Goal: Task Accomplishment & Management: Complete application form

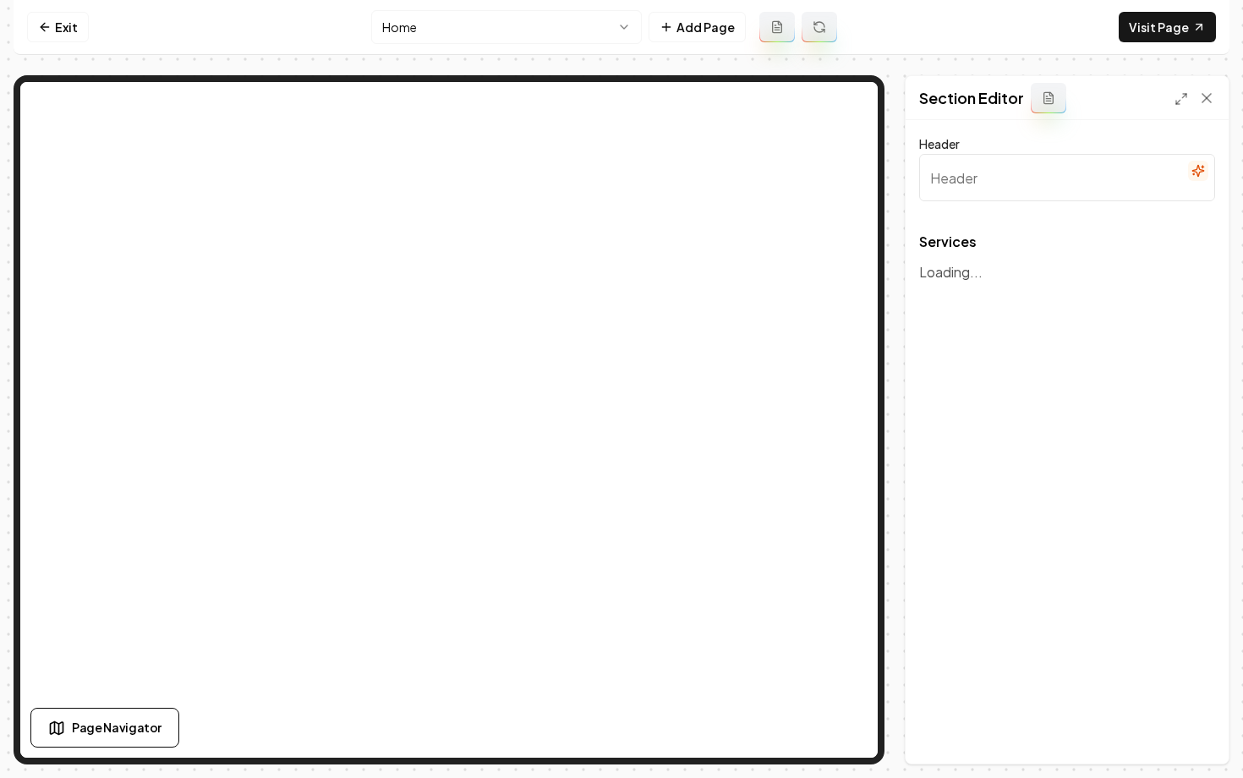
type input "Expert Roofing and Restoration Services"
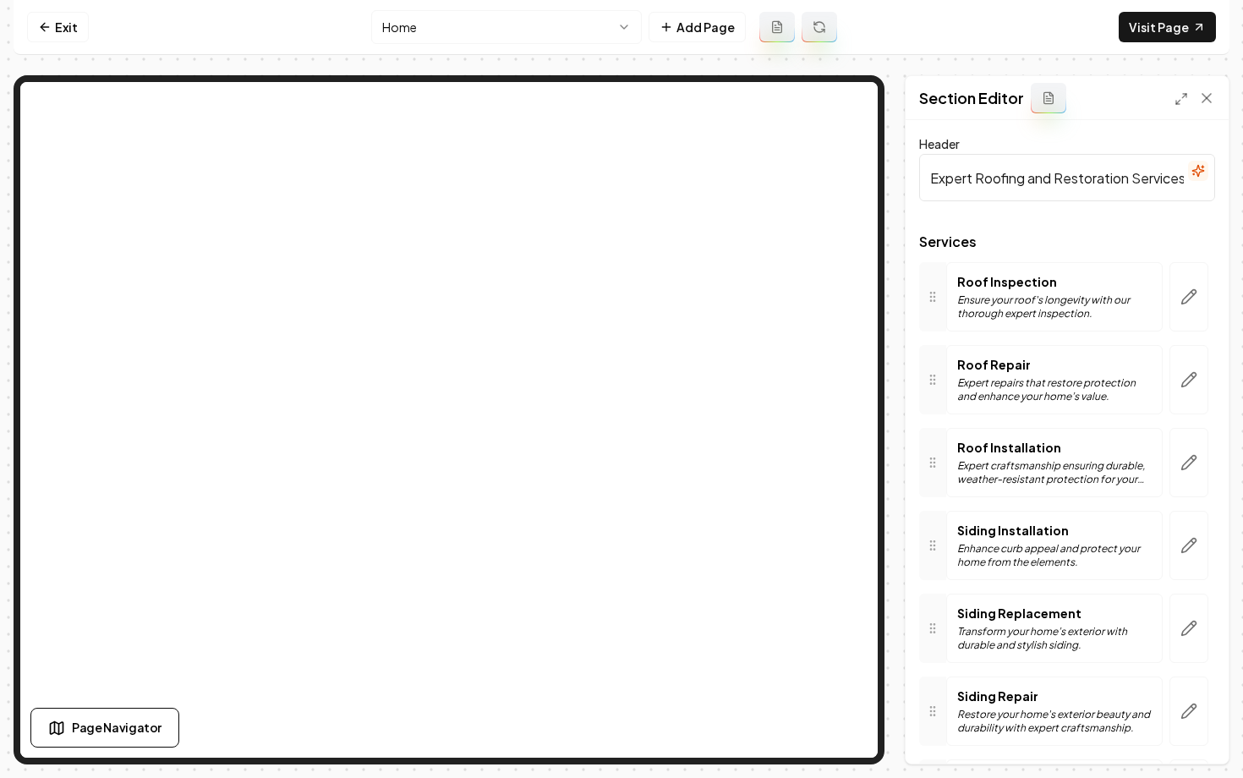
click at [1078, 550] on p "Enhance curb appeal and protect your home from the elements." at bounding box center [1054, 555] width 194 height 27
click at [1194, 559] on button "button" at bounding box center [1188, 545] width 39 height 69
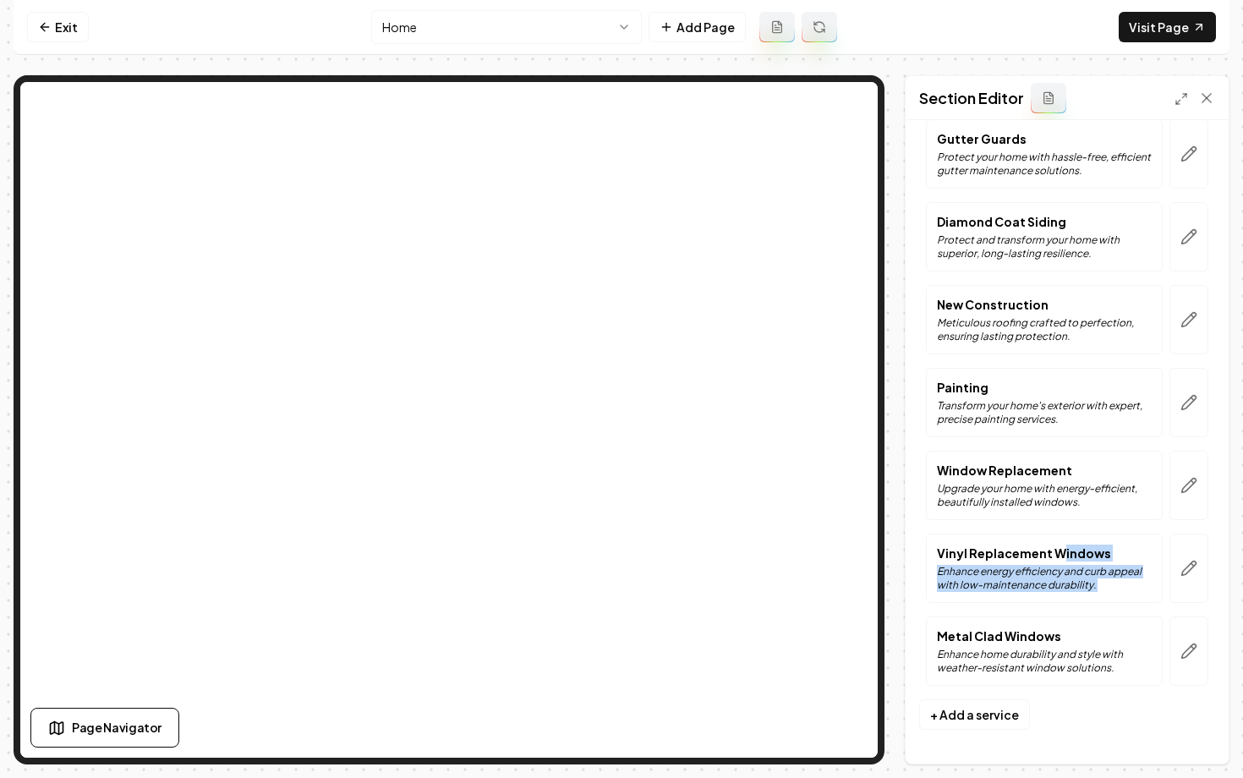
drag, startPoint x: 1056, startPoint y: 547, endPoint x: 1071, endPoint y: 622, distance: 76.8
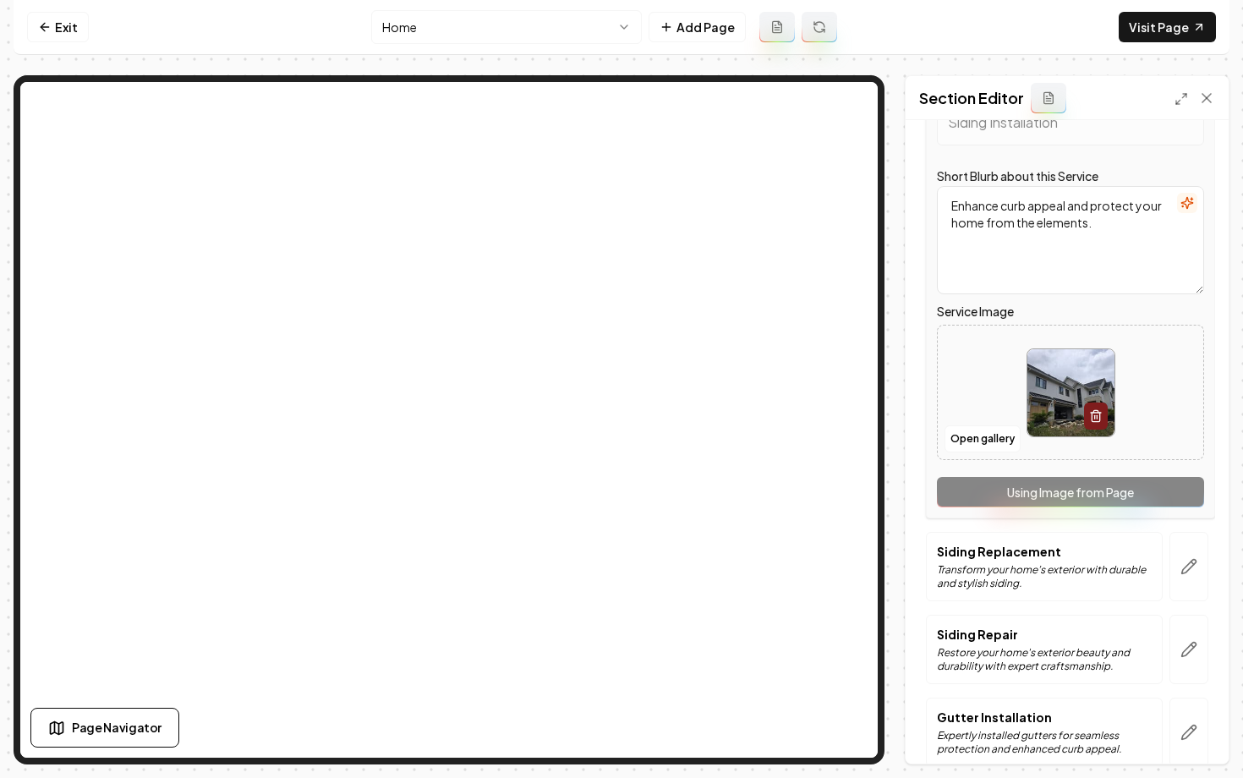
scroll to position [412, 0]
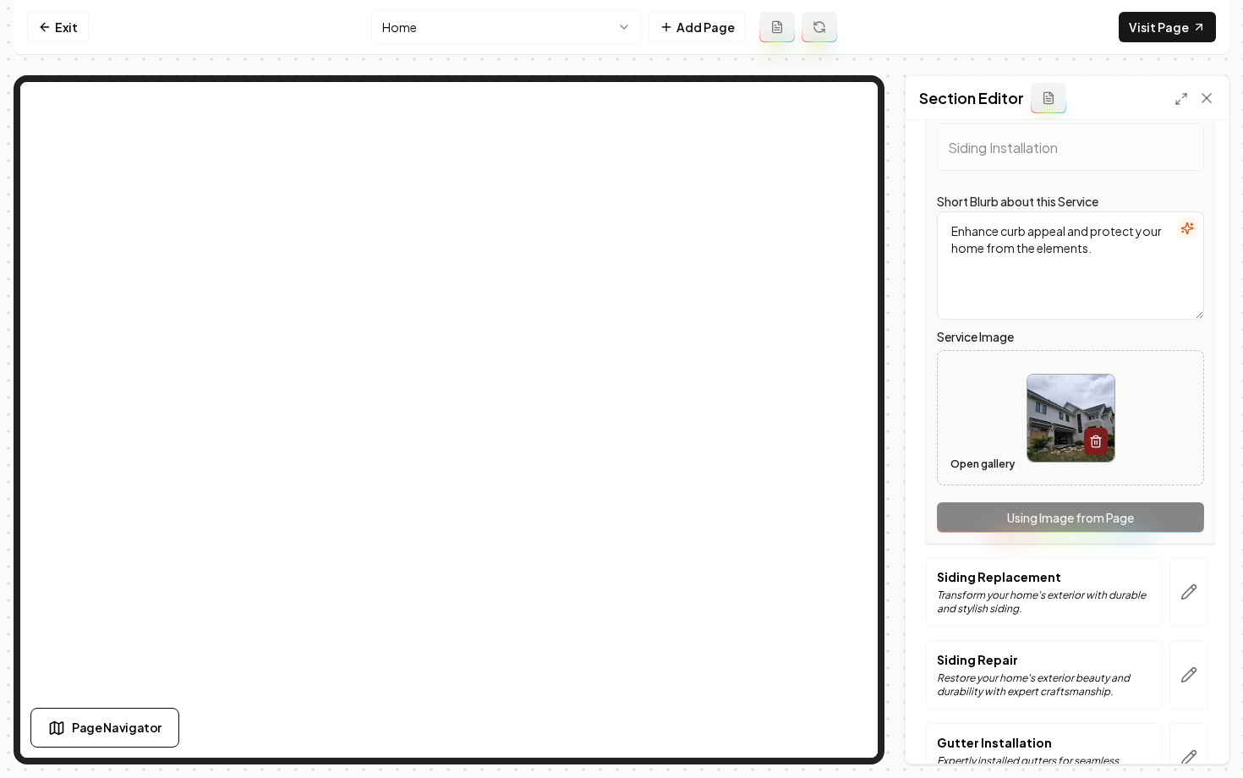
click at [991, 463] on button "Open gallery" at bounding box center [982, 464] width 76 height 27
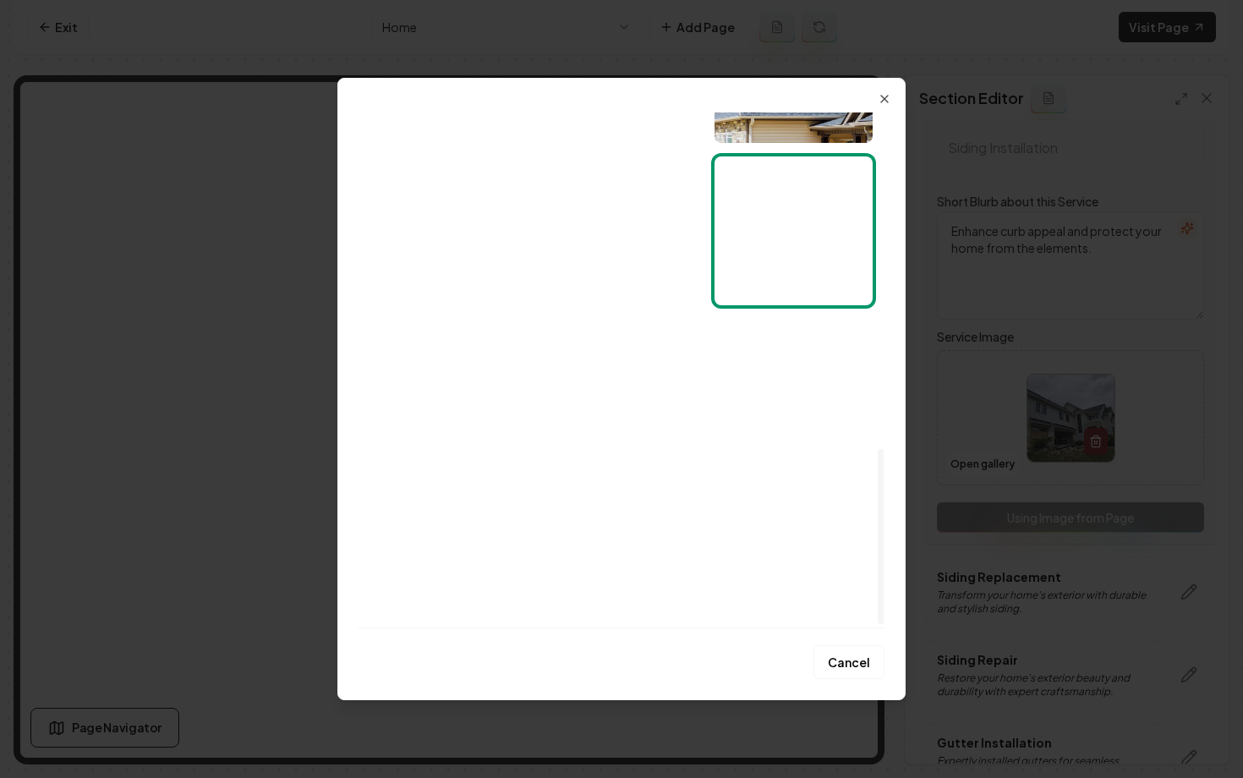
scroll to position [993, 0]
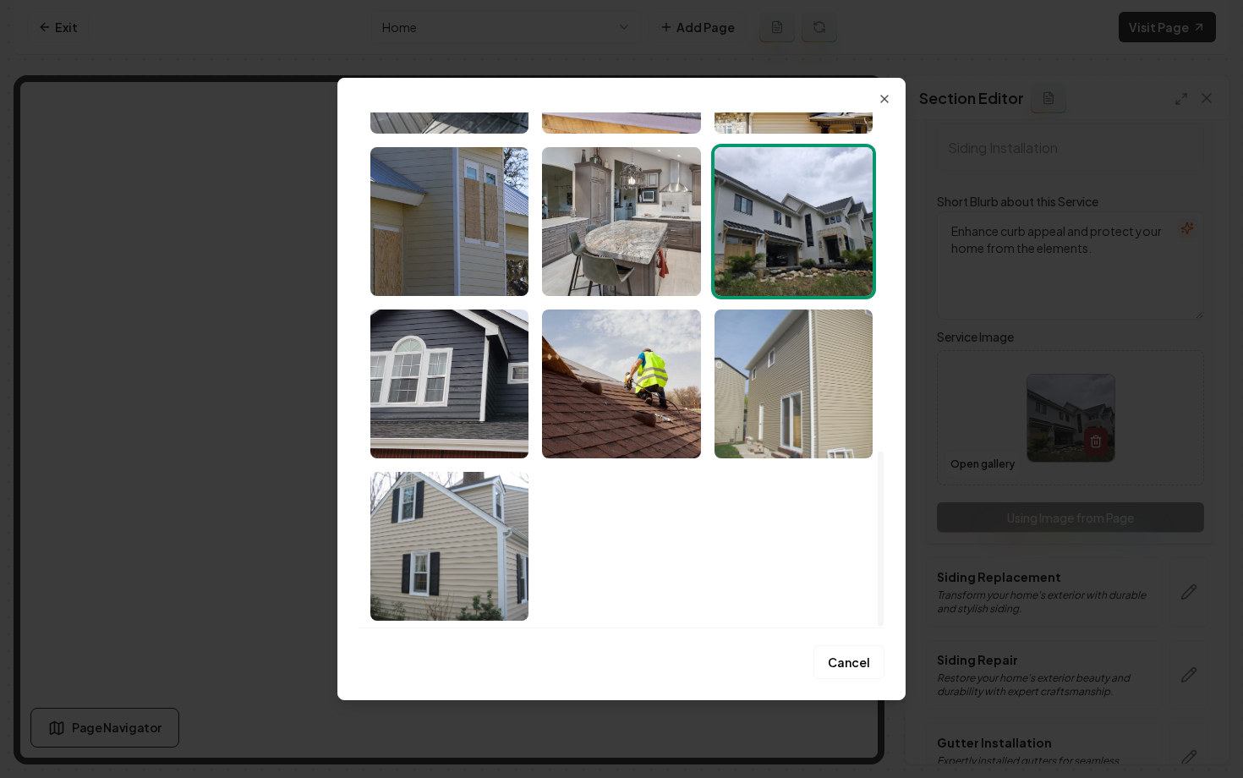
click at [746, 412] on img "Select image image_68a485105c7cd75eb8c0c7e7.jpeg" at bounding box center [793, 383] width 158 height 149
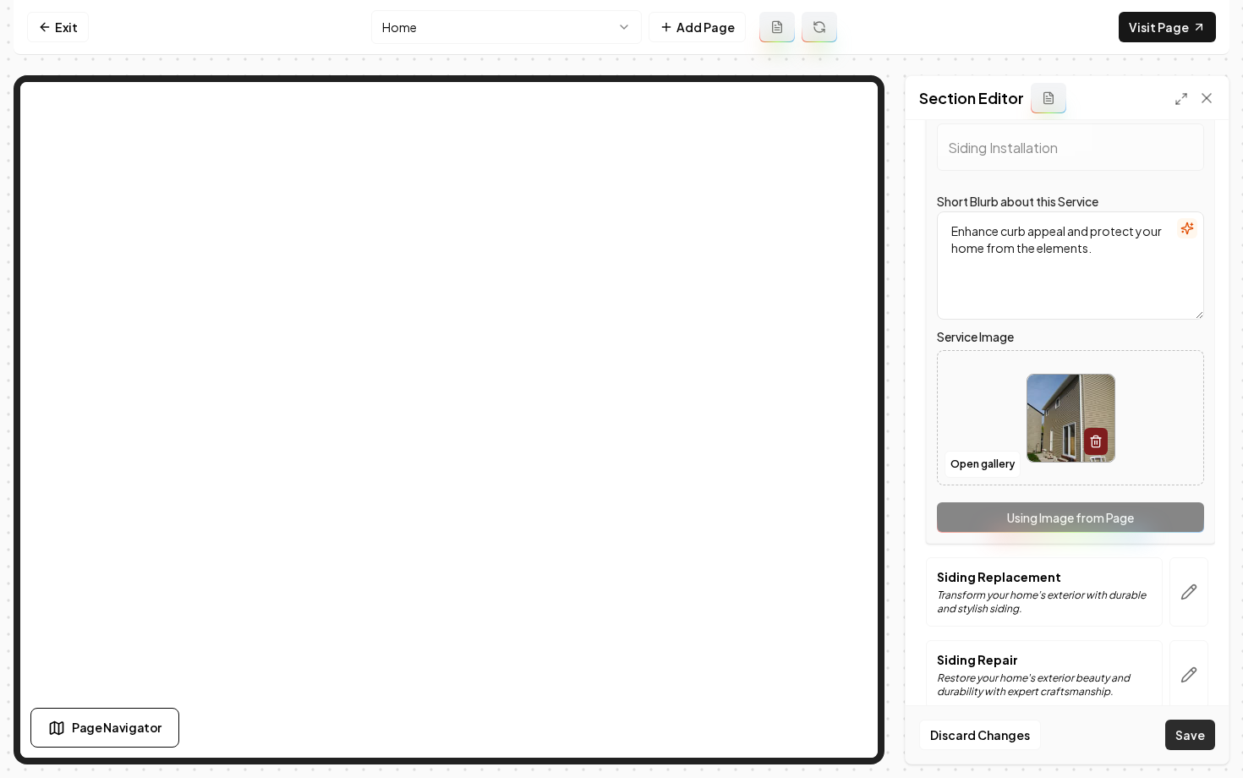
click at [1179, 736] on button "Save" at bounding box center [1190, 734] width 50 height 30
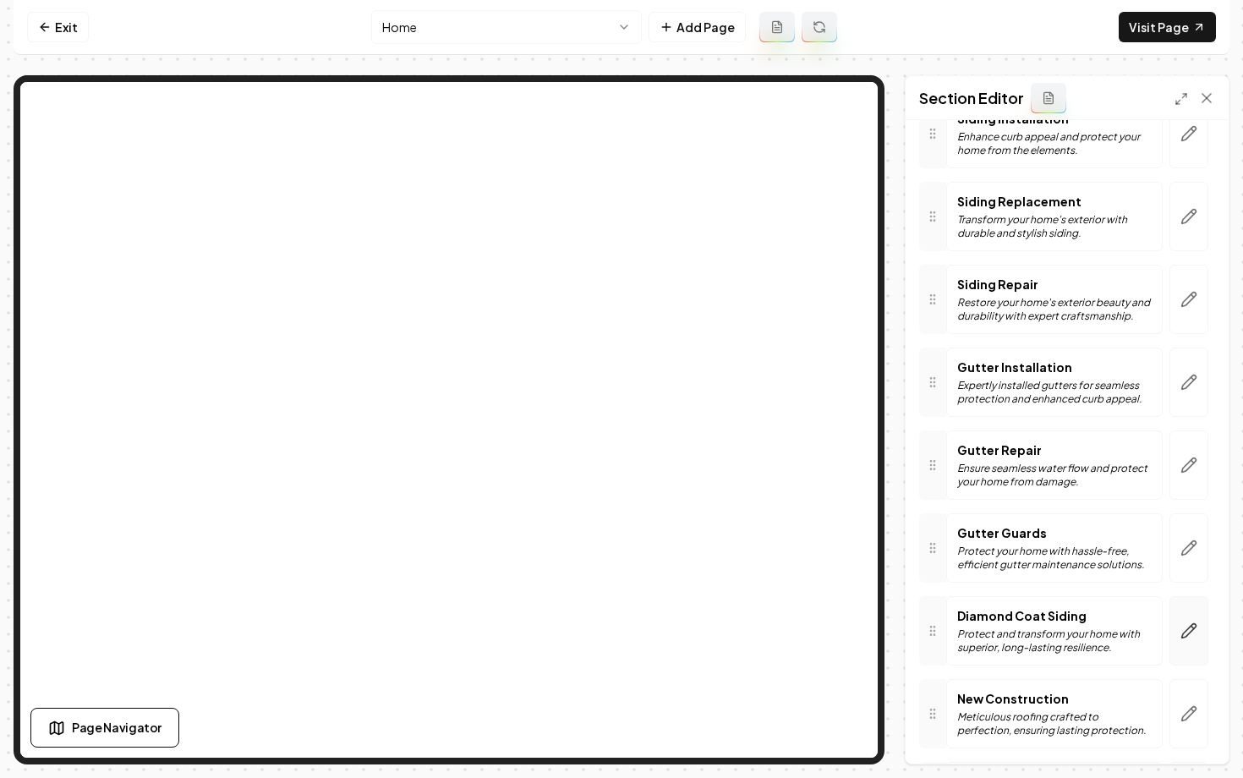
click at [1184, 631] on icon "button" at bounding box center [1189, 631] width 14 height 14
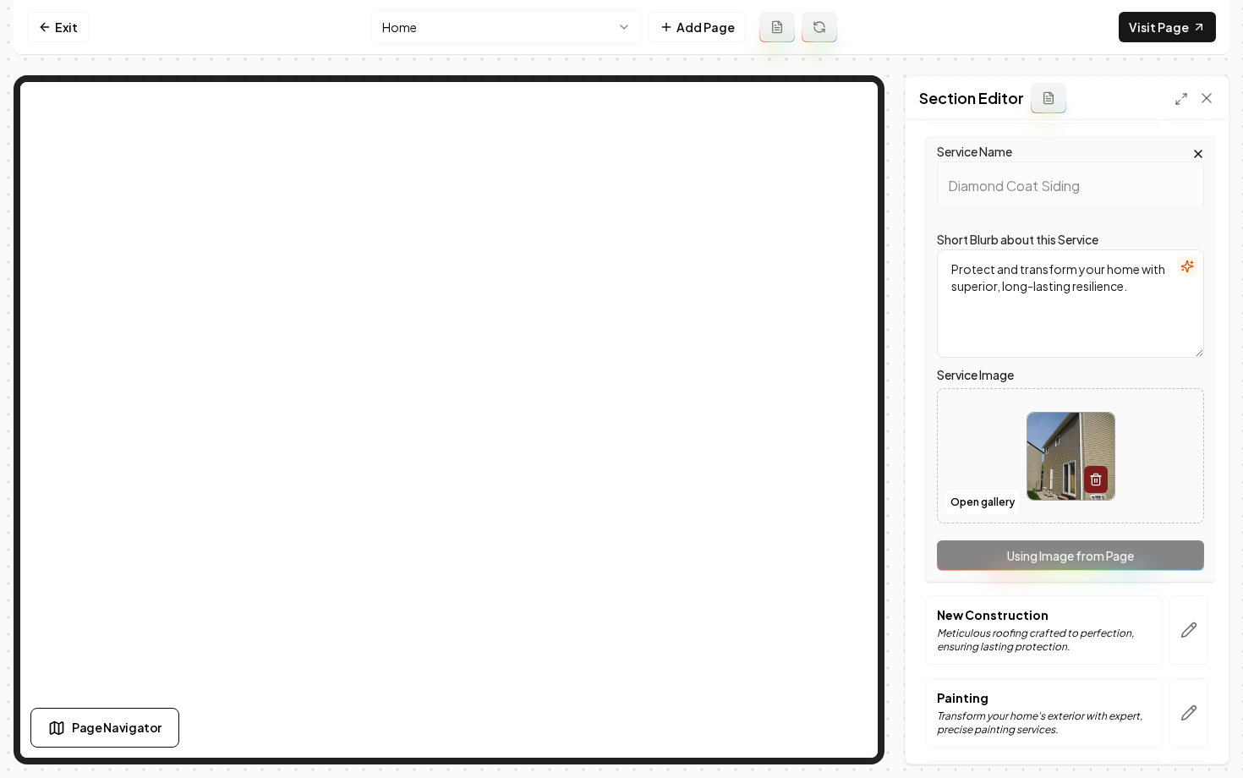
scroll to position [895, 0]
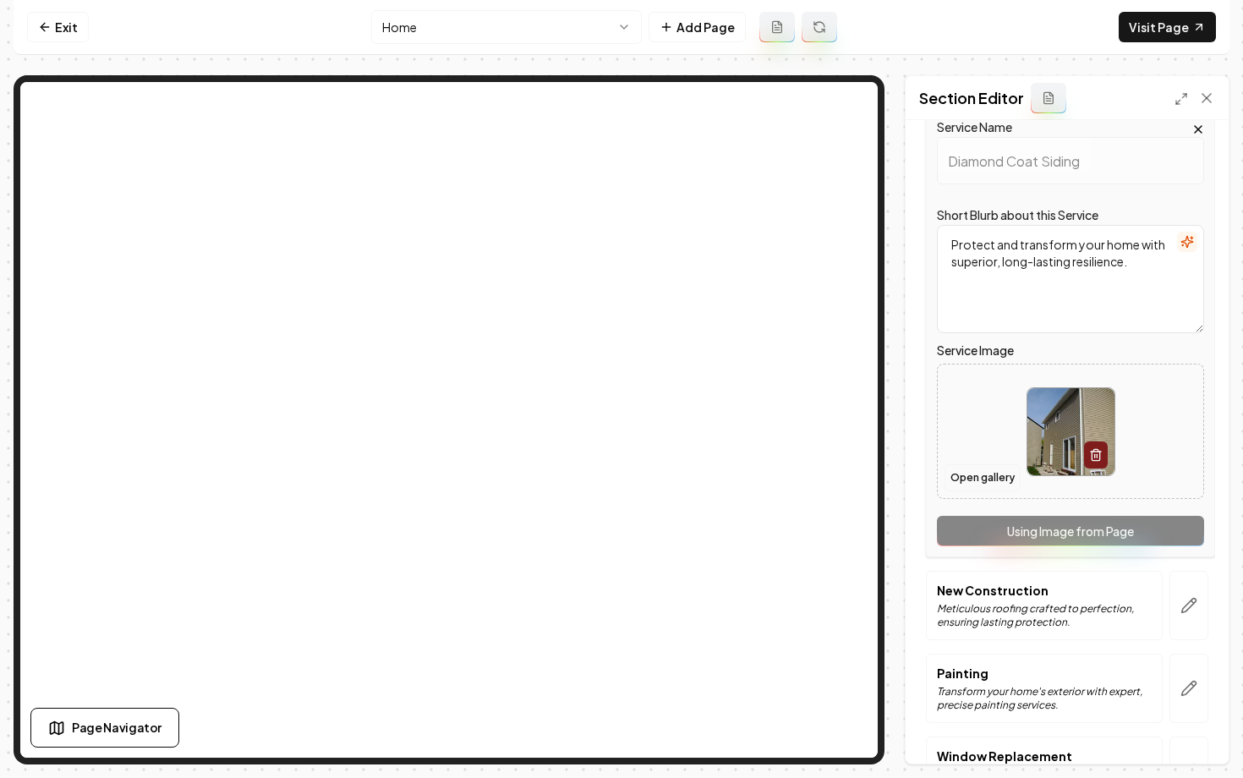
click at [959, 474] on button "Open gallery" at bounding box center [982, 477] width 76 height 27
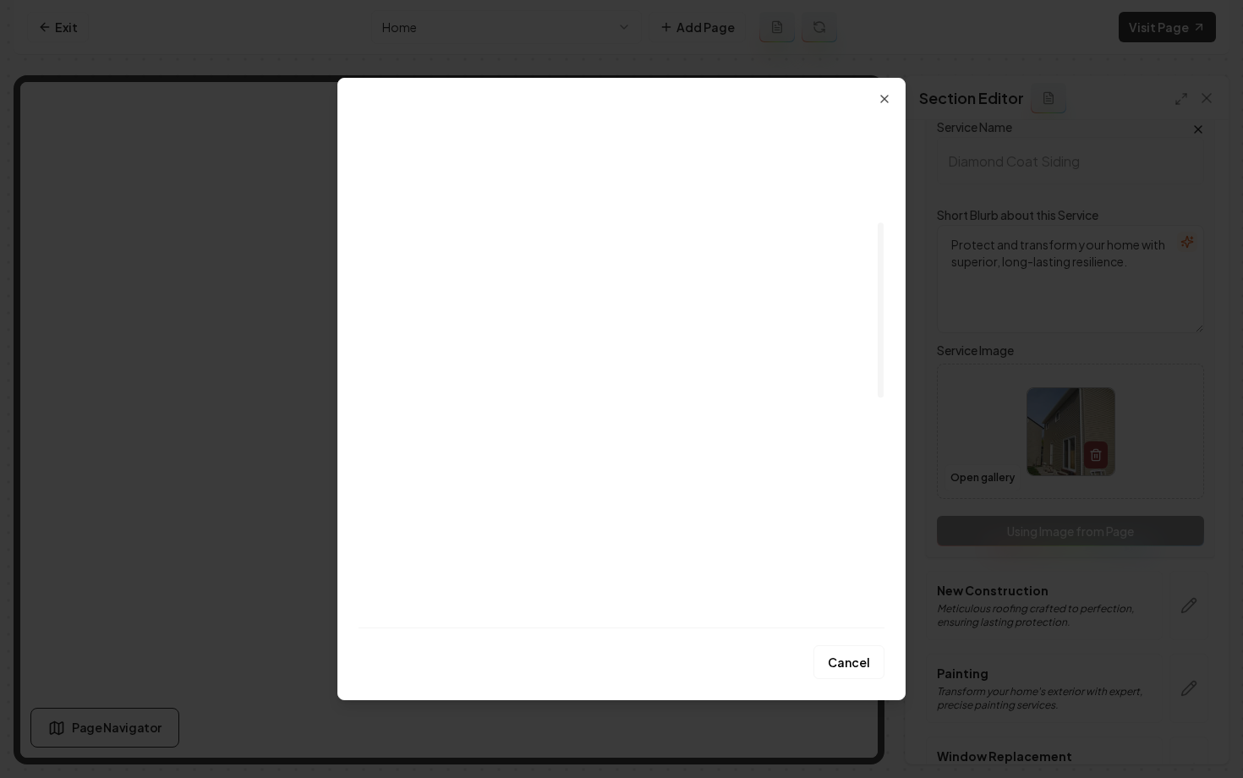
scroll to position [197, 0]
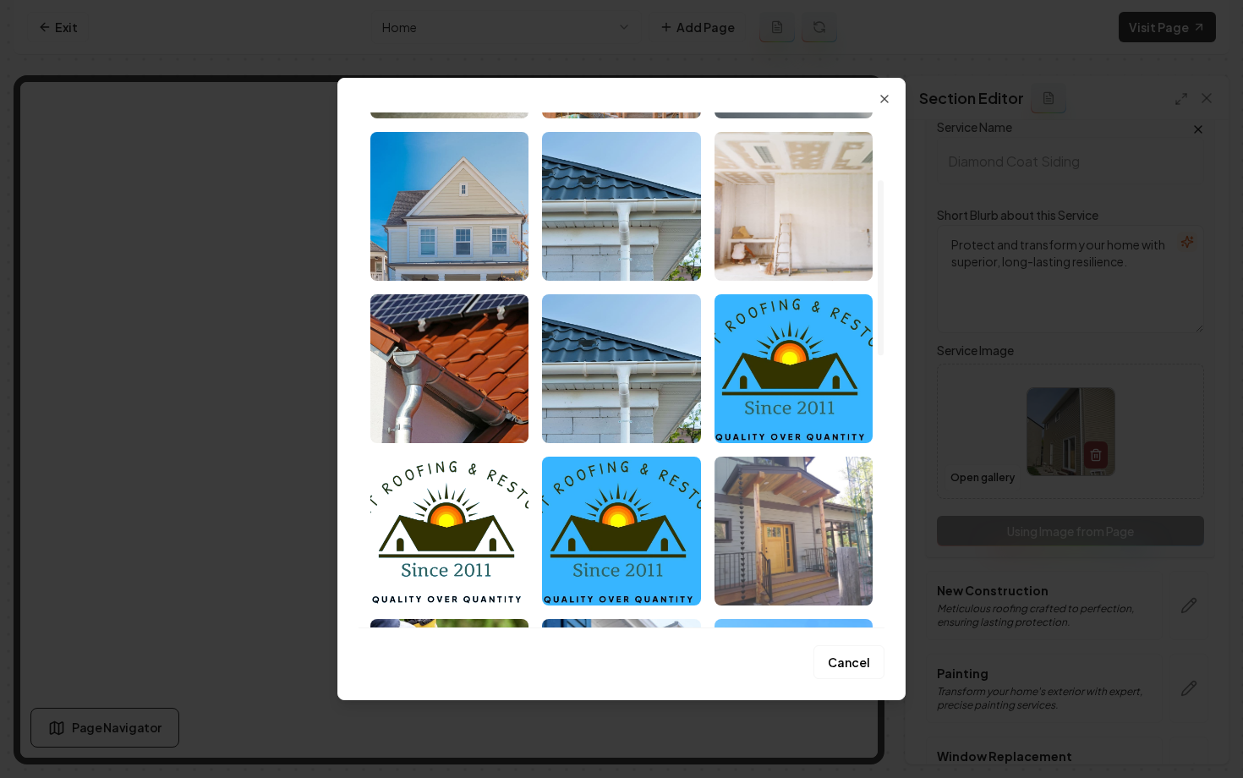
click at [781, 487] on img "Select image image_68a485115c7cd75eb8c0cf92.jpeg" at bounding box center [793, 530] width 158 height 149
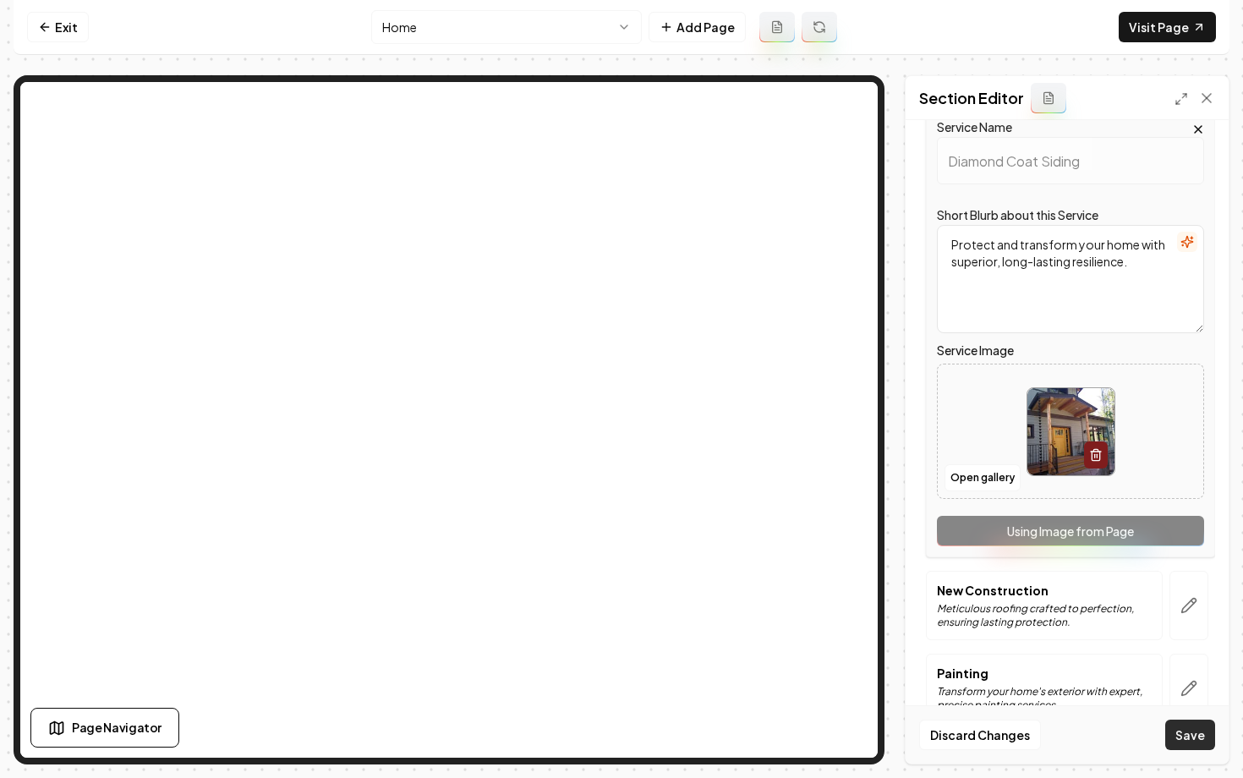
click at [1181, 737] on button "Save" at bounding box center [1190, 734] width 50 height 30
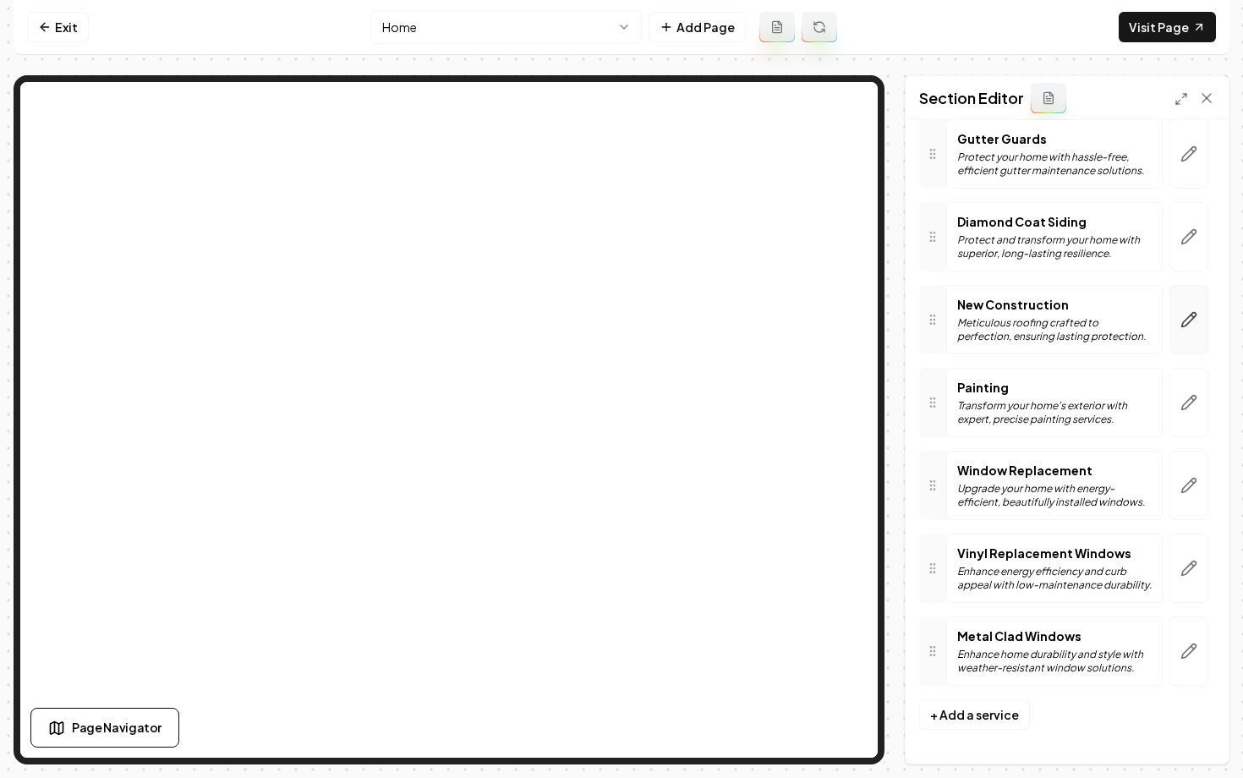
click at [1184, 321] on icon "button" at bounding box center [1188, 319] width 17 height 17
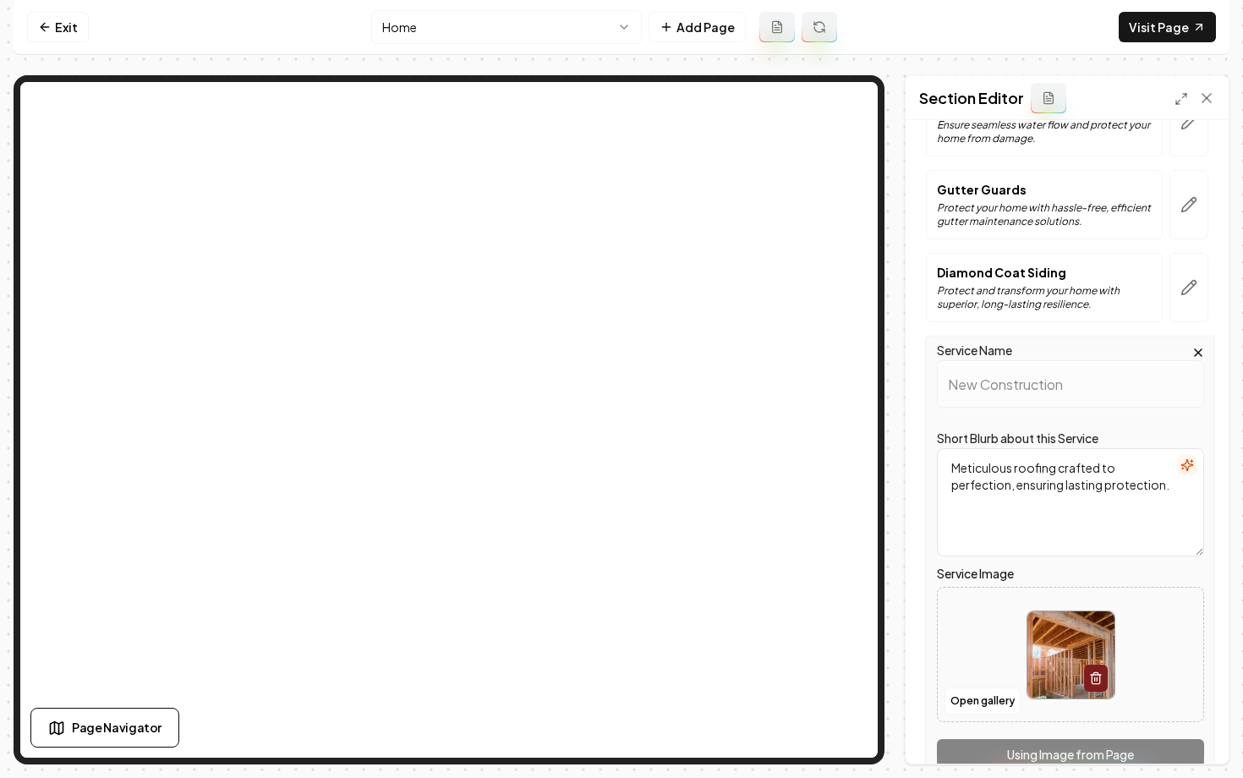
click at [478, 25] on html "Computer Required This feature is only available on a computer. Please switch t…" at bounding box center [621, 389] width 1243 height 778
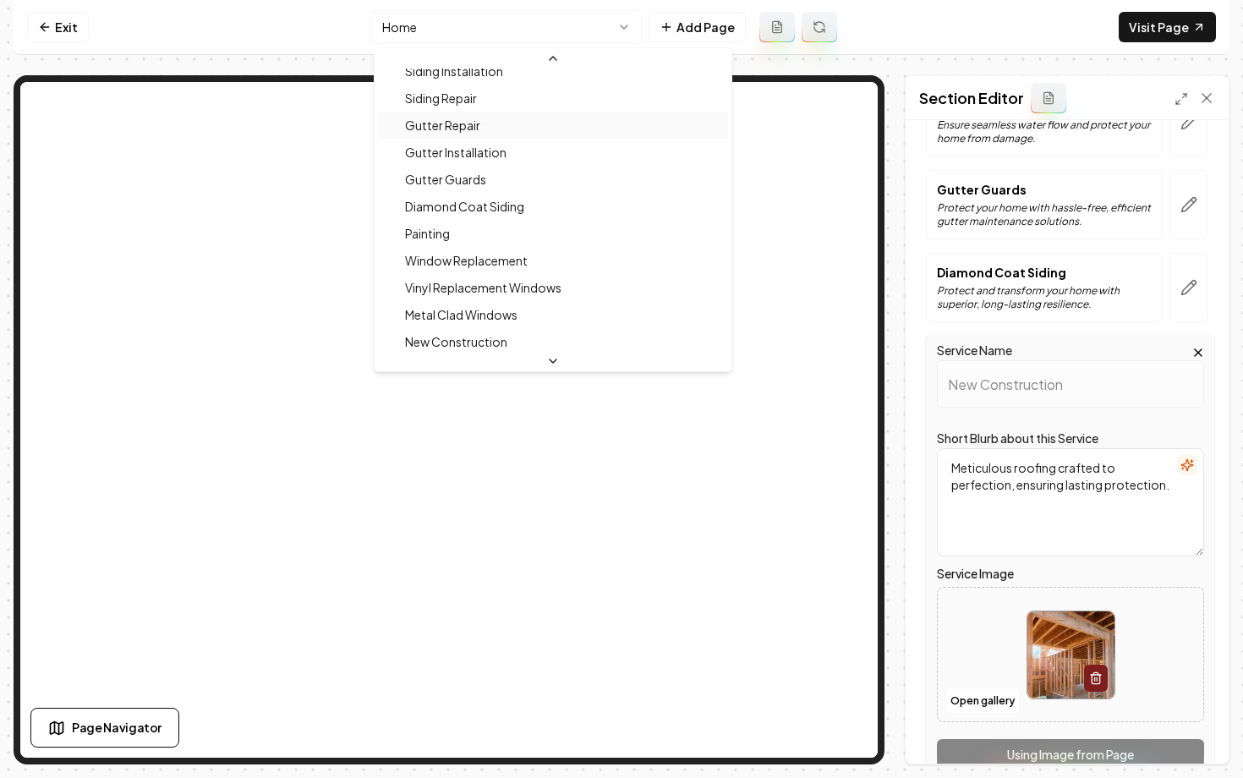
scroll to position [262, 0]
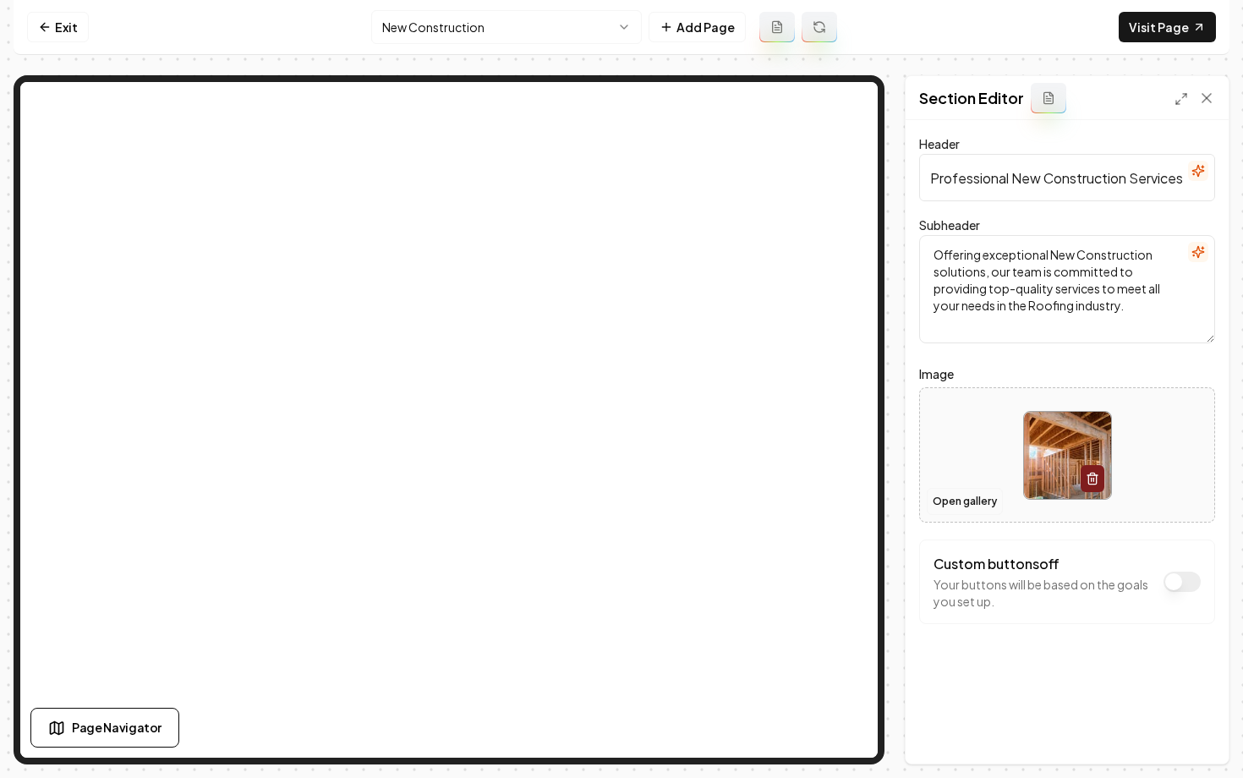
click at [937, 494] on button "Open gallery" at bounding box center [964, 501] width 76 height 27
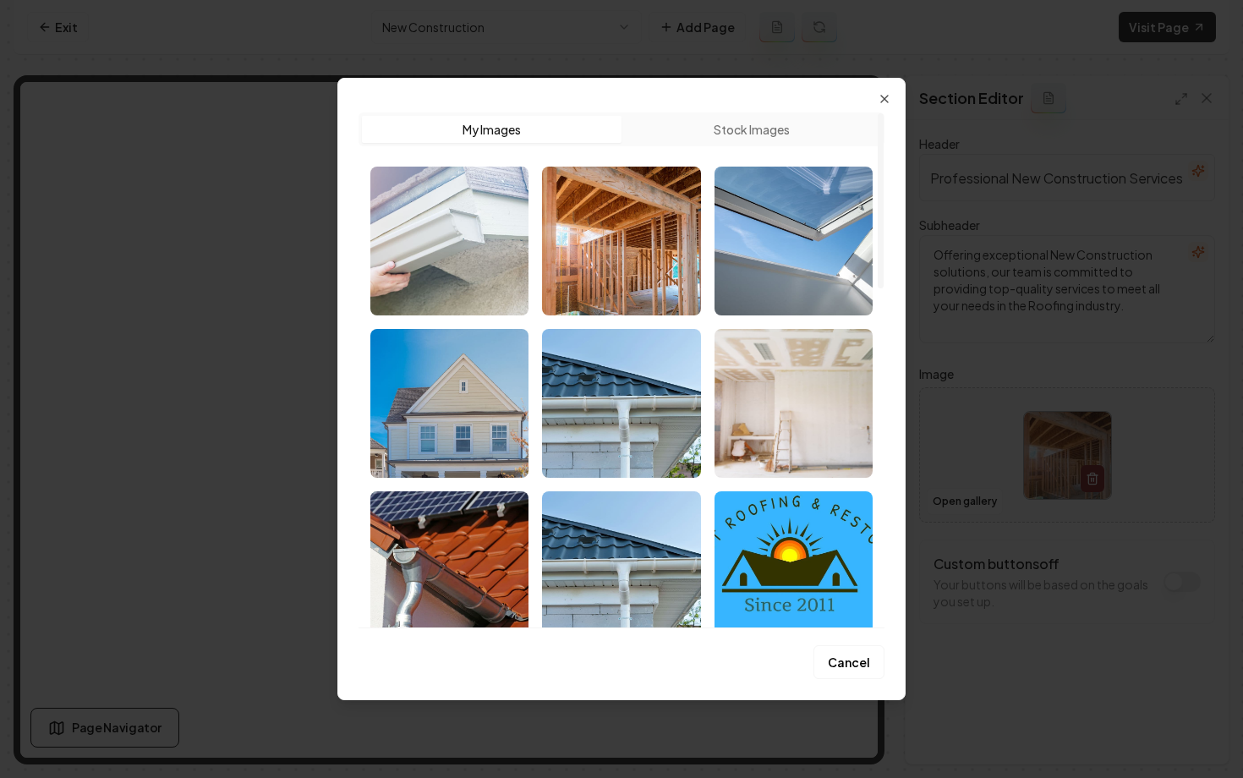
click at [768, 128] on button "Stock Images" at bounding box center [750, 129] width 259 height 27
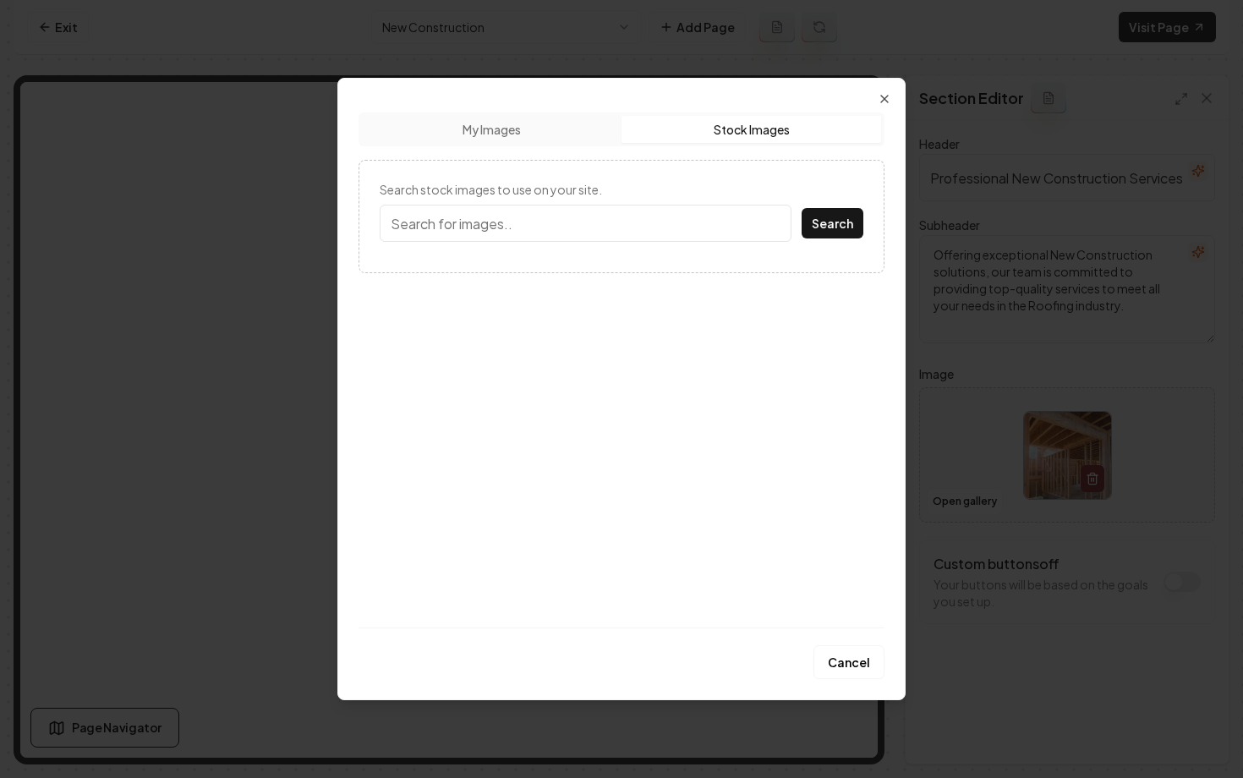
click at [727, 239] on input "Search stock images to use on your site." at bounding box center [586, 223] width 412 height 37
click at [801, 208] on button "Search" at bounding box center [832, 223] width 62 height 30
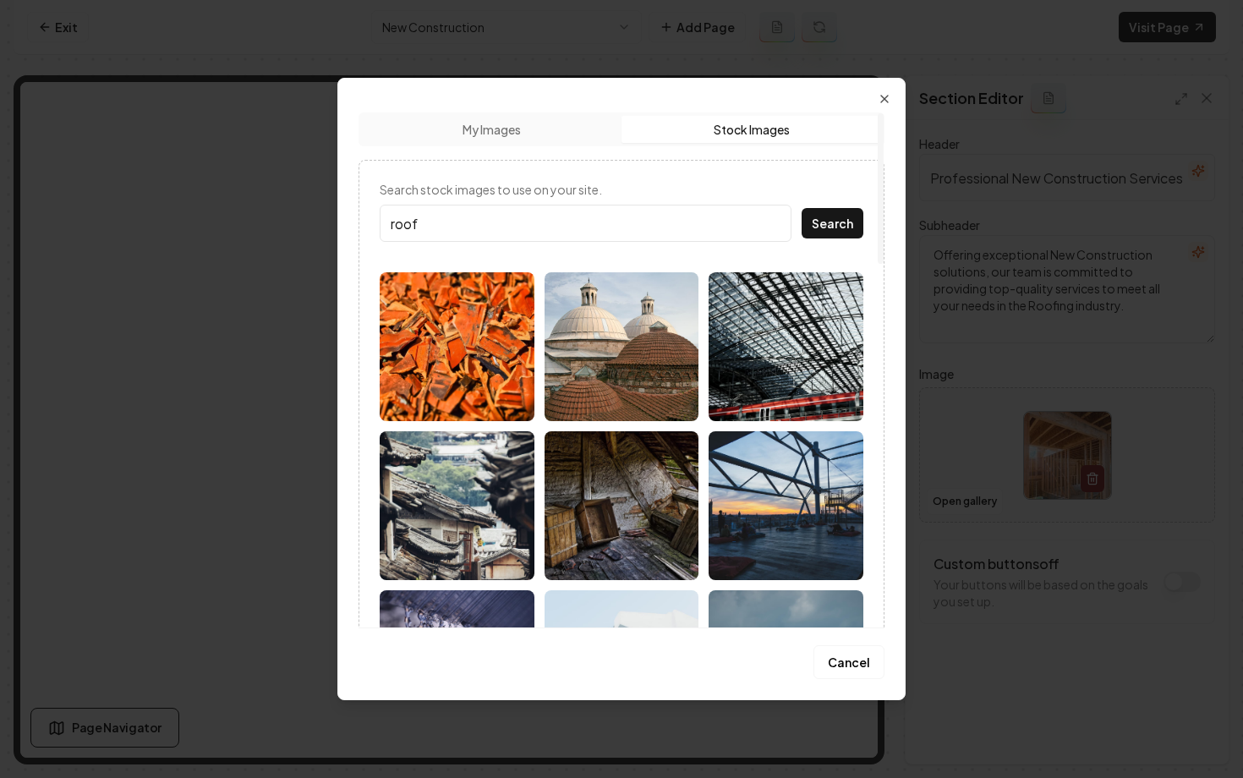
click at [393, 225] on input "roof" at bounding box center [586, 223] width 412 height 37
click at [801, 208] on button "Search" at bounding box center [832, 223] width 62 height 30
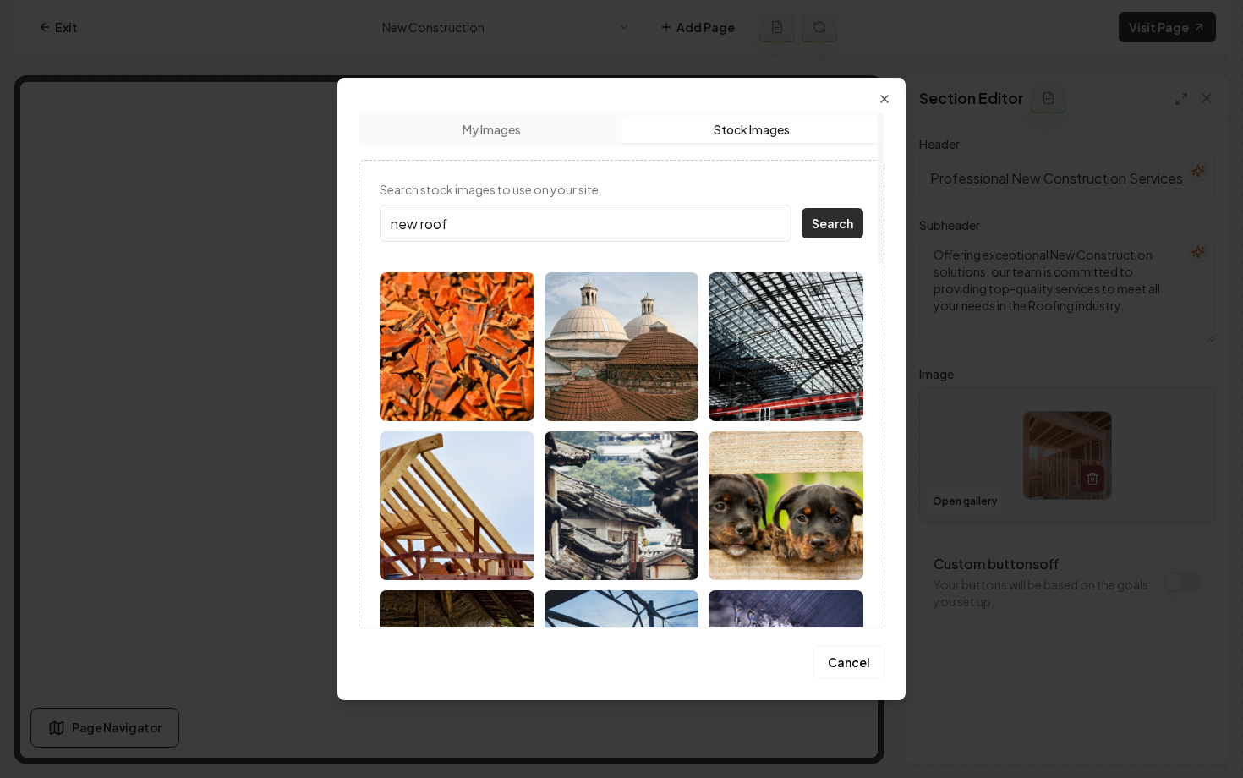
click at [827, 218] on button "Search" at bounding box center [832, 223] width 62 height 30
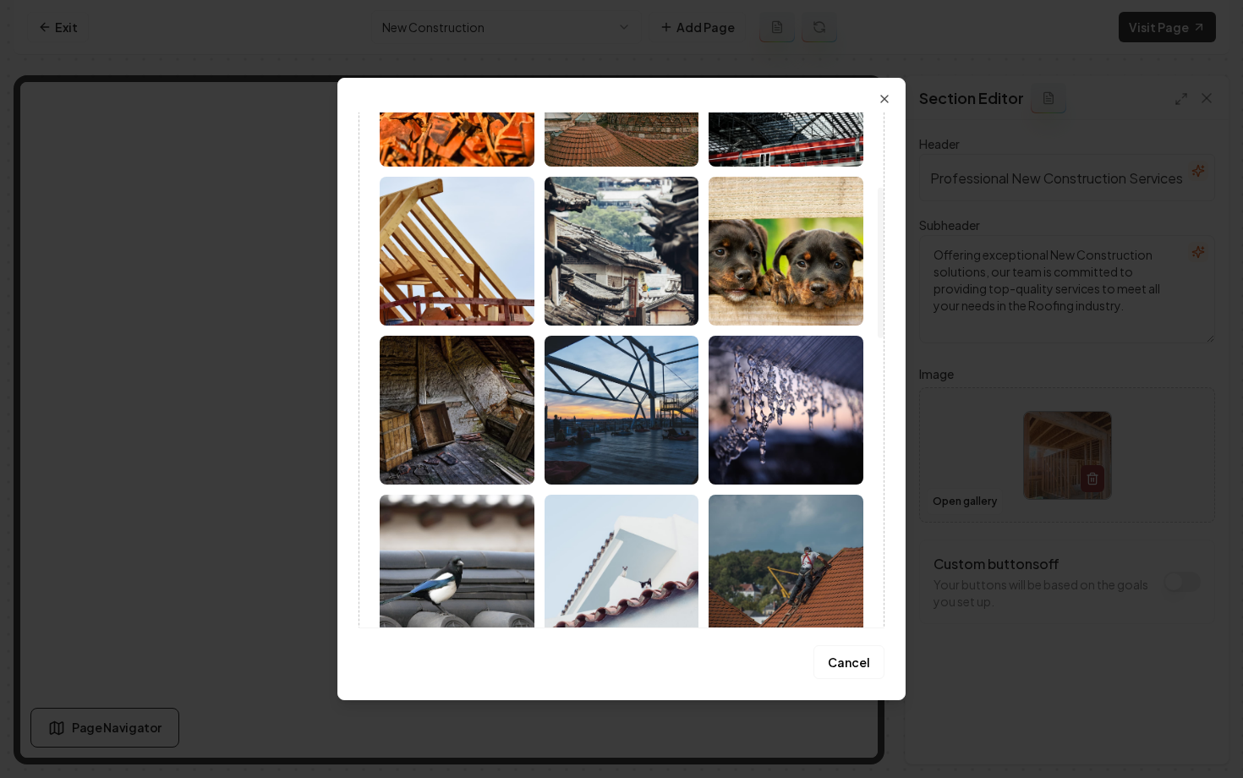
scroll to position [92, 0]
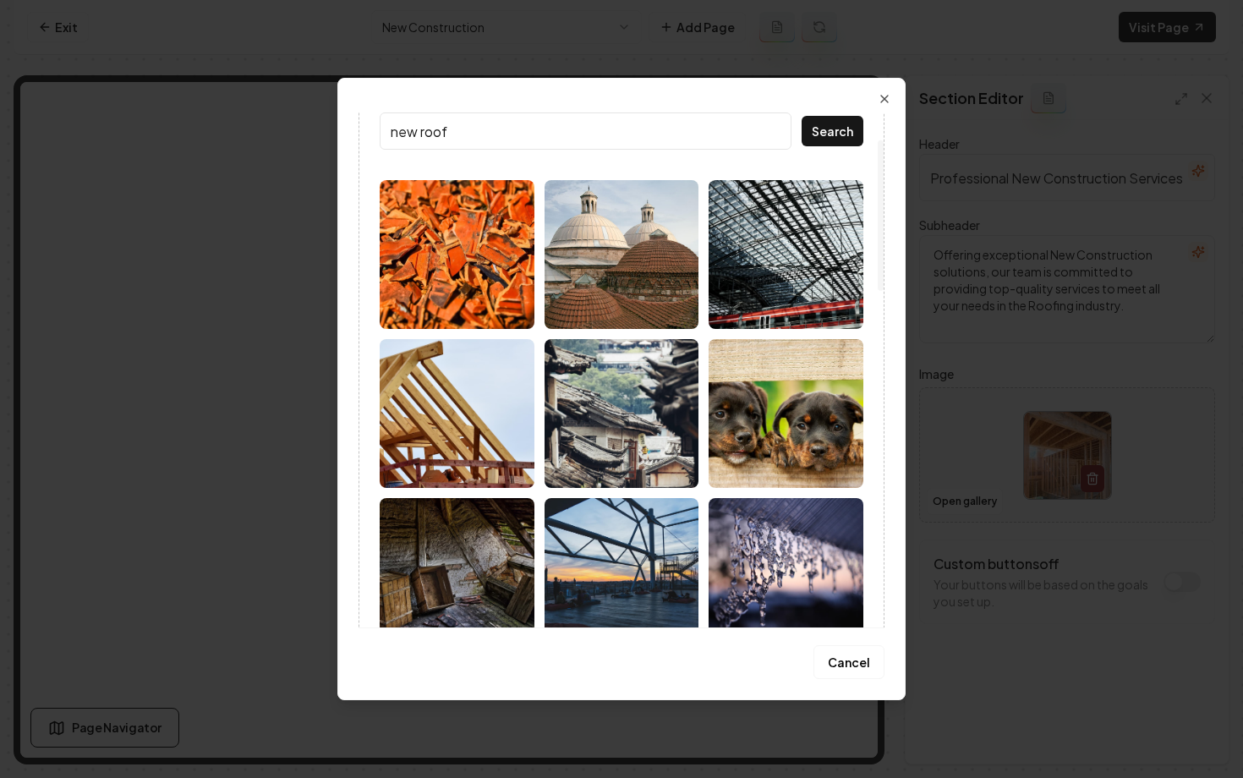
click at [415, 134] on input "new roof" at bounding box center [586, 130] width 412 height 37
click at [801, 116] on button "Search" at bounding box center [832, 131] width 62 height 30
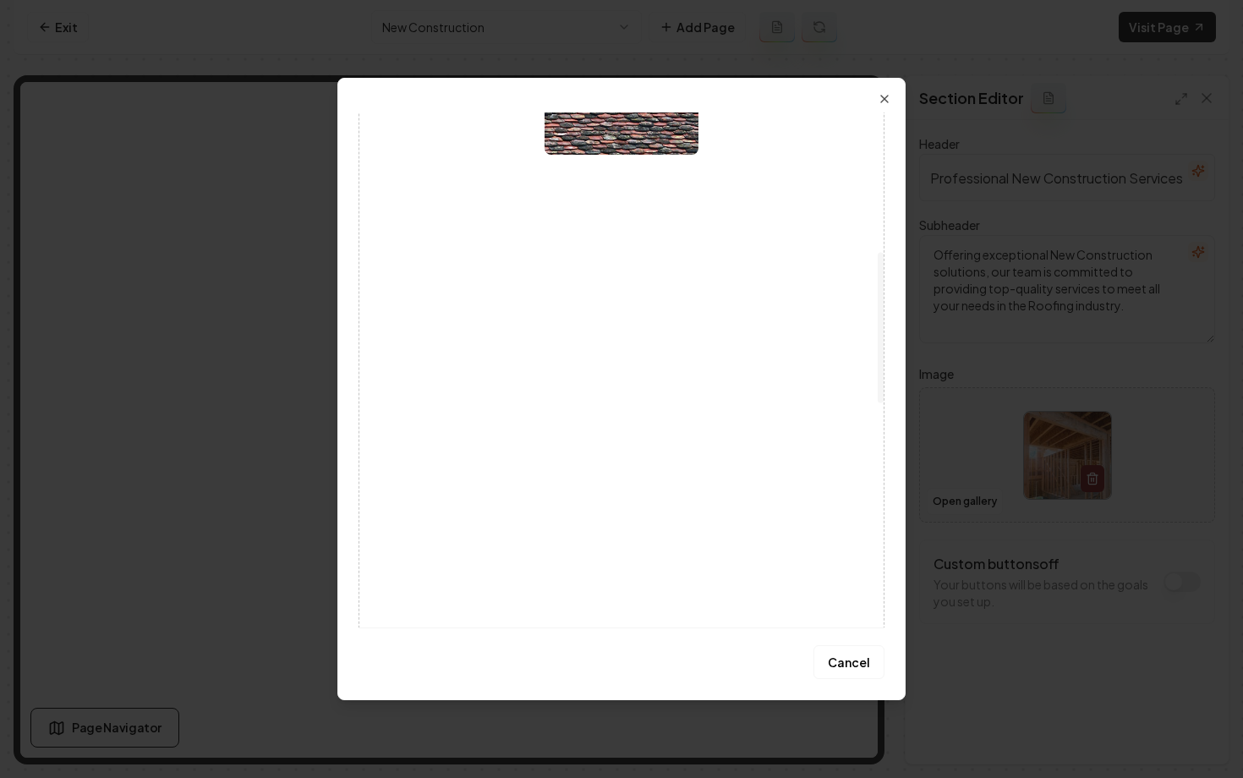
scroll to position [0, 0]
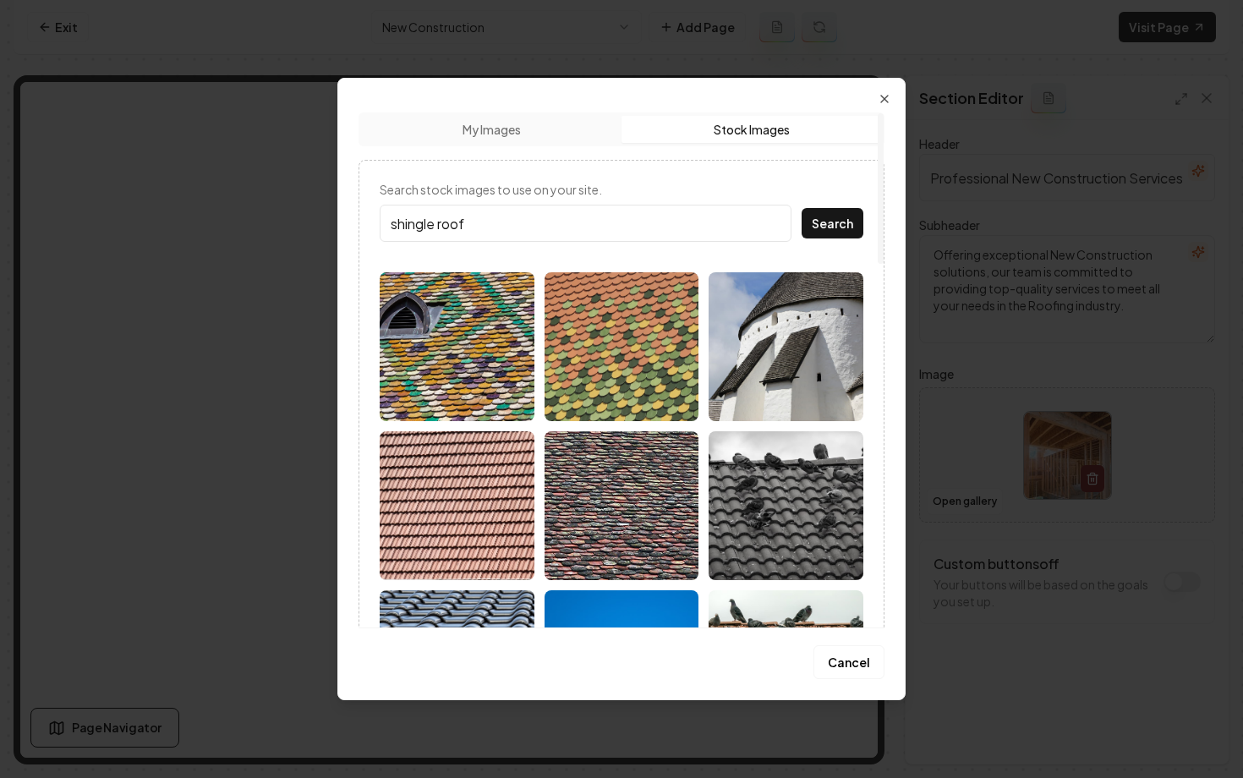
click at [466, 224] on input "shingle roof" at bounding box center [586, 223] width 412 height 37
click at [801, 208] on button "Search" at bounding box center [832, 223] width 62 height 30
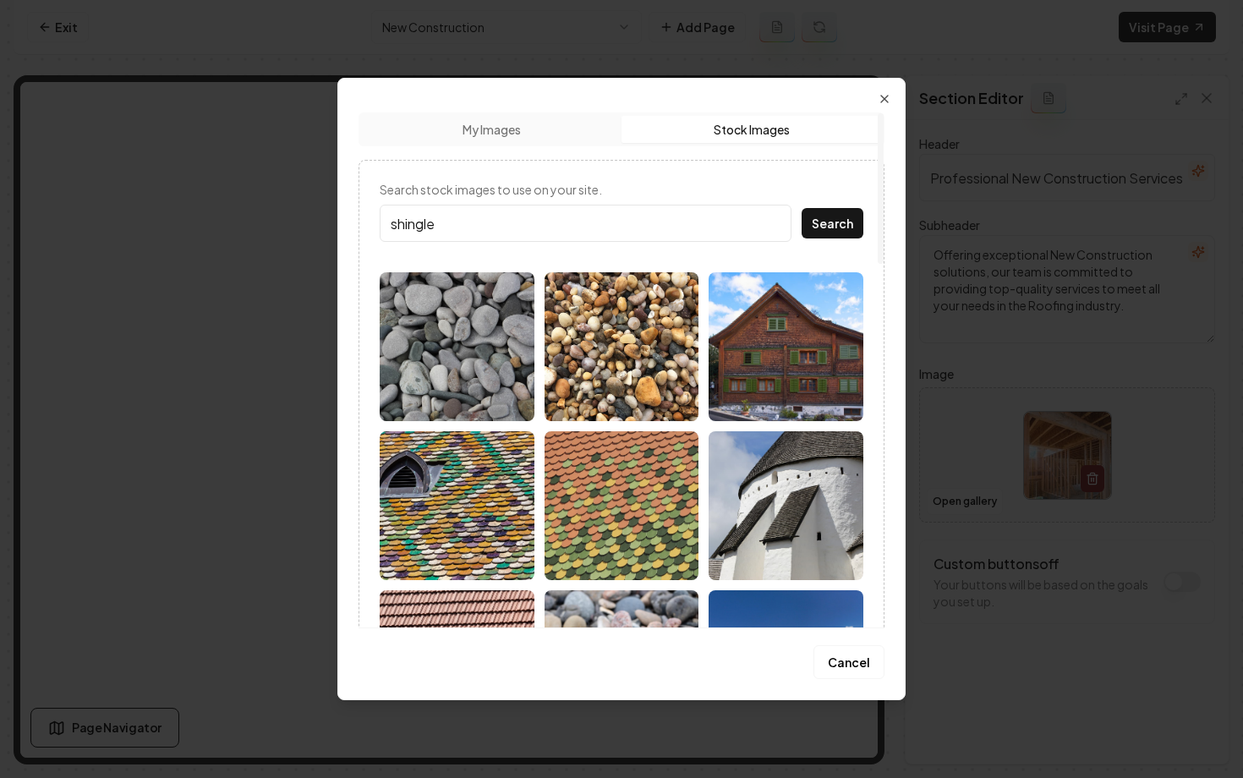
drag, startPoint x: 391, startPoint y: 221, endPoint x: 341, endPoint y: 221, distance: 49.0
click at [341, 221] on div "Upload My Images Stock Images Search stock images to use on your site. shingle …" at bounding box center [621, 389] width 568 height 622
type input "new construction"
click at [801, 208] on button "Search" at bounding box center [832, 223] width 62 height 30
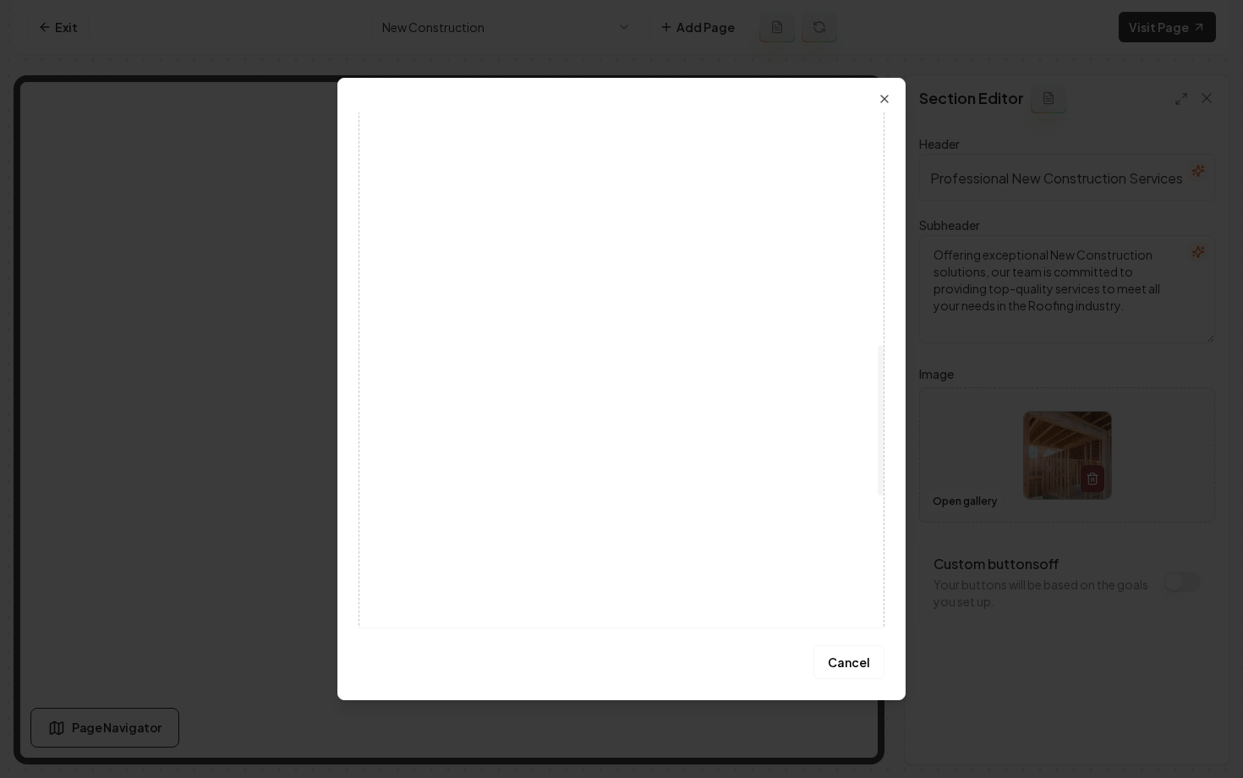
scroll to position [789, 0]
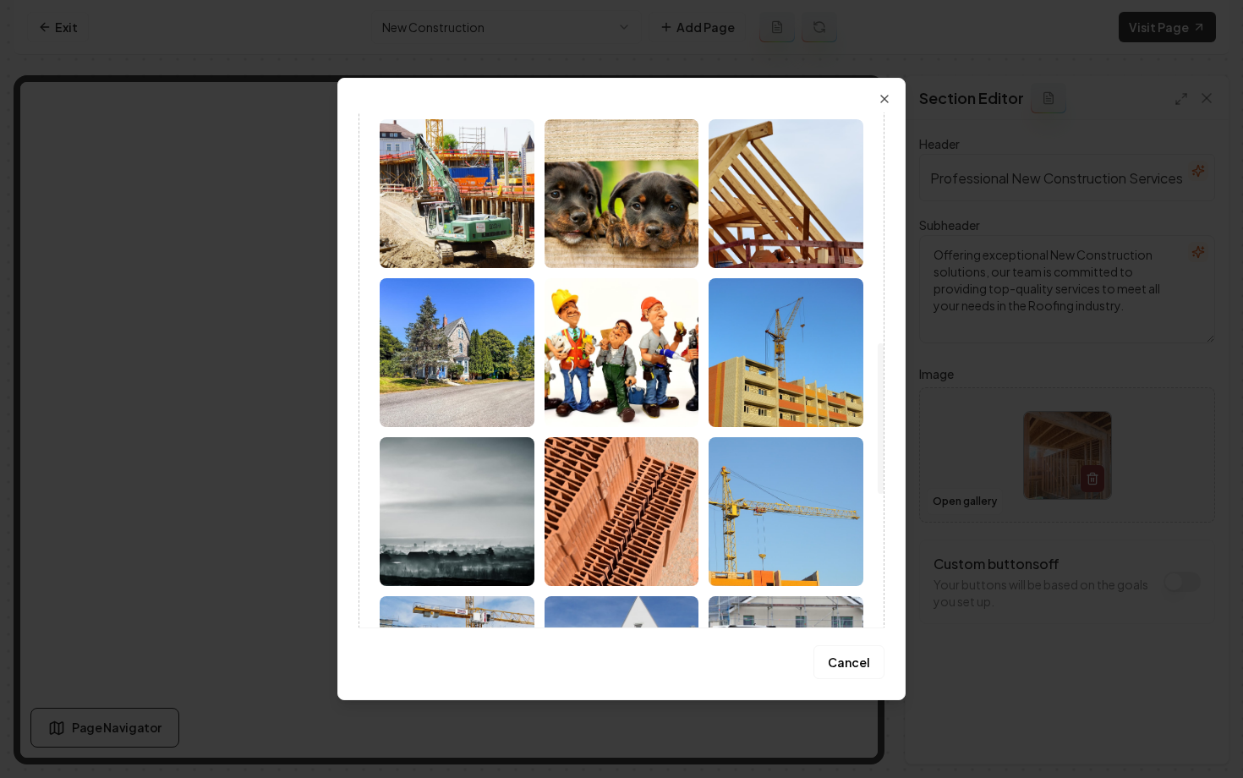
click at [790, 184] on img at bounding box center [785, 193] width 155 height 149
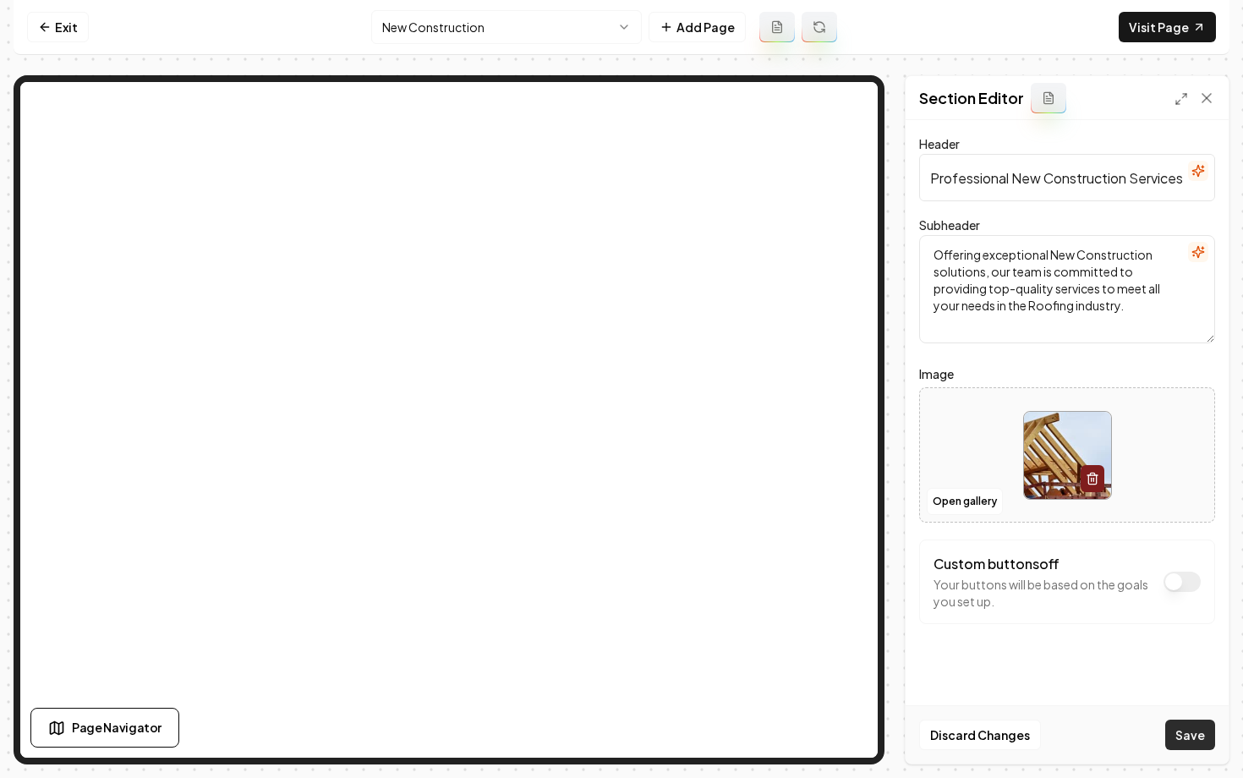
click at [1206, 735] on button "Save" at bounding box center [1190, 734] width 50 height 30
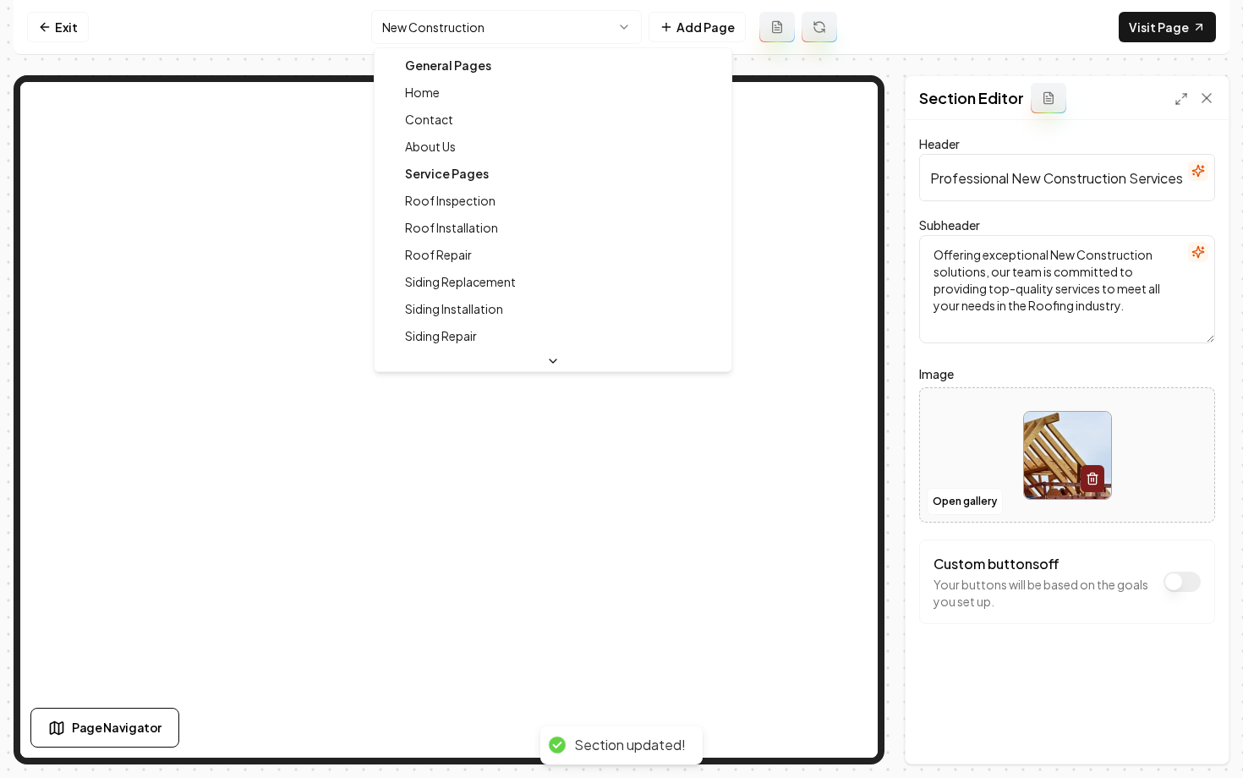
click at [538, 21] on html "Computer Required This feature is only available on a computer. Please switch t…" at bounding box center [621, 389] width 1243 height 778
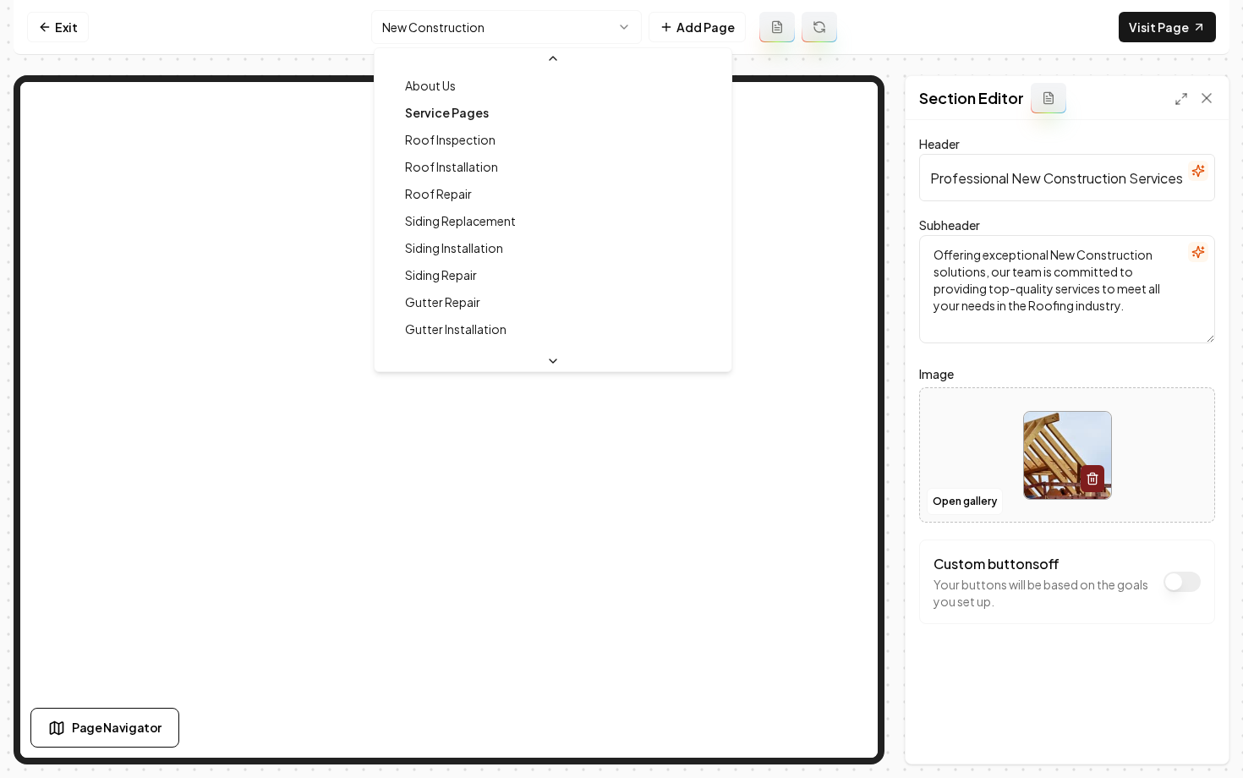
scroll to position [0, 0]
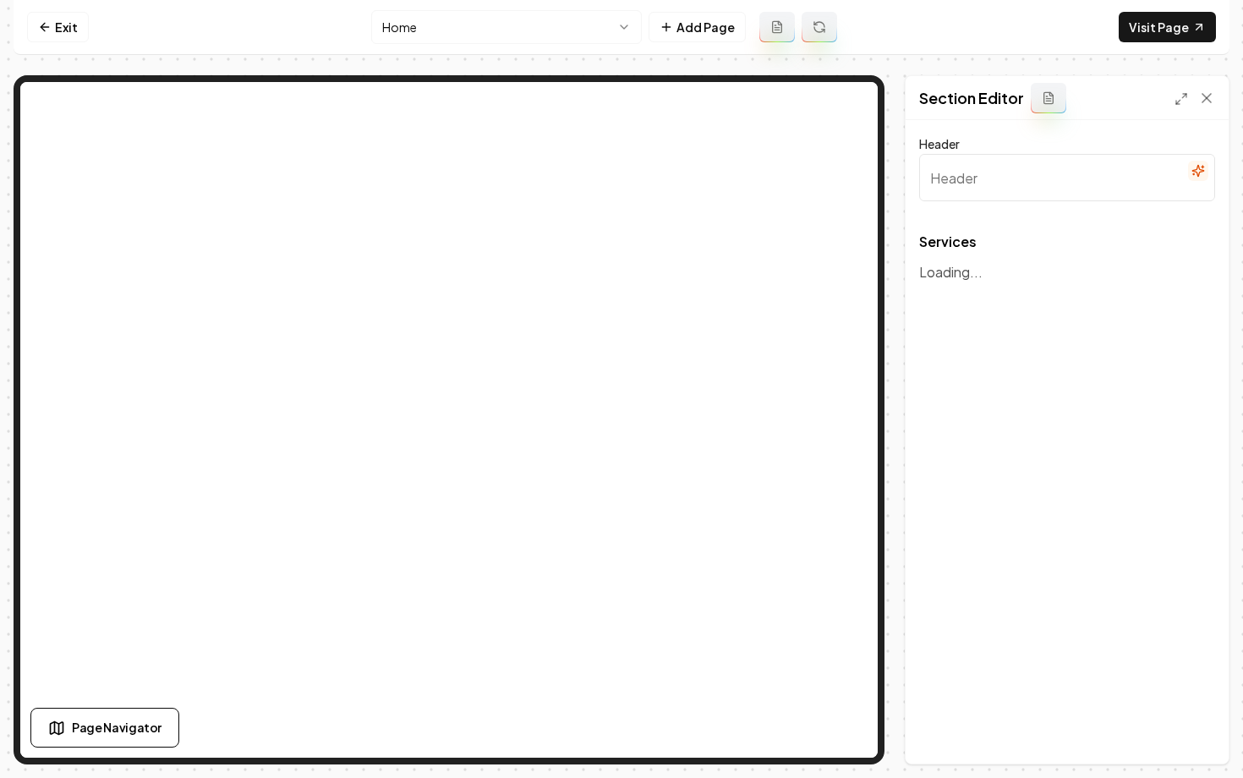
type input "Expert Roofing and Restoration Services"
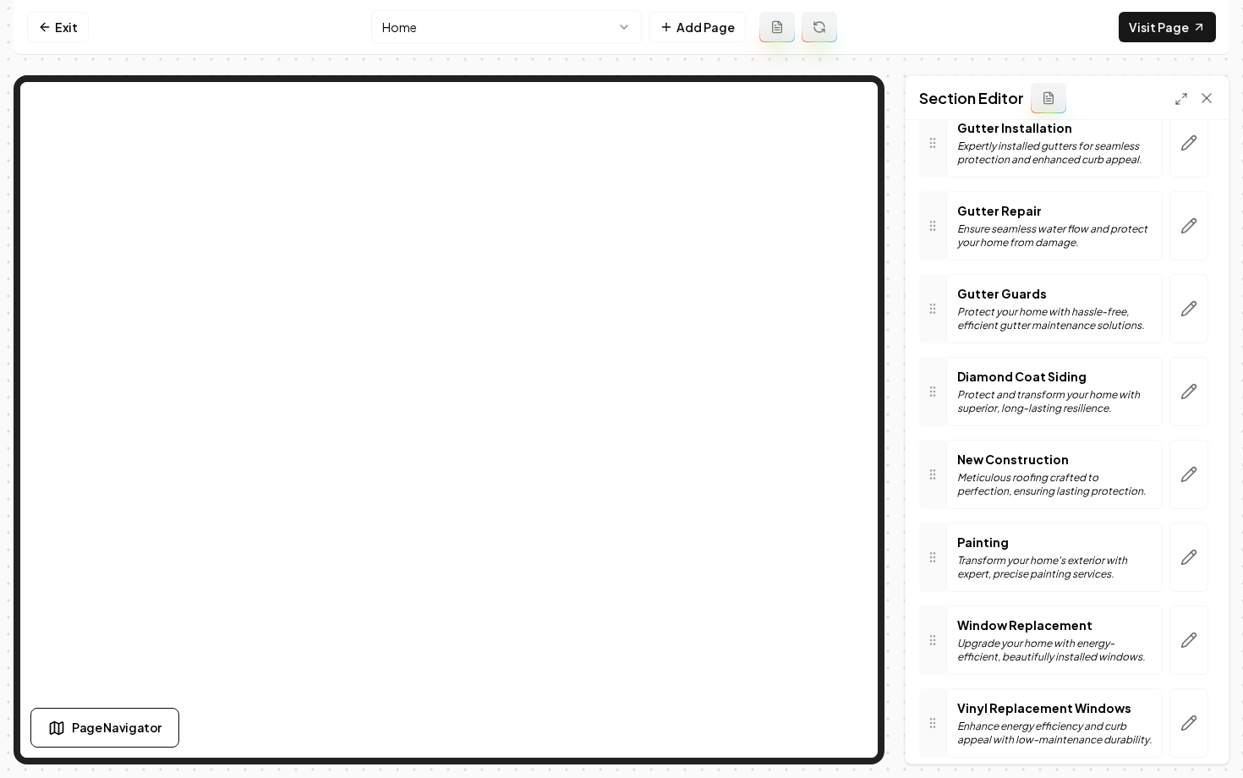
scroll to position [631, 0]
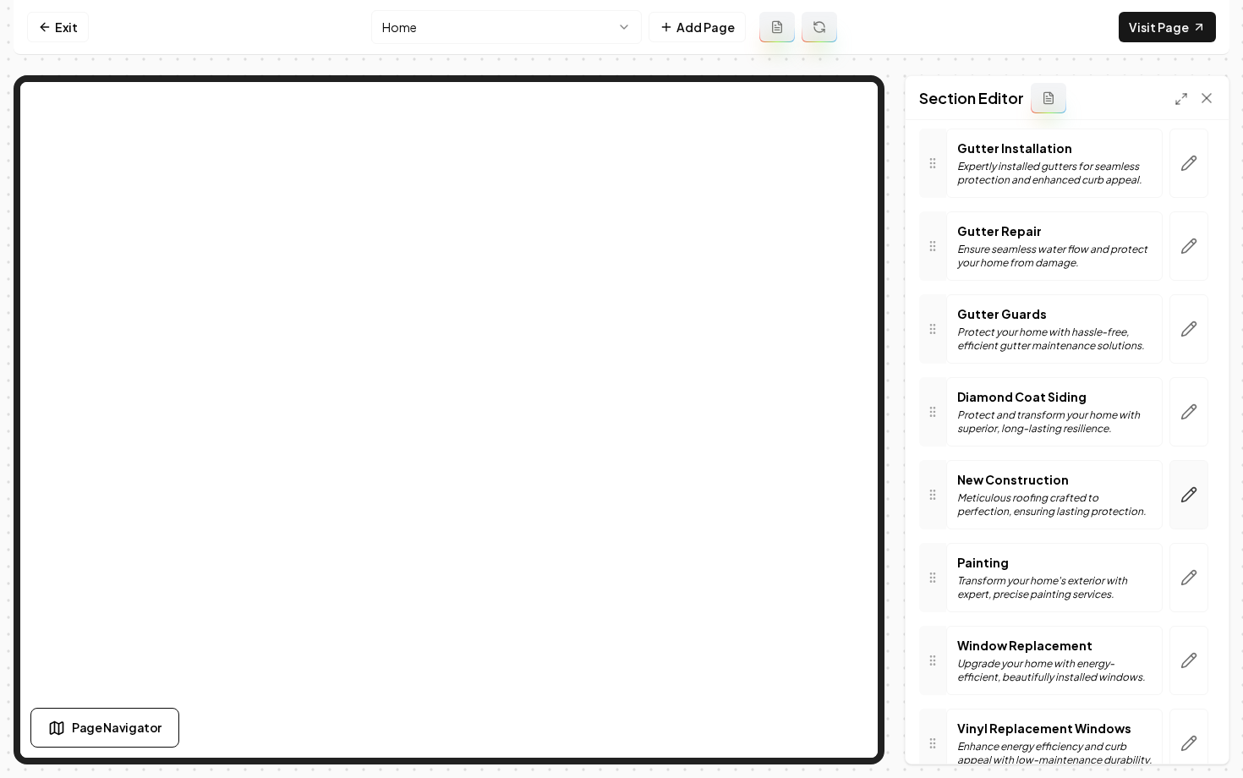
click at [1183, 508] on button "button" at bounding box center [1188, 494] width 39 height 69
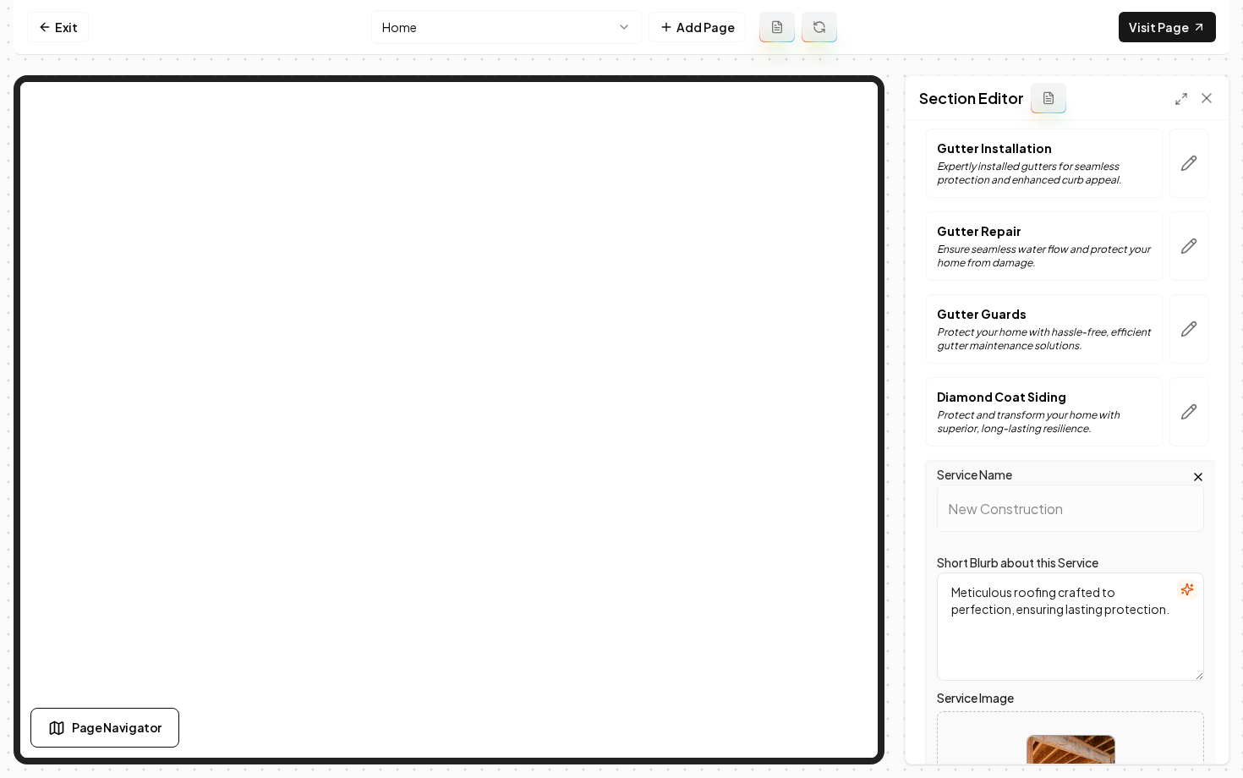
scroll to position [1174, 0]
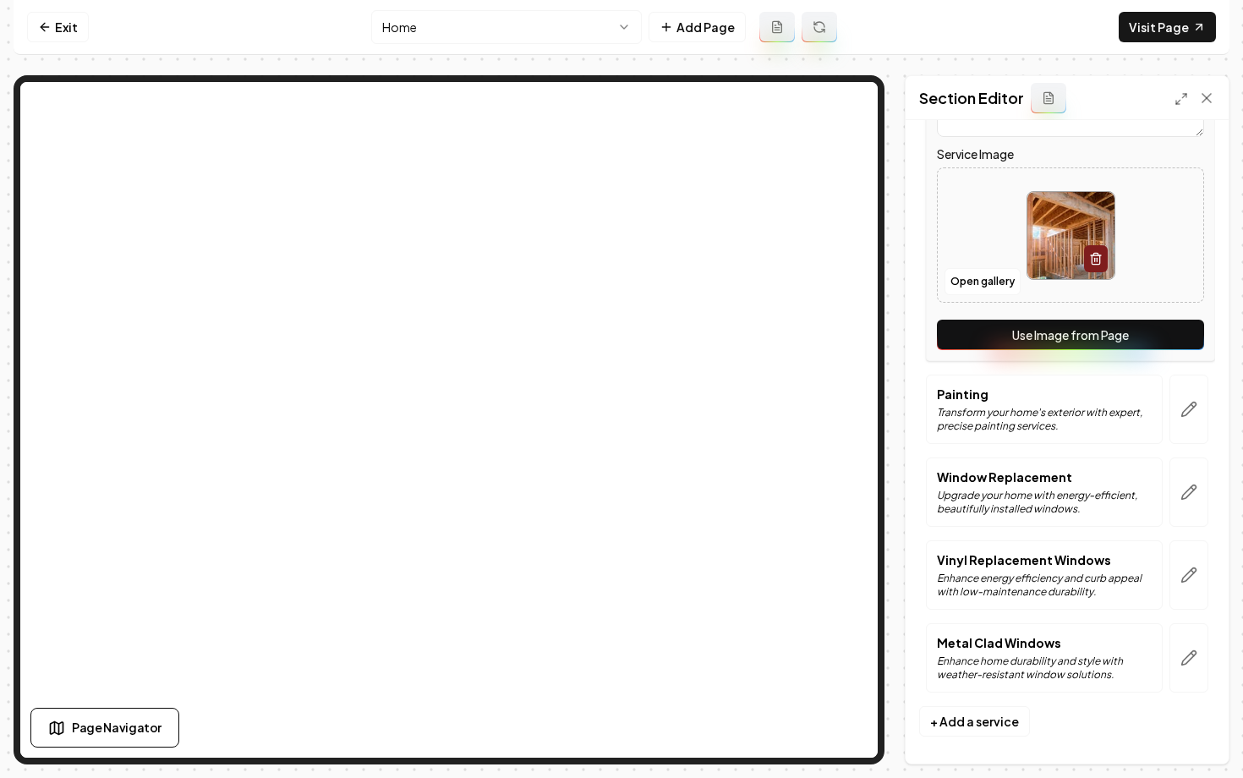
click at [1001, 343] on button "Use Image from Page" at bounding box center [1070, 335] width 267 height 30
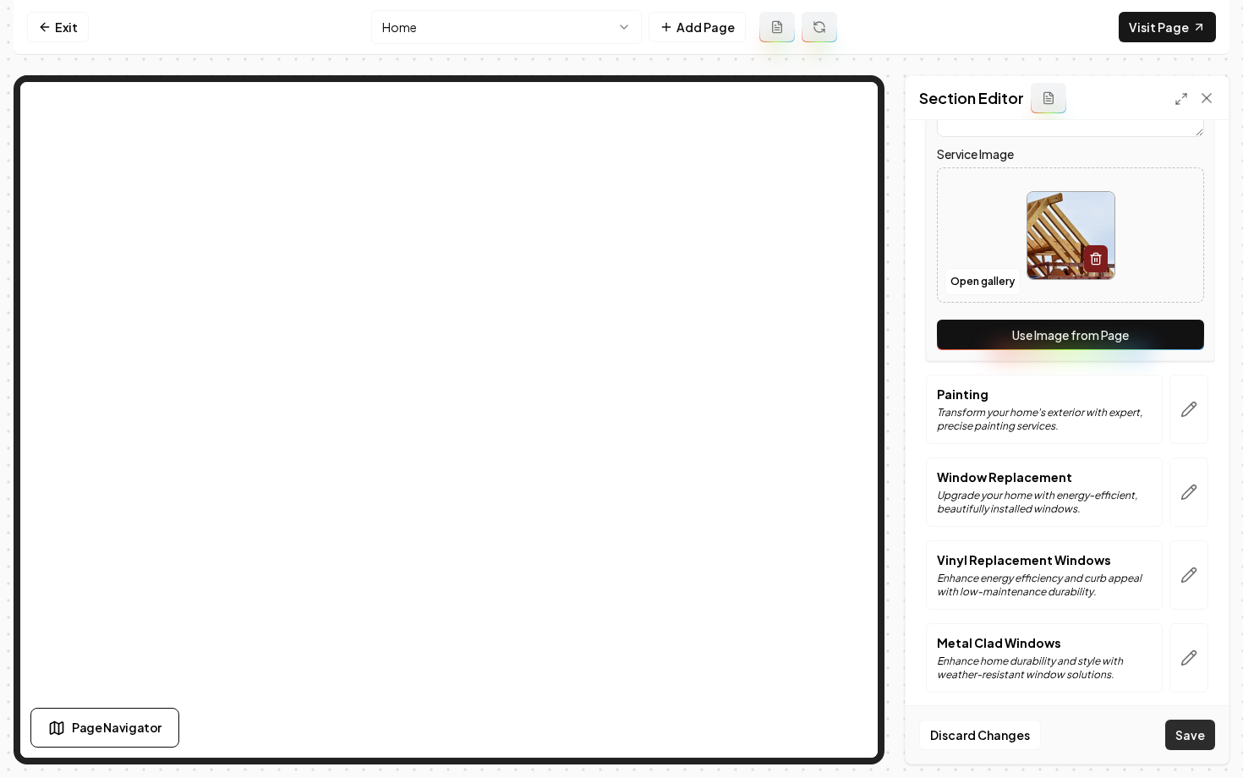
click at [1177, 737] on button "Save" at bounding box center [1190, 734] width 50 height 30
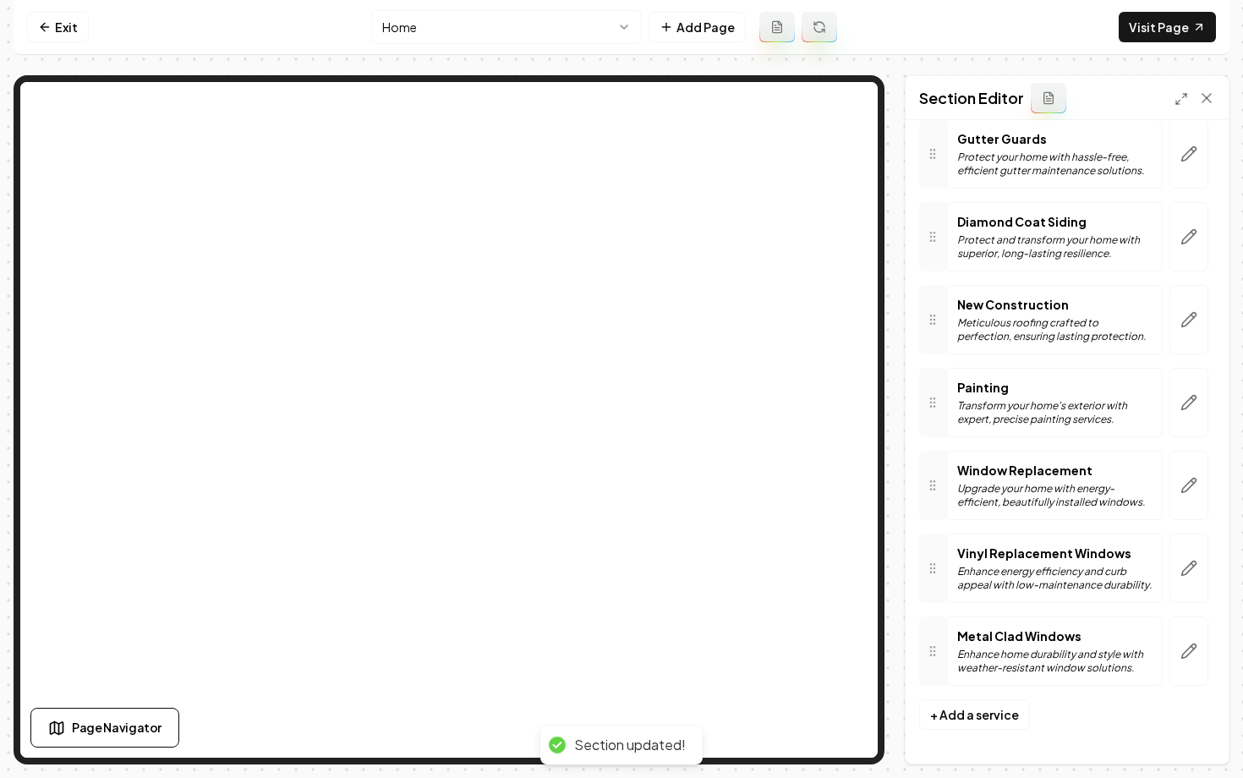
scroll to position [806, 0]
click at [51, 20] on icon at bounding box center [45, 27] width 14 height 14
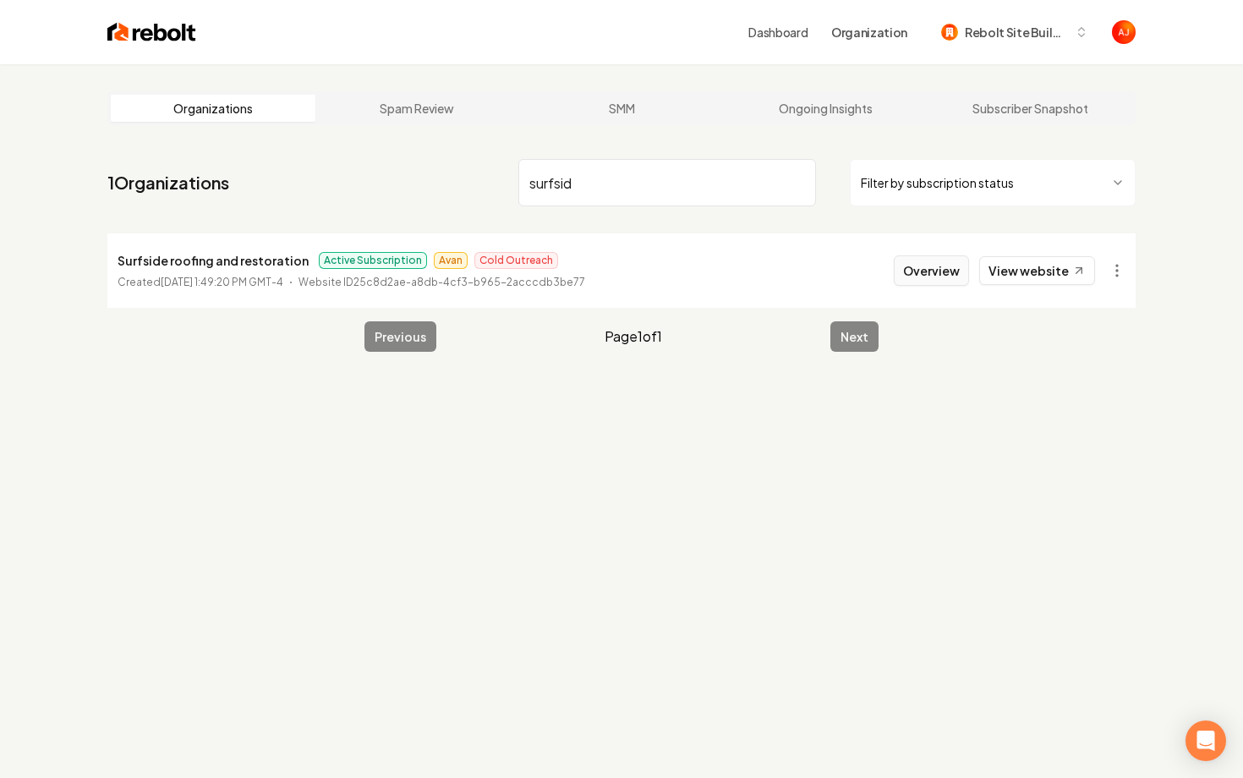
type input "surfsid"
click at [938, 273] on button "Overview" at bounding box center [930, 270] width 75 height 30
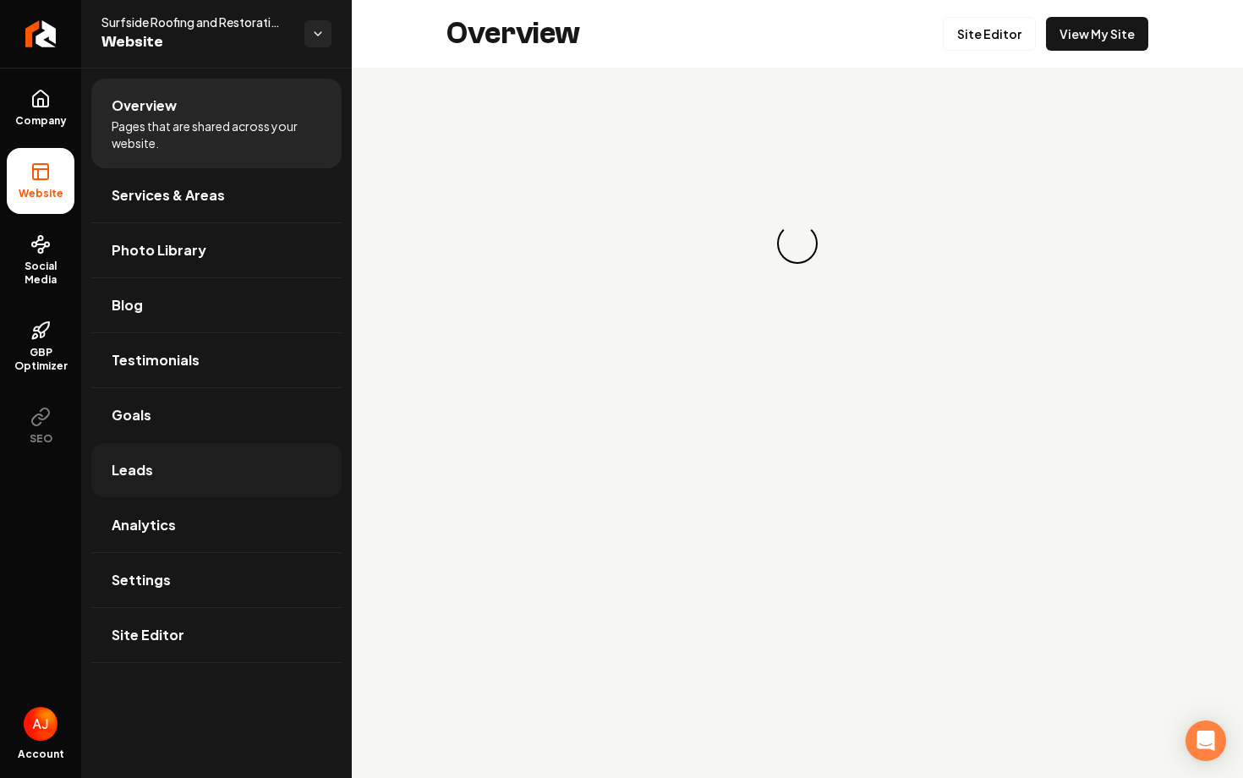
click at [190, 448] on link "Leads" at bounding box center [216, 470] width 250 height 54
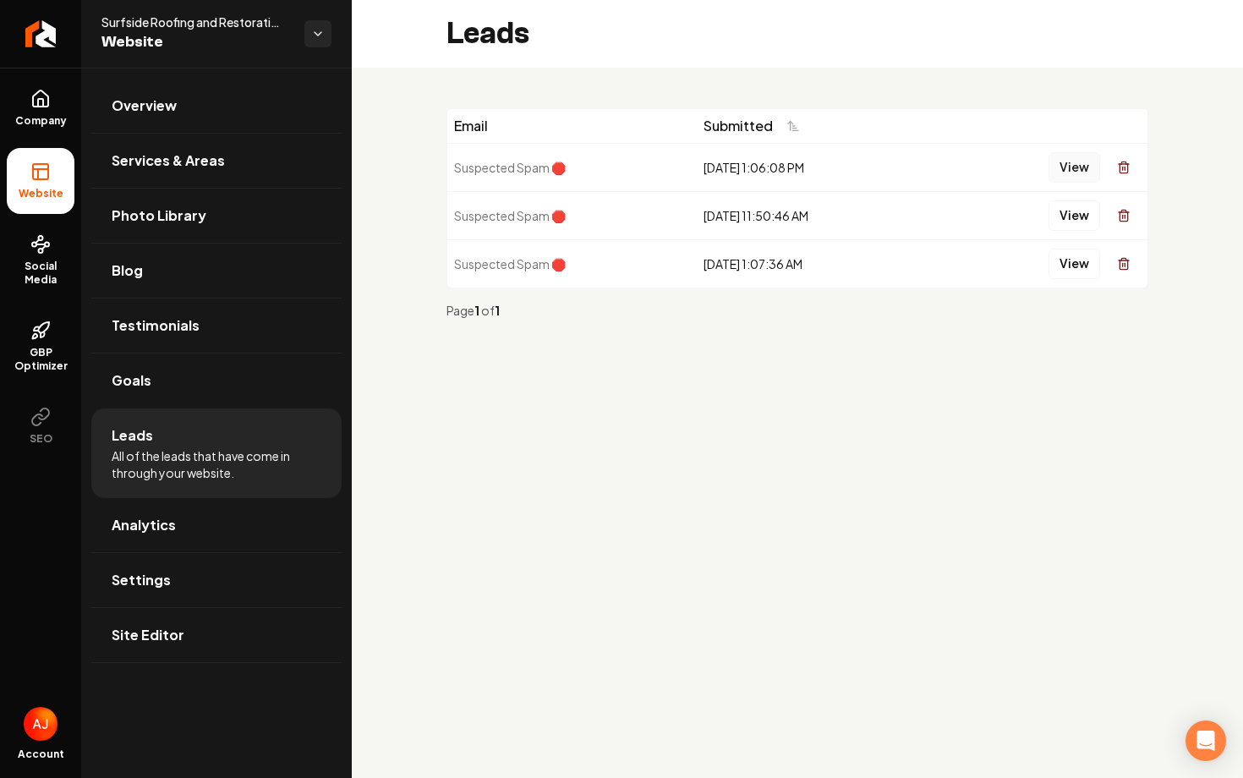
click at [1059, 170] on button "View" at bounding box center [1074, 167] width 52 height 30
click at [1071, 213] on button "View" at bounding box center [1074, 215] width 52 height 30
click at [1078, 259] on button "View" at bounding box center [1074, 264] width 52 height 30
click at [1054, 268] on button "View" at bounding box center [1074, 264] width 52 height 30
click at [57, 267] on span "Social Media" at bounding box center [41, 272] width 68 height 27
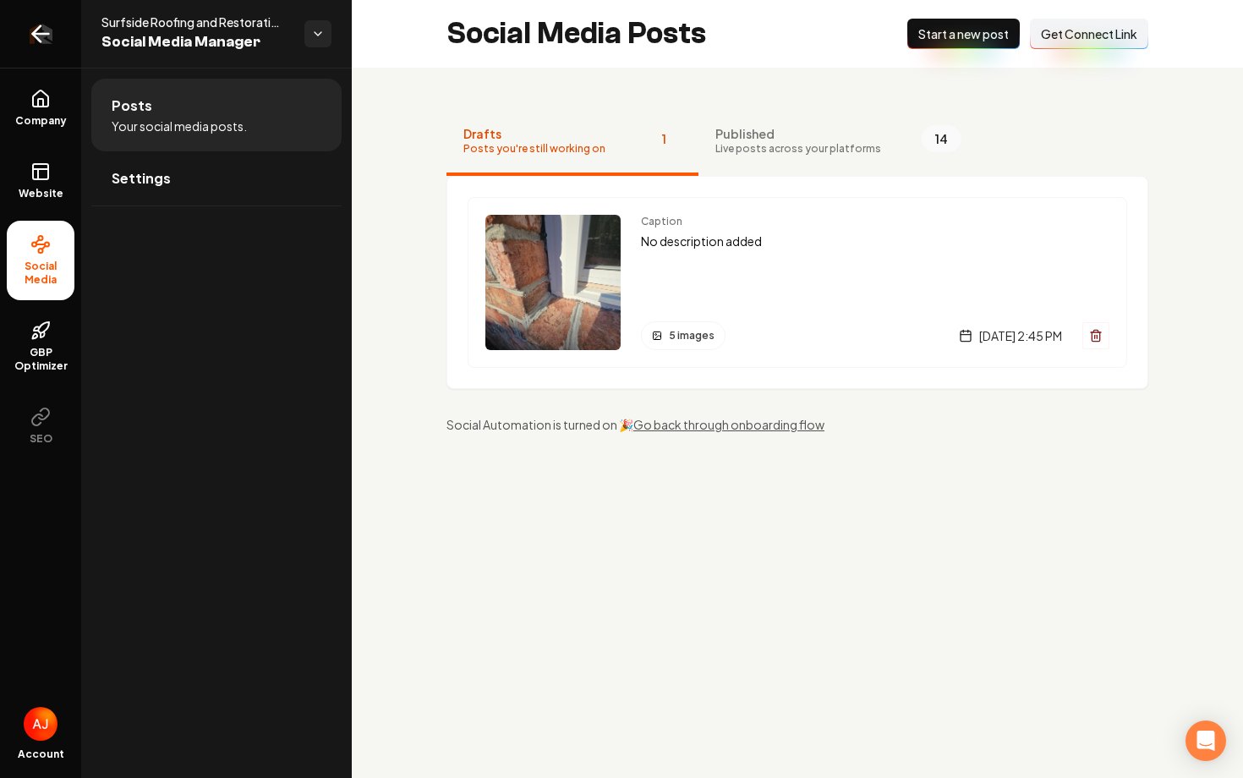
click at [42, 36] on icon "Return to dashboard" at bounding box center [40, 33] width 27 height 27
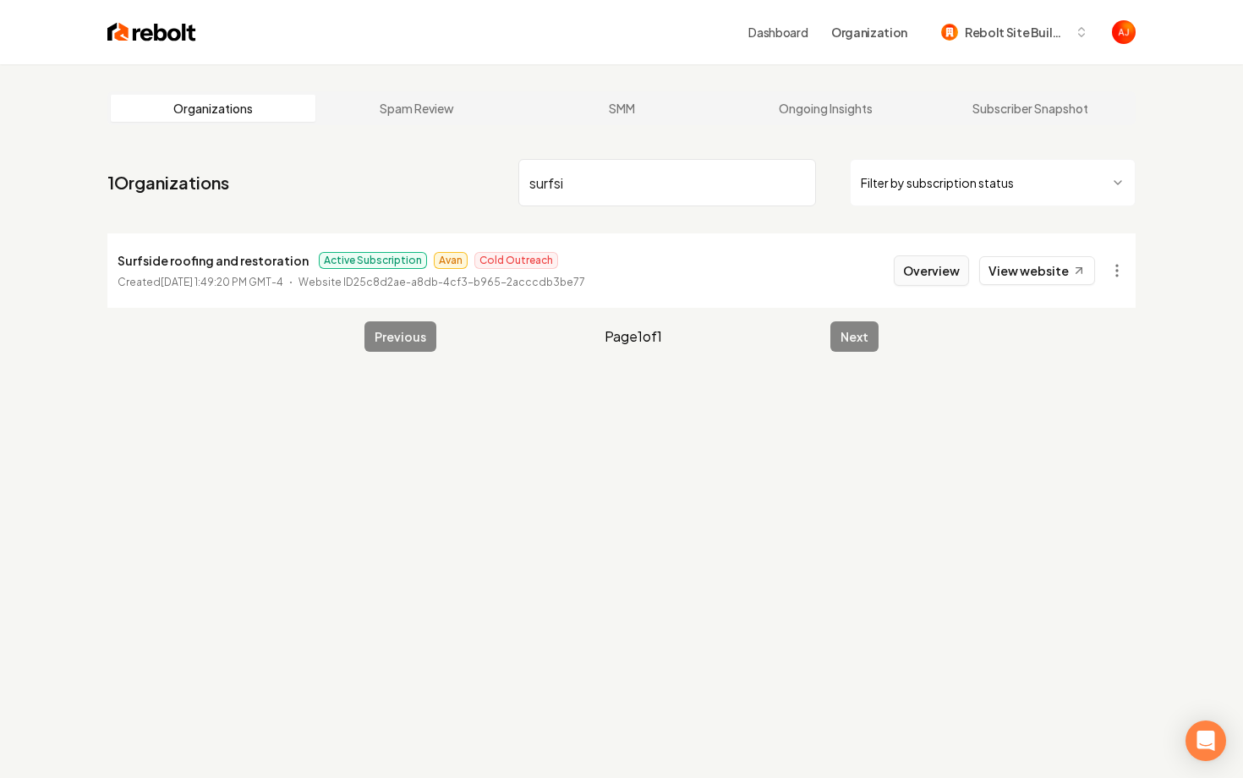
type input "surfsi"
click at [918, 277] on button "Overview" at bounding box center [930, 270] width 75 height 30
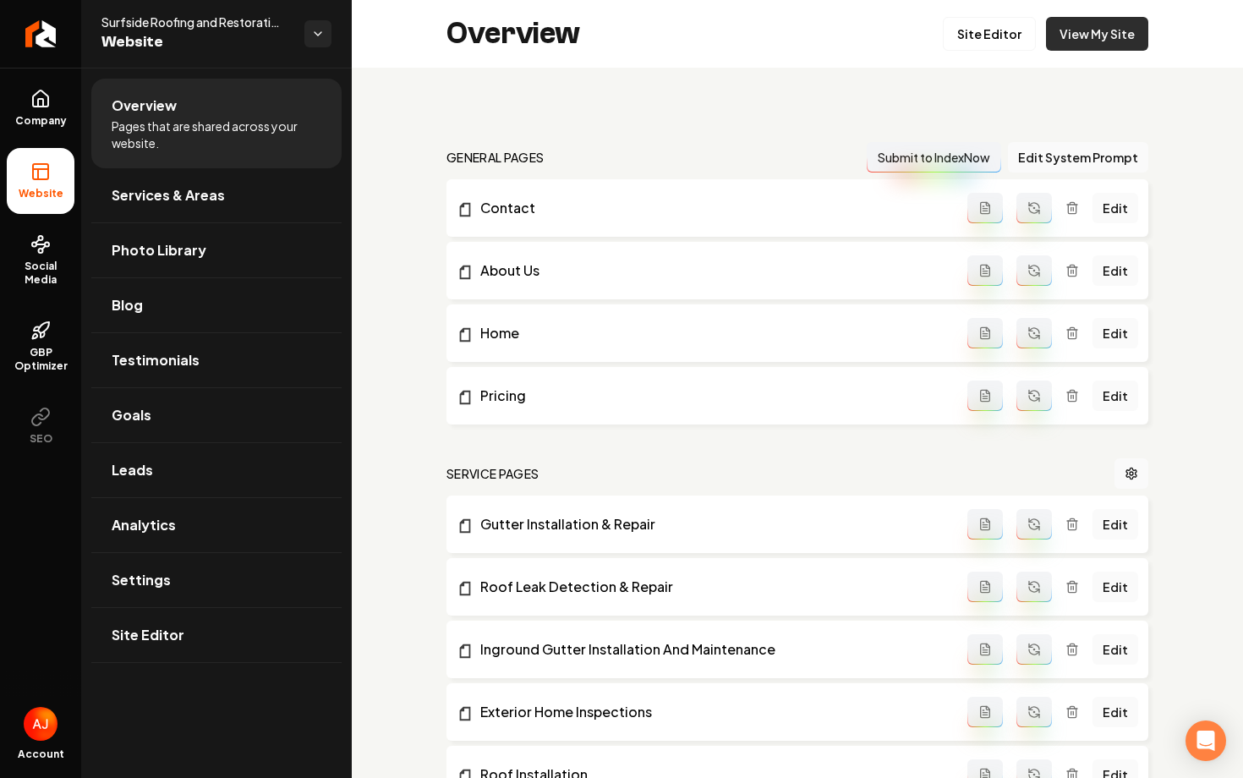
click at [1093, 37] on link "View My Site" at bounding box center [1097, 34] width 102 height 34
click at [988, 34] on link "Site Editor" at bounding box center [988, 34] width 93 height 34
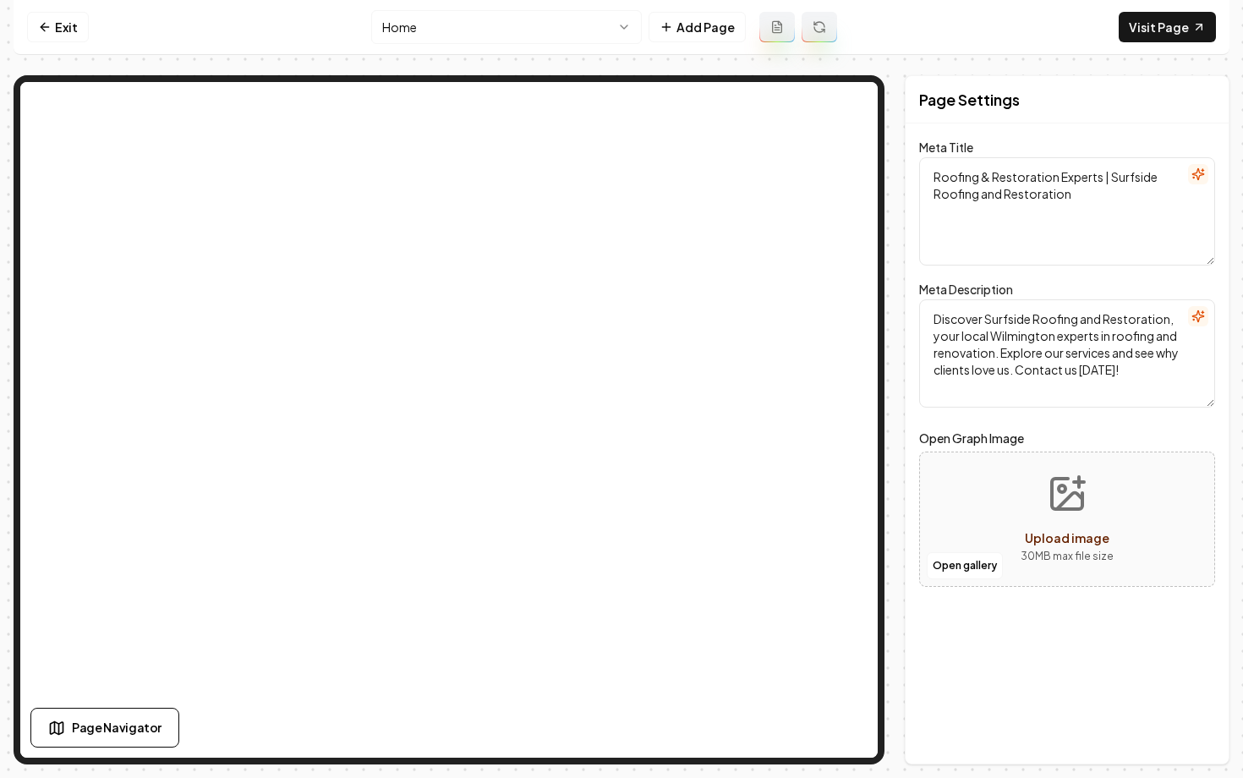
click at [470, 25] on html "Computer Required This feature is only available on a computer. Please switch t…" at bounding box center [621, 389] width 1243 height 778
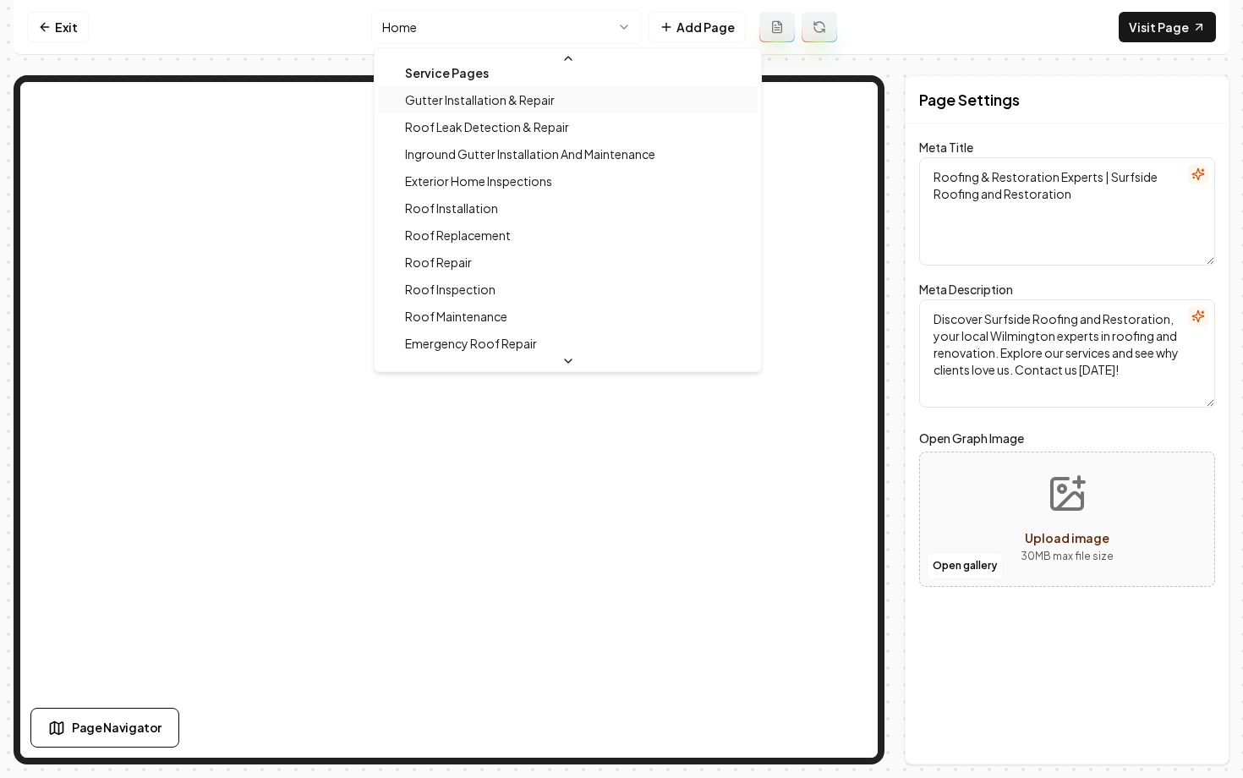
scroll to position [147, 0]
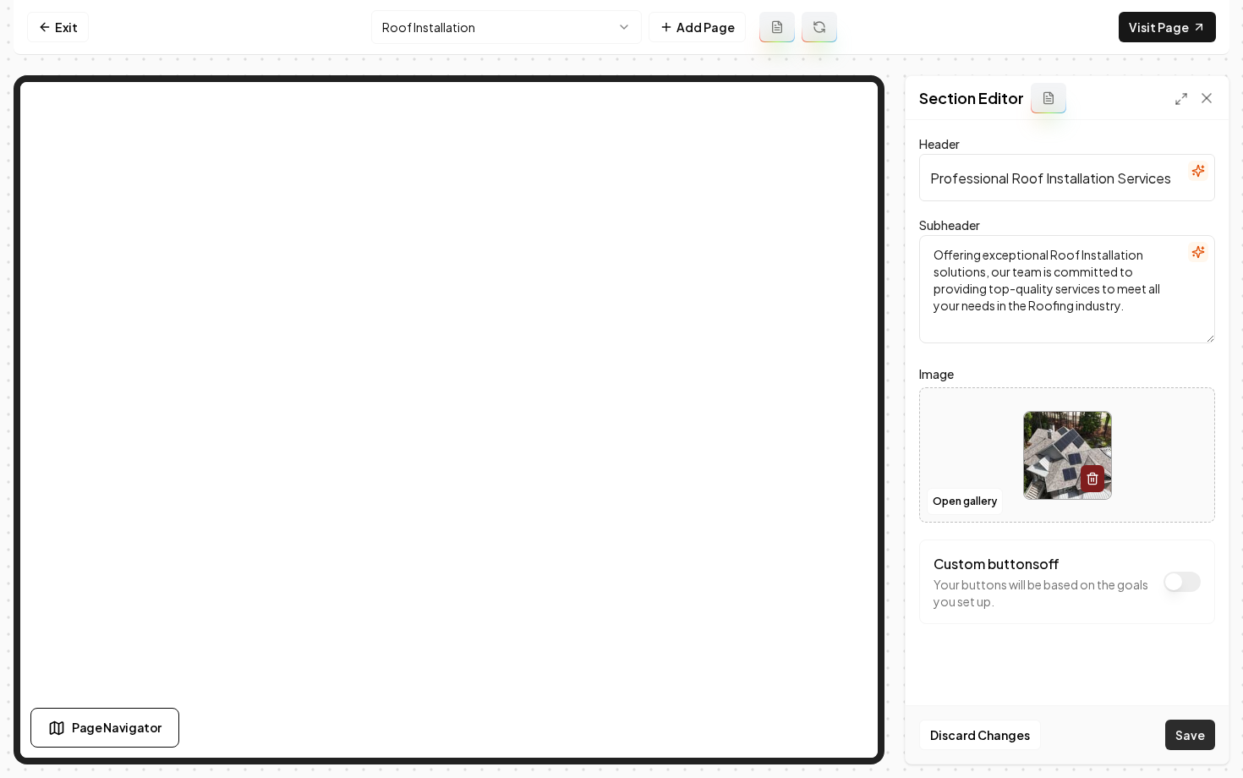
click at [1191, 731] on button "Save" at bounding box center [1190, 734] width 50 height 30
click at [418, 21] on html "Computer Required This feature is only available on a computer. Please switch t…" at bounding box center [621, 389] width 1243 height 778
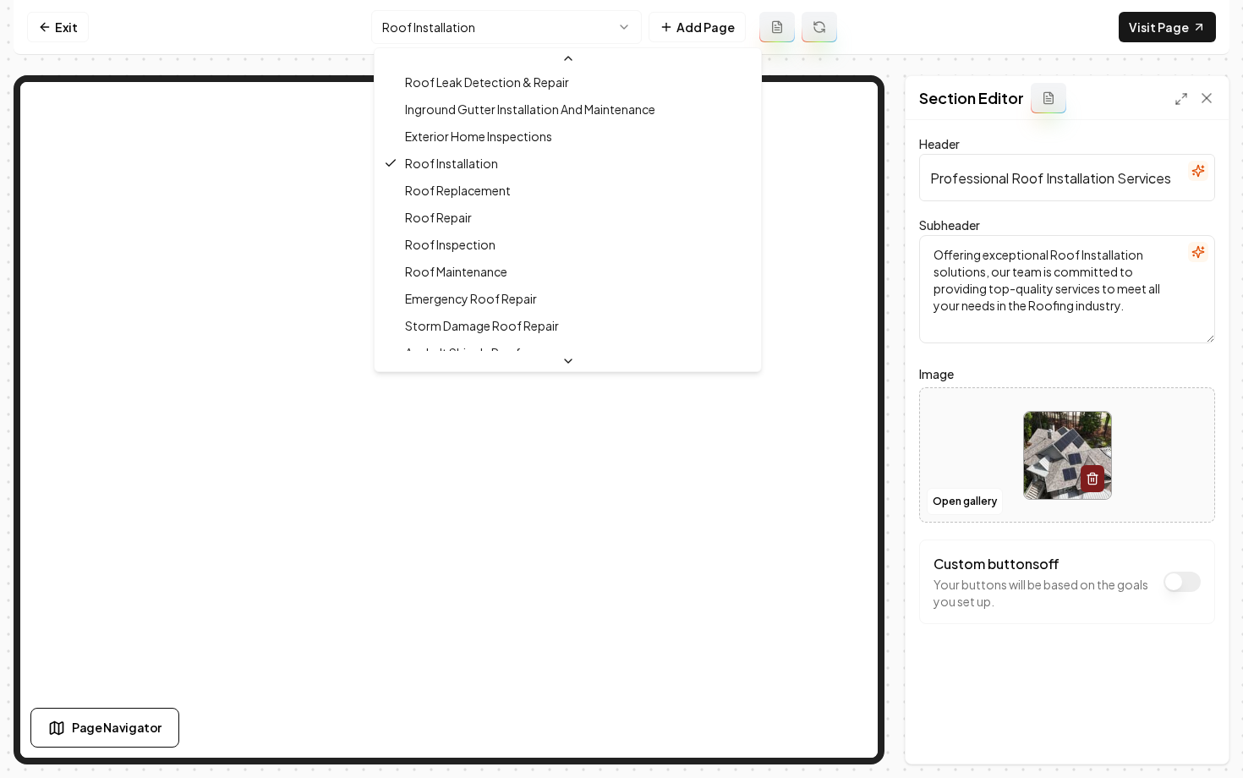
scroll to position [232, 0]
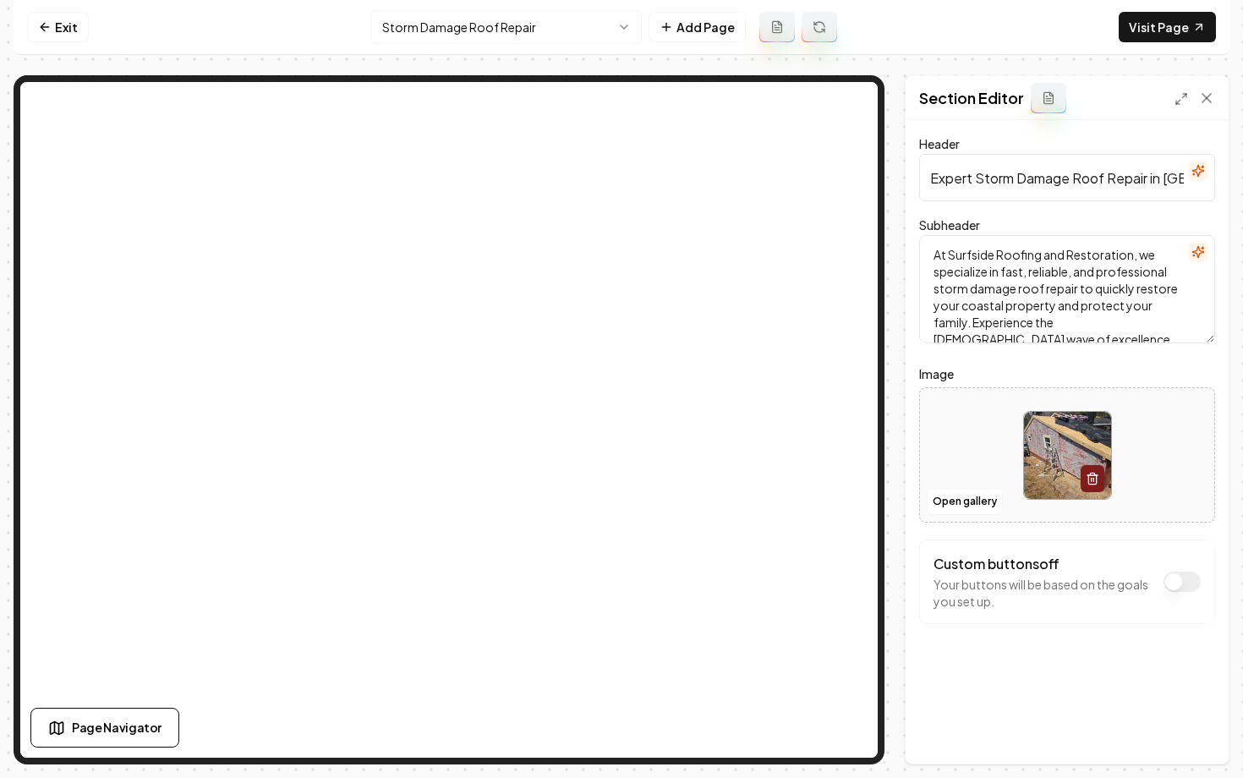
scroll to position [0, 52]
drag, startPoint x: 1148, startPoint y: 180, endPoint x: 1213, endPoint y: 180, distance: 65.1
click at [1213, 180] on input "Expert Storm Damage Roof Repair in Wilmington" at bounding box center [1067, 177] width 296 height 47
type input "Expert Storm Damage Roof Repair"
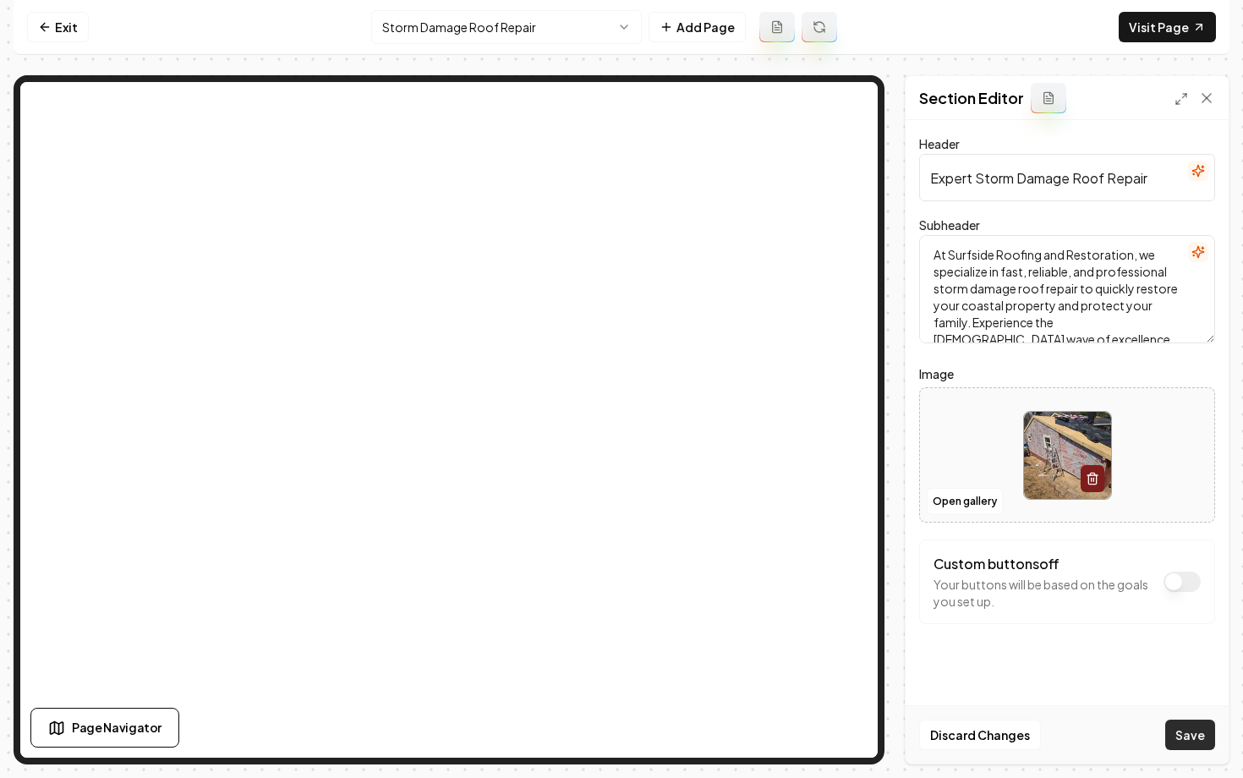
click at [1184, 734] on button "Save" at bounding box center [1190, 734] width 50 height 30
click at [1152, 29] on link "Visit Page" at bounding box center [1166, 27] width 97 height 30
click at [428, 27] on html "Computer Required This feature is only available on a computer. Please switch t…" at bounding box center [621, 389] width 1243 height 778
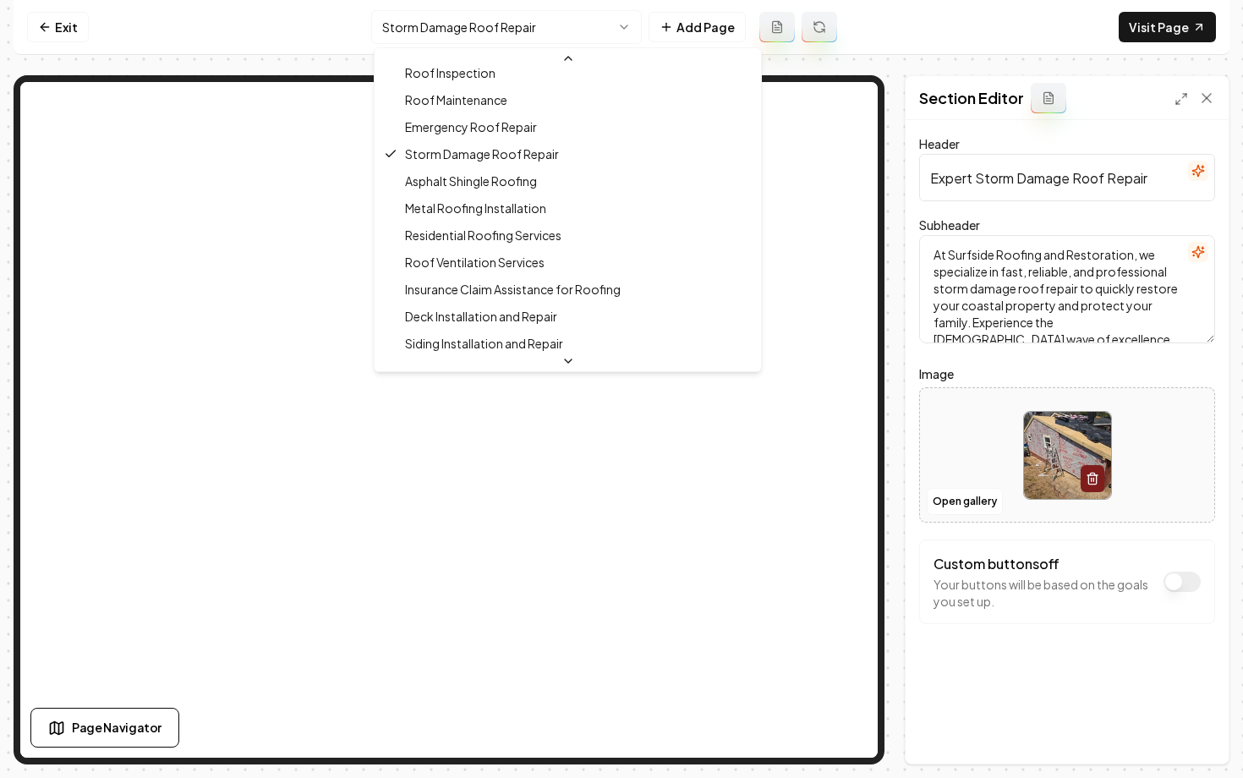
scroll to position [366, 0]
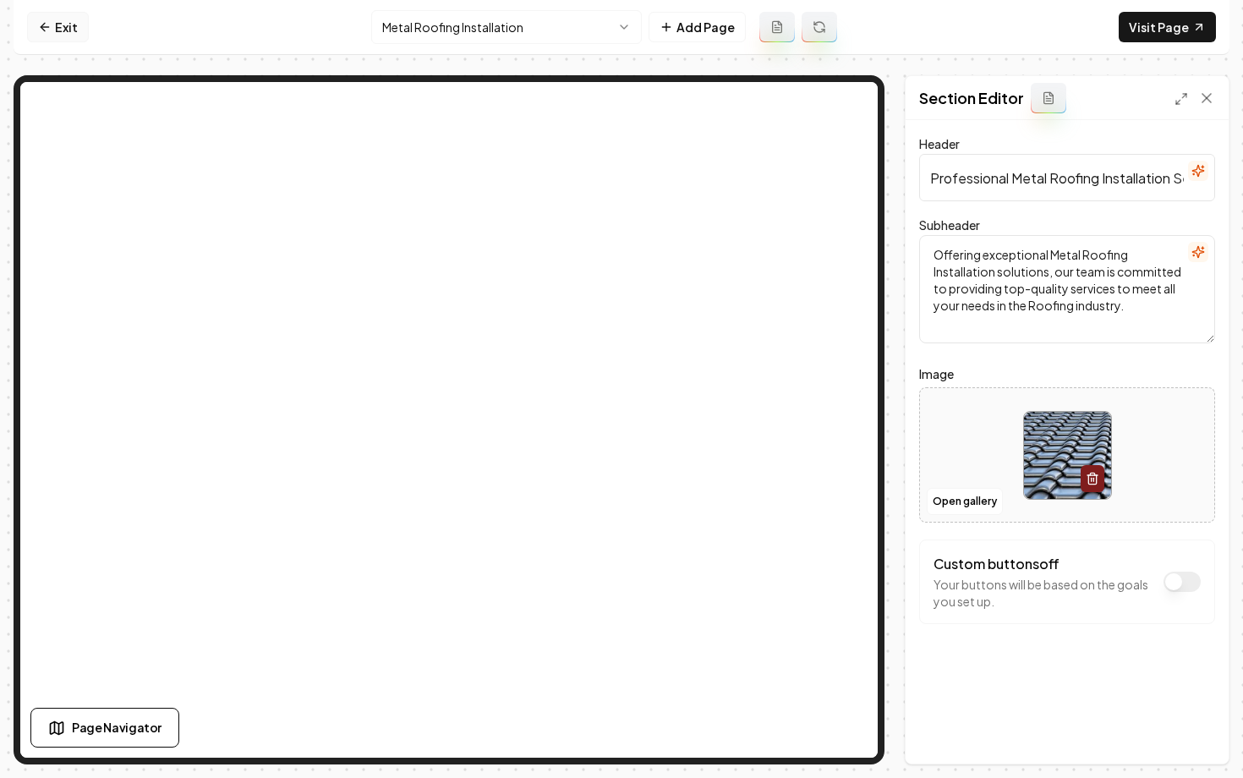
click at [41, 36] on link "Exit" at bounding box center [58, 27] width 62 height 30
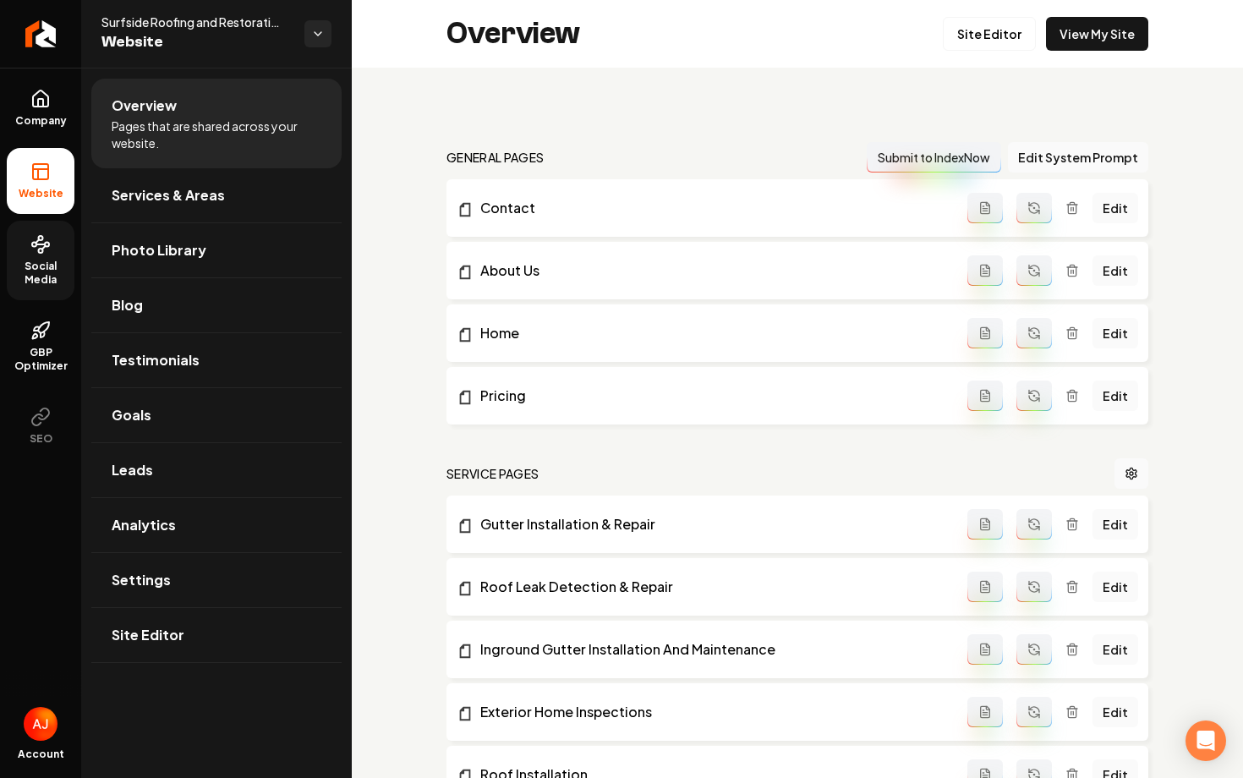
click at [46, 285] on span "Social Media" at bounding box center [41, 272] width 68 height 27
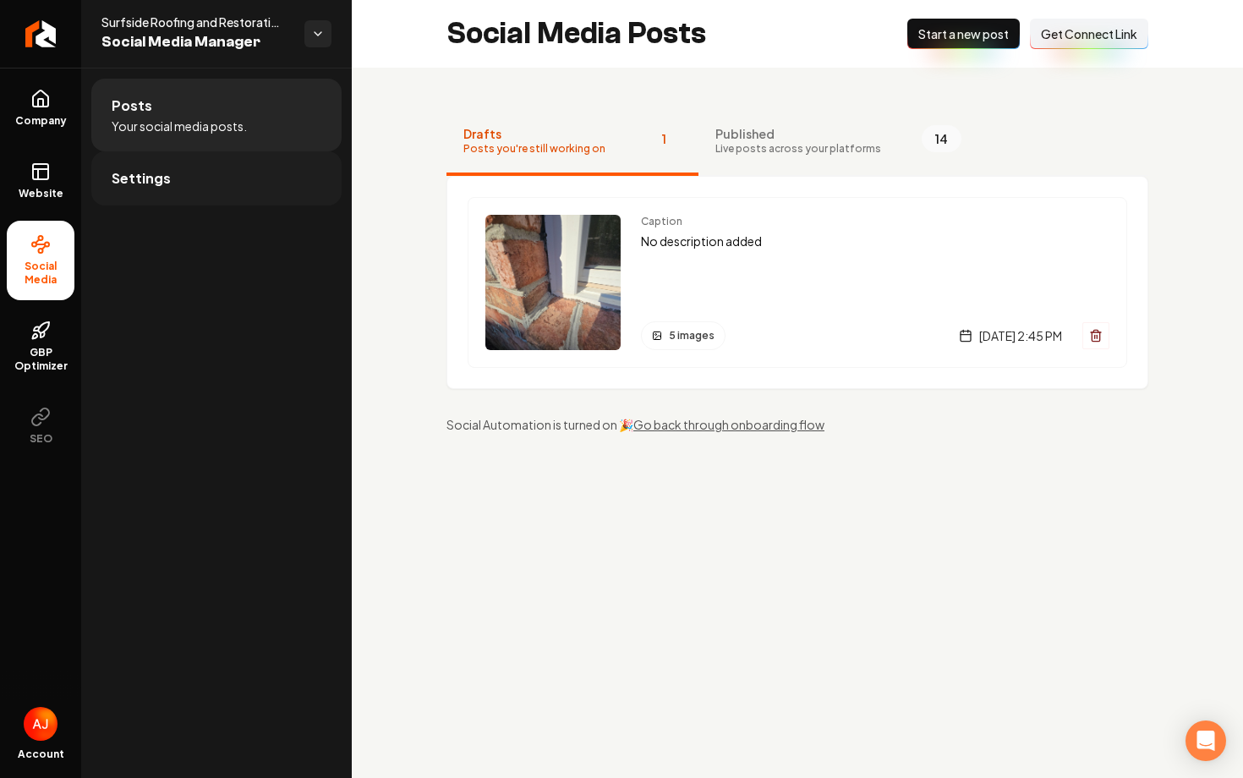
click at [153, 167] on link "Settings" at bounding box center [216, 178] width 250 height 54
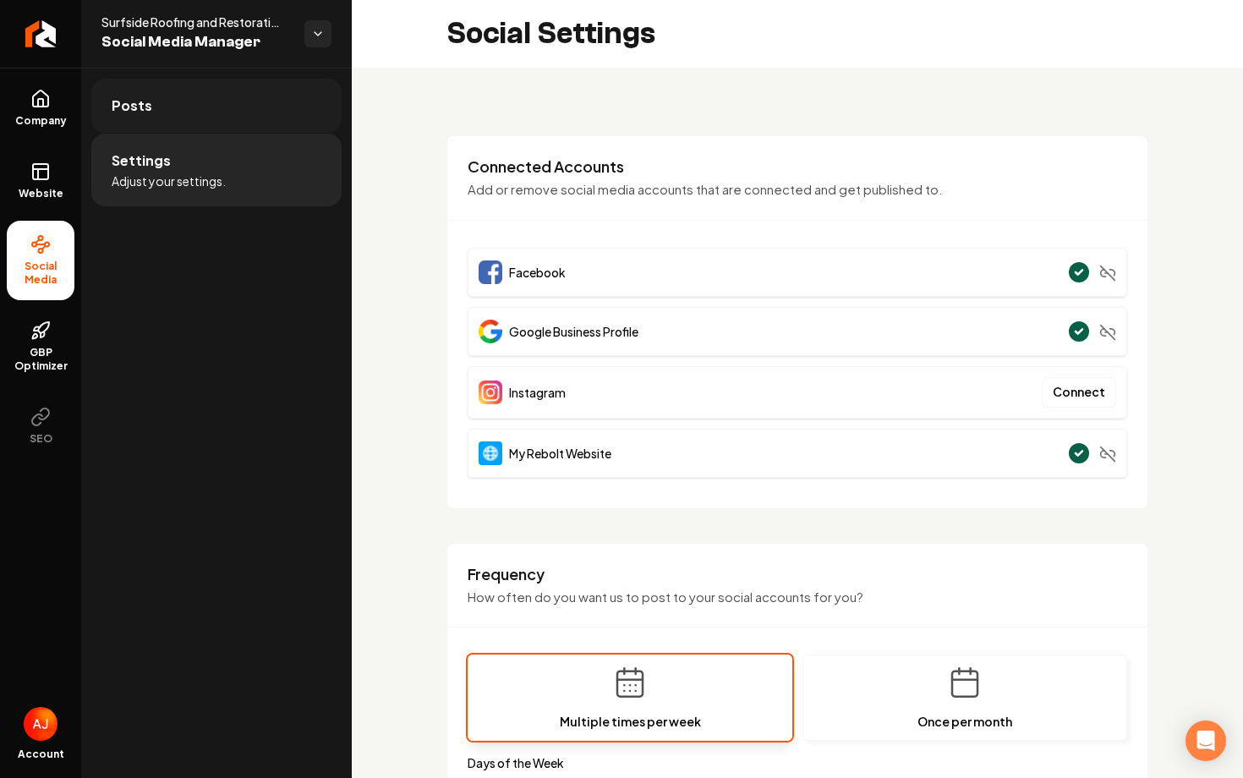
click at [186, 117] on link "Posts" at bounding box center [216, 106] width 250 height 54
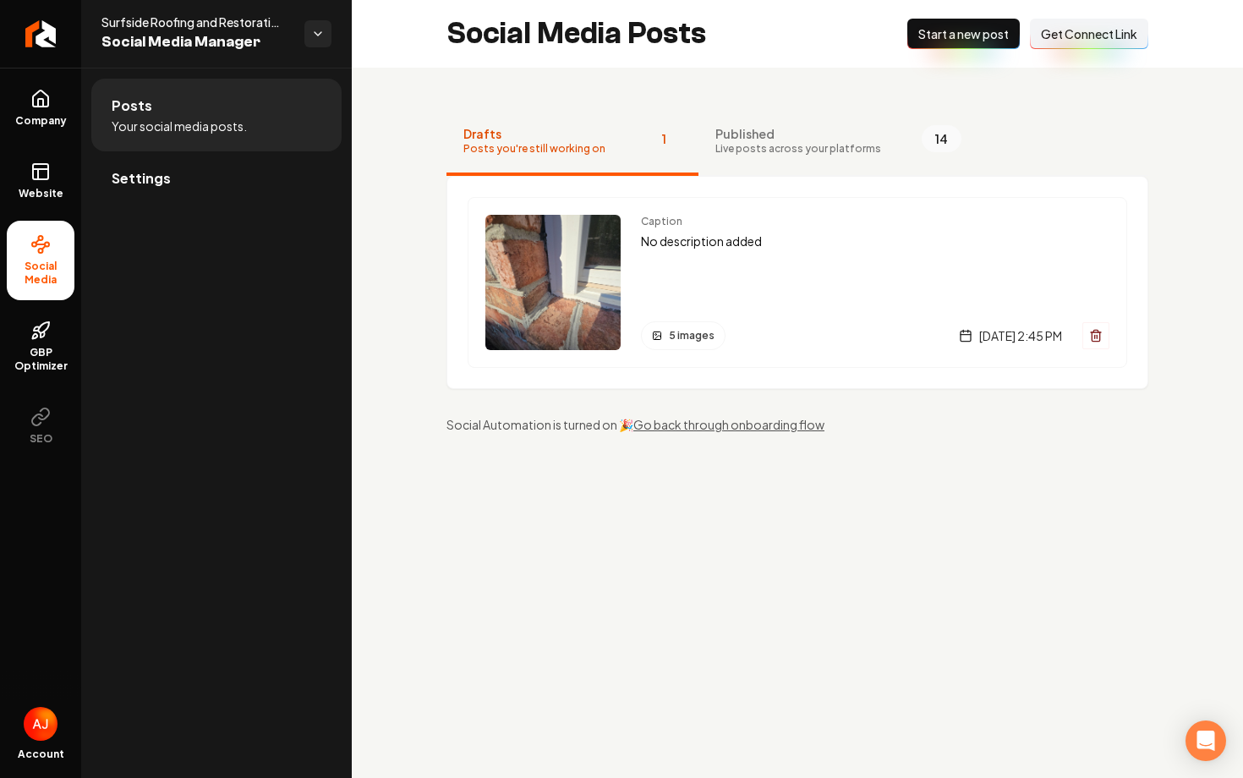
click at [1089, 45] on button "Connect Link Get Connect Link" at bounding box center [1089, 34] width 118 height 30
click at [190, 194] on link "Settings" at bounding box center [216, 178] width 250 height 54
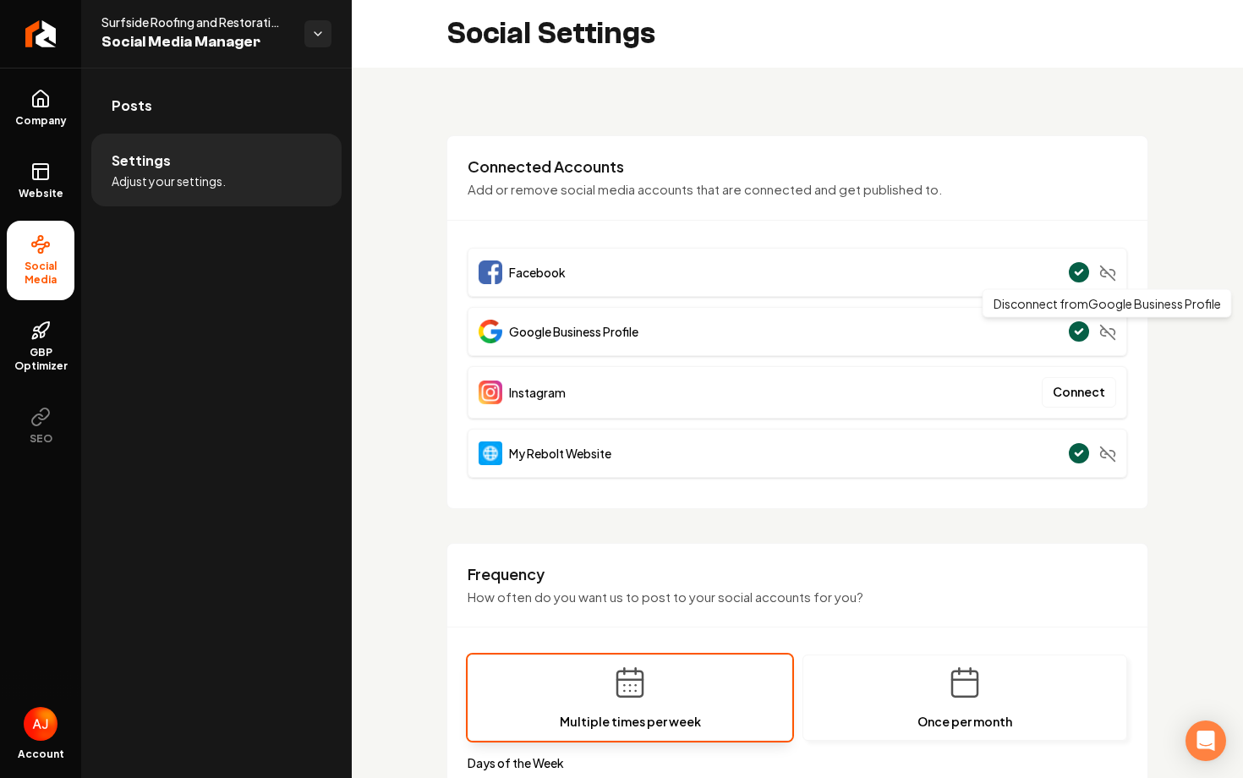
click at [1108, 337] on icon "Main content area" at bounding box center [1107, 332] width 17 height 17
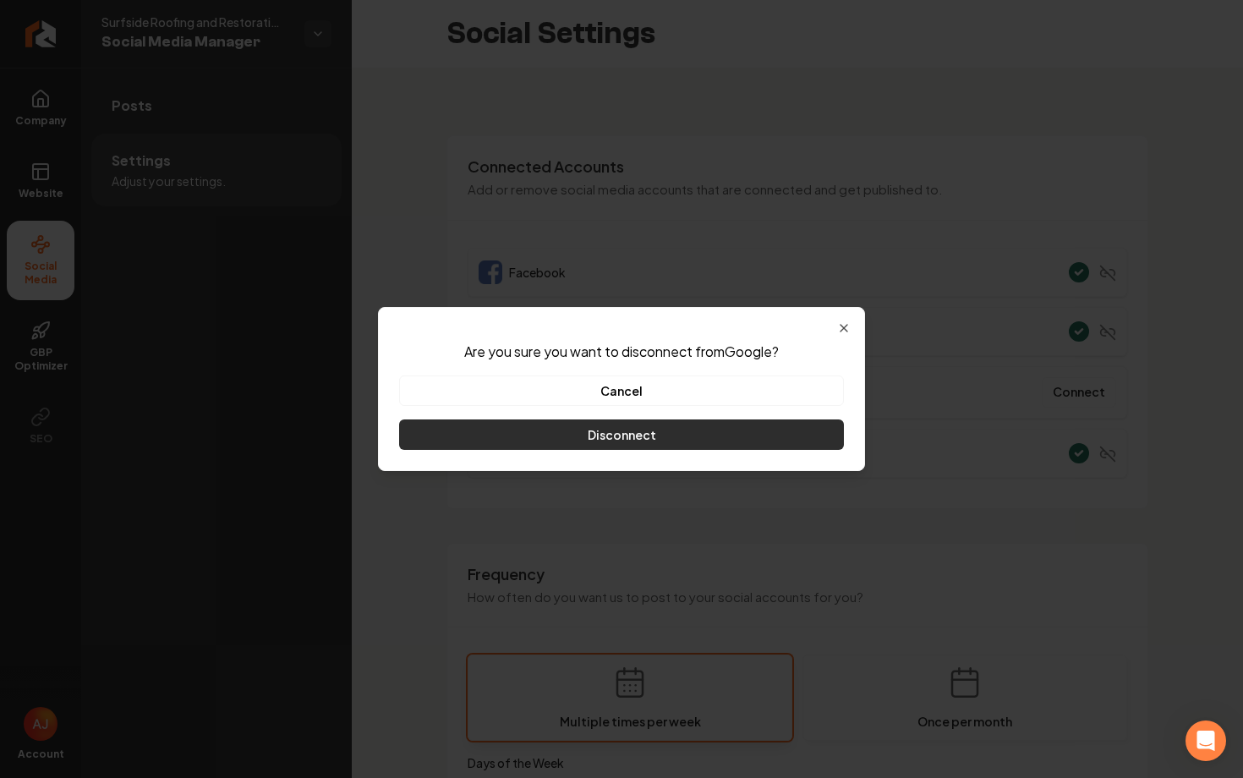
click at [615, 431] on button "Disconnect" at bounding box center [621, 434] width 445 height 30
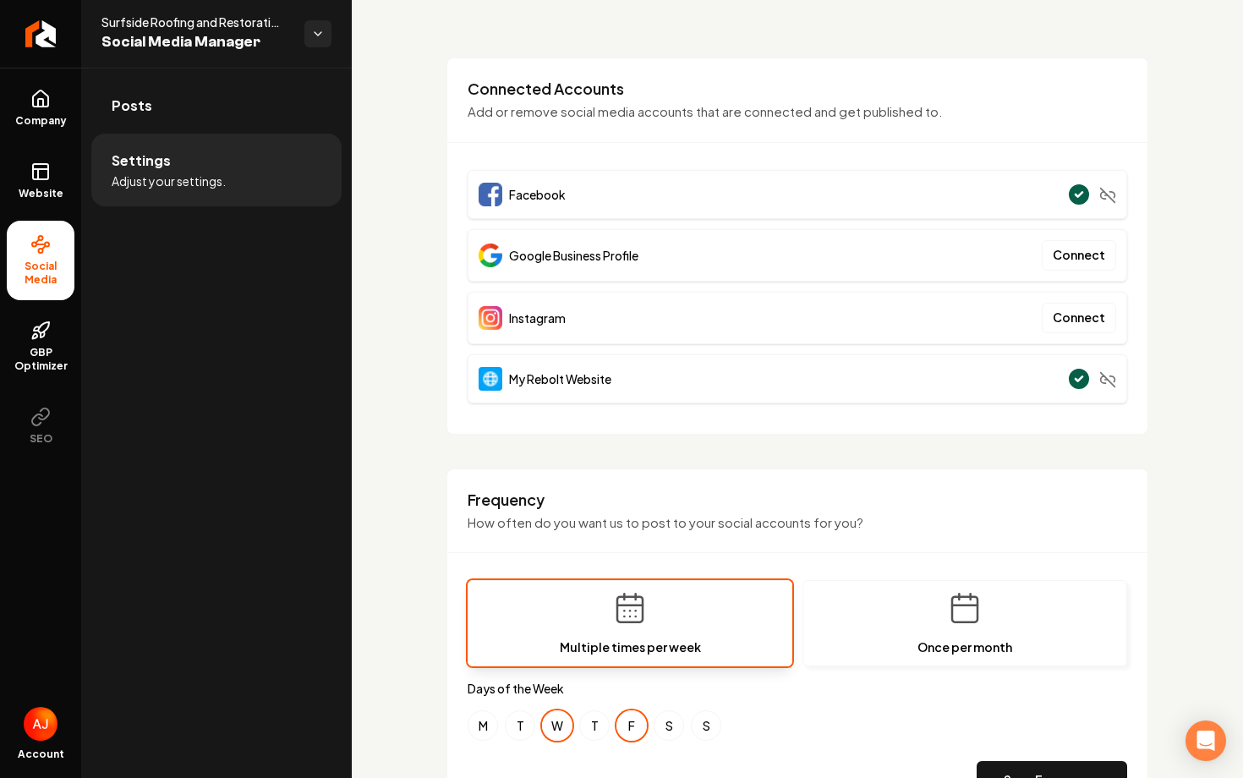
scroll to position [62, 0]
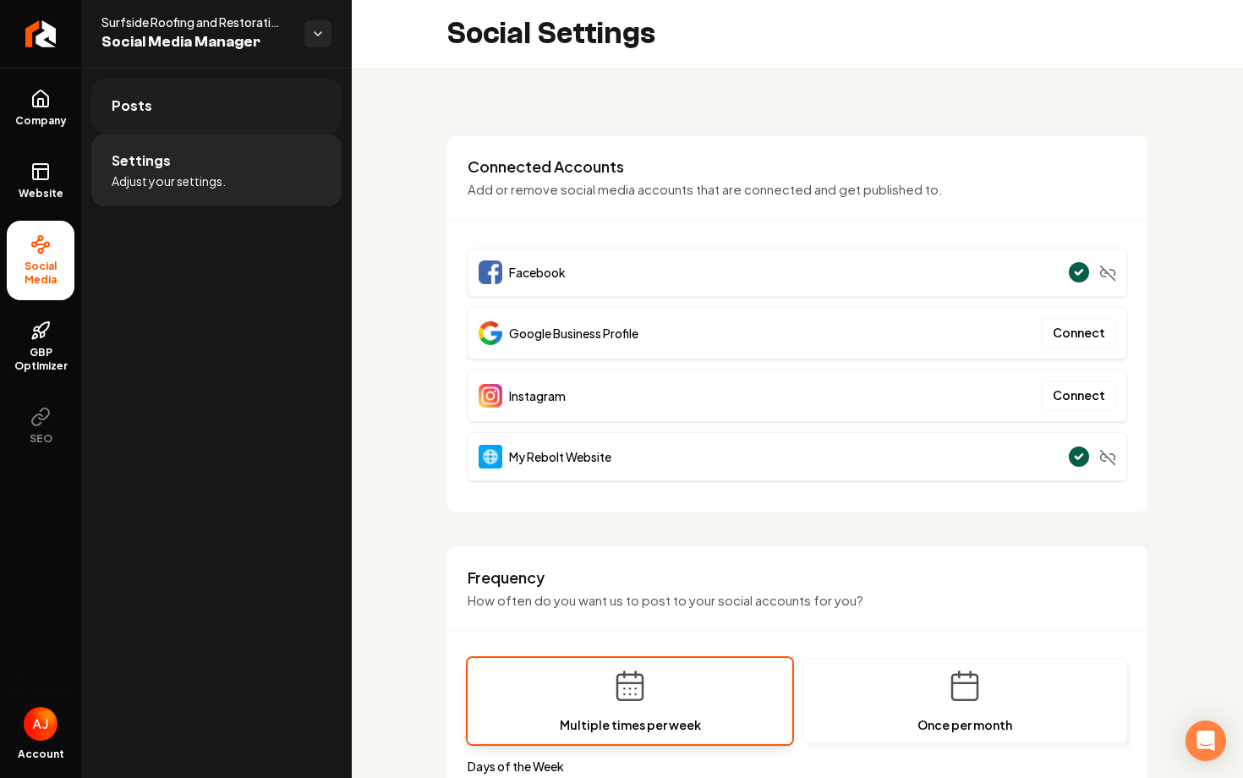
click at [156, 124] on link "Posts" at bounding box center [216, 106] width 250 height 54
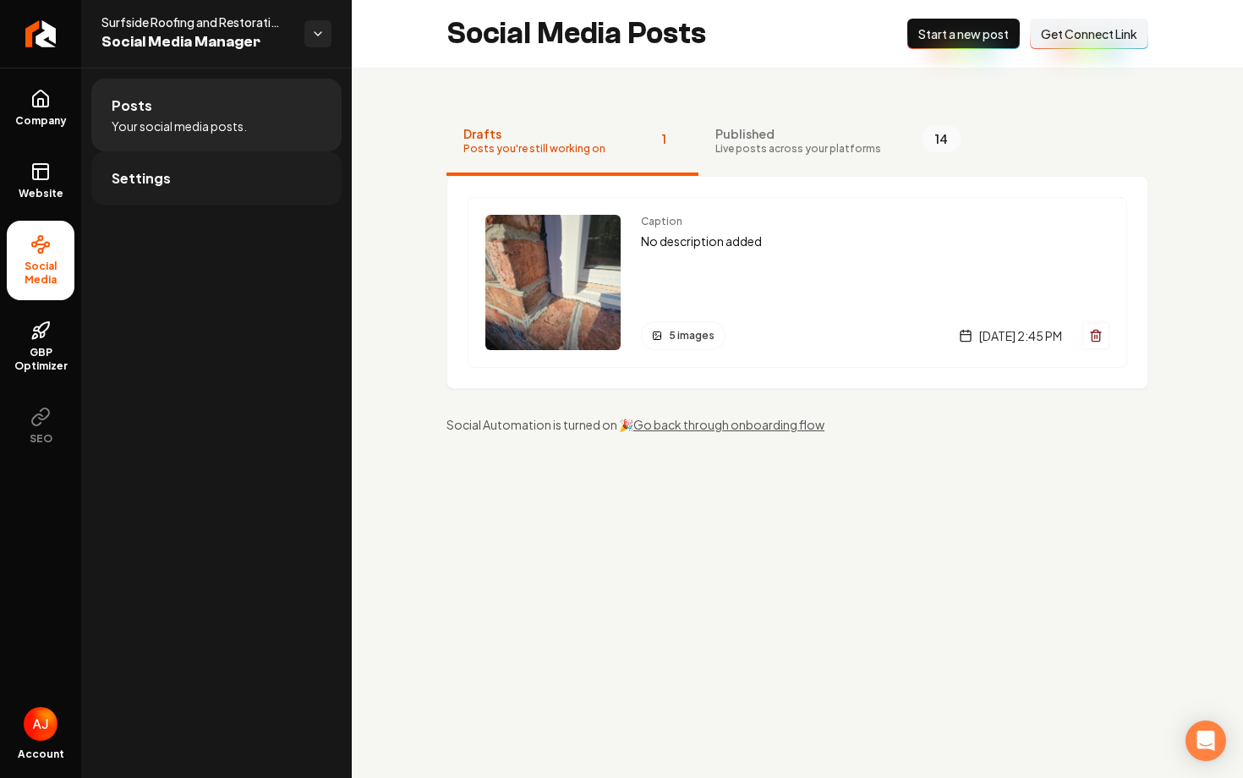
click at [171, 177] on link "Settings" at bounding box center [216, 178] width 250 height 54
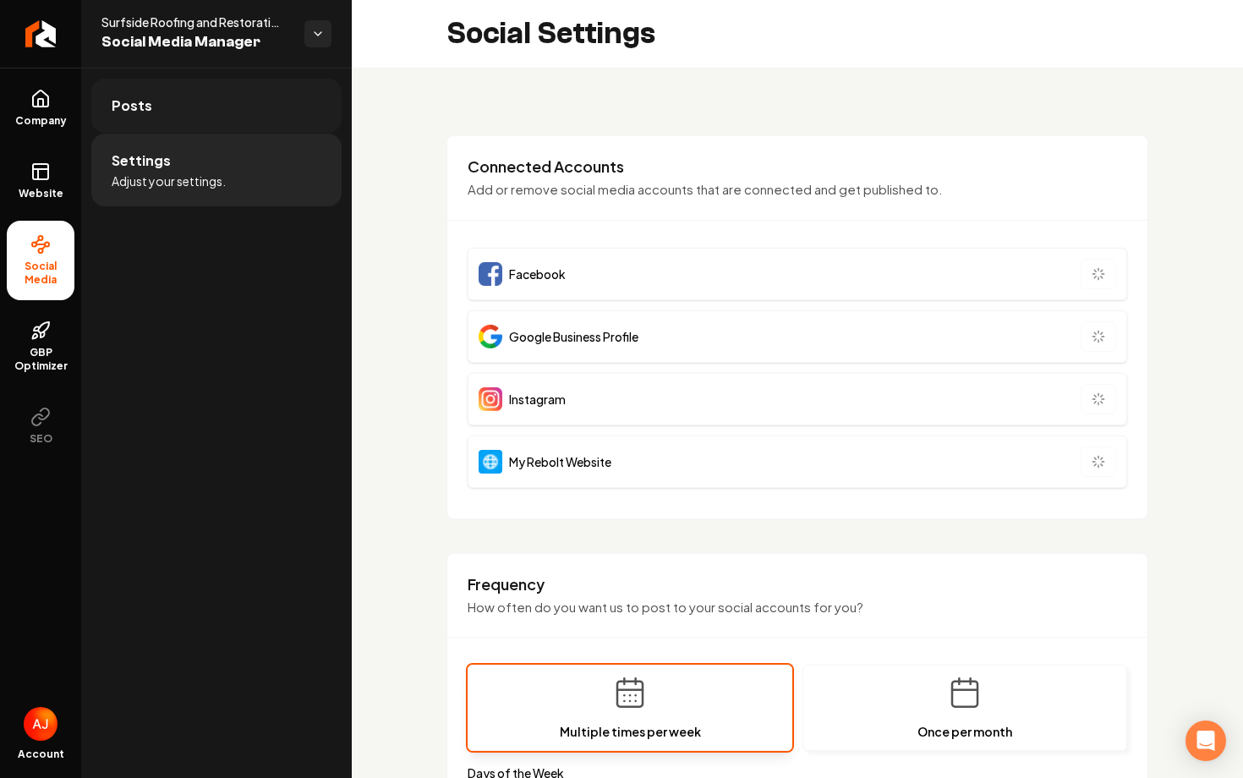
click at [187, 129] on link "Posts" at bounding box center [216, 106] width 250 height 54
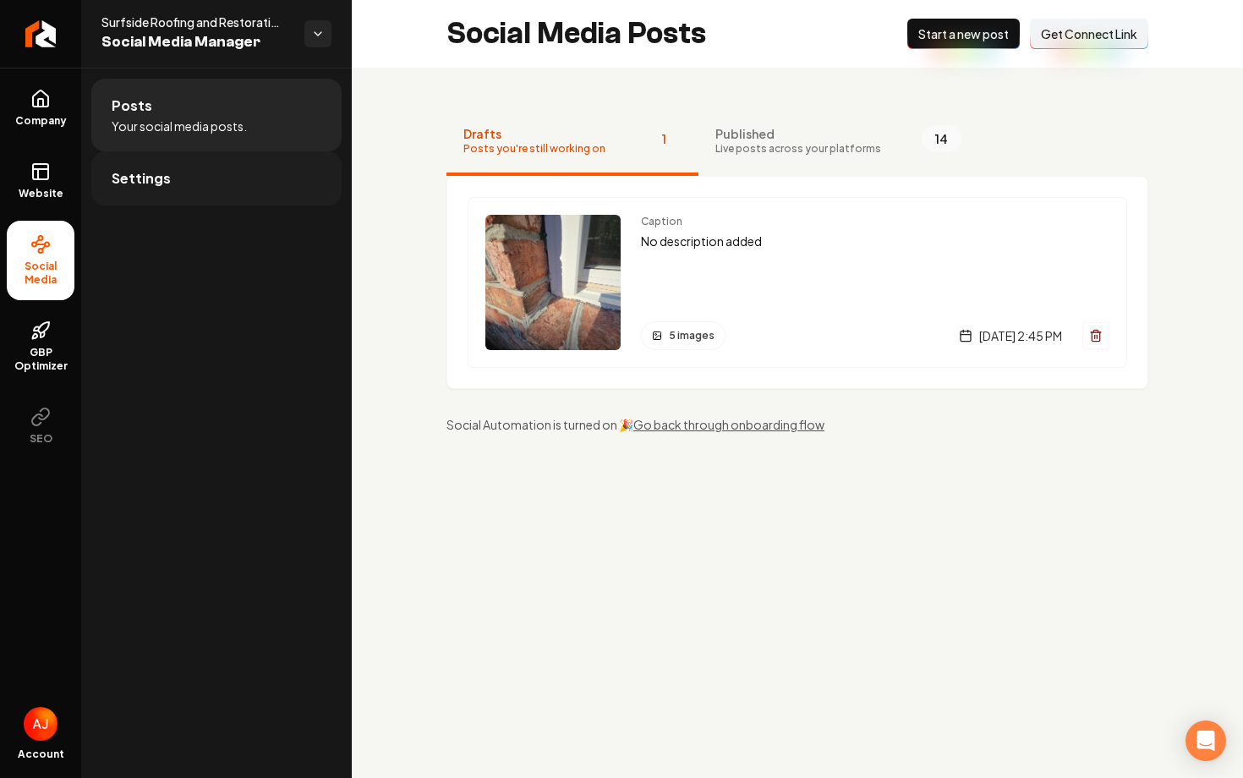
click at [188, 173] on link "Settings" at bounding box center [216, 178] width 250 height 54
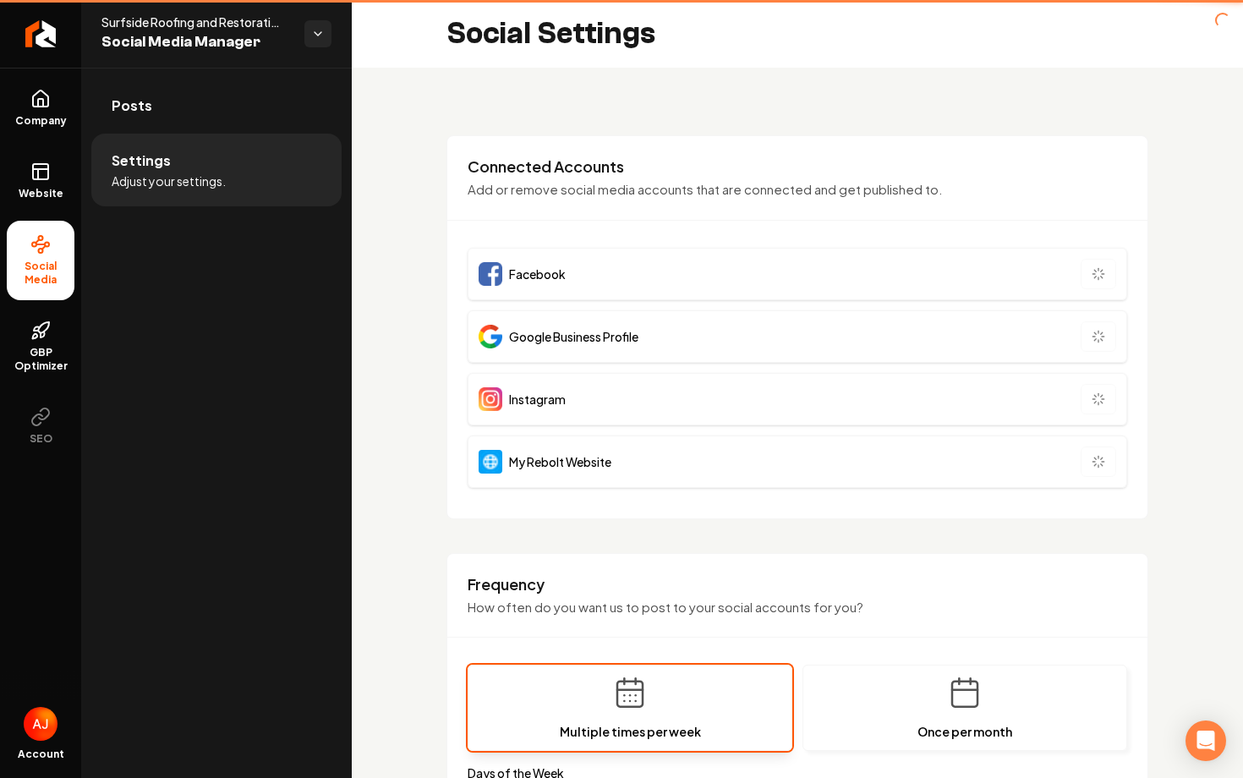
type input "**********"
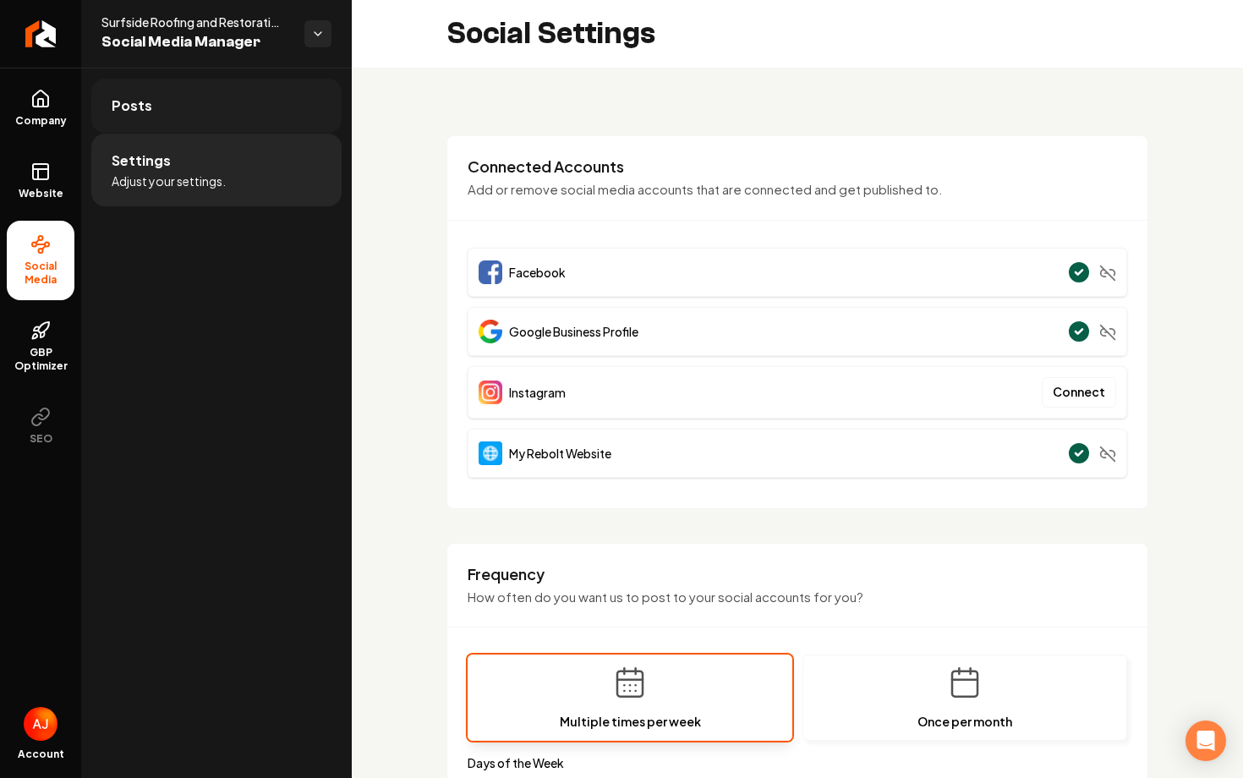
click at [155, 95] on link "Posts" at bounding box center [216, 106] width 250 height 54
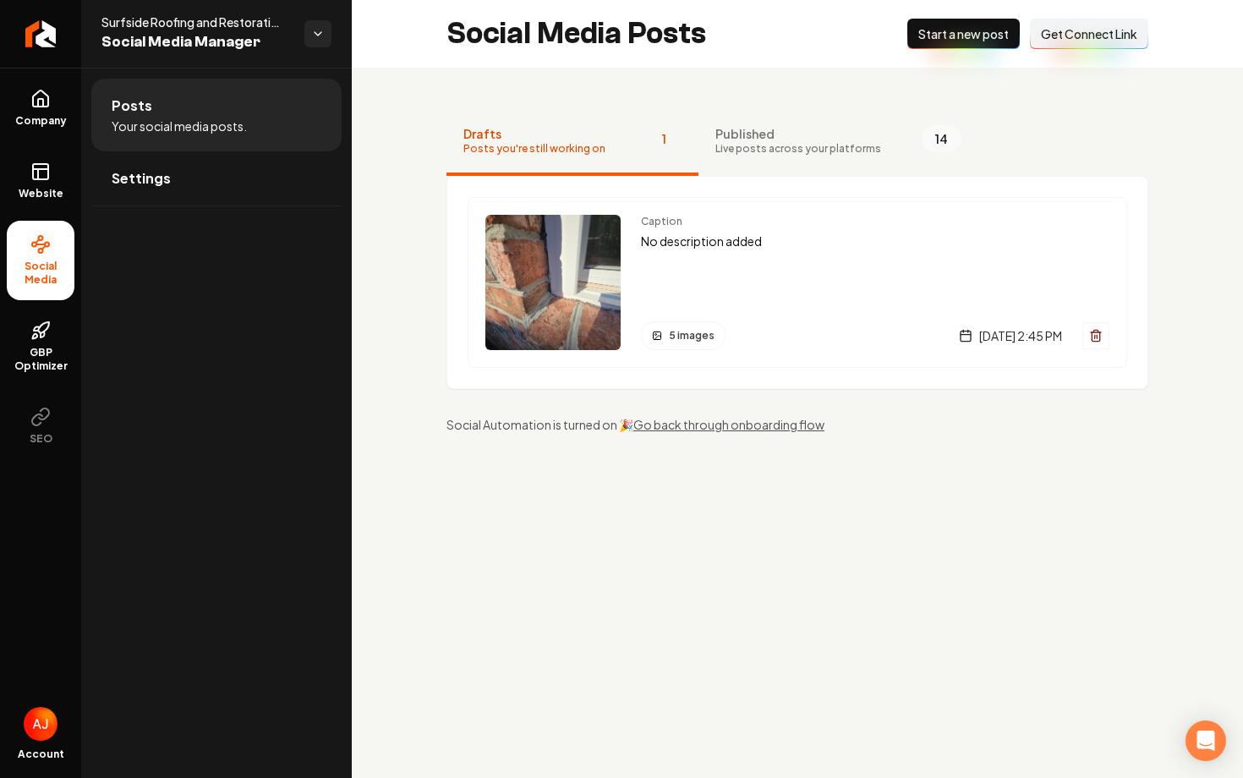
click at [956, 36] on span "Start a new post" at bounding box center [963, 33] width 90 height 17
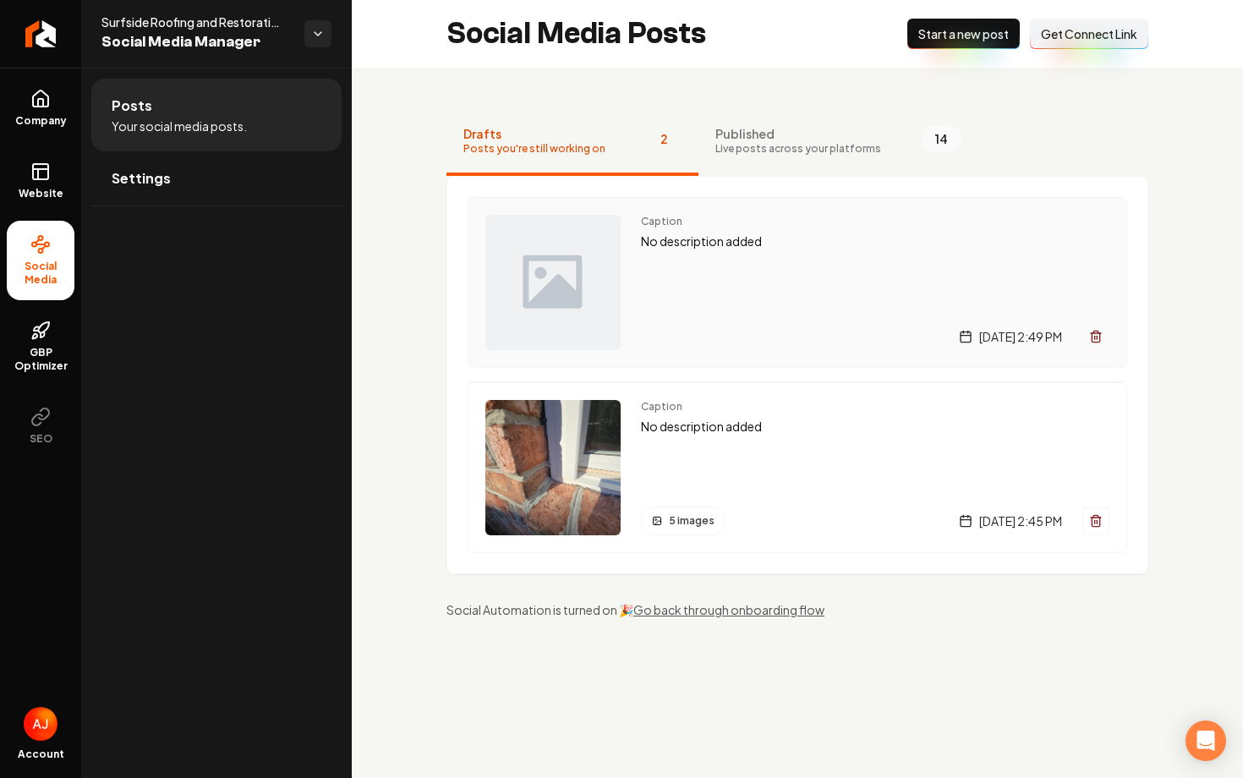
click at [659, 347] on div "[DATE] 2:49 PM" at bounding box center [875, 336] width 468 height 27
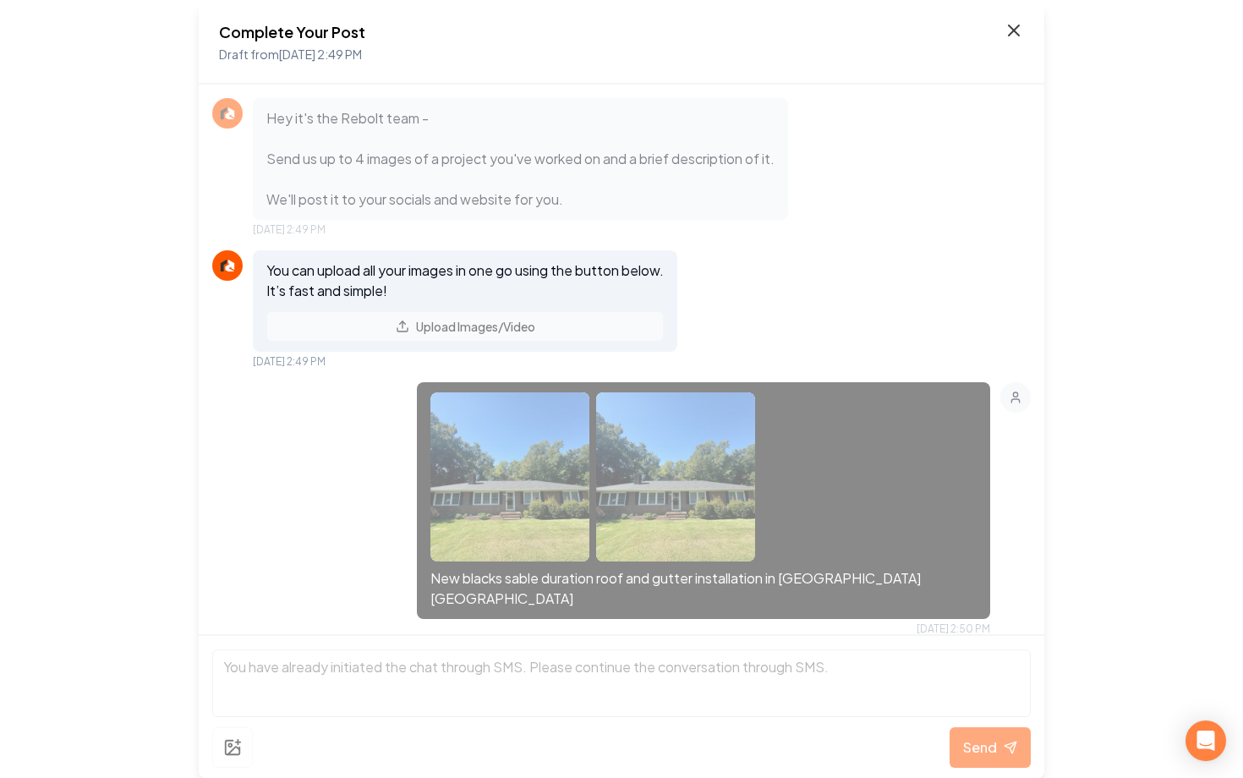
click at [1008, 33] on icon at bounding box center [1013, 30] width 20 height 20
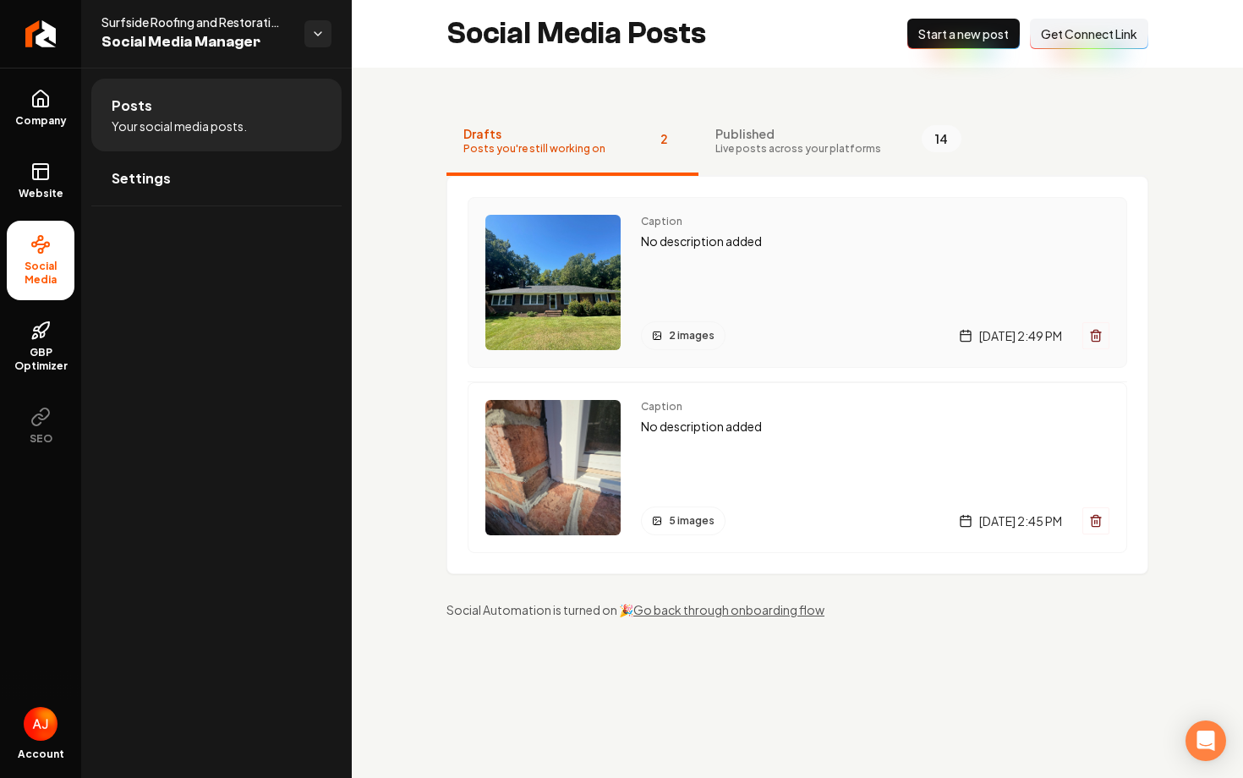
click at [768, 264] on div "Caption No description added 2 images Thursday, August 28, 2025 | 2:49 PM" at bounding box center [875, 282] width 468 height 135
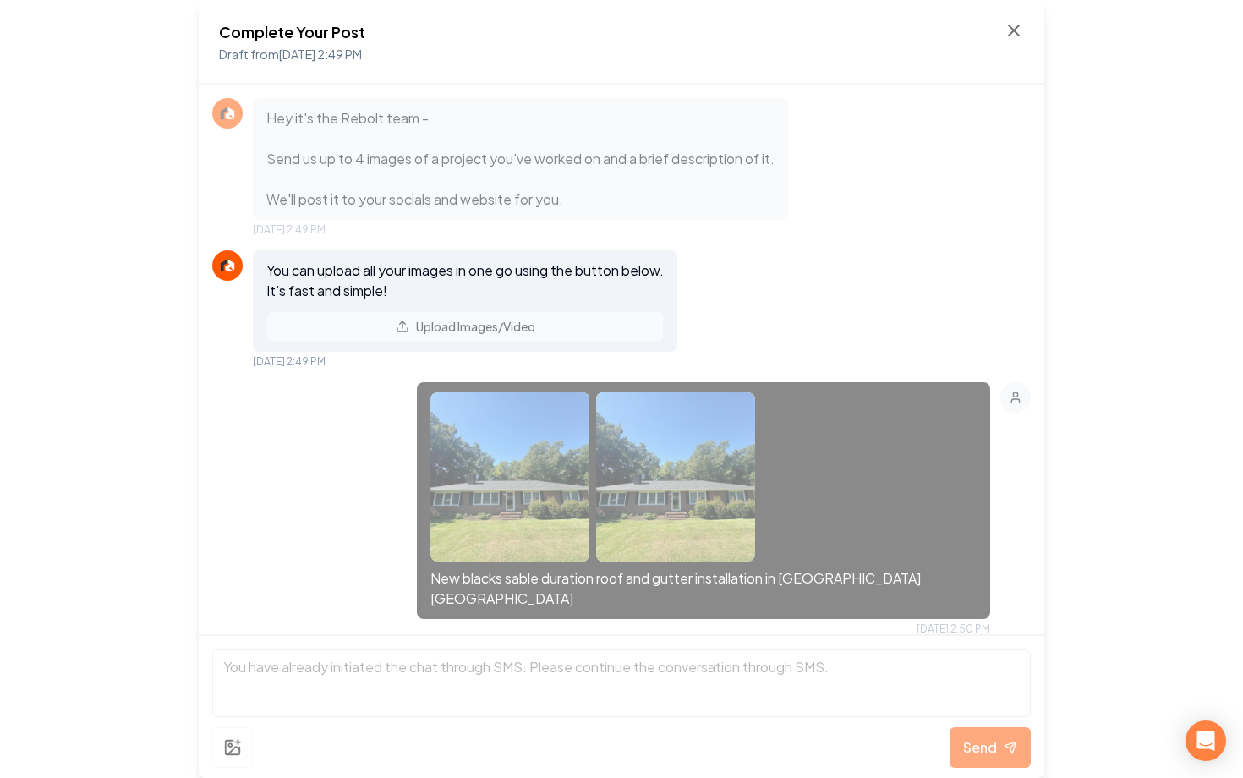
scroll to position [289, 0]
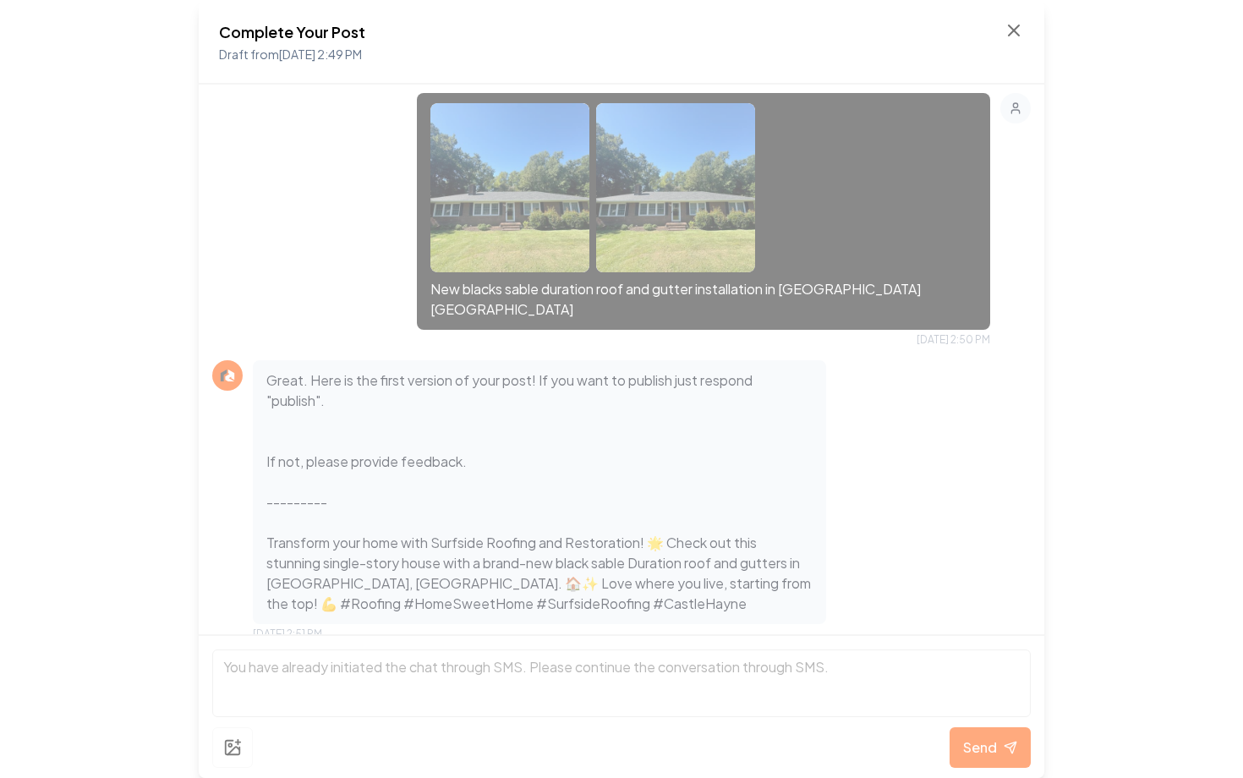
click at [1018, 41] on div "Complete Your Post Draft from [DATE] 2:49 PM" at bounding box center [621, 42] width 805 height 44
click at [1009, 31] on icon at bounding box center [1013, 30] width 20 height 20
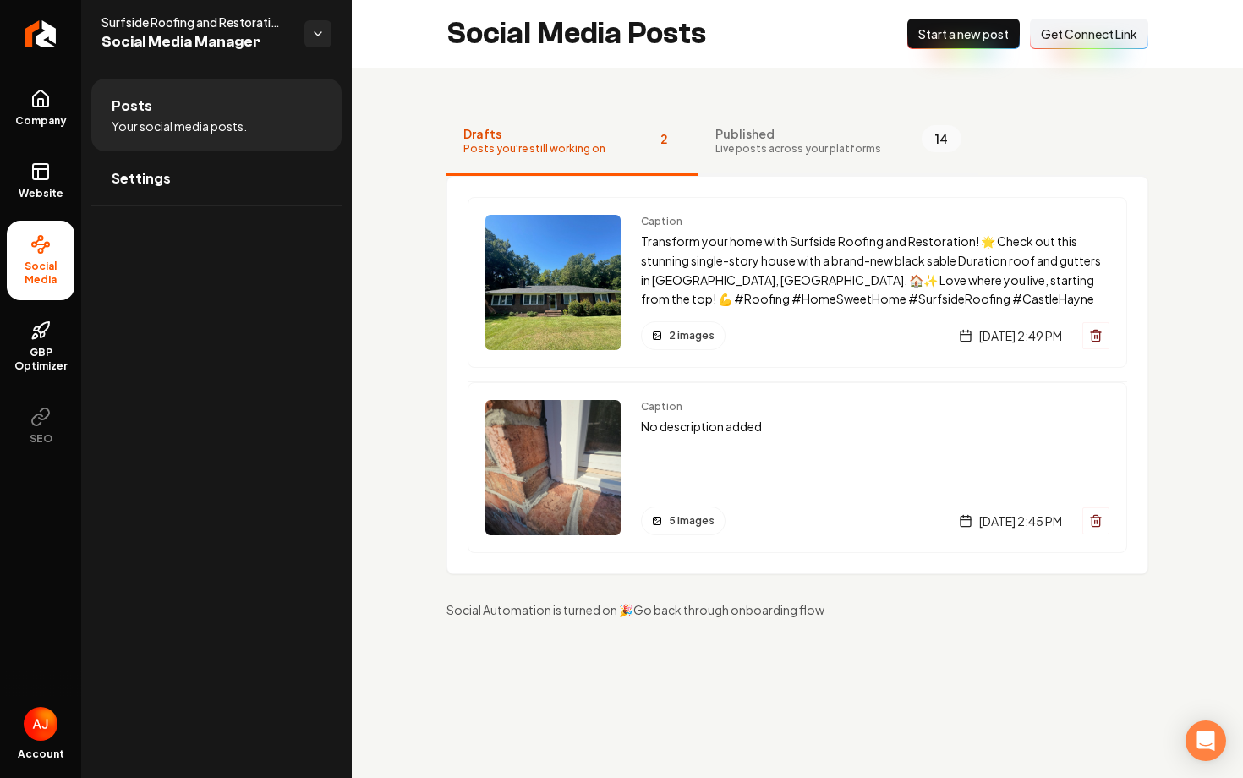
click at [802, 158] on button "Published Live posts across your platforms 14" at bounding box center [838, 142] width 280 height 68
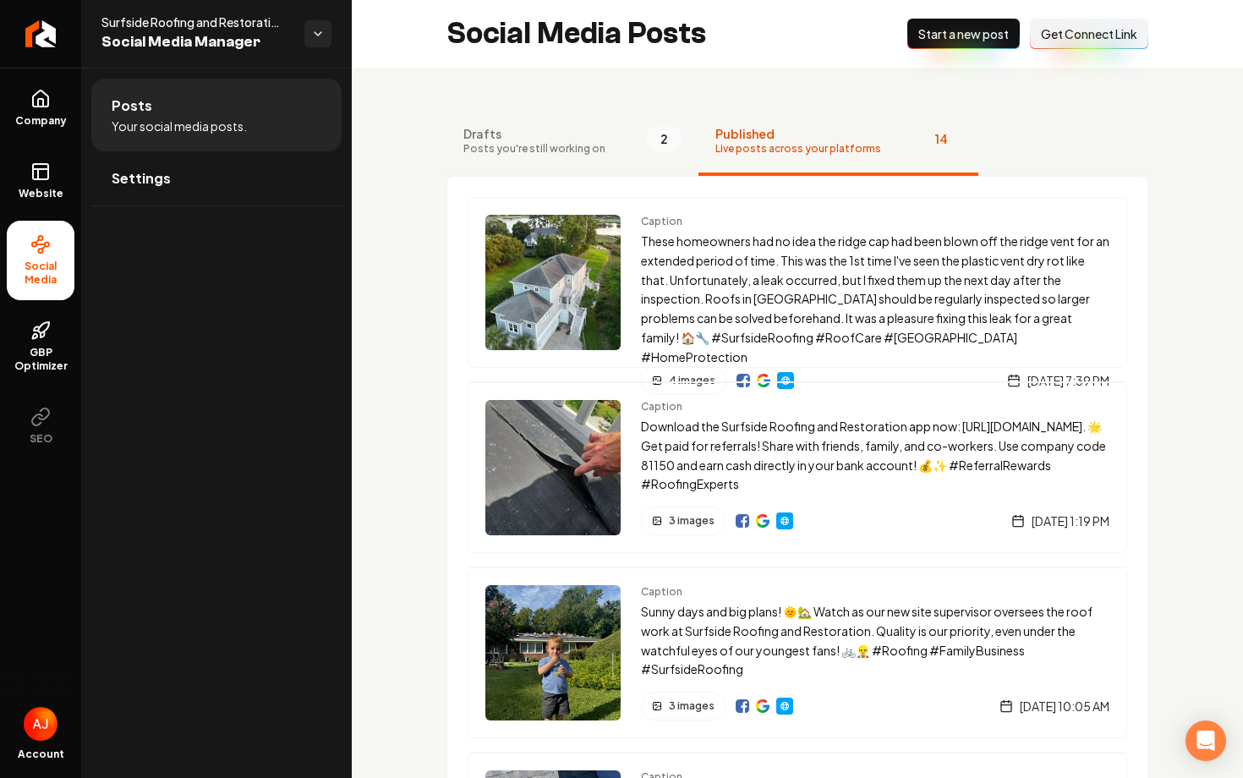
click at [590, 152] on span "Posts you're still working on" at bounding box center [534, 149] width 142 height 14
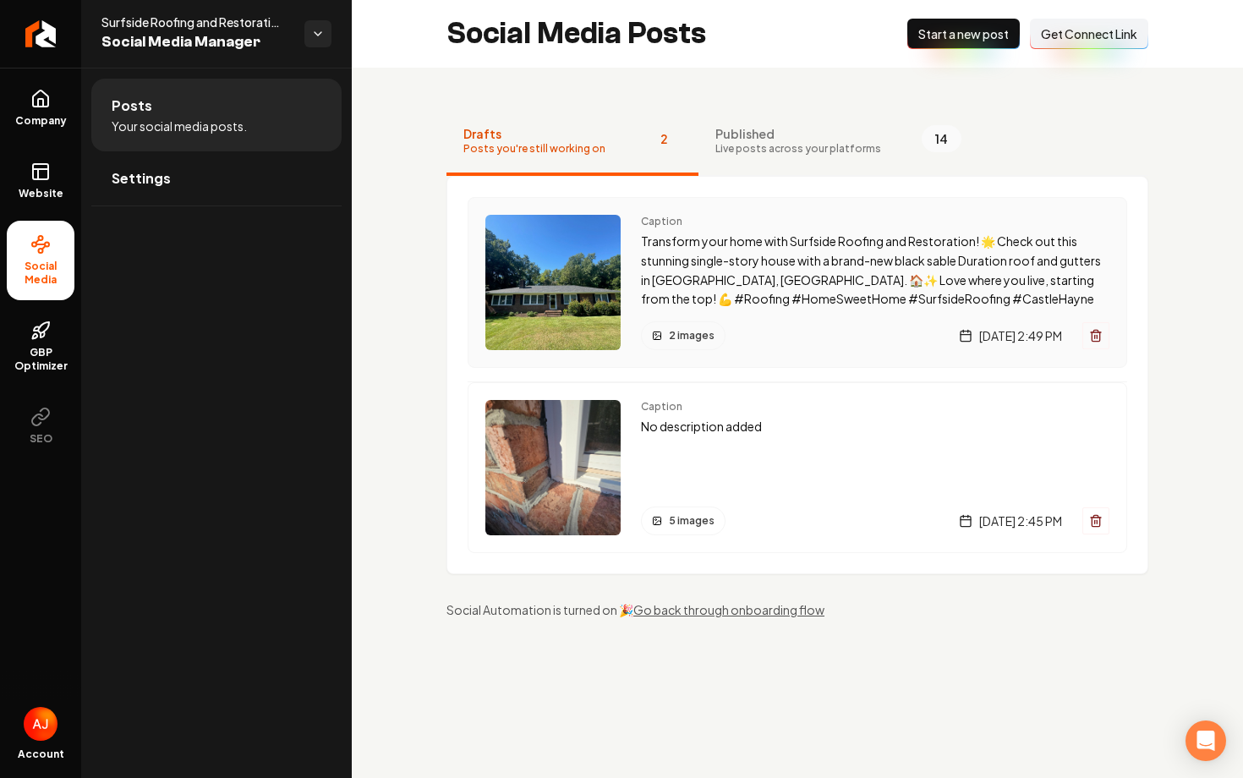
click at [837, 318] on div "Caption Transform your home with Surfside Roofing and Restoration! 🌟 Check out …" at bounding box center [875, 282] width 468 height 135
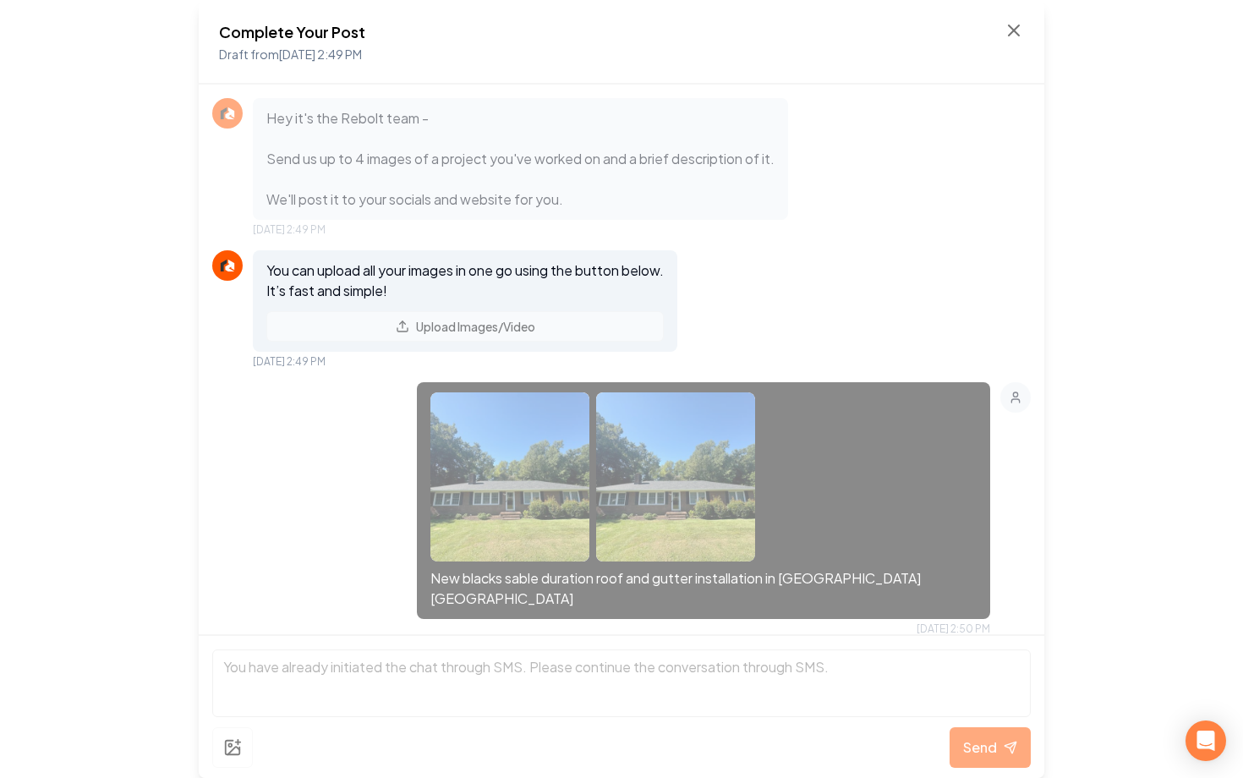
scroll to position [360, 0]
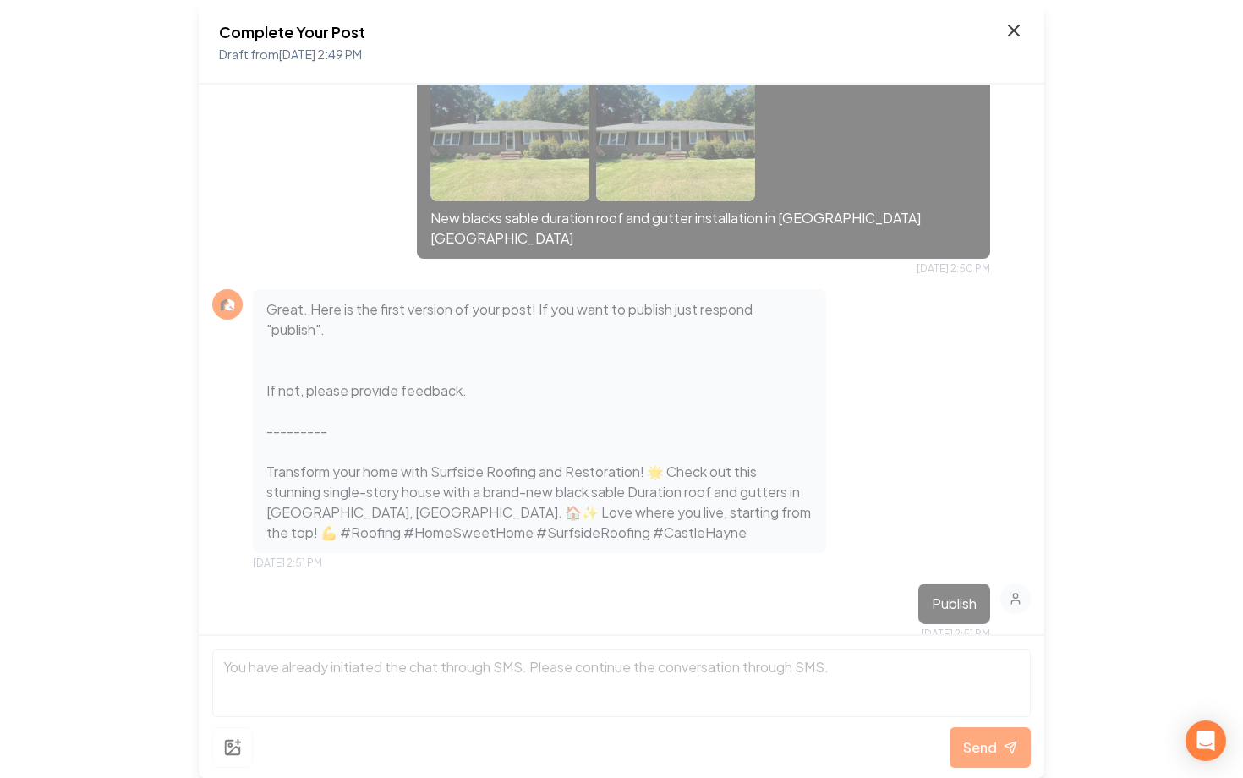
click at [1018, 25] on icon at bounding box center [1013, 30] width 20 height 20
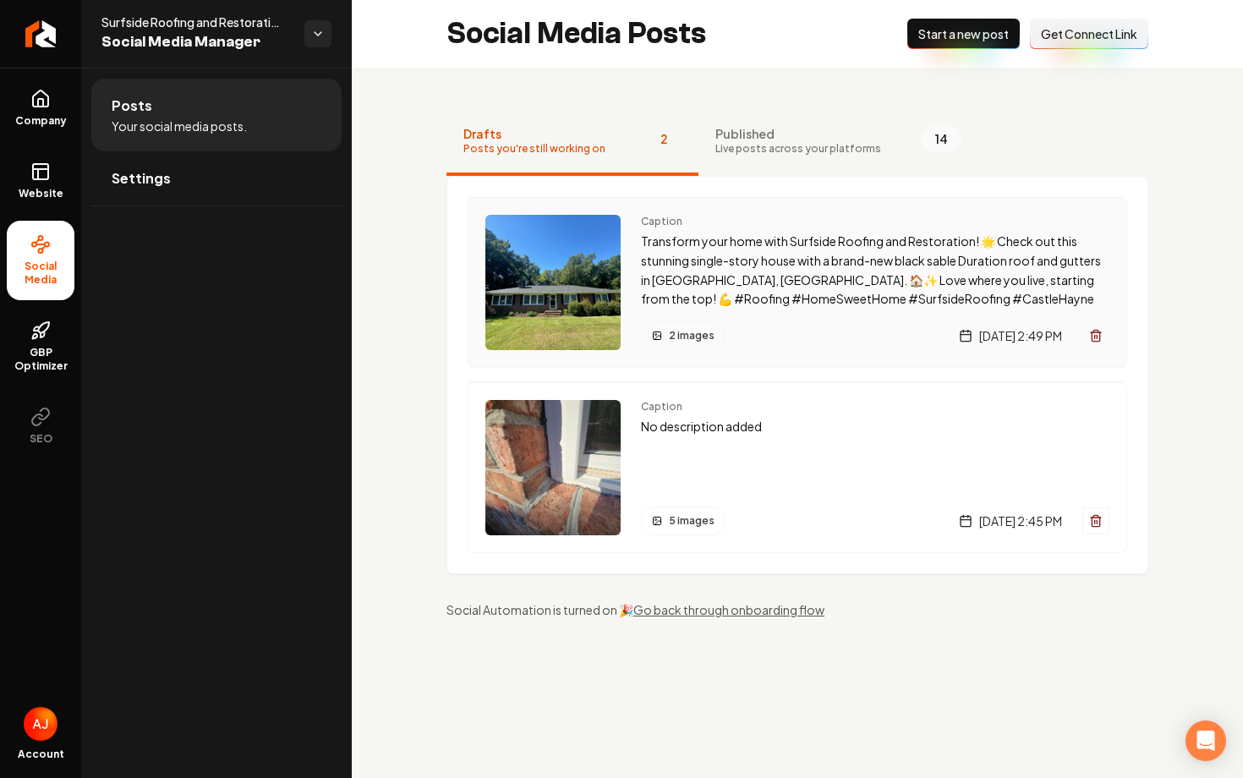
click at [575, 282] on img "Main content area" at bounding box center [552, 282] width 135 height 135
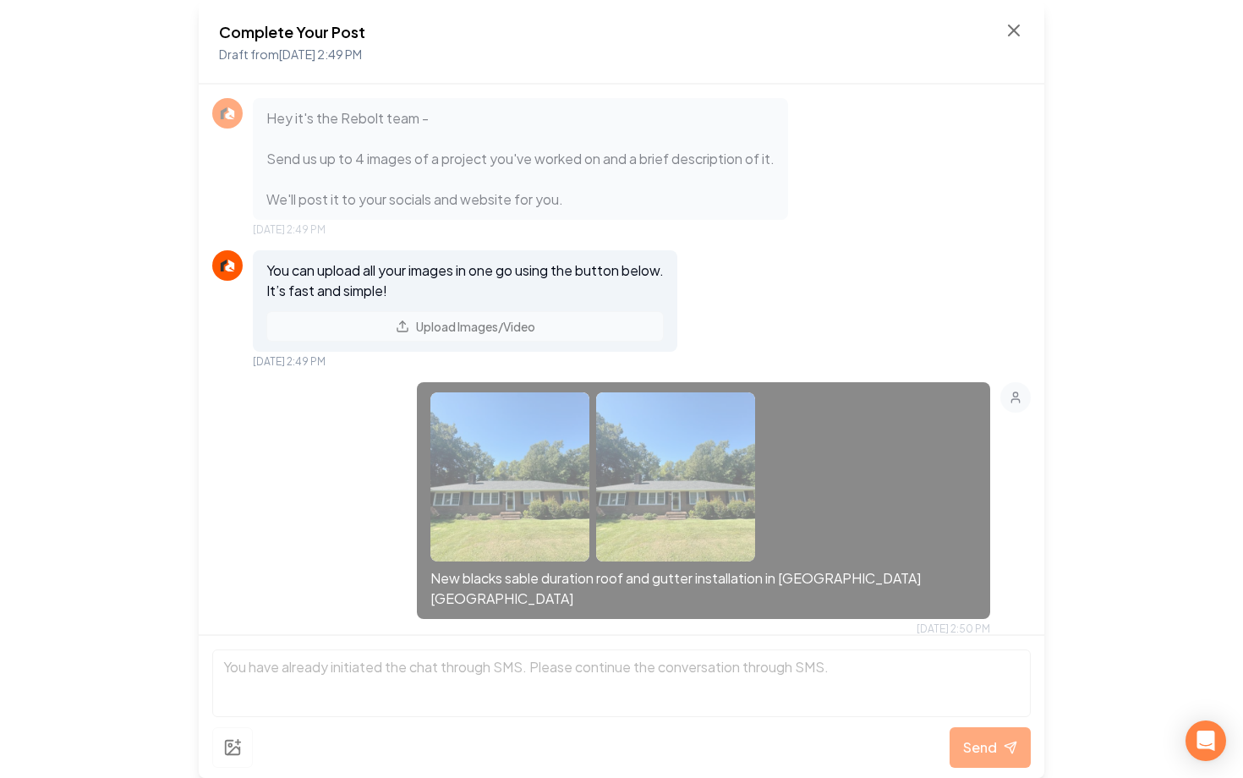
scroll to position [360, 0]
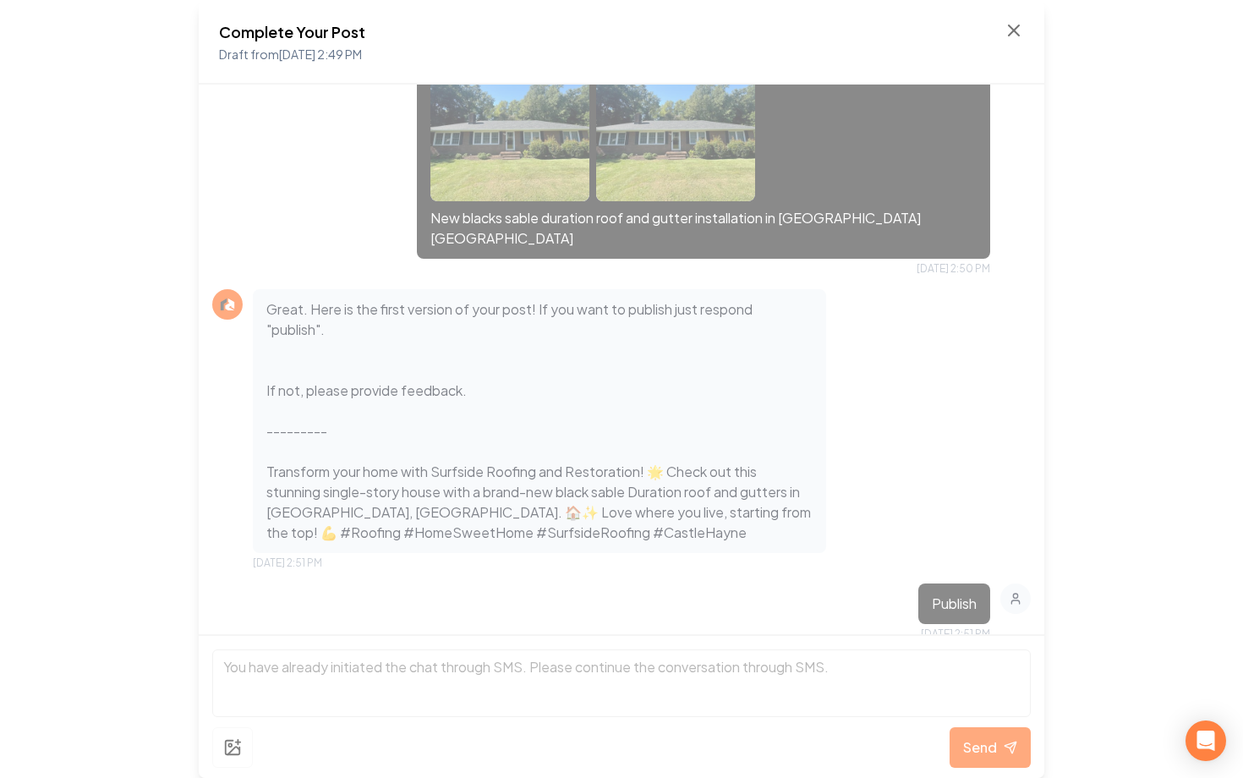
click at [1028, 28] on div "Complete Your Post Draft from Aug 28, 2025 2:49 PM" at bounding box center [621, 42] width 845 height 85
click at [1024, 29] on div "Complete Your Post Draft from Aug 28, 2025 2:49 PM" at bounding box center [621, 42] width 845 height 85
click at [1017, 30] on icon at bounding box center [1013, 30] width 20 height 20
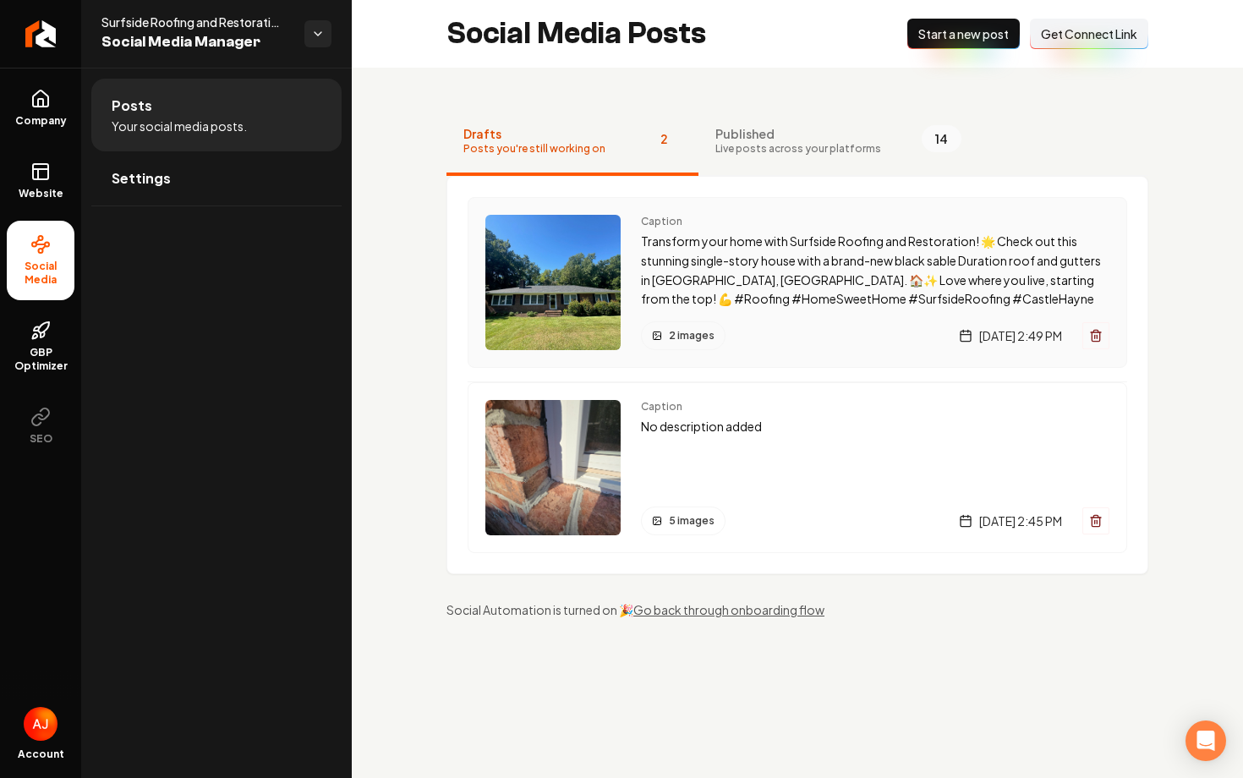
click at [746, 327] on div "2 images Thursday, August 28, 2025 | 2:49 PM" at bounding box center [875, 335] width 468 height 29
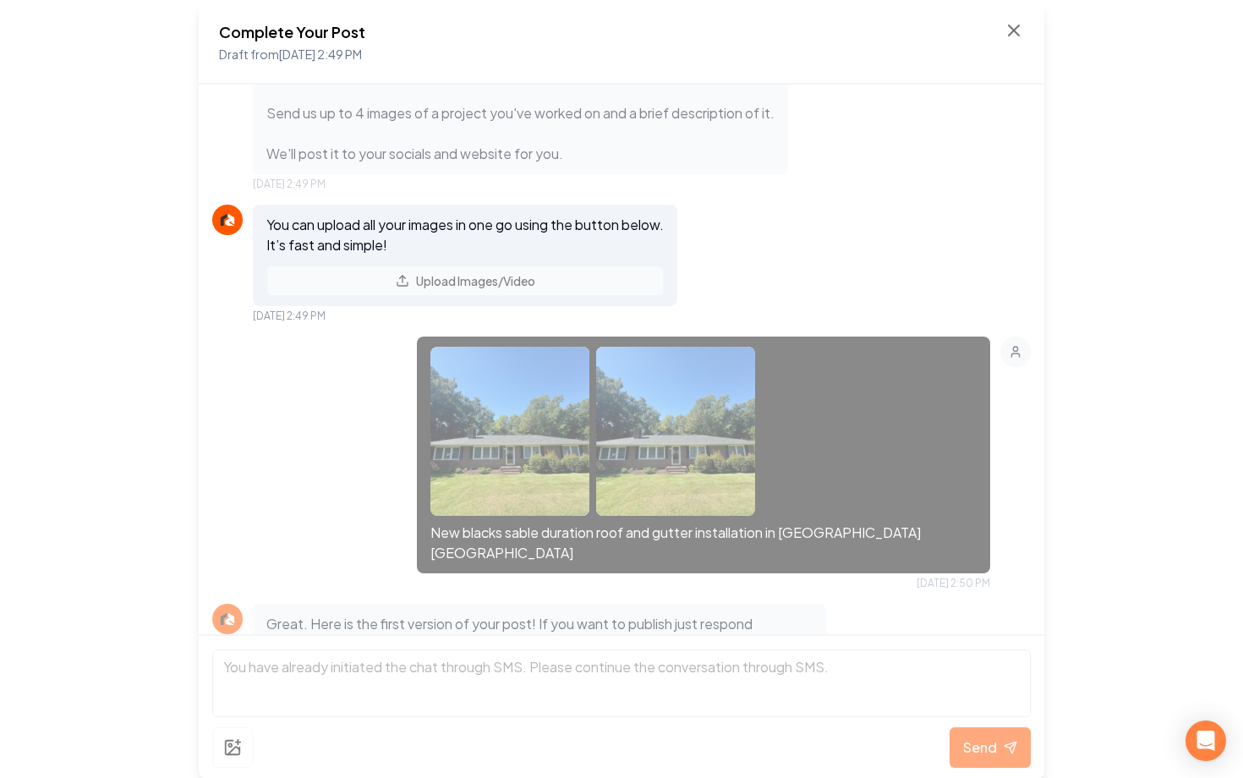
scroll to position [360, 0]
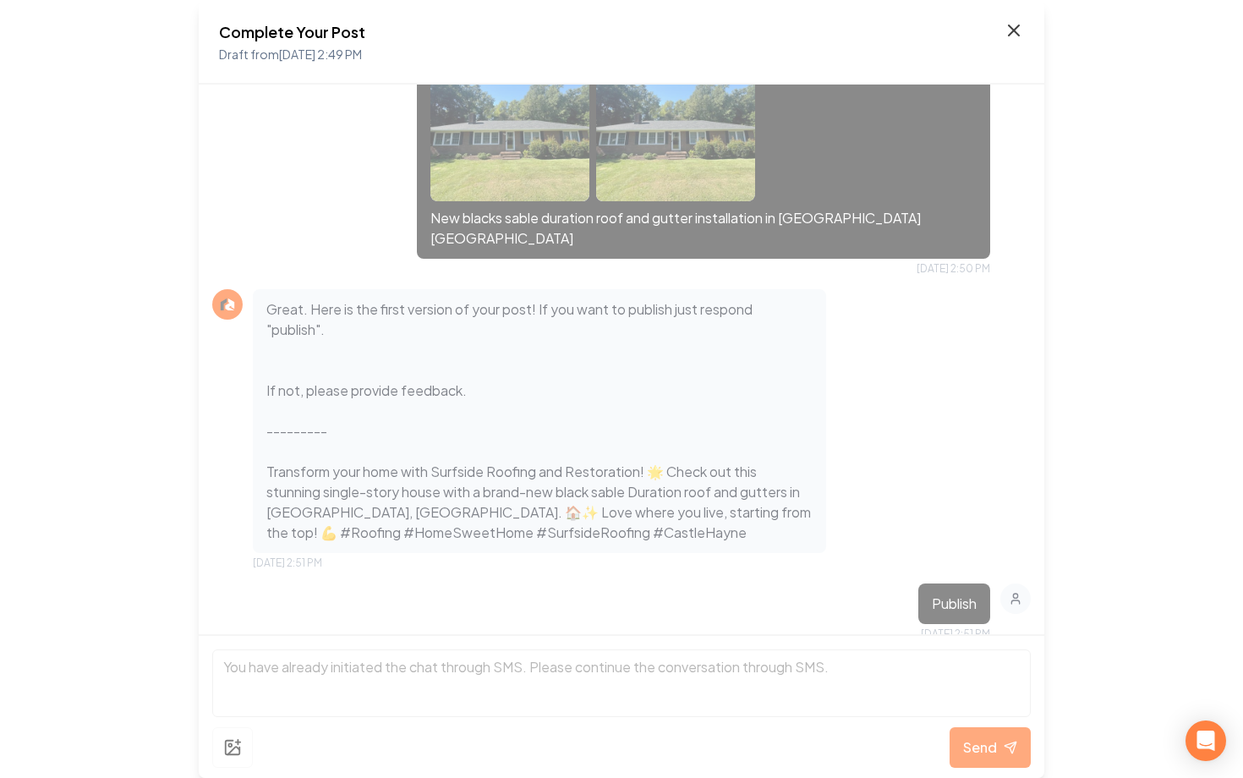
click at [1004, 34] on icon at bounding box center [1013, 30] width 20 height 20
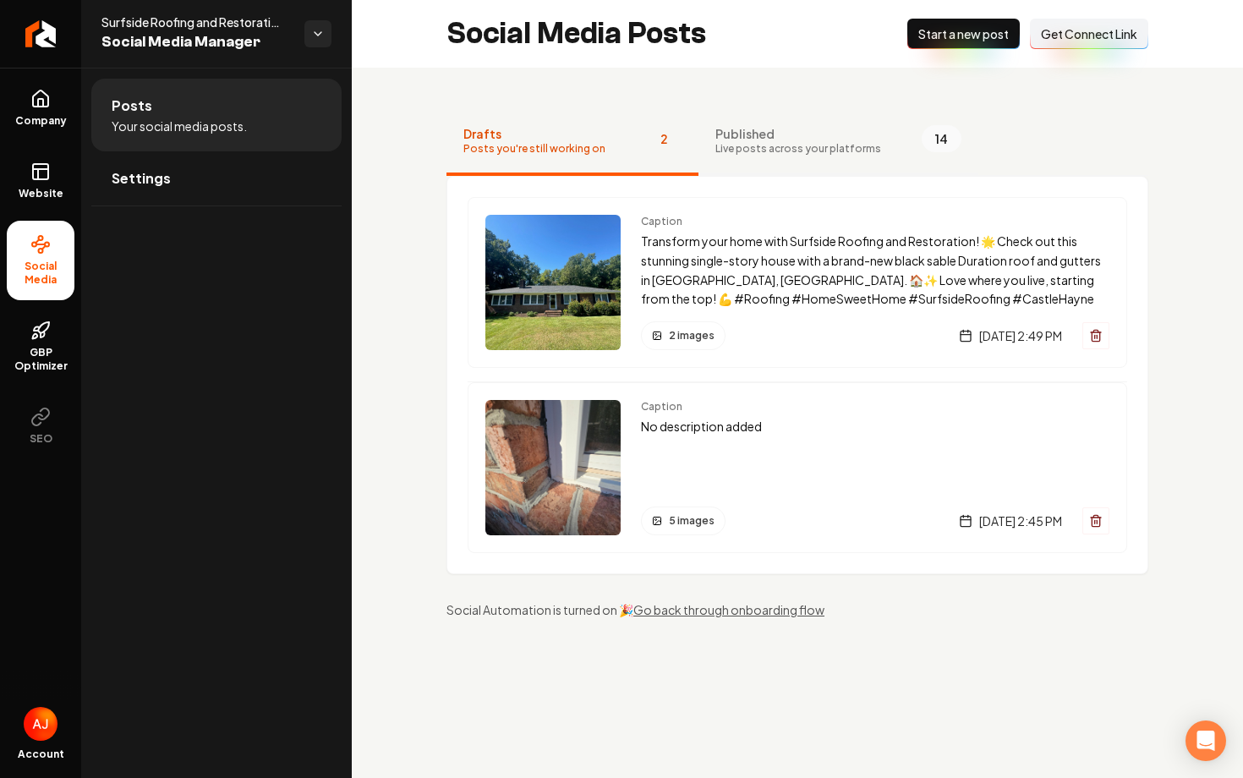
click at [764, 138] on span "Published" at bounding box center [798, 133] width 166 height 17
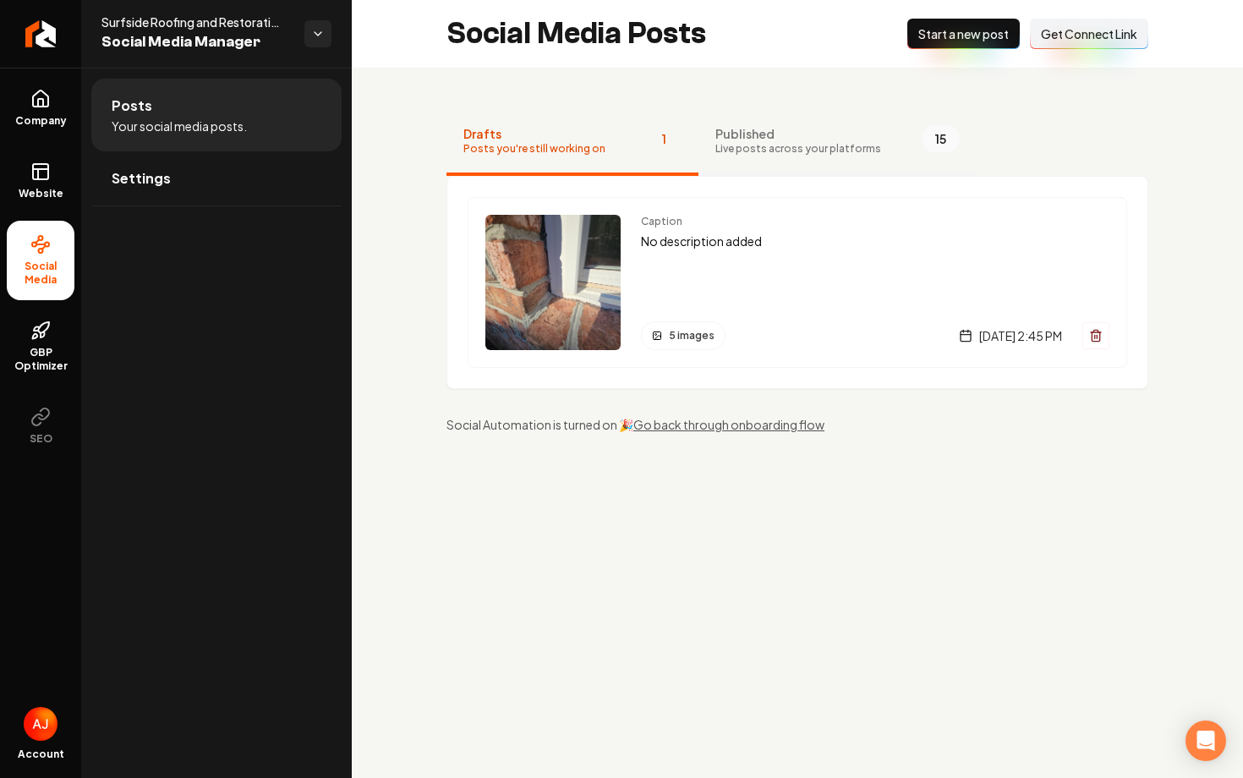
click at [730, 158] on button "Published Live posts across your platforms 15" at bounding box center [837, 142] width 278 height 68
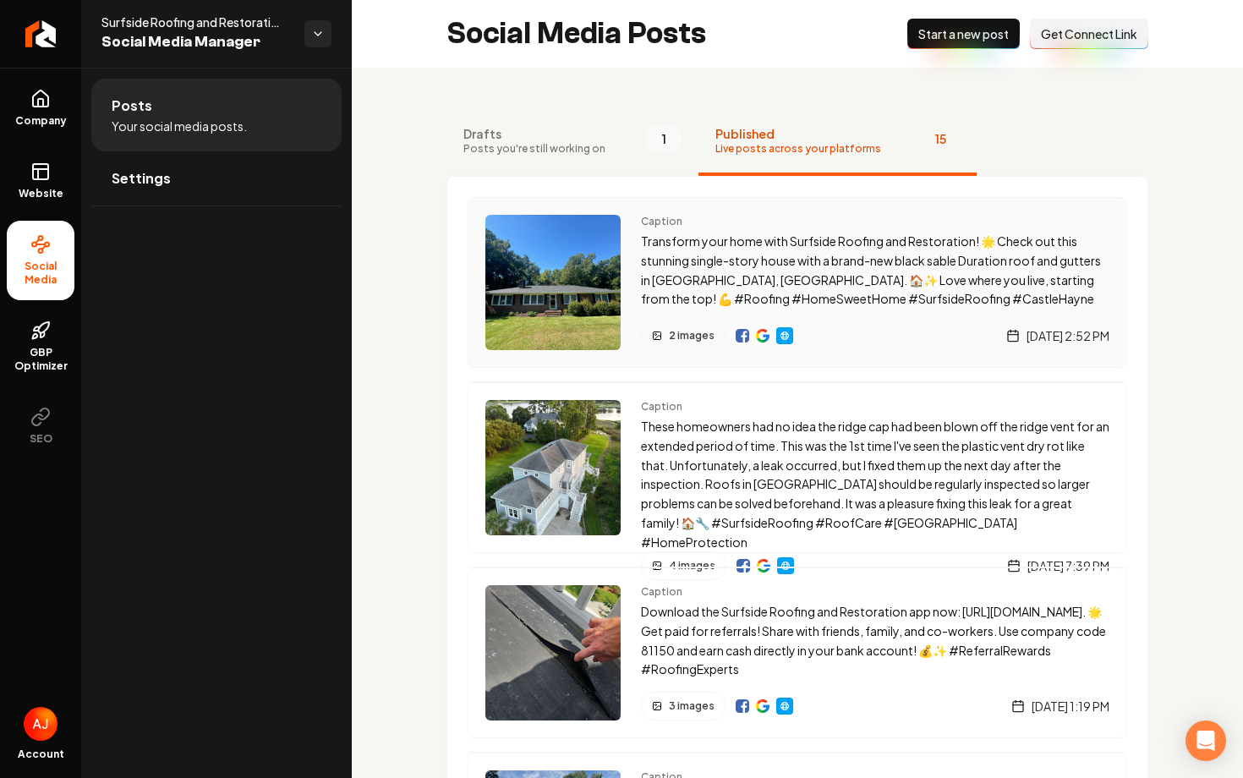
click at [763, 331] on img "Main content area" at bounding box center [763, 336] width 14 height 14
click at [155, 182] on span "Settings" at bounding box center [141, 178] width 59 height 20
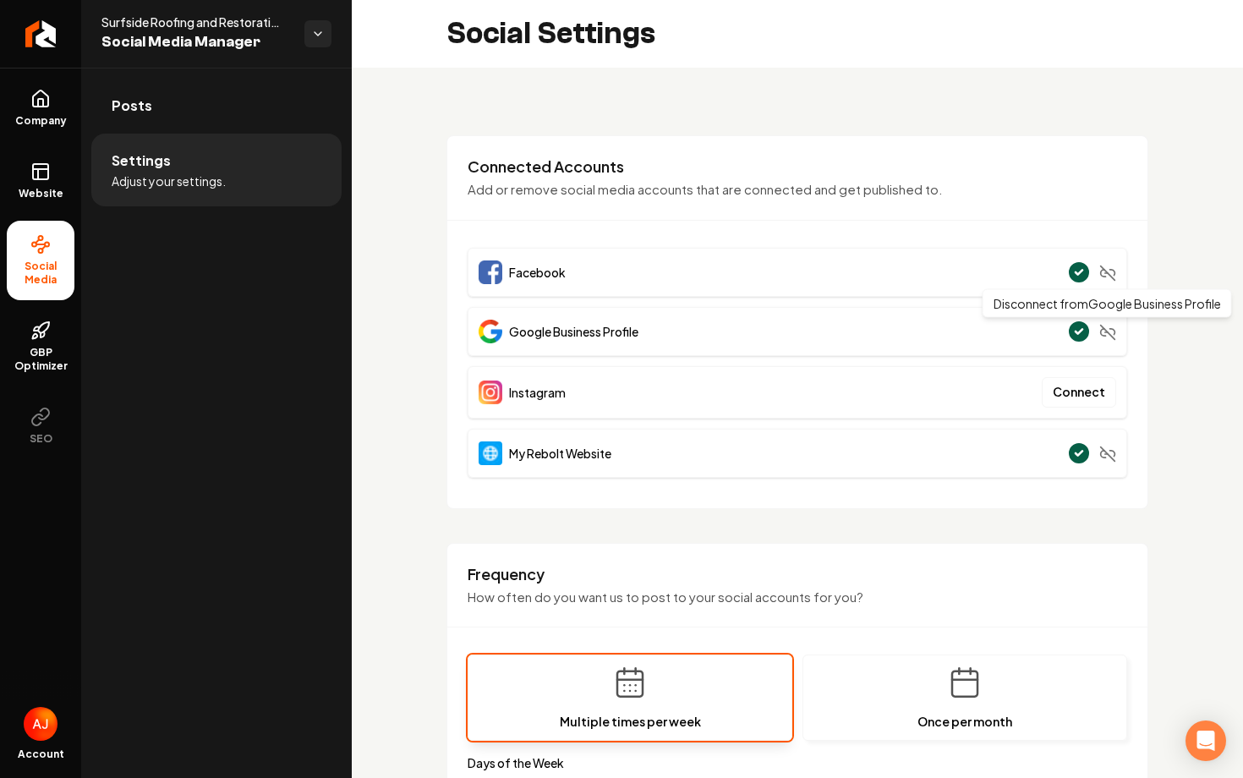
click at [1106, 329] on icon "Main content area" at bounding box center [1107, 332] width 17 height 17
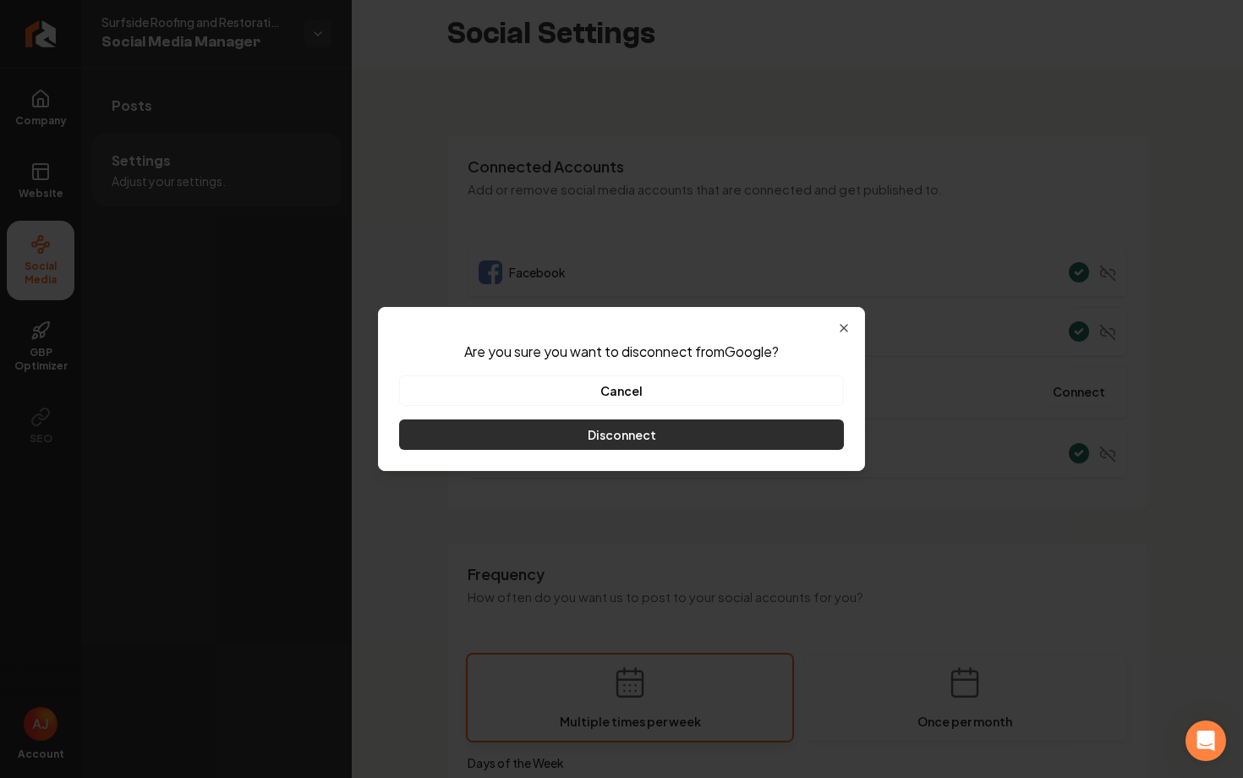
click at [602, 430] on button "Disconnect" at bounding box center [621, 434] width 445 height 30
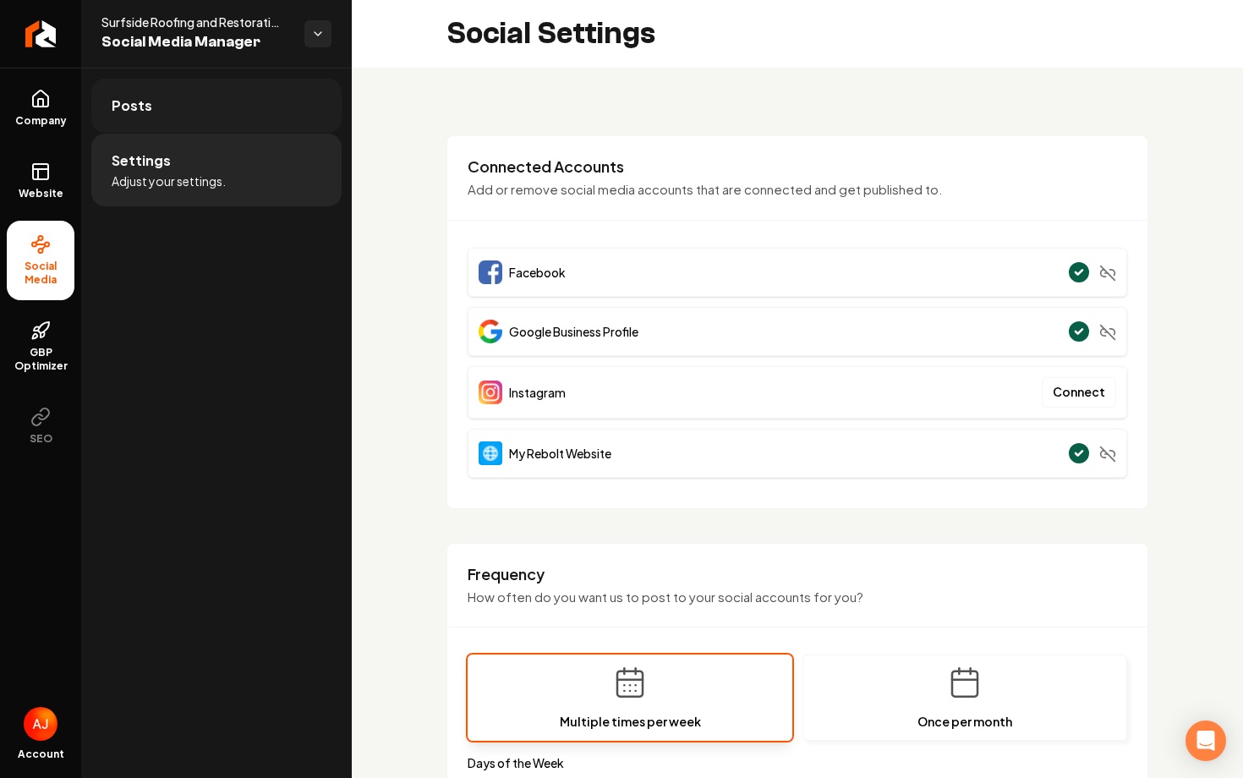
click at [155, 104] on link "Posts" at bounding box center [216, 106] width 250 height 54
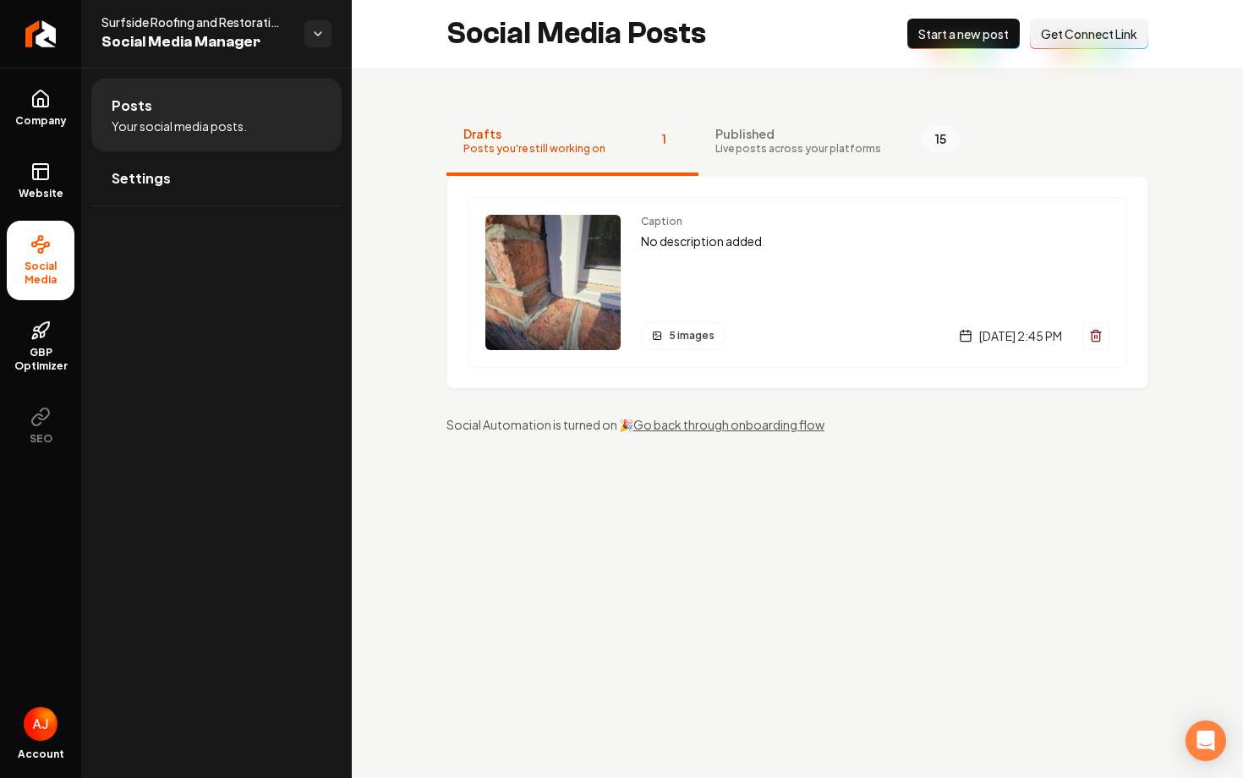
click at [969, 28] on span "Start a new post" at bounding box center [963, 33] width 90 height 17
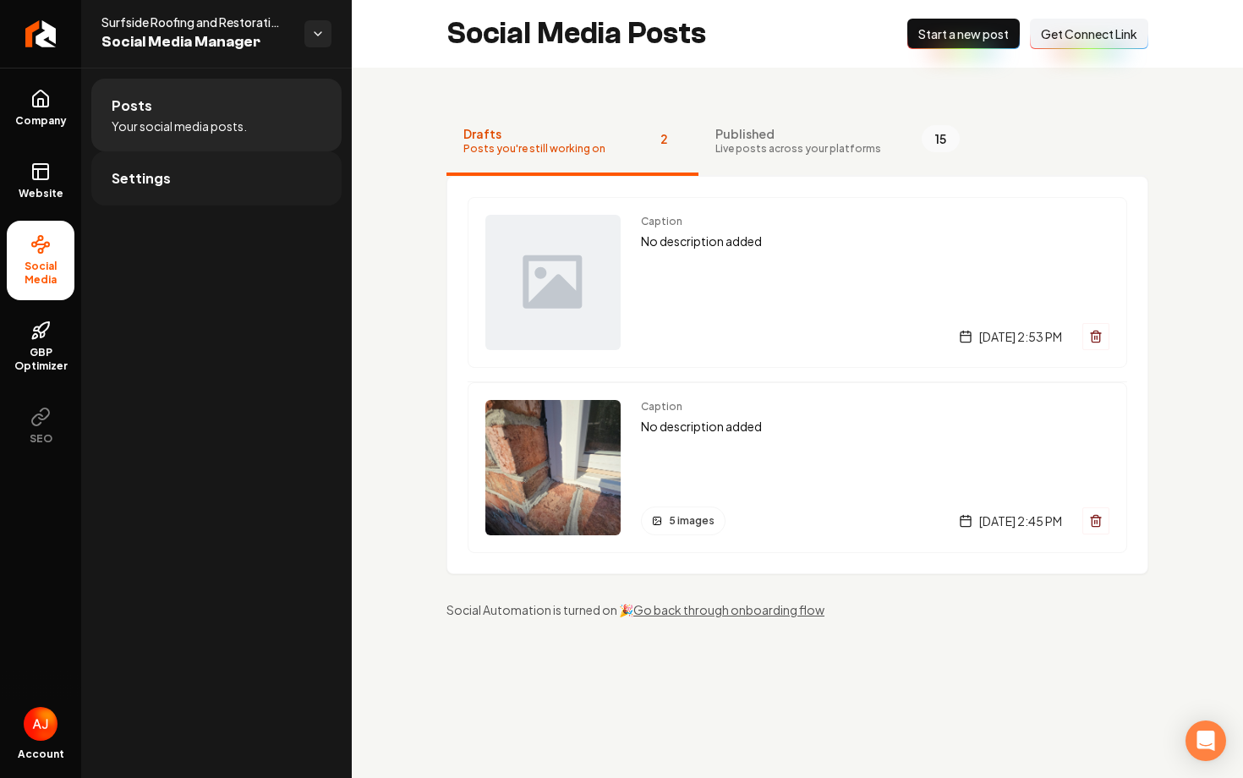
click at [181, 188] on link "Settings" at bounding box center [216, 178] width 250 height 54
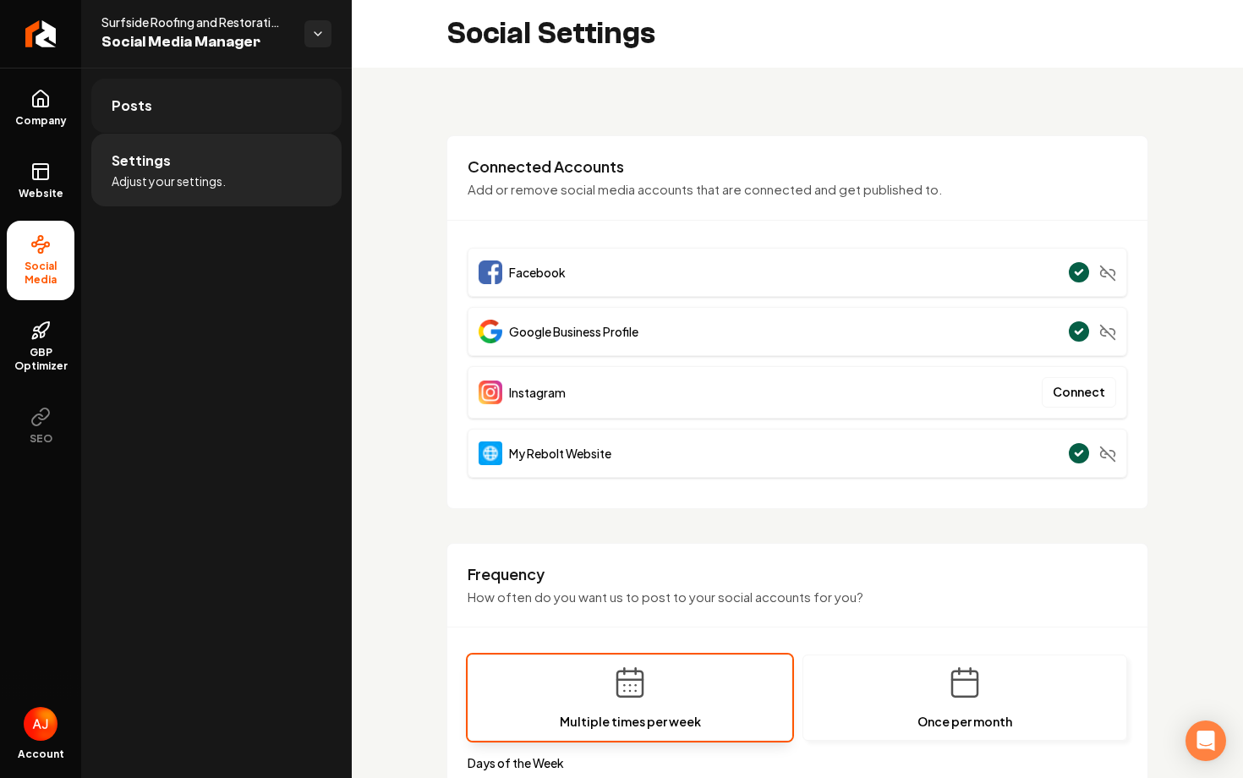
click at [174, 83] on link "Posts" at bounding box center [216, 106] width 250 height 54
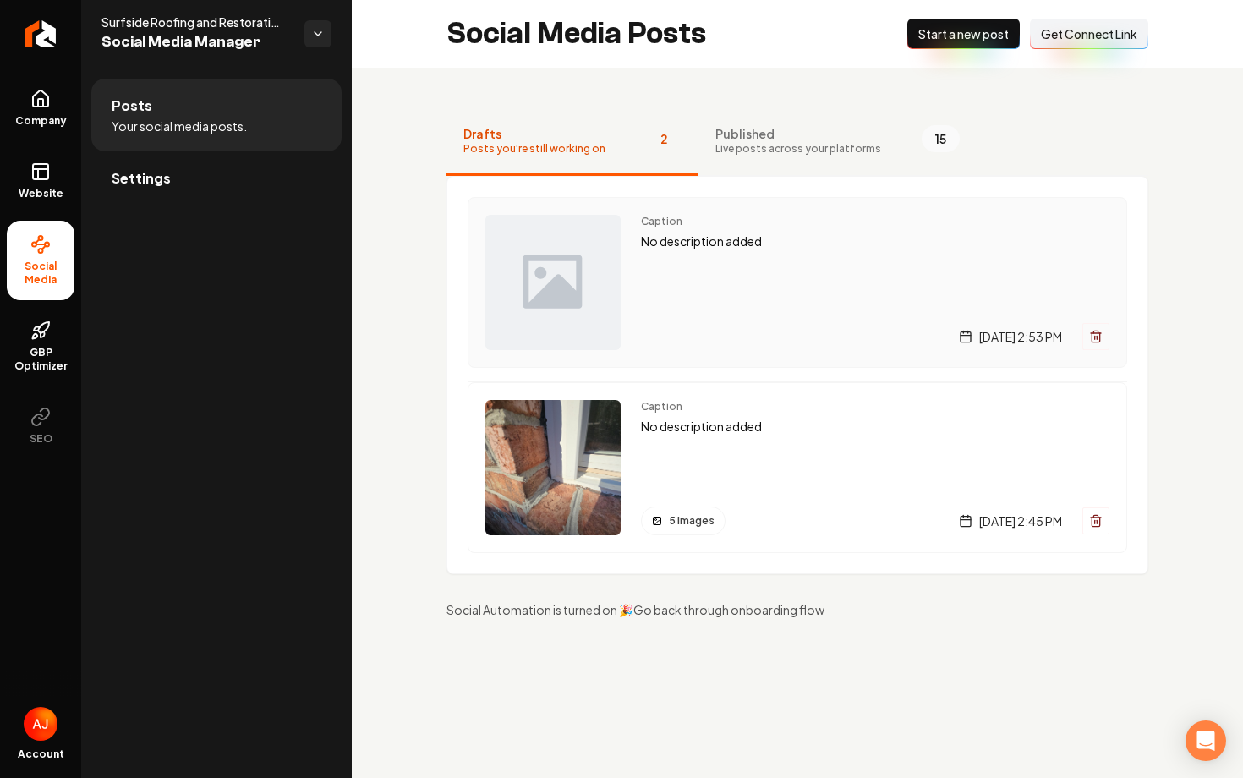
click at [708, 277] on div "Caption No description added [DATE] 2:53 PM" at bounding box center [875, 282] width 468 height 135
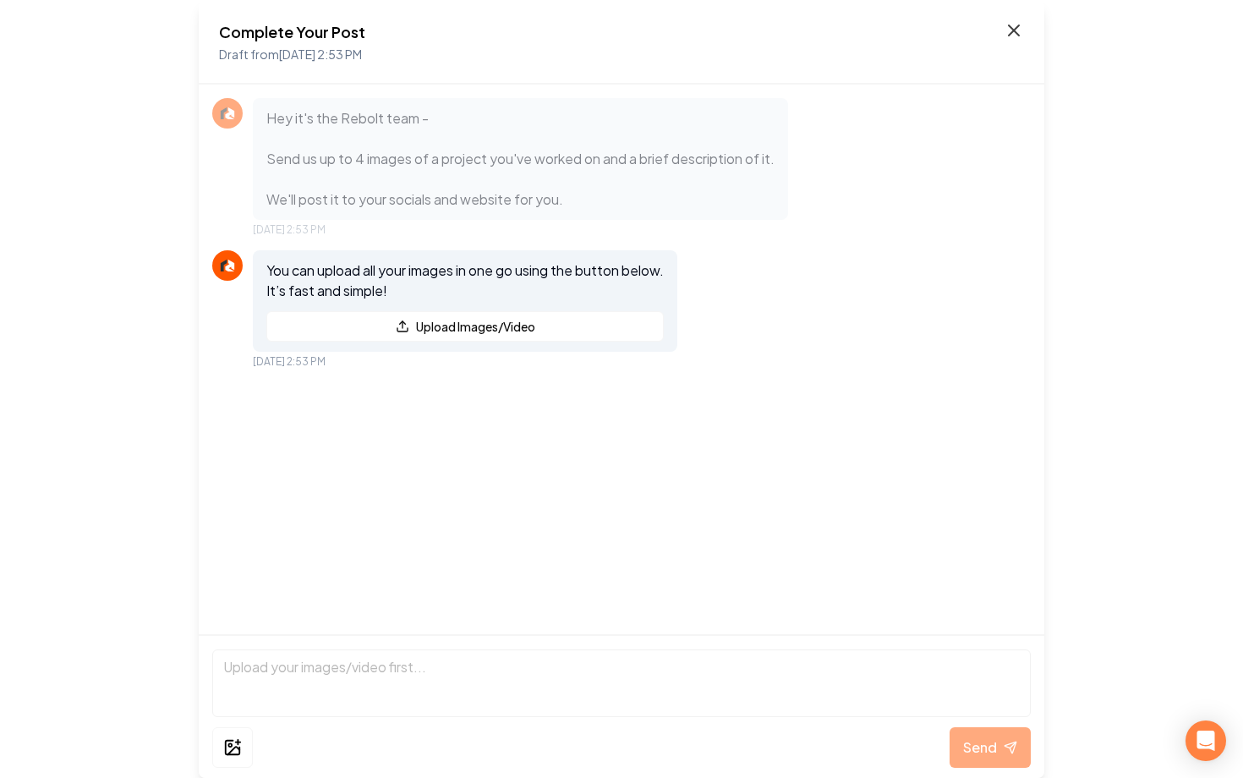
click at [1013, 36] on icon at bounding box center [1013, 30] width 20 height 20
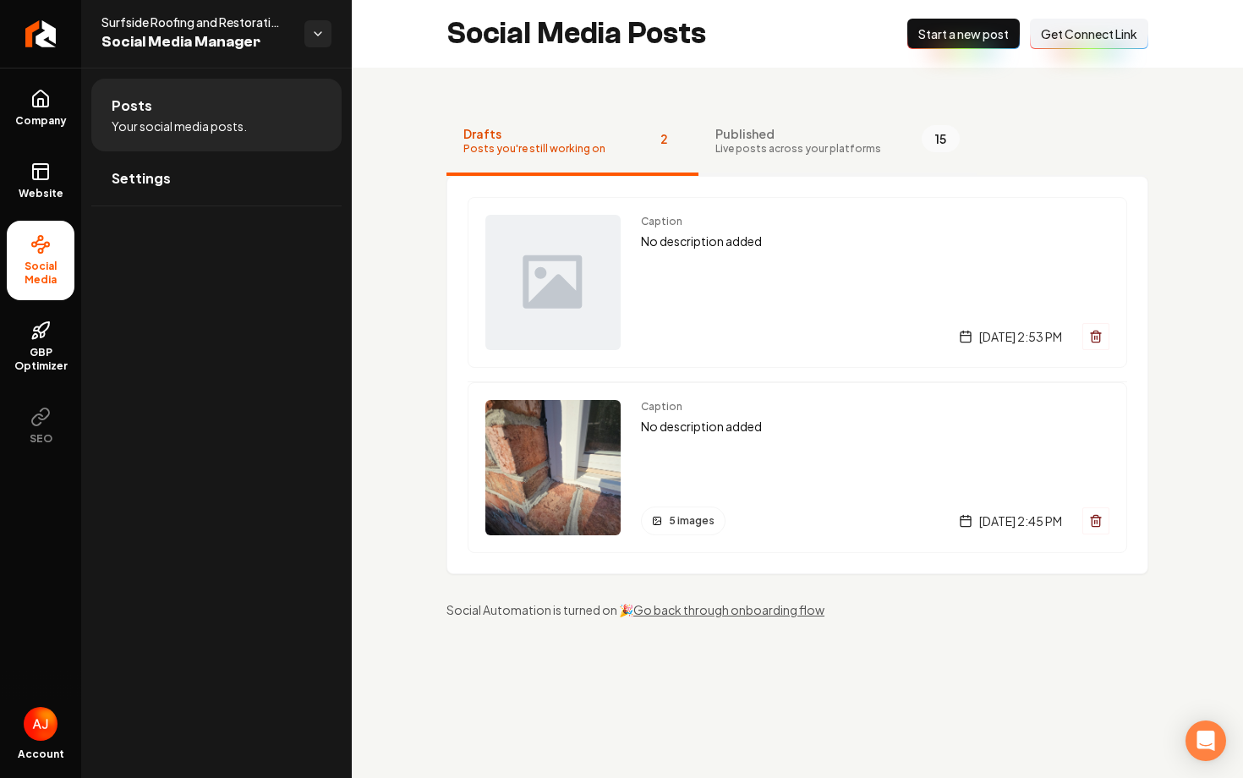
click at [758, 155] on span "Live posts across your platforms" at bounding box center [798, 149] width 166 height 14
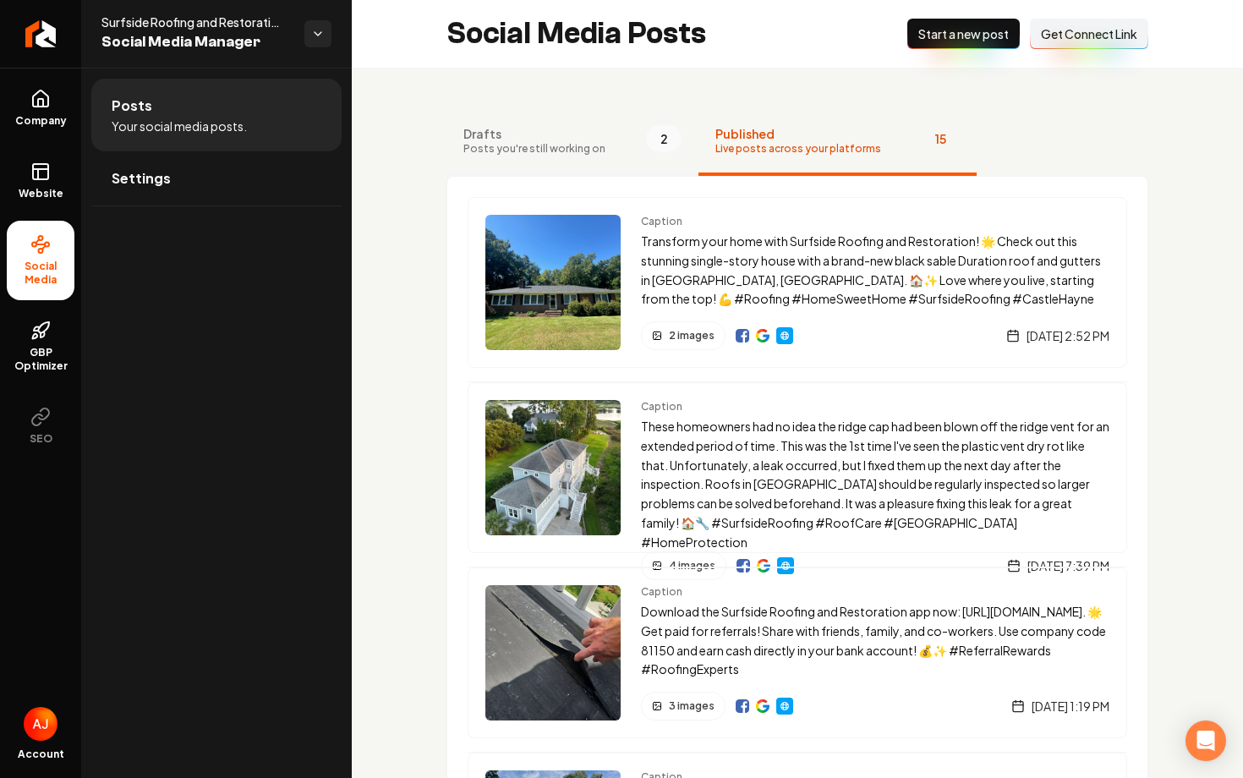
click at [538, 149] on span "Posts you're still working on" at bounding box center [534, 149] width 142 height 14
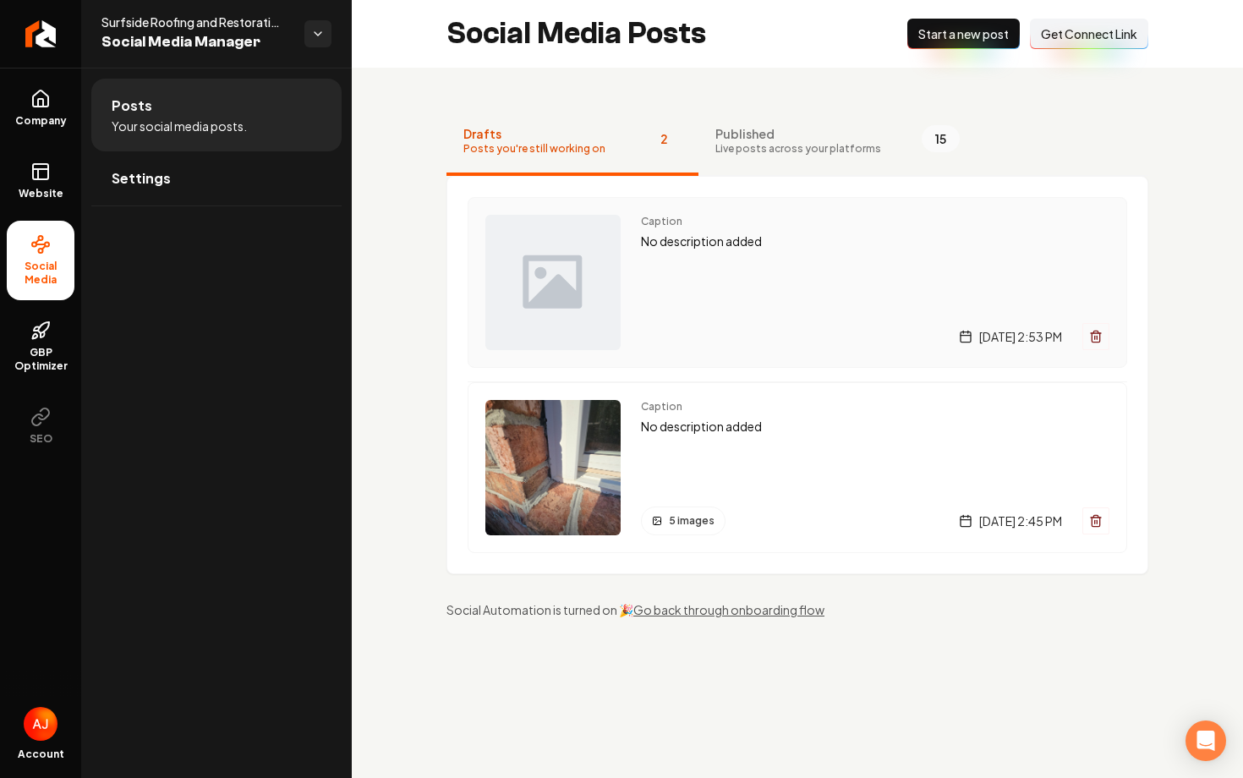
click at [677, 293] on div "Caption No description added Thursday, August 28, 2025 | 2:53 PM" at bounding box center [875, 282] width 468 height 135
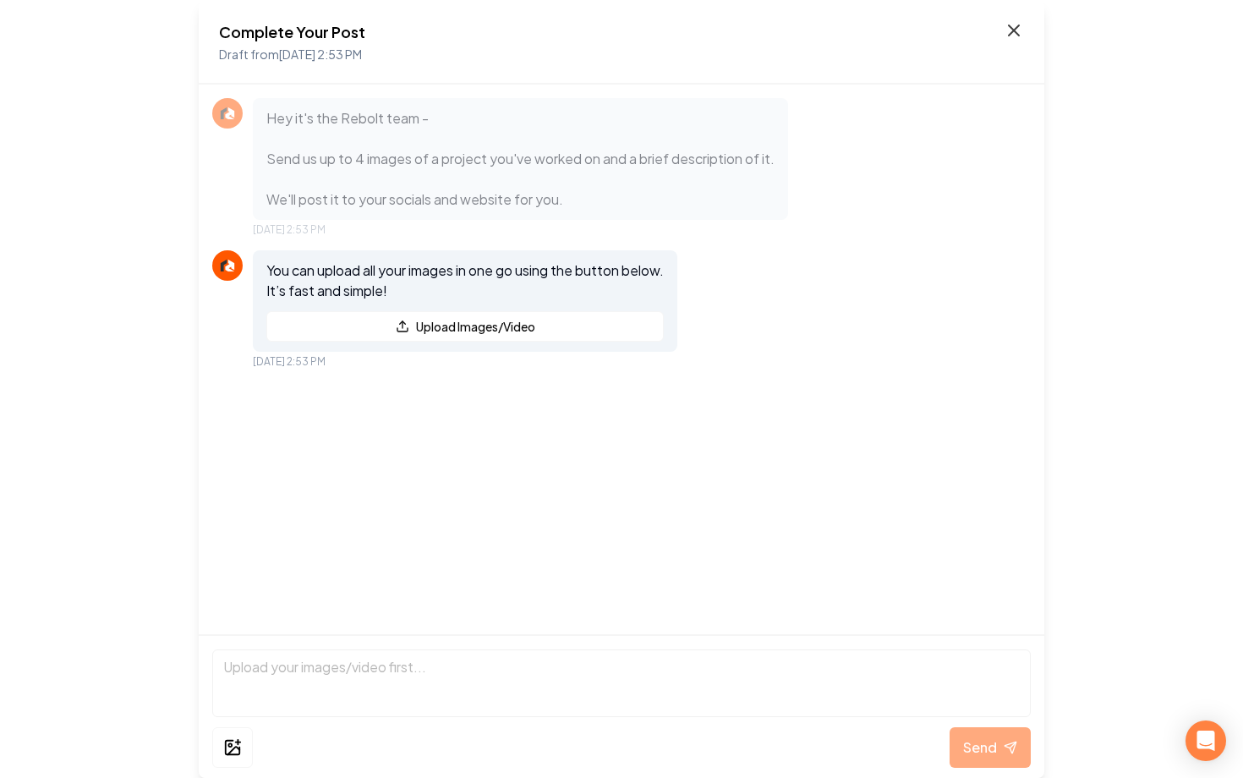
click at [1009, 35] on icon at bounding box center [1013, 30] width 10 height 10
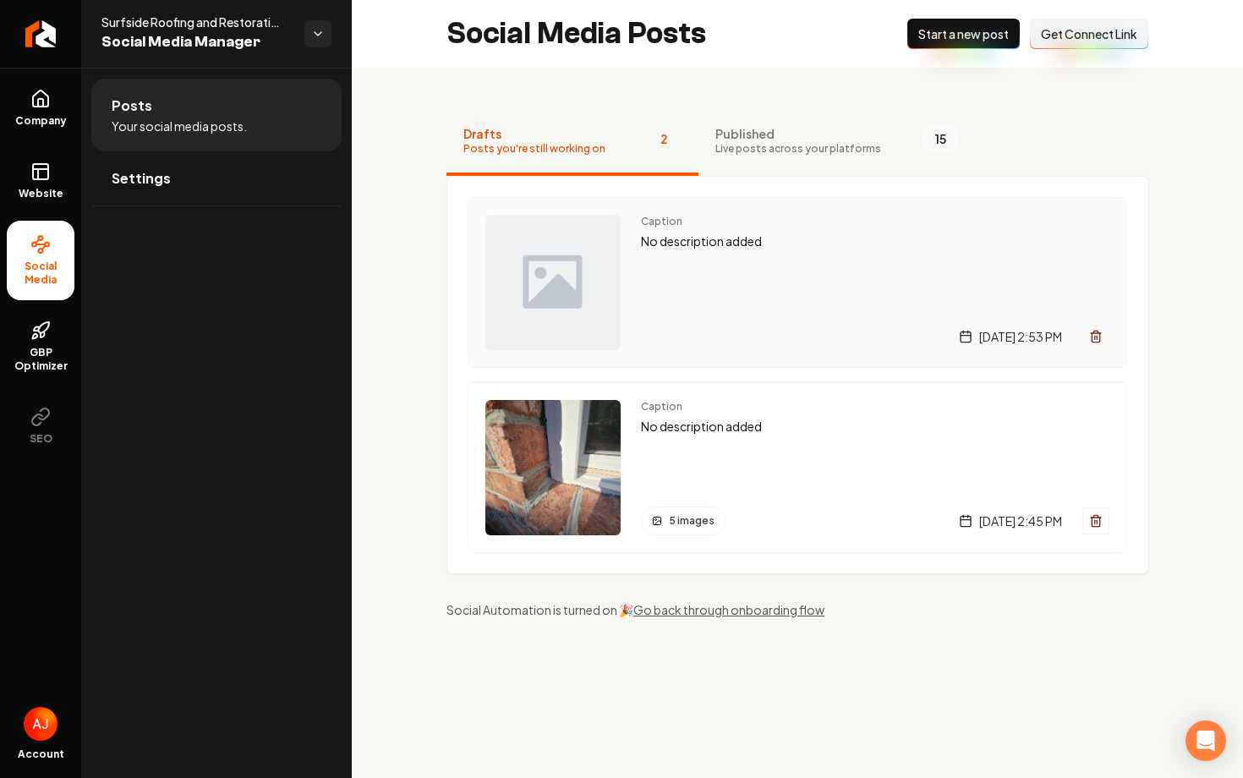
click at [525, 336] on img "Main content area" at bounding box center [552, 282] width 135 height 135
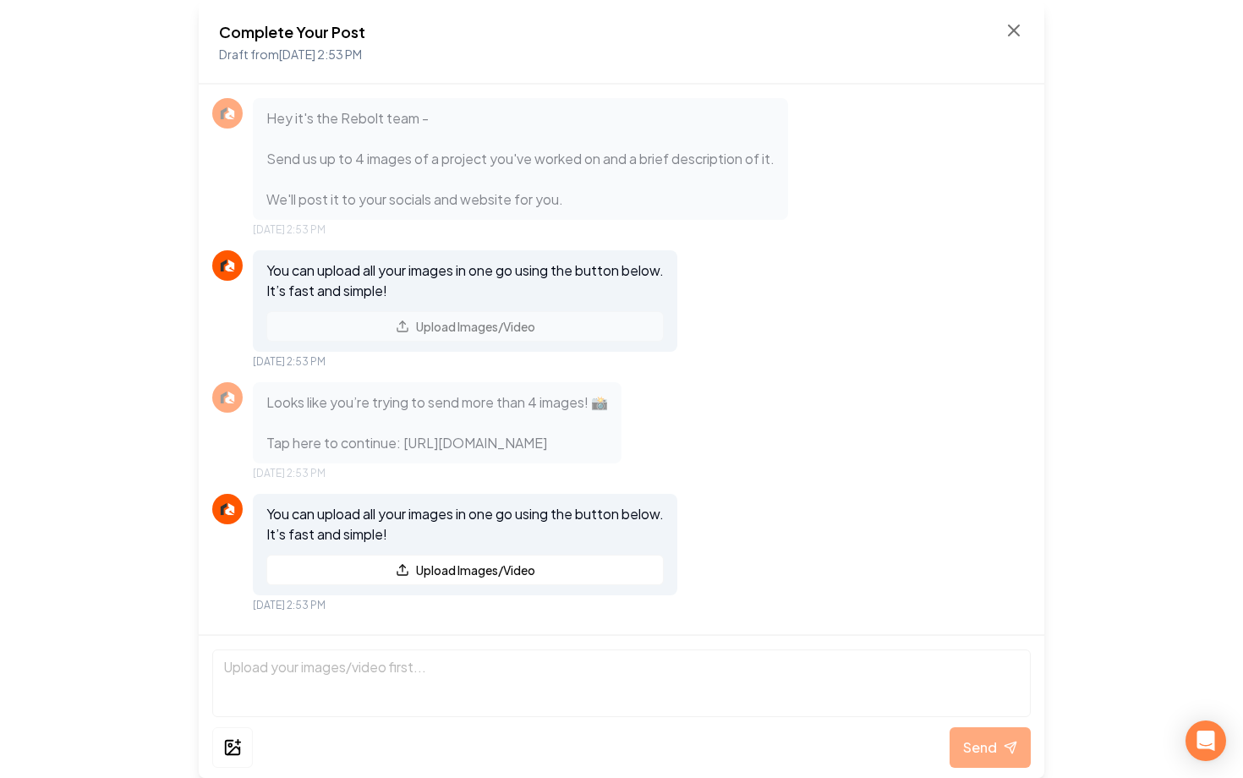
scroll to position [32, 0]
click at [1003, 31] on icon at bounding box center [1013, 30] width 20 height 20
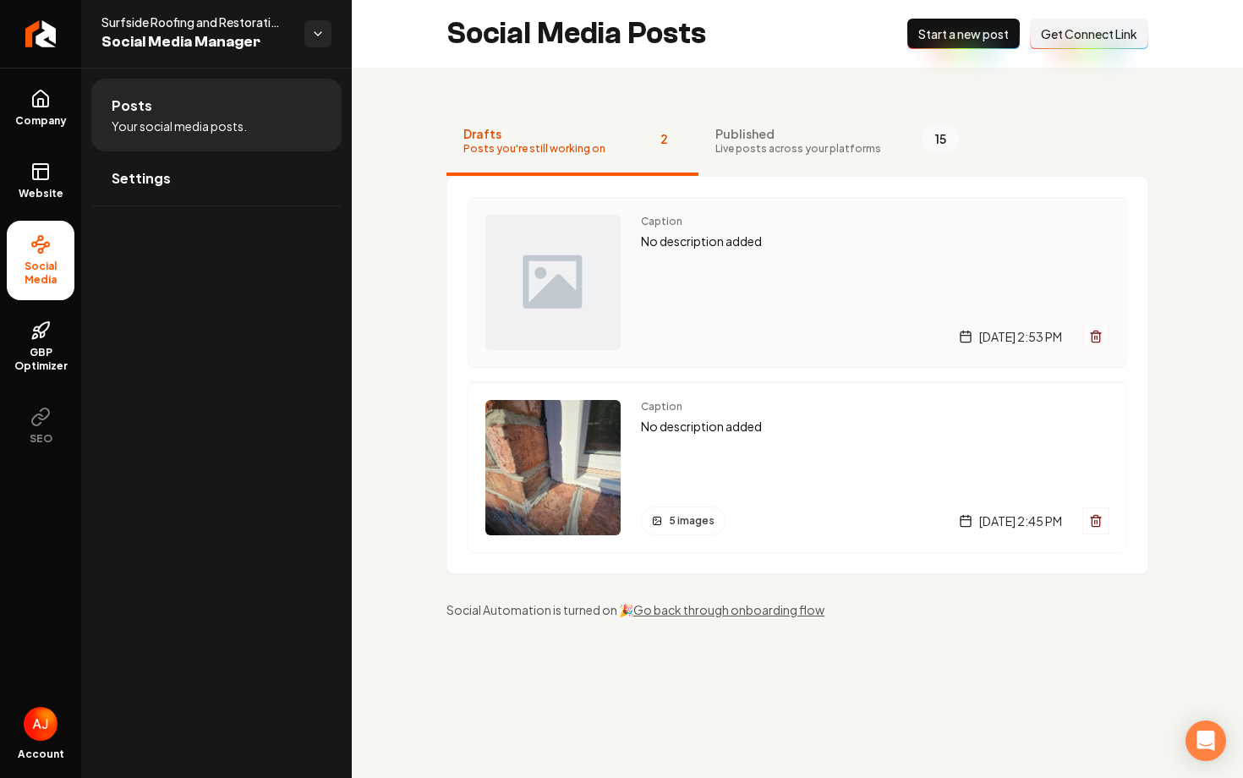
click at [713, 291] on div "Caption No description added [DATE] 2:53 PM" at bounding box center [875, 282] width 468 height 135
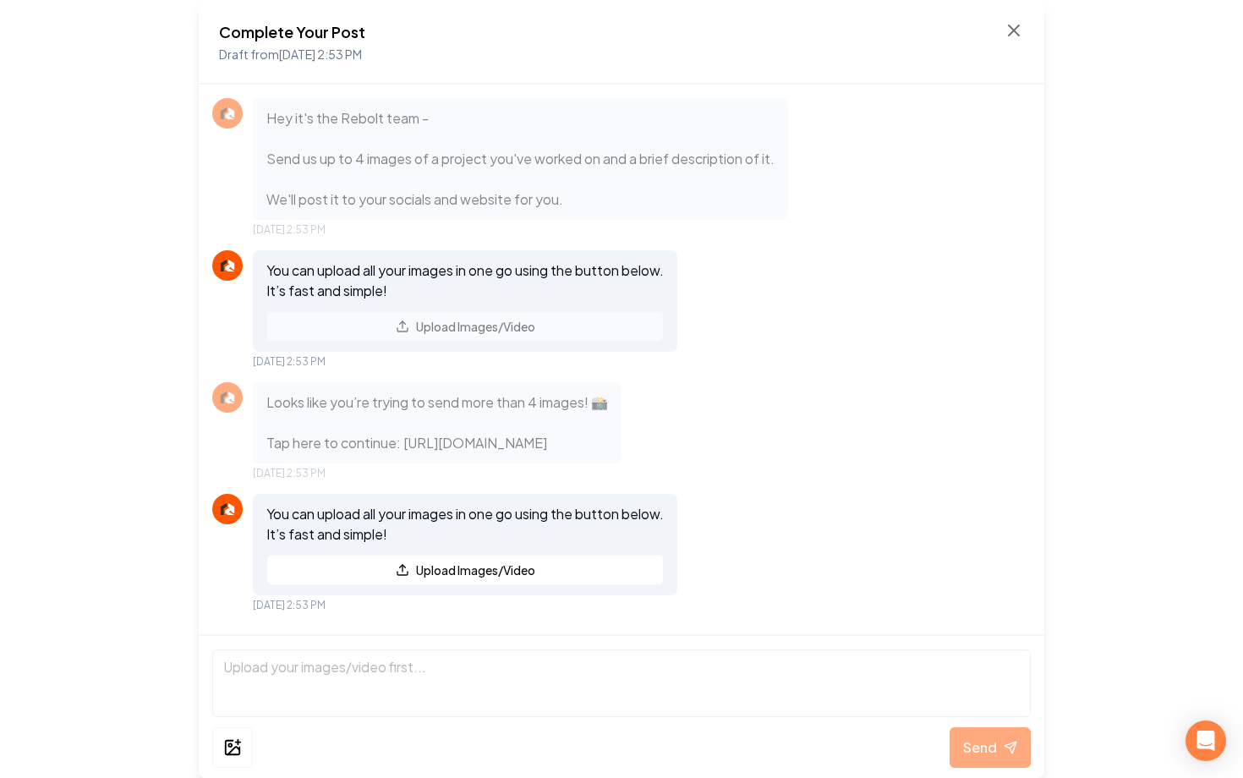
scroll to position [32, 0]
click at [1009, 36] on icon at bounding box center [1013, 30] width 20 height 20
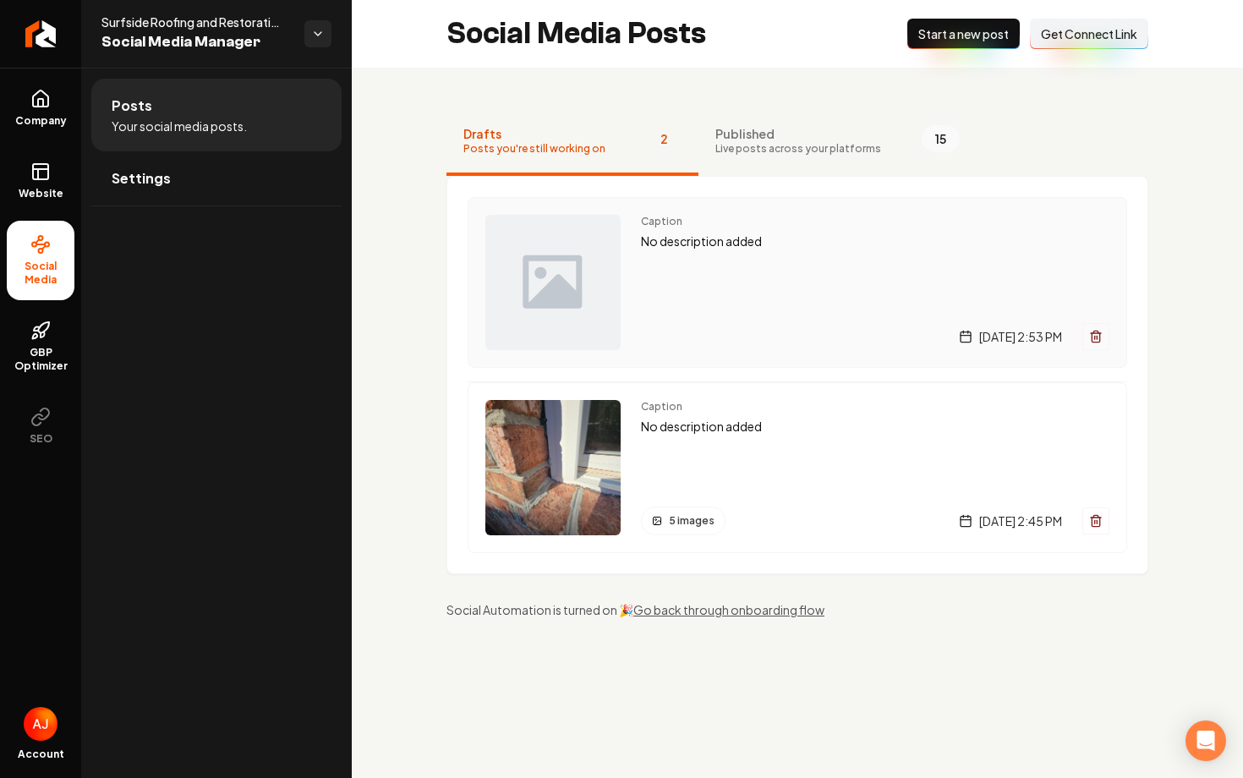
click at [711, 321] on div "Caption No description added [DATE] 2:53 PM" at bounding box center [875, 282] width 468 height 135
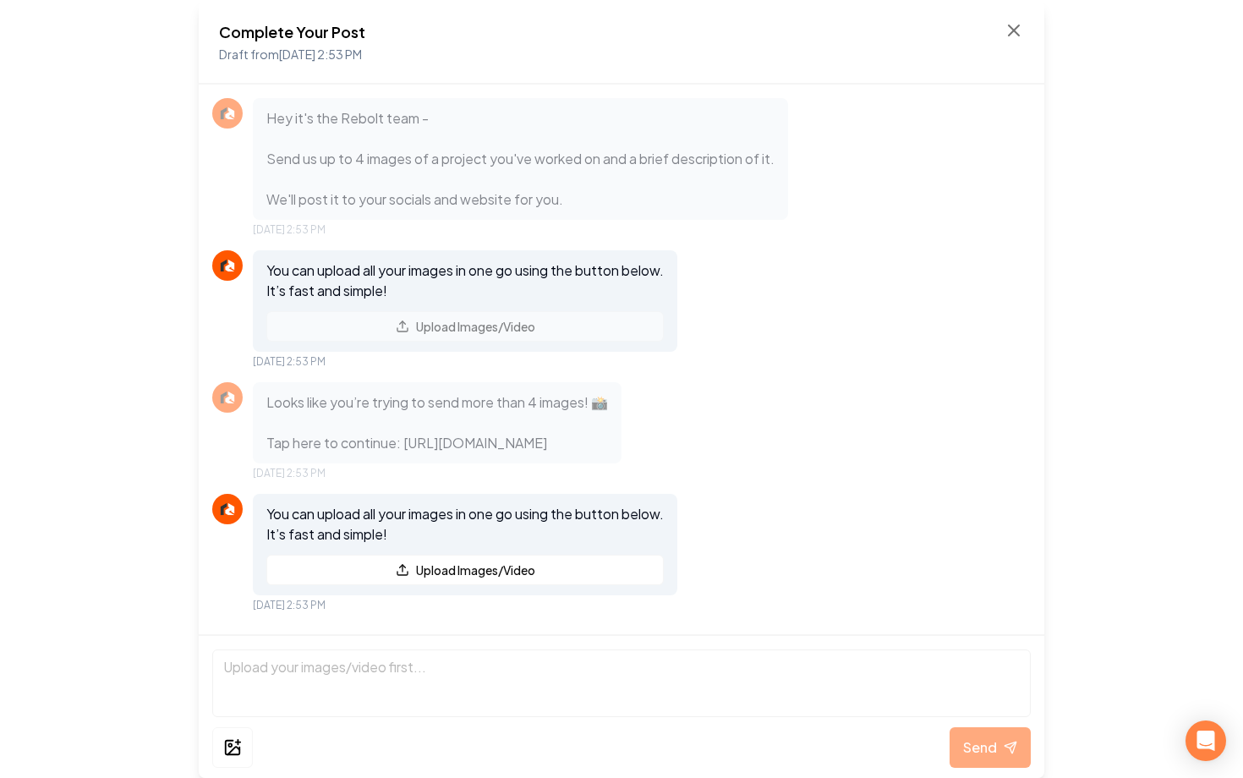
scroll to position [32, 0]
click at [504, 451] on p "Looks like you’re trying to send more than 4 images! 📸 Tap here to continue: [U…" at bounding box center [436, 422] width 341 height 61
drag, startPoint x: 522, startPoint y: 455, endPoint x: 336, endPoint y: 455, distance: 186.0
click at [336, 453] on p "Looks like you’re trying to send more than 4 images! 📸 Tap here to continue: [U…" at bounding box center [436, 422] width 341 height 61
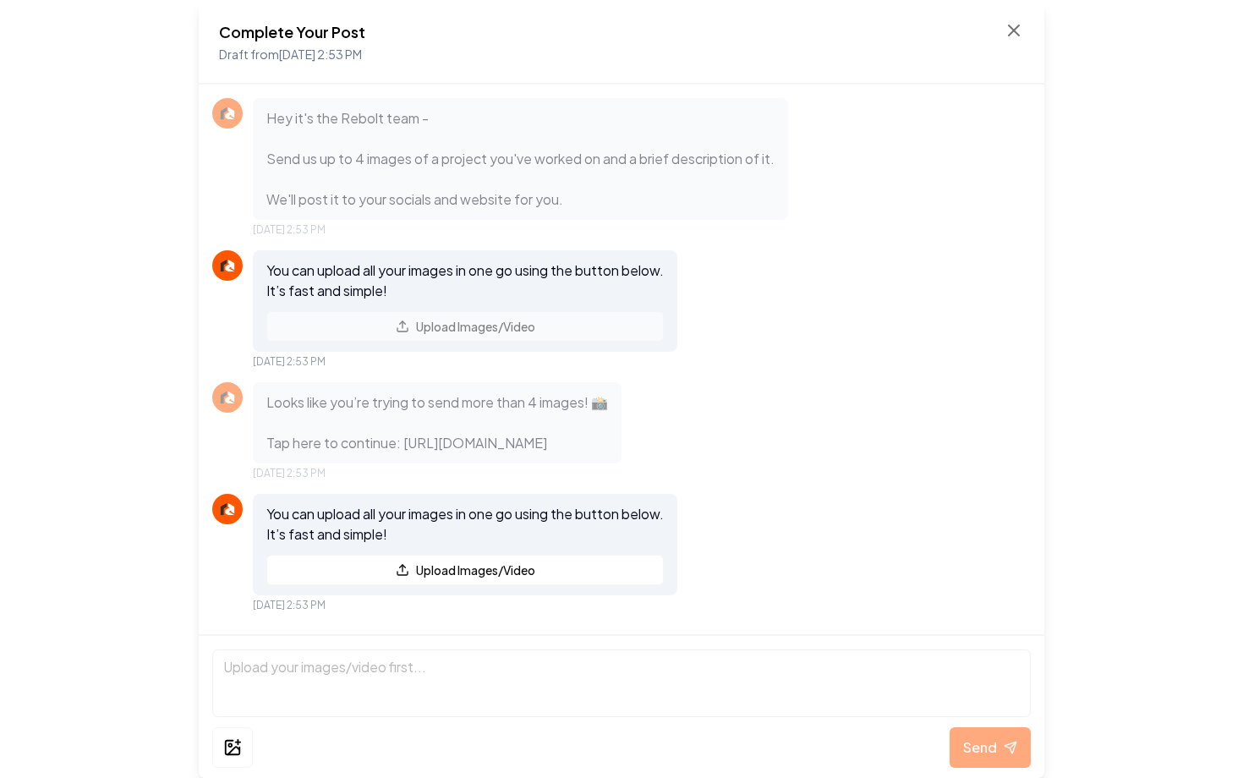
scroll to position [32, 0]
click at [1019, 46] on div "Complete Your Post Draft from [DATE] 2:53 PM" at bounding box center [621, 42] width 805 height 44
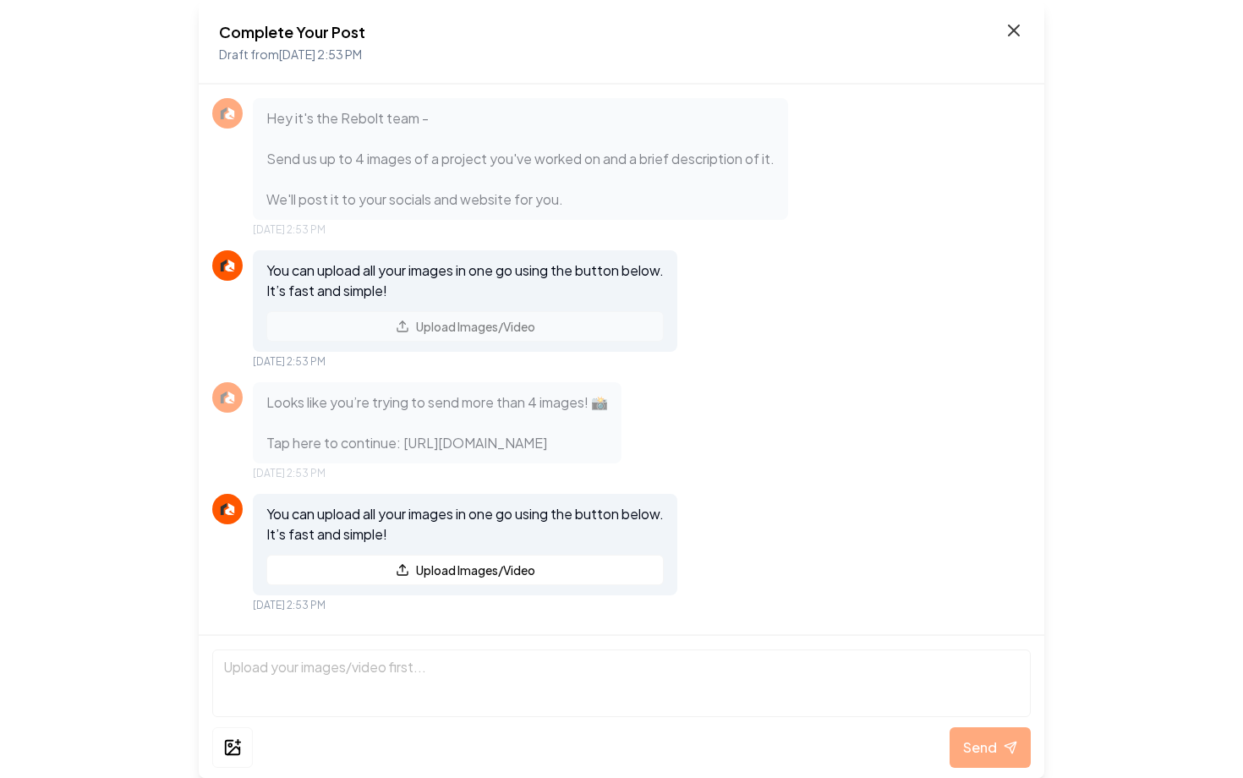
click at [1015, 40] on icon at bounding box center [1013, 30] width 20 height 20
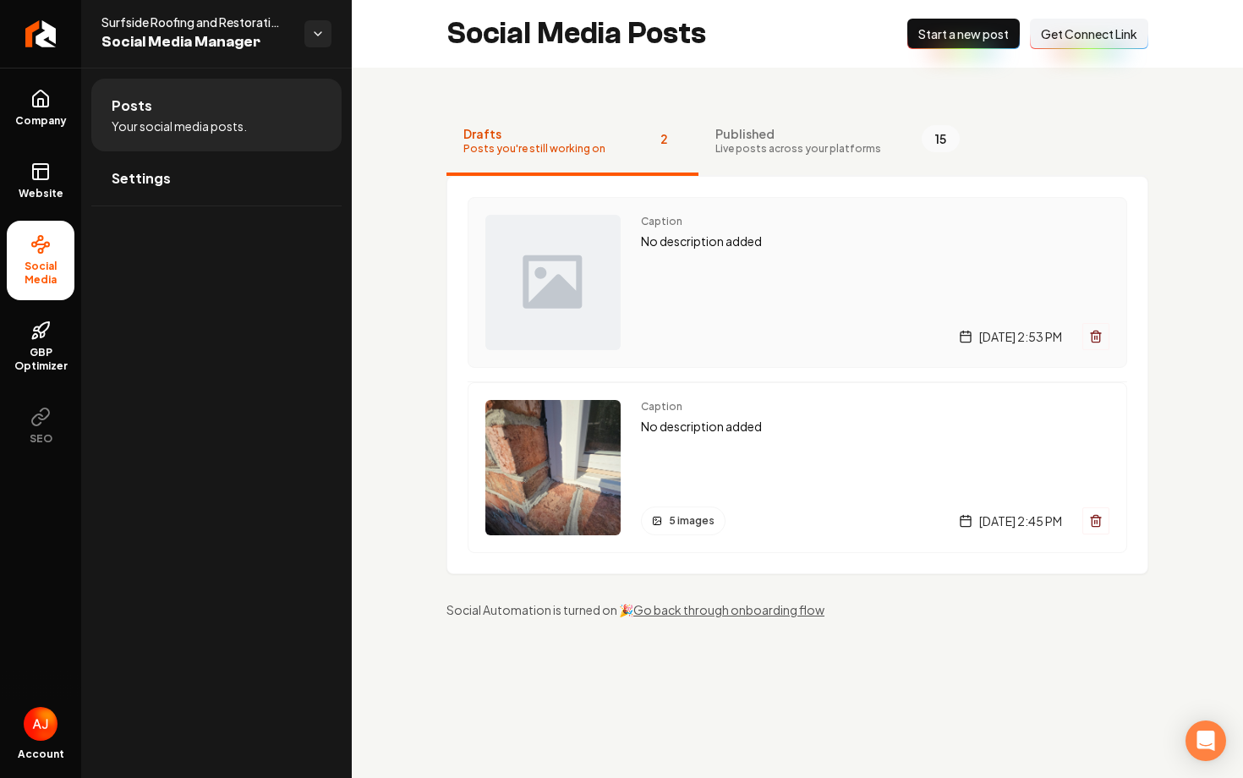
click at [904, 267] on div "Caption No description added [DATE] 2:53 PM" at bounding box center [875, 282] width 468 height 135
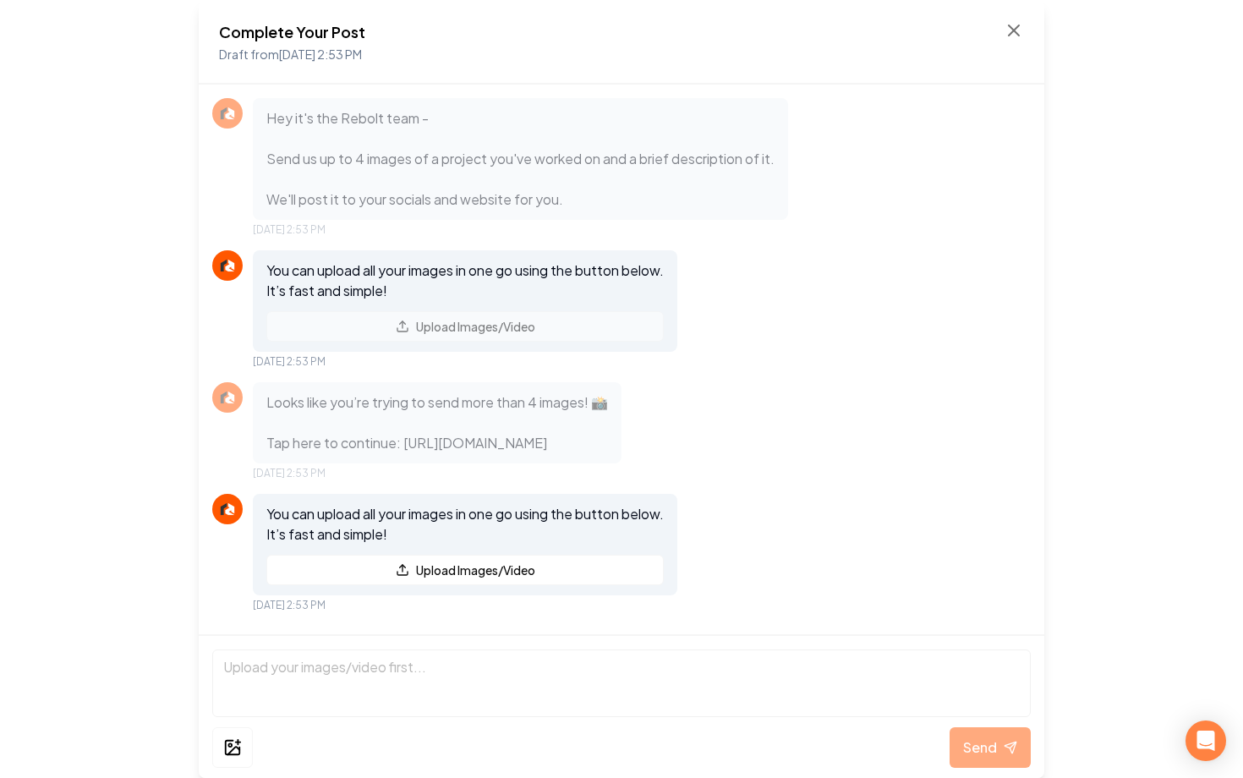
scroll to position [32, 0]
click at [1013, 26] on icon at bounding box center [1013, 30] width 20 height 20
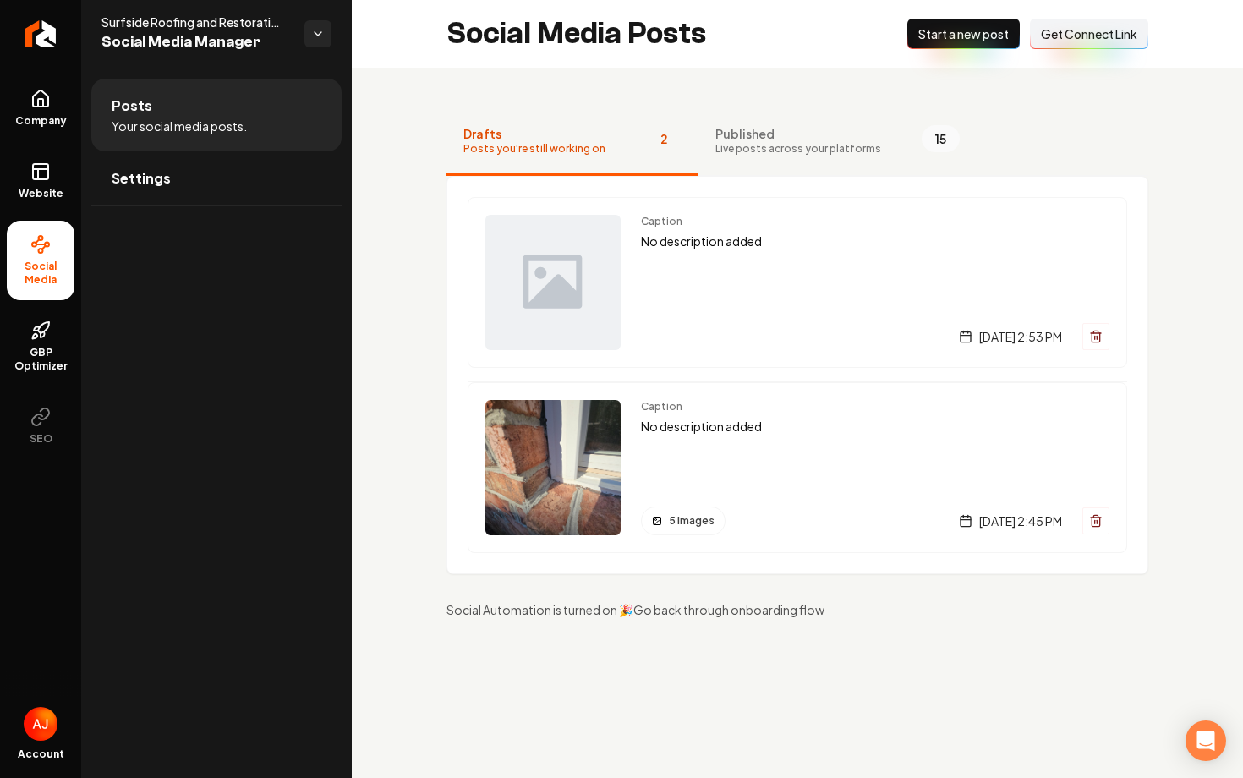
click at [733, 301] on div "Caption No description added [DATE] 2:53 PM" at bounding box center [875, 282] width 468 height 135
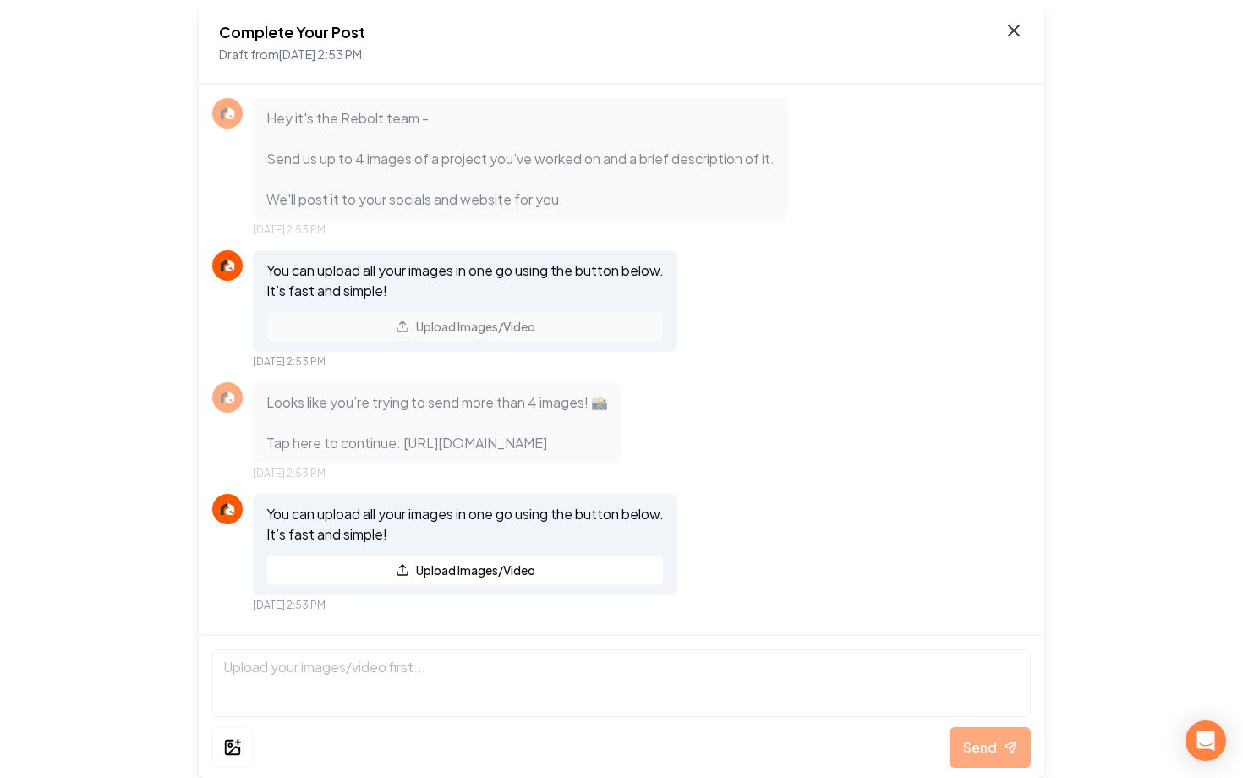
click at [1019, 27] on icon at bounding box center [1013, 30] width 20 height 20
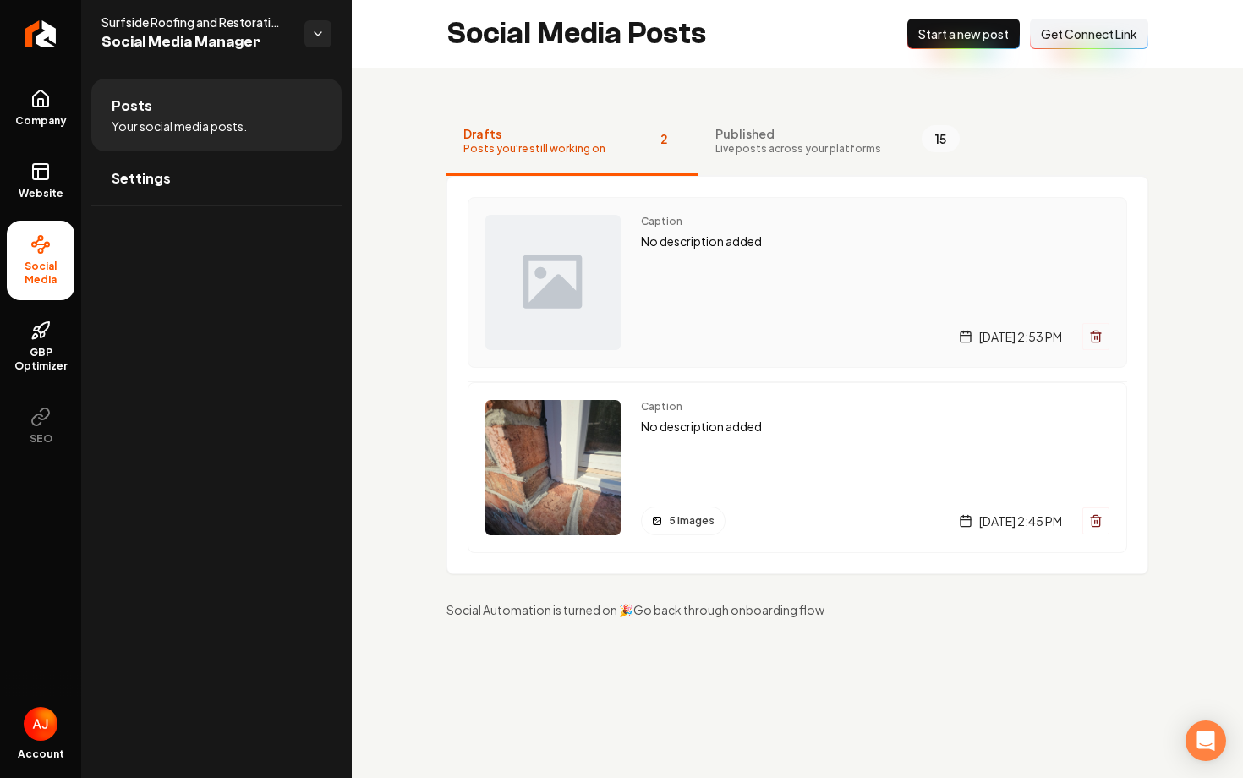
click at [648, 293] on div "Caption No description added [DATE] 2:53 PM" at bounding box center [875, 282] width 468 height 135
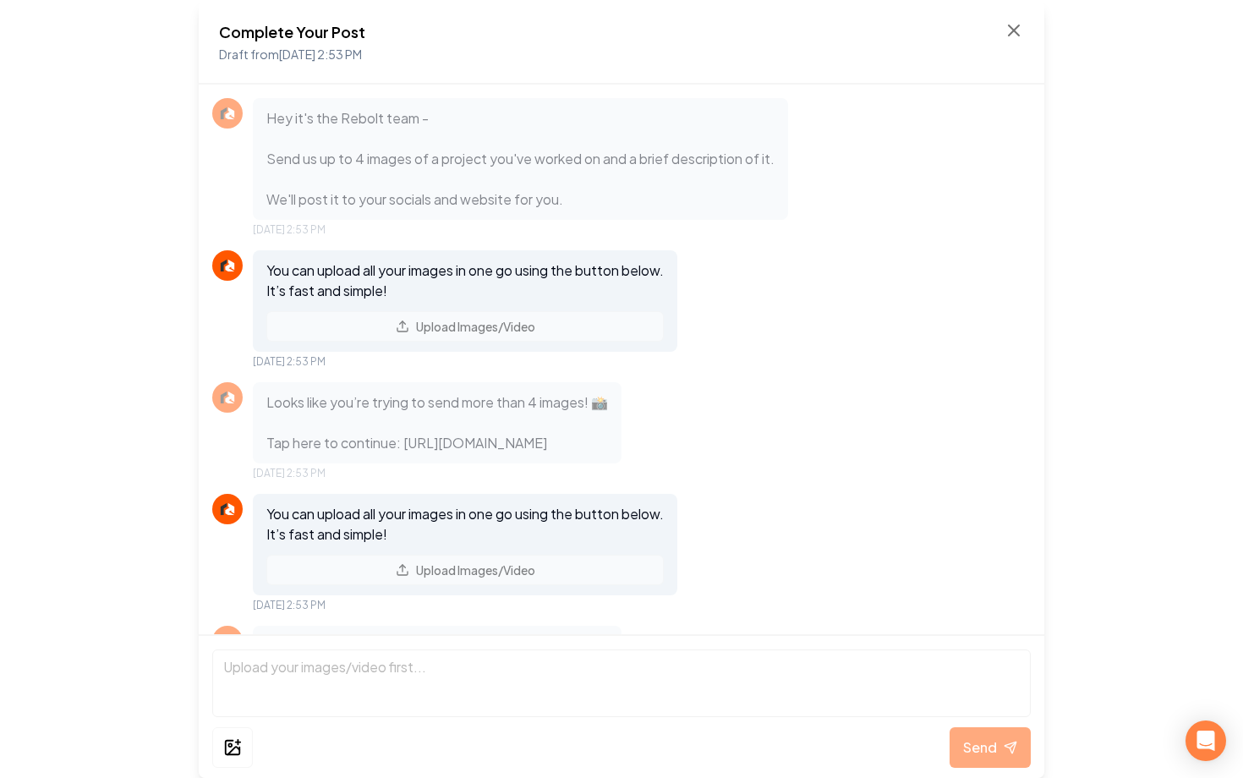
scroll to position [316, 0]
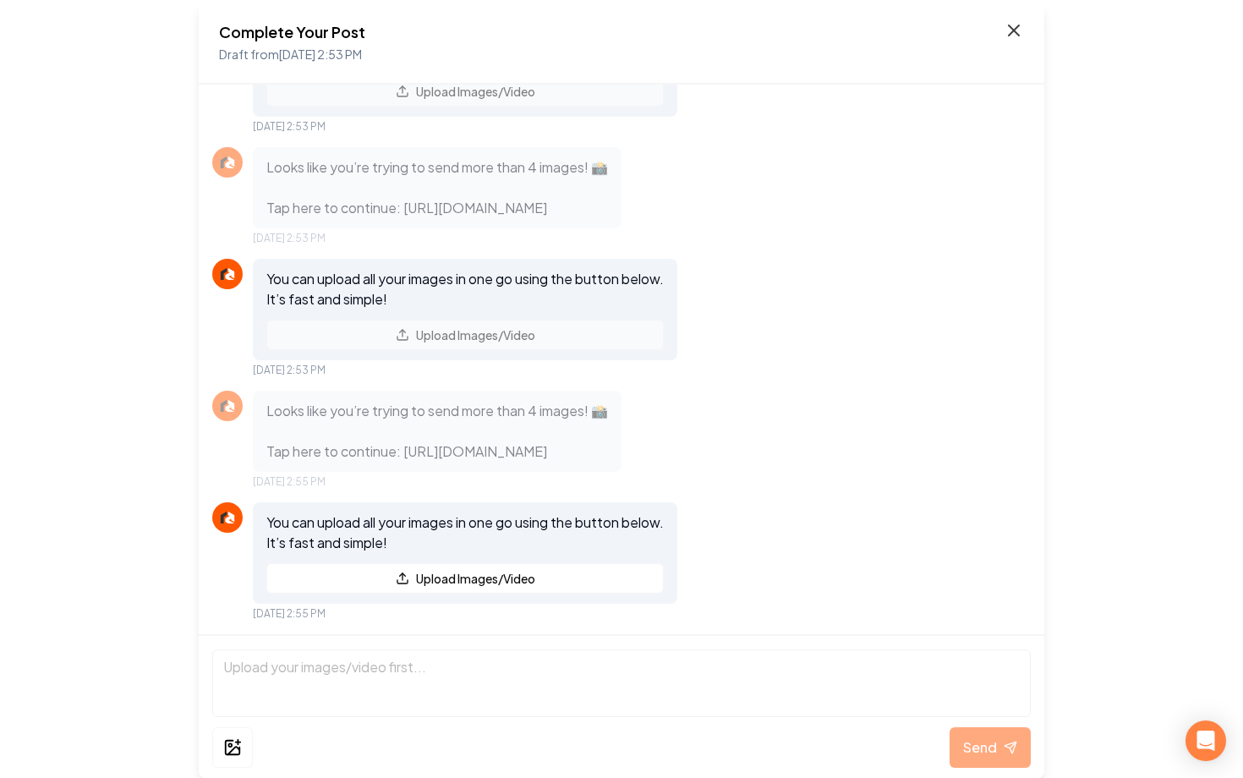
click at [1011, 36] on icon at bounding box center [1013, 30] width 20 height 20
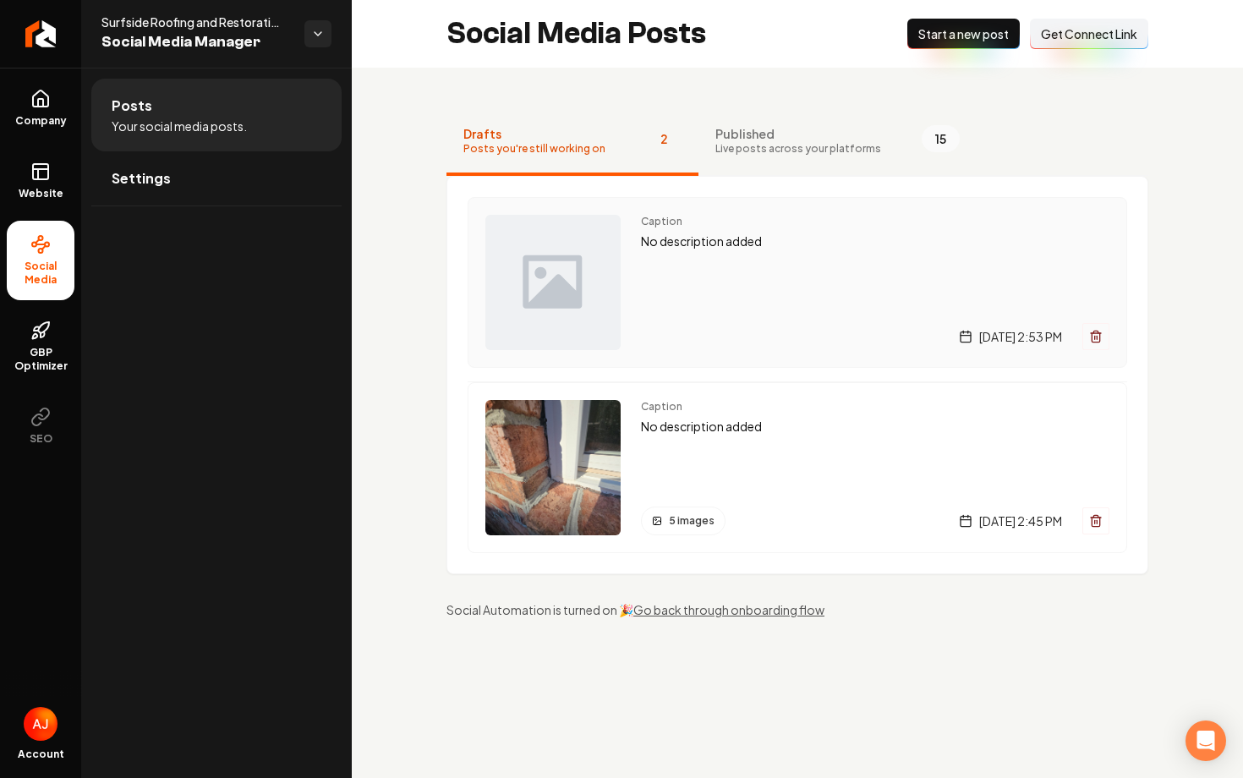
click at [765, 287] on div "Caption No description added [DATE] 2:53 PM" at bounding box center [875, 282] width 468 height 135
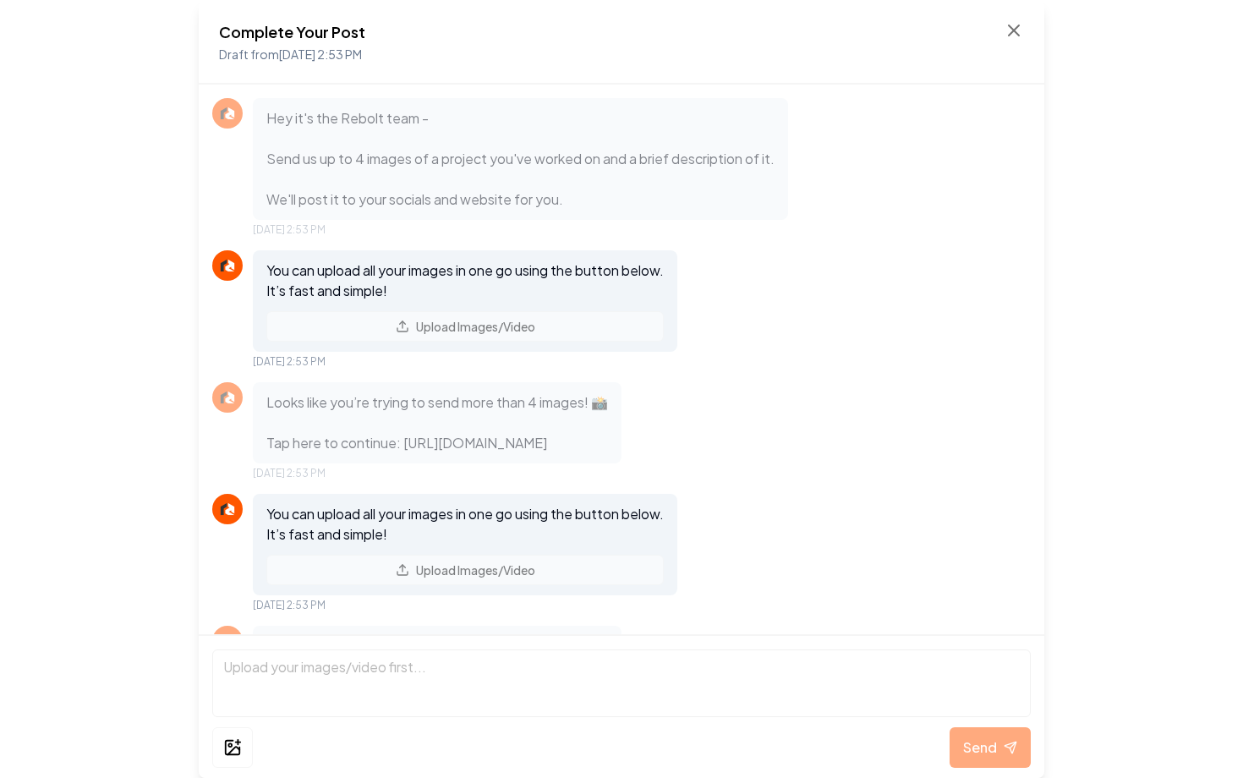
scroll to position [316, 0]
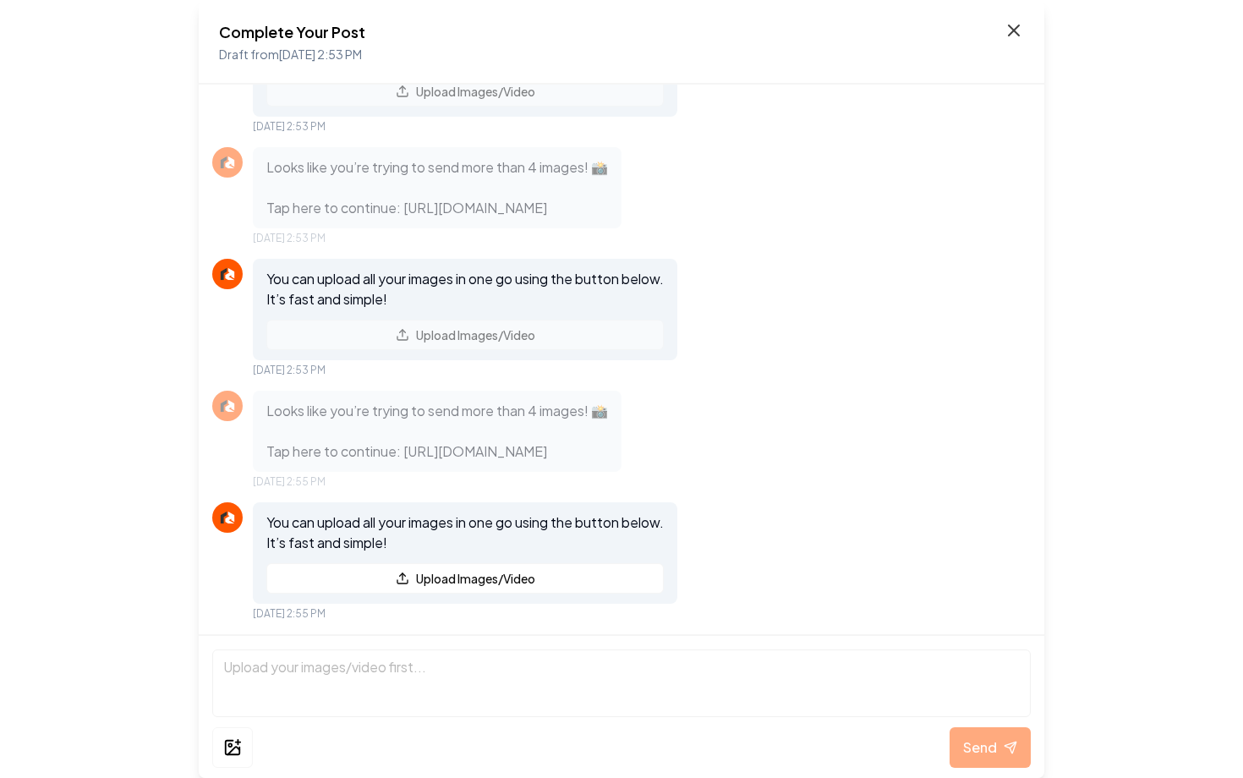
click at [1008, 36] on icon at bounding box center [1013, 30] width 20 height 20
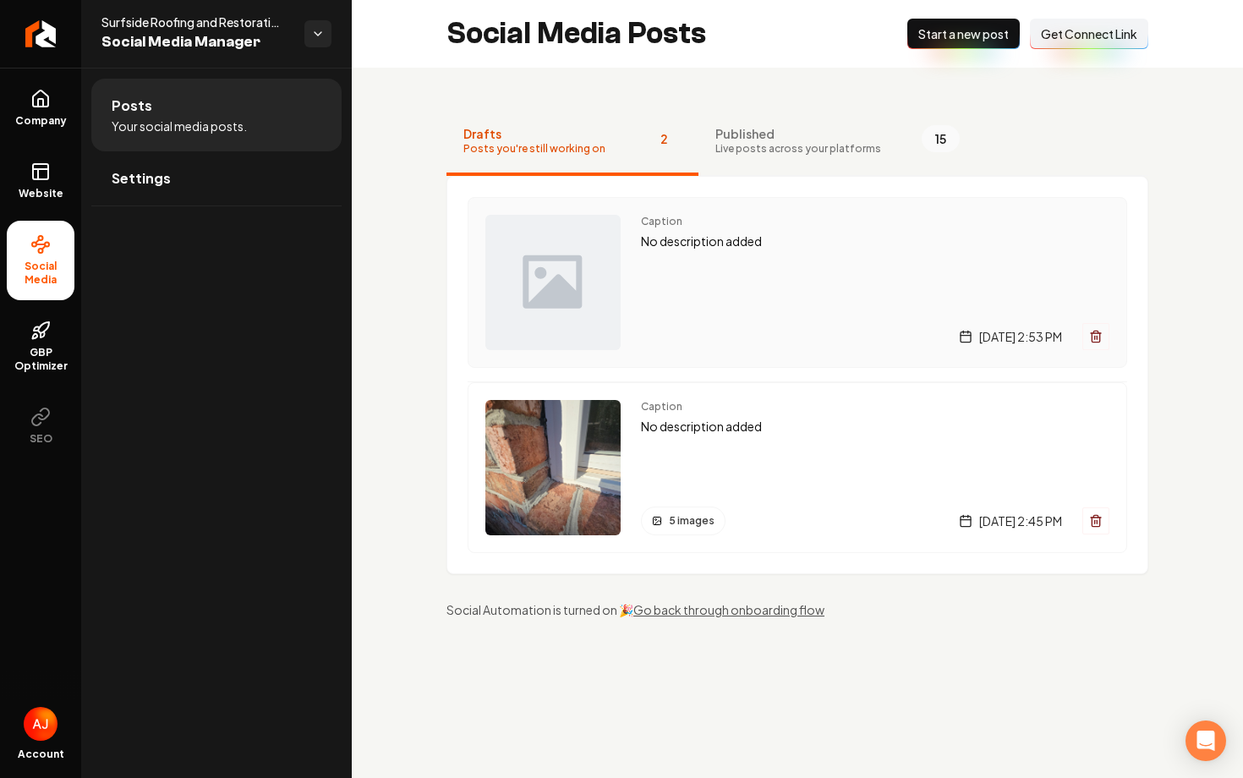
click at [776, 285] on div "Caption No description added [DATE] 2:53 PM" at bounding box center [875, 282] width 468 height 135
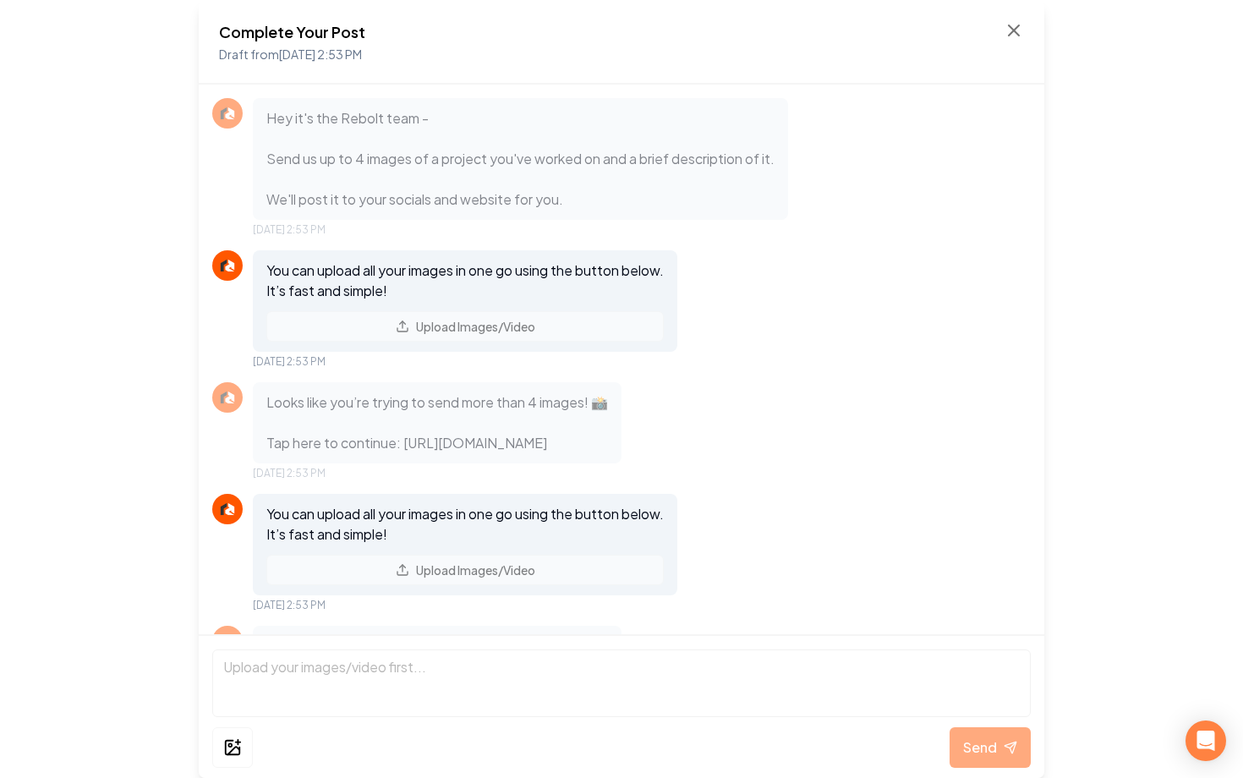
scroll to position [316, 0]
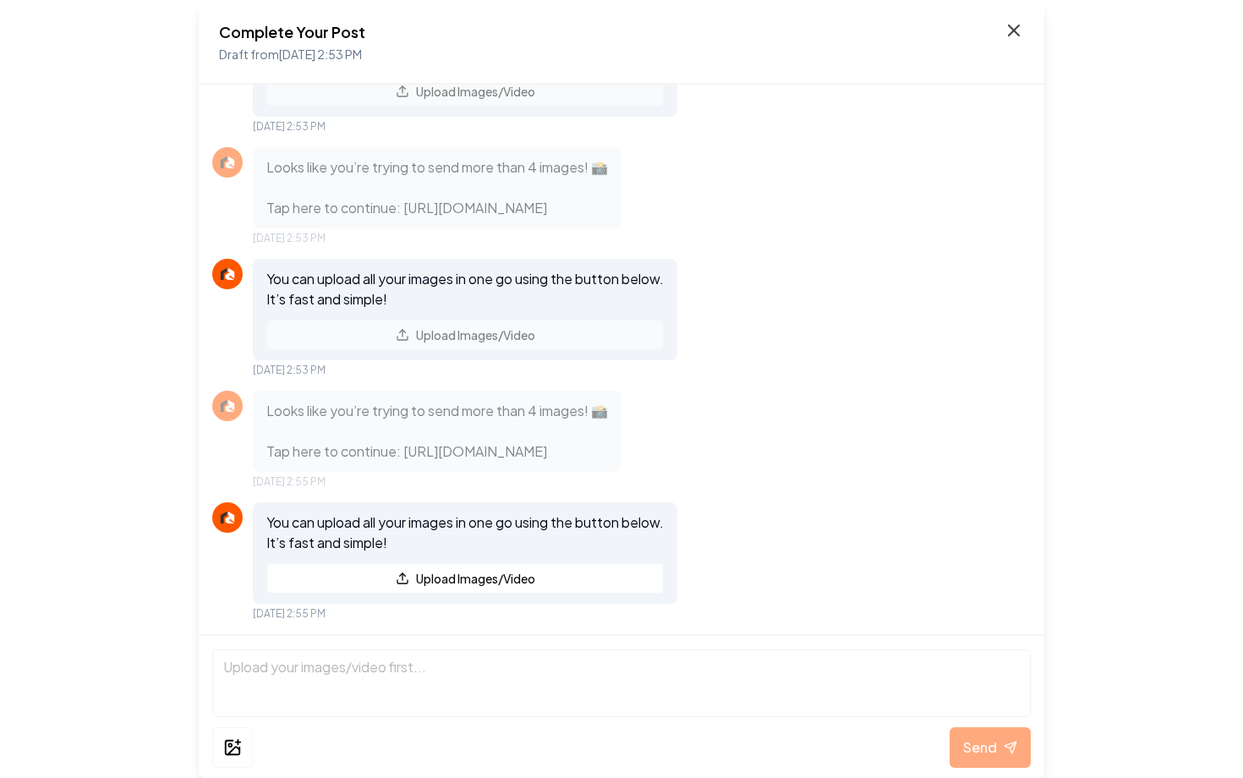
click at [1019, 25] on icon at bounding box center [1013, 30] width 10 height 10
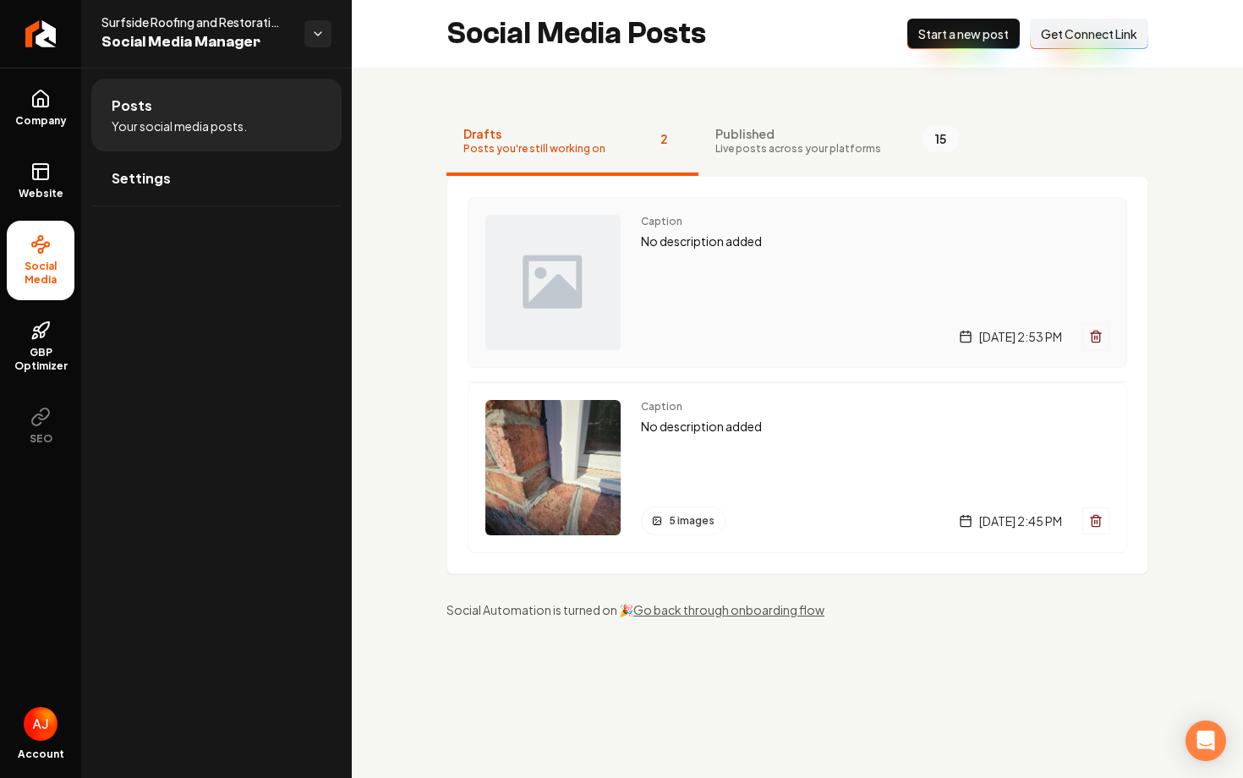
click at [714, 285] on div "Caption No description added [DATE] 2:53 PM" at bounding box center [875, 282] width 468 height 135
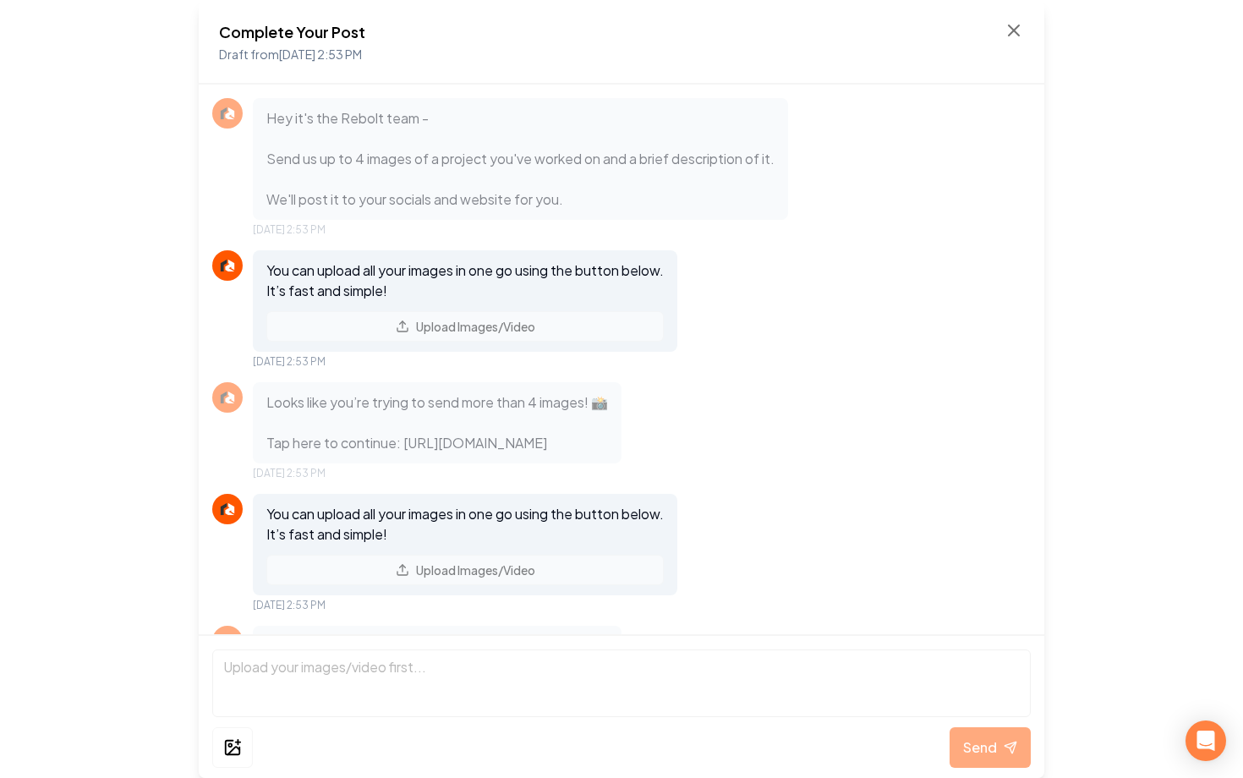
scroll to position [316, 0]
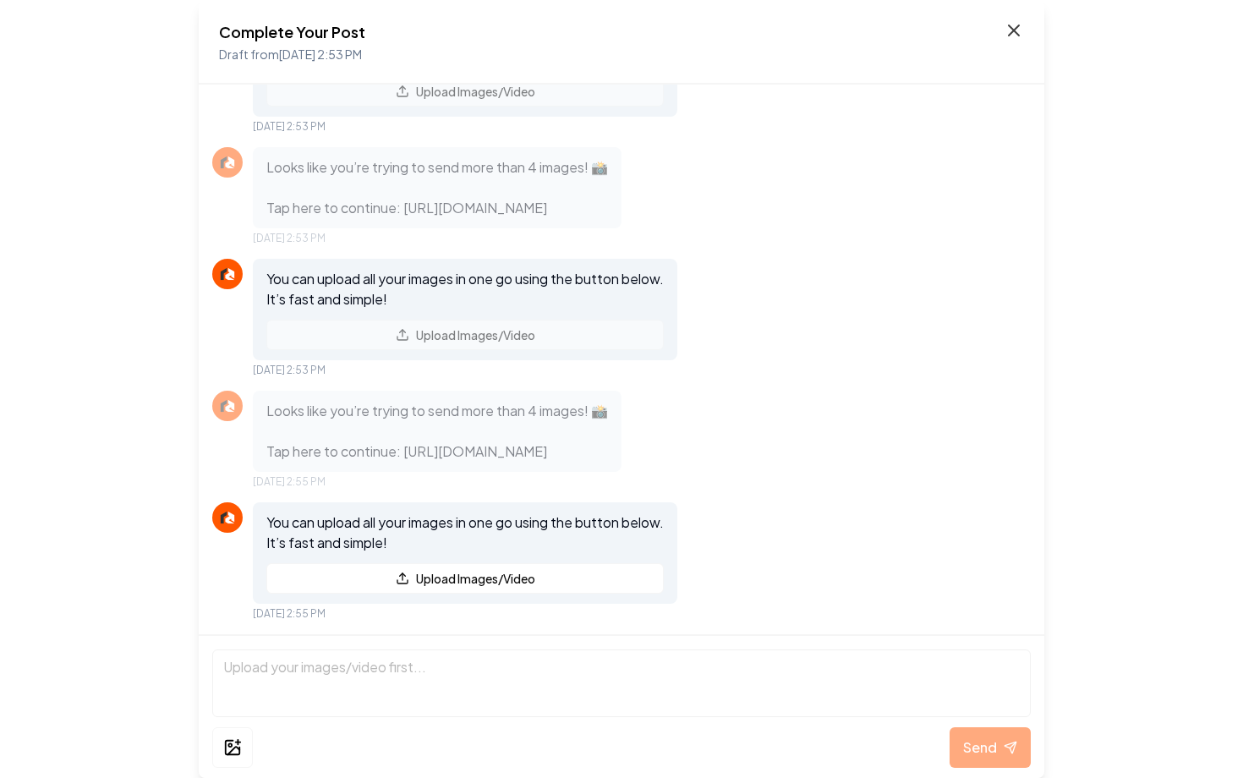
click at [1011, 21] on icon at bounding box center [1013, 30] width 20 height 20
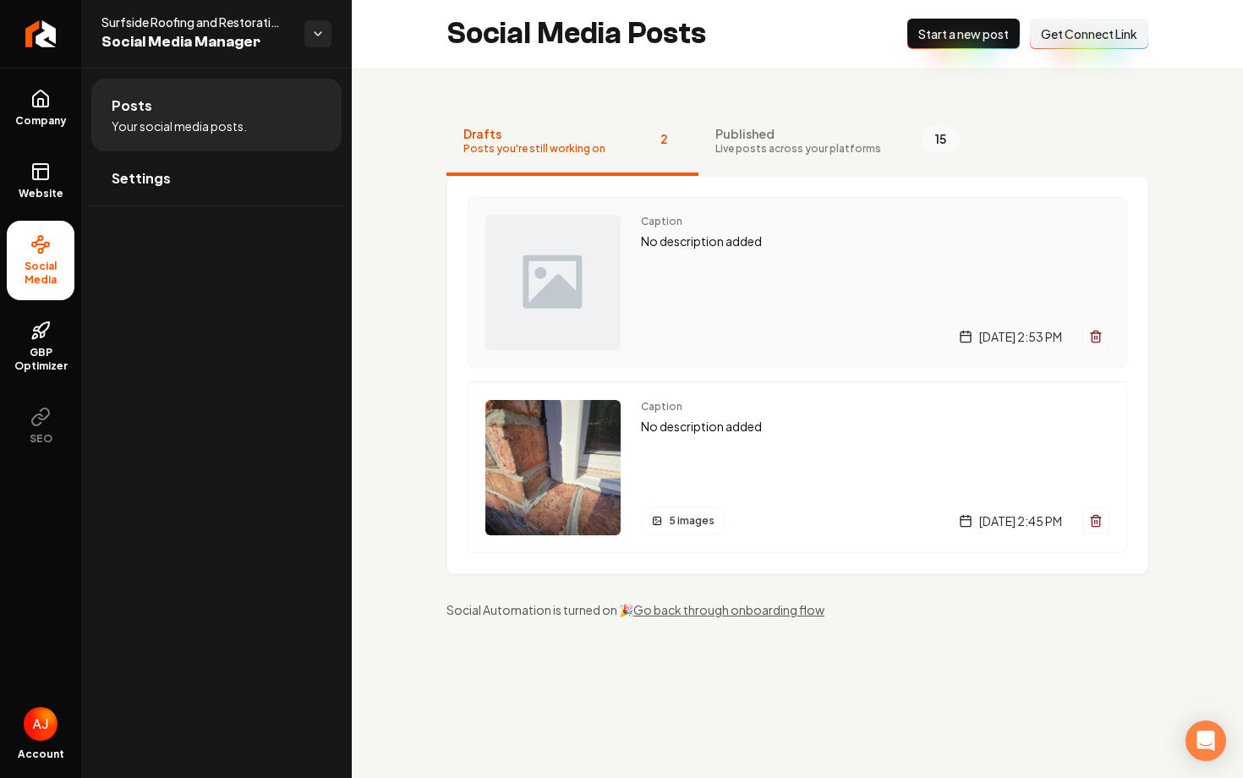
click at [737, 281] on div "Caption No description added Thursday, August 28, 2025 | 2:53 PM" at bounding box center [875, 282] width 468 height 135
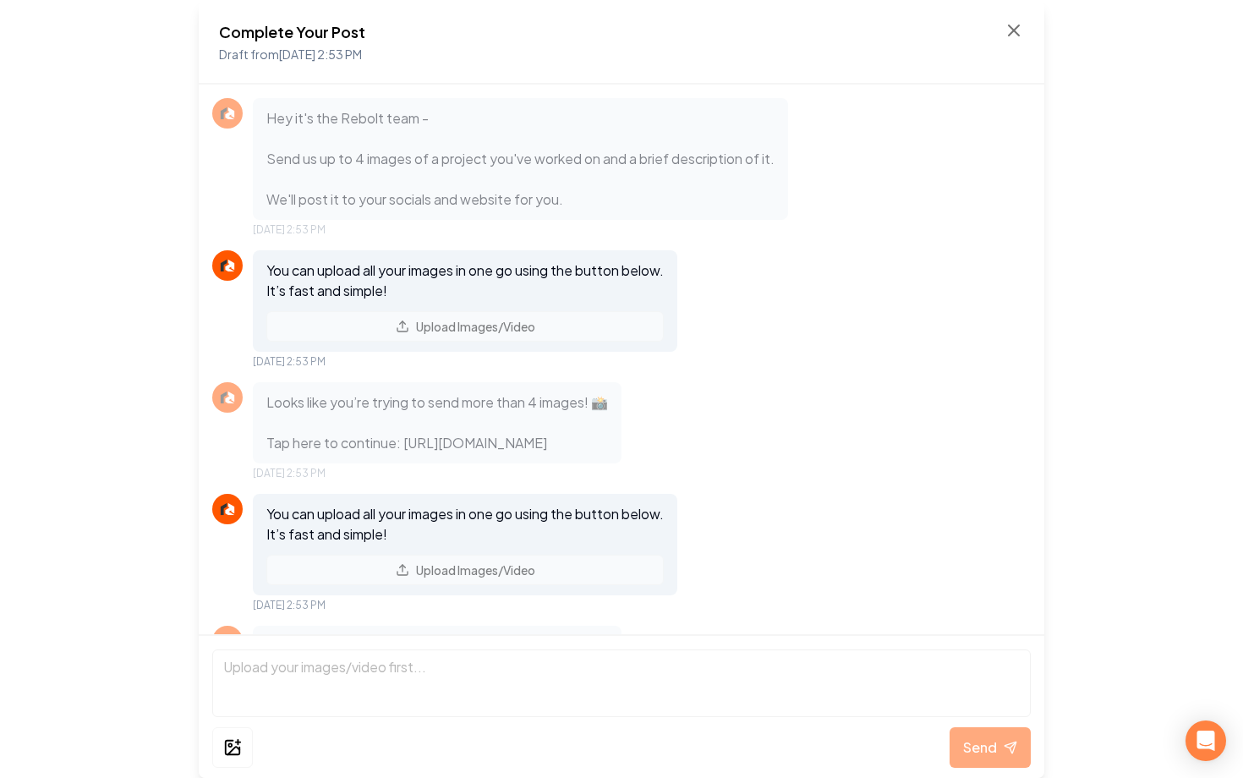
scroll to position [316, 0]
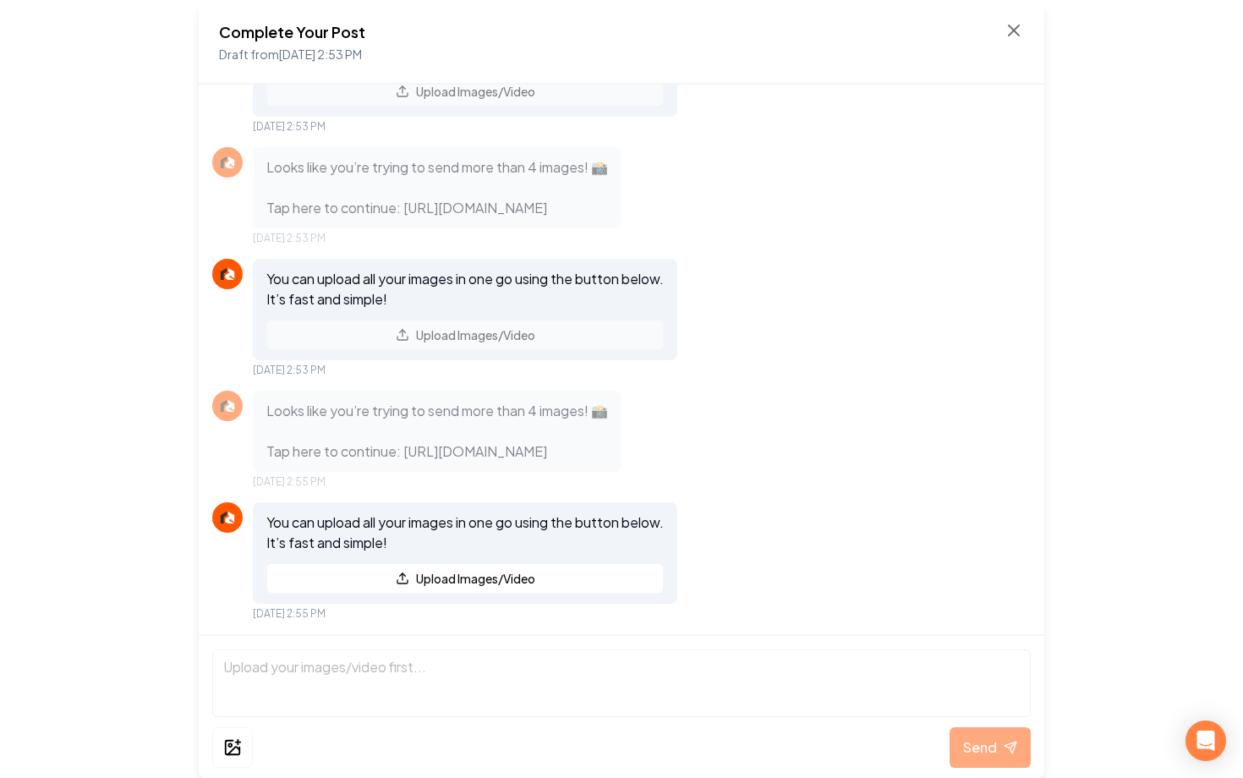
click at [1013, 19] on div "Complete Your Post Draft from Aug 28, 2025 2:53 PM" at bounding box center [621, 42] width 845 height 85
click at [1012, 37] on icon at bounding box center [1013, 30] width 20 height 20
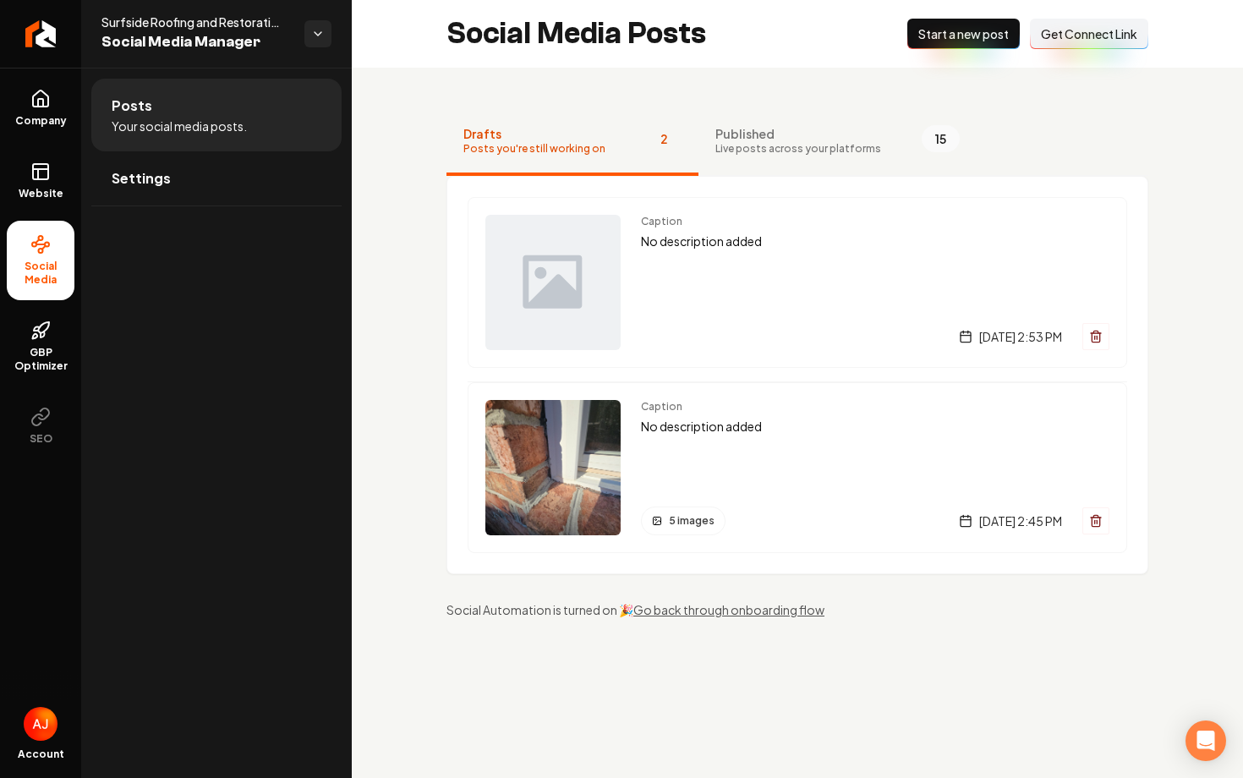
click at [934, 30] on span "Start a new post" at bounding box center [963, 33] width 90 height 17
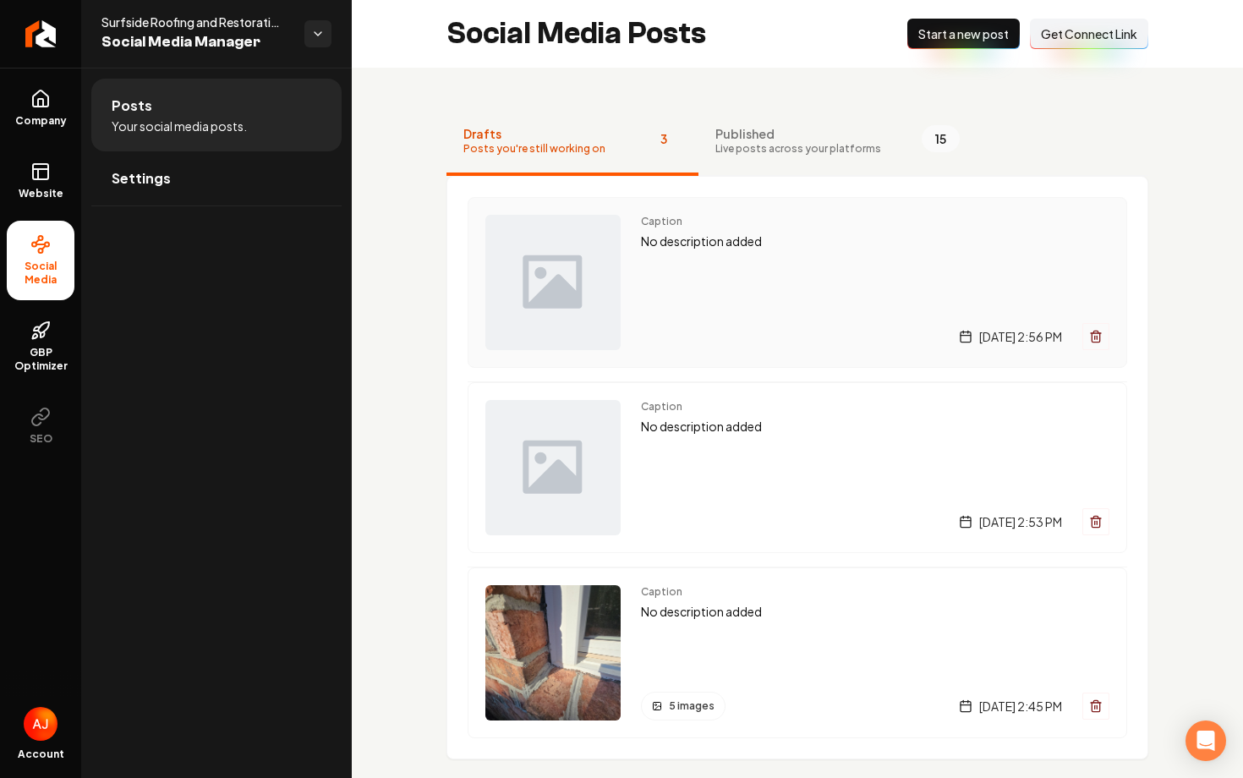
click at [715, 330] on div "Thursday, August 28, 2025 | 2:56 PM" at bounding box center [875, 336] width 468 height 27
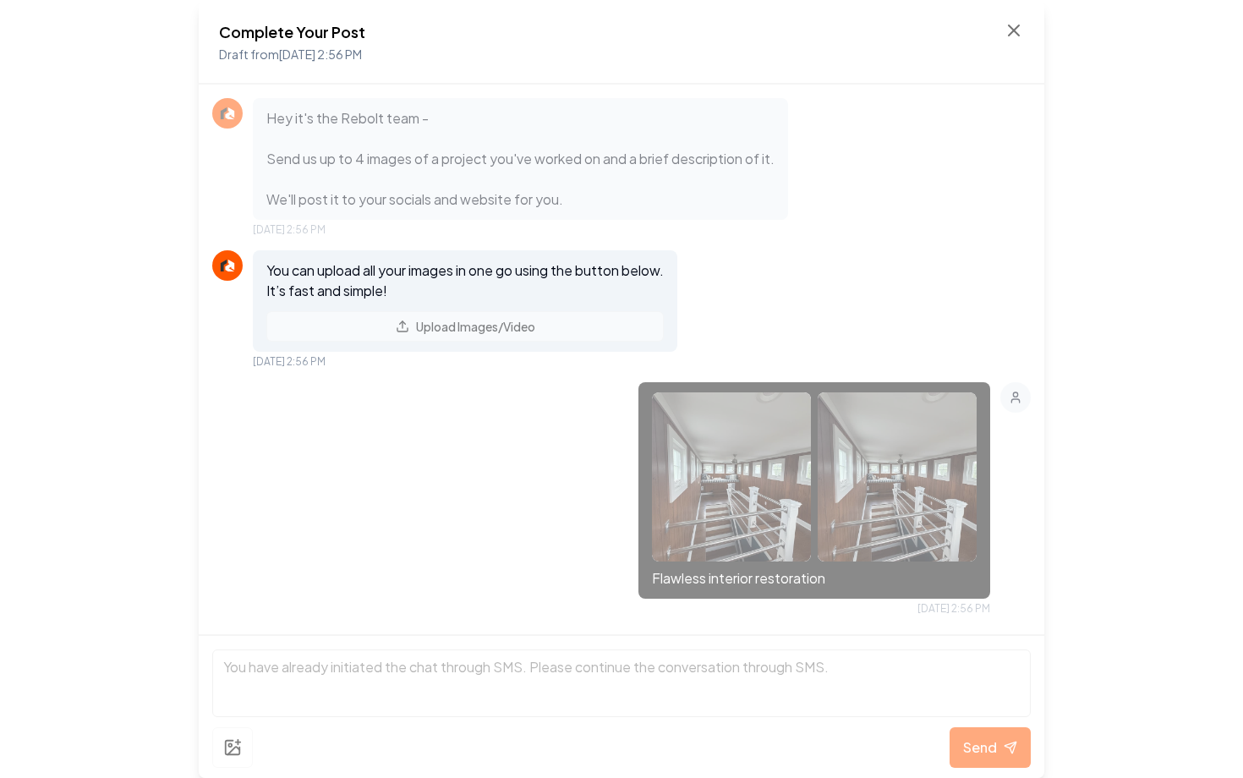
click at [696, 475] on img at bounding box center [731, 476] width 159 height 169
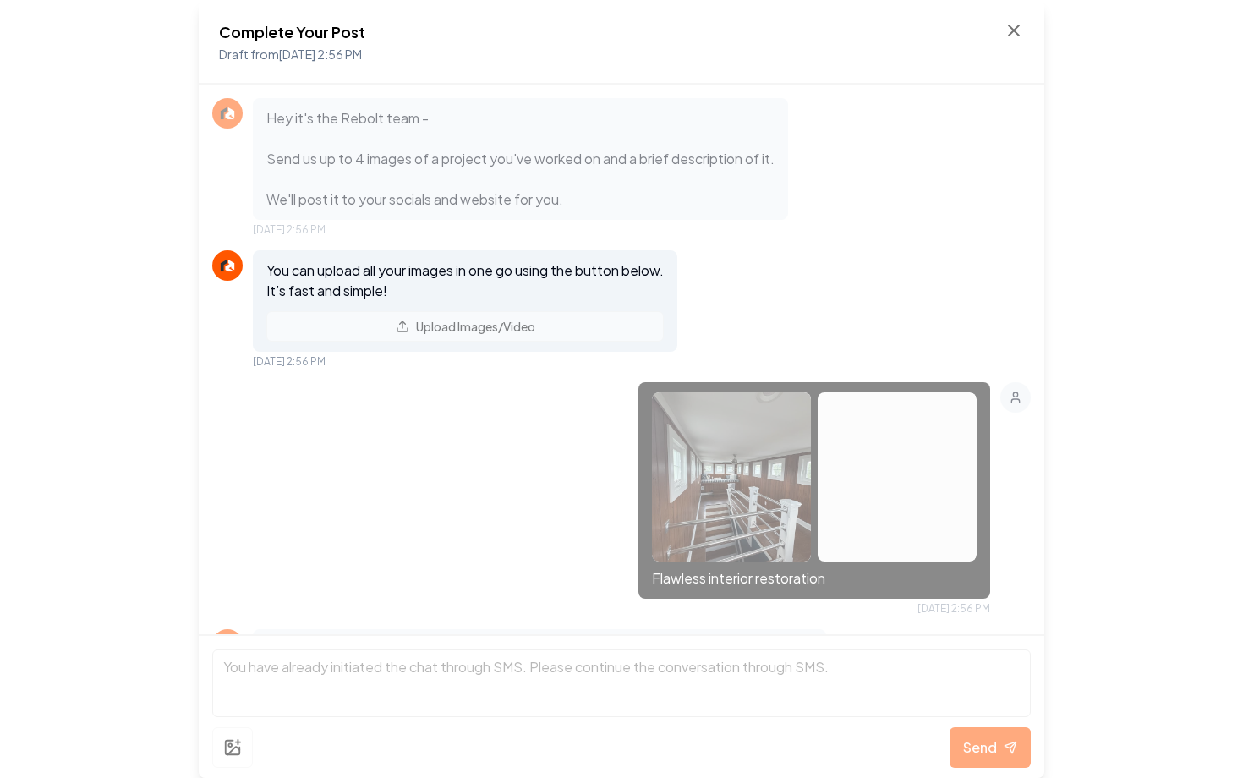
scroll to position [380, 0]
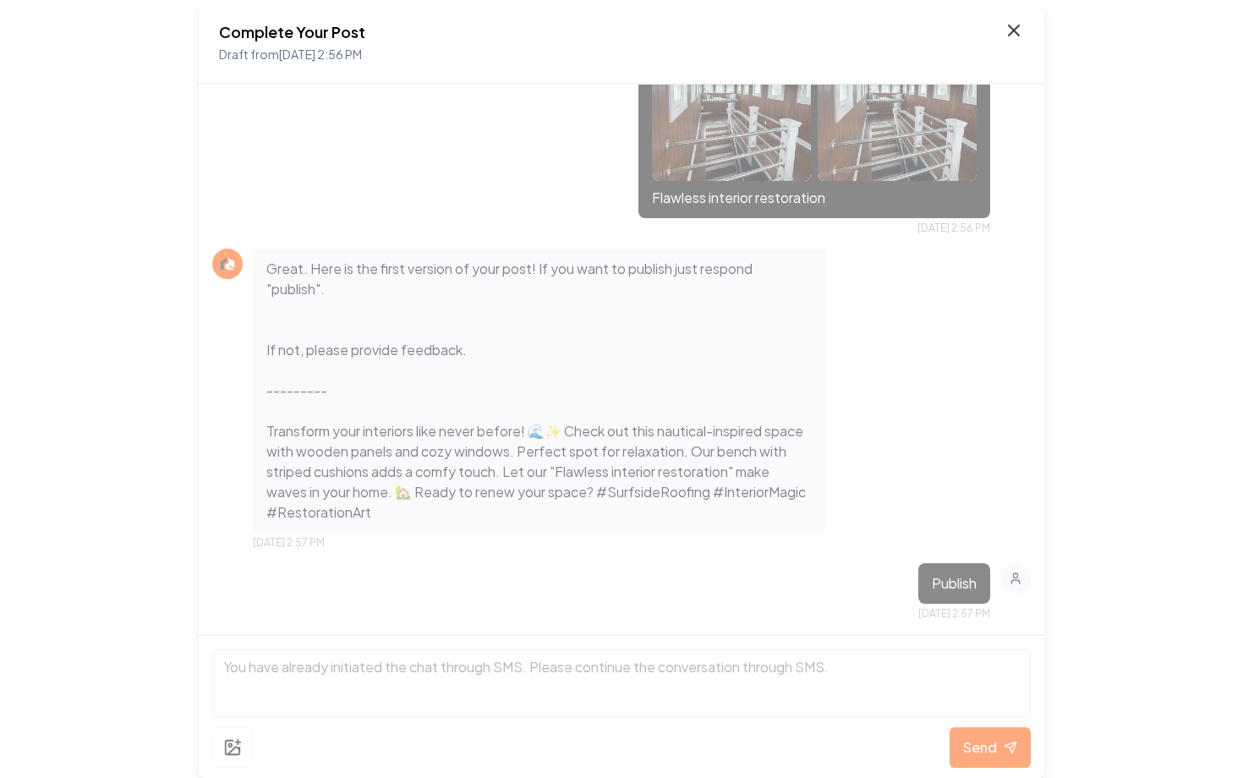
click at [1012, 33] on icon at bounding box center [1013, 30] width 20 height 20
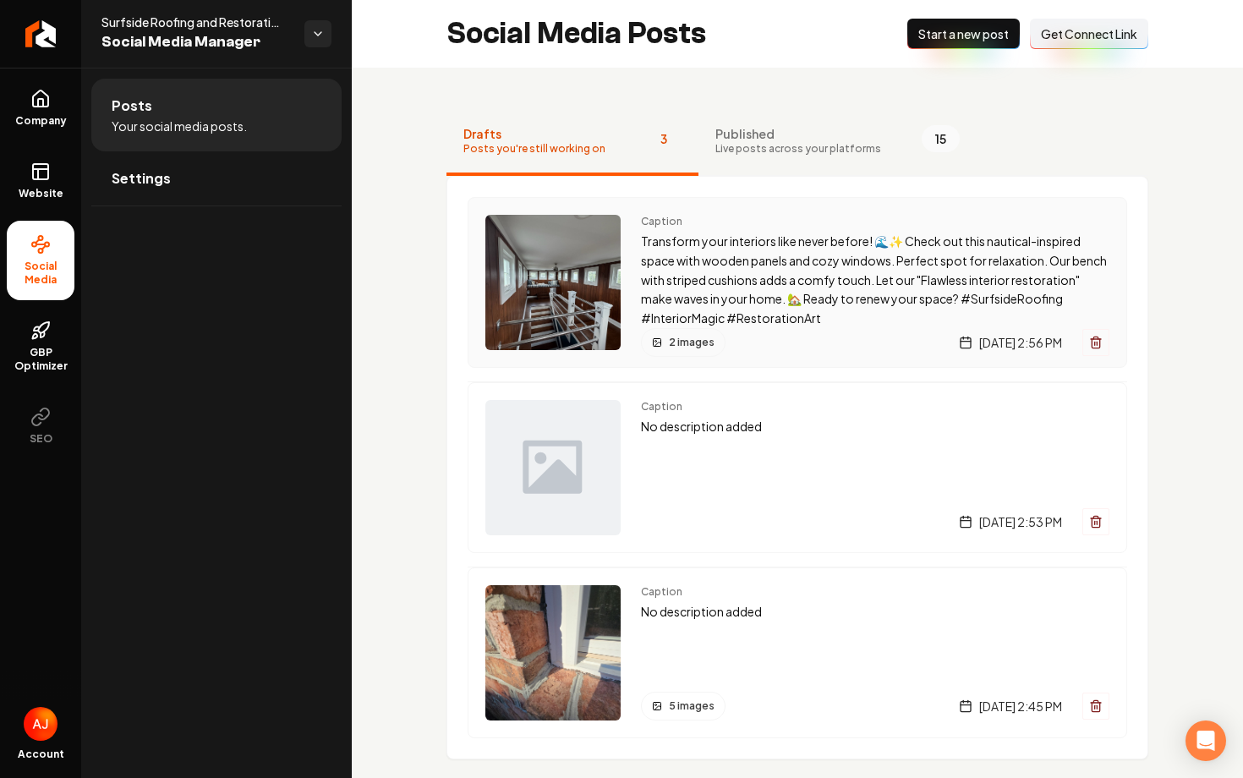
click at [744, 215] on span "Caption" at bounding box center [875, 222] width 468 height 14
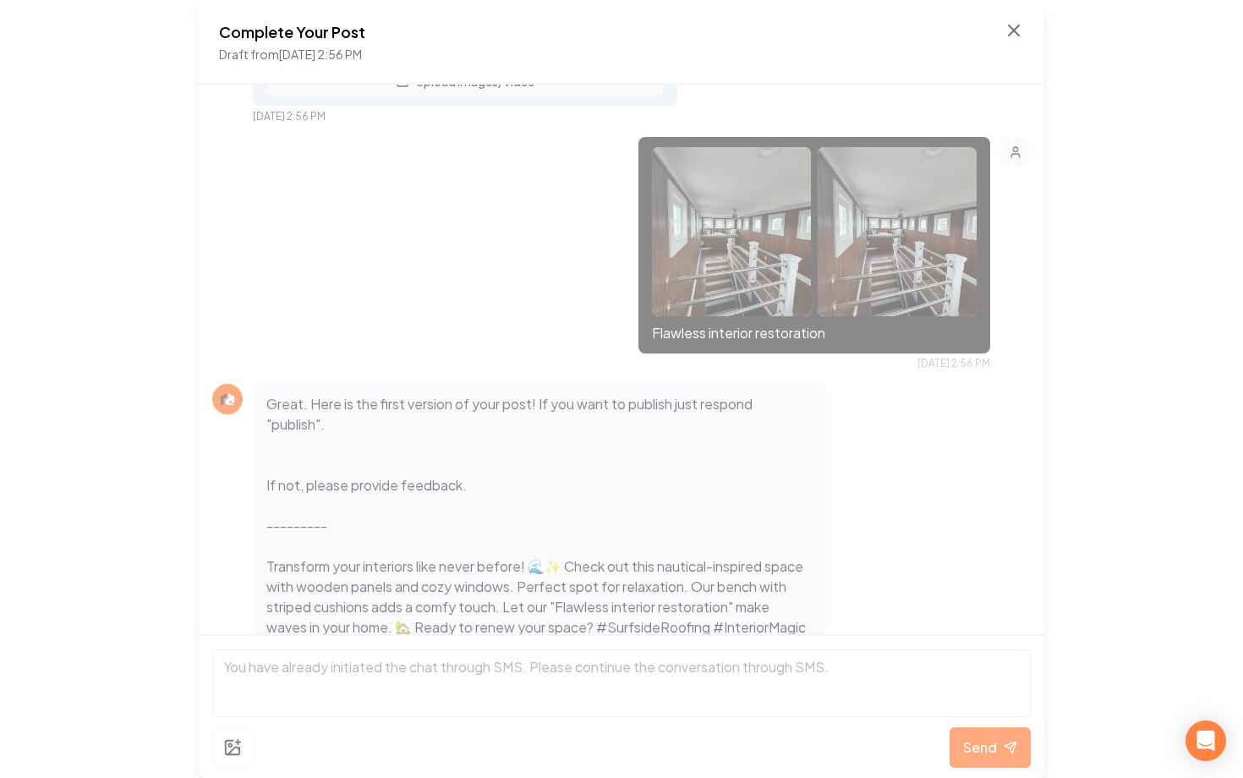
scroll to position [125, 0]
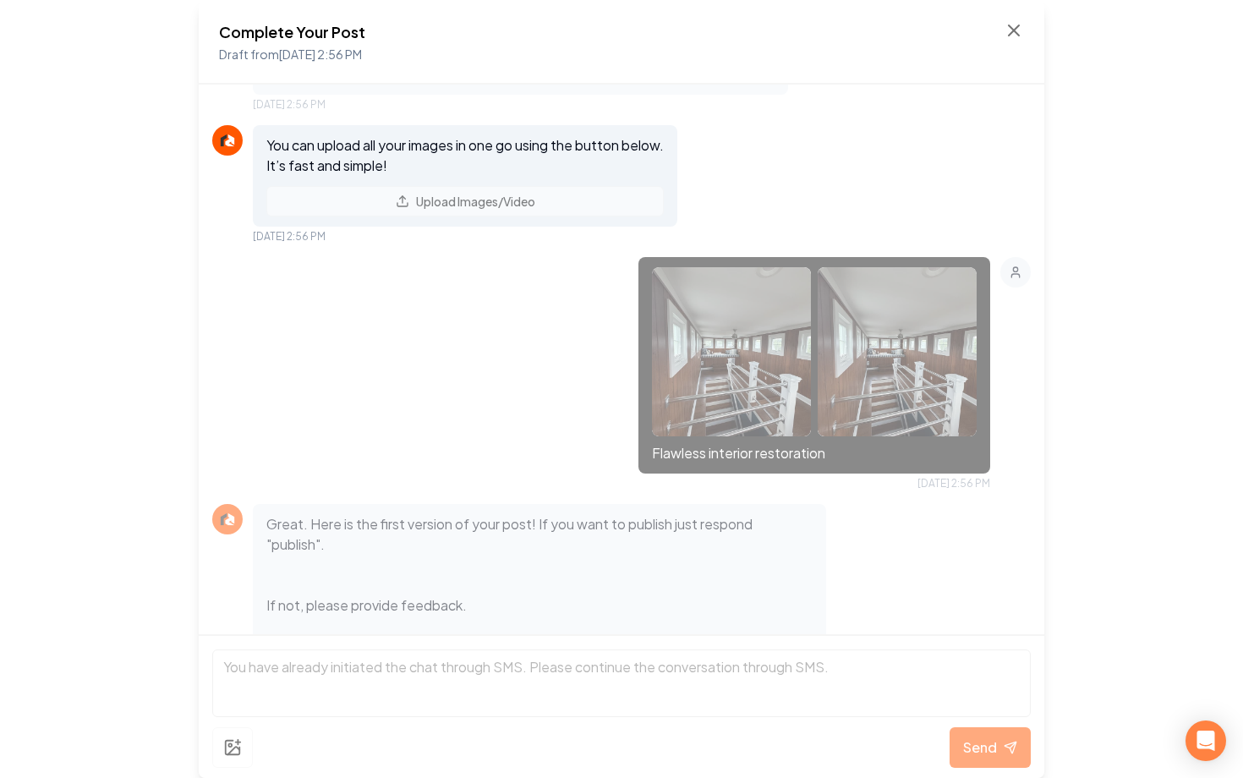
click at [712, 354] on img at bounding box center [731, 351] width 159 height 169
click at [1010, 30] on icon at bounding box center [1013, 30] width 20 height 20
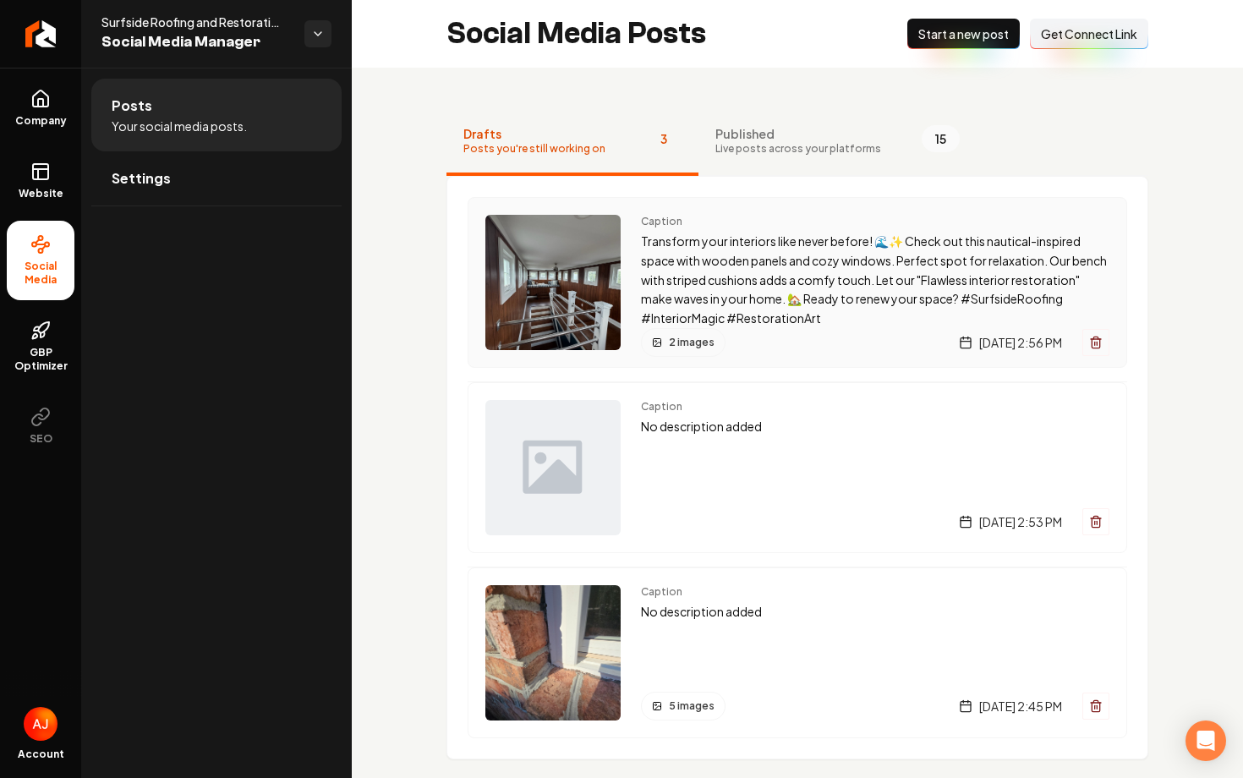
click at [553, 292] on img "Main content area" at bounding box center [552, 282] width 135 height 135
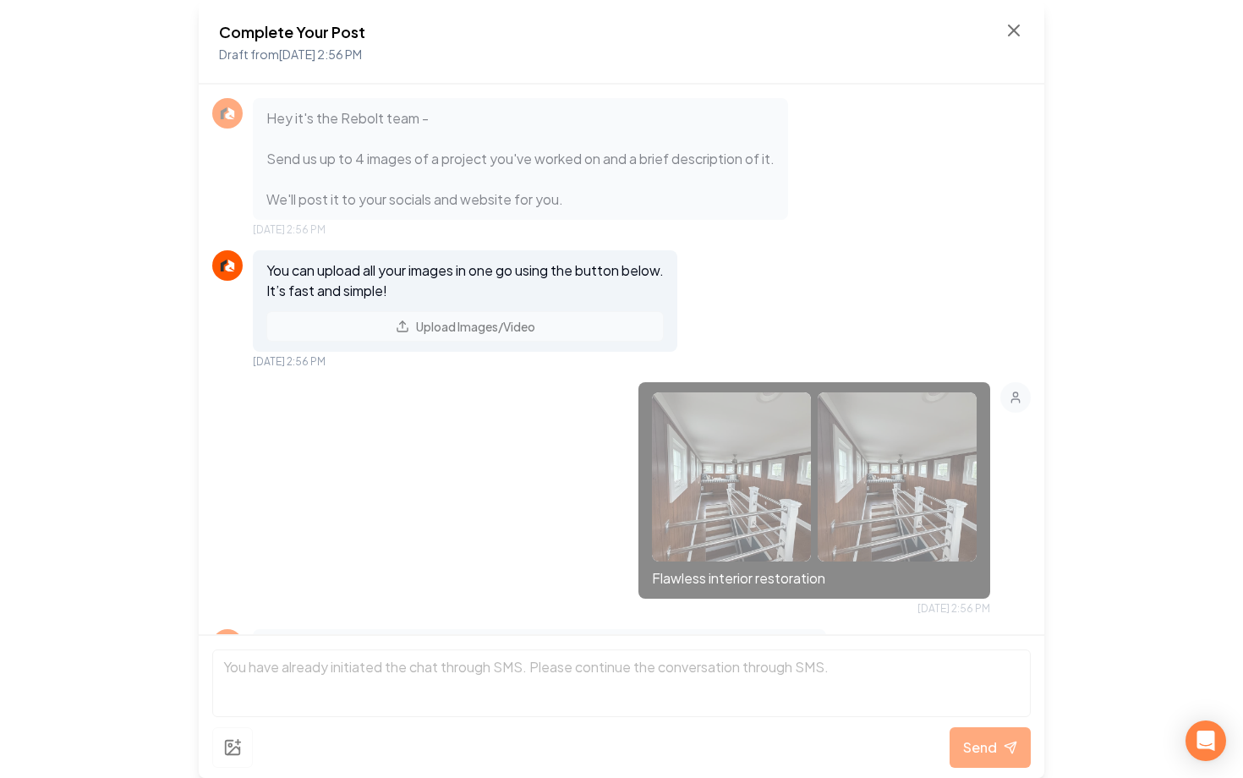
scroll to position [380, 0]
click at [1017, 38] on icon at bounding box center [1013, 30] width 20 height 20
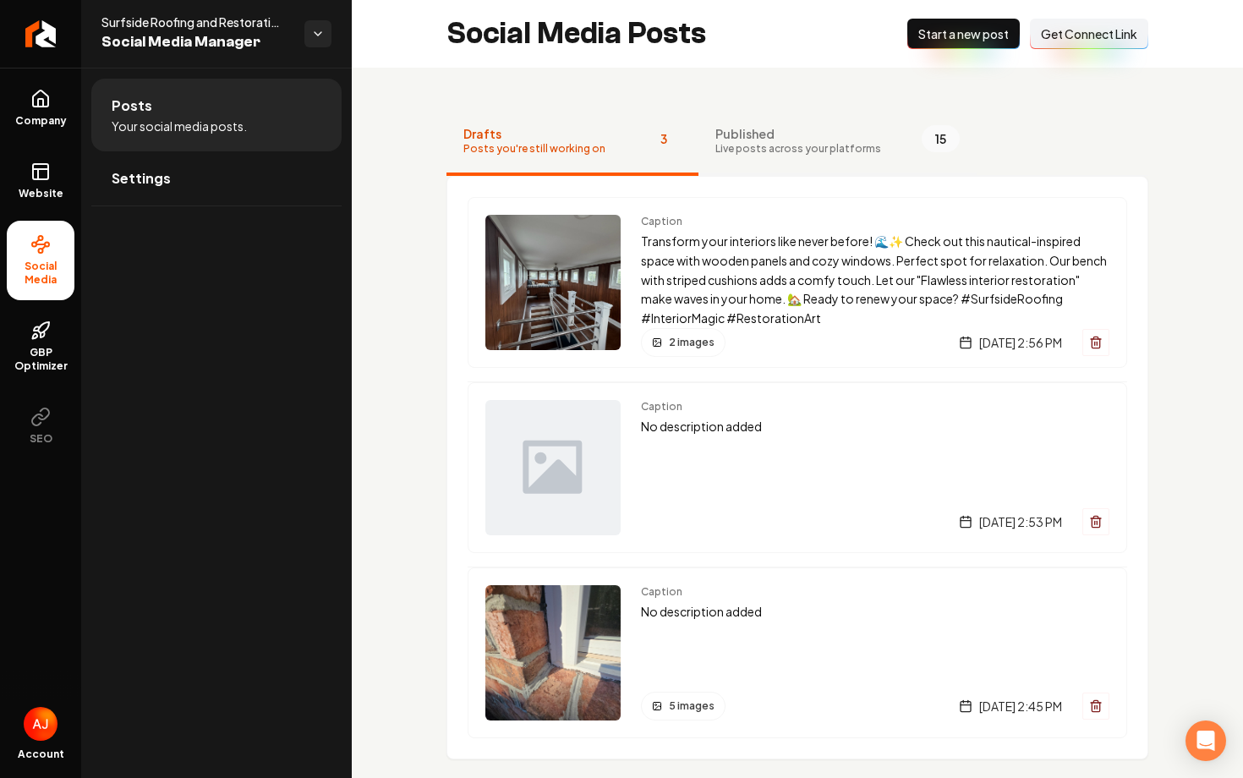
click at [799, 109] on button "Published Live posts across your platforms 15" at bounding box center [837, 142] width 278 height 68
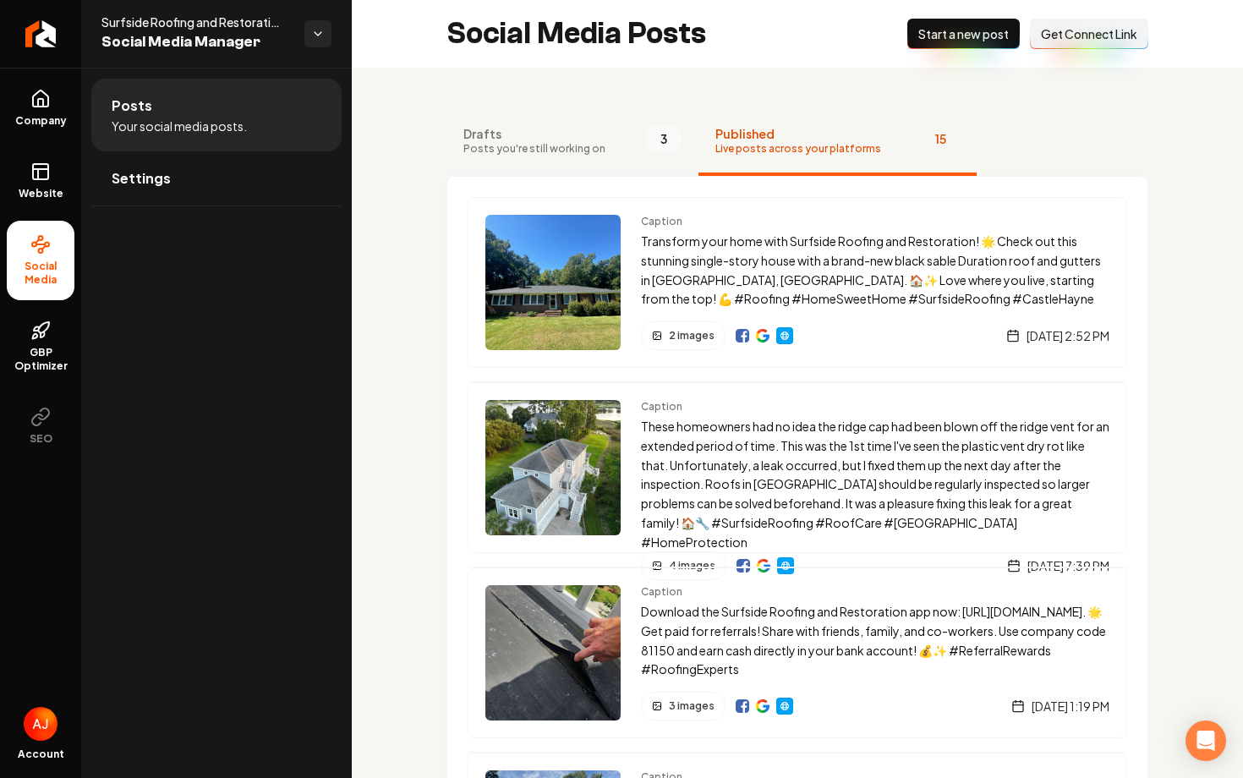
click at [566, 139] on span "Drafts" at bounding box center [534, 133] width 142 height 17
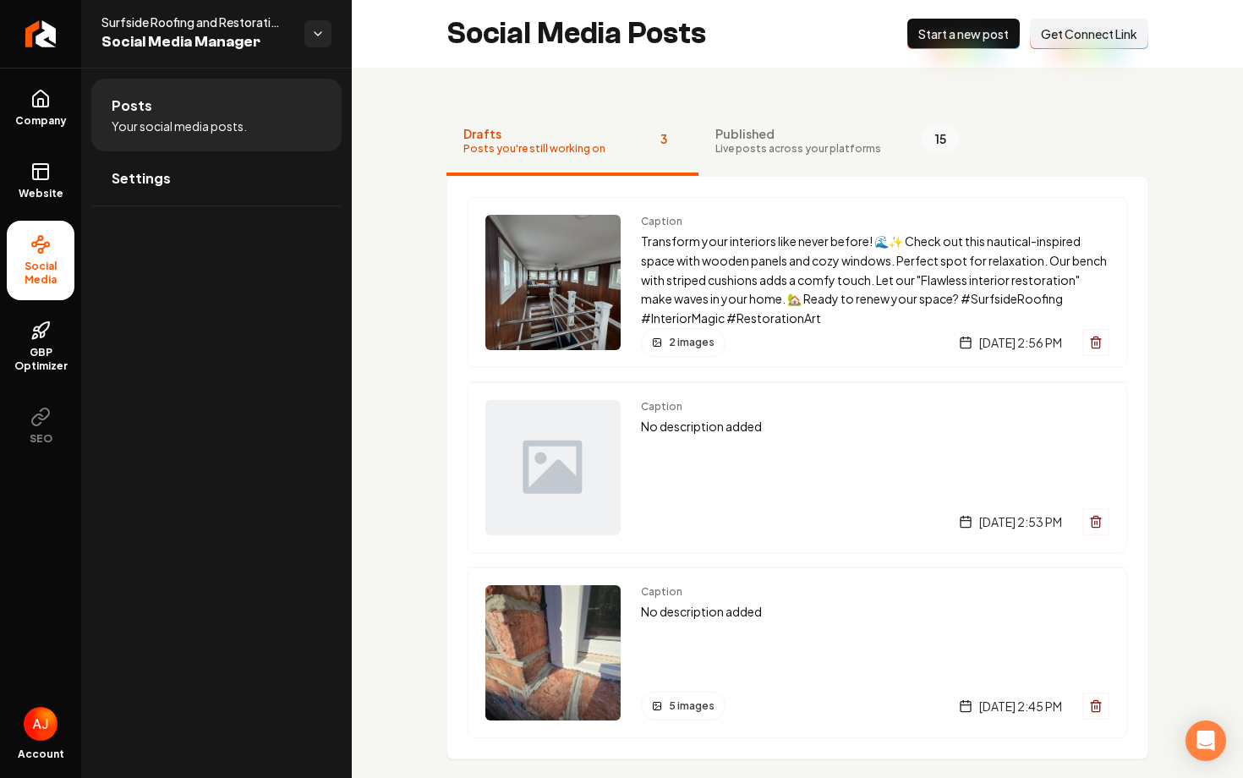
click at [743, 130] on span "Published" at bounding box center [798, 133] width 166 height 17
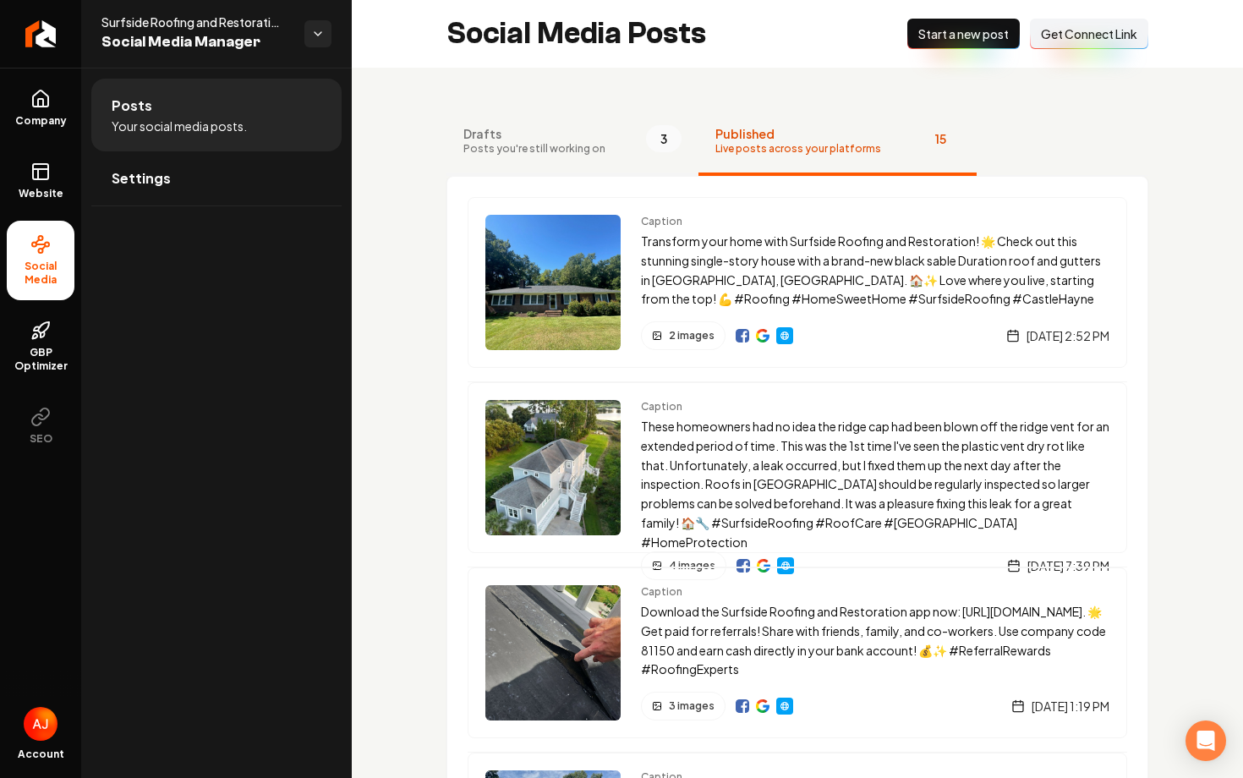
click at [620, 147] on button "Drafts Posts you're still working on 3" at bounding box center [572, 142] width 252 height 68
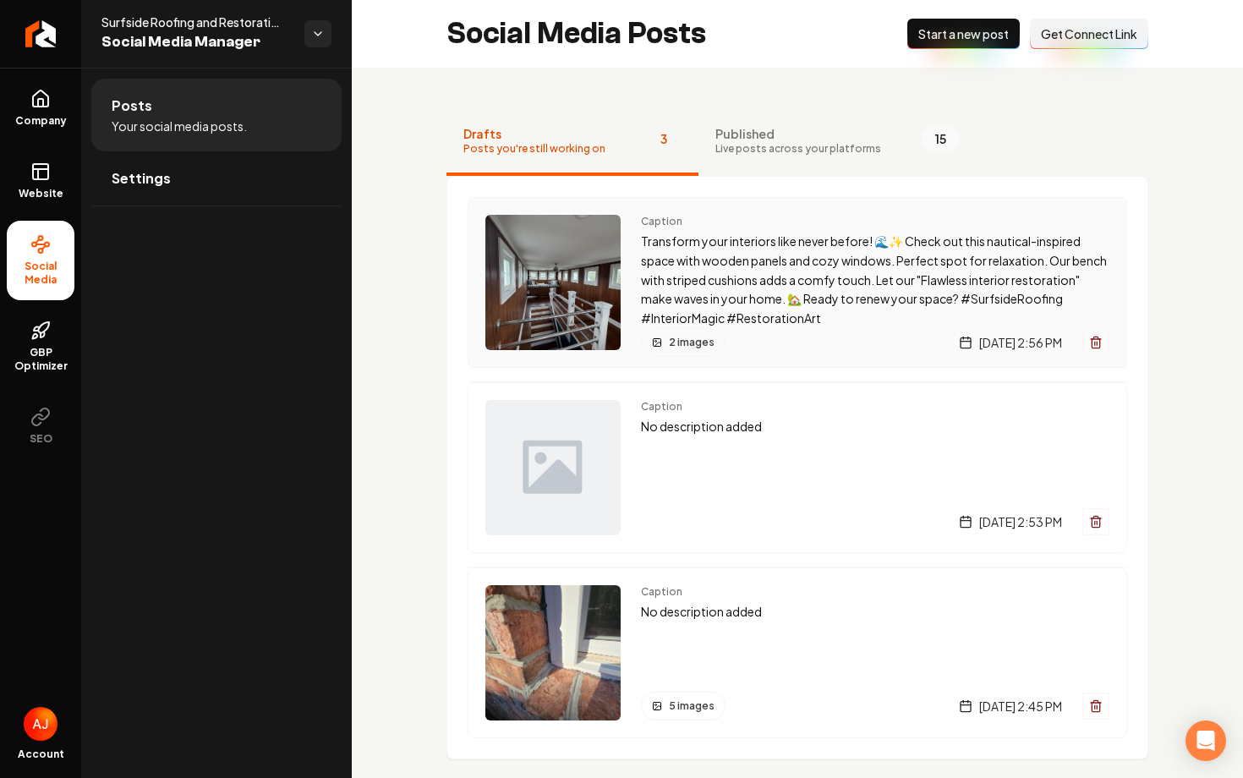
click at [509, 300] on img "Main content area" at bounding box center [552, 282] width 135 height 135
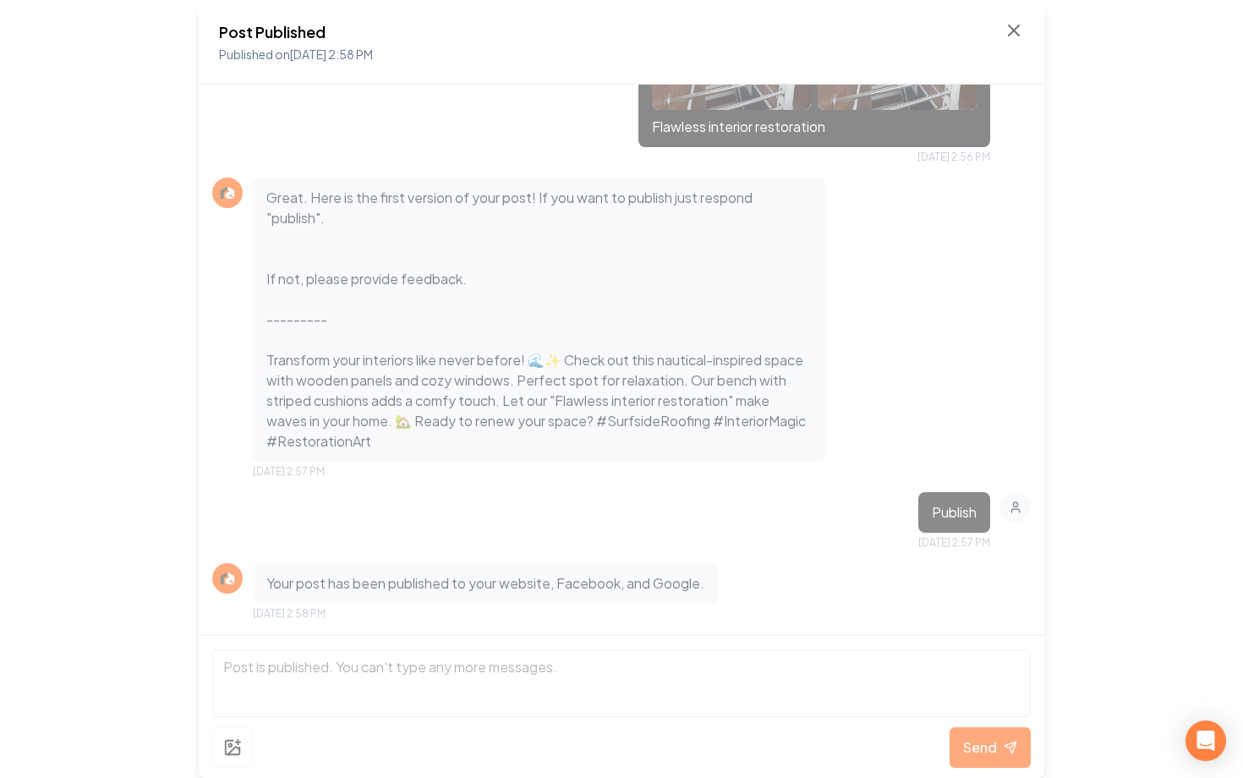
scroll to position [113, 0]
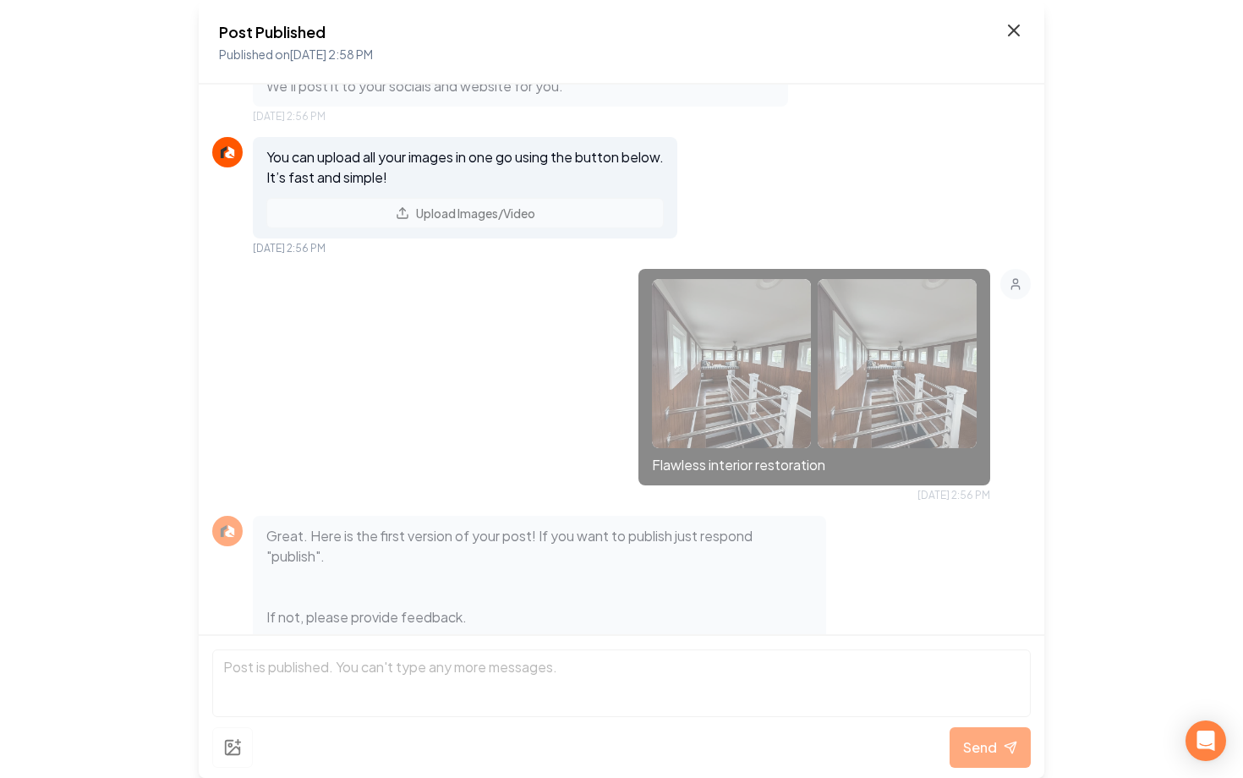
click at [1015, 36] on icon at bounding box center [1013, 30] width 20 height 20
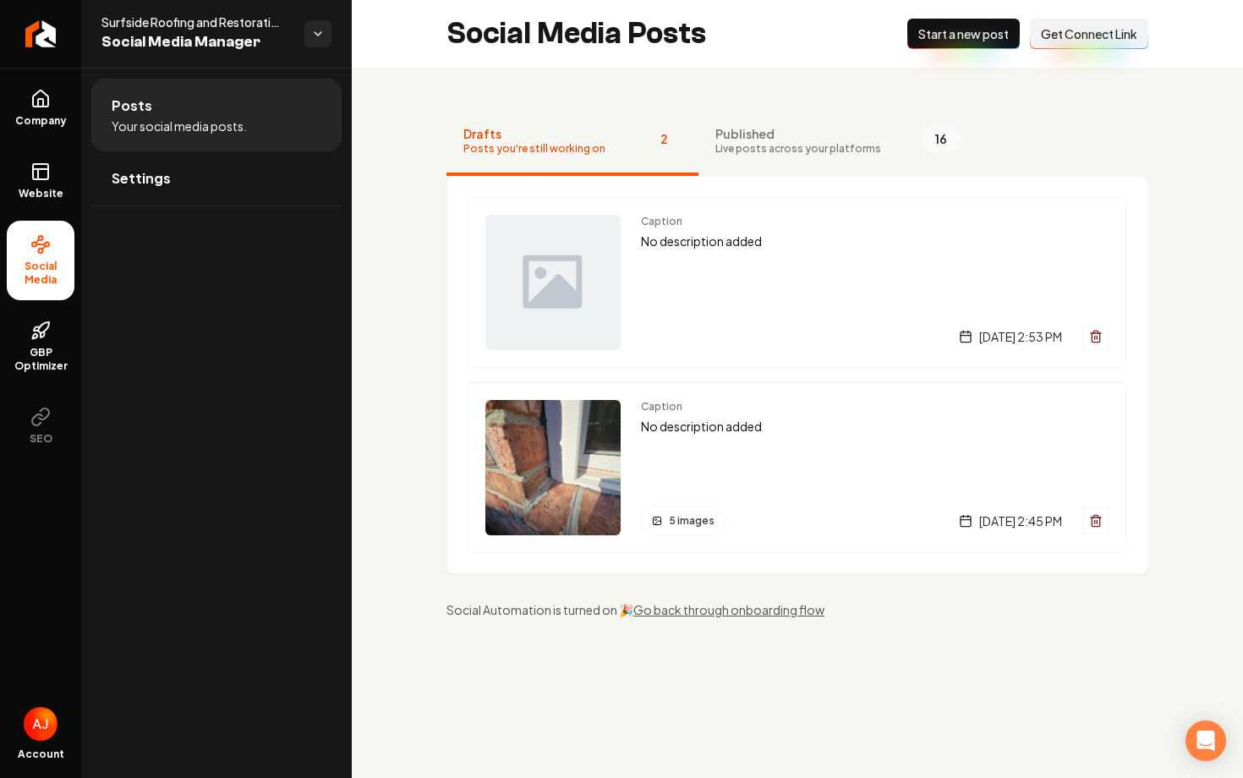
click at [768, 150] on span "Live posts across your platforms" at bounding box center [798, 149] width 166 height 14
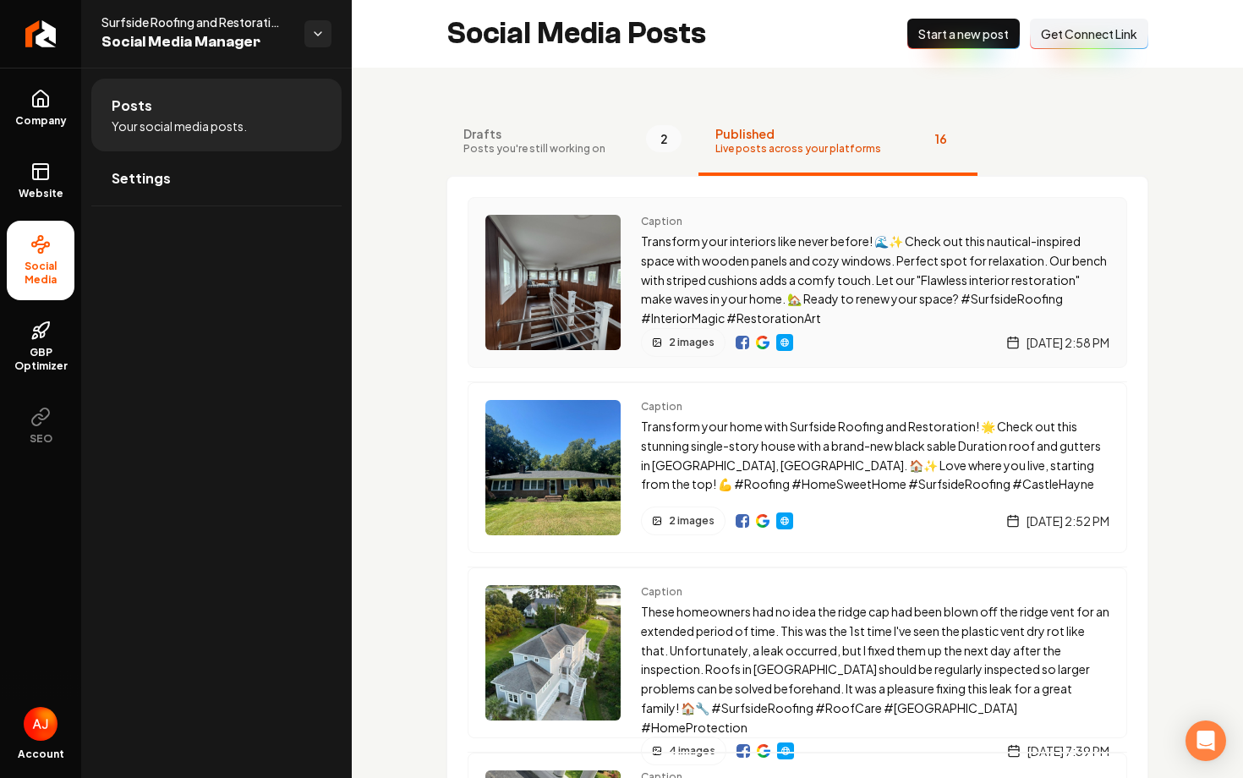
click at [551, 294] on img "Main content area" at bounding box center [552, 282] width 135 height 135
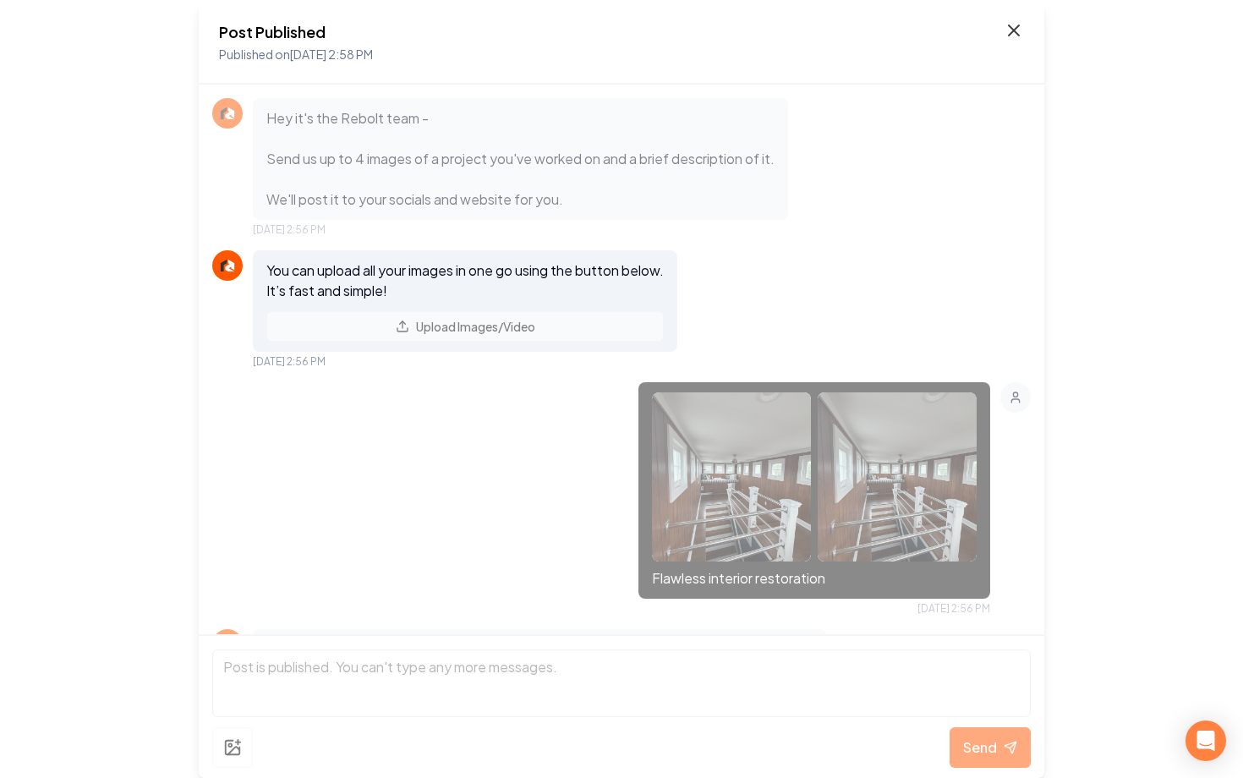
click at [1018, 25] on icon at bounding box center [1013, 30] width 10 height 10
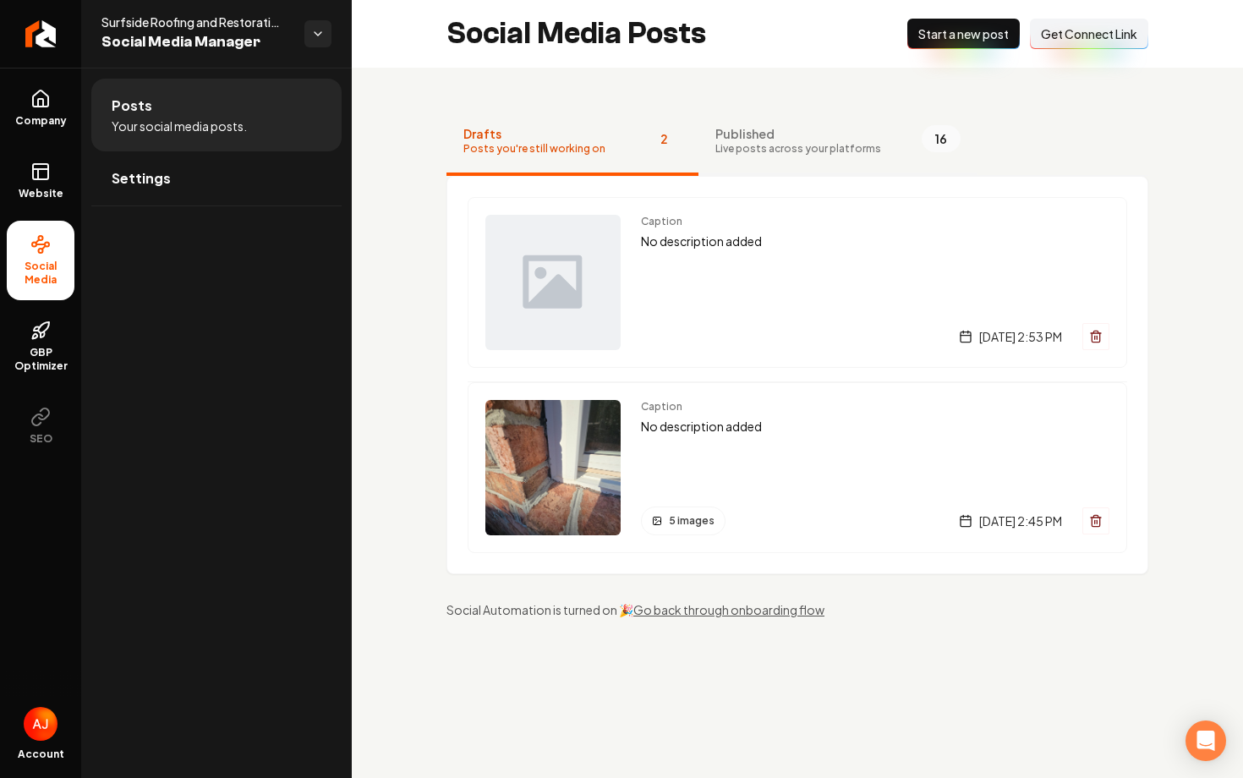
click at [794, 150] on span "Live posts across your platforms" at bounding box center [798, 149] width 166 height 14
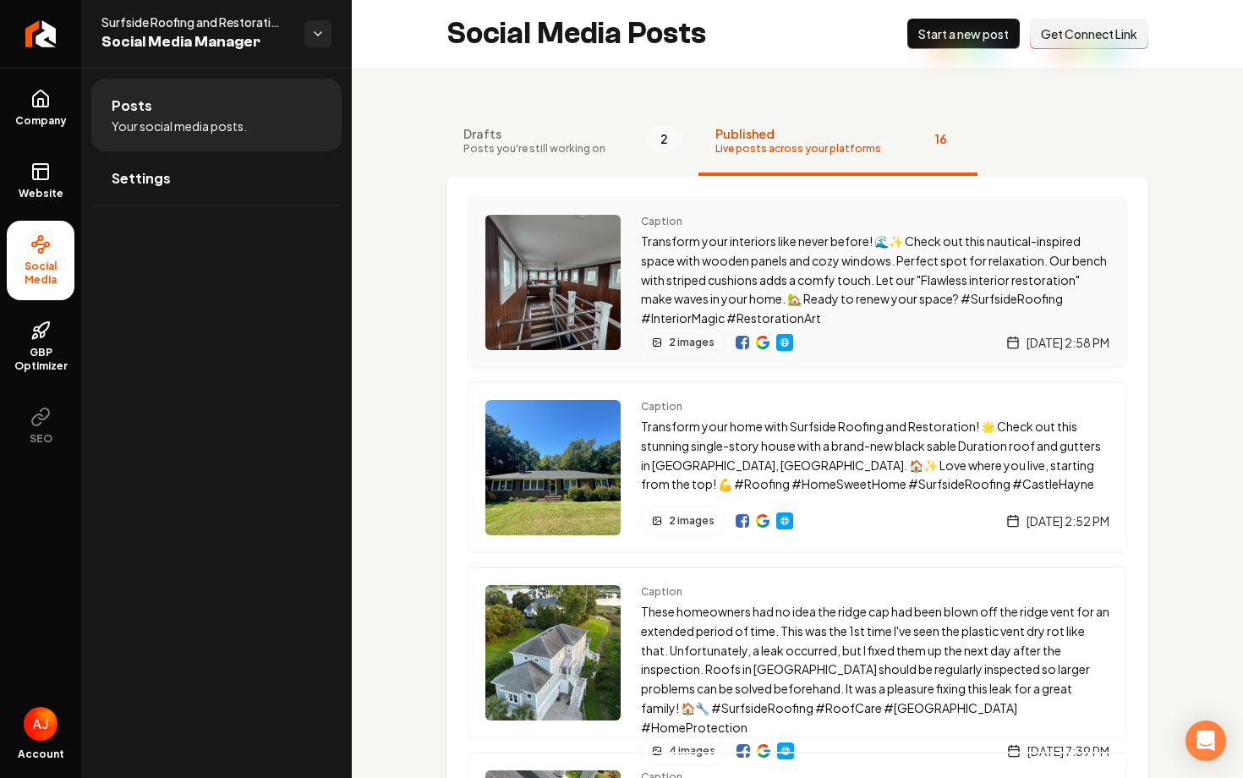
click at [760, 333] on div "Main content area" at bounding box center [763, 342] width 57 height 29
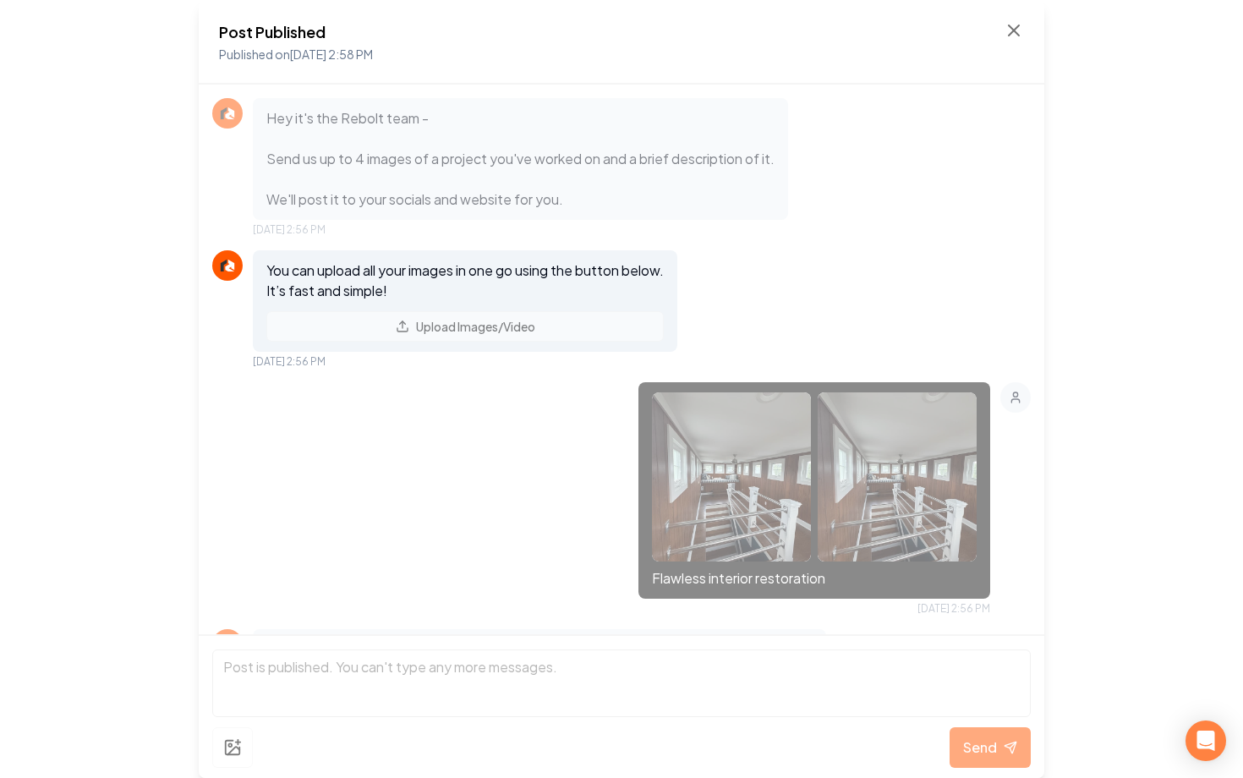
scroll to position [451, 0]
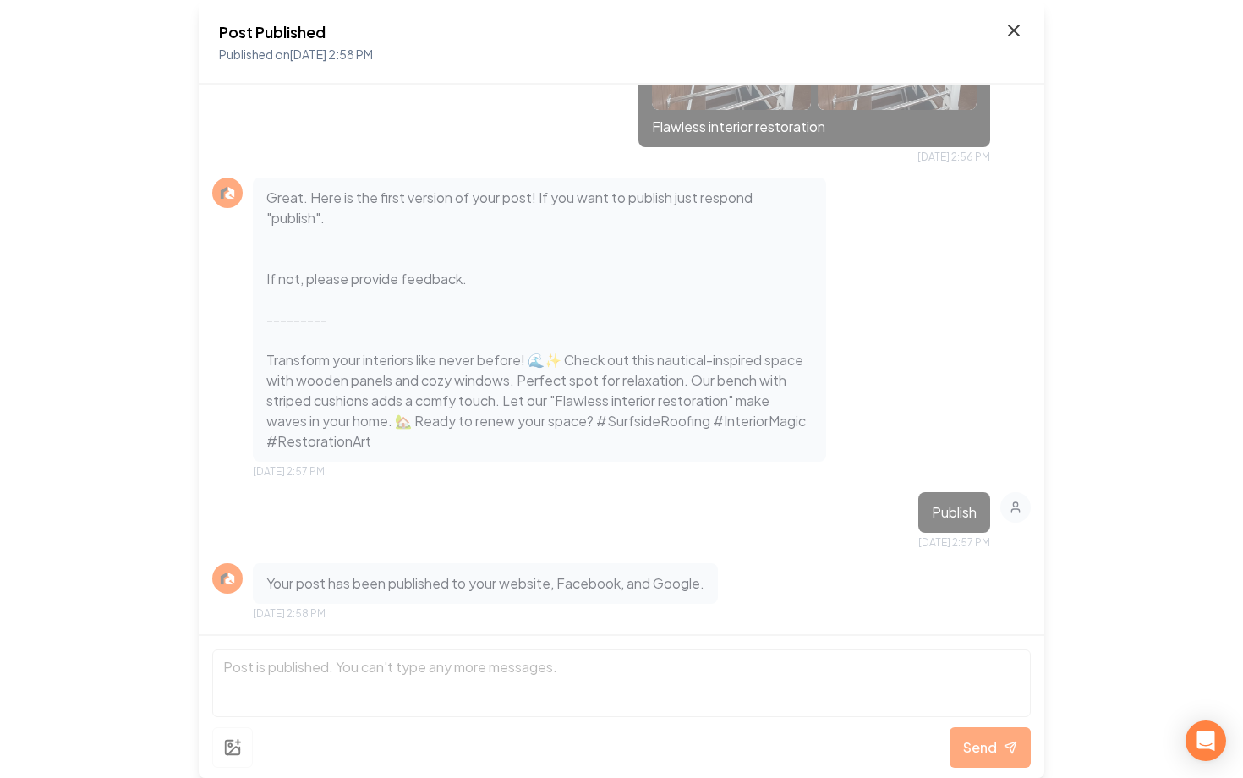
click at [1008, 28] on icon at bounding box center [1013, 30] width 20 height 20
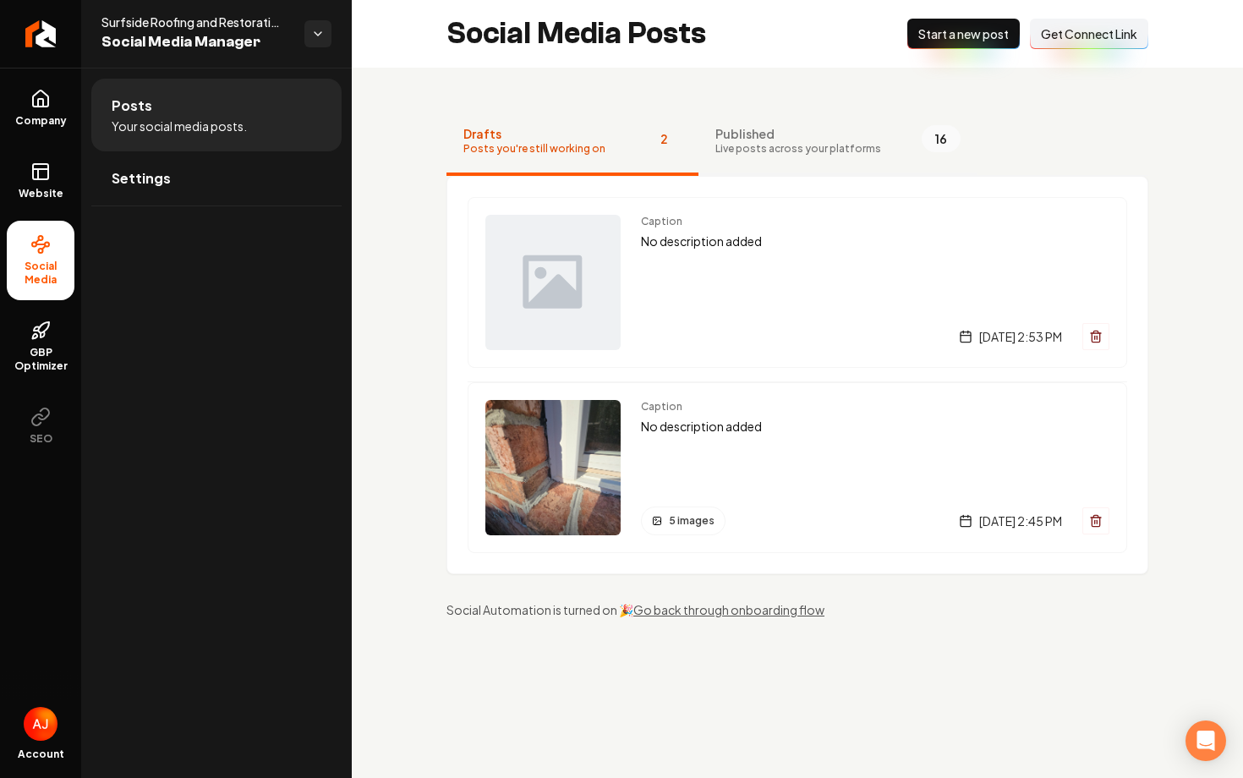
click at [728, 131] on span "Published" at bounding box center [798, 133] width 166 height 17
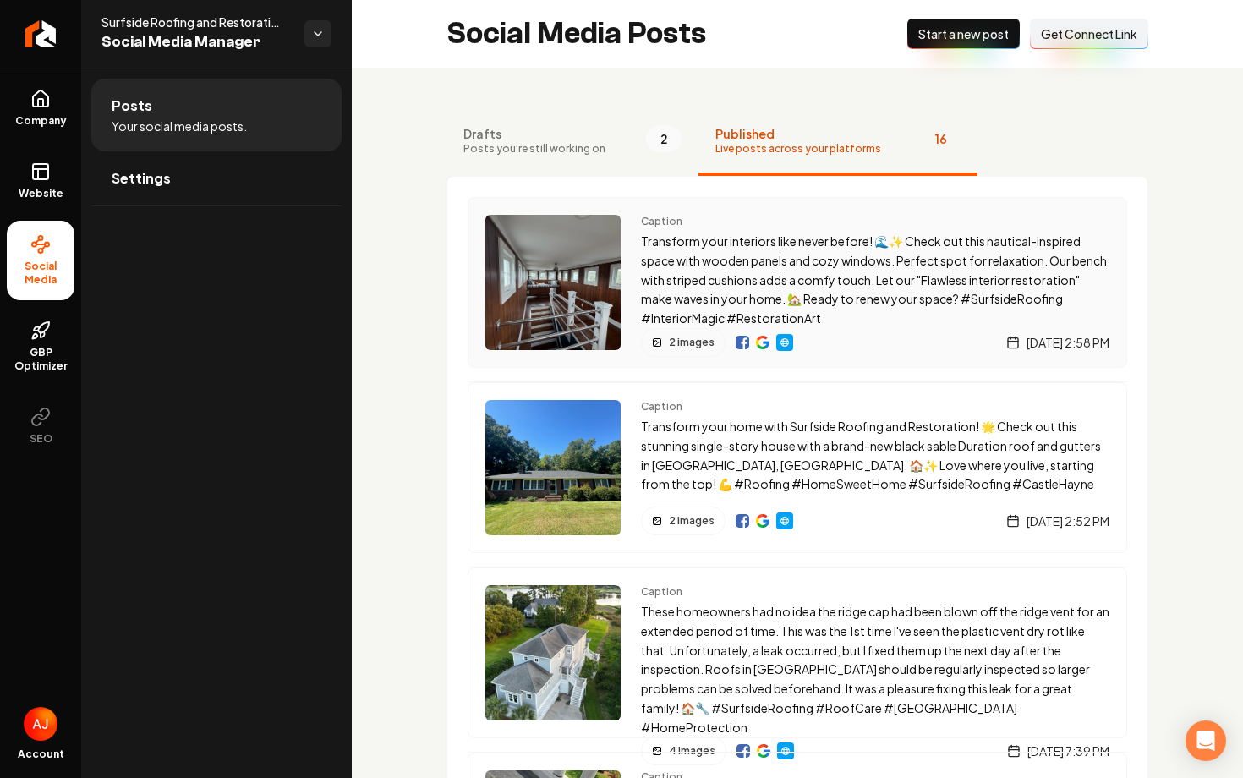
click at [758, 348] on img "Main content area" at bounding box center [763, 343] width 14 height 14
click at [39, 180] on icon at bounding box center [40, 171] width 20 height 20
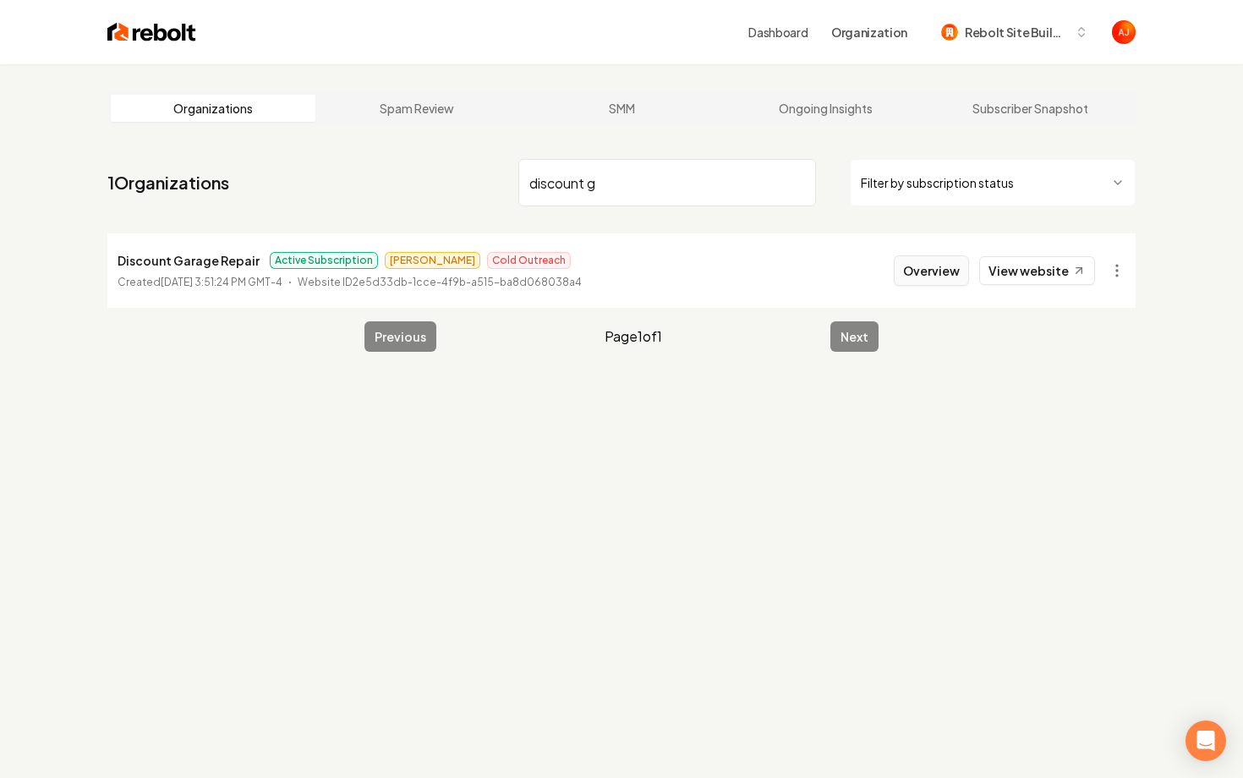
type input "discount g"
click at [918, 263] on button "Overview" at bounding box center [930, 270] width 75 height 30
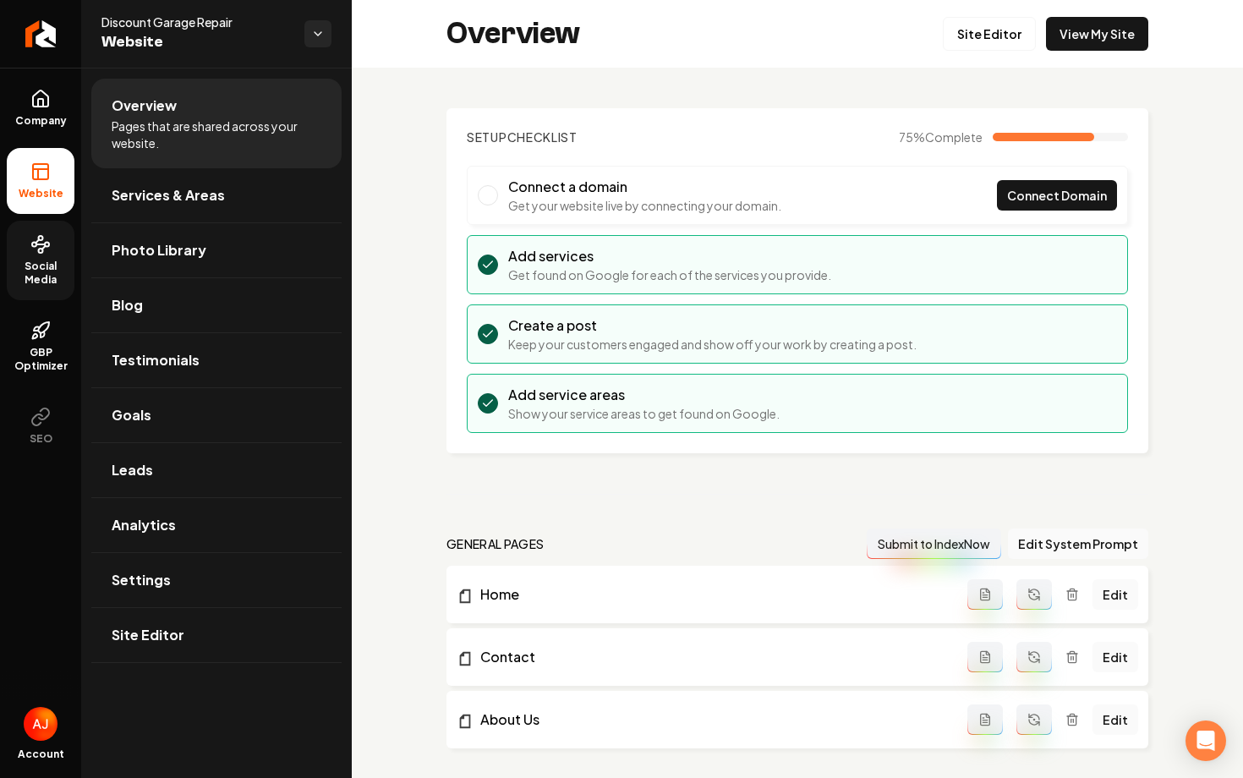
click at [37, 260] on span "Social Media" at bounding box center [41, 272] width 68 height 27
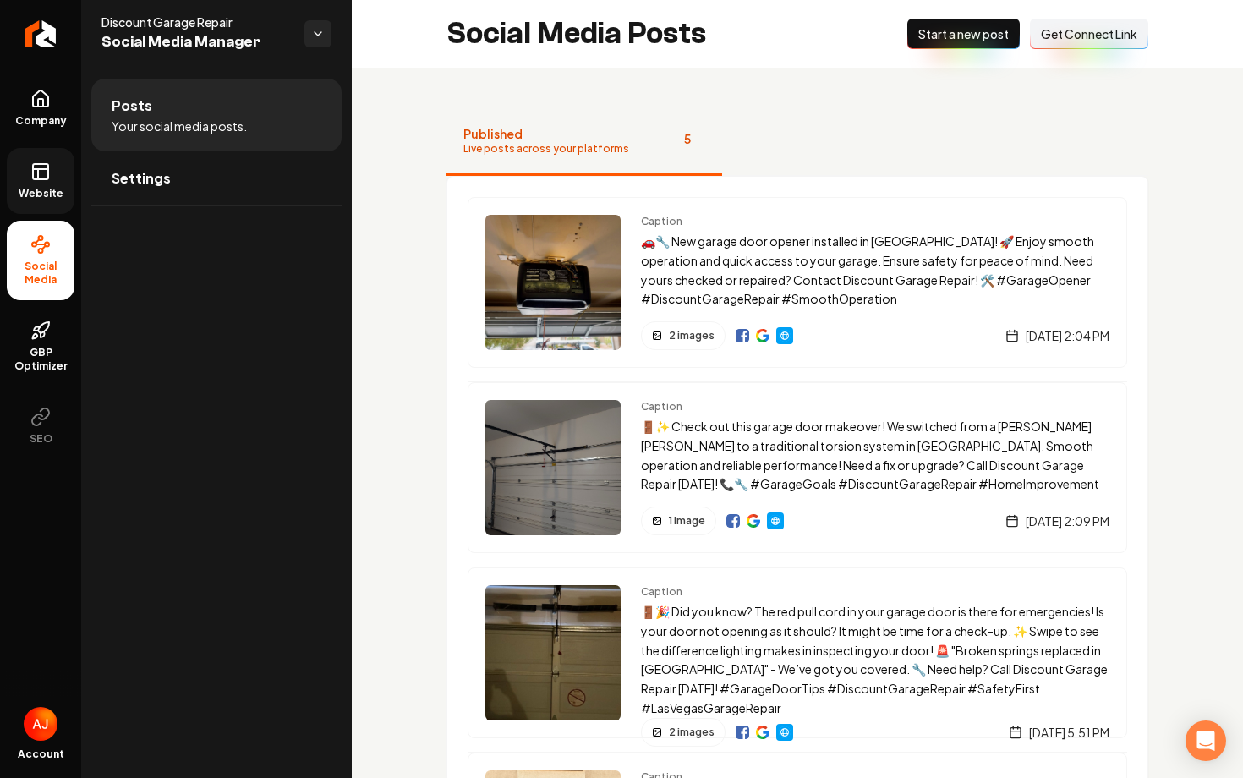
click at [31, 185] on link "Website" at bounding box center [41, 181] width 68 height 66
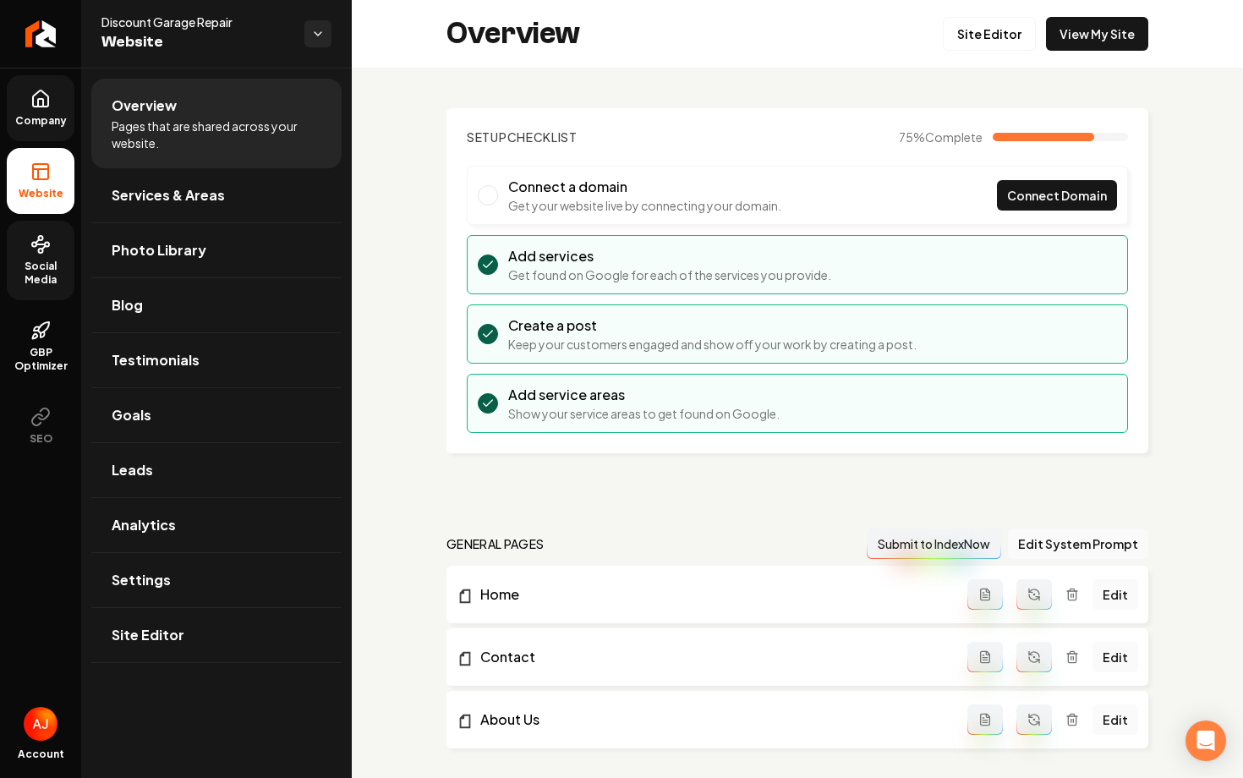
click at [26, 123] on span "Company" at bounding box center [40, 121] width 65 height 14
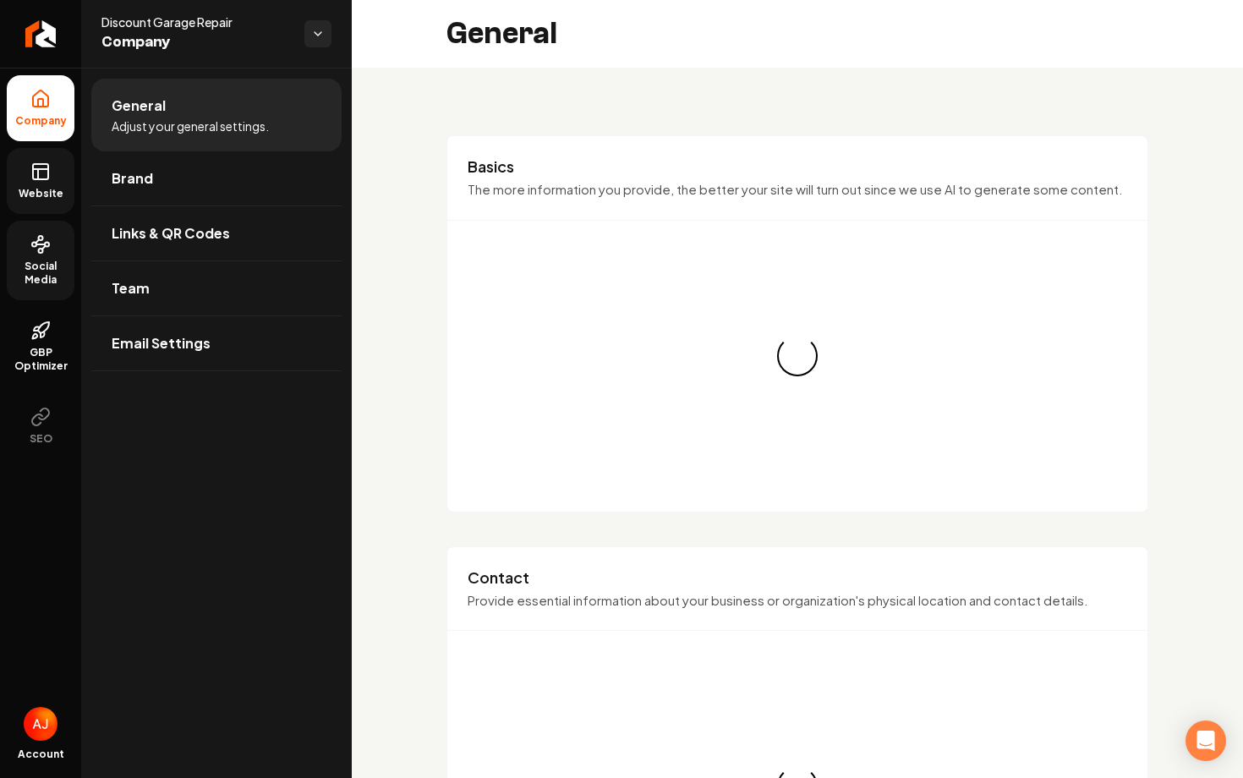
click at [30, 152] on link "Website" at bounding box center [41, 181] width 68 height 66
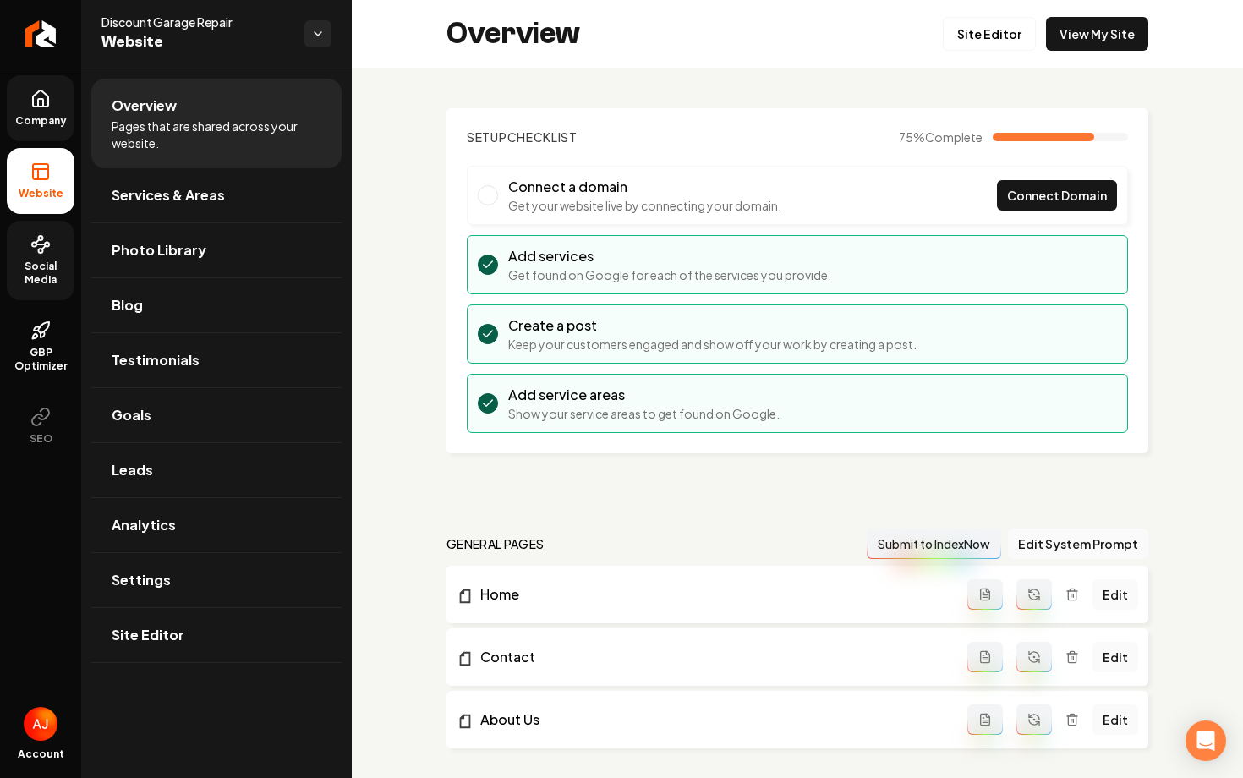
click at [38, 276] on span "Social Media" at bounding box center [41, 272] width 68 height 27
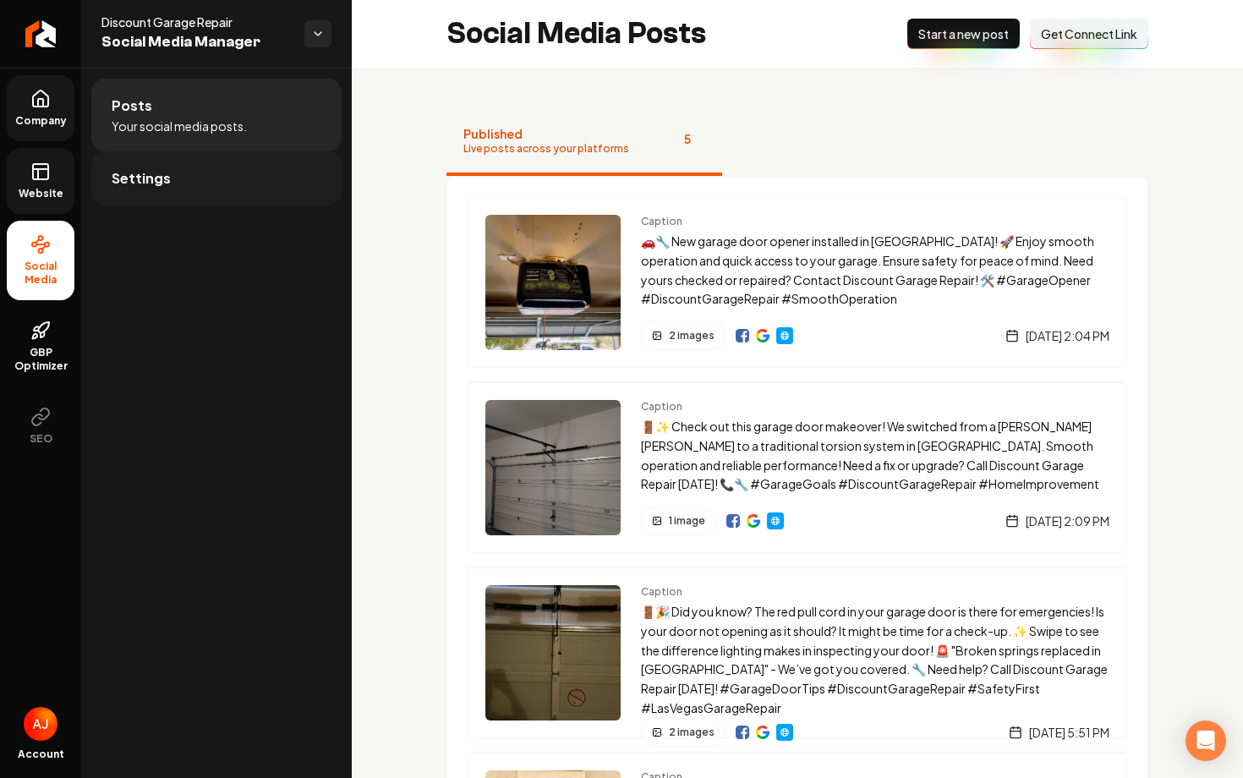
click at [217, 178] on link "Settings" at bounding box center [216, 178] width 250 height 54
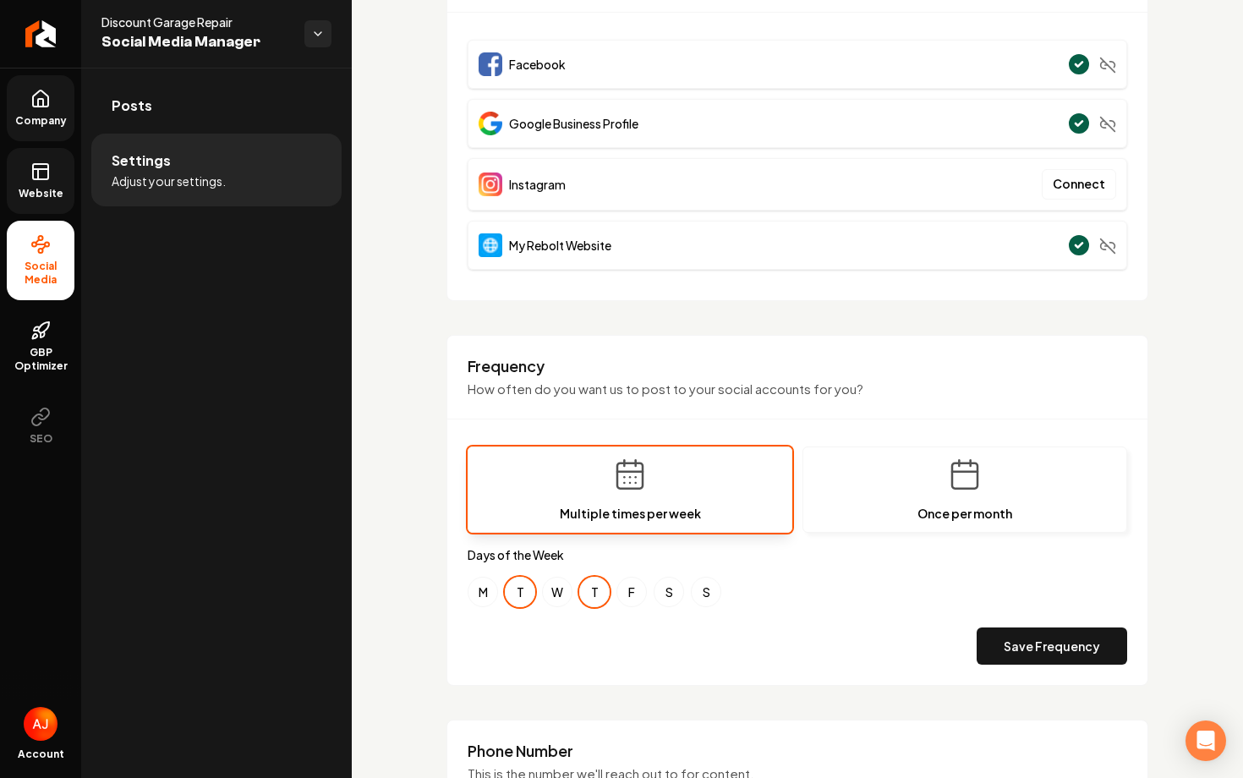
scroll to position [206, 0]
click at [669, 598] on button "S" at bounding box center [668, 593] width 30 height 30
click at [1008, 653] on button "Save Frequency" at bounding box center [1051, 647] width 150 height 37
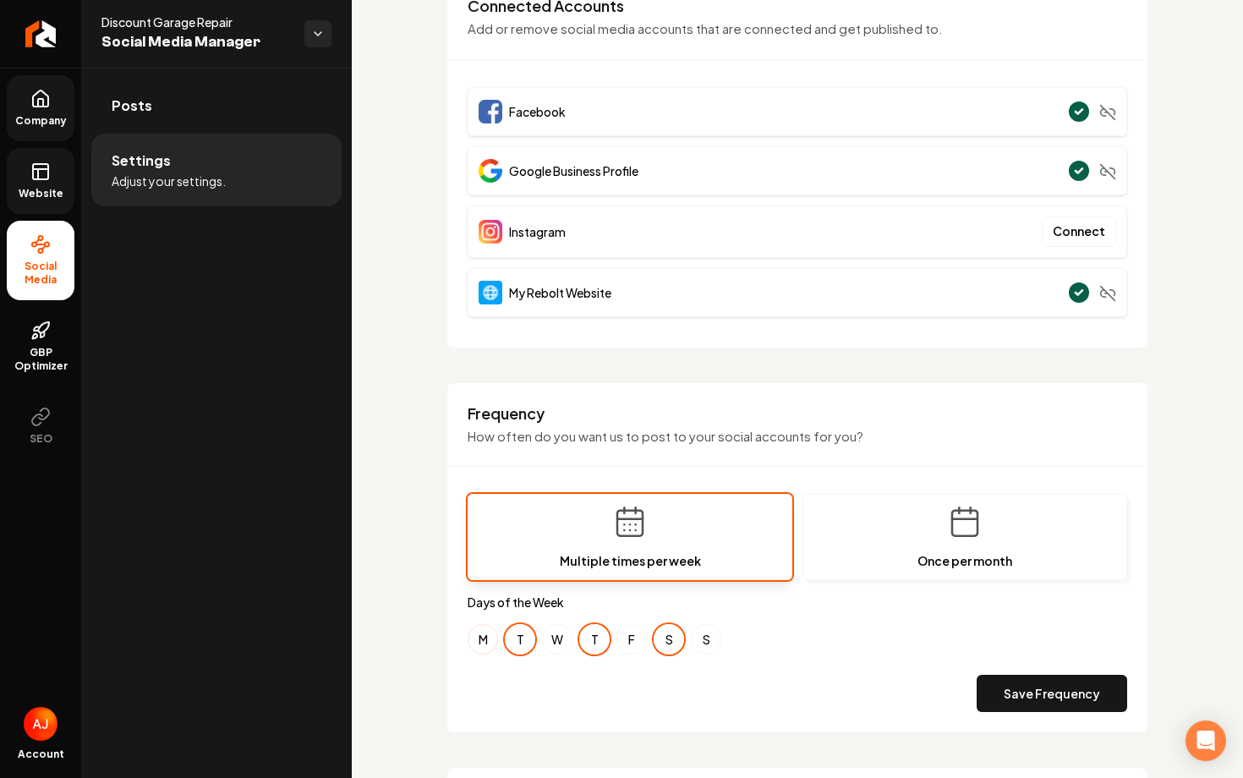
click at [495, 641] on button "M" at bounding box center [482, 639] width 30 height 30
click at [515, 641] on button "T" at bounding box center [520, 639] width 30 height 30
click at [583, 638] on button "T" at bounding box center [594, 639] width 30 height 30
click at [626, 637] on button "F" at bounding box center [631, 639] width 30 height 30
click at [555, 634] on button "W" at bounding box center [557, 639] width 30 height 30
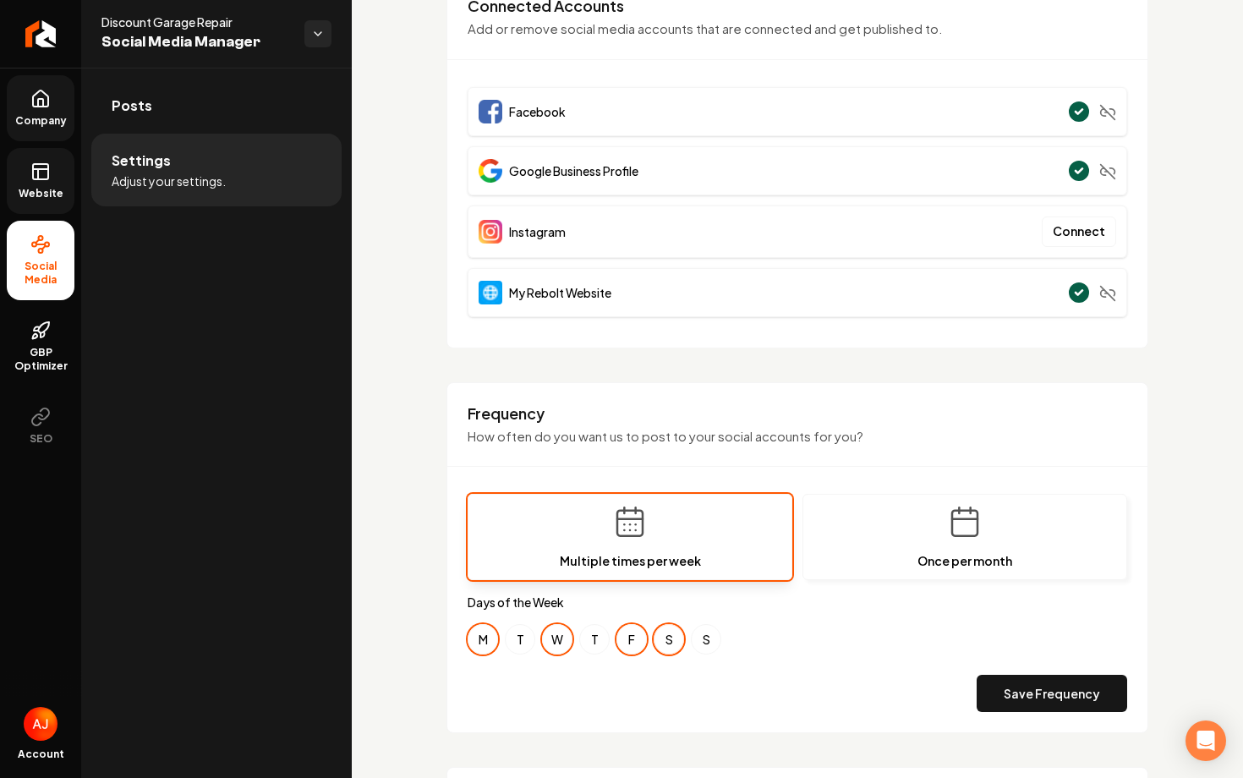
click at [669, 641] on button "S" at bounding box center [668, 639] width 30 height 30
click at [1036, 693] on button "Save Frequency" at bounding box center [1051, 693] width 150 height 37
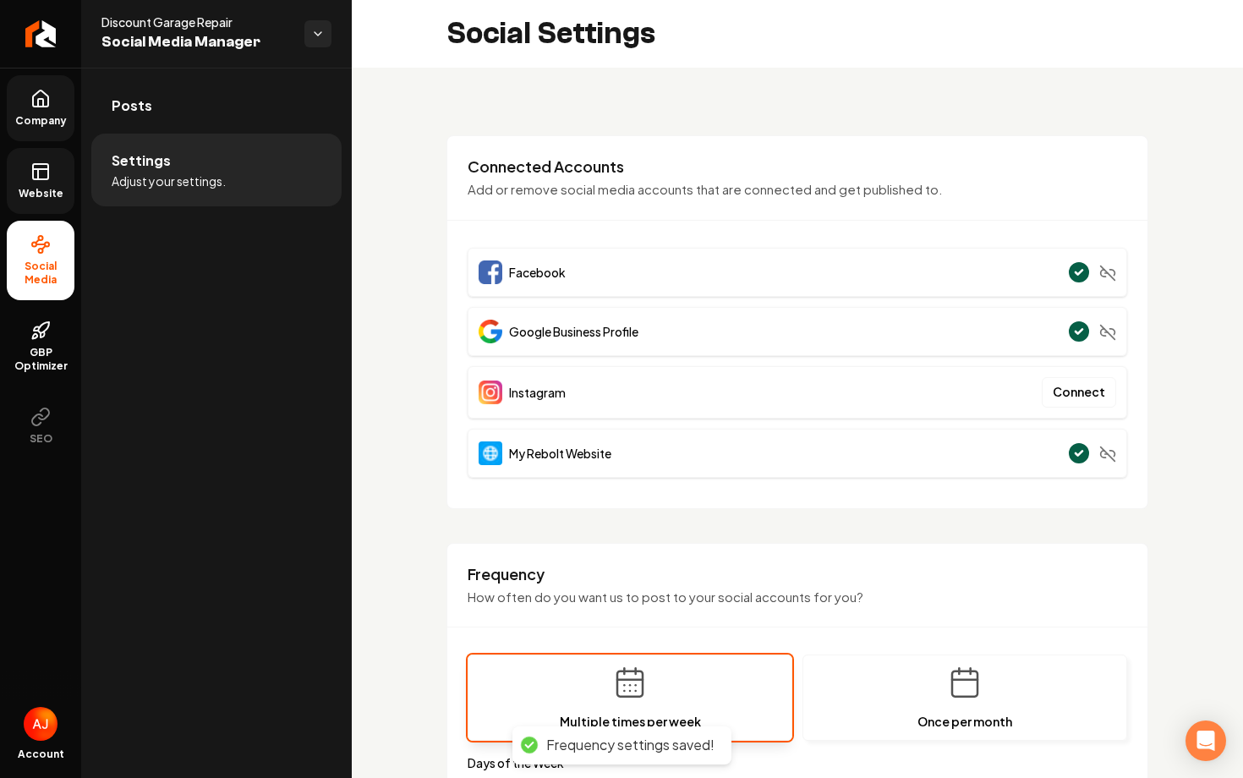
click at [45, 197] on span "Website" at bounding box center [41, 194] width 58 height 14
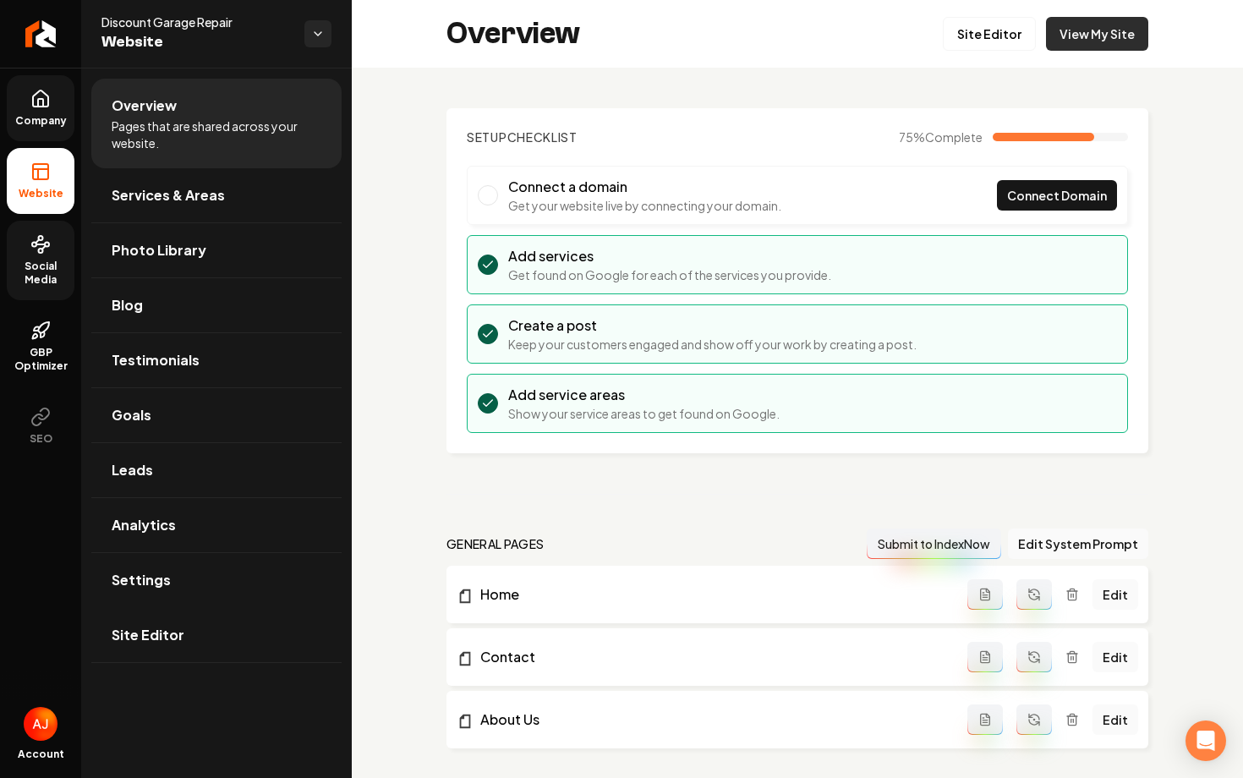
click at [1120, 46] on link "View My Site" at bounding box center [1097, 34] width 102 height 34
click at [177, 196] on span "Services & Areas" at bounding box center [168, 195] width 113 height 20
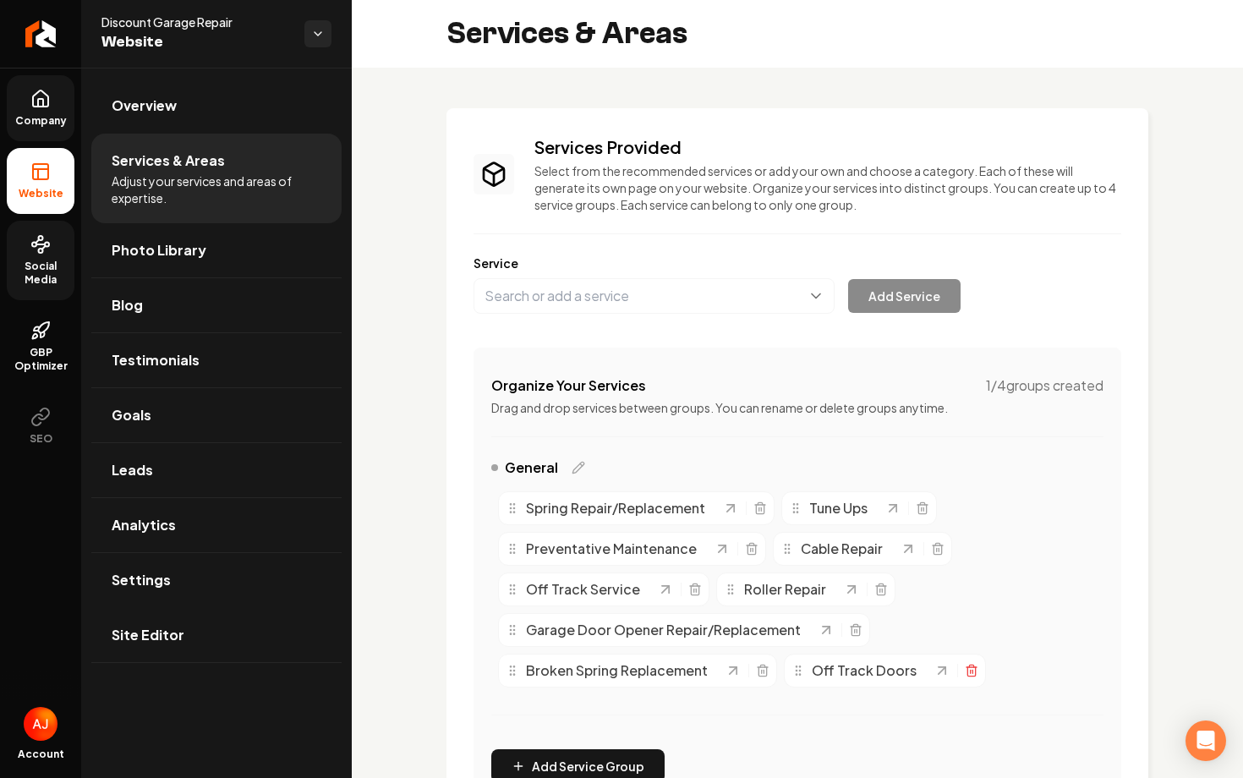
click at [969, 670] on icon "Main content area" at bounding box center [971, 671] width 14 height 14
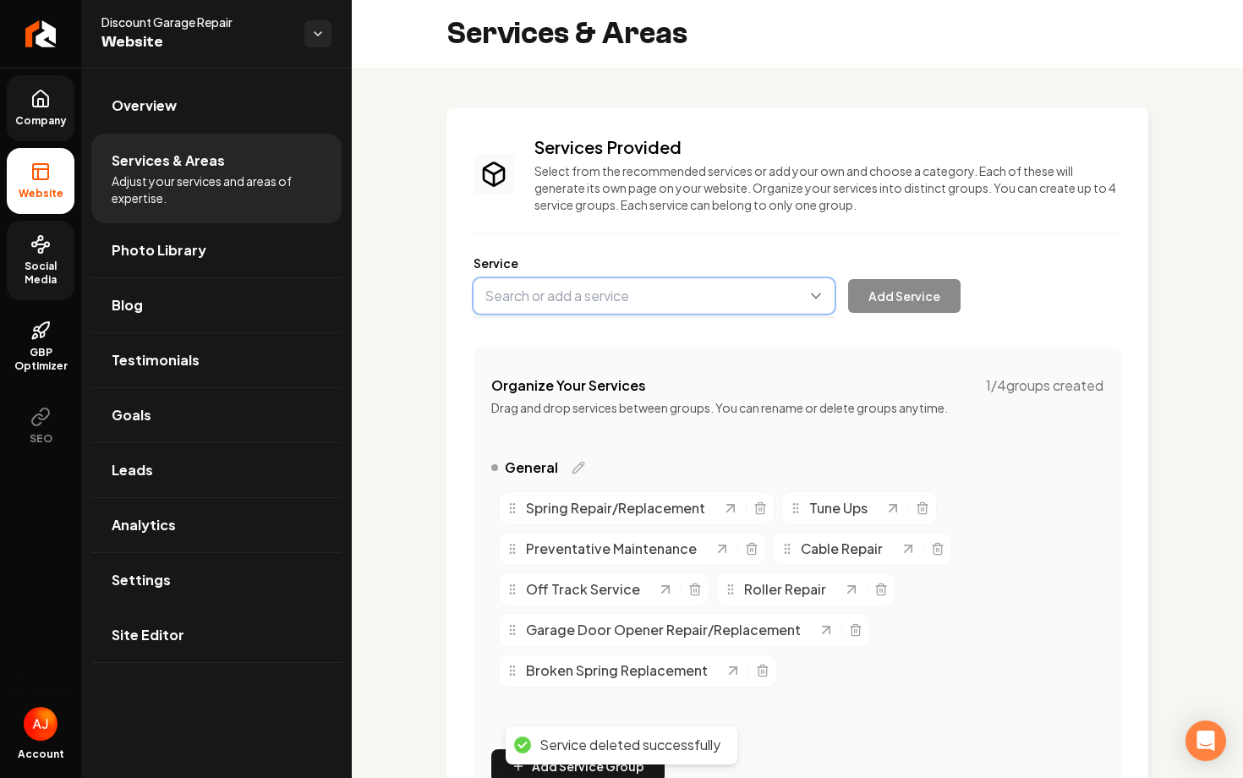
click at [565, 292] on button "Main content area" at bounding box center [653, 296] width 361 height 36
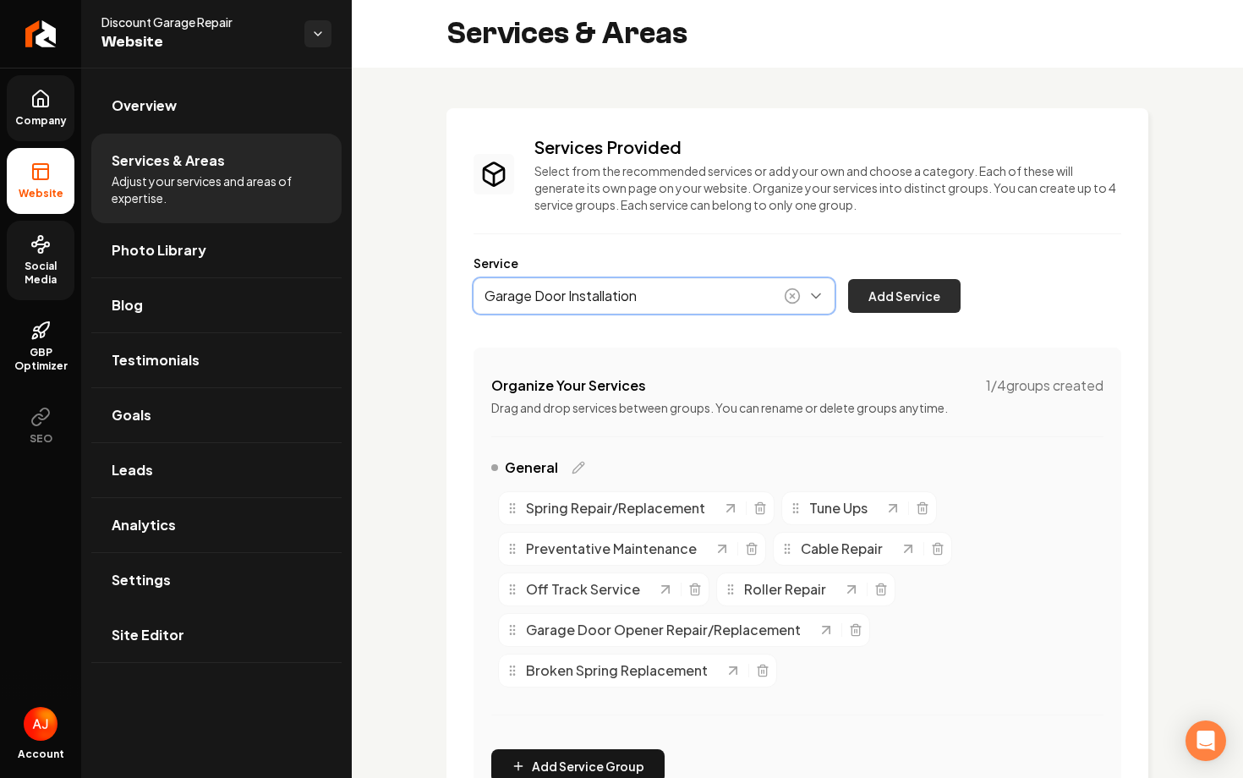
type input "Garage Door Installation"
click at [895, 292] on button "Add Service" at bounding box center [904, 296] width 112 height 34
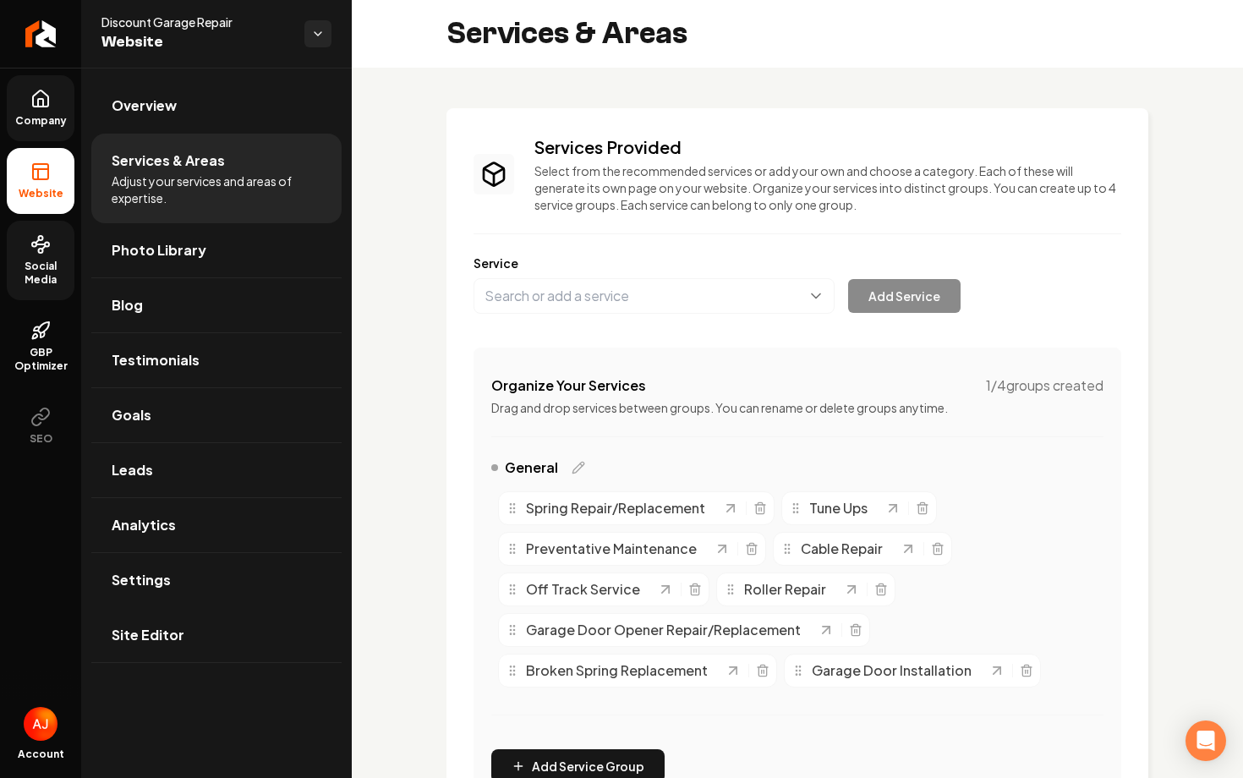
scroll to position [553, 0]
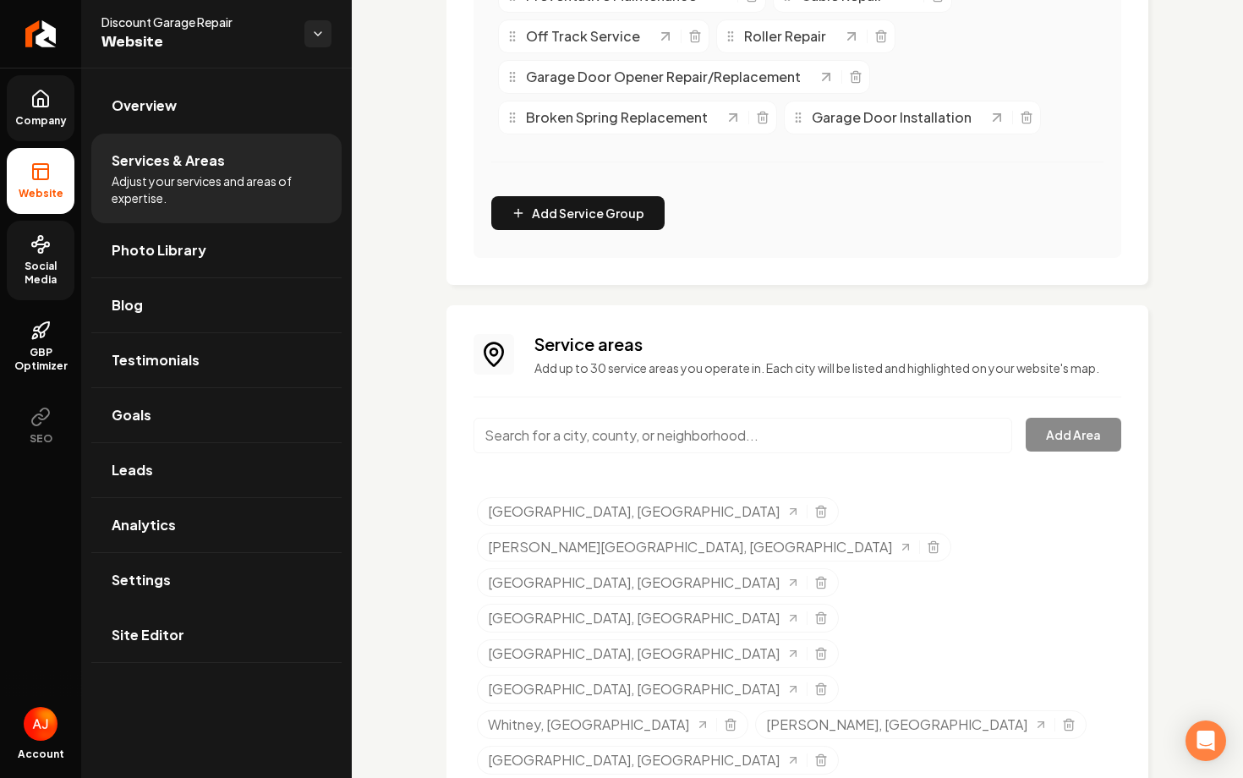
click at [674, 432] on input "Main content area" at bounding box center [742, 436] width 538 height 36
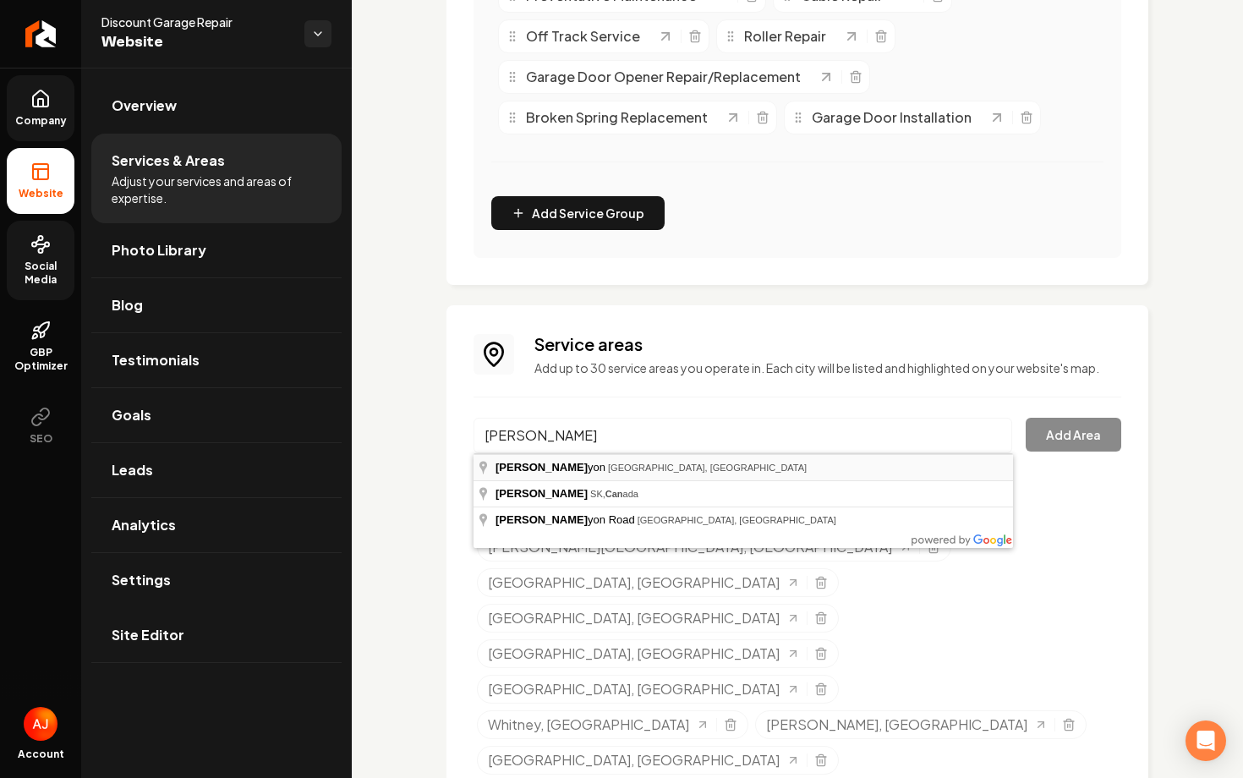
type input "Kyle Canyon, Las Vegas, NV"
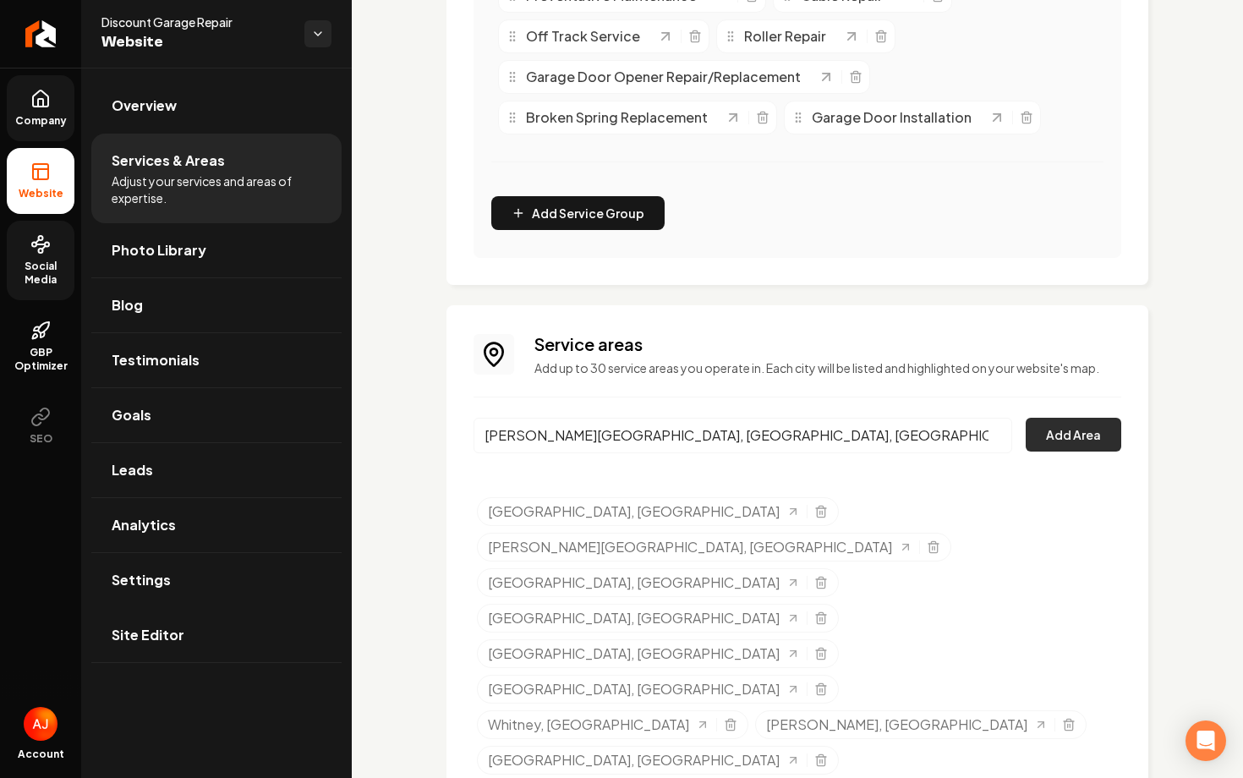
click at [1098, 430] on button "Add Area" at bounding box center [1073, 435] width 96 height 34
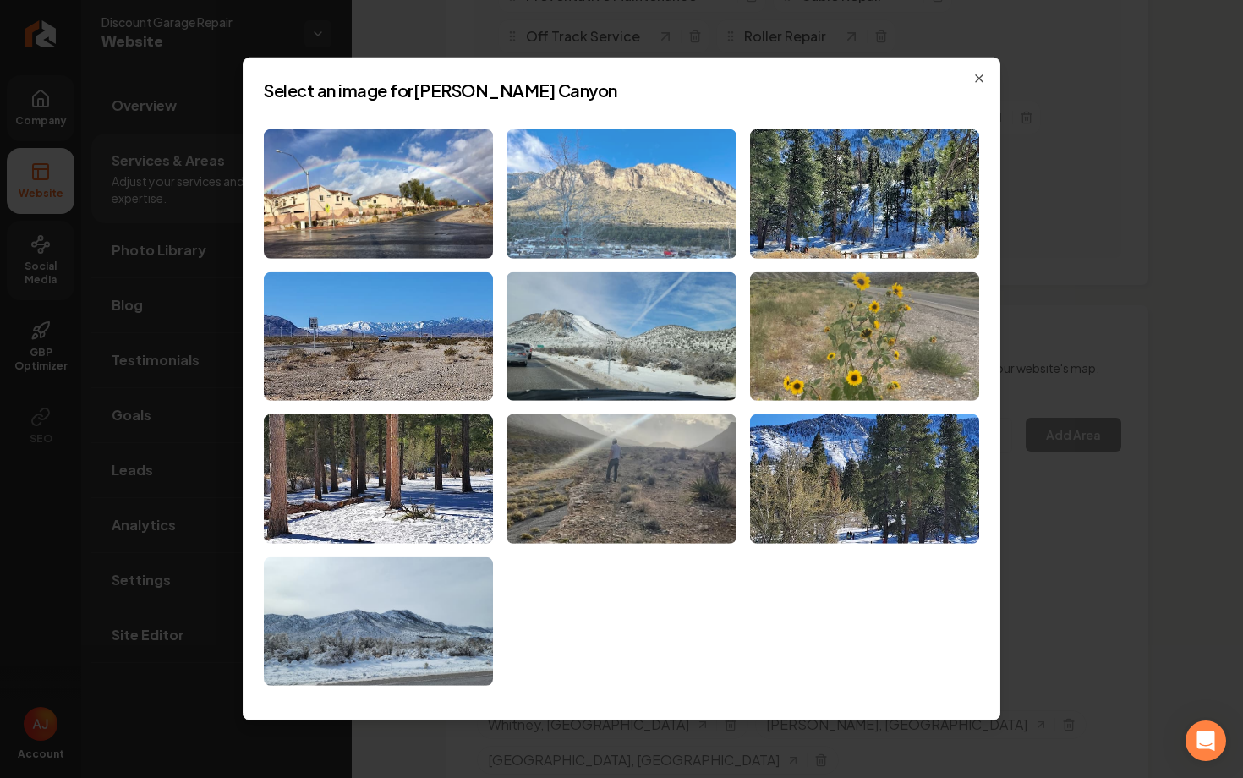
click at [615, 209] on img at bounding box center [620, 193] width 229 height 129
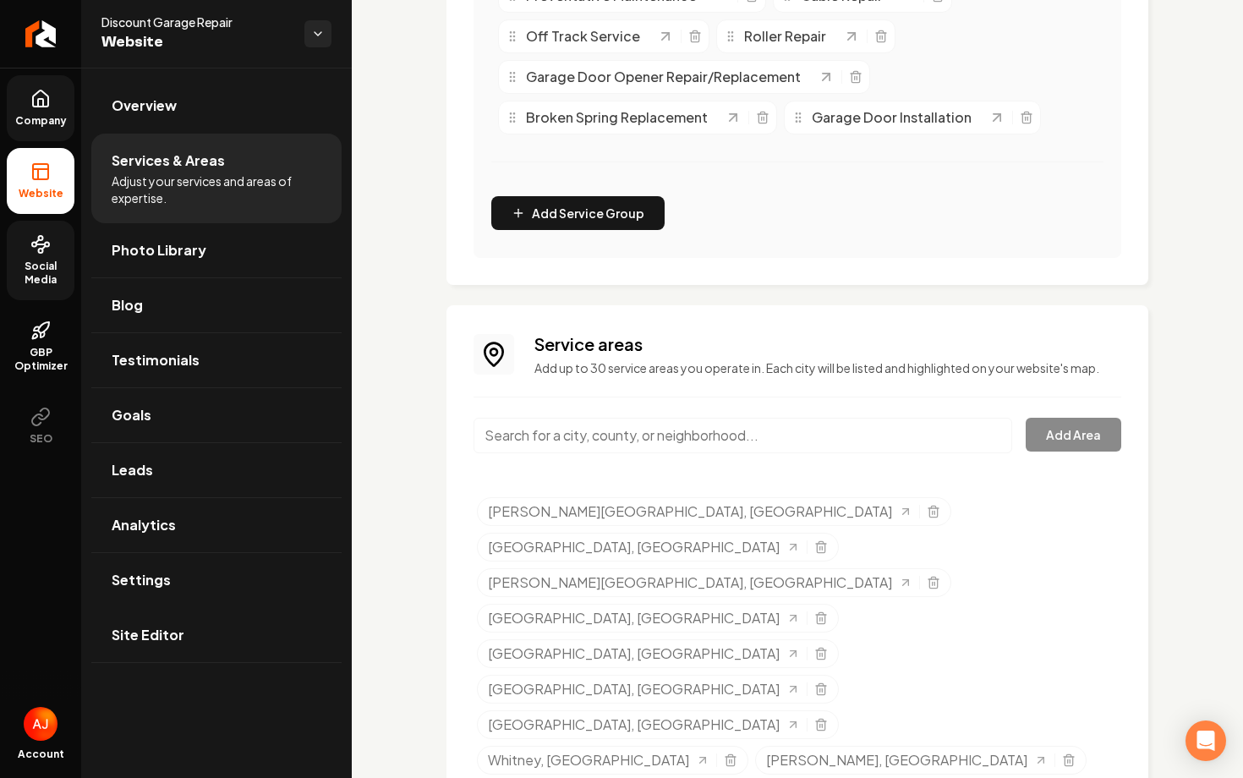
click at [614, 435] on input "Main content area" at bounding box center [742, 436] width 538 height 36
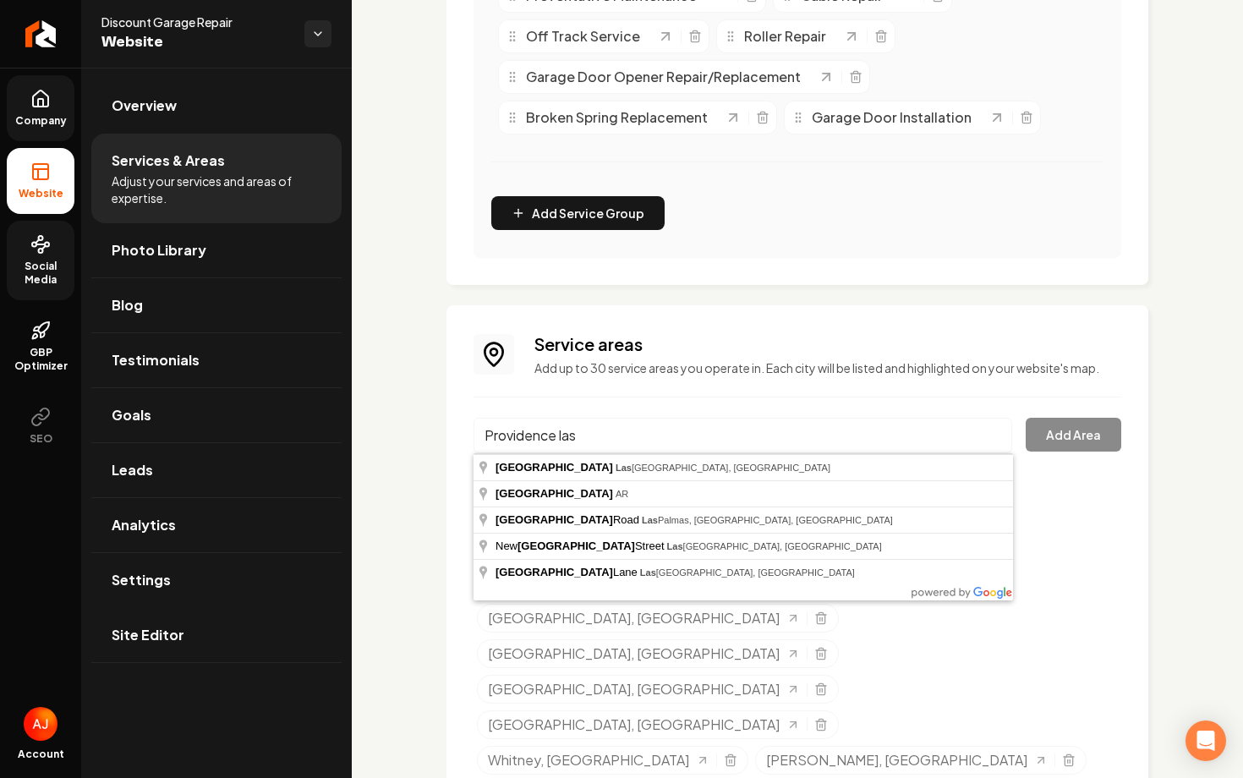
type input "Providence, Las Vegas, NV"
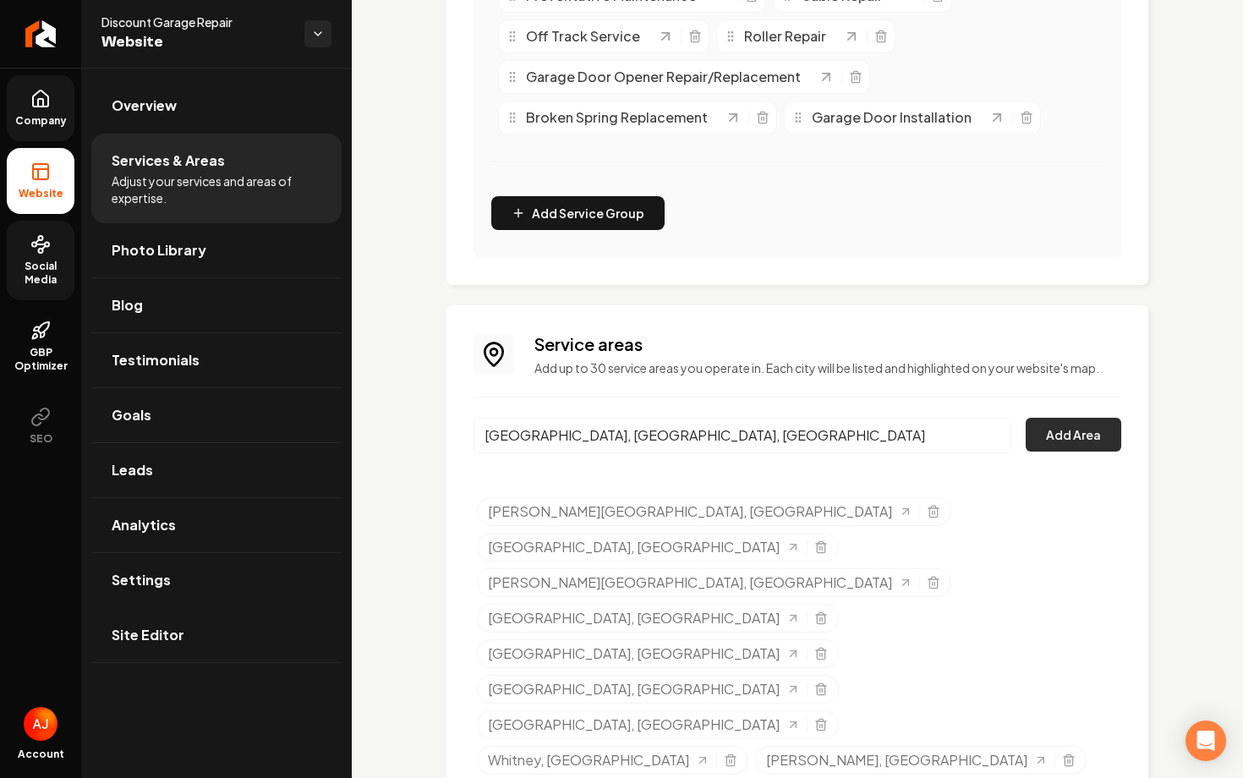
click at [1046, 434] on button "Add Area" at bounding box center [1073, 435] width 96 height 34
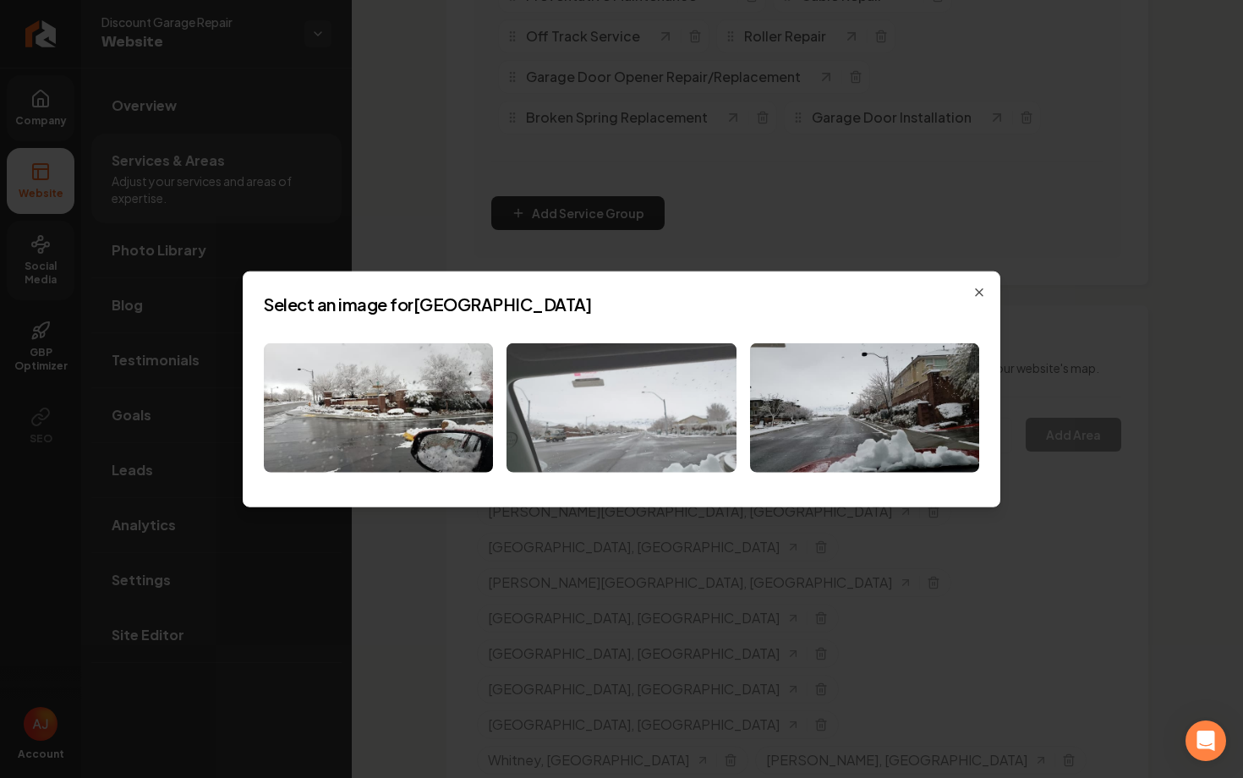
click at [688, 415] on img at bounding box center [620, 407] width 229 height 129
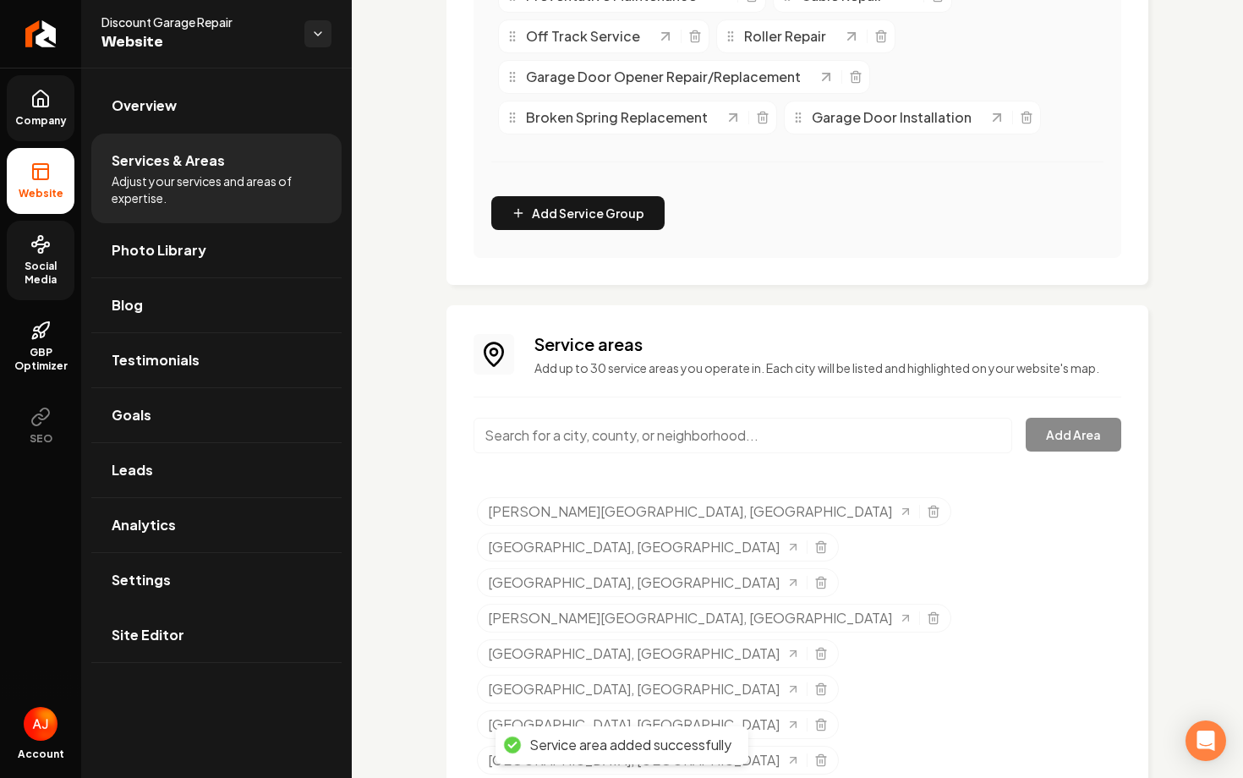
click at [597, 447] on input "Main content area" at bounding box center [742, 436] width 538 height 36
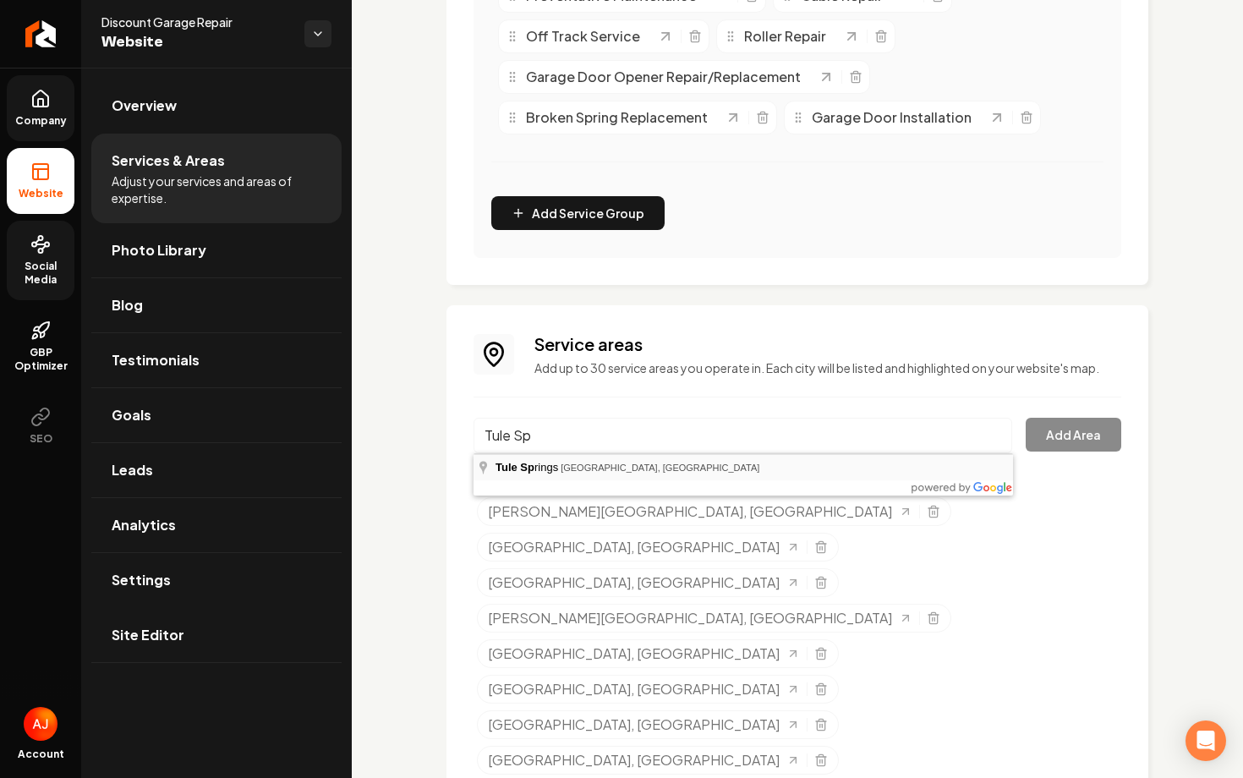
type input "Tule Springs, Las Vegas, NV"
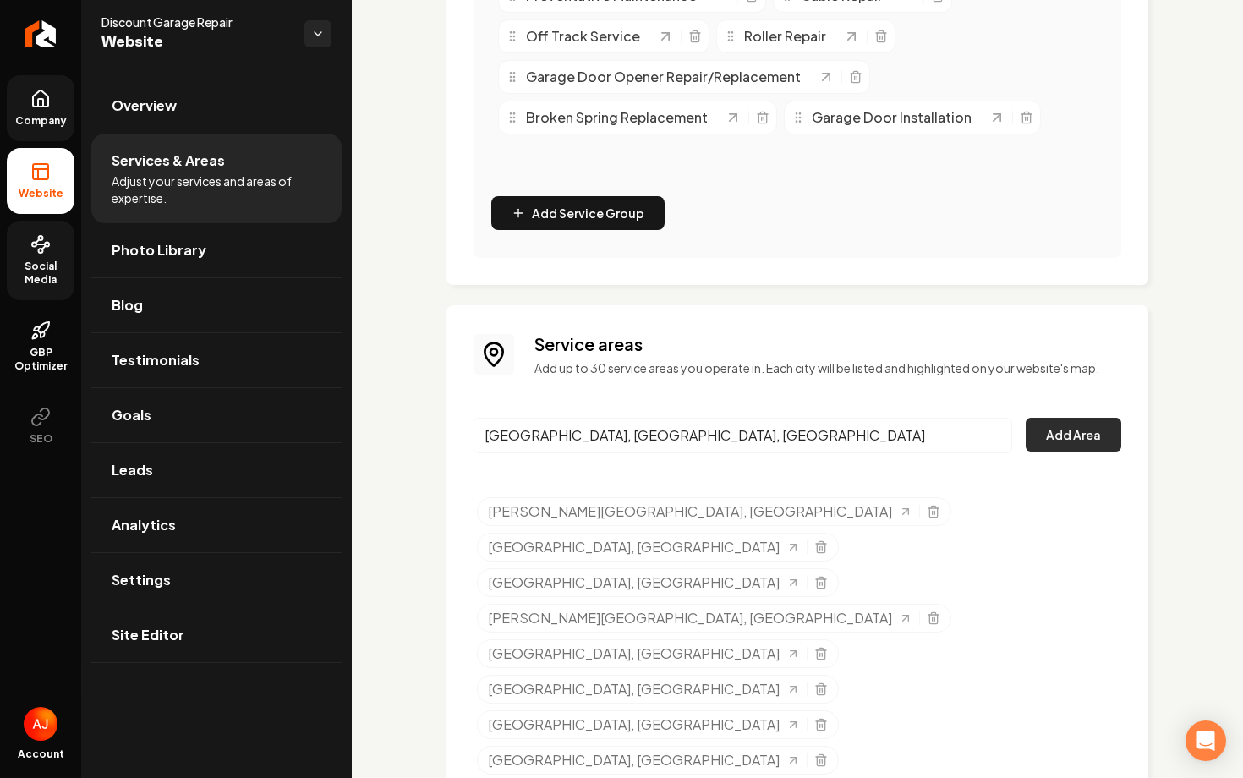
click at [1052, 443] on button "Add Area" at bounding box center [1073, 435] width 96 height 34
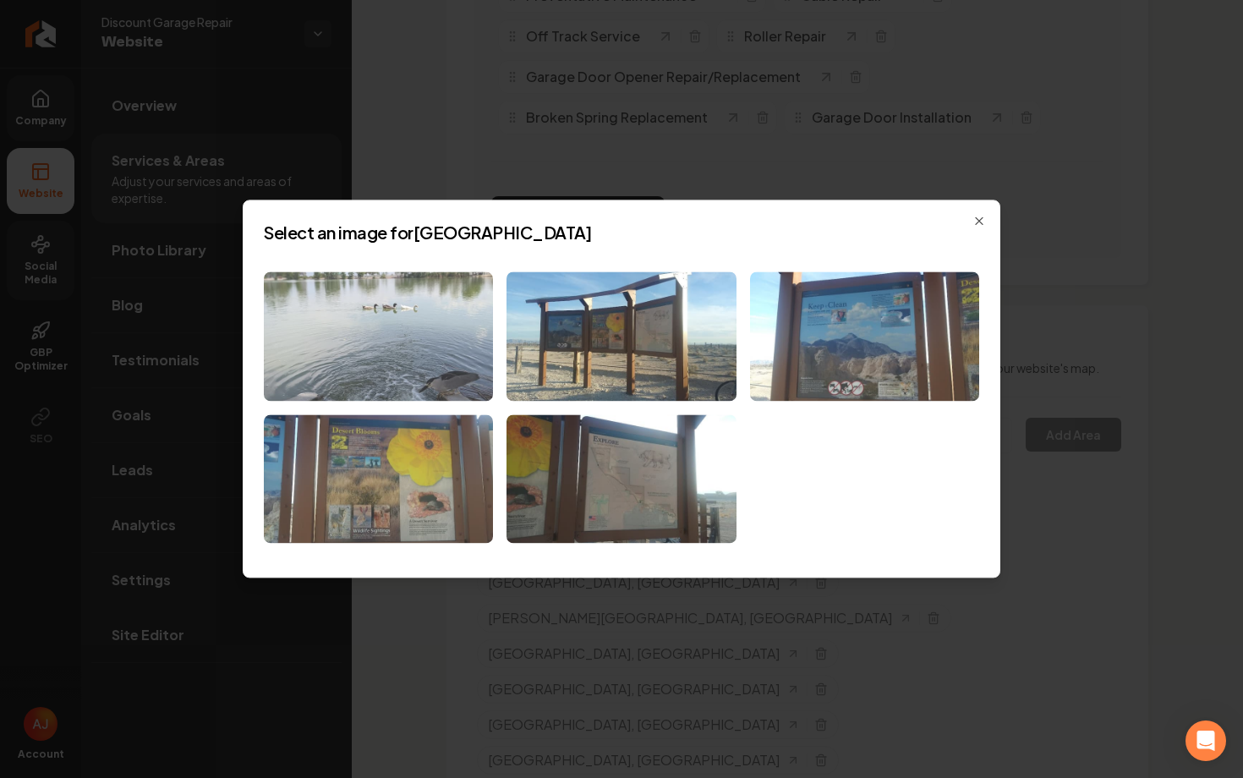
click at [463, 334] on img at bounding box center [378, 335] width 229 height 129
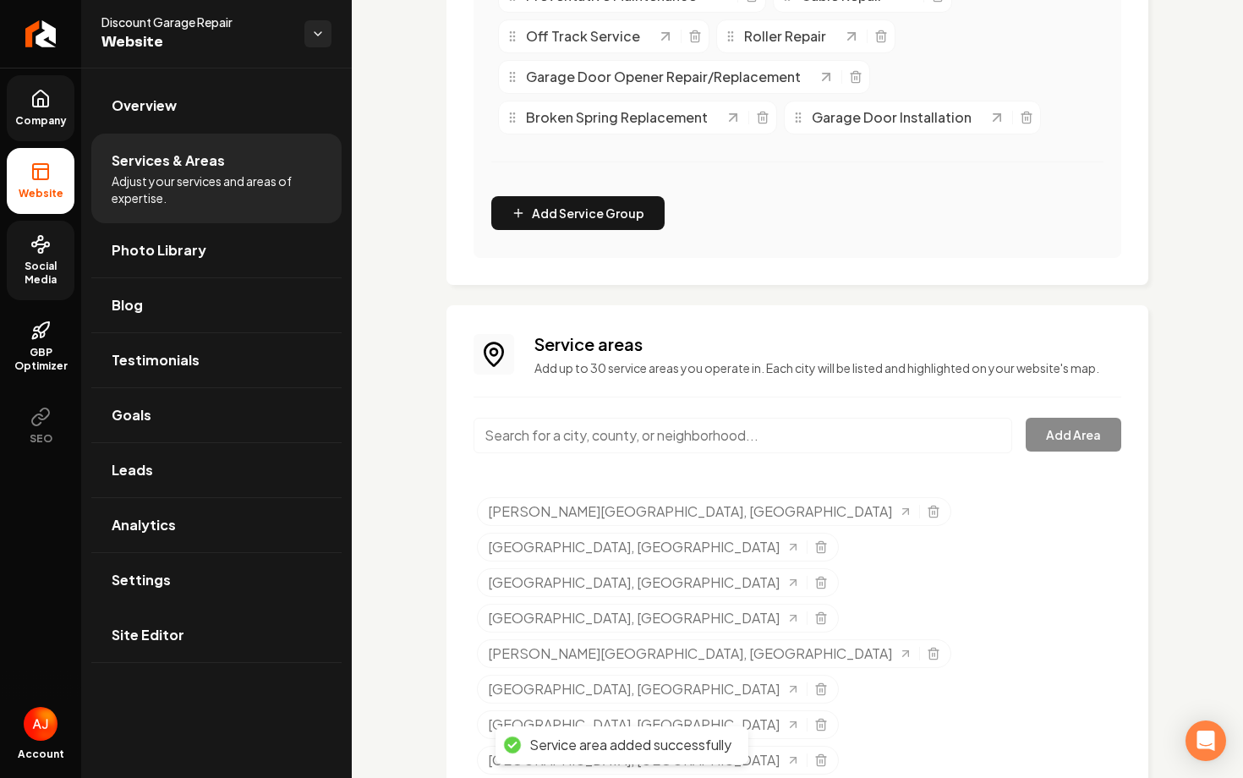
click at [558, 444] on input "Main content area" at bounding box center [742, 436] width 538 height 36
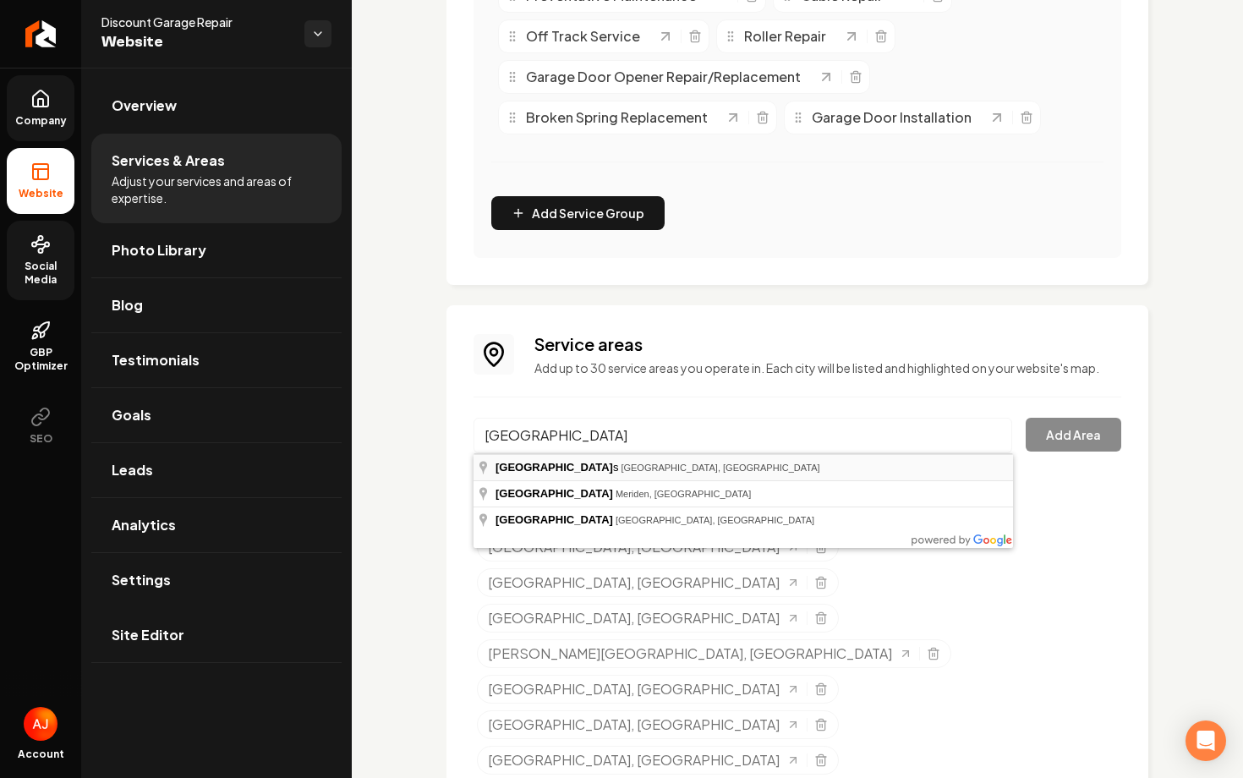
type input "Centennial Hills, Las Vegas, NV"
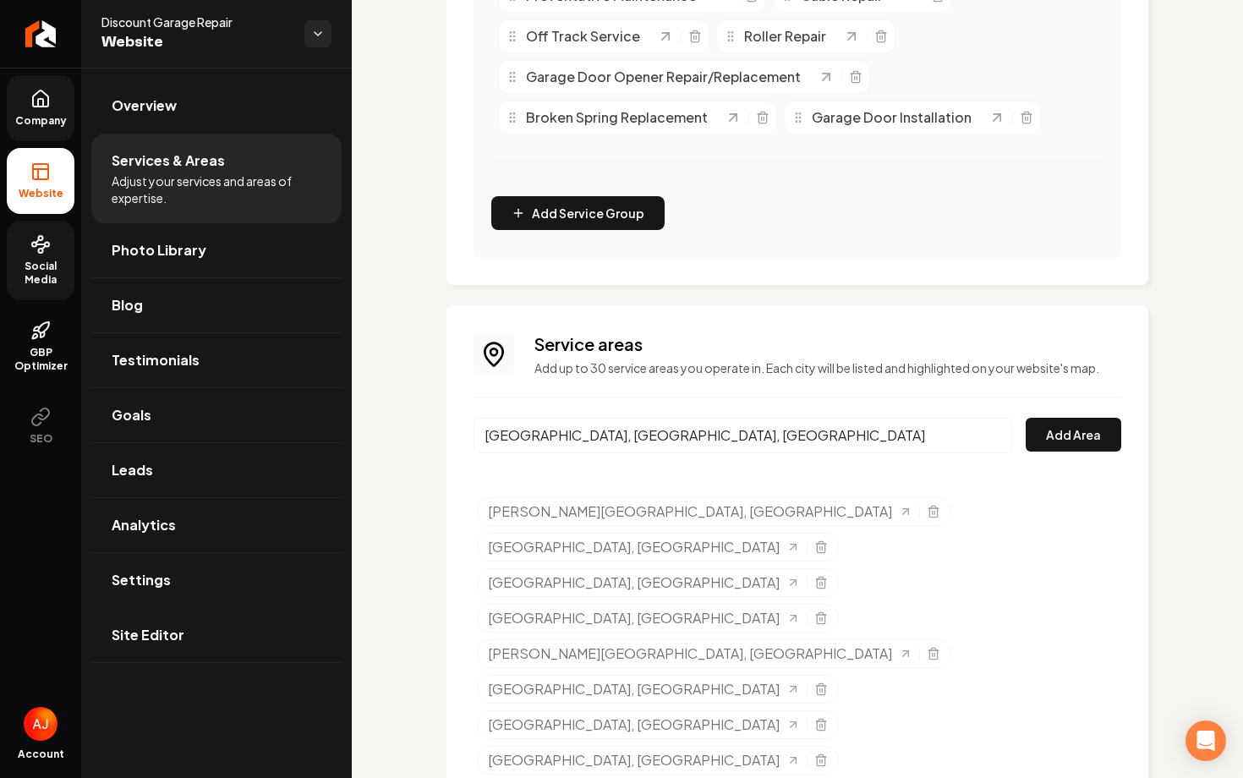
click at [1064, 411] on div "Service areas Add up to 30 service areas you operate in. Each city will be list…" at bounding box center [796, 734] width 647 height 804
click at [1064, 424] on button "Add Area" at bounding box center [1073, 435] width 96 height 34
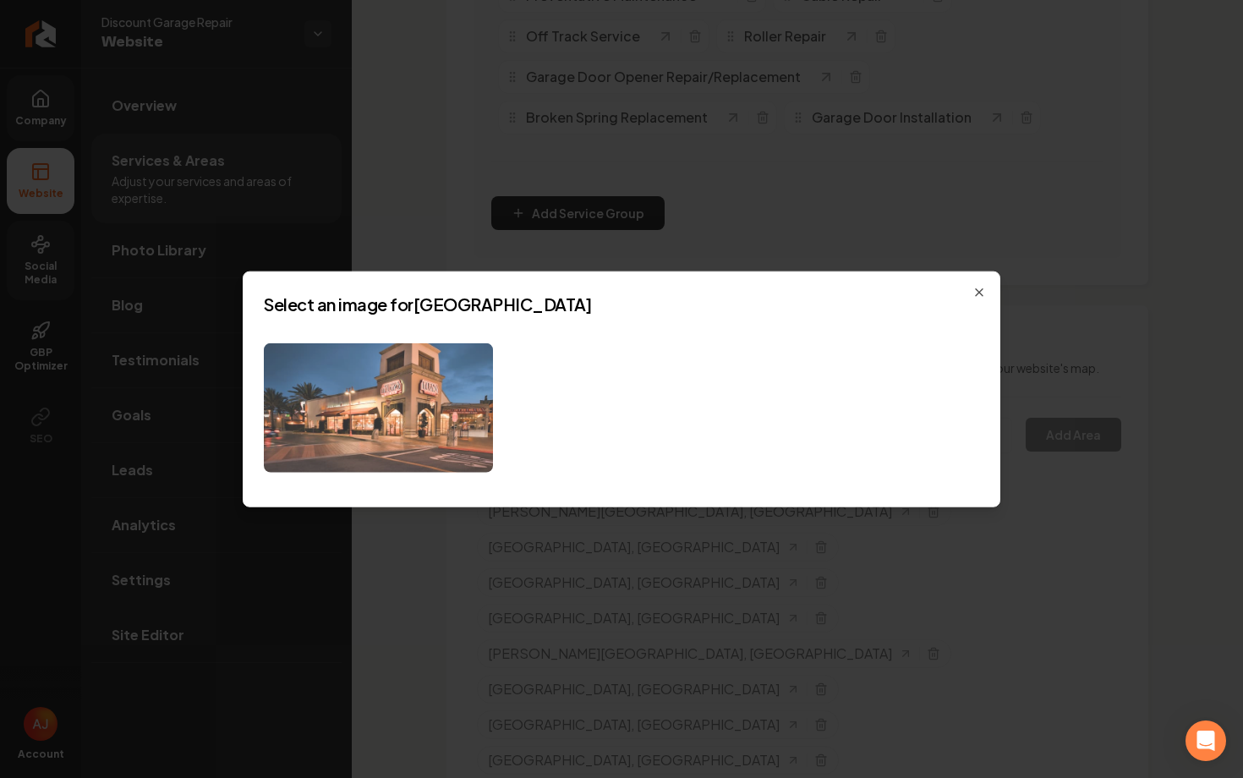
click at [424, 435] on img at bounding box center [378, 407] width 229 height 129
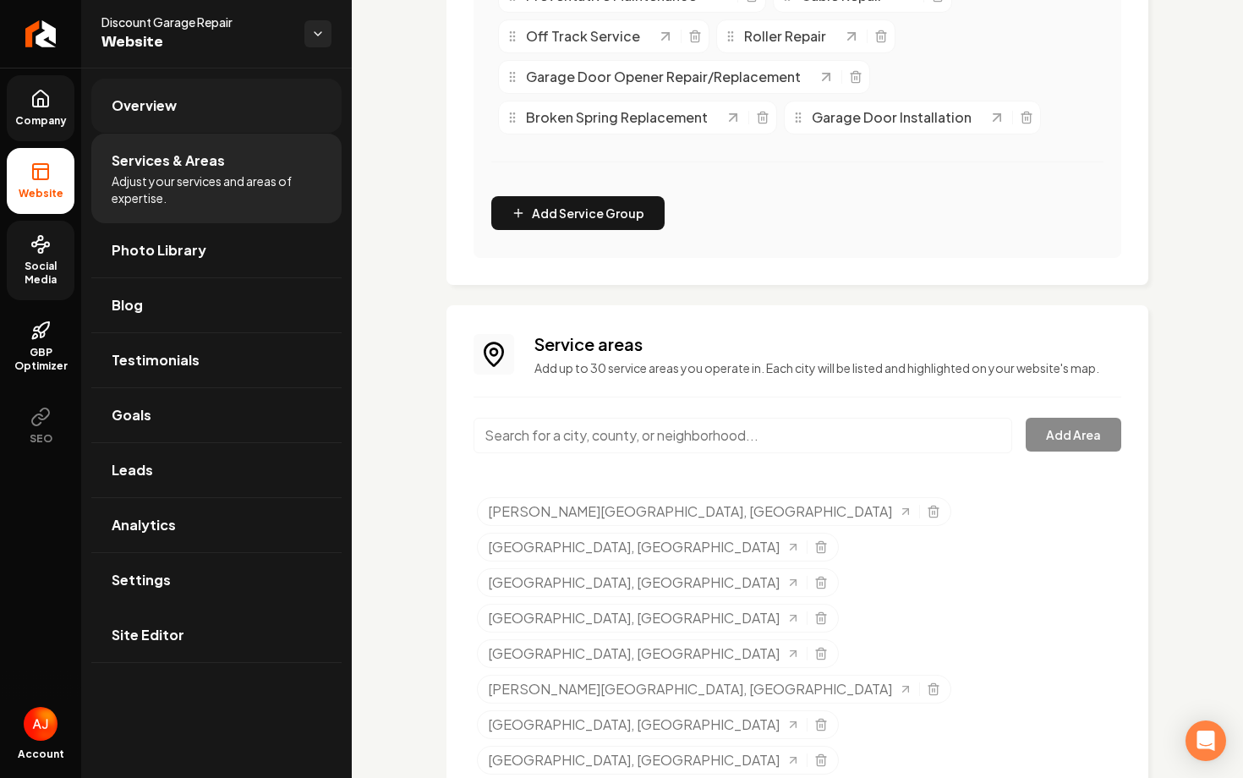
click at [232, 111] on link "Overview" at bounding box center [216, 106] width 250 height 54
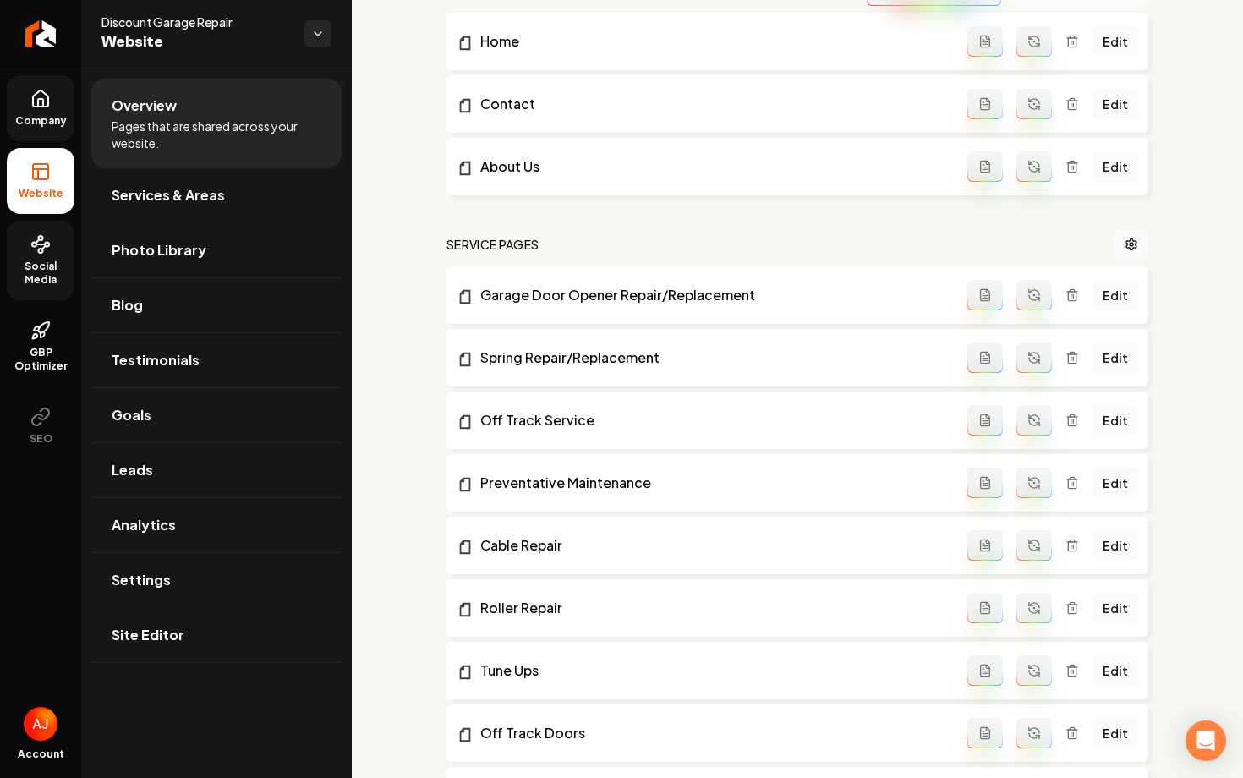
click at [227, 113] on li "Overview Pages that are shared across your website." at bounding box center [216, 124] width 250 height 90
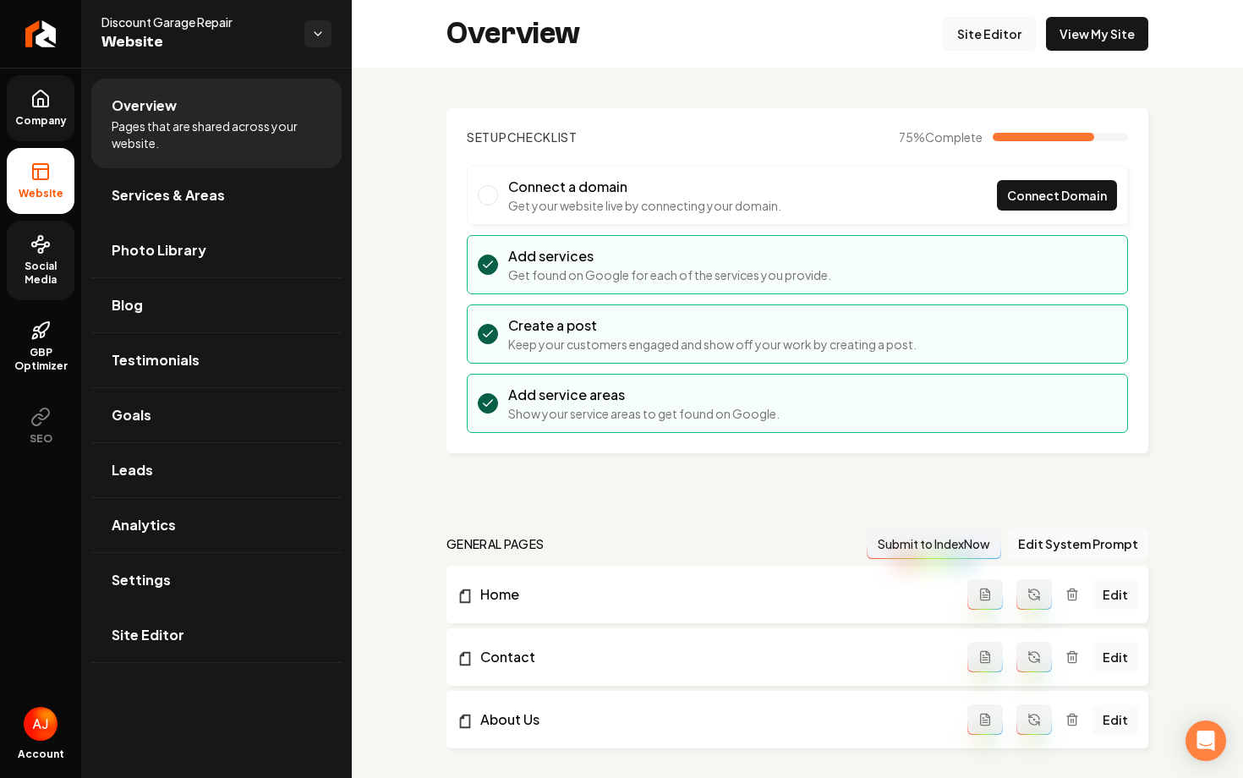
click at [973, 32] on link "Site Editor" at bounding box center [988, 34] width 93 height 34
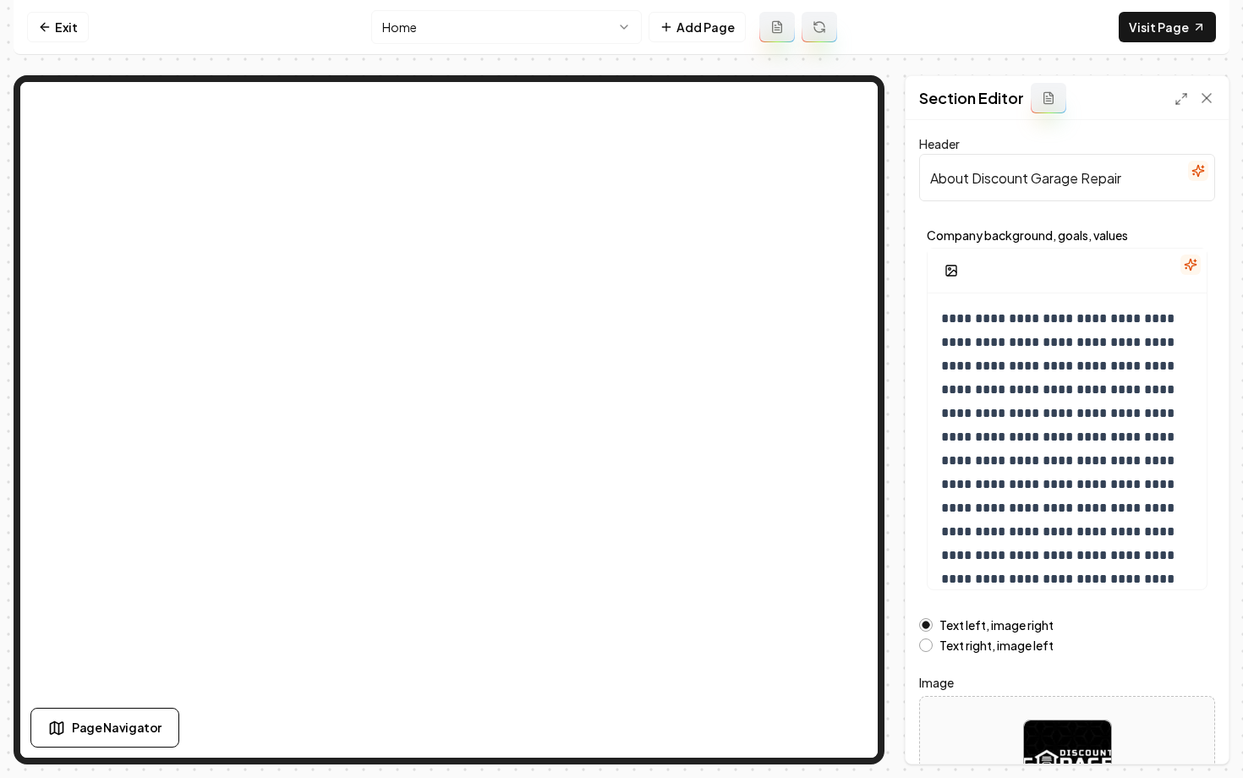
scroll to position [135, 0]
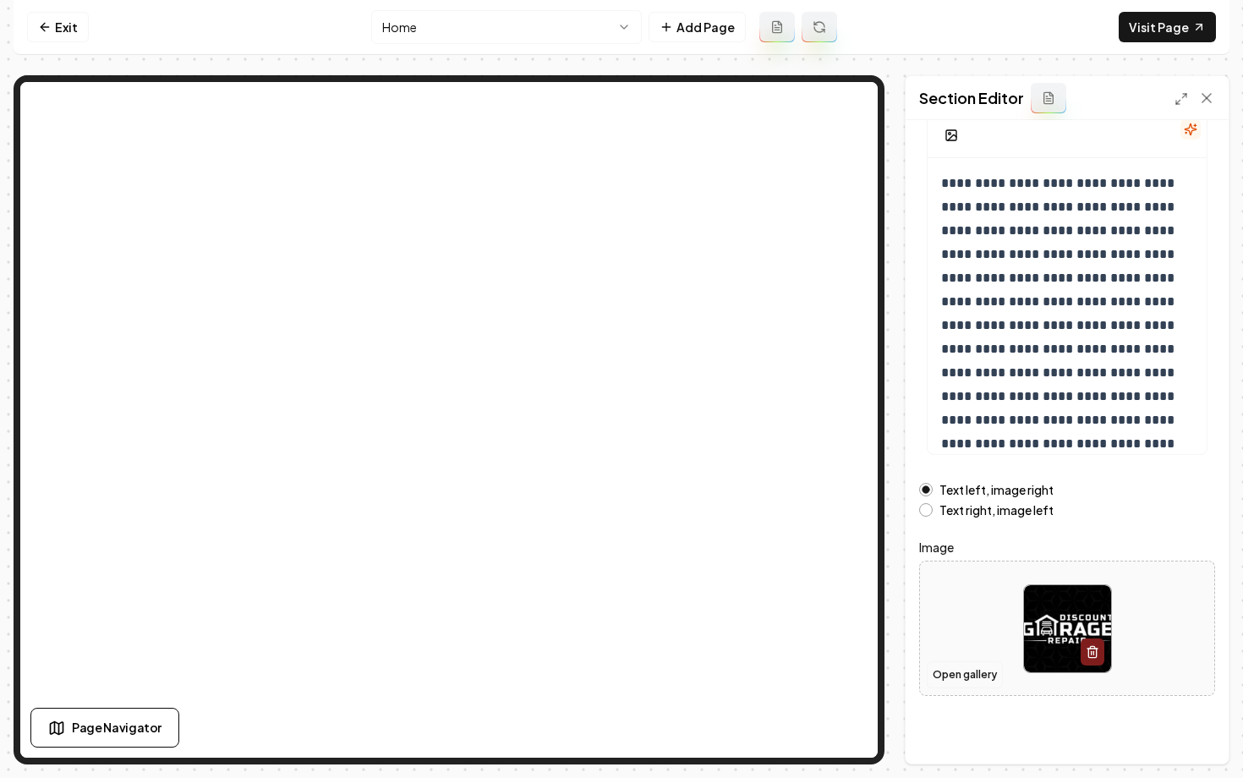
click at [947, 683] on button "Open gallery" at bounding box center [964, 674] width 76 height 27
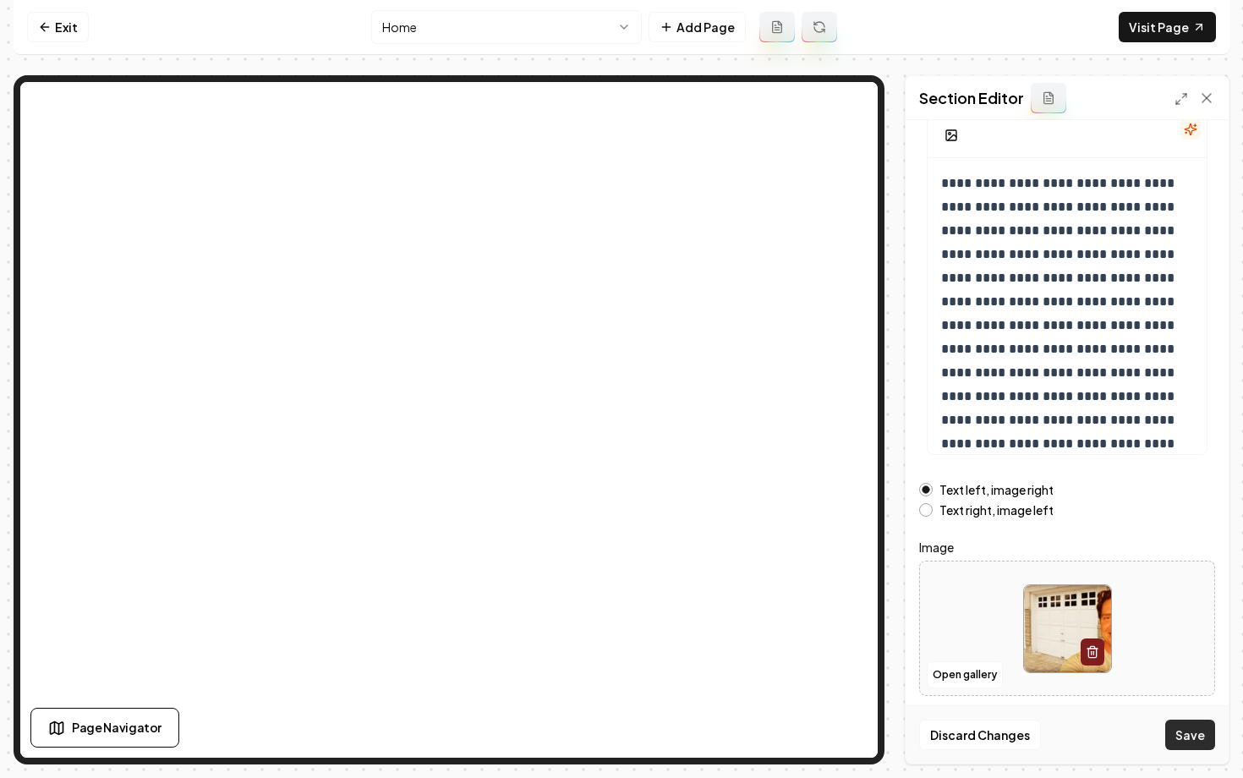
click at [1179, 735] on button "Save" at bounding box center [1190, 734] width 50 height 30
click at [1170, 44] on nav "Exit Home Add Page Visit Page" at bounding box center [621, 27] width 1215 height 55
click at [1170, 30] on link "Visit Page" at bounding box center [1166, 27] width 97 height 30
click at [57, 37] on link "Exit" at bounding box center [58, 27] width 62 height 30
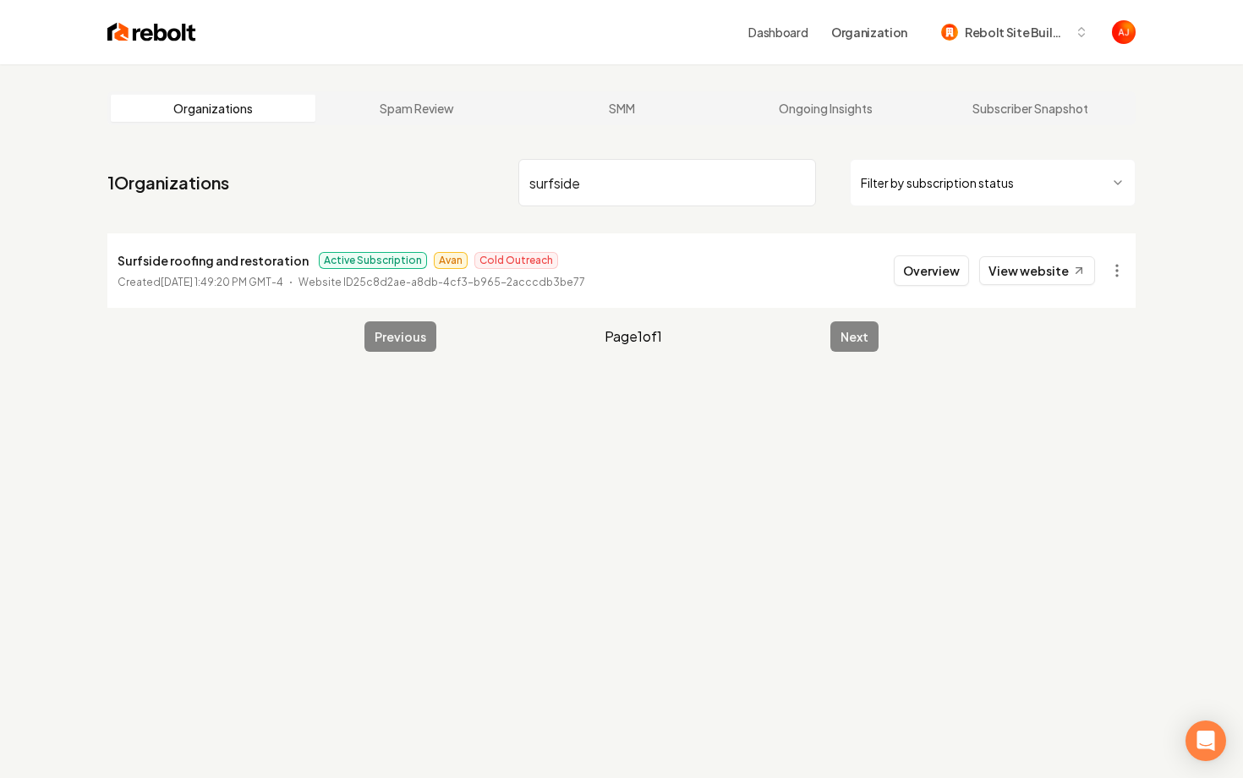
type input "surfside"
drag, startPoint x: 296, startPoint y: 263, endPoint x: 111, endPoint y: 249, distance: 185.7
click at [111, 249] on li "Surfside roofing and restoration Active Subscription Avan Cold Outreach Created…" at bounding box center [621, 270] width 1028 height 74
copy p "Surfside roofing and restoration"
click at [923, 275] on button "Overview" at bounding box center [930, 270] width 75 height 30
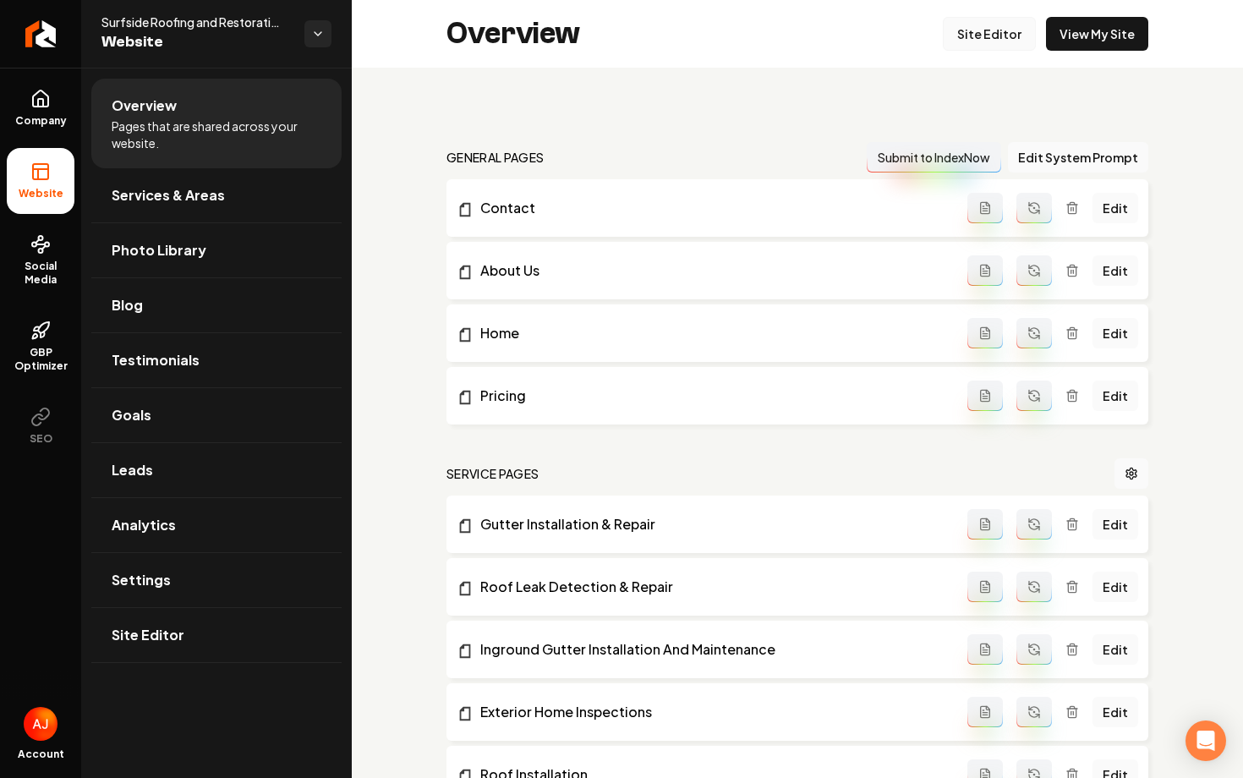
click at [970, 41] on link "Site Editor" at bounding box center [988, 34] width 93 height 34
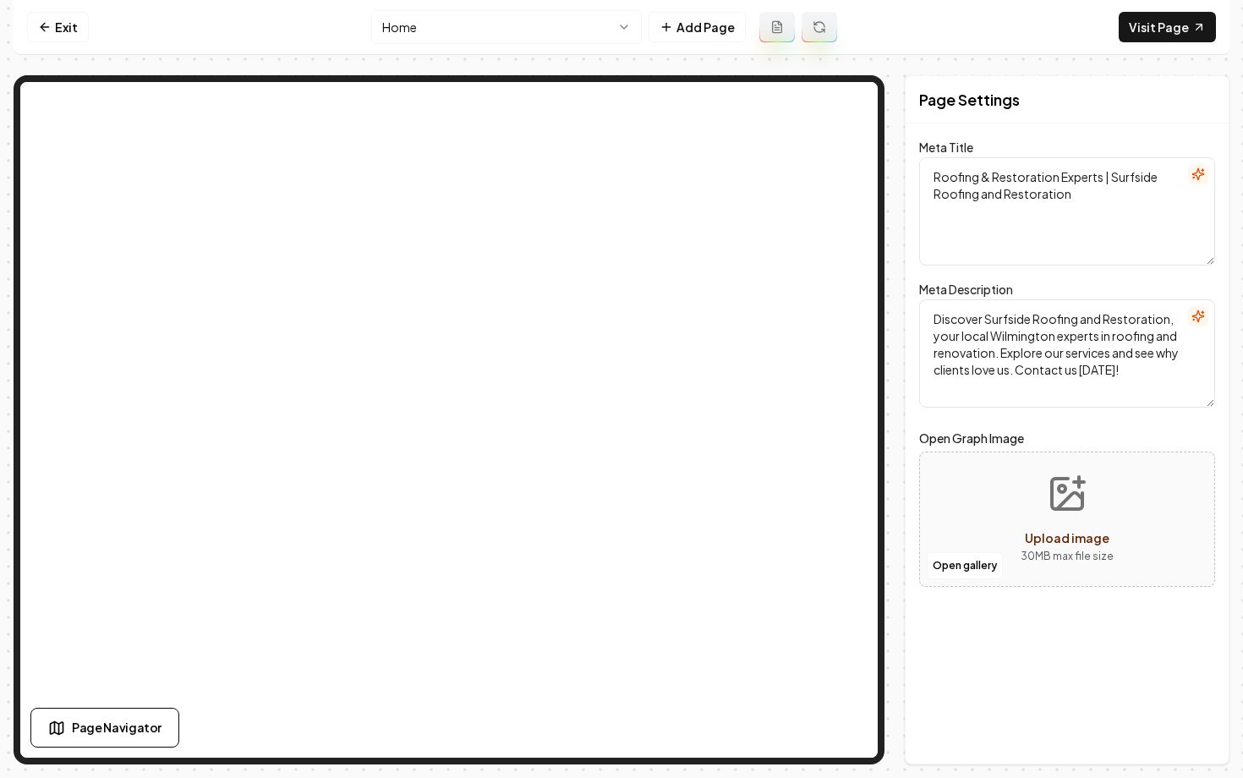
click at [487, 16] on html "Computer Required This feature is only available on a computer. Please switch t…" at bounding box center [621, 389] width 1243 height 778
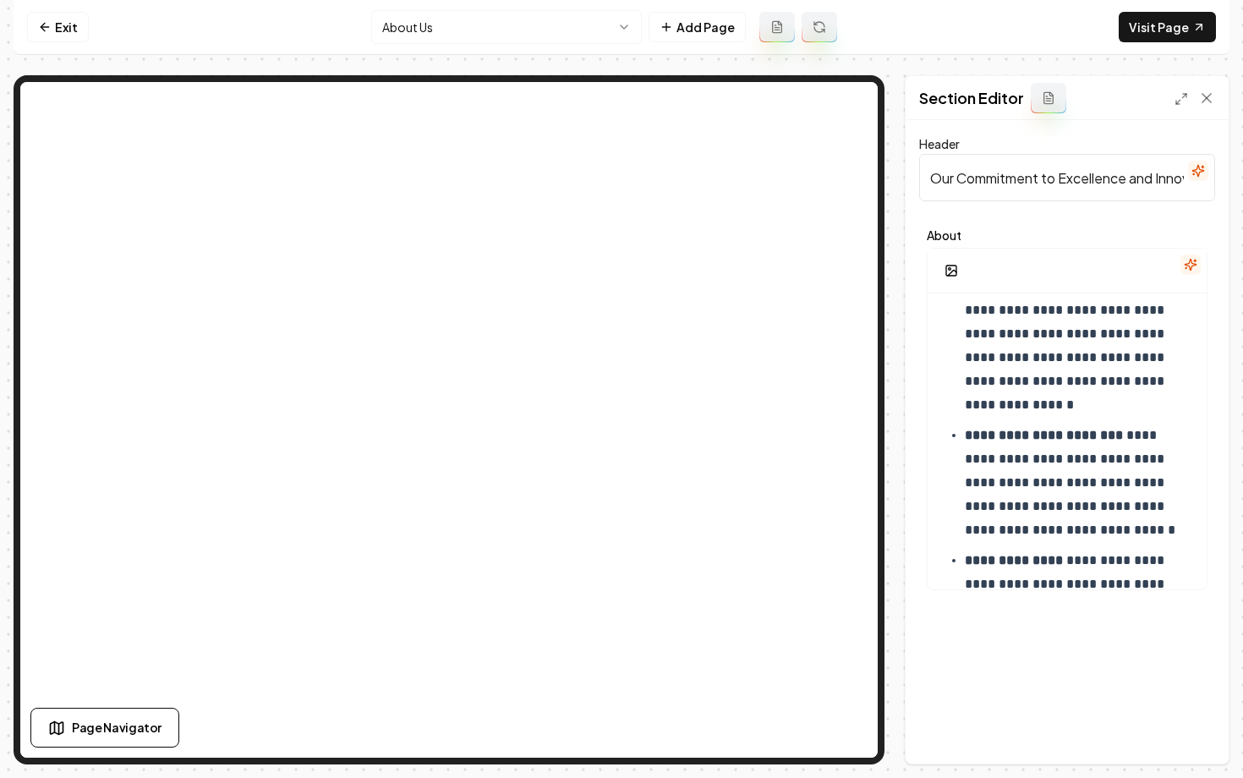
scroll to position [326, 0]
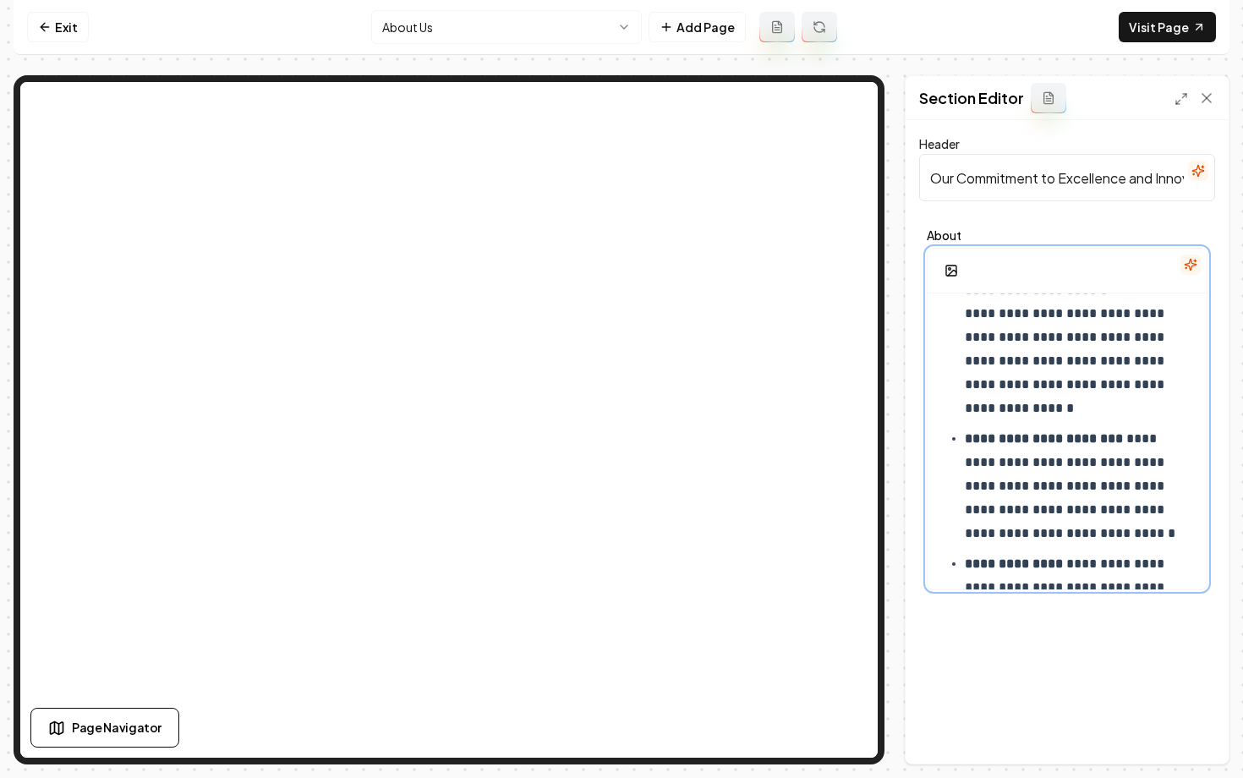
click at [1034, 513] on p "**********" at bounding box center [1078, 486] width 228 height 118
click at [1029, 512] on p "**********" at bounding box center [1078, 486] width 228 height 118
click at [1130, 512] on p "**********" at bounding box center [1078, 498] width 228 height 142
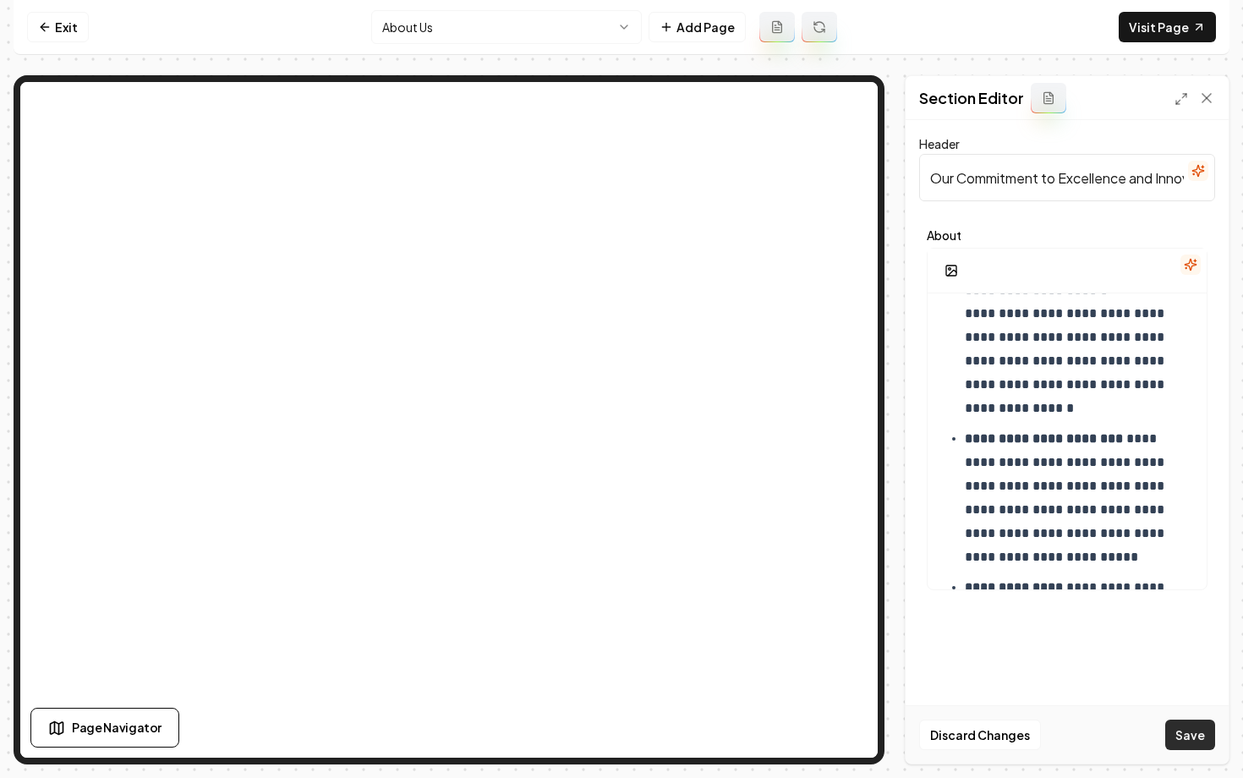
click at [1185, 729] on button "Save" at bounding box center [1190, 734] width 50 height 30
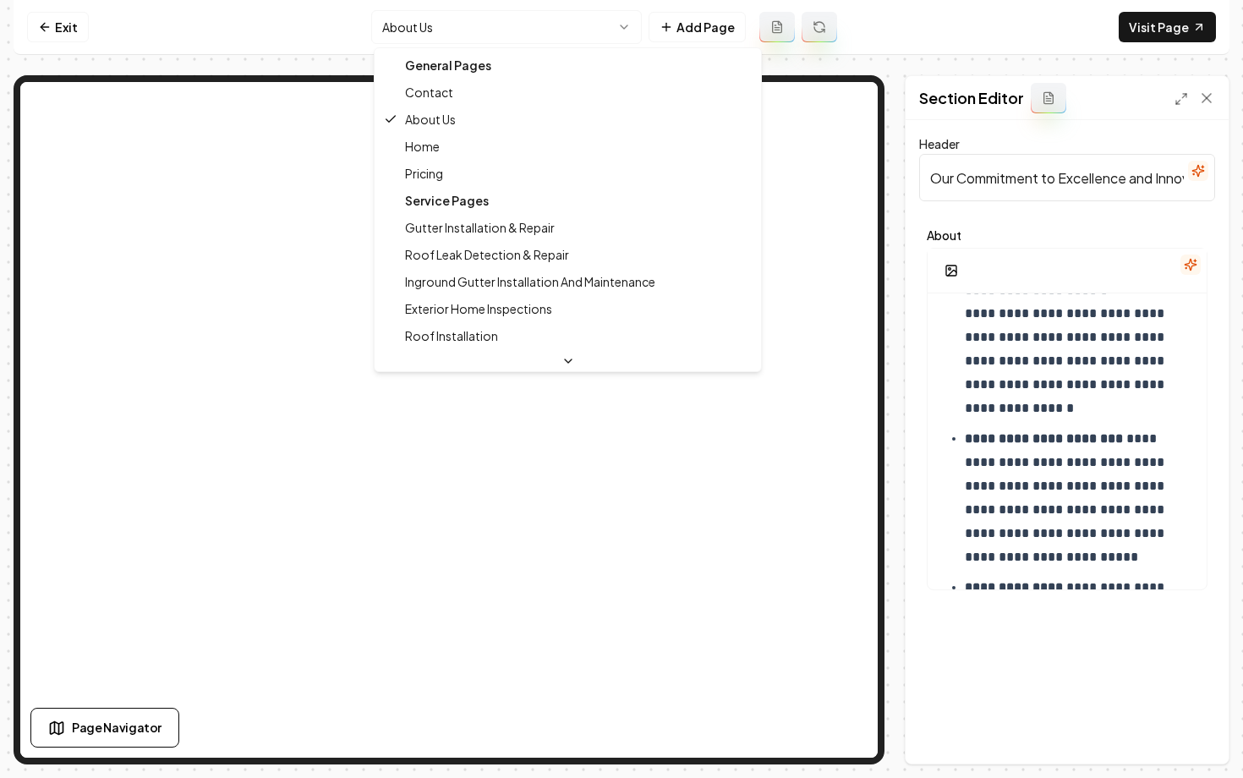
click at [416, 28] on html "**********" at bounding box center [621, 389] width 1243 height 778
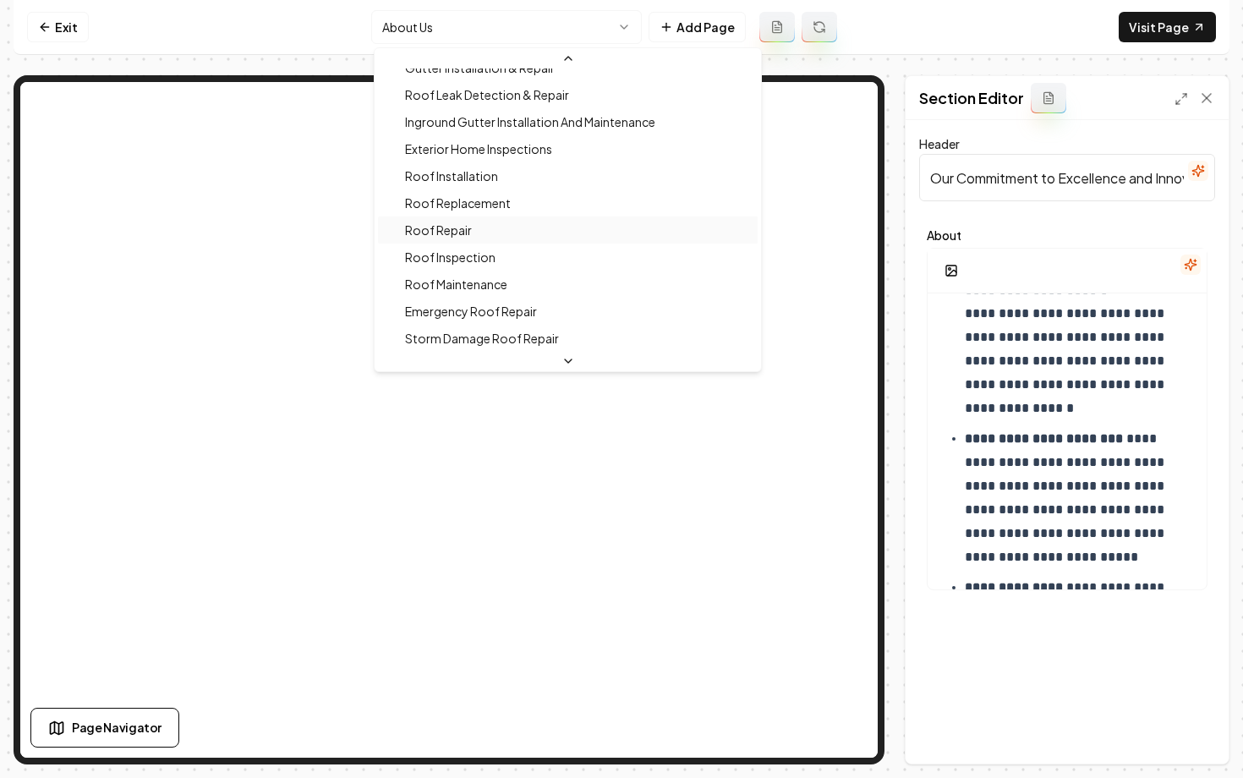
scroll to position [182, 0]
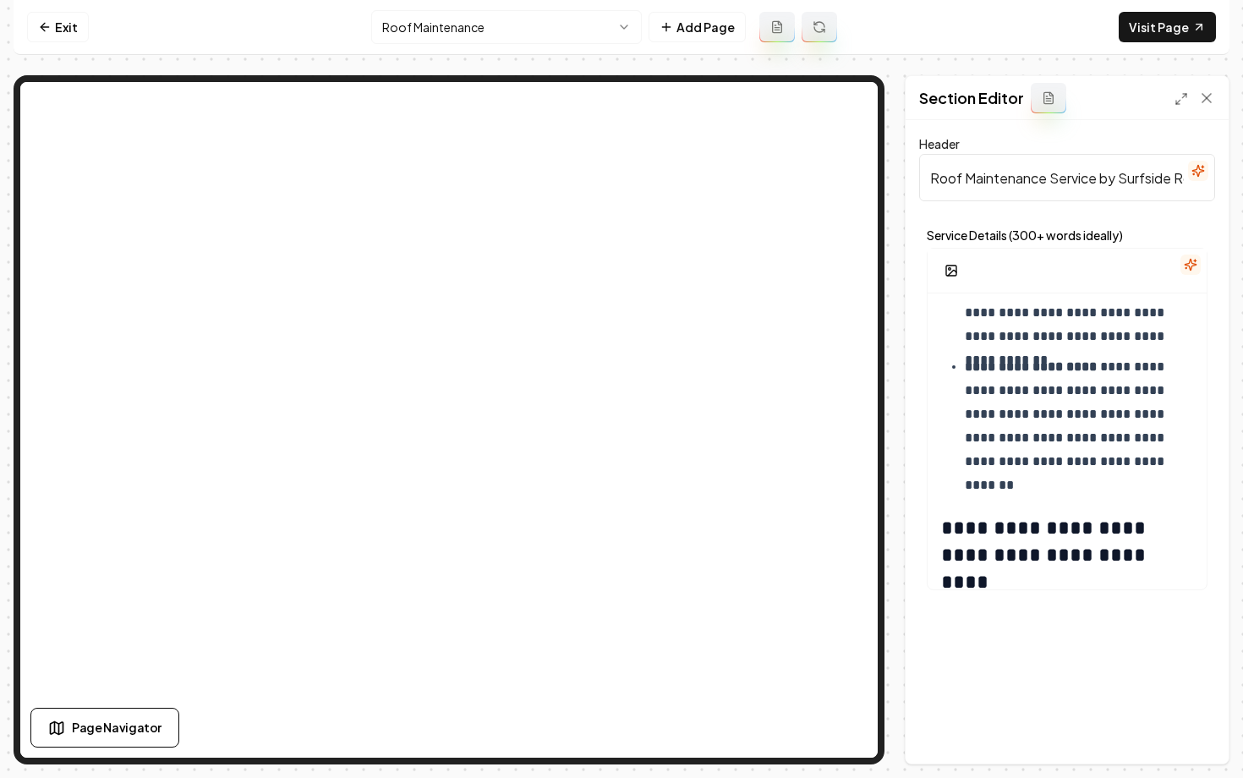
scroll to position [1015, 0]
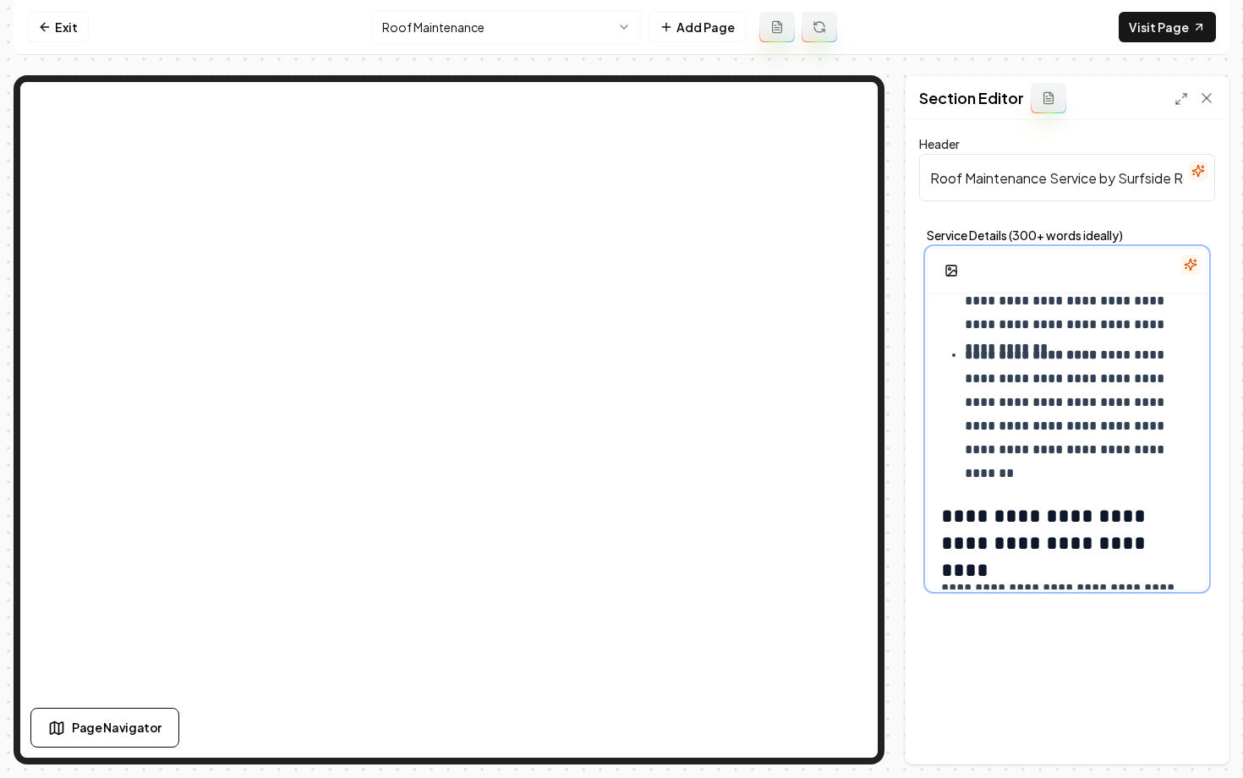
click at [1185, 451] on p "**********" at bounding box center [1078, 402] width 228 height 118
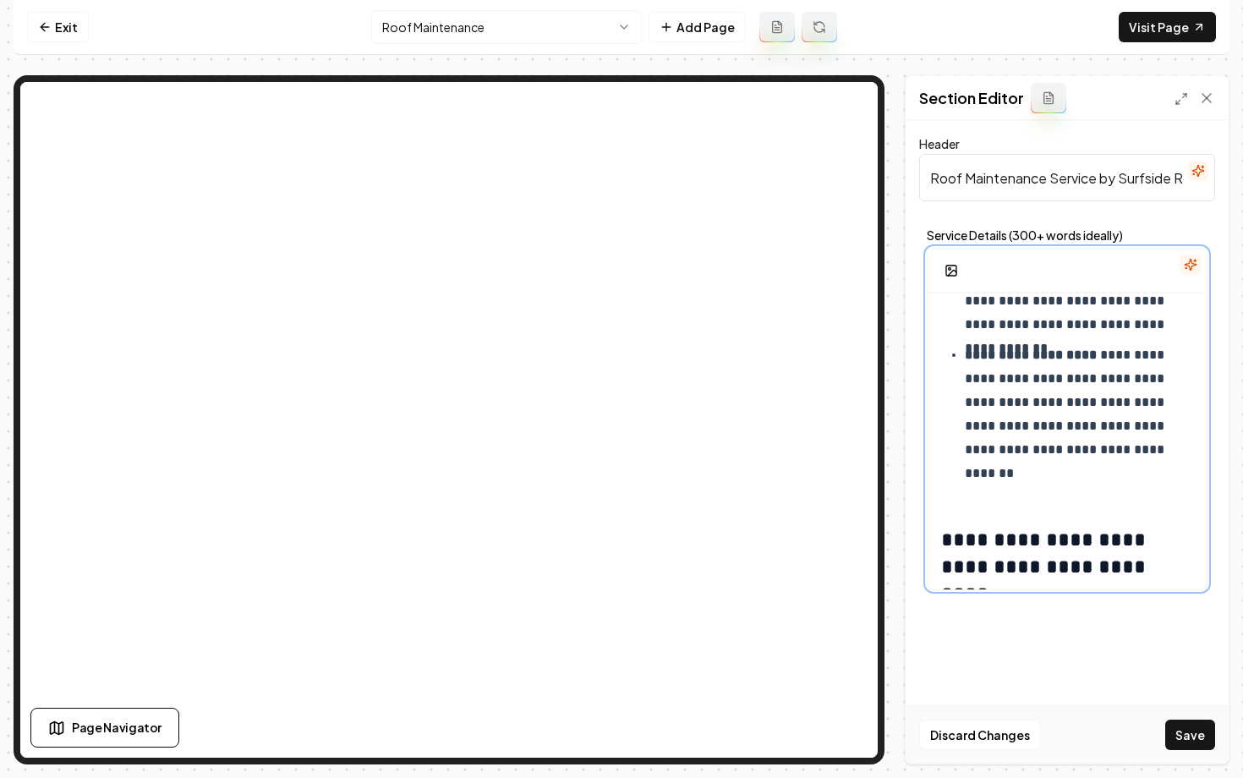
click at [1188, 328] on p "**********" at bounding box center [1078, 289] width 228 height 95
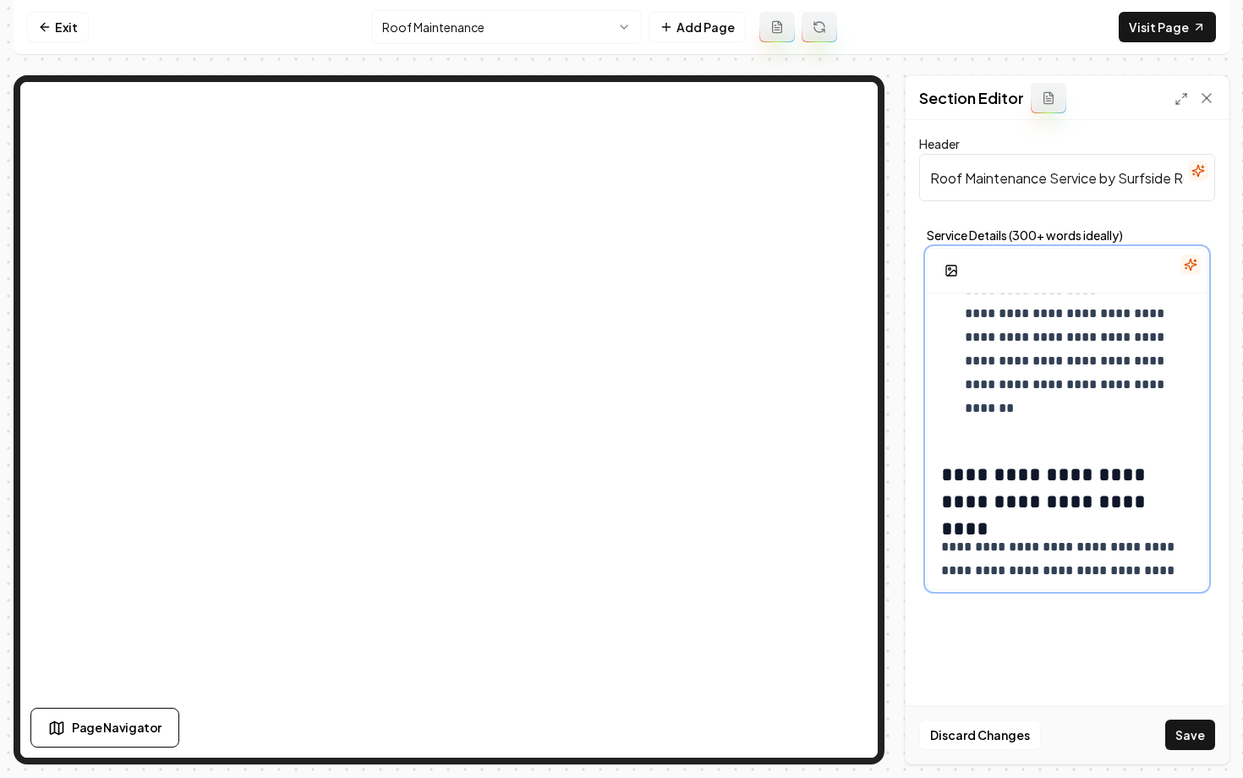
scroll to position [1091, 0]
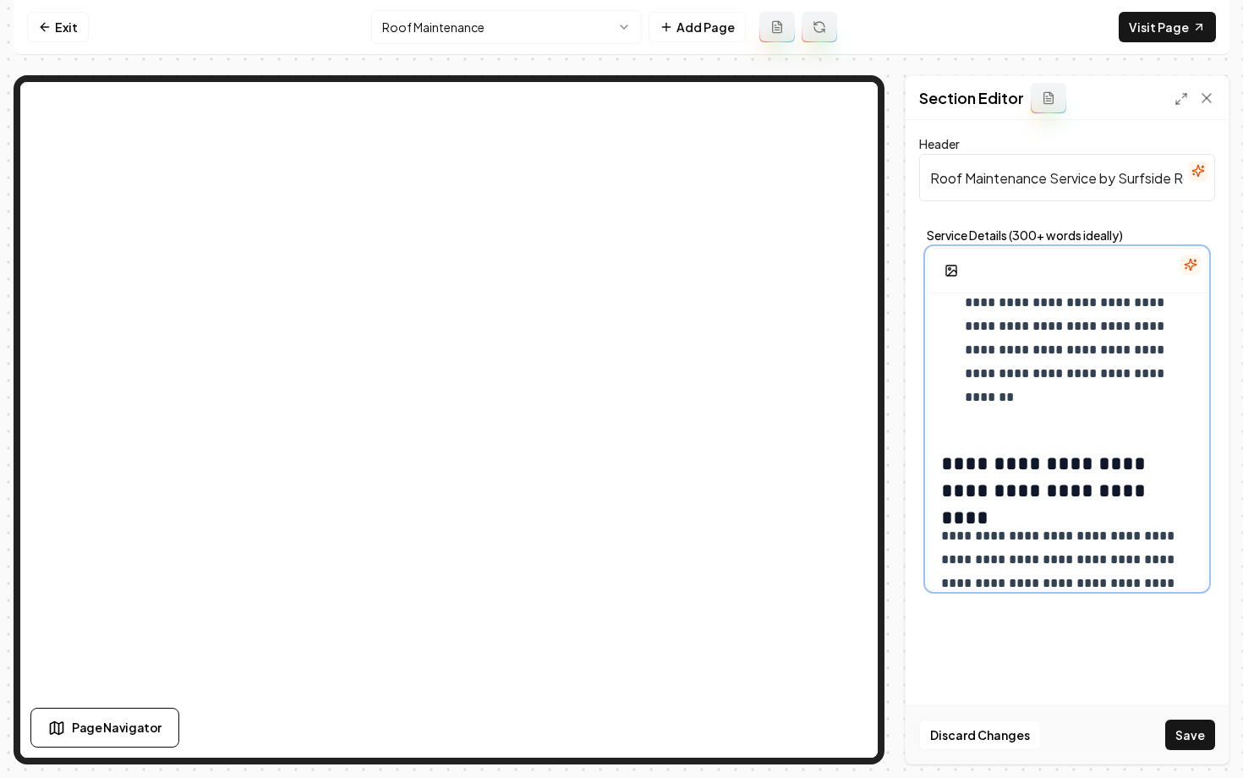
click at [1190, 375] on p "**********" at bounding box center [1078, 338] width 228 height 142
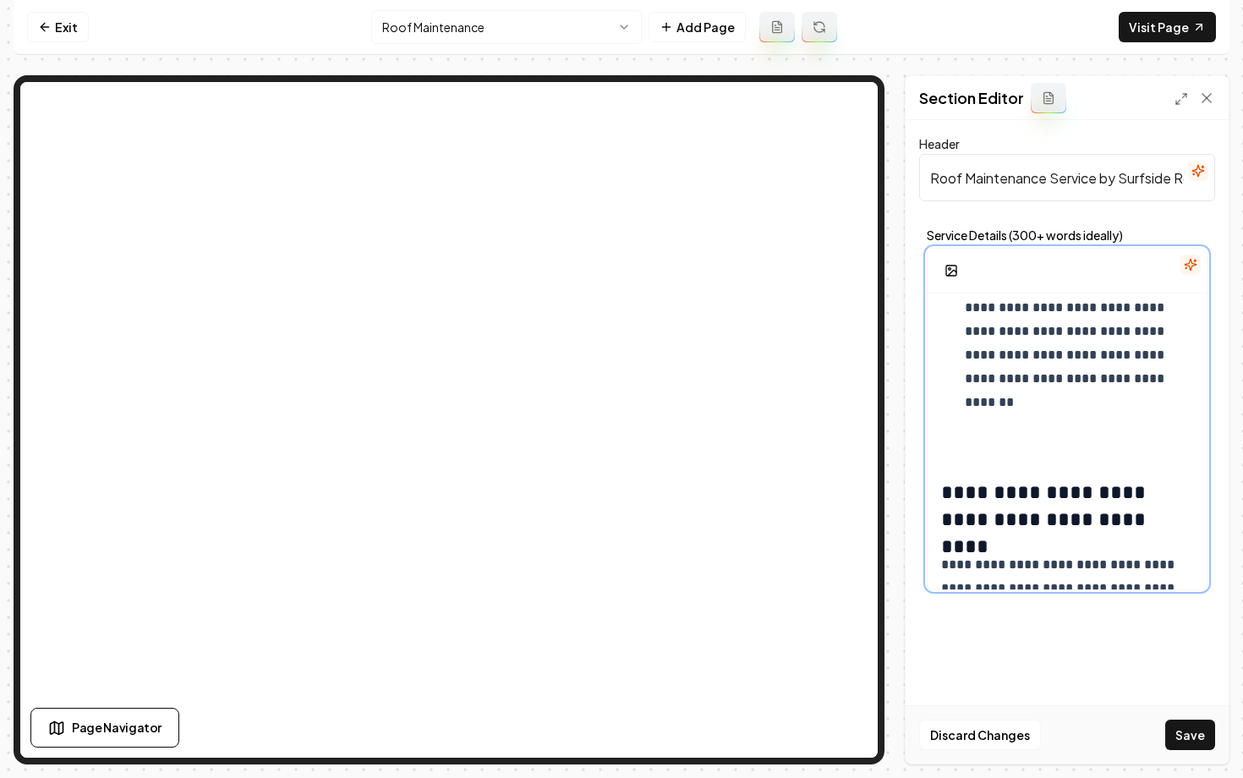
scroll to position [1088, 0]
click at [1018, 464] on div "**********" at bounding box center [1066, 314] width 279 height 2218
click at [1052, 395] on p "**********" at bounding box center [1078, 353] width 228 height 166
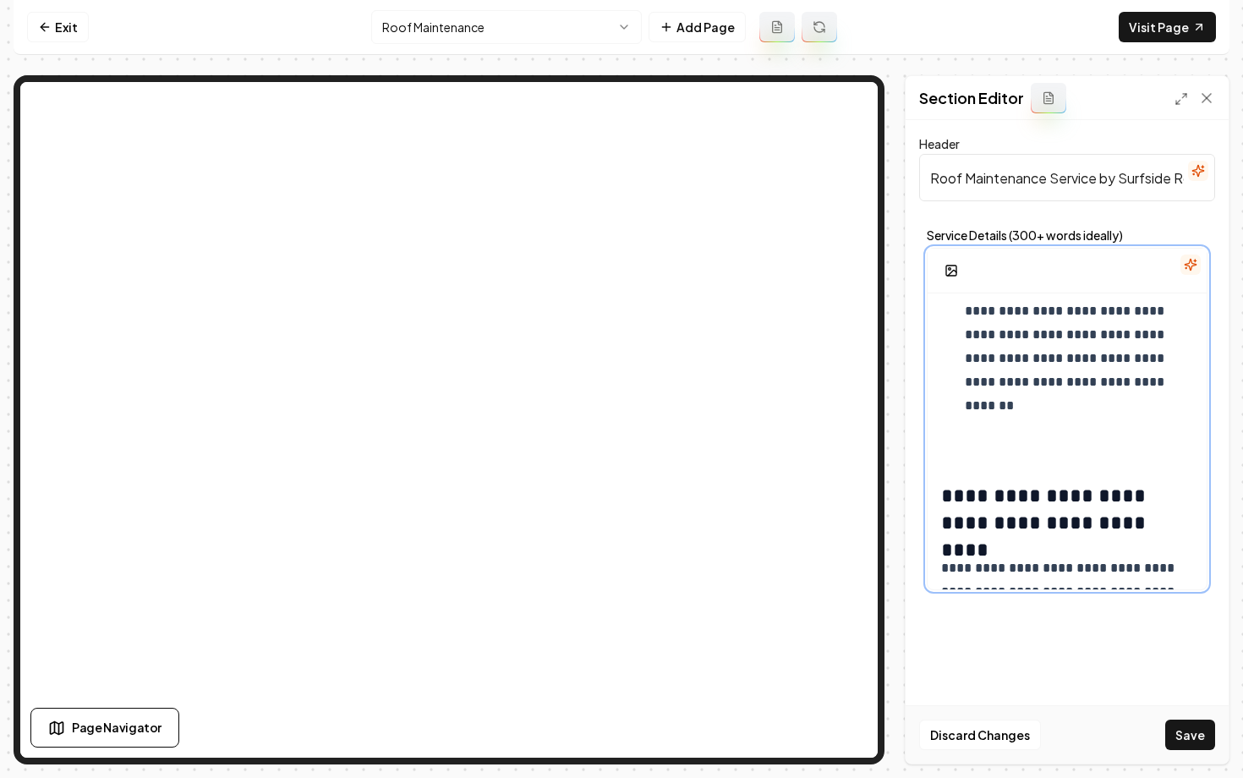
scroll to position [1073, 0]
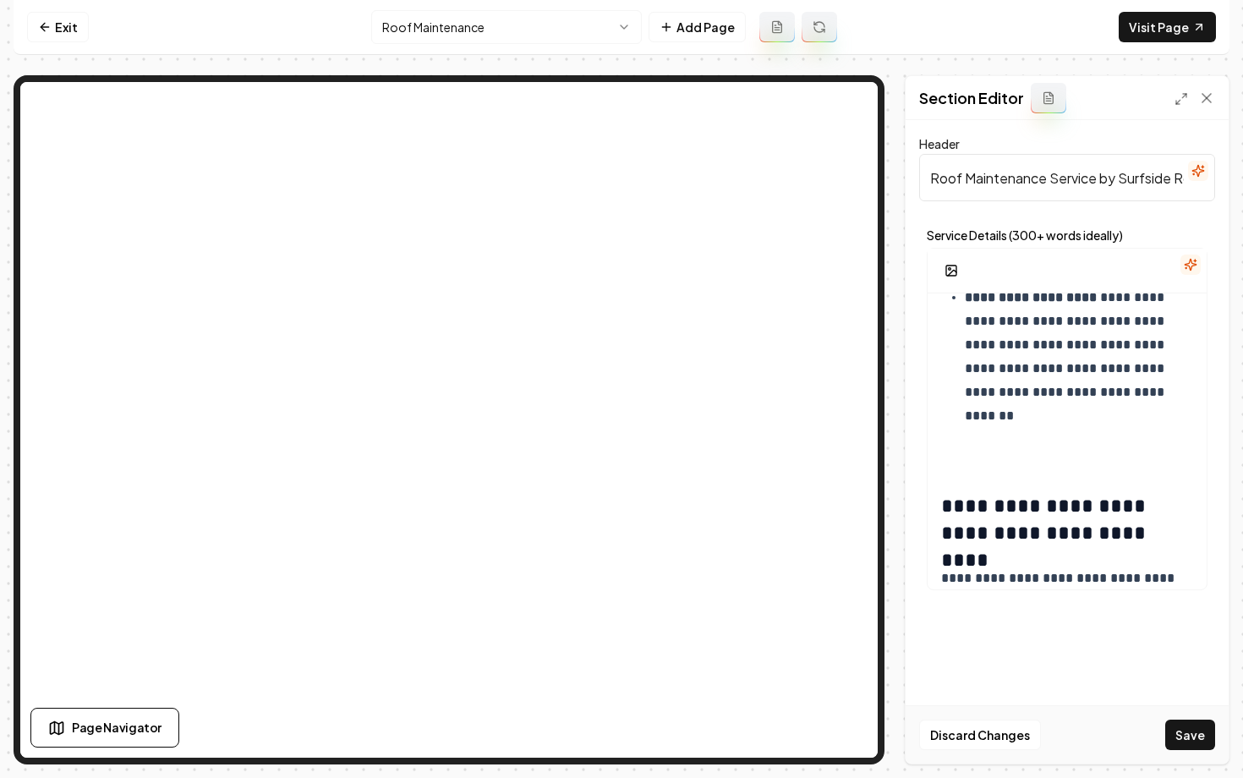
click at [1188, 267] on icon "button" at bounding box center [1190, 265] width 14 height 14
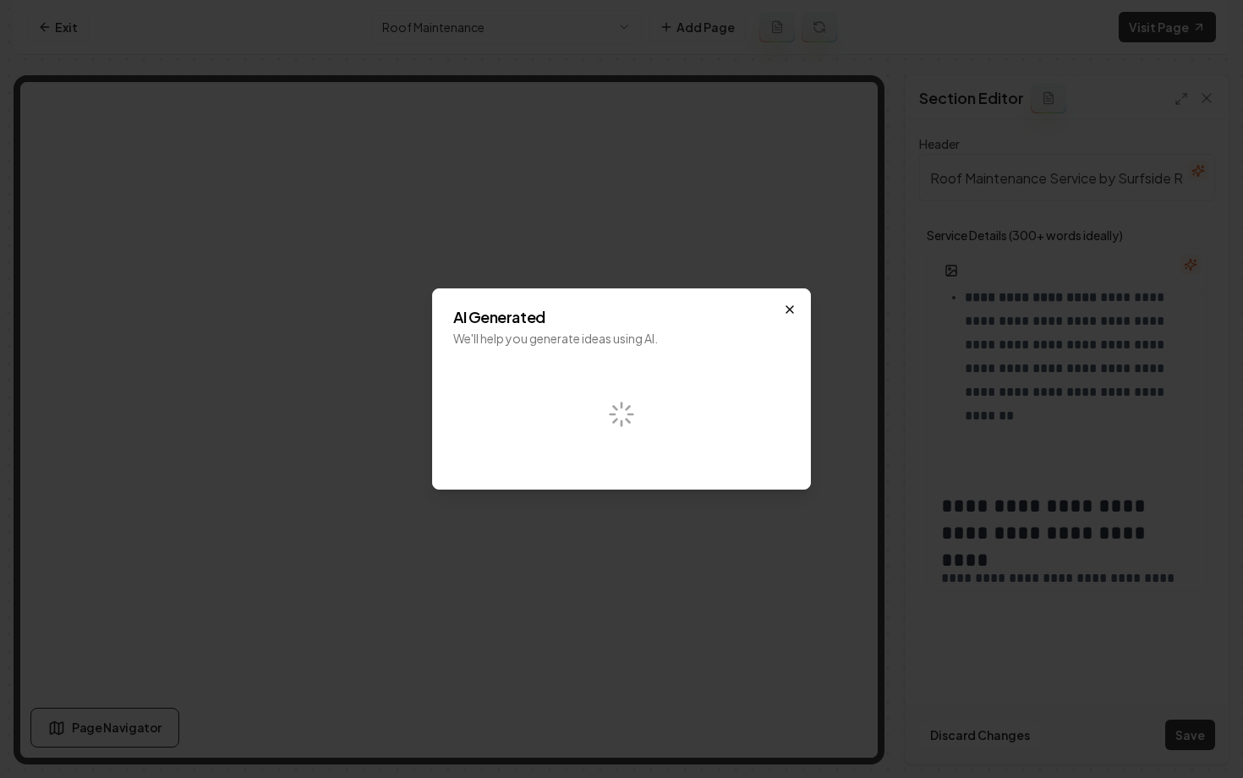
click at [785, 308] on icon "button" at bounding box center [790, 310] width 14 height 14
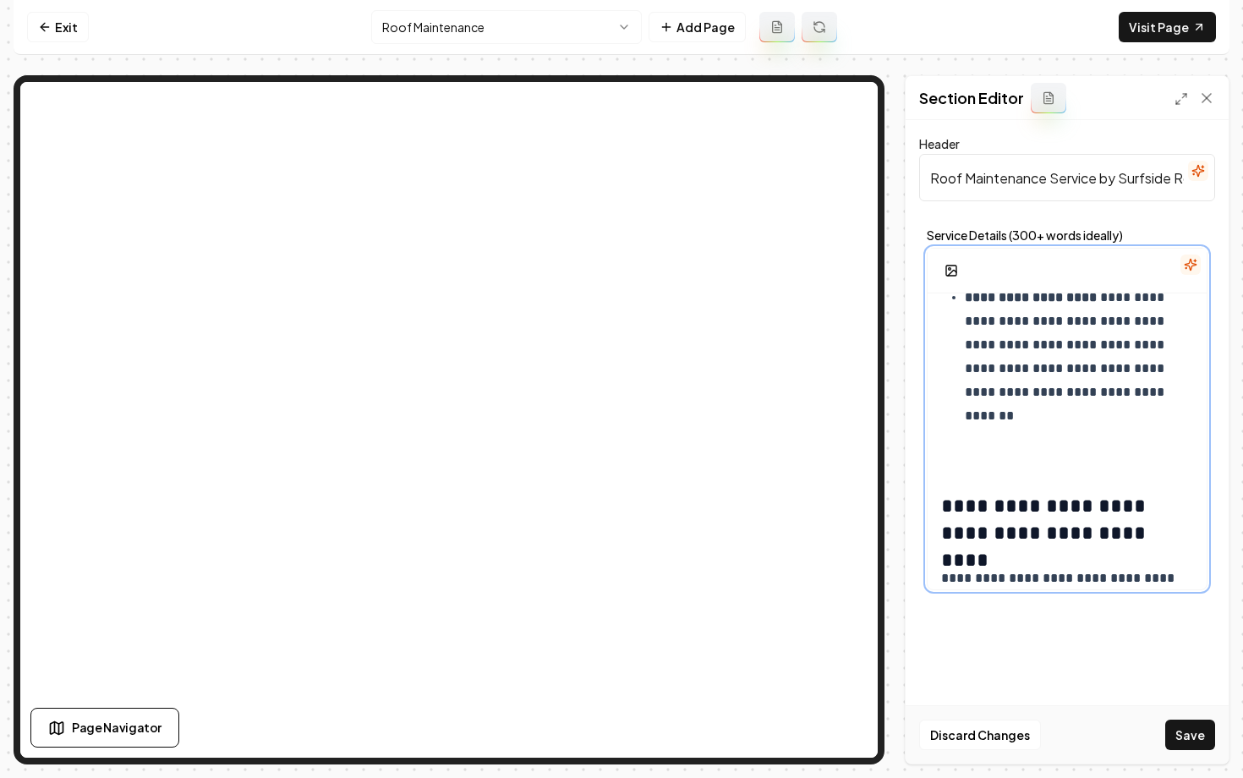
click at [1189, 401] on p "**********" at bounding box center [1078, 369] width 228 height 166
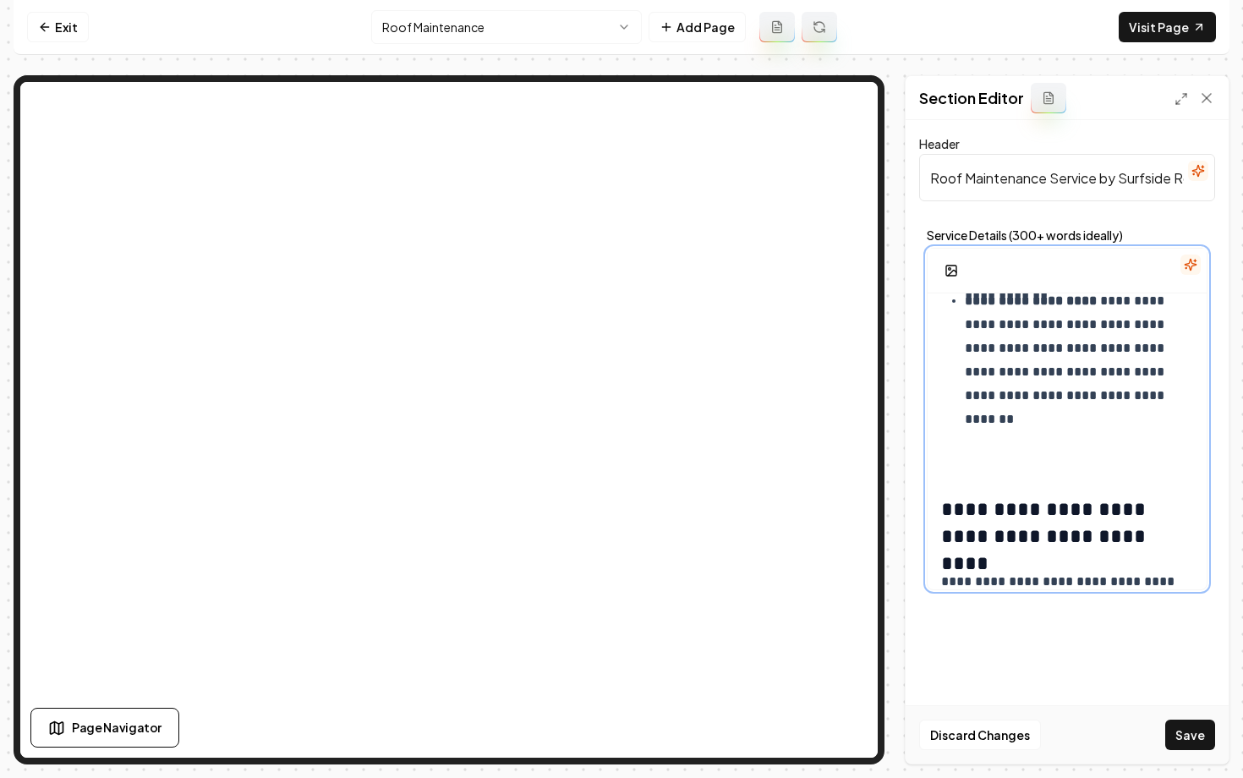
scroll to position [1068, 0]
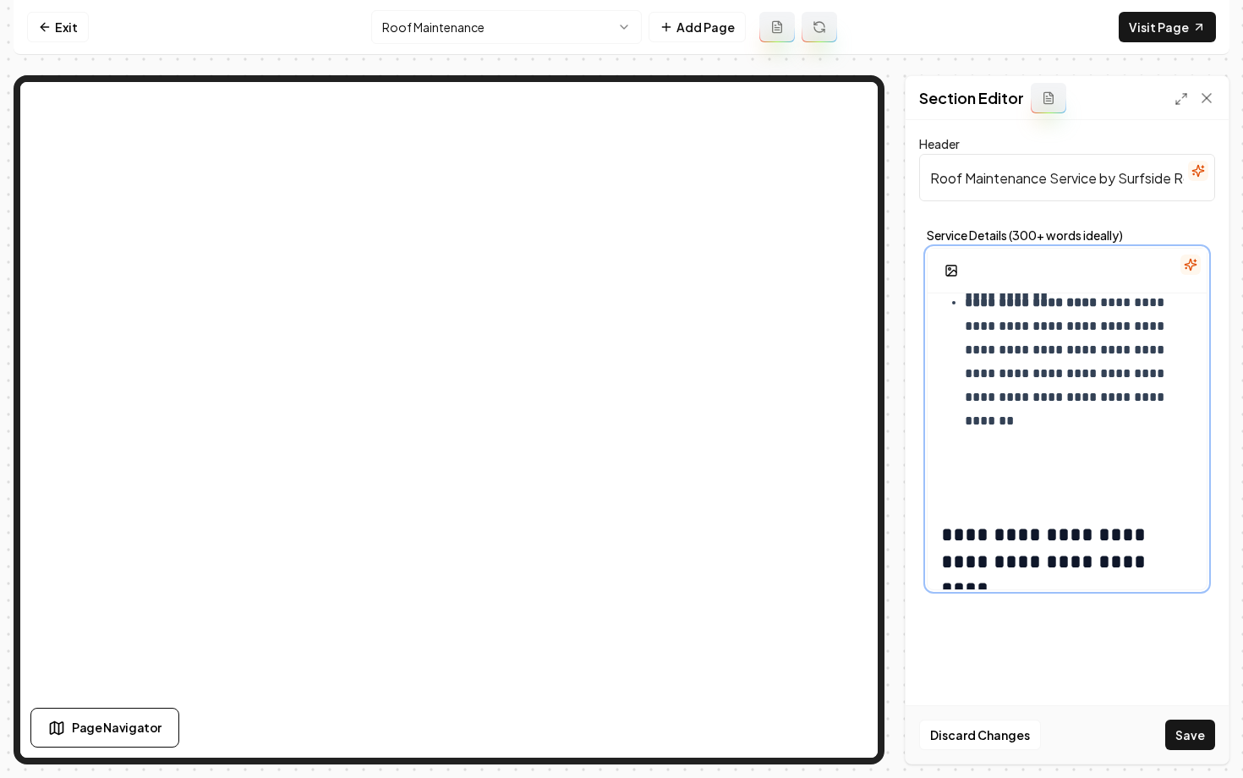
click at [1194, 398] on div "**********" at bounding box center [1066, 347] width 279 height 2242
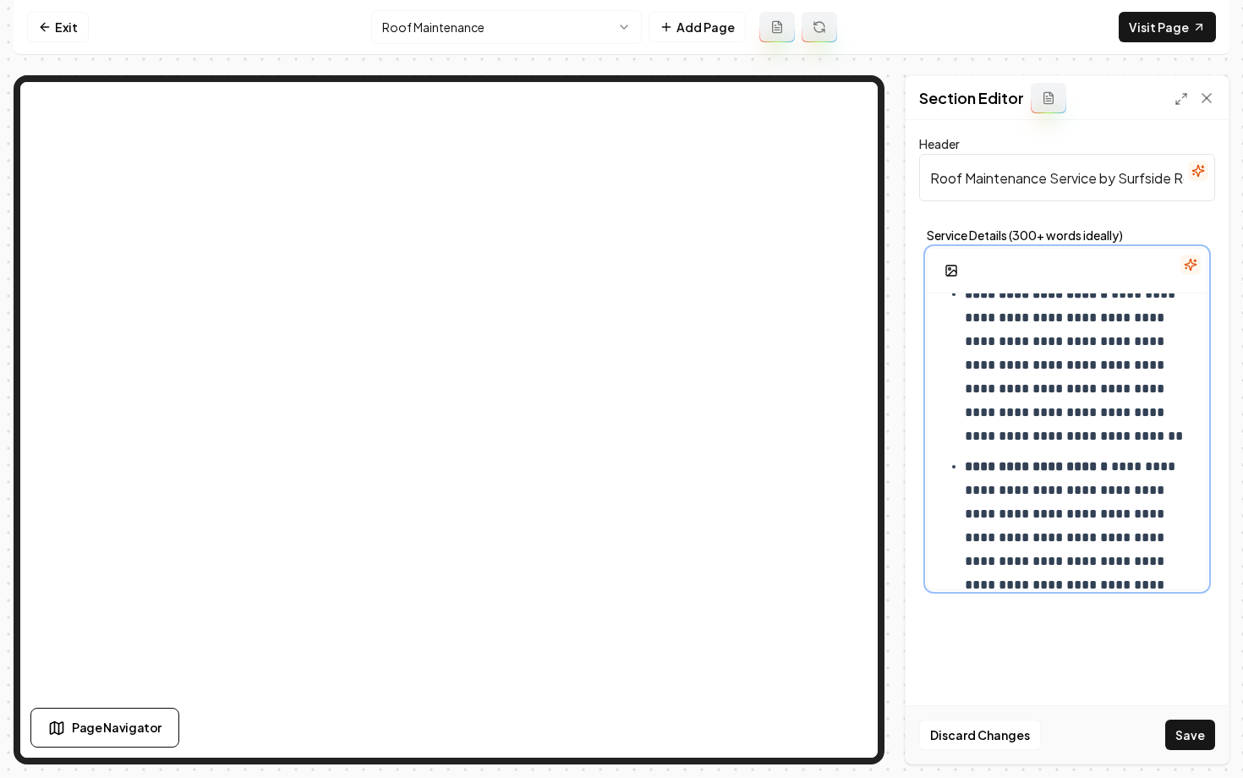
scroll to position [585, 0]
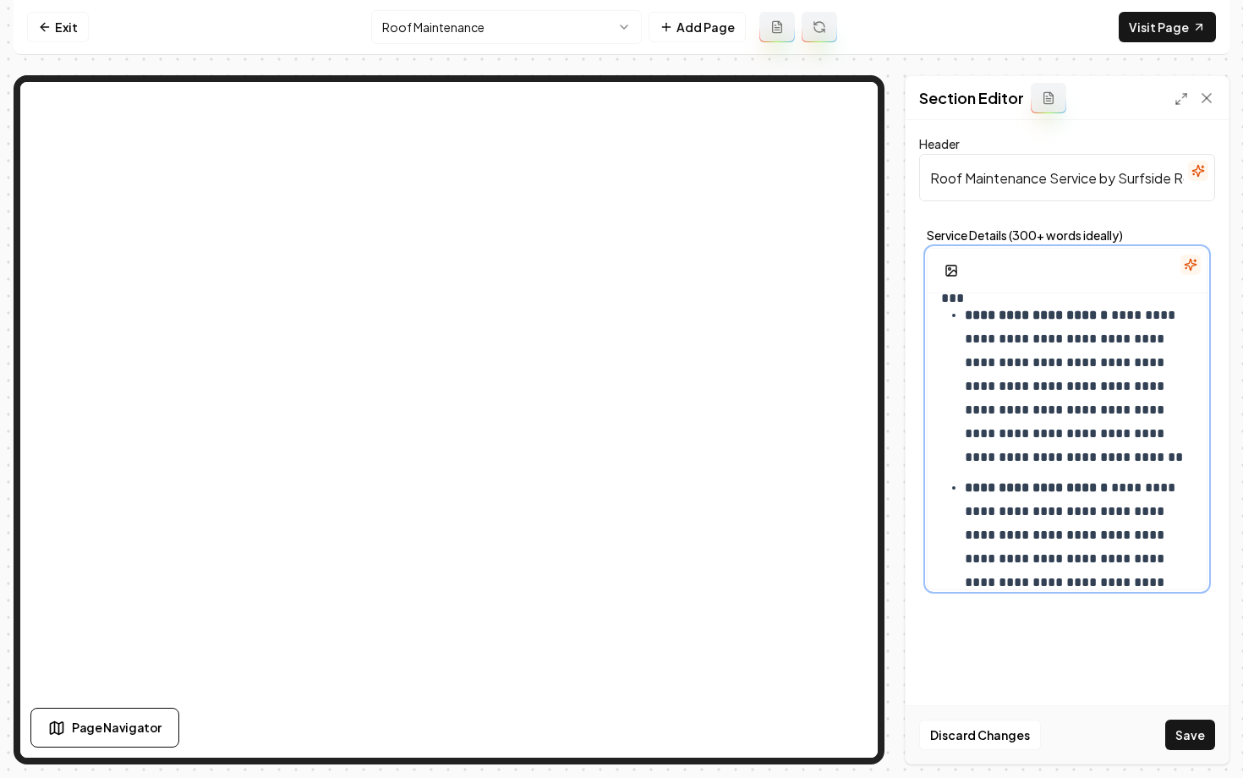
click at [1100, 491] on strong "**********" at bounding box center [1035, 487] width 143 height 13
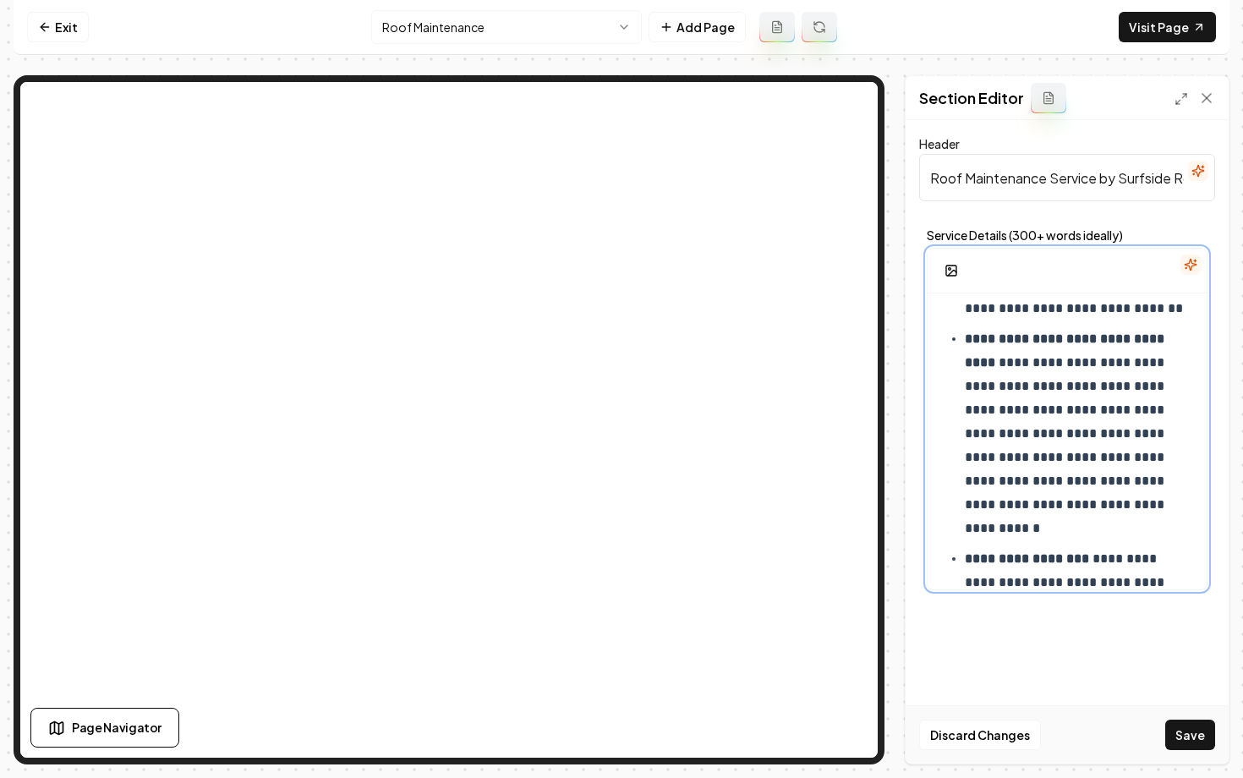
scroll to position [741, 0]
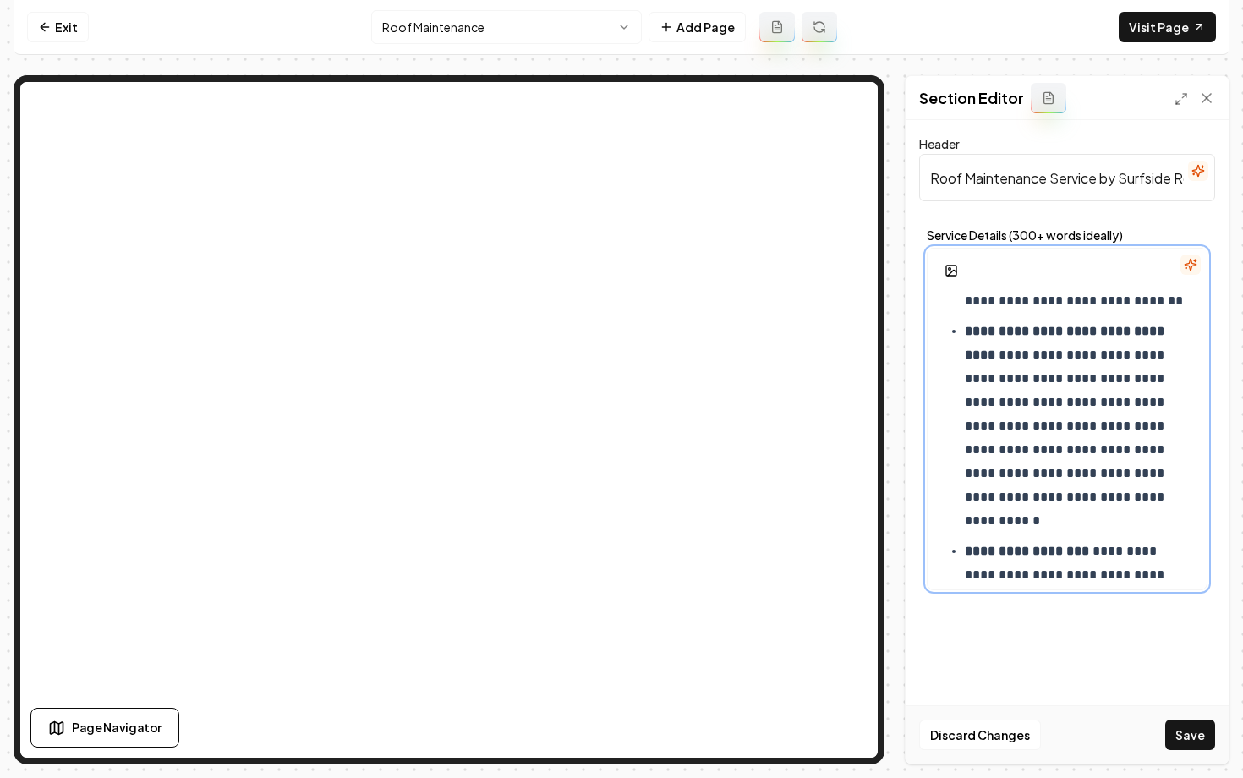
click at [1044, 525] on p "**********" at bounding box center [1078, 426] width 228 height 213
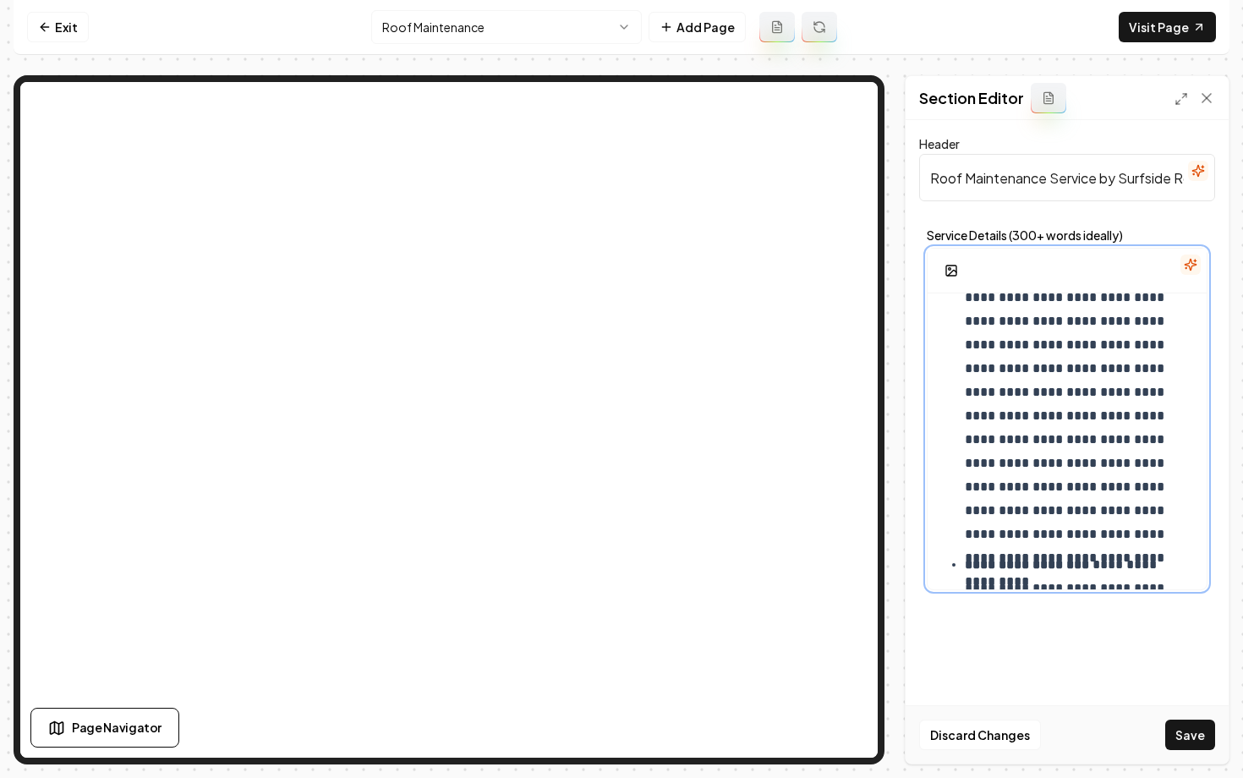
scroll to position [1055, 0]
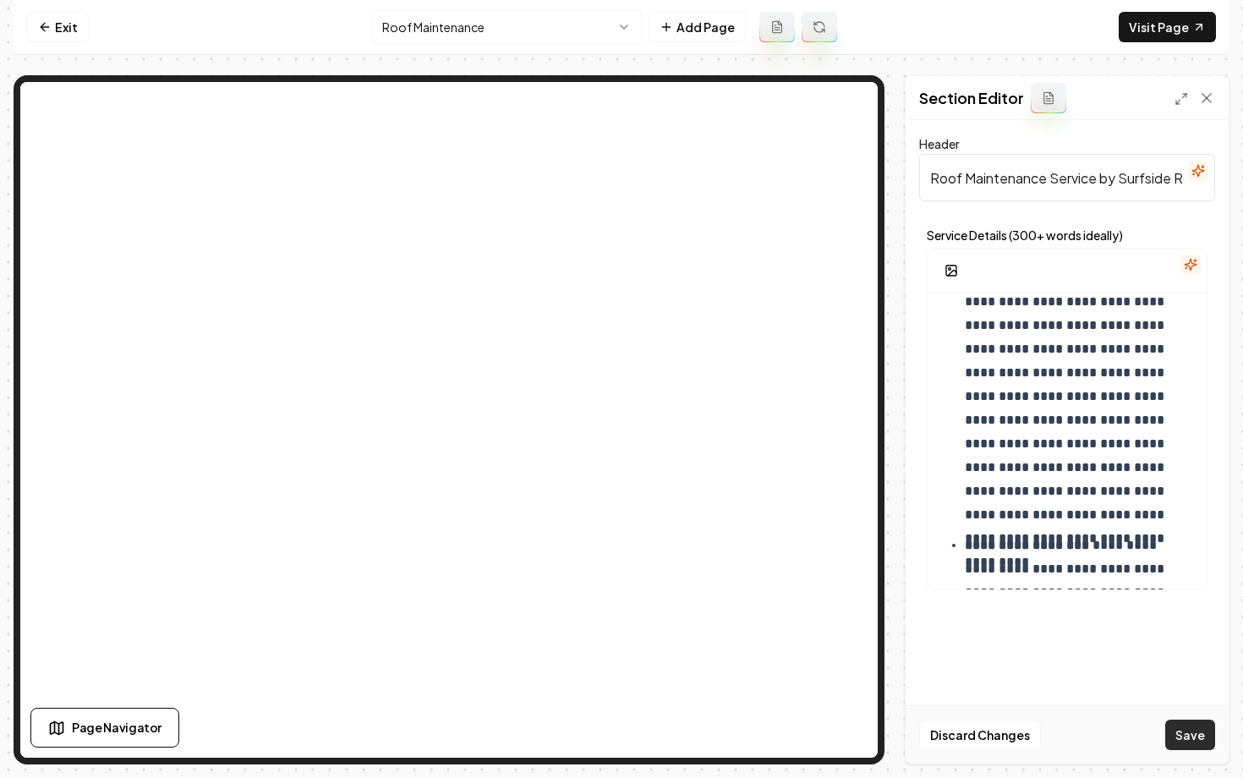
click at [1173, 738] on button "Save" at bounding box center [1190, 734] width 50 height 30
click at [414, 17] on html "**********" at bounding box center [621, 389] width 1243 height 778
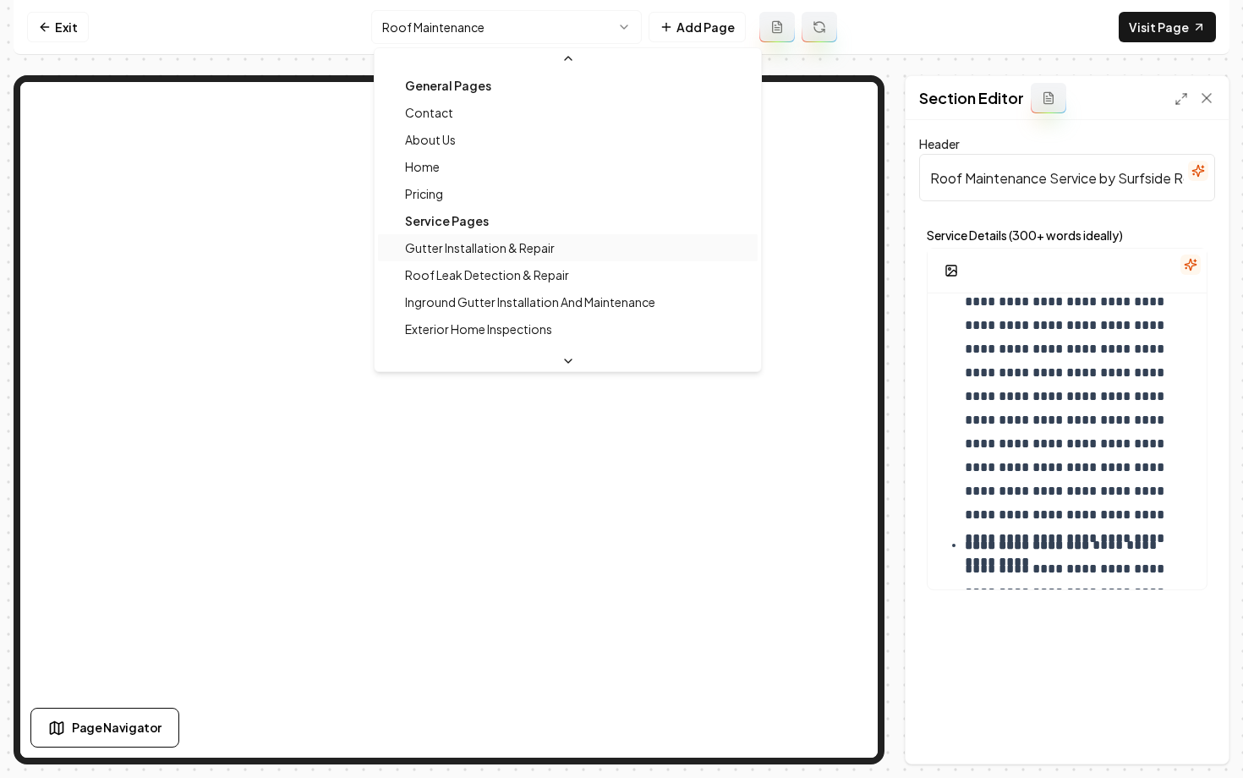
scroll to position [127, 0]
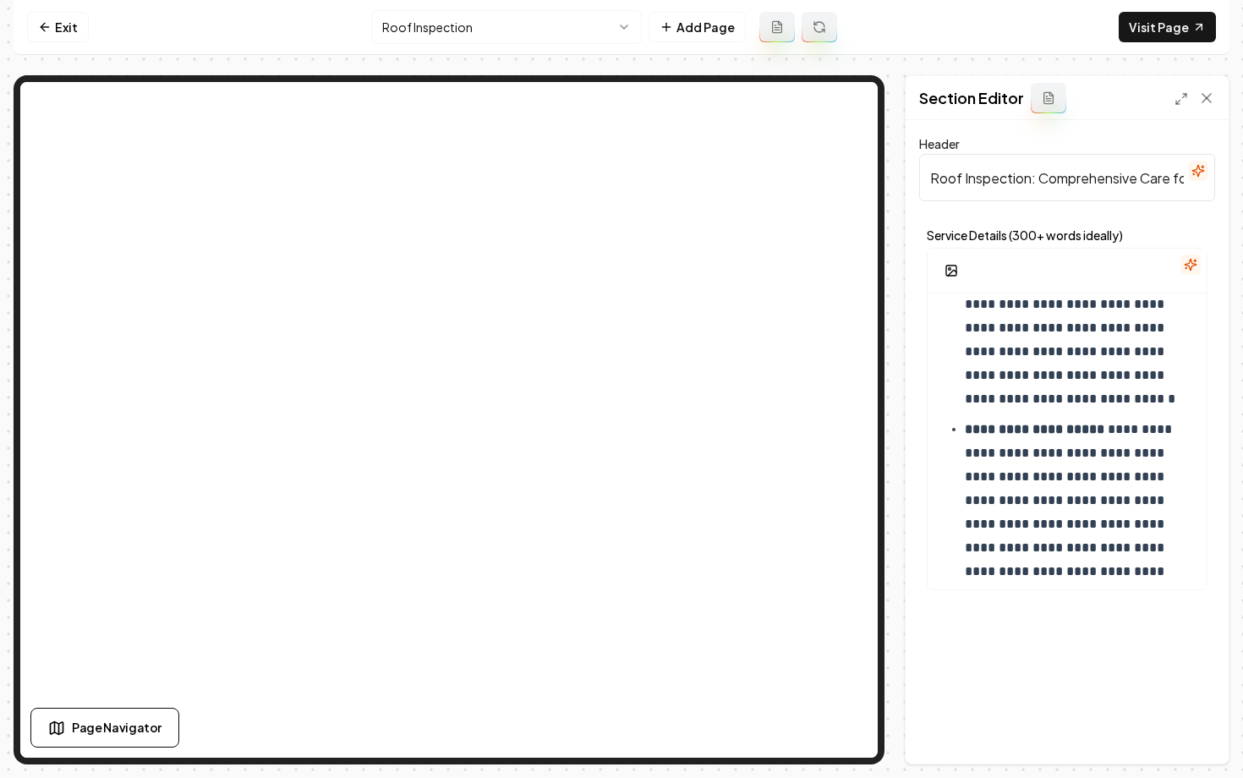
scroll to position [663, 0]
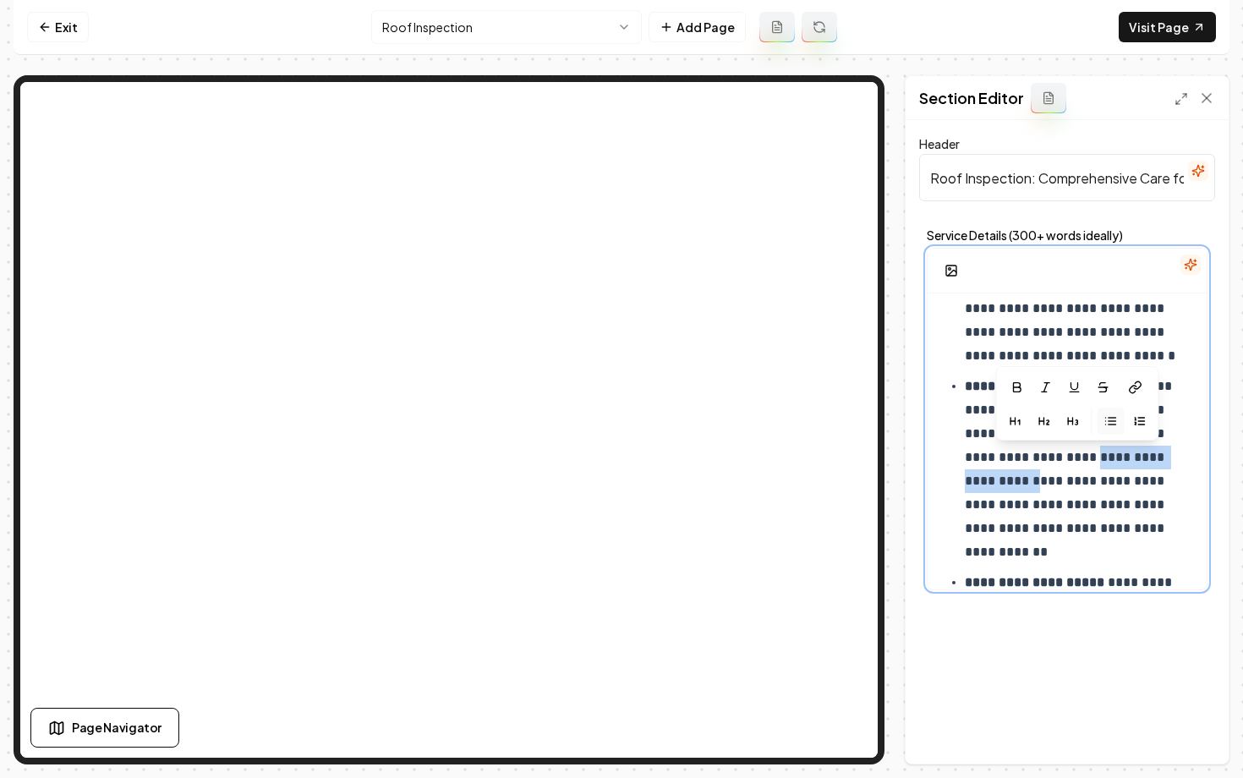
drag, startPoint x: 1045, startPoint y: 478, endPoint x: 1125, endPoint y: 455, distance: 83.7
click at [1125, 455] on p "**********" at bounding box center [1078, 468] width 228 height 189
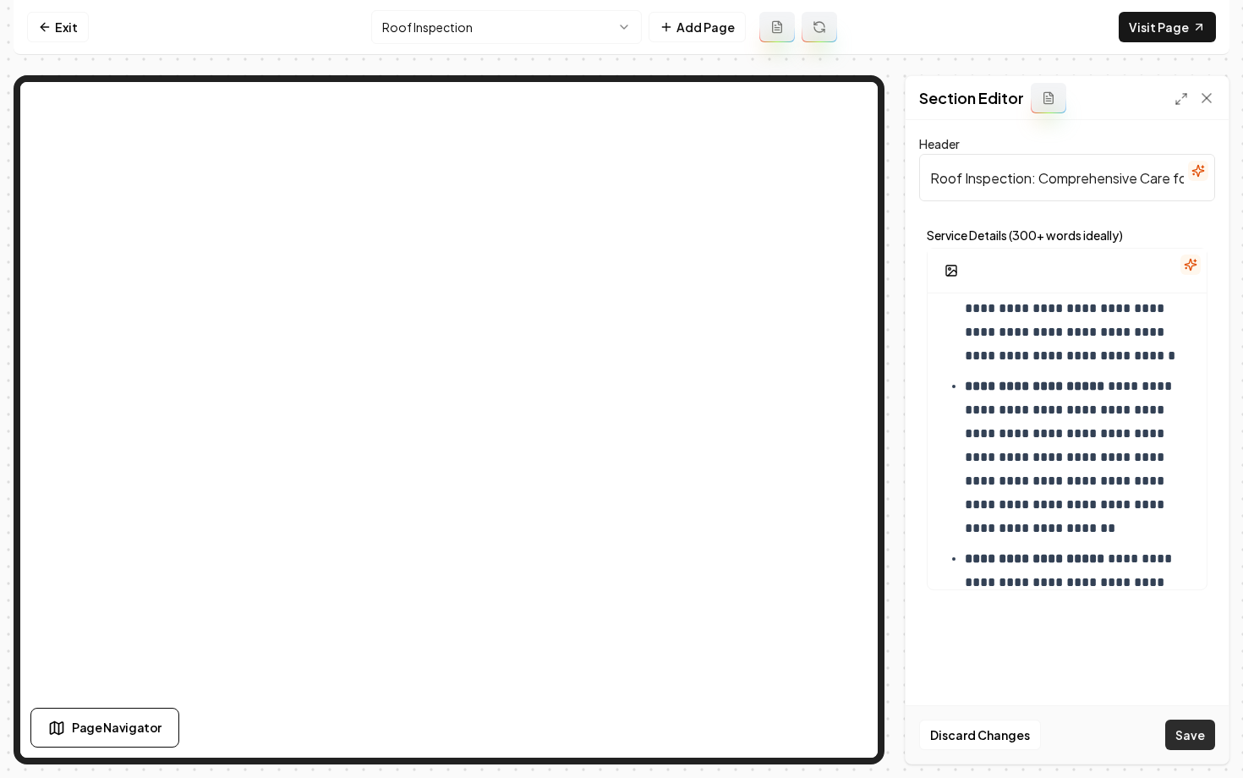
click at [1170, 731] on button "Save" at bounding box center [1190, 734] width 50 height 30
click at [462, 37] on html "**********" at bounding box center [621, 389] width 1243 height 778
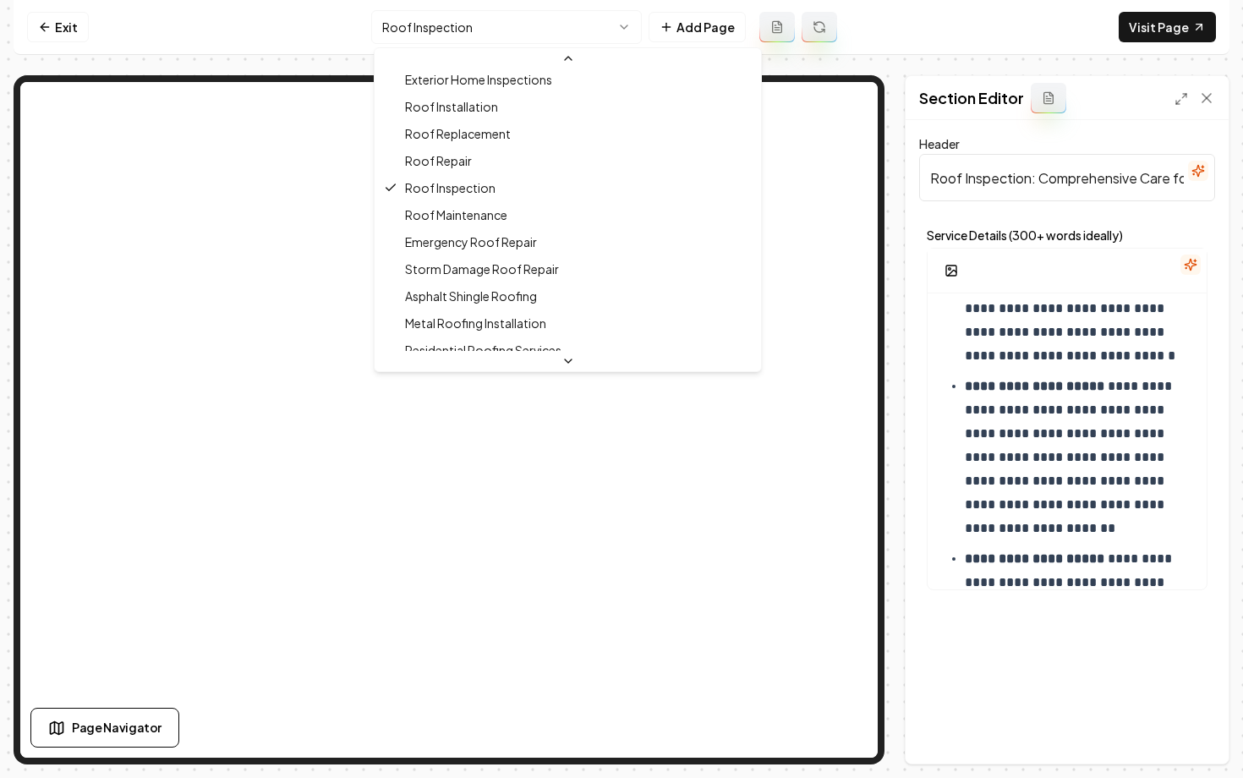
scroll to position [272, 0]
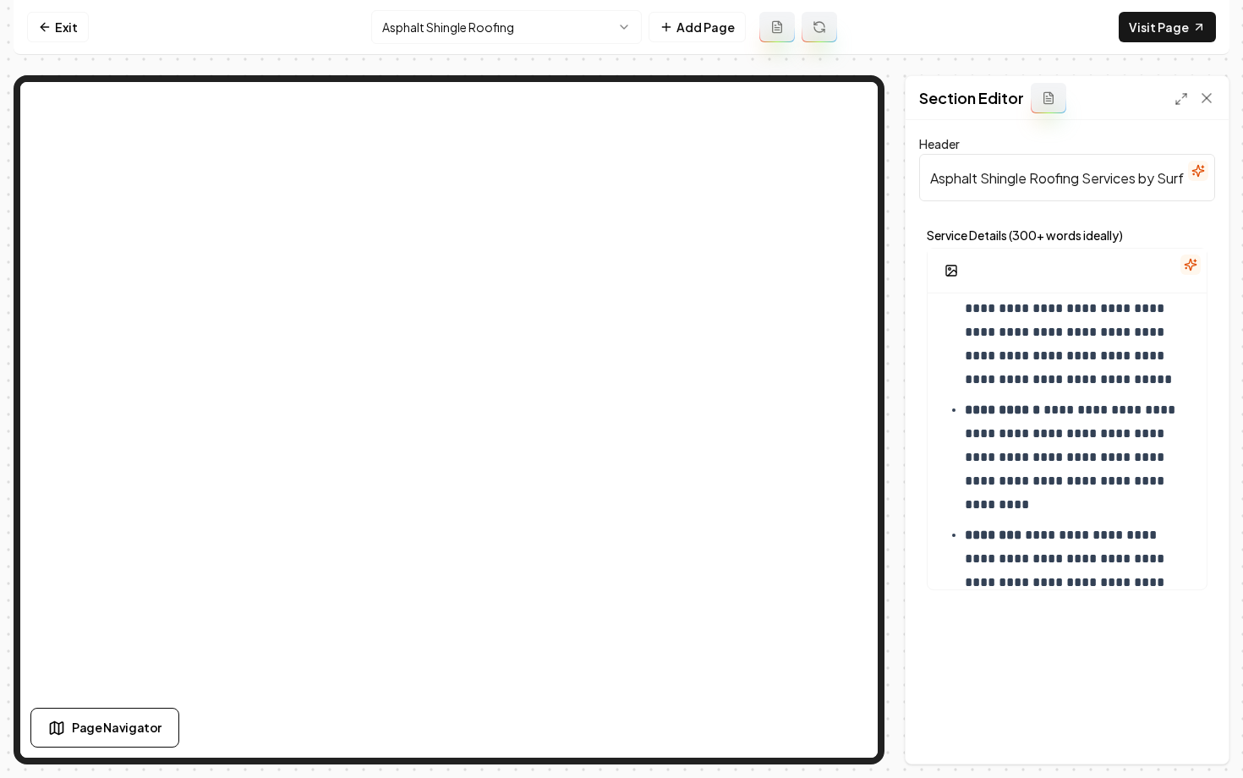
scroll to position [838, 0]
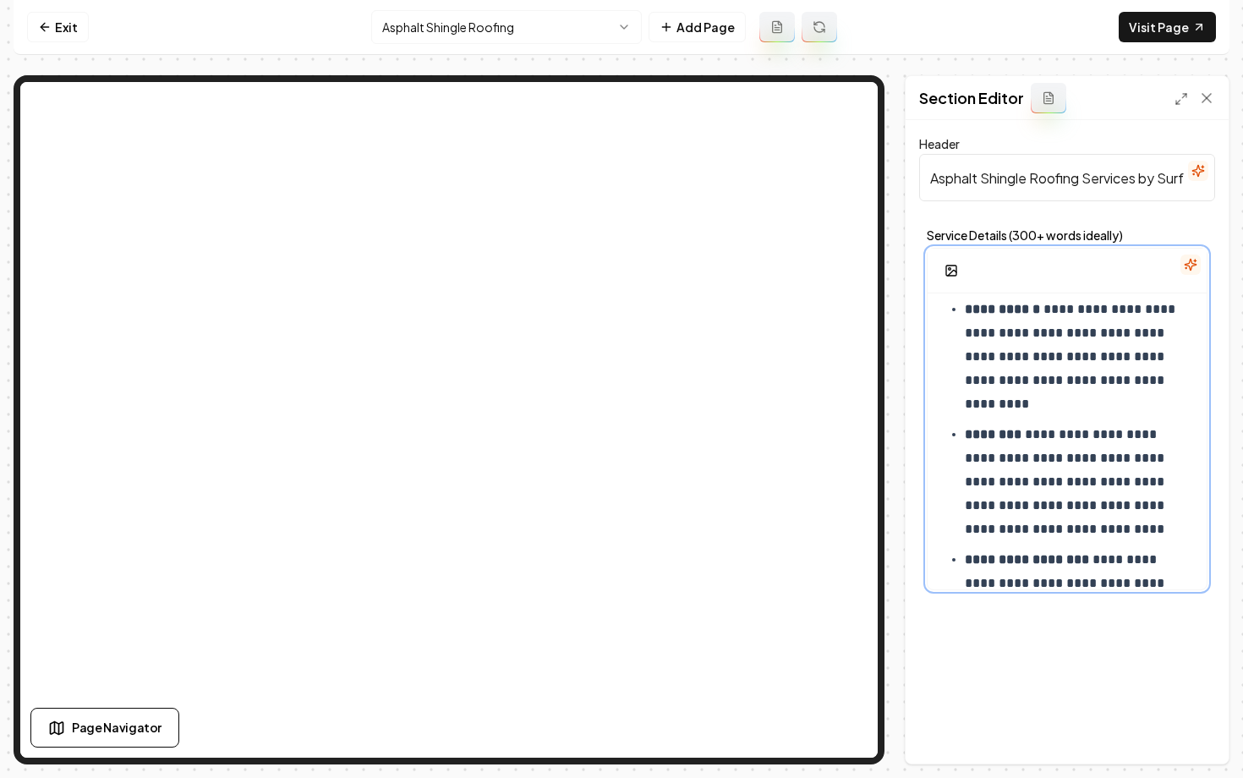
click at [1090, 360] on p "**********" at bounding box center [1078, 357] width 228 height 118
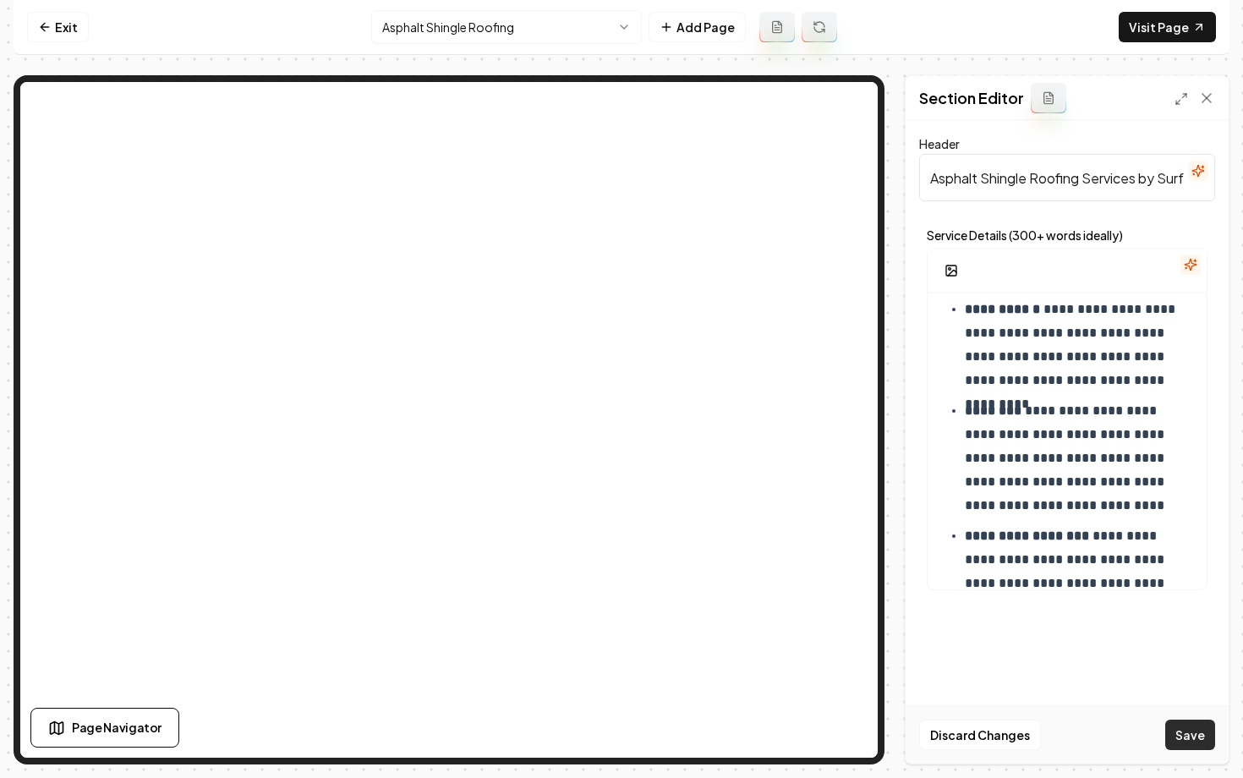
click at [1177, 734] on button "Save" at bounding box center [1190, 734] width 50 height 30
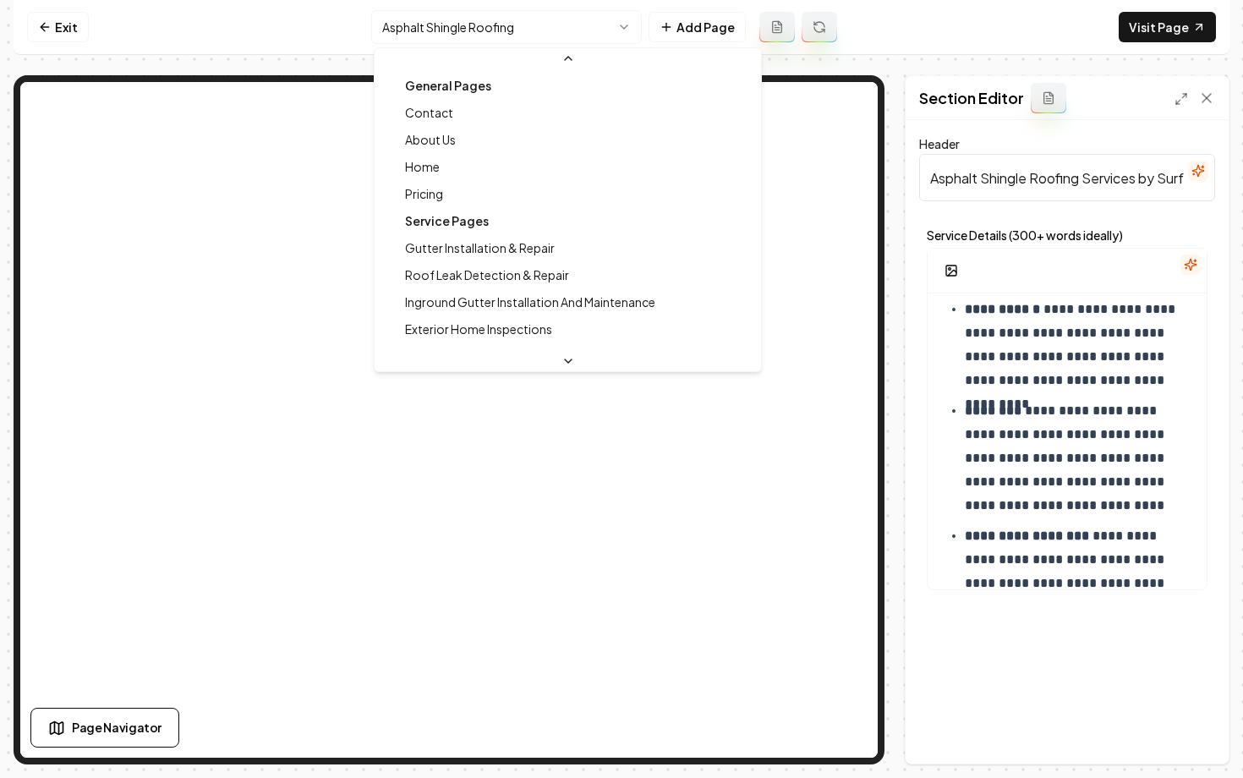
click at [490, 36] on html "**********" at bounding box center [621, 389] width 1243 height 778
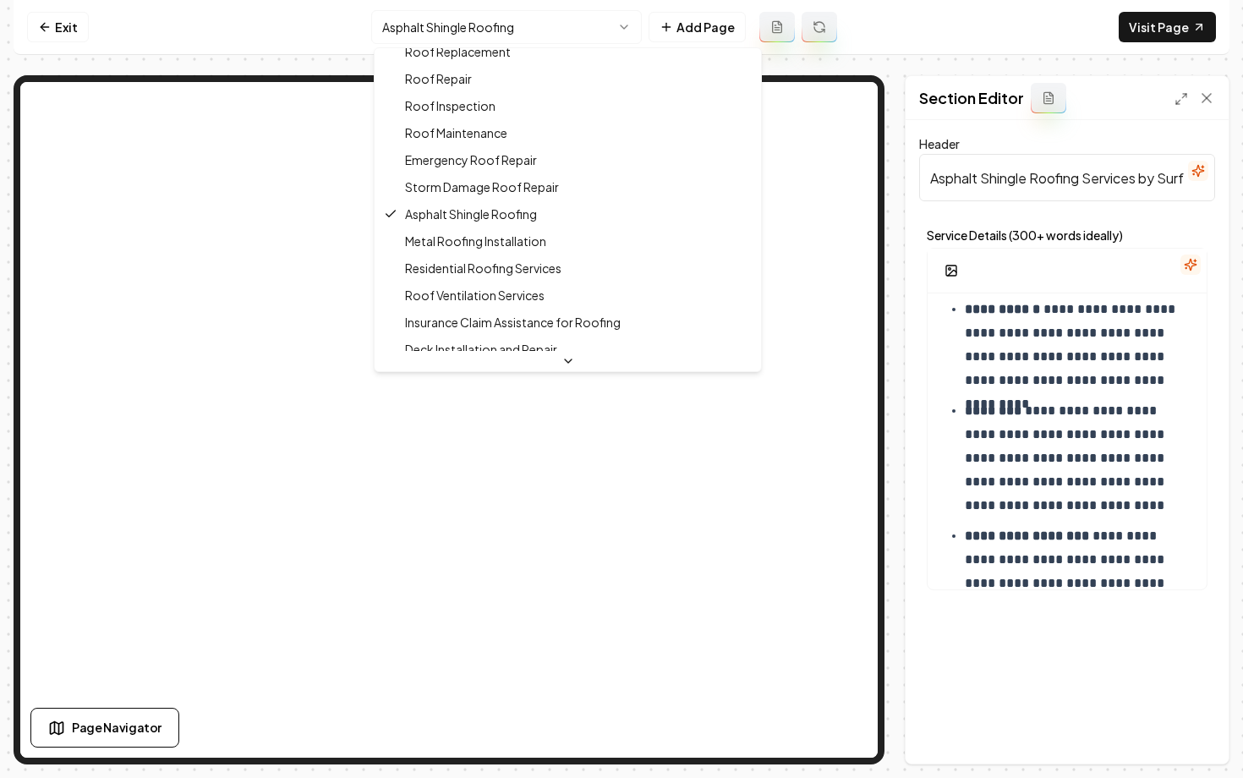
scroll to position [0, 0]
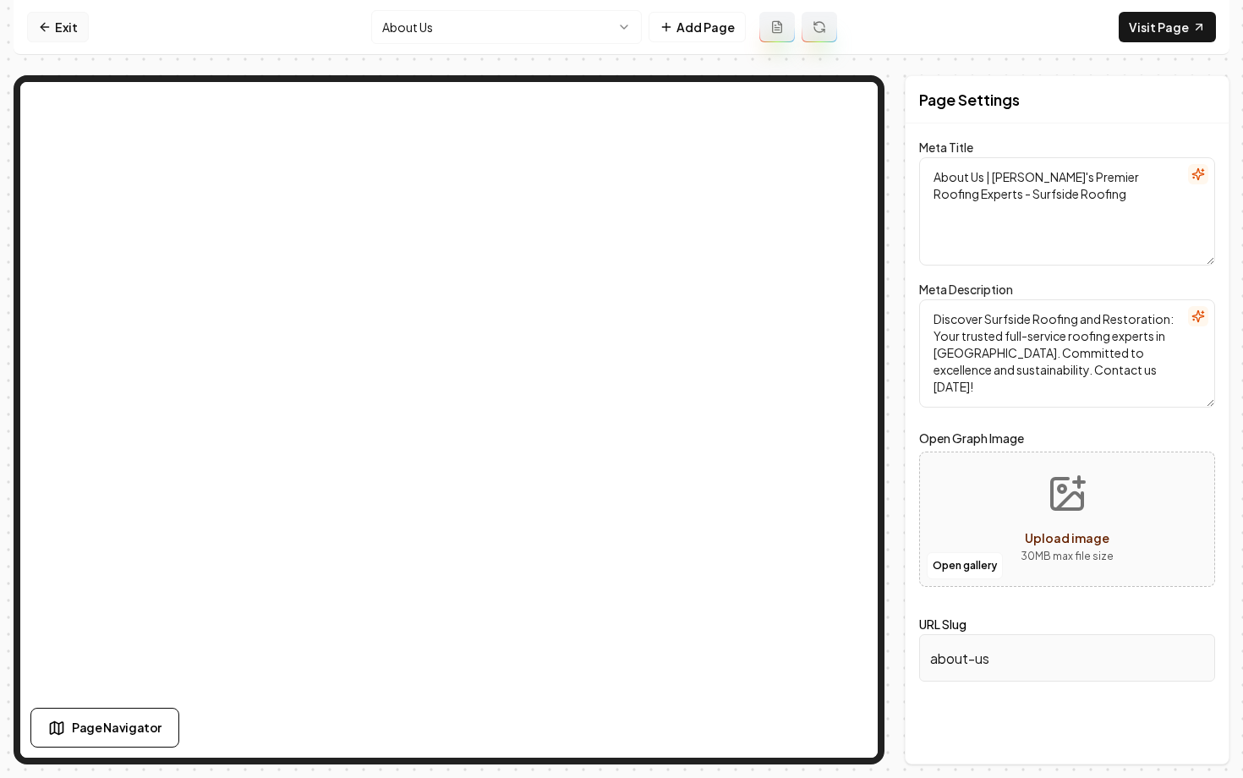
click at [44, 28] on icon at bounding box center [45, 27] width 14 height 14
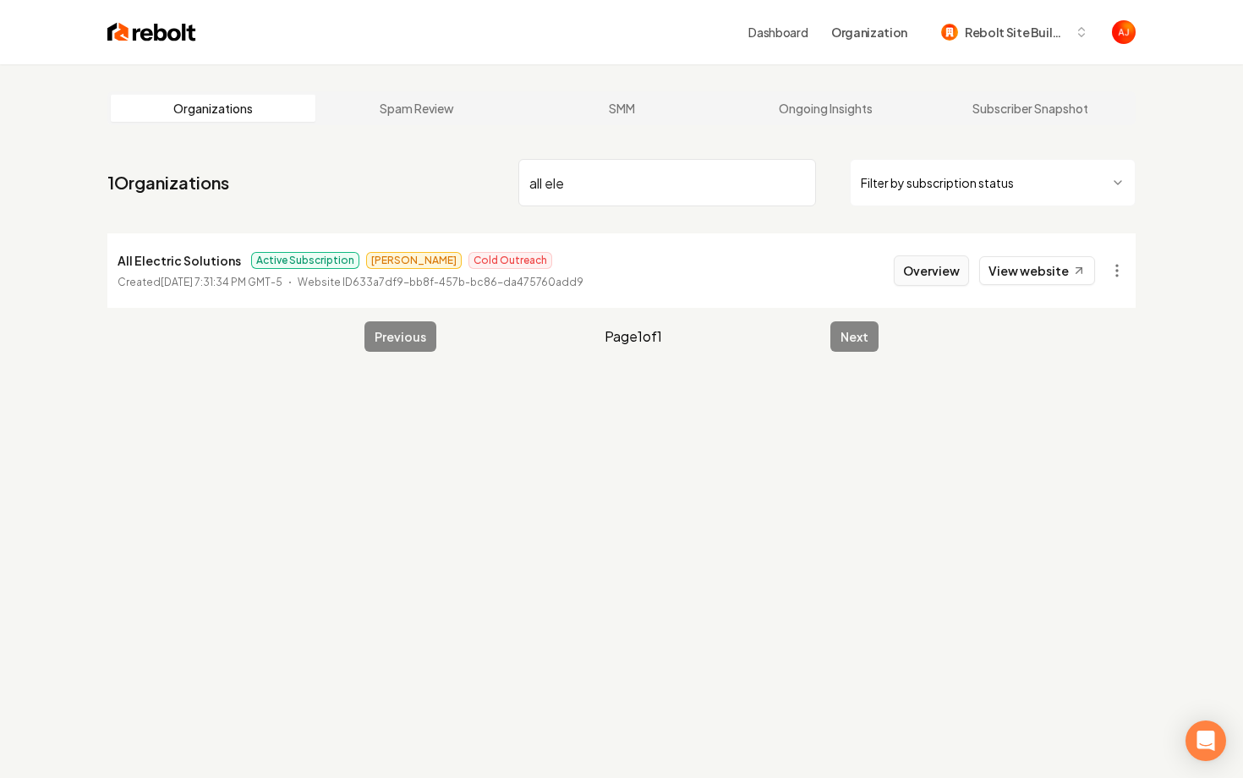
type input "all ele"
click at [921, 270] on button "Overview" at bounding box center [930, 270] width 75 height 30
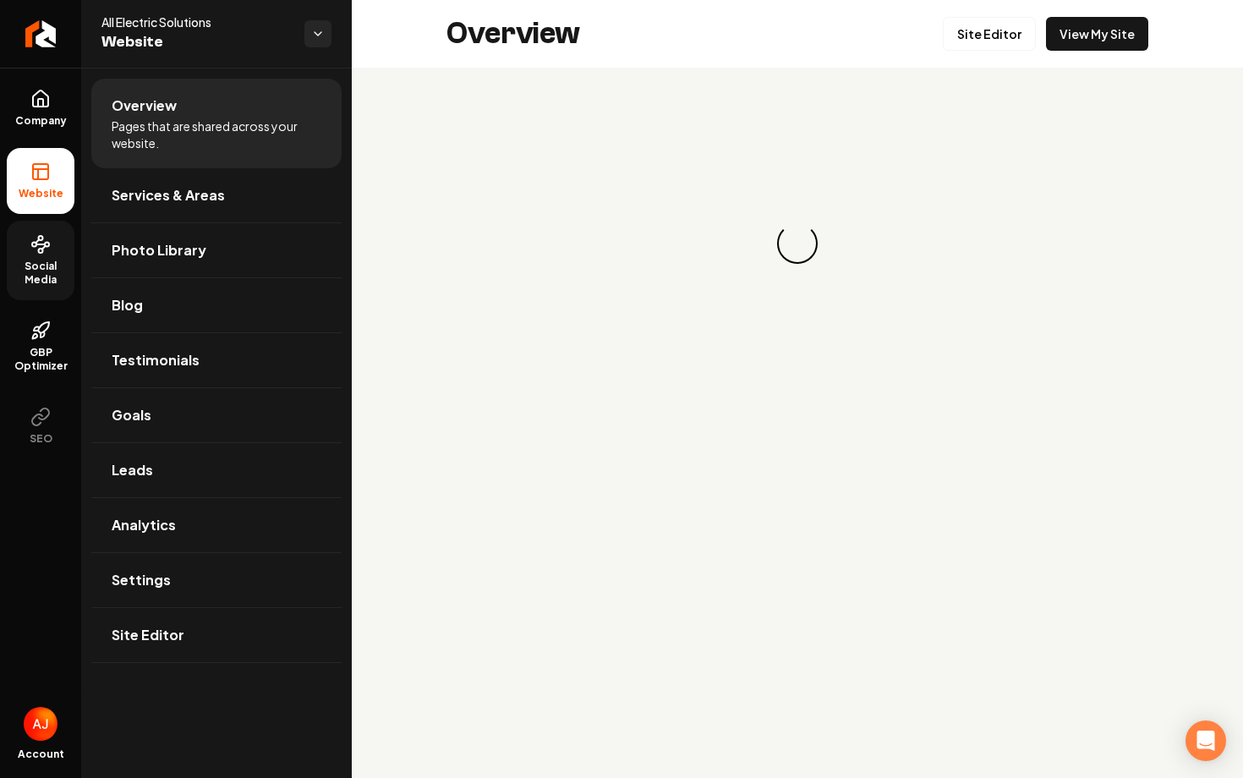
click at [27, 269] on span "Social Media" at bounding box center [41, 272] width 68 height 27
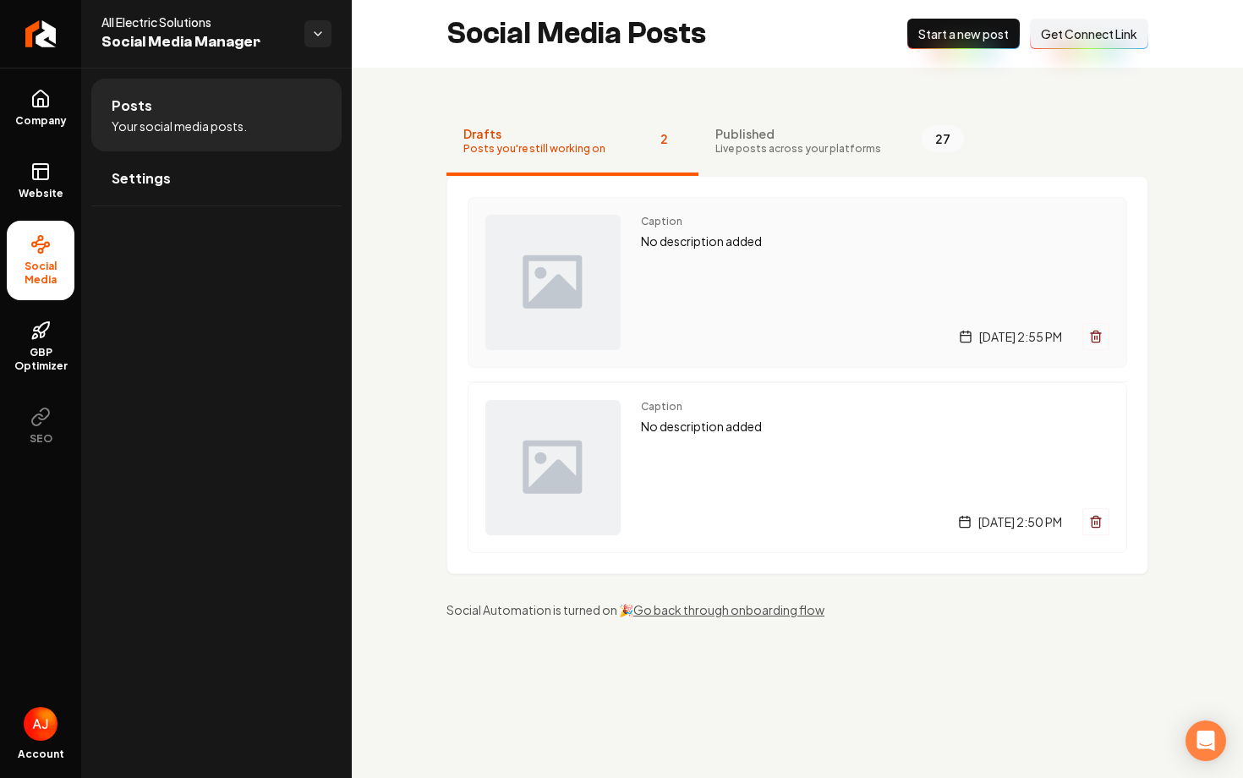
click at [720, 279] on div "Caption No description added Wednesday, August 27, 2025 | 2:55 PM" at bounding box center [875, 282] width 468 height 135
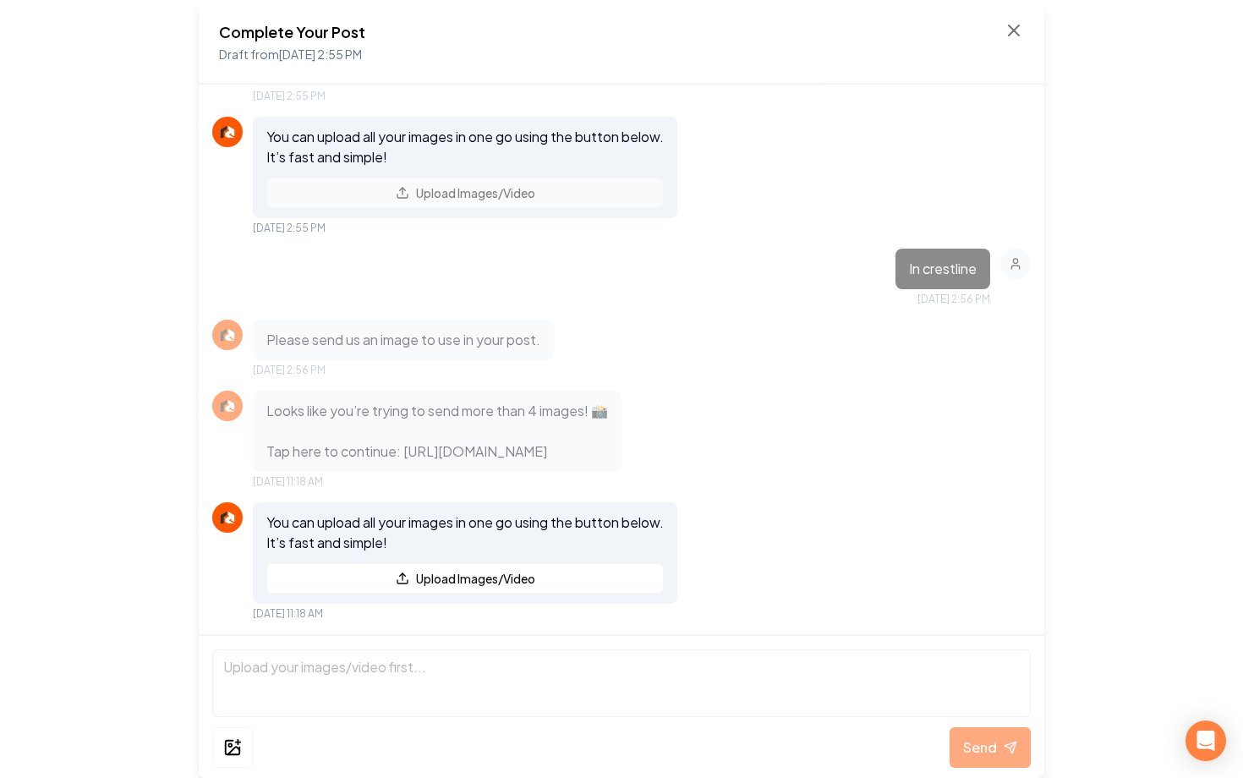
scroll to position [154, 0]
click at [1009, 24] on icon at bounding box center [1013, 30] width 20 height 20
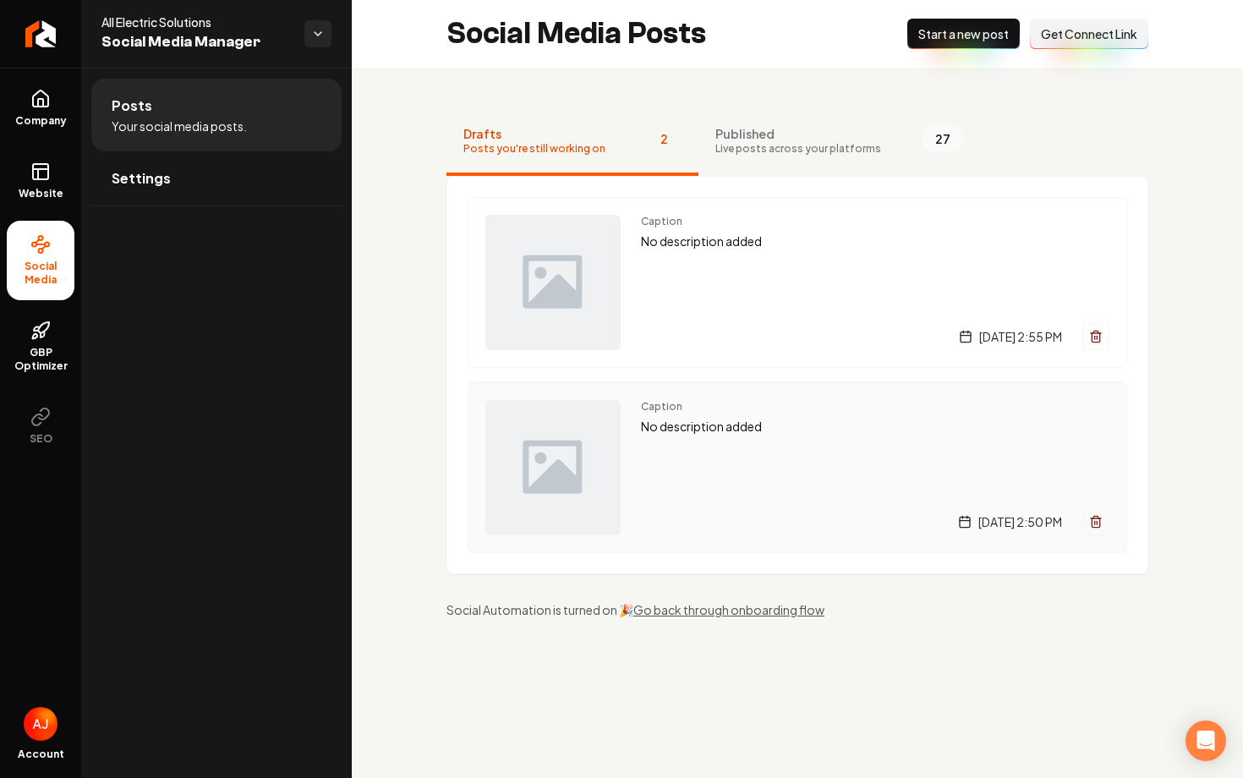
click at [744, 445] on div "Caption No description added Wednesday, July 30, 2025 | 2:50 PM" at bounding box center [875, 467] width 468 height 135
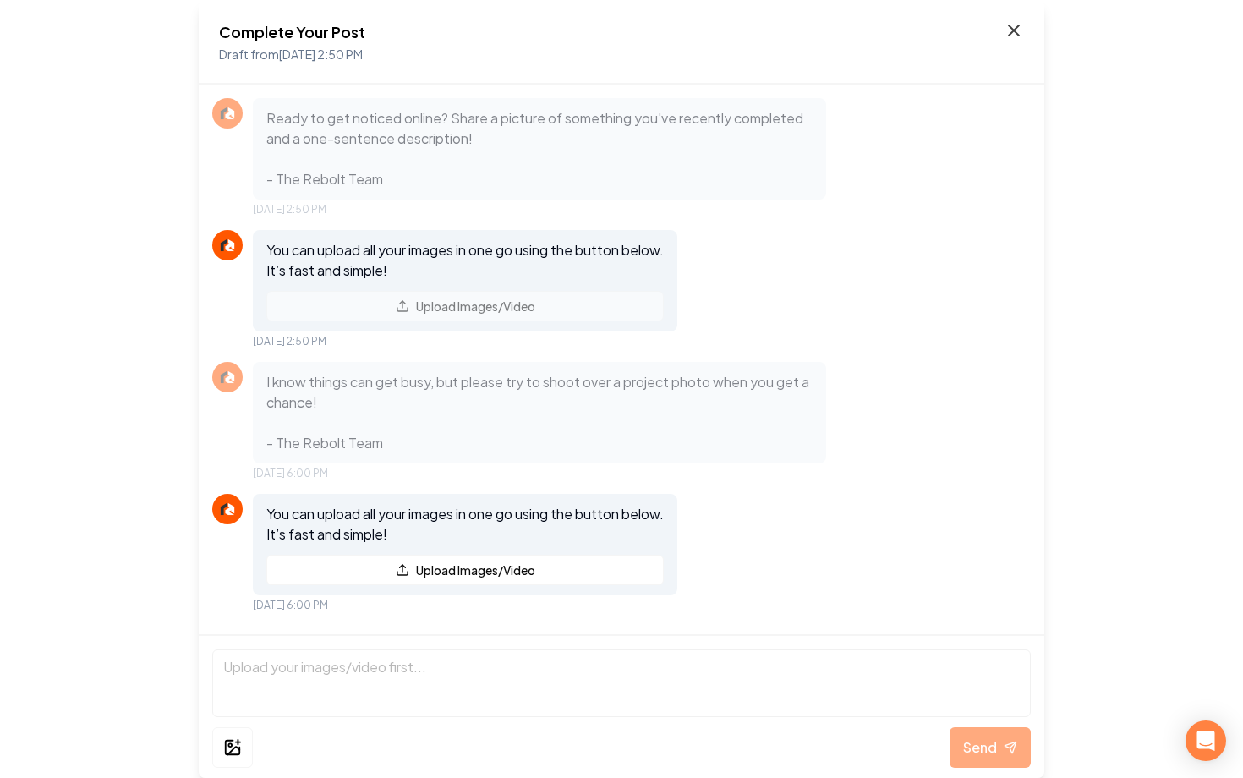
click at [1023, 25] on icon at bounding box center [1013, 30] width 20 height 20
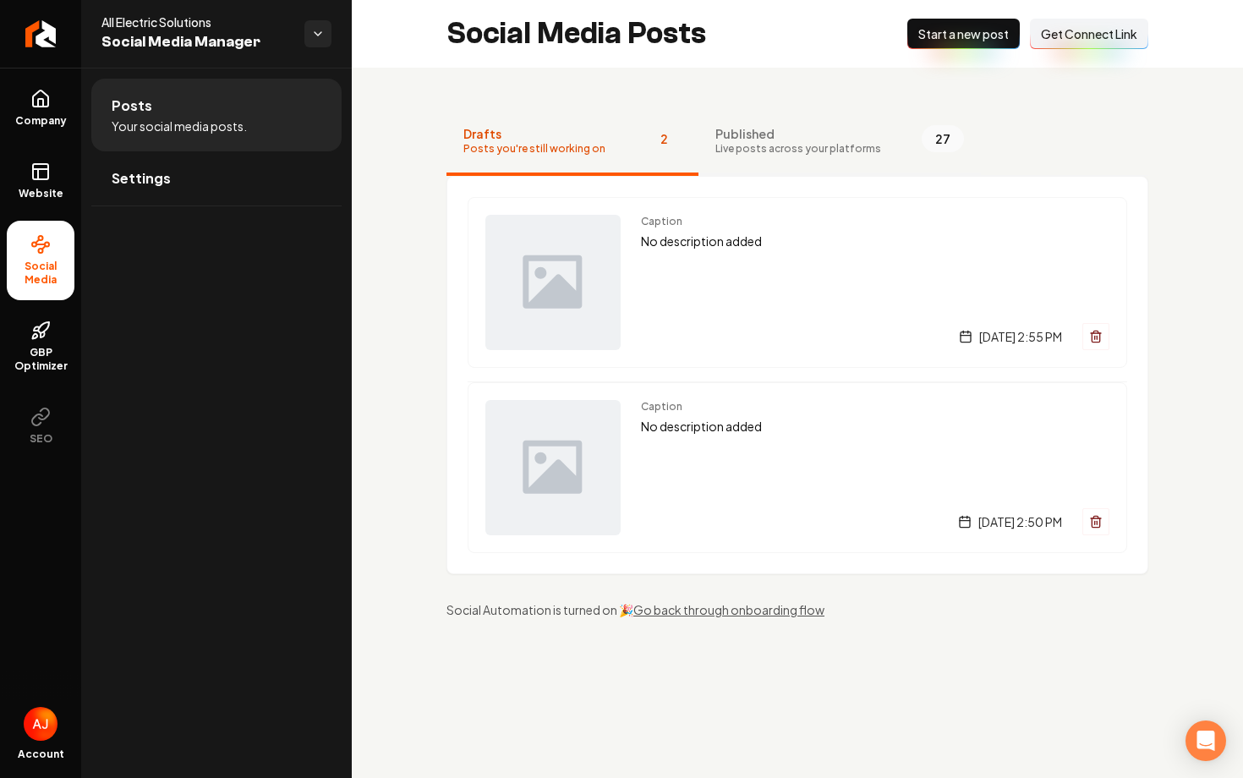
click at [808, 148] on span "Live posts across your platforms" at bounding box center [798, 149] width 166 height 14
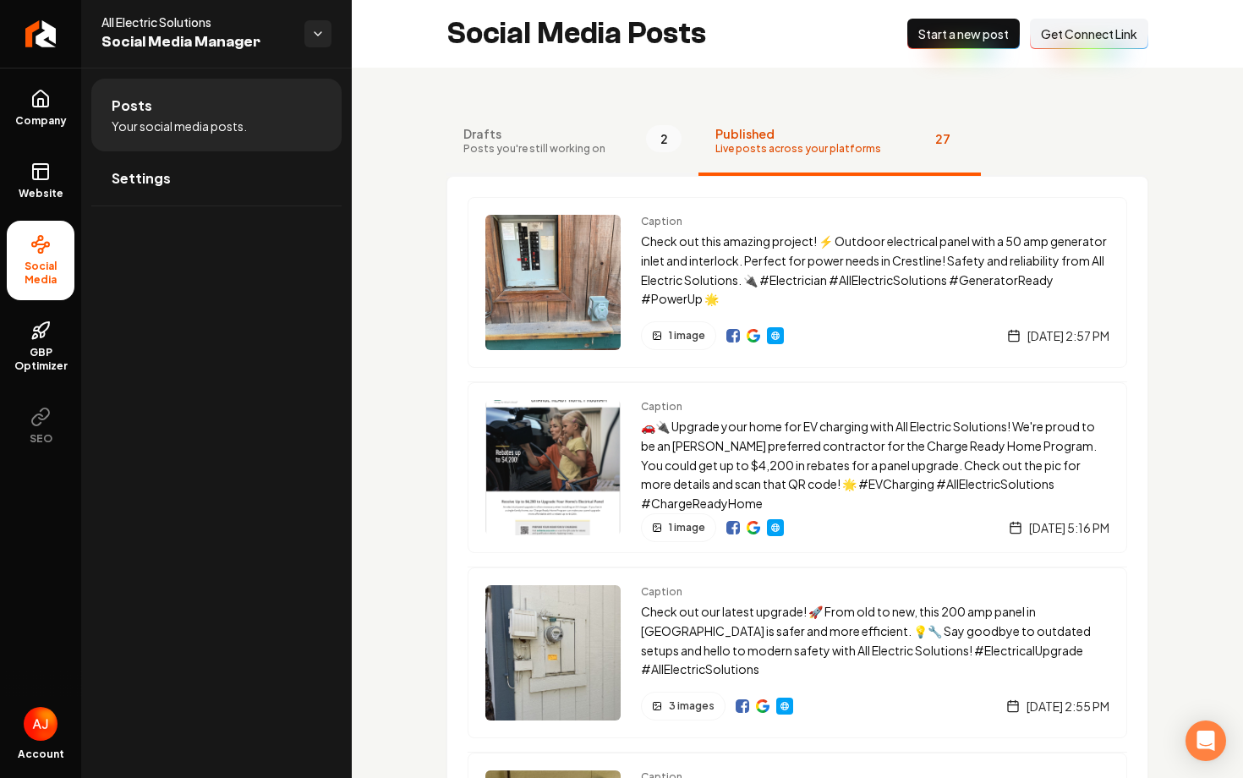
click at [588, 147] on span "Posts you're still working on" at bounding box center [534, 149] width 142 height 14
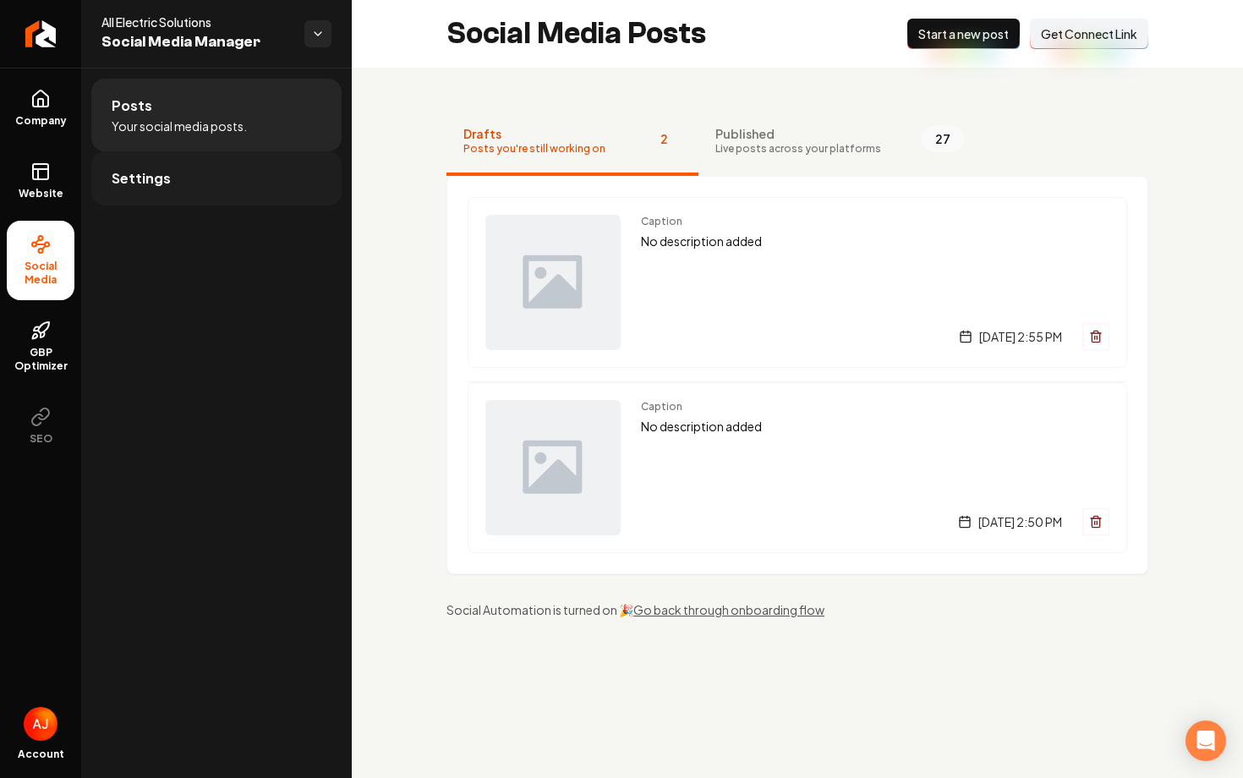
click at [178, 172] on link "Settings" at bounding box center [216, 178] width 250 height 54
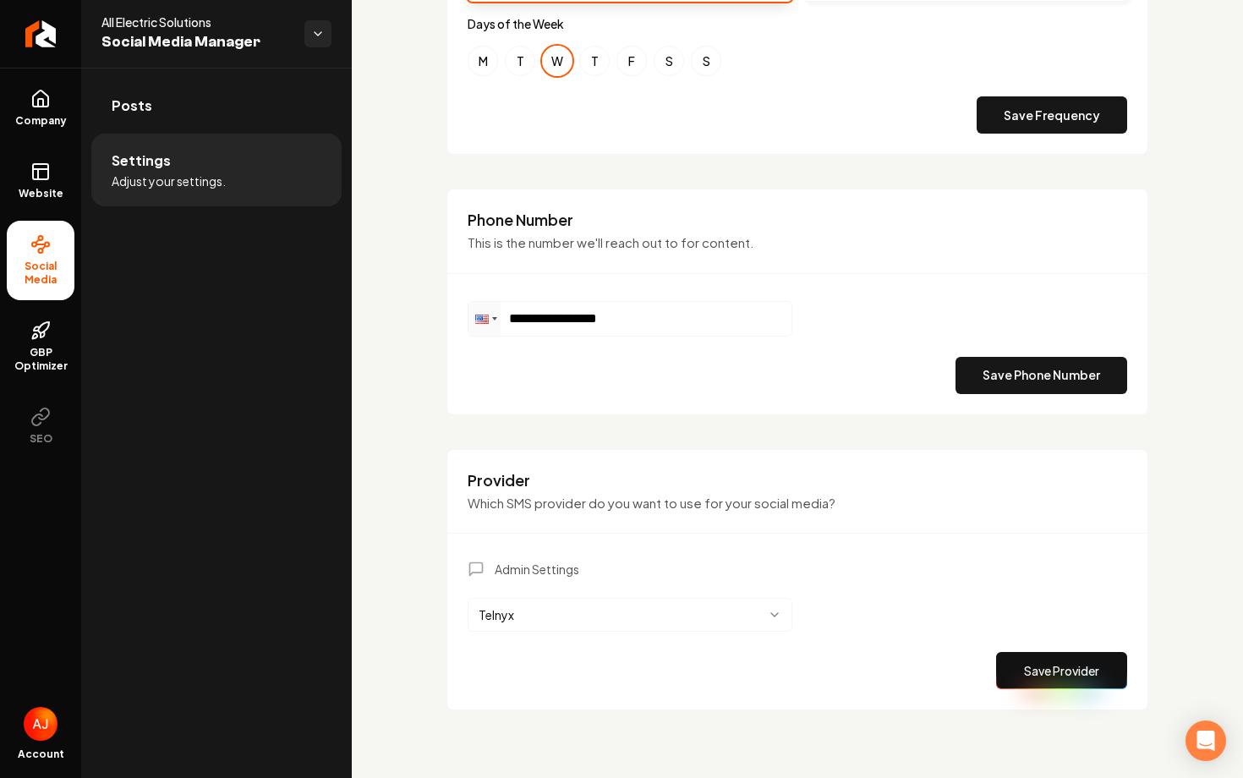
scroll to position [739, 0]
click at [725, 619] on html "**********" at bounding box center [621, 389] width 1243 height 778
click at [1018, 675] on button "Save Provider" at bounding box center [1061, 670] width 131 height 37
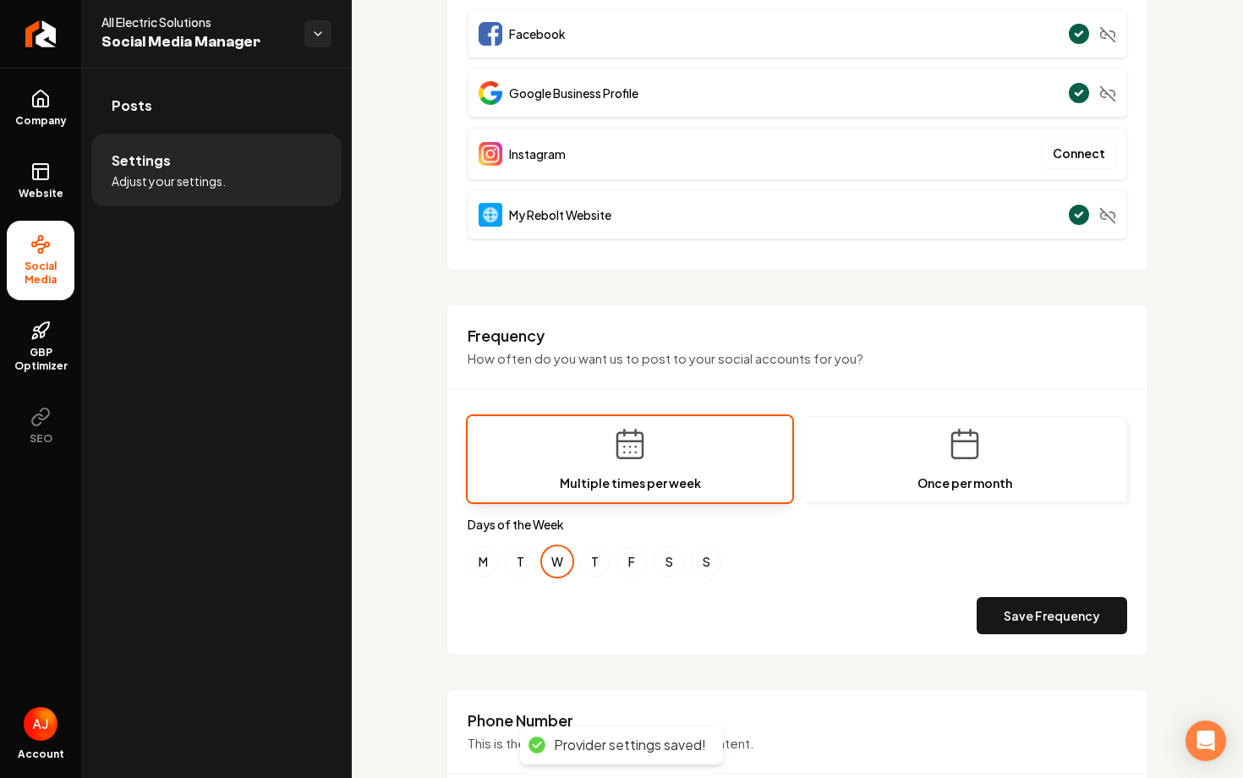
scroll to position [0, 0]
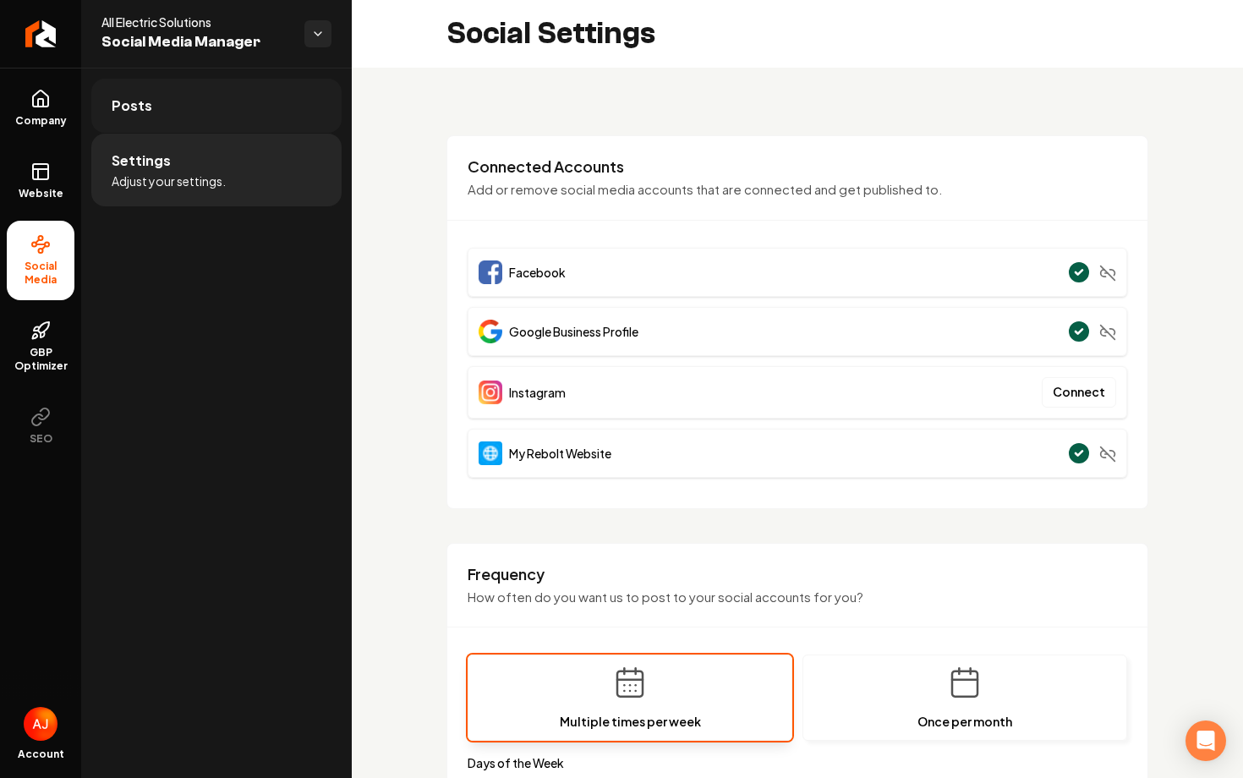
click at [170, 112] on link "Posts" at bounding box center [216, 106] width 250 height 54
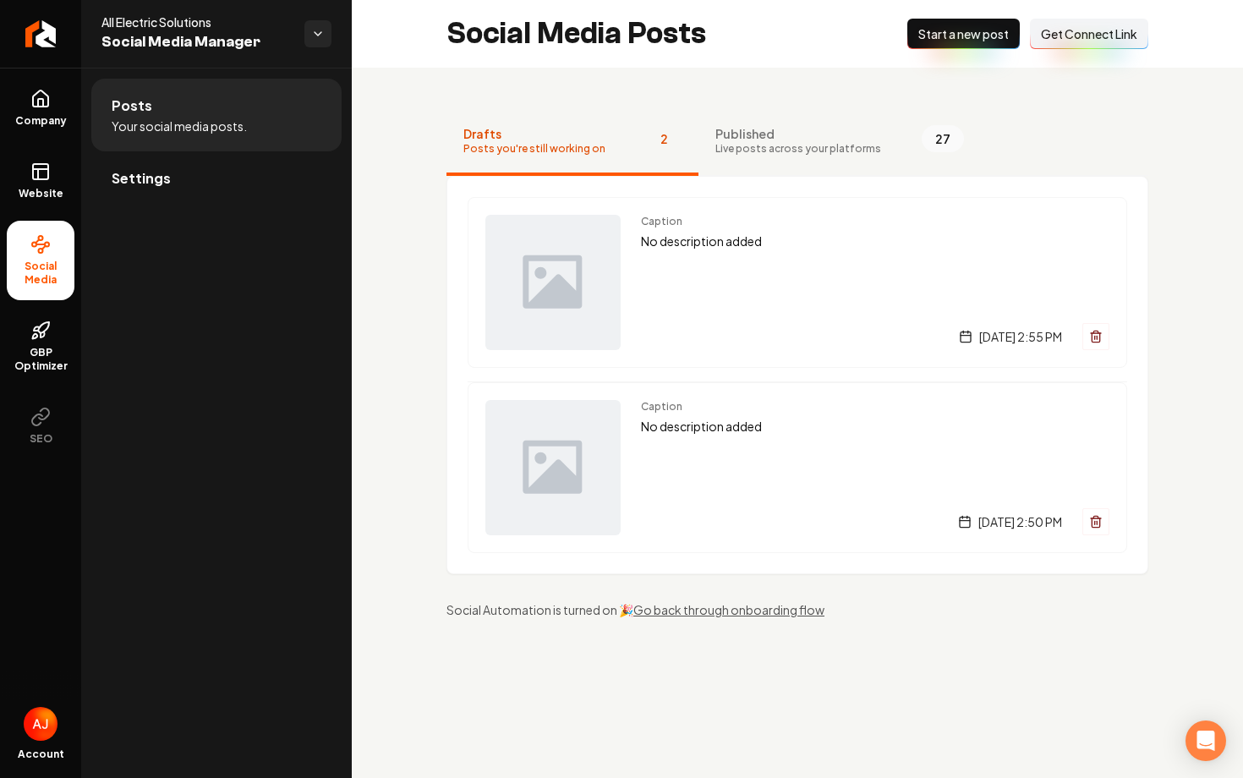
click at [934, 30] on span "Start a new post" at bounding box center [963, 33] width 90 height 17
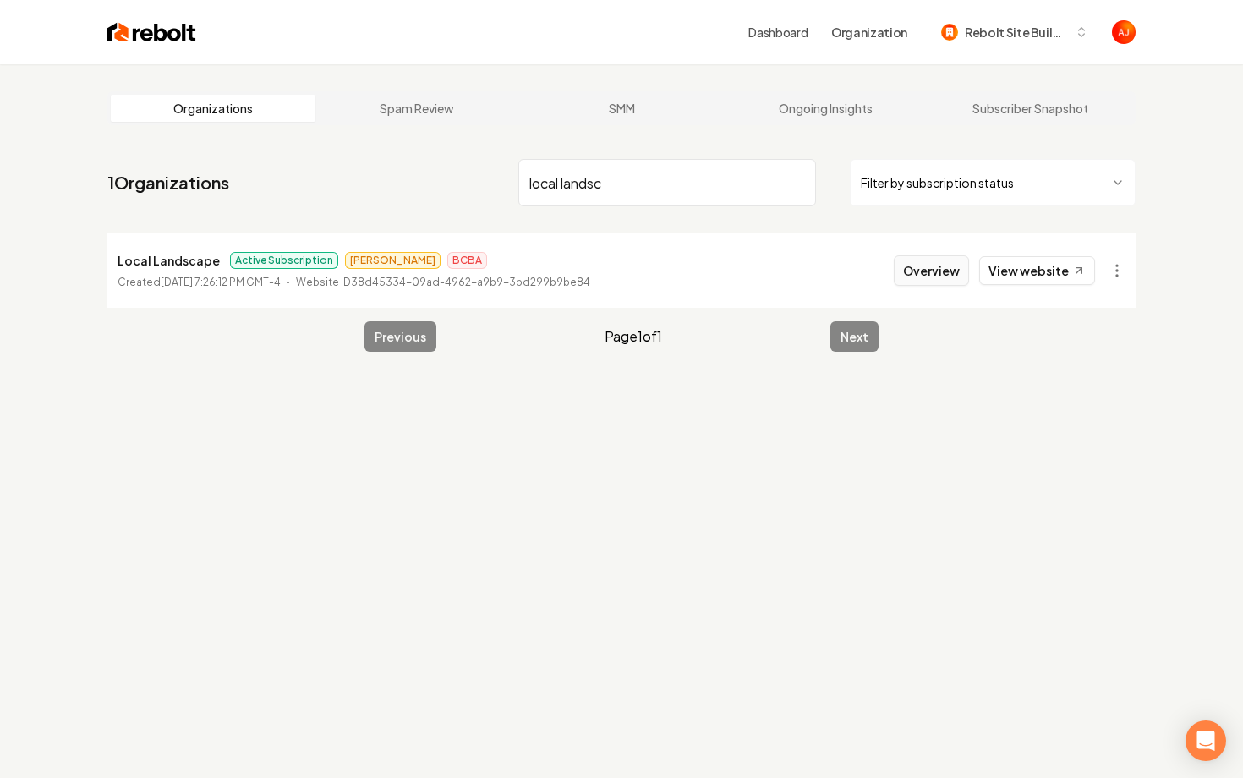
type input "local landsc"
click at [937, 269] on button "Overview" at bounding box center [930, 270] width 75 height 30
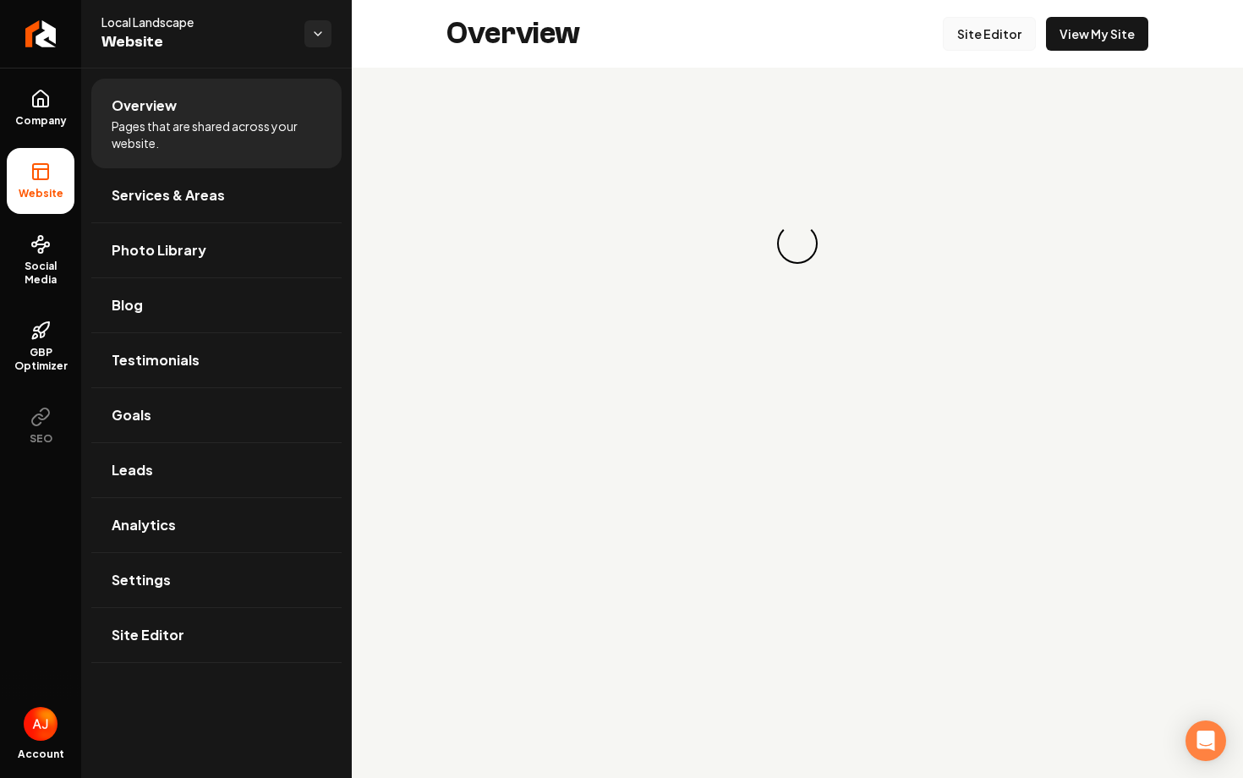
click at [1007, 43] on link "Site Editor" at bounding box center [988, 34] width 93 height 34
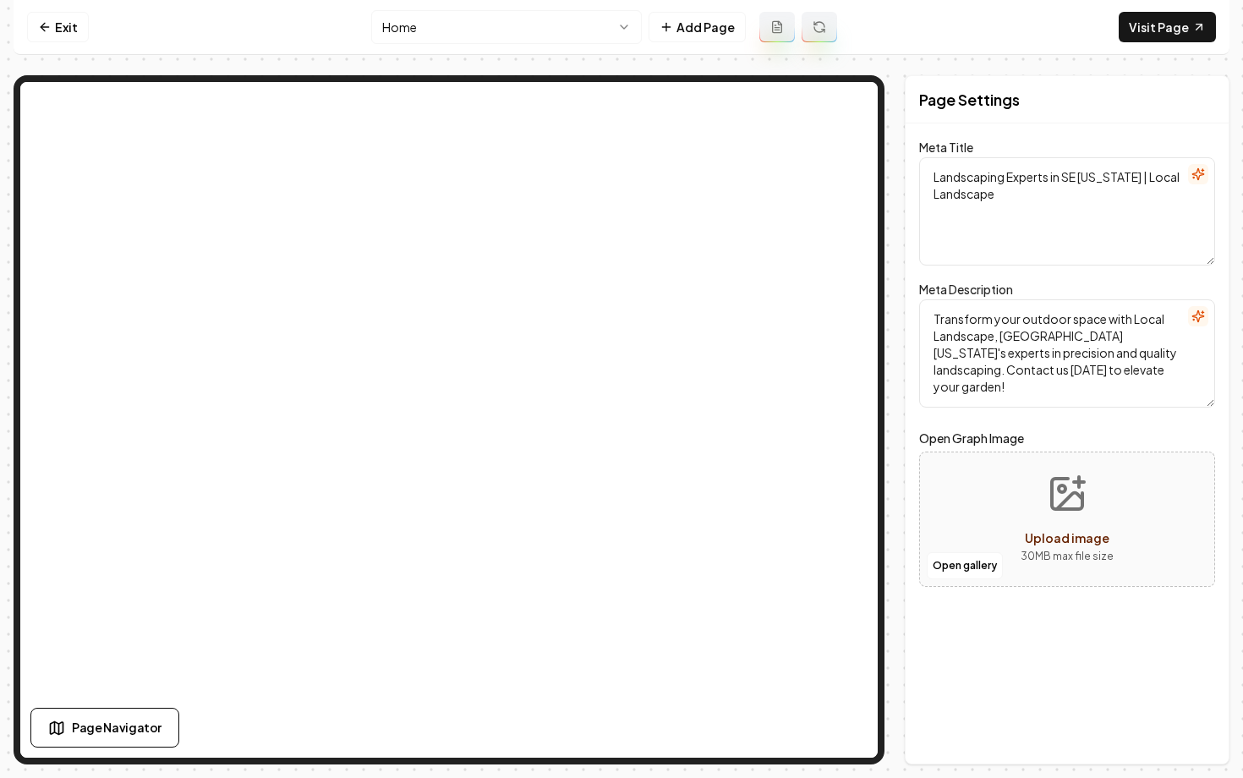
click at [487, 25] on html "Computer Required This feature is only available on a computer. Please switch t…" at bounding box center [621, 389] width 1243 height 778
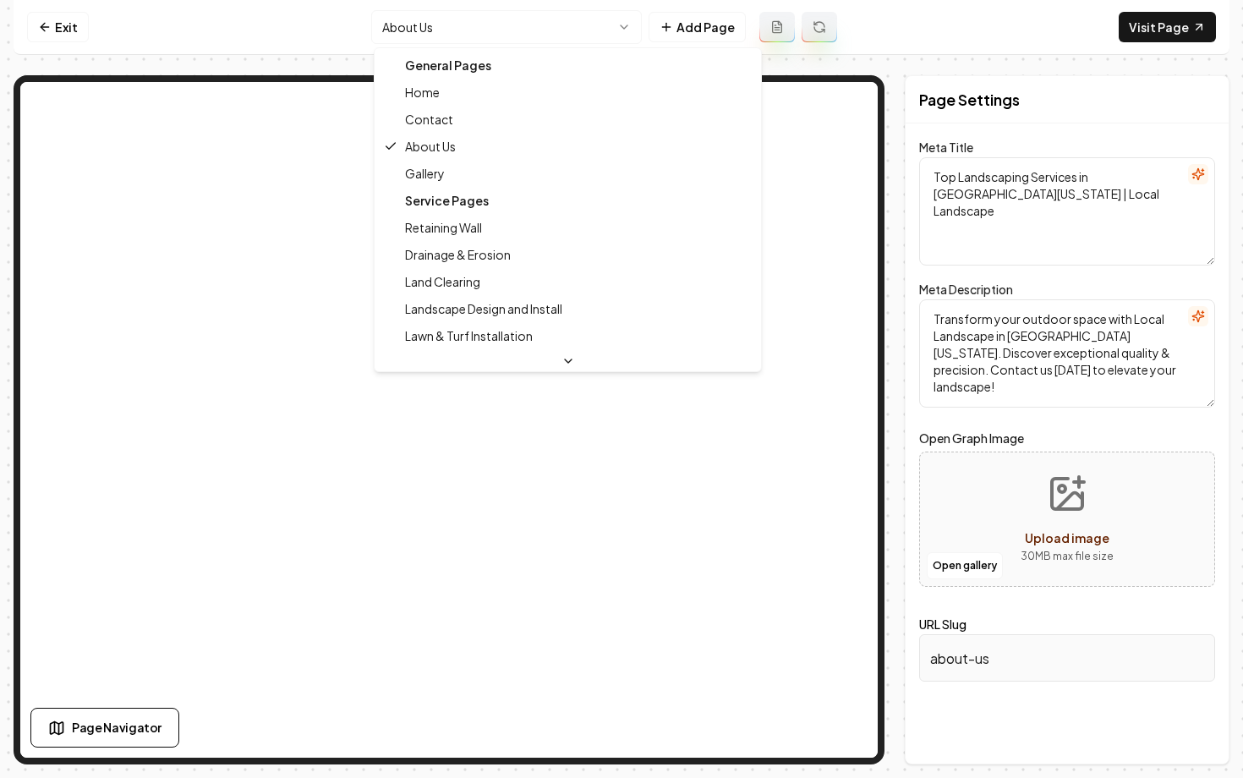
click at [435, 18] on html "Computer Required This feature is only available on a computer. Please switch t…" at bounding box center [621, 389] width 1243 height 778
type textarea "Landscaping Experts in SE Michigan | Local Landscape"
type textarea "Transform your outdoor space with Local Landscape, Southeast Michigan's experts…"
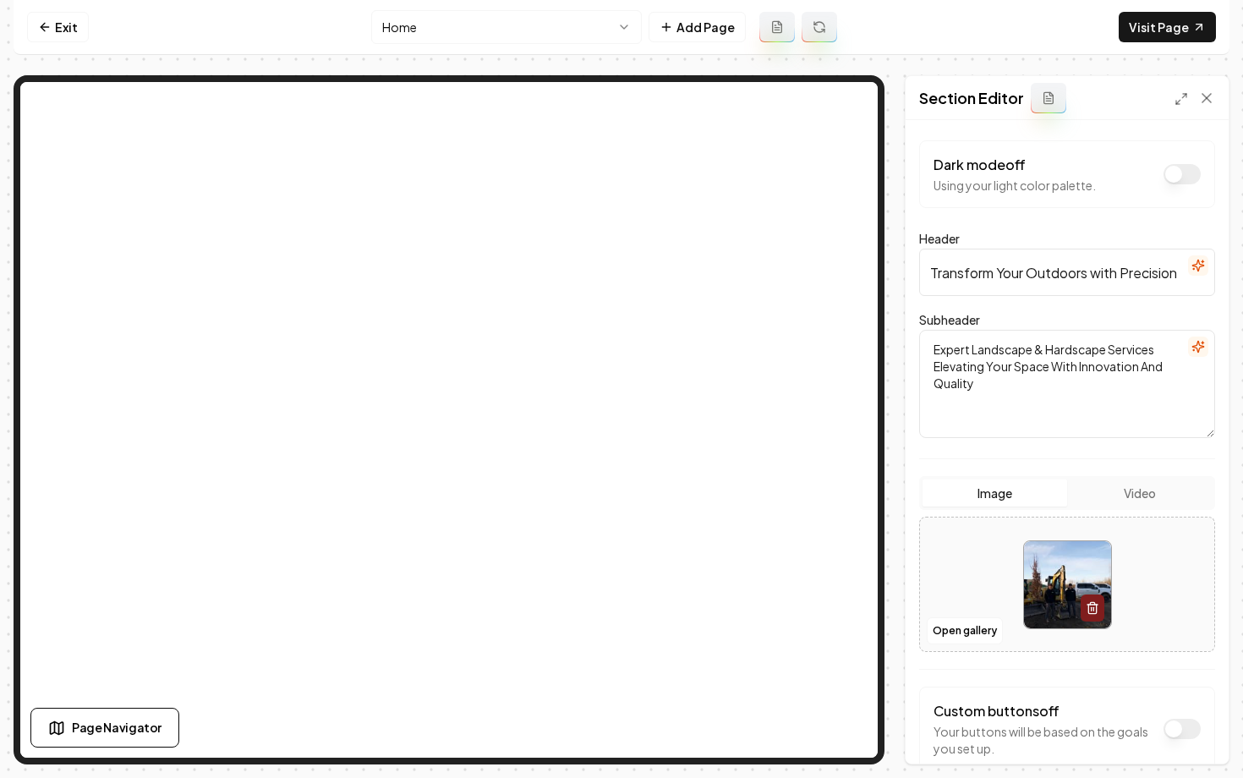
scroll to position [96, 0]
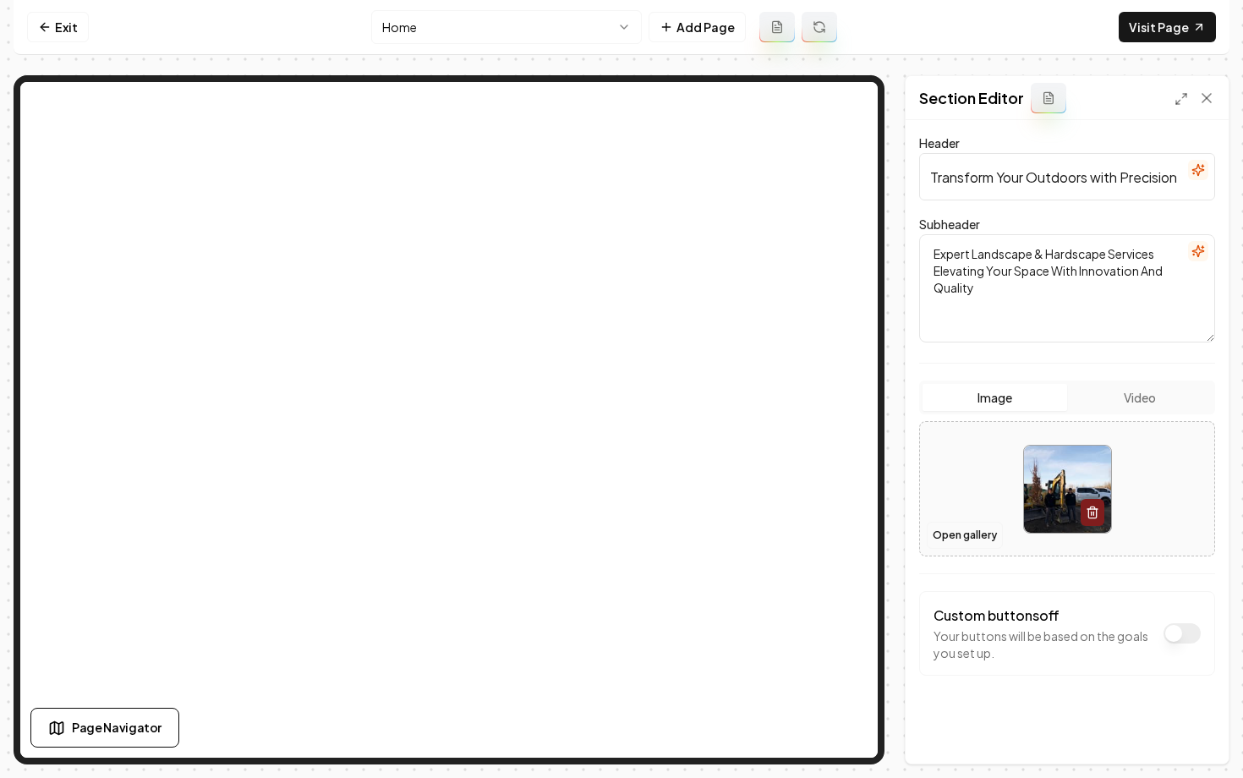
click at [953, 539] on button "Open gallery" at bounding box center [964, 535] width 76 height 27
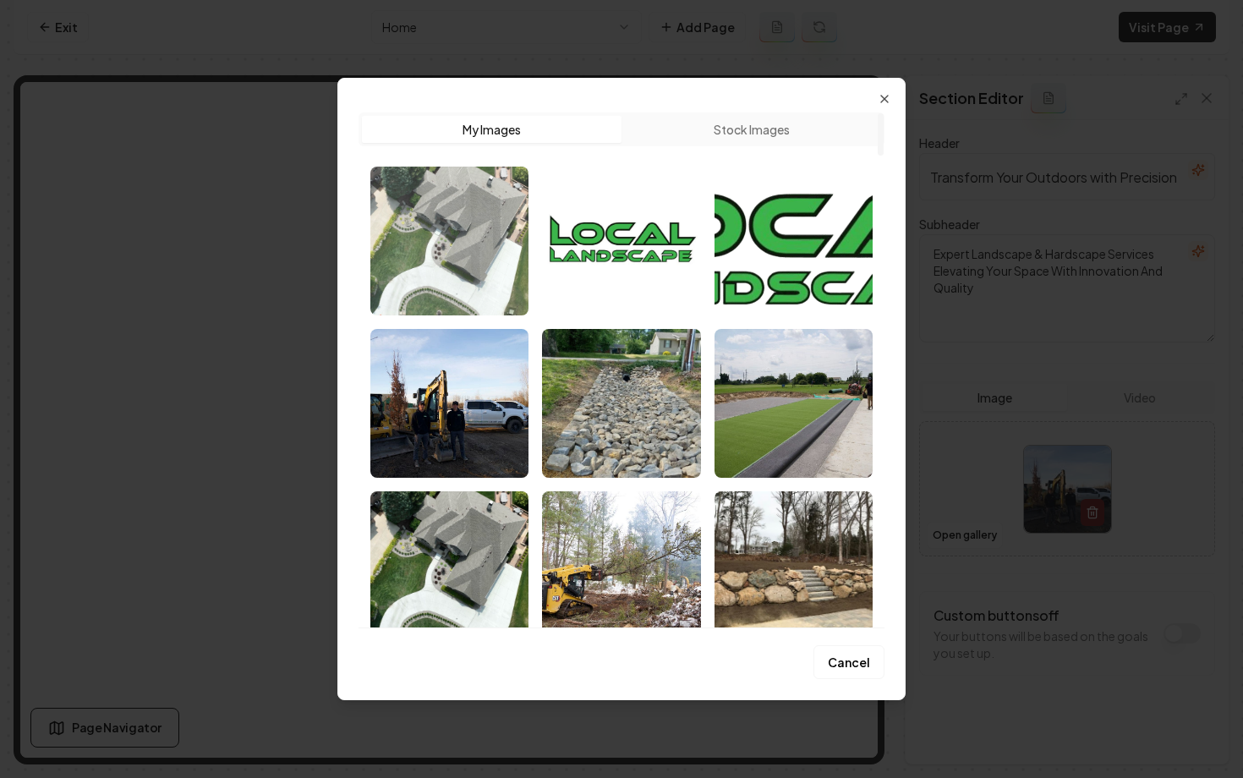
click at [451, 248] on img "Select image image_68ae13ab5c7cd75eb8300ffa.jpg" at bounding box center [449, 241] width 158 height 149
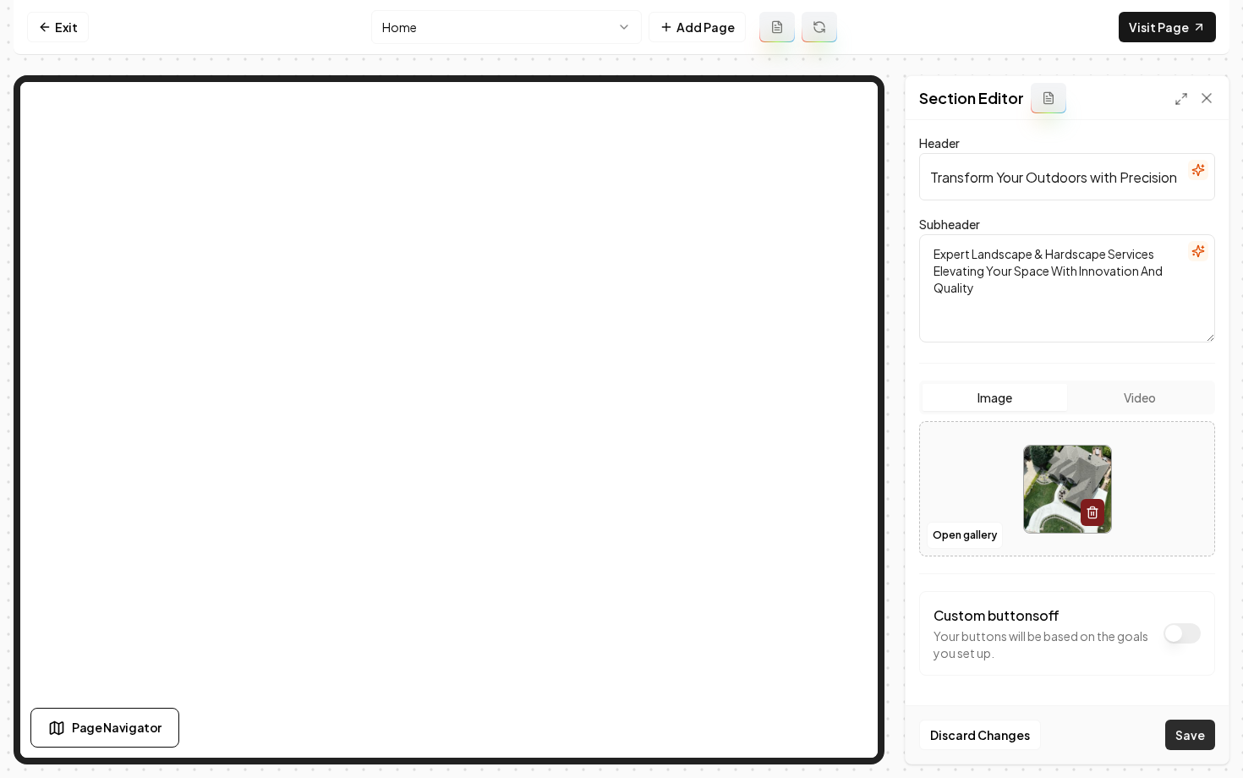
click at [1180, 732] on button "Save" at bounding box center [1190, 734] width 50 height 30
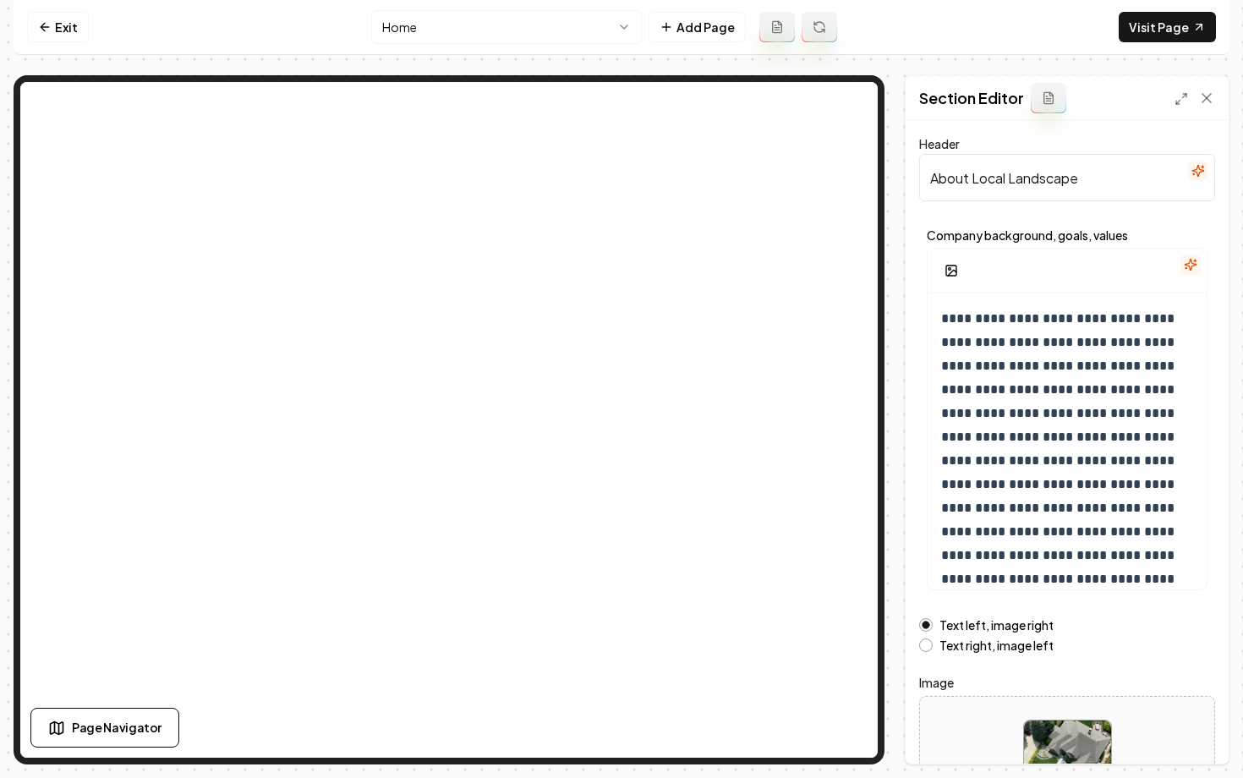
scroll to position [135, 0]
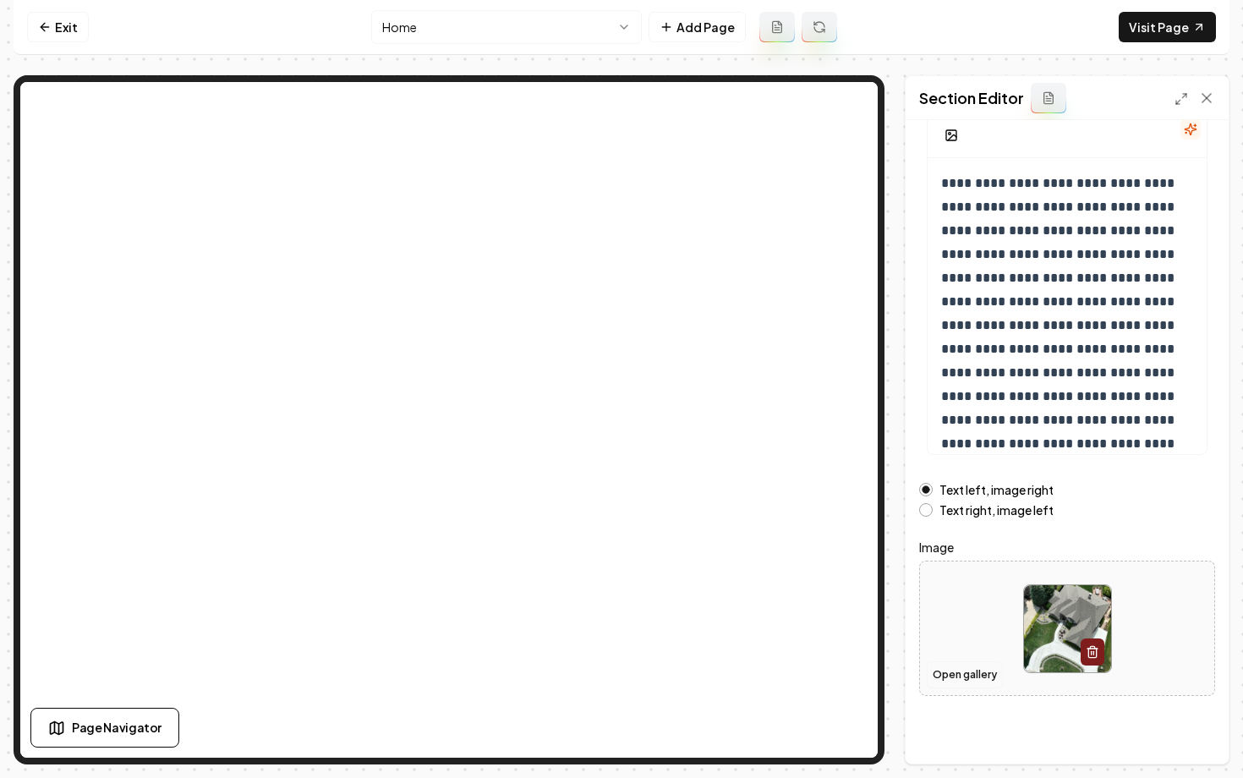
click at [959, 666] on button "Open gallery" at bounding box center [964, 674] width 76 height 27
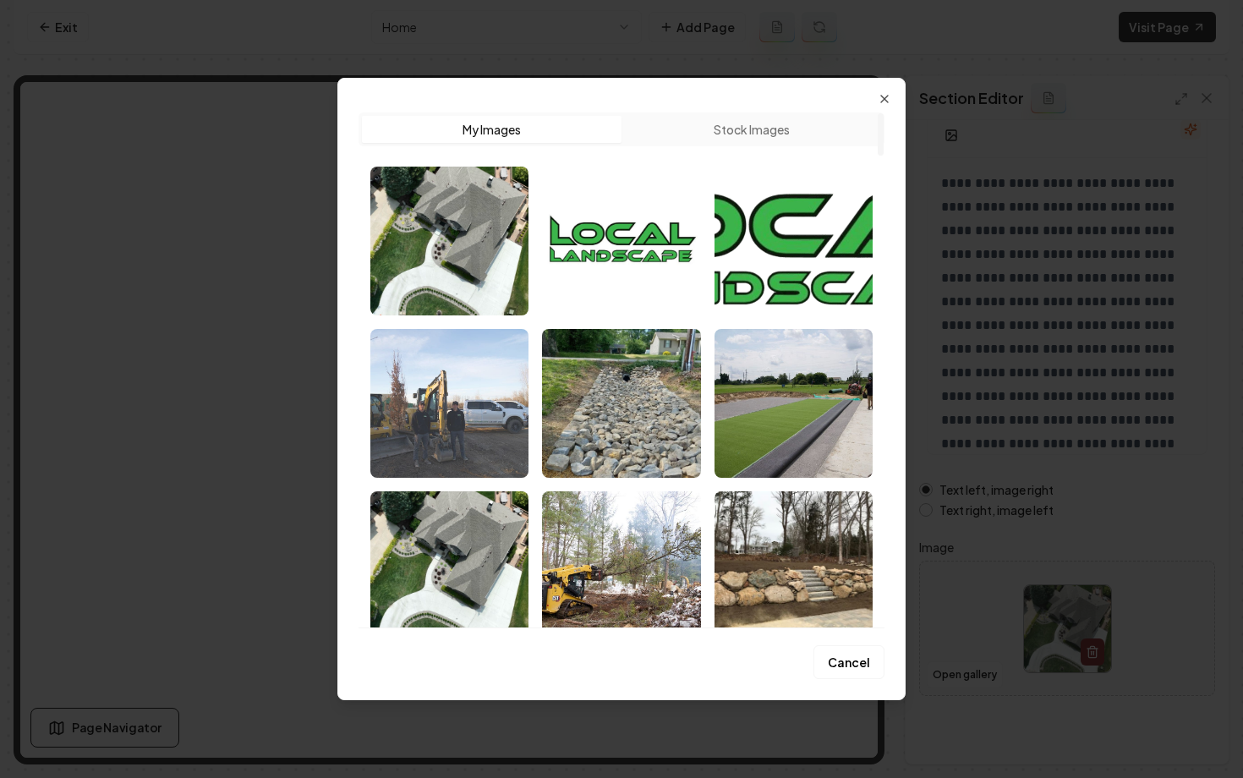
click at [453, 429] on img "Select image image_67e82281432c476416411587.jpeg" at bounding box center [449, 403] width 158 height 149
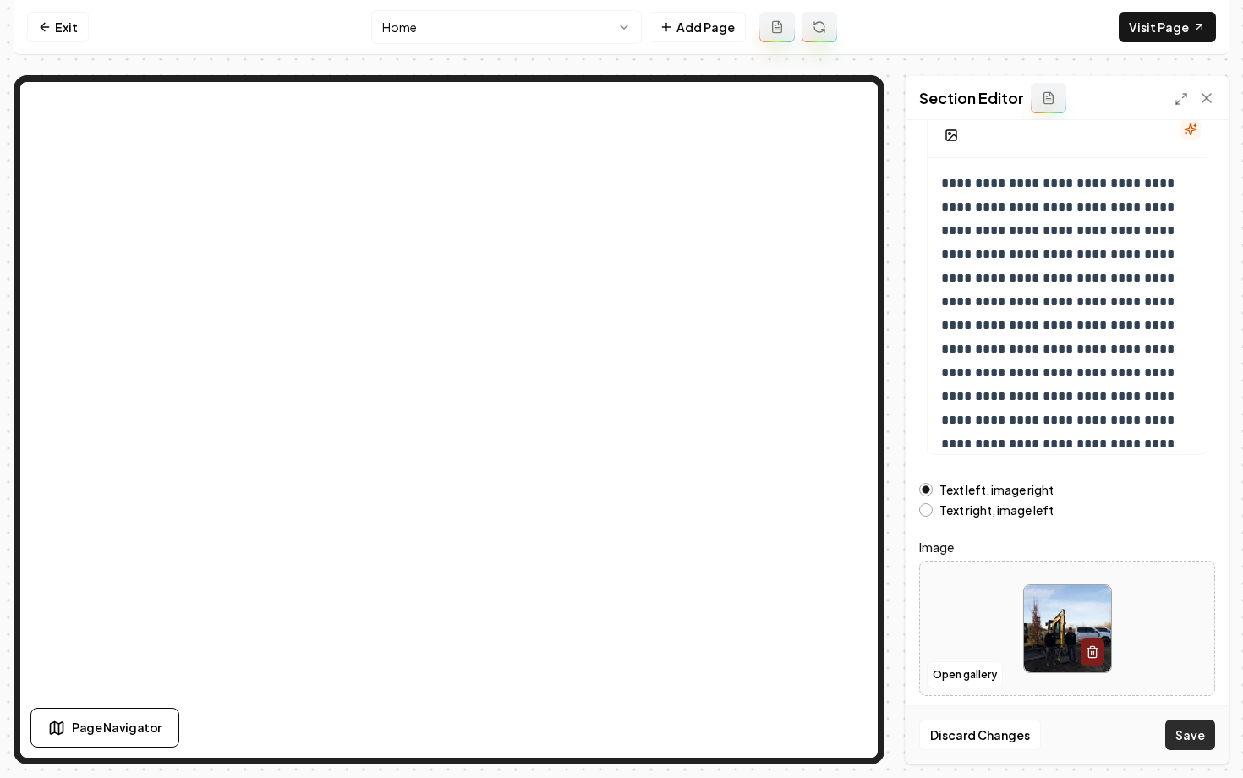
click at [1195, 738] on button "Save" at bounding box center [1190, 734] width 50 height 30
click at [1119, 40] on nav "Exit Home Add Page Visit Page" at bounding box center [621, 27] width 1215 height 55
click at [1144, 31] on link "Visit Page" at bounding box center [1166, 27] width 97 height 30
click at [32, 24] on link "Exit" at bounding box center [58, 27] width 62 height 30
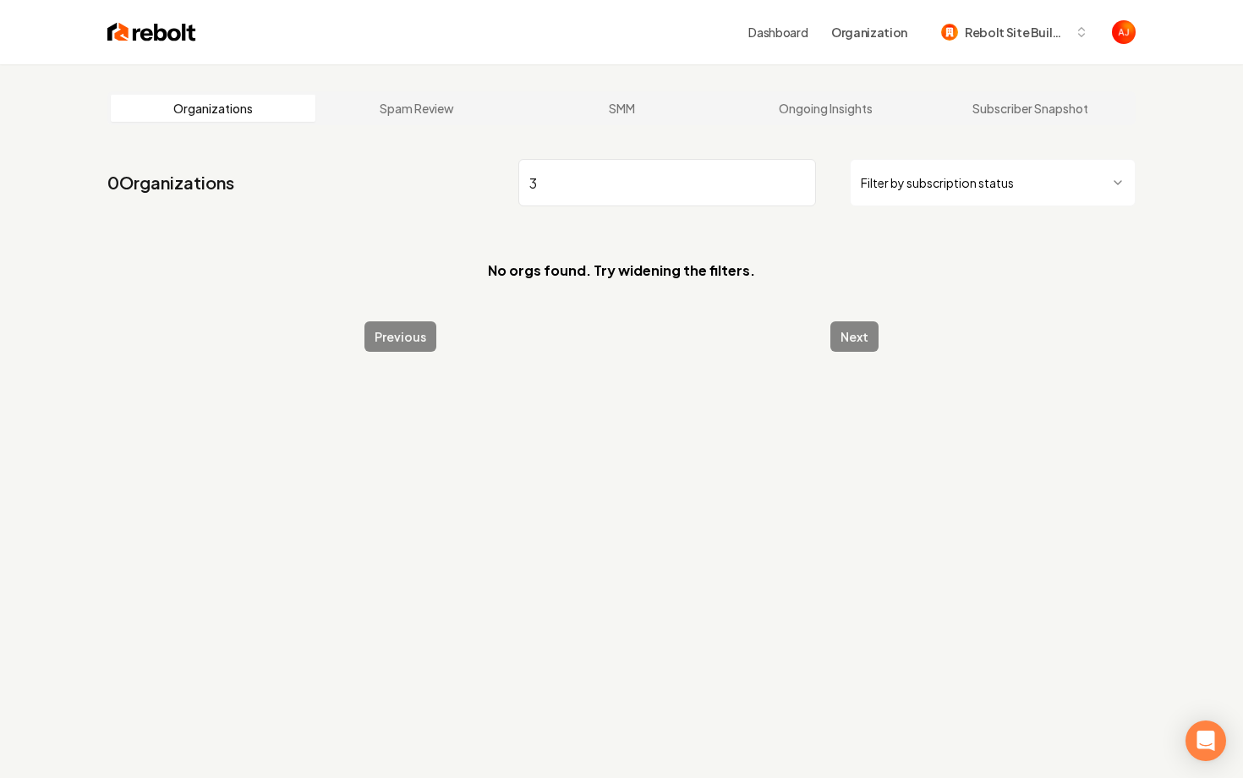
type input "3"
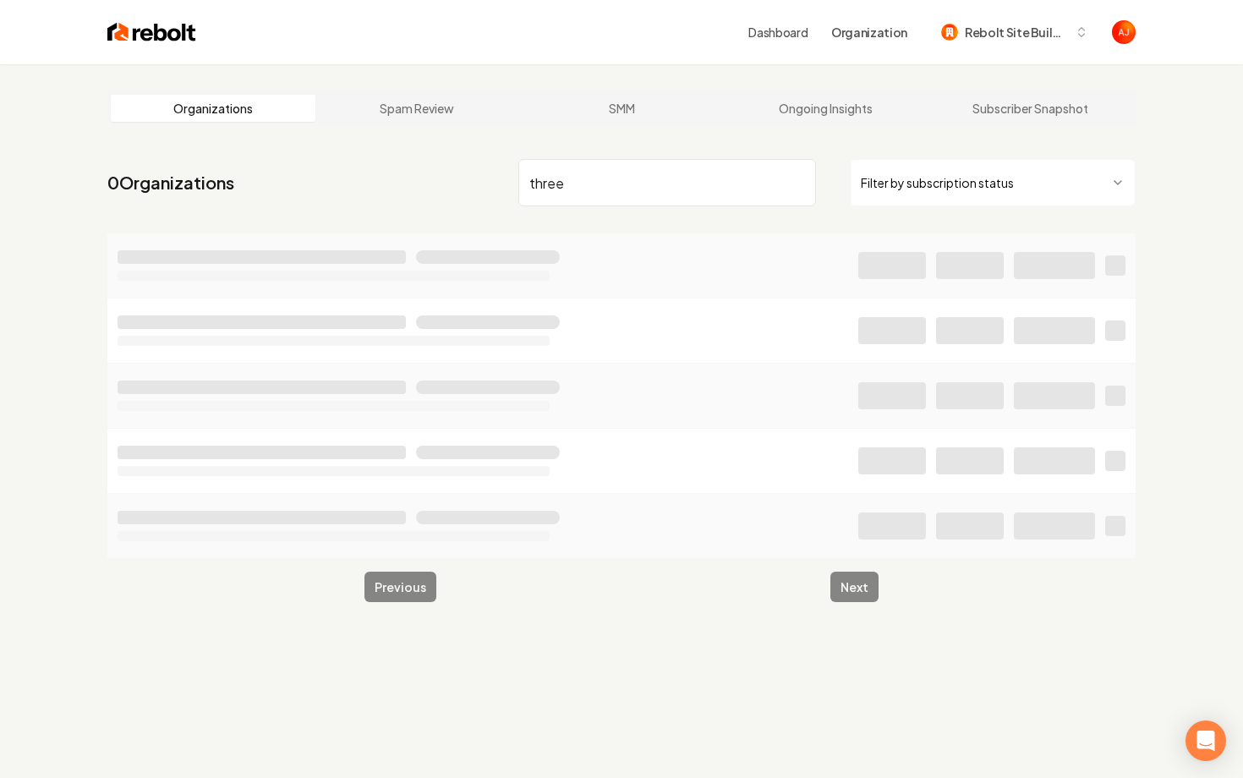
type input "three"
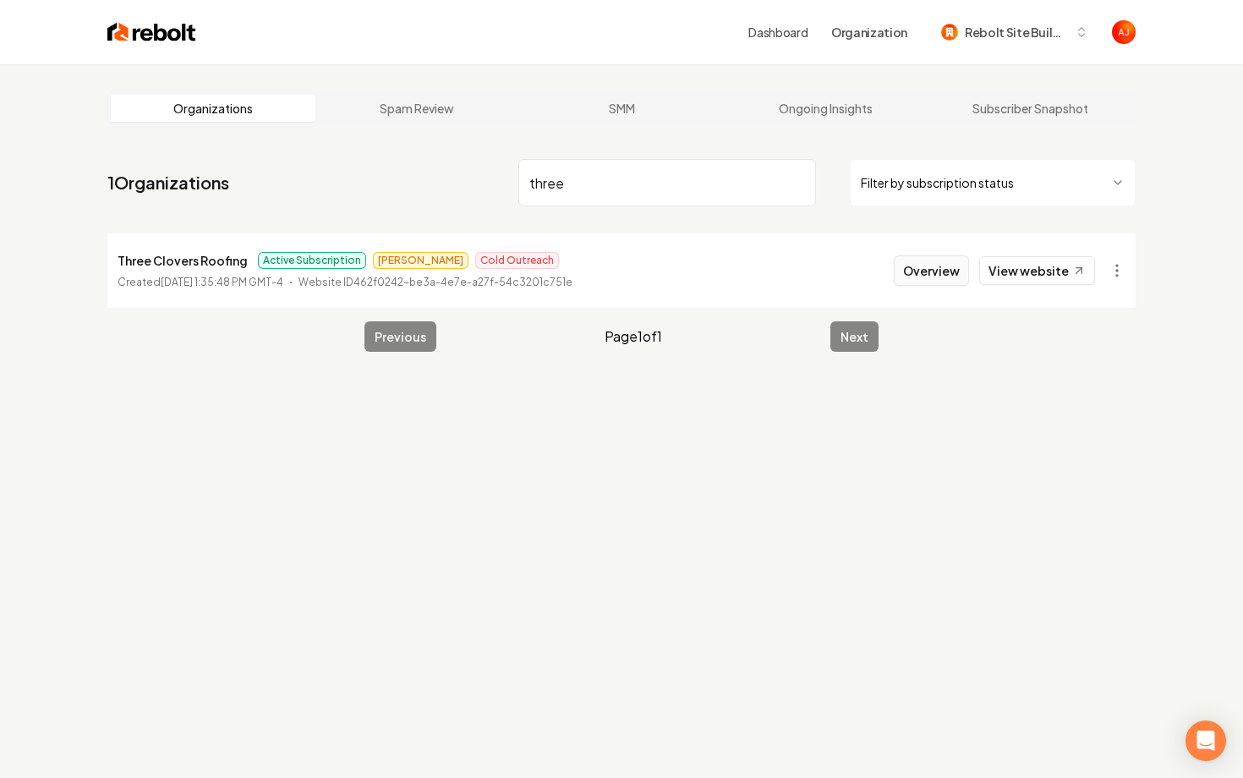
click at [919, 258] on button "Overview" at bounding box center [930, 270] width 75 height 30
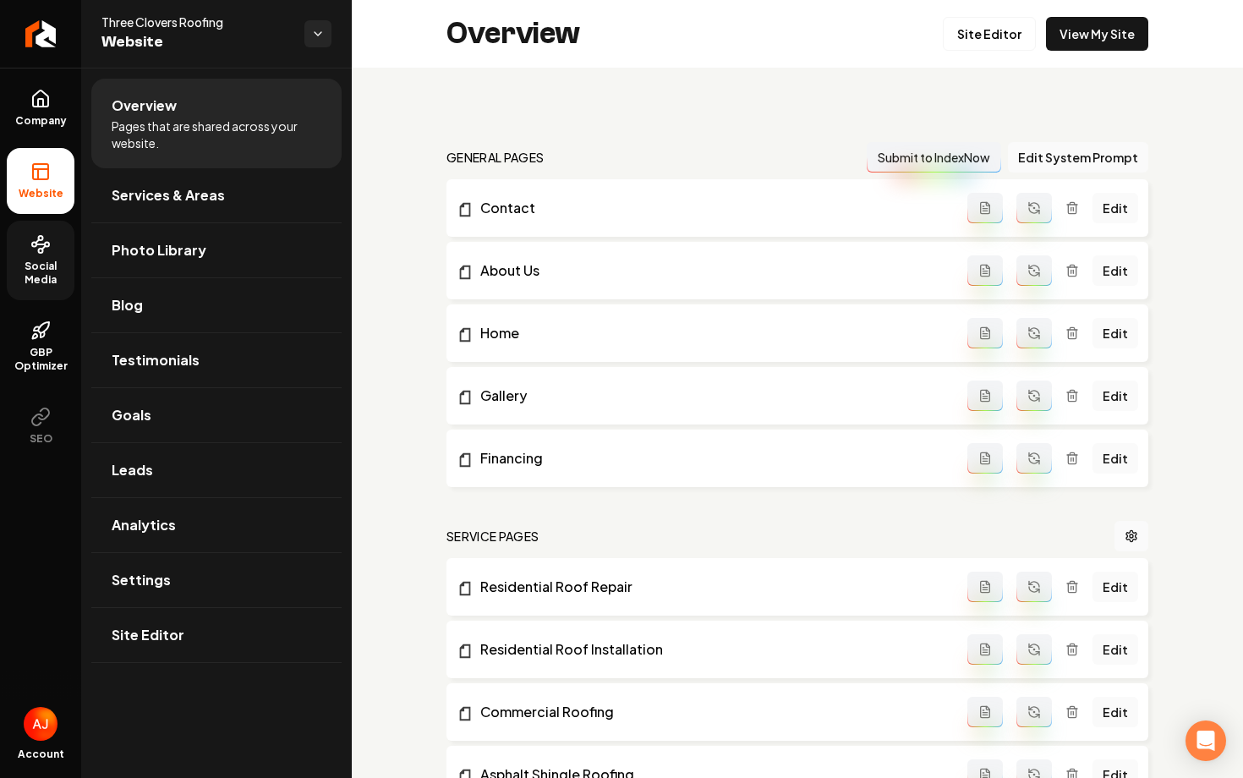
click at [57, 279] on span "Social Media" at bounding box center [41, 272] width 68 height 27
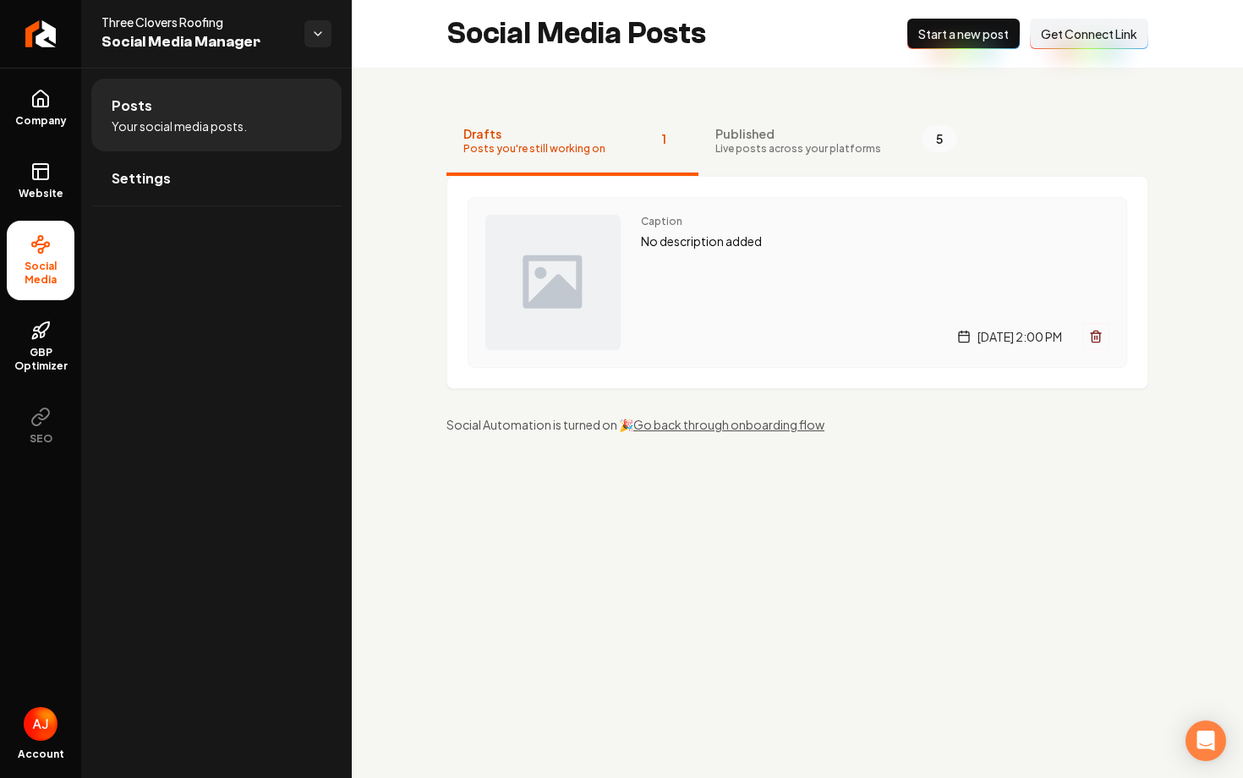
click at [733, 259] on div "Caption No description added Thursday, August 28, 2025 | 2:00 PM" at bounding box center [875, 282] width 468 height 135
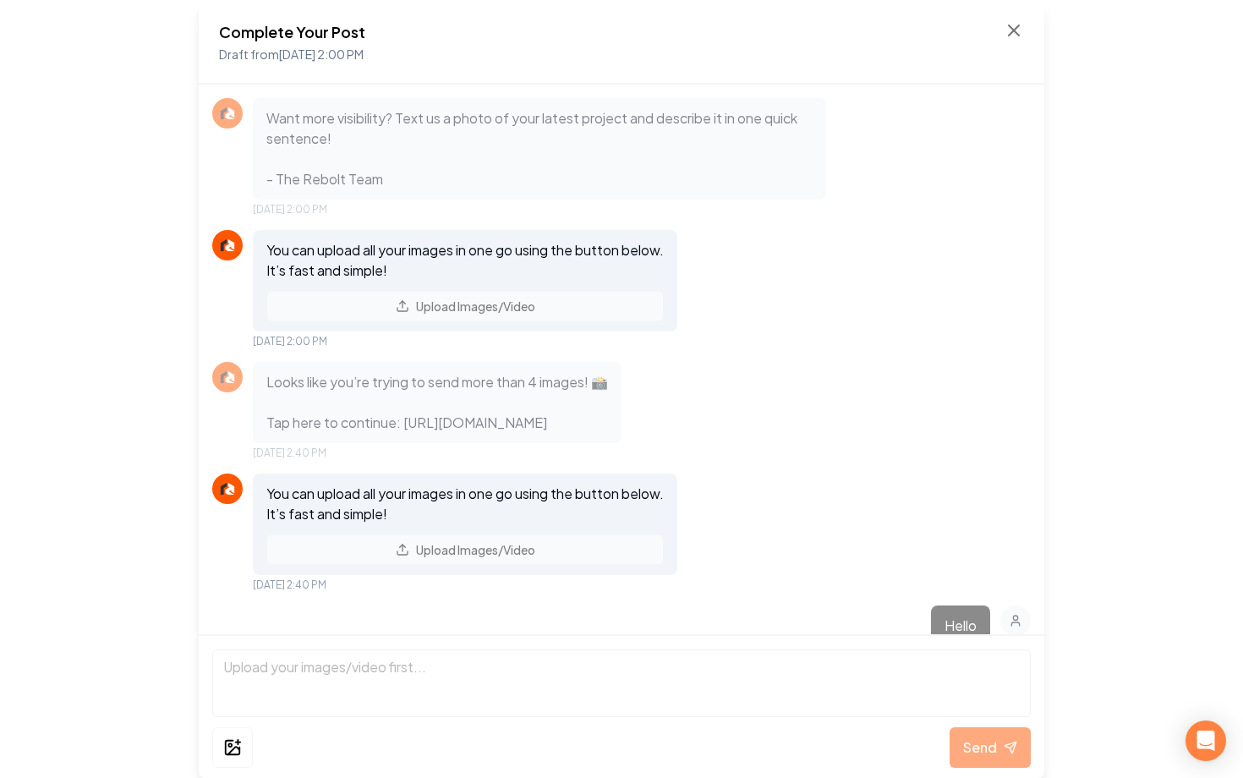
scroll to position [438, 0]
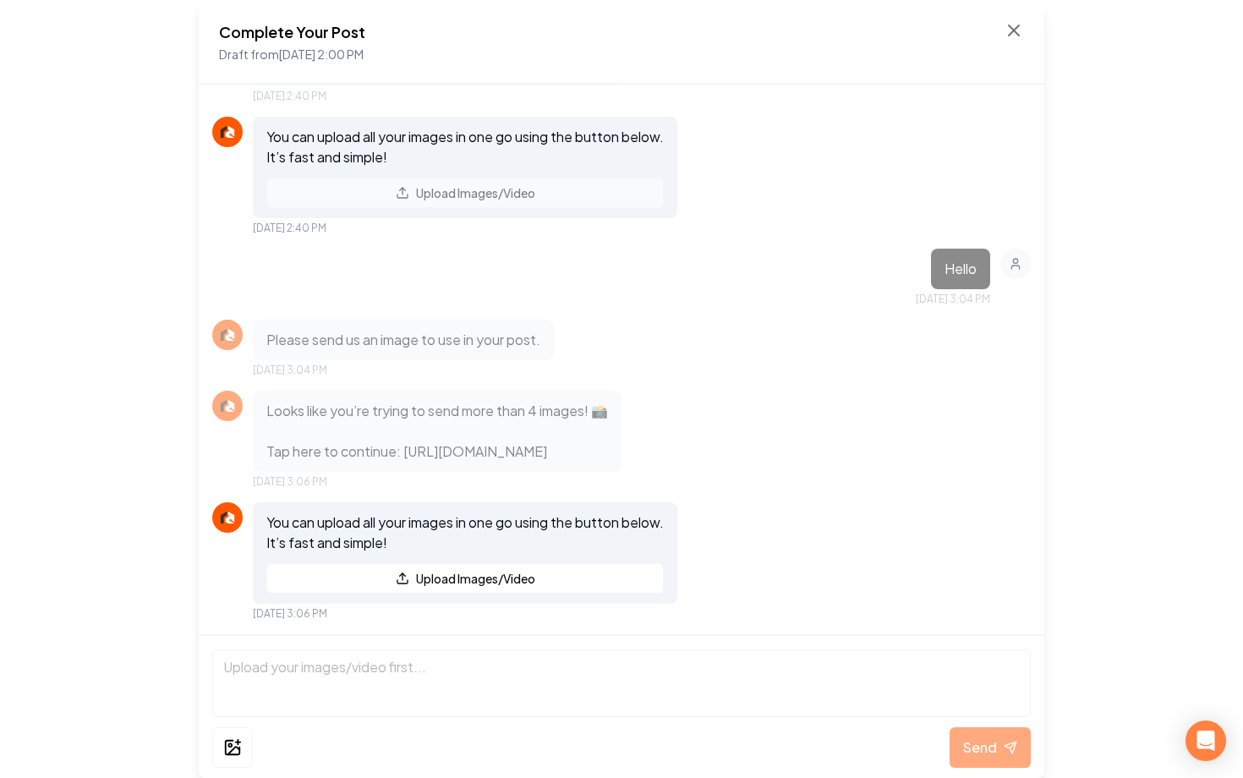
click at [1194, 290] on div "Complete Your Post Draft from Aug 28, 2025 2:00 PM Want more visibility? Text u…" at bounding box center [621, 389] width 1243 height 778
click at [1019, 41] on div "Complete Your Post Draft from Aug 28, 2025 2:00 PM" at bounding box center [621, 42] width 805 height 44
click at [1013, 36] on icon at bounding box center [1013, 30] width 20 height 20
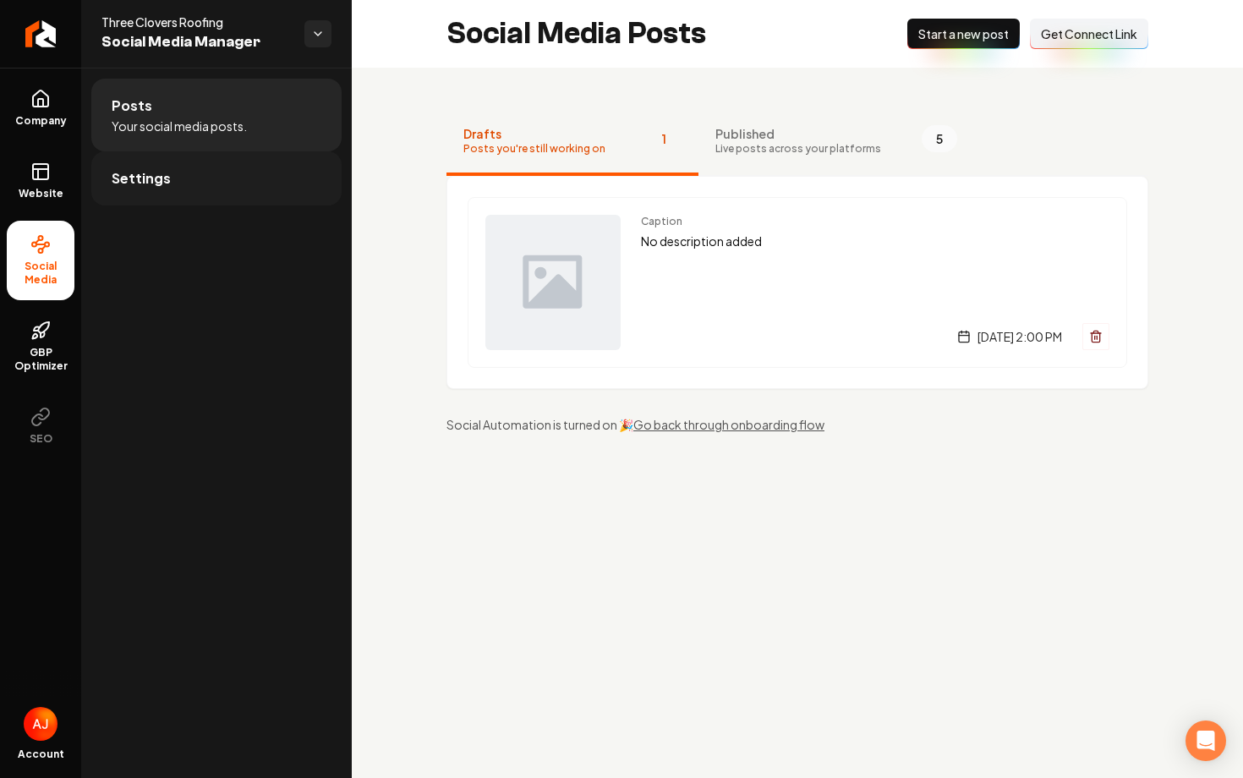
click at [207, 188] on link "Settings" at bounding box center [216, 178] width 250 height 54
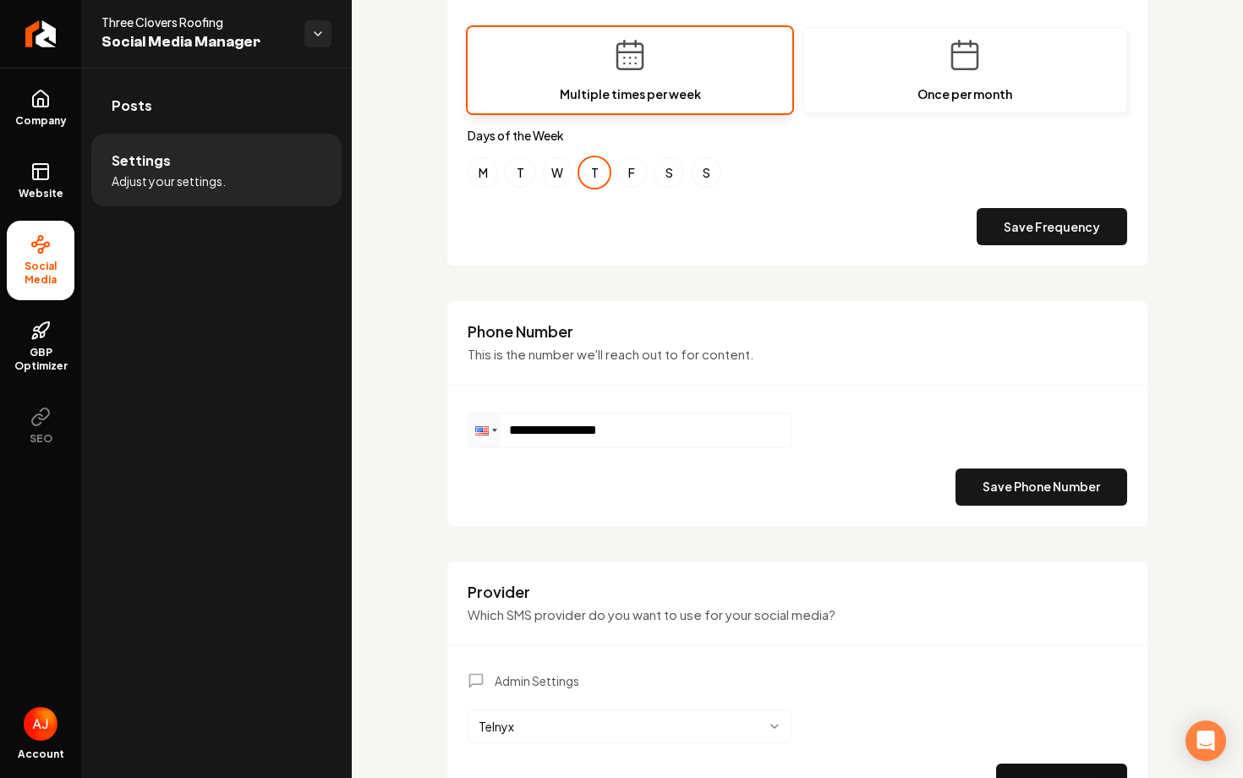
scroll to position [739, 0]
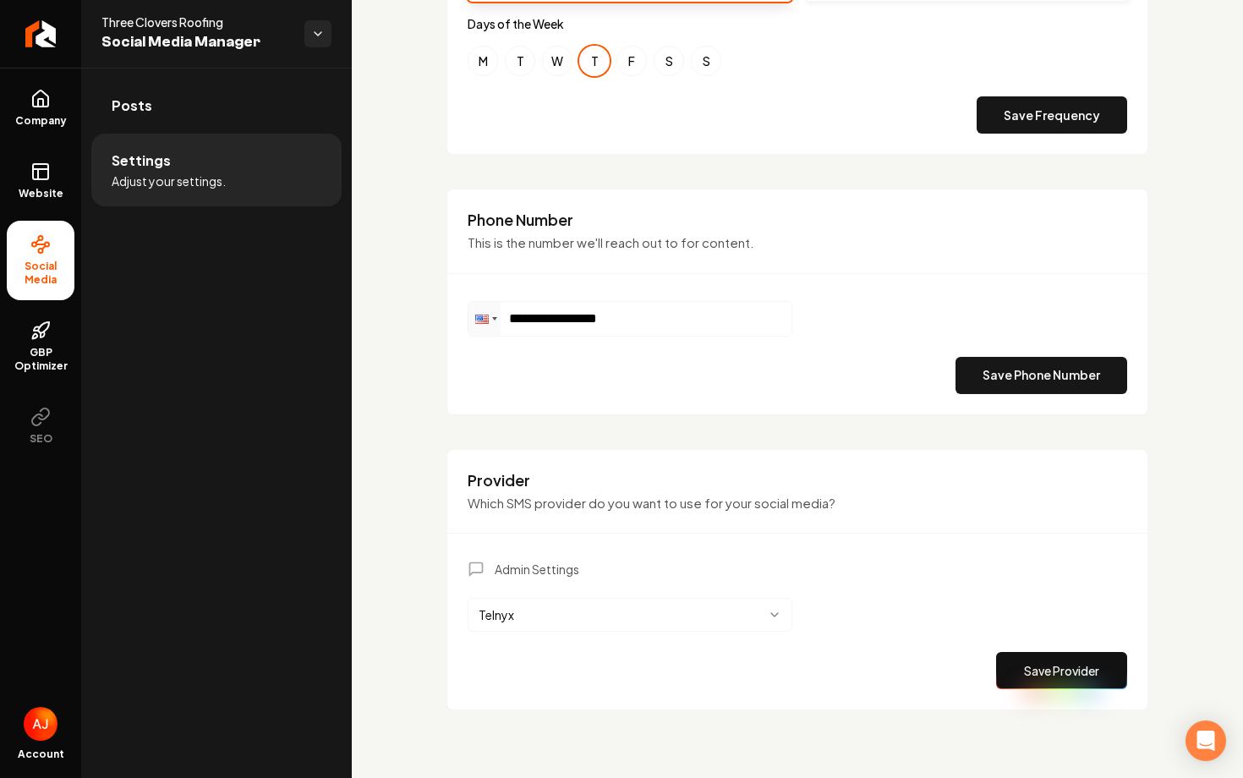
click at [668, 608] on html "**********" at bounding box center [621, 389] width 1243 height 778
click at [1026, 675] on button "Save Provider" at bounding box center [1061, 670] width 131 height 37
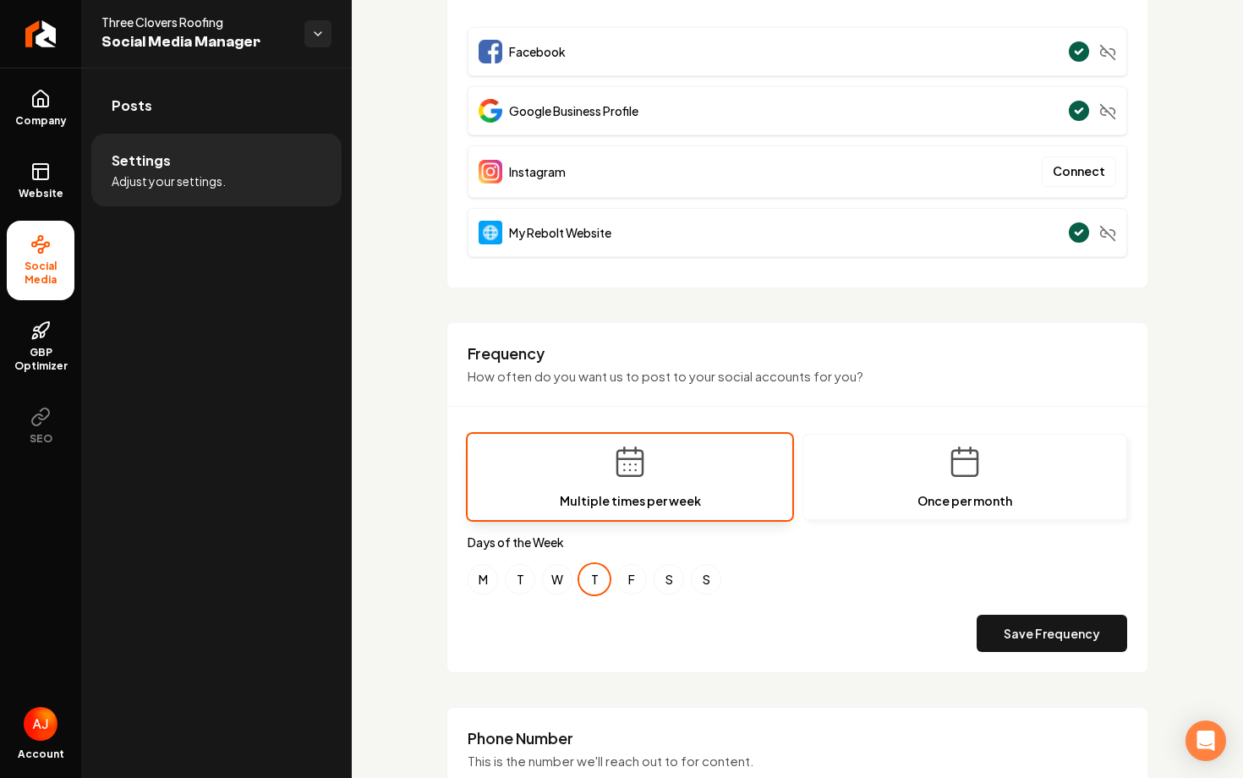
scroll to position [0, 0]
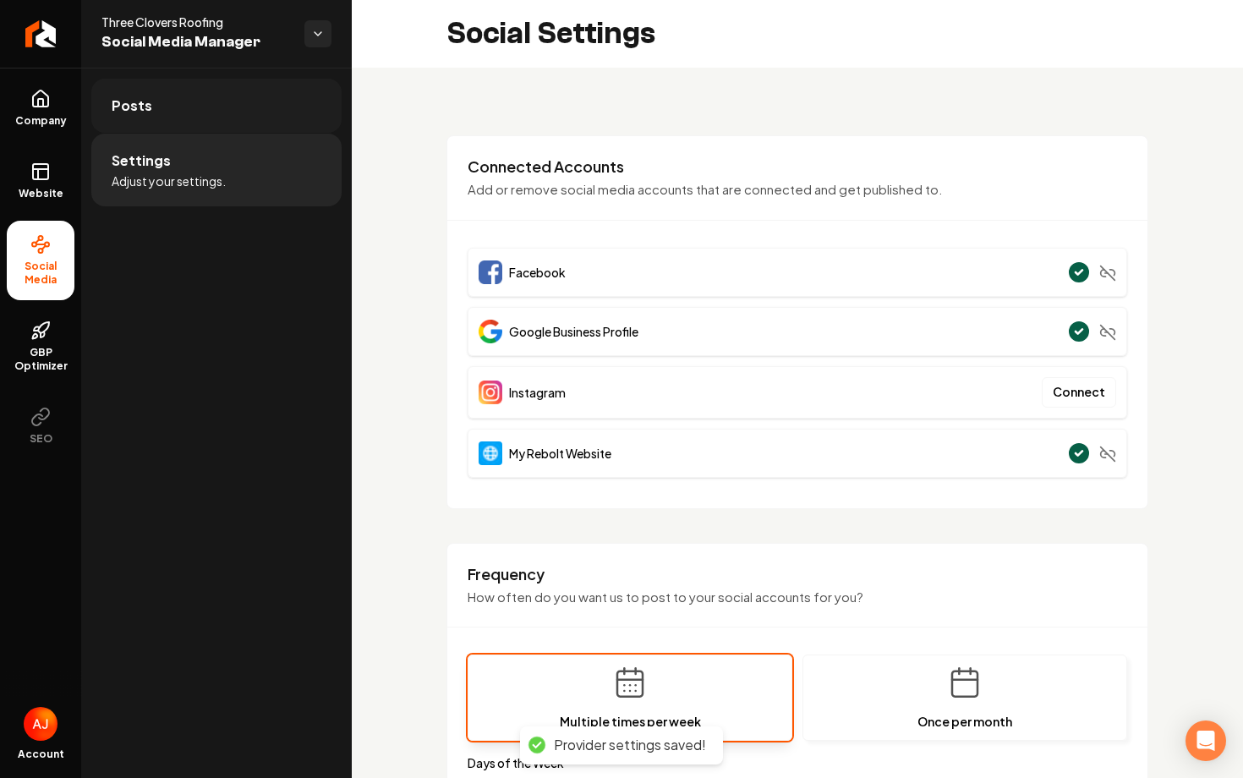
click at [199, 101] on link "Posts" at bounding box center [216, 106] width 250 height 54
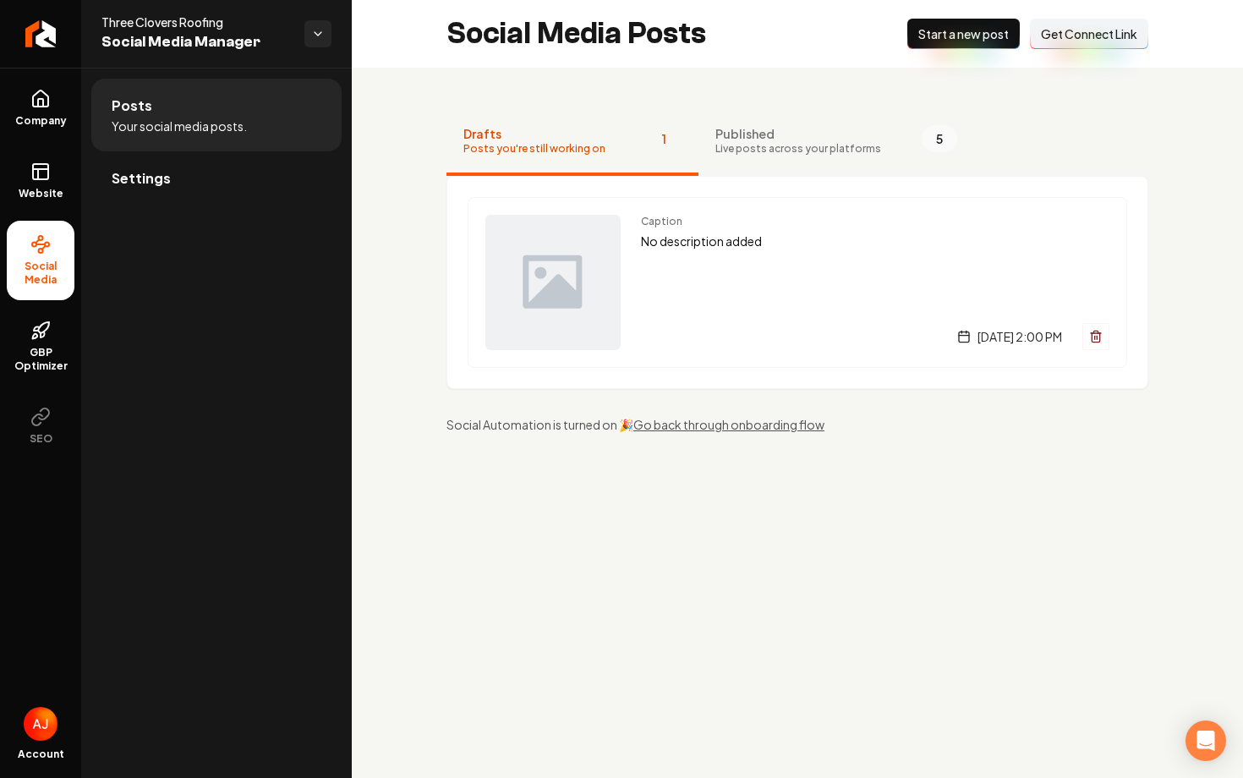
click at [925, 42] on button "New Post Start a new post" at bounding box center [963, 34] width 112 height 30
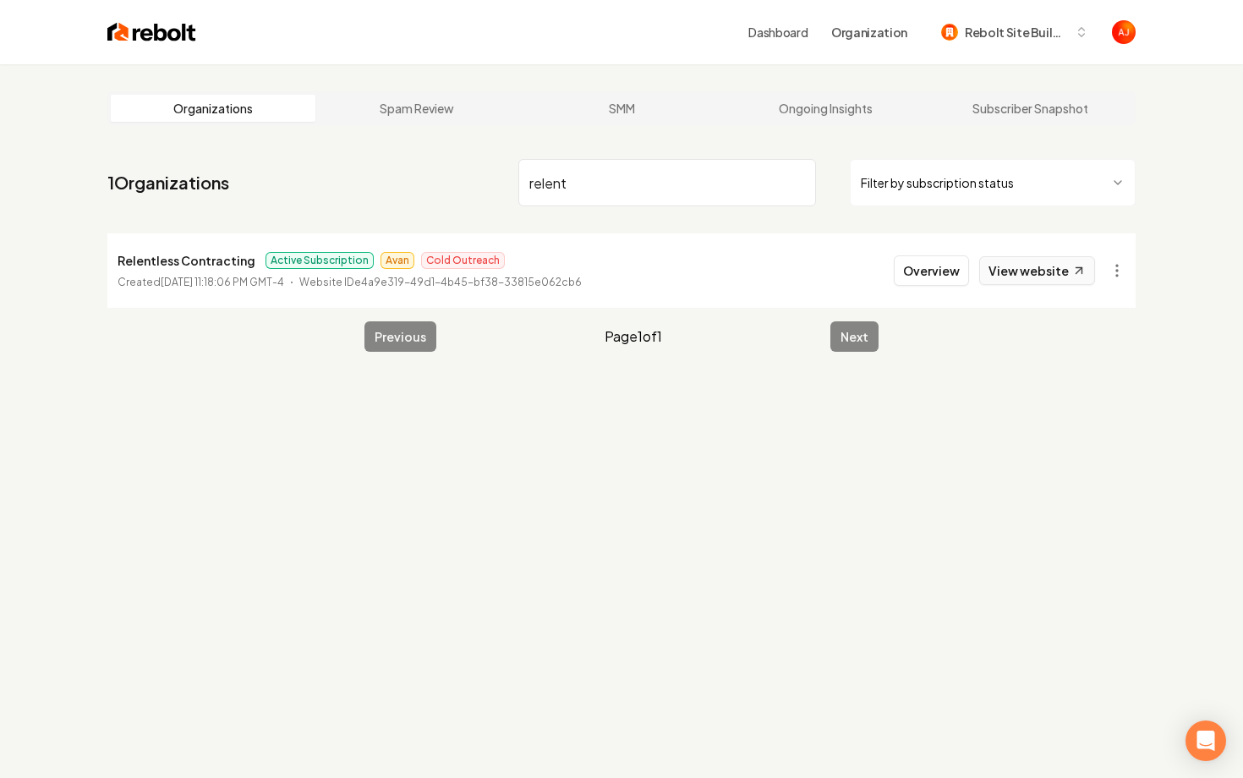
click at [1036, 272] on link "View website" at bounding box center [1037, 270] width 116 height 29
drag, startPoint x: 620, startPoint y: 186, endPoint x: 381, endPoint y: 145, distance: 242.6
click at [381, 145] on main "Organizations Spam Review SMM Ongoing Insights Subscriber Snapshot 1 Organizati…" at bounding box center [621, 221] width 1082 height 314
click at [1012, 261] on link "View website" at bounding box center [1037, 270] width 116 height 29
drag, startPoint x: 591, startPoint y: 187, endPoint x: 309, endPoint y: 145, distance: 284.6
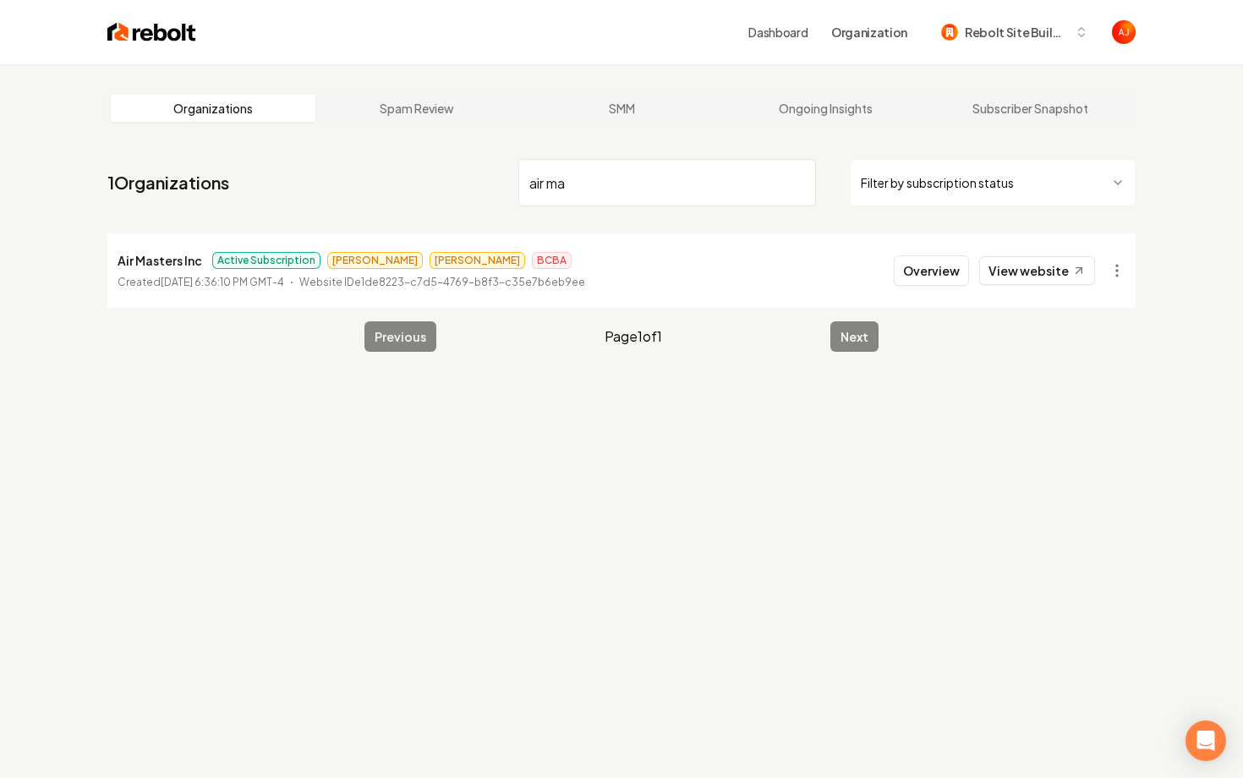
click at [309, 145] on main "Organizations Spam Review SMM Ongoing Insights Subscriber Snapshot 1 Organizati…" at bounding box center [621, 221] width 1082 height 314
type input "elevation earth"
click at [905, 278] on button "Overview" at bounding box center [930, 270] width 75 height 30
type input "sunques"
click at [1003, 278] on link "View website" at bounding box center [1037, 270] width 116 height 29
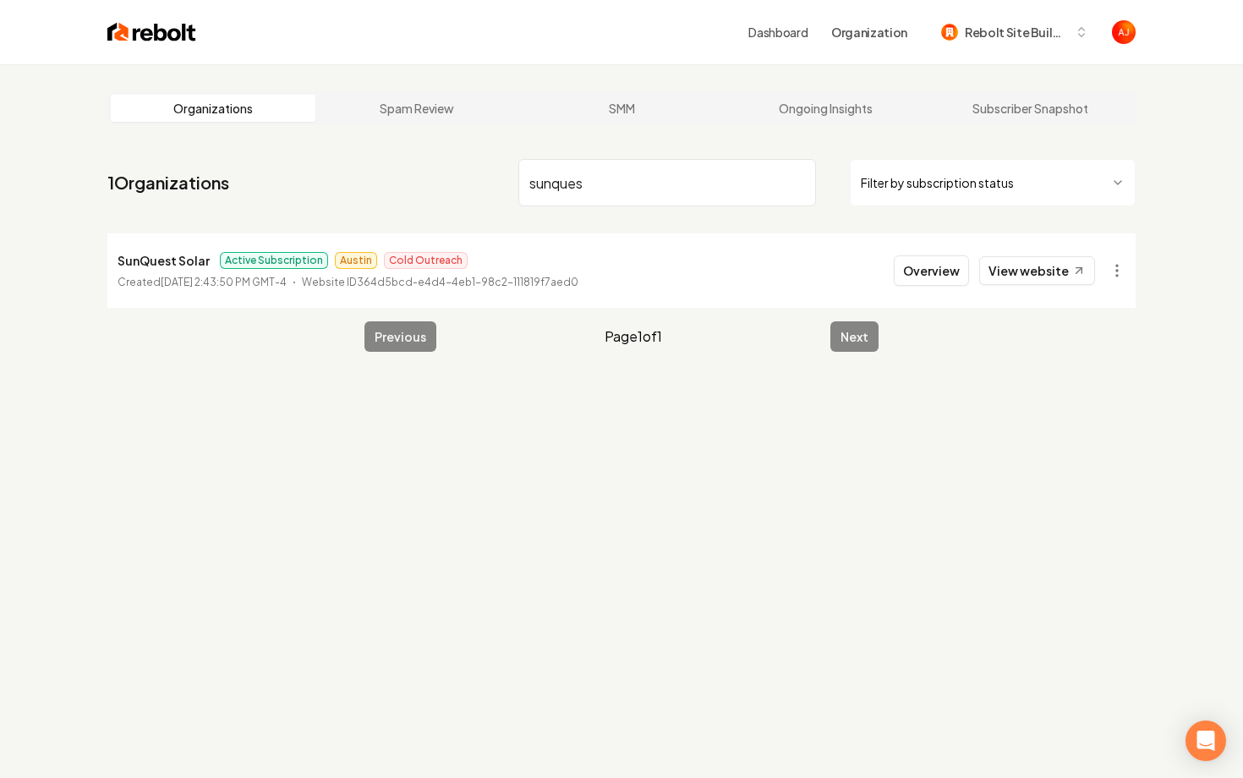
click at [156, 32] on img at bounding box center [151, 32] width 89 height 24
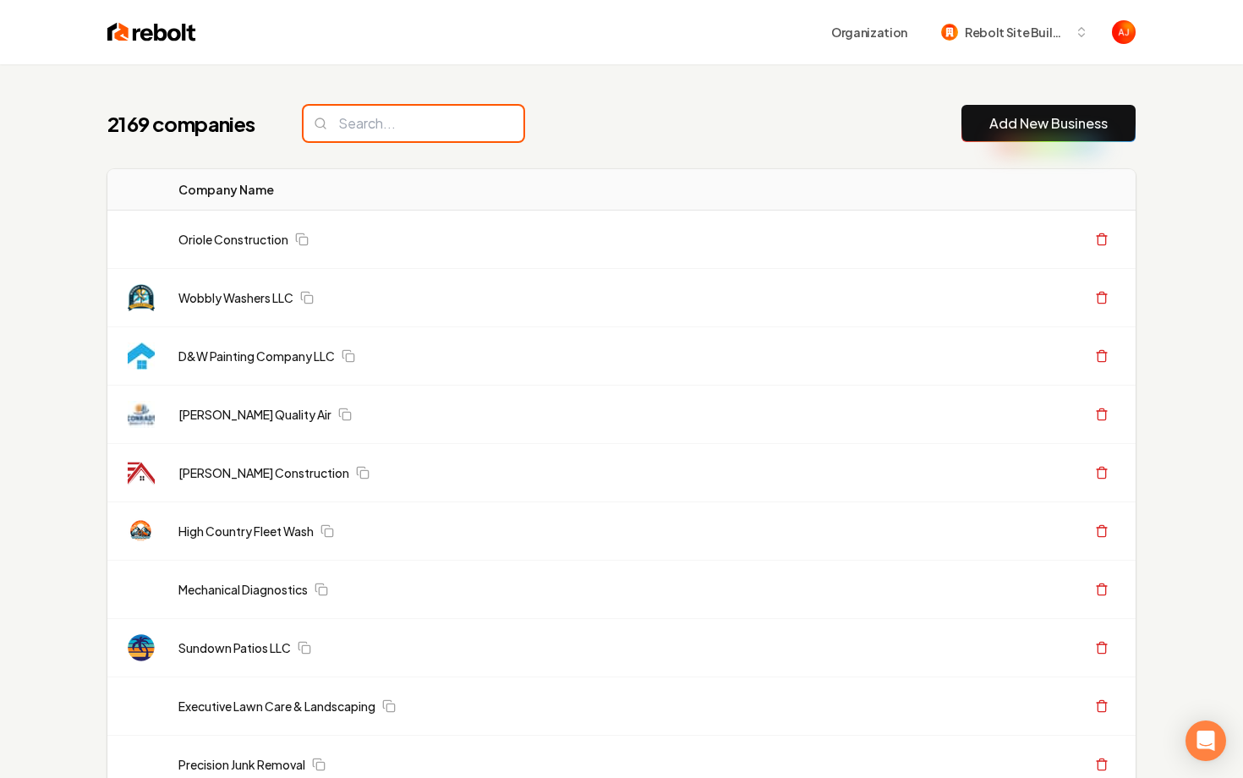
click at [433, 112] on input "search" at bounding box center [413, 124] width 220 height 36
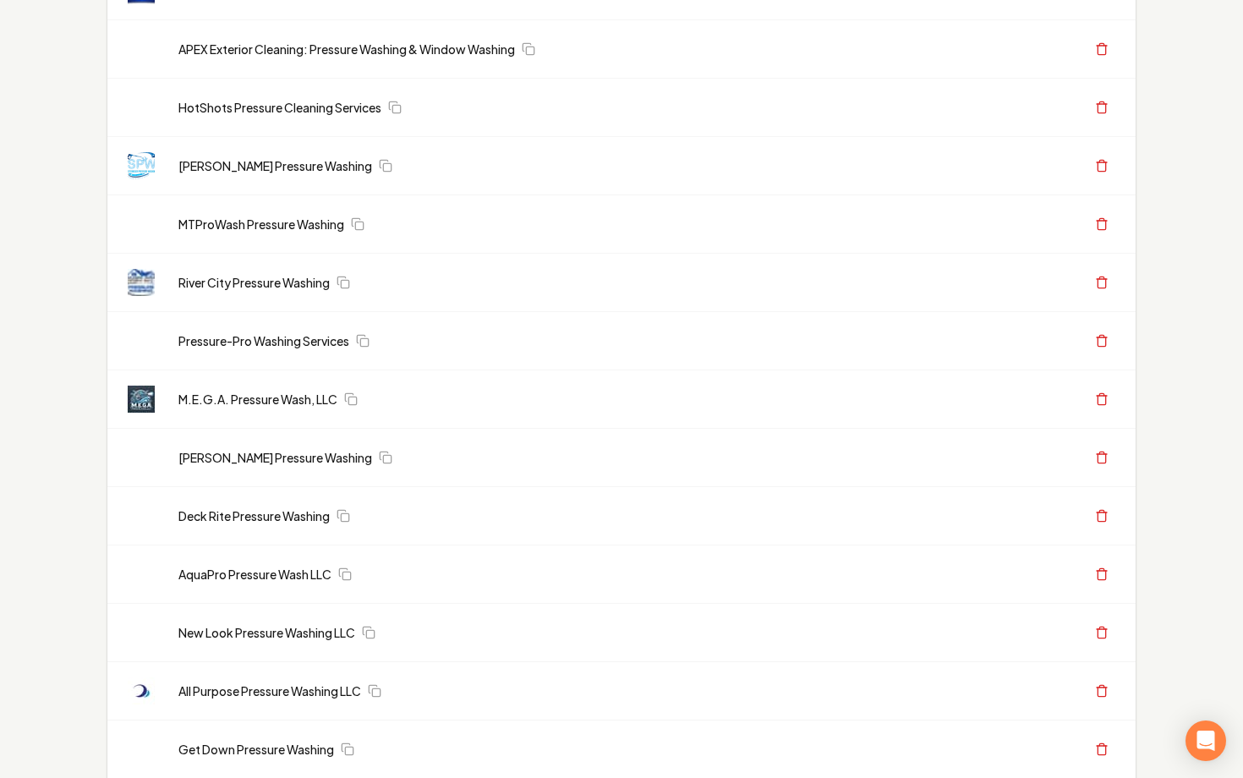
scroll to position [2580, 0]
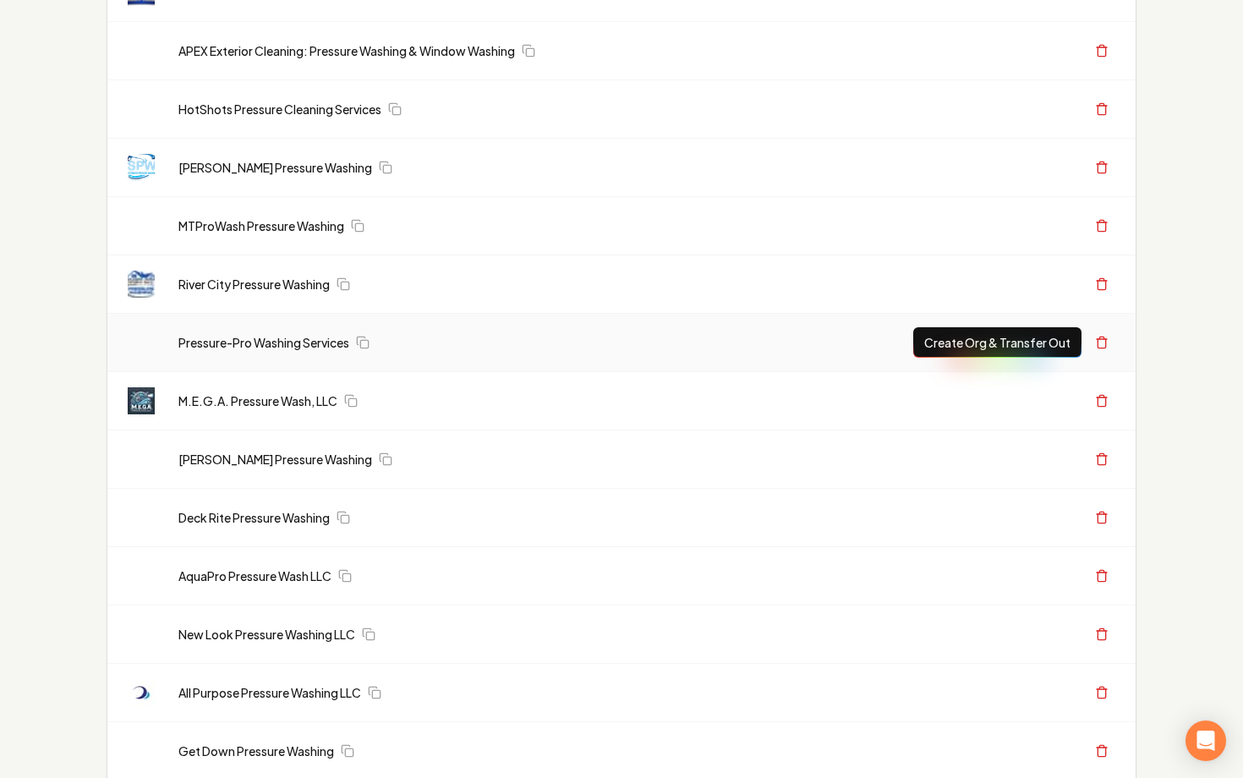
type input "pressure"
click at [440, 355] on td "Pressure-Pro Washing Services" at bounding box center [466, 343] width 603 height 58
click at [243, 347] on link "Pressure-Pro Washing Services" at bounding box center [263, 342] width 171 height 17
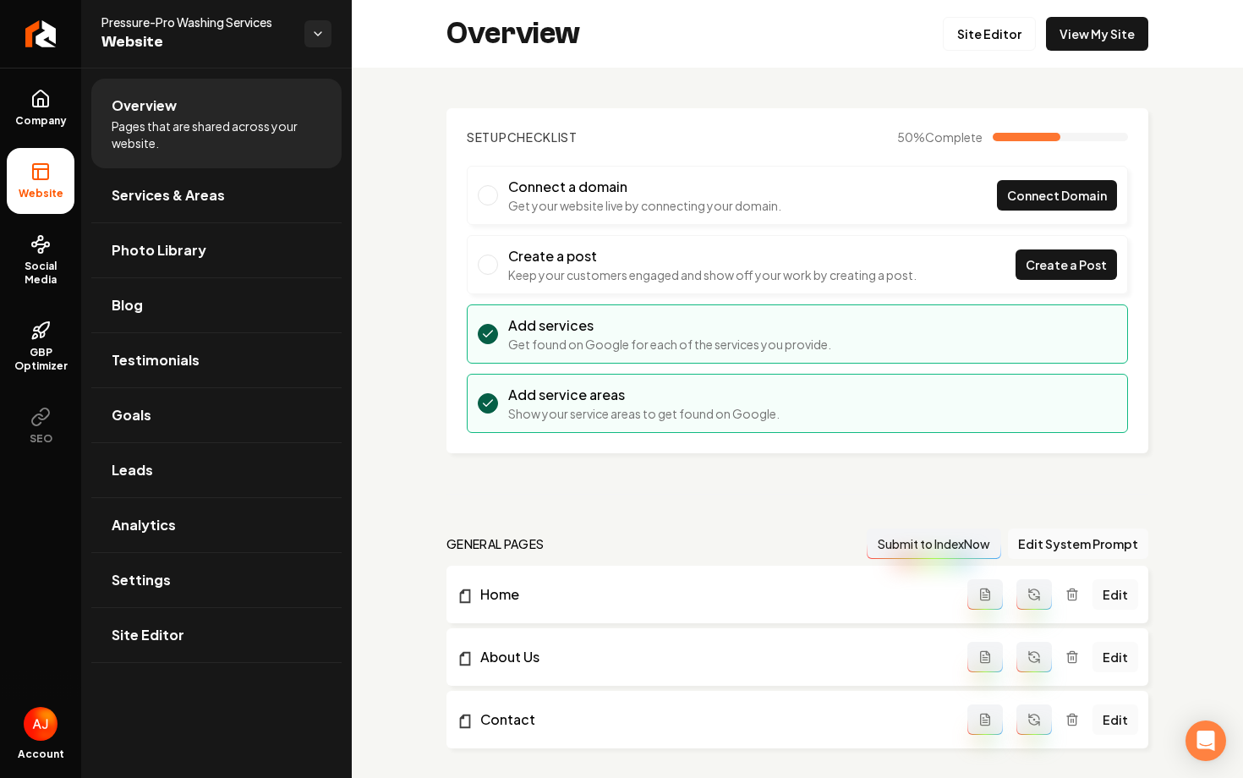
click at [1121, 14] on div "Overview Site Editor View My Site" at bounding box center [797, 34] width 891 height 68
click at [1112, 38] on link "View My Site" at bounding box center [1097, 34] width 102 height 34
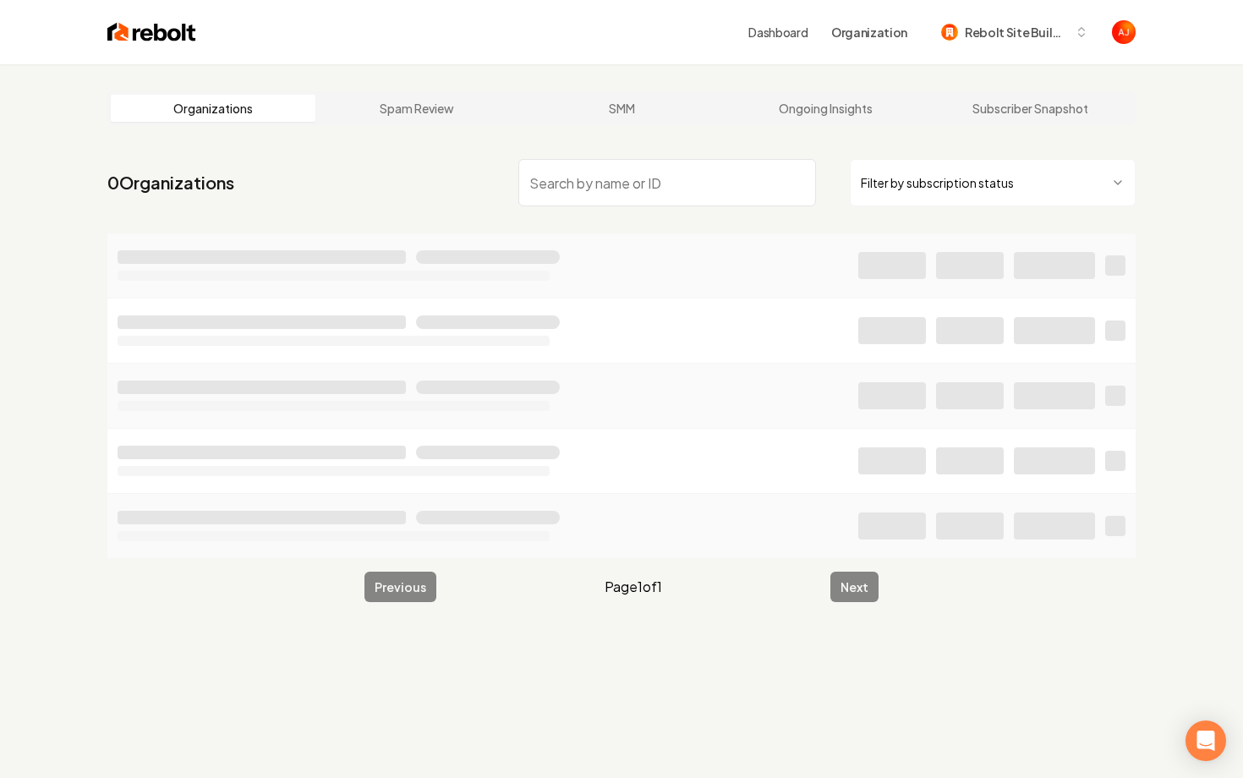
type input "p"
click at [105, 167] on main "Organizations Spam Review SMM Ongoing Insights Subscriber Snapshot 3043 Organiz…" at bounding box center [621, 346] width 1082 height 565
click at [145, 30] on img at bounding box center [151, 32] width 89 height 24
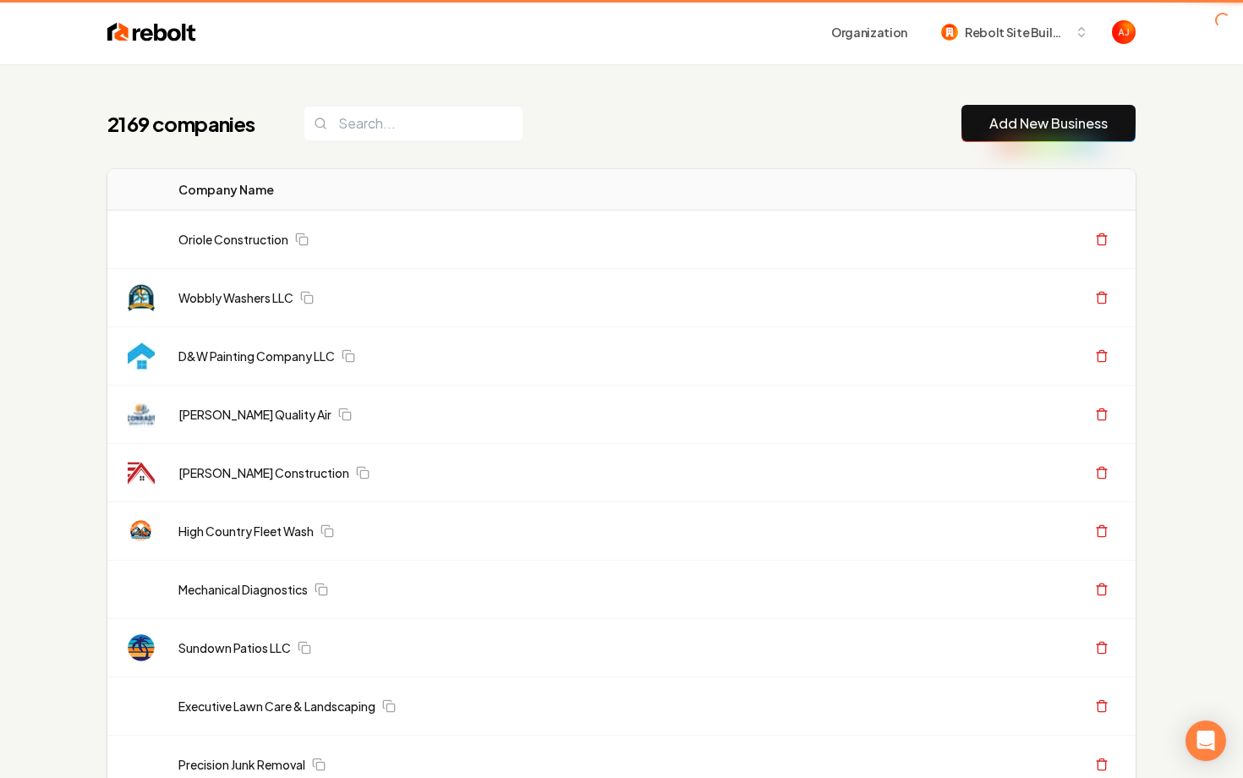
click at [167, 27] on img at bounding box center [151, 32] width 89 height 24
click at [392, 132] on input "search" at bounding box center [413, 124] width 220 height 36
click at [380, 127] on input "search" at bounding box center [413, 124] width 220 height 36
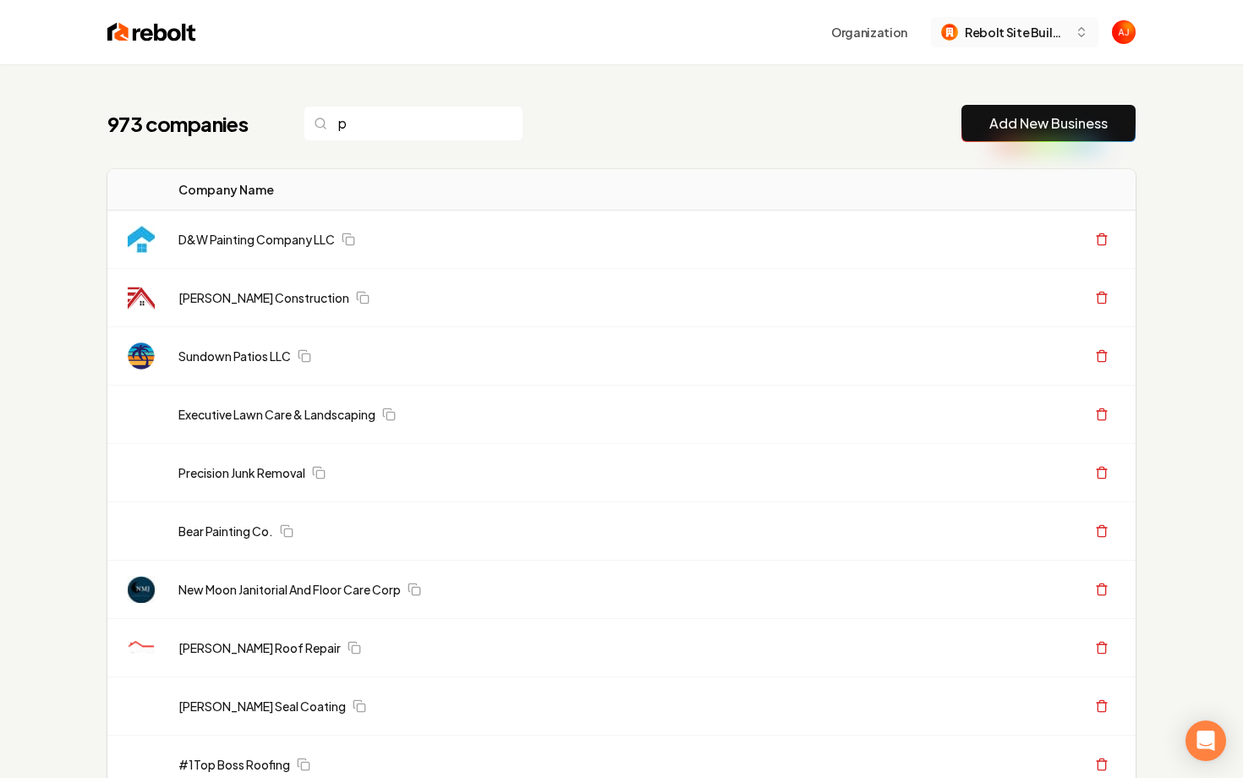
click at [970, 40] on span "Rebolt Site Builder" at bounding box center [1015, 33] width 103 height 18
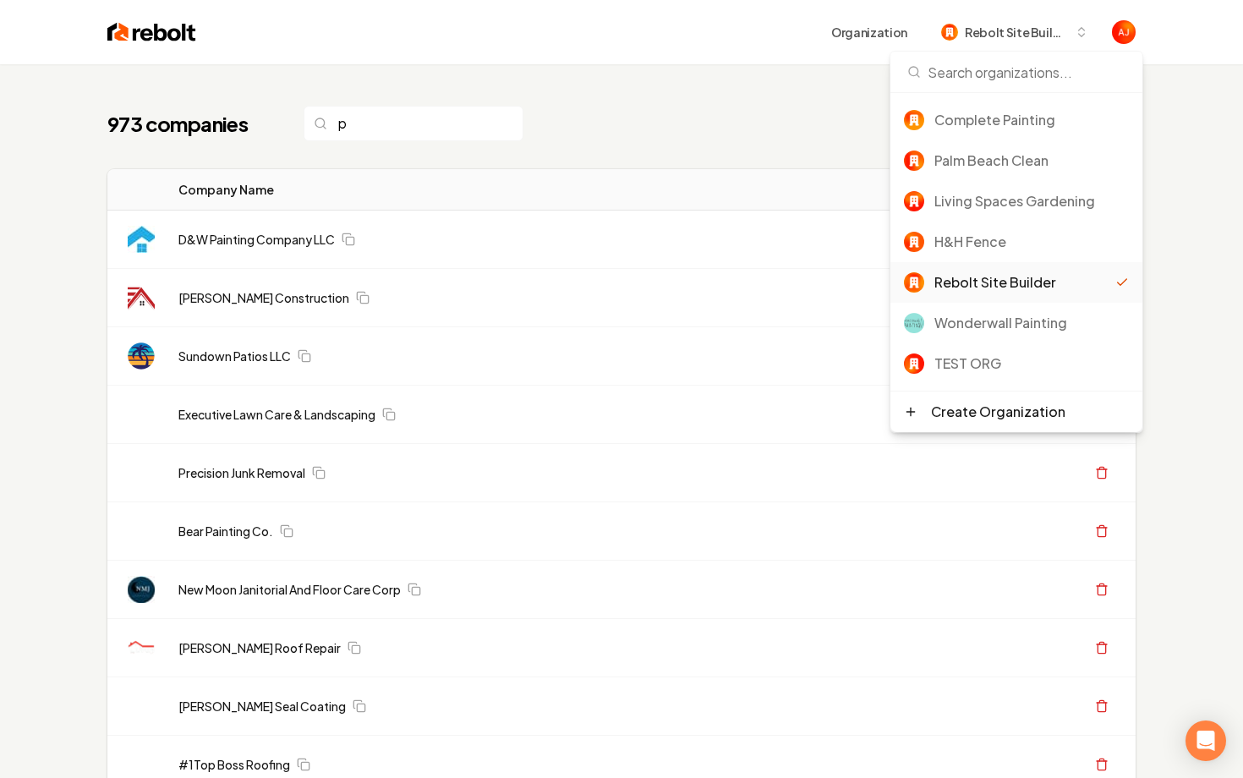
click at [735, 119] on div "973 companies p Add New Business" at bounding box center [621, 123] width 1028 height 37
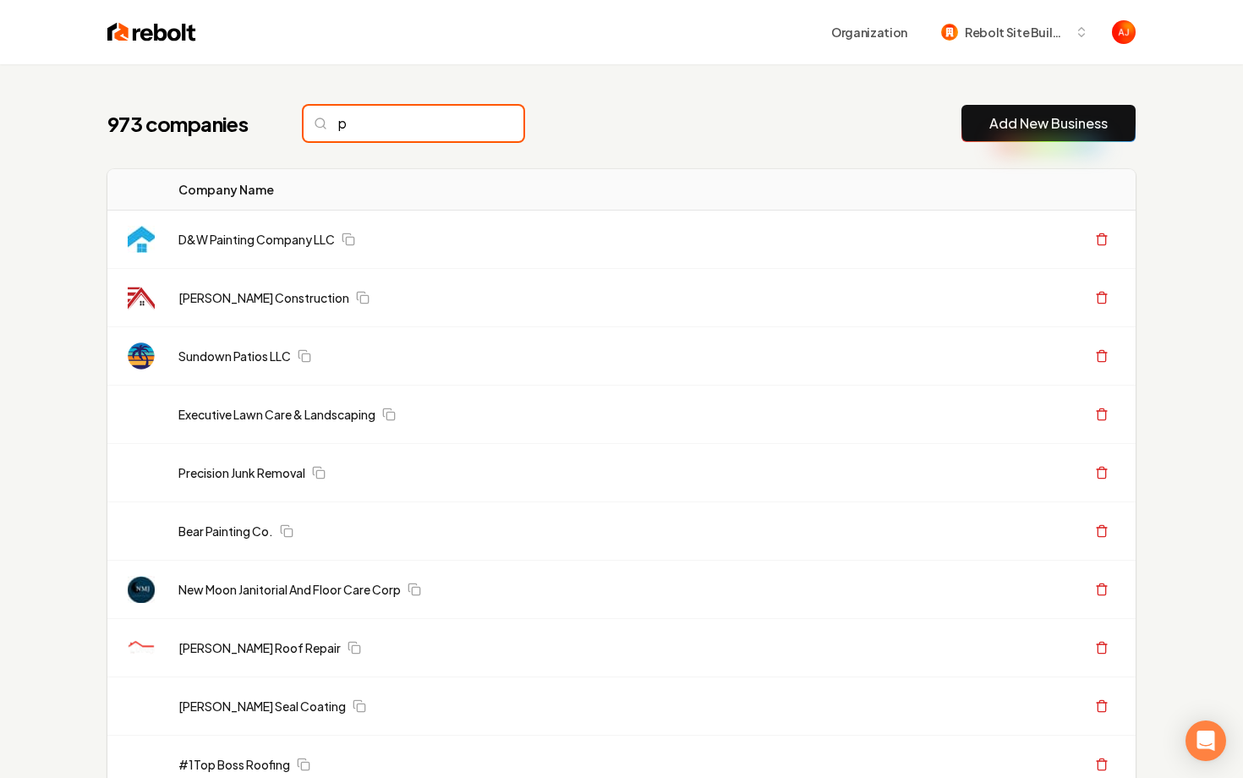
click at [401, 128] on input "p" at bounding box center [413, 124] width 220 height 36
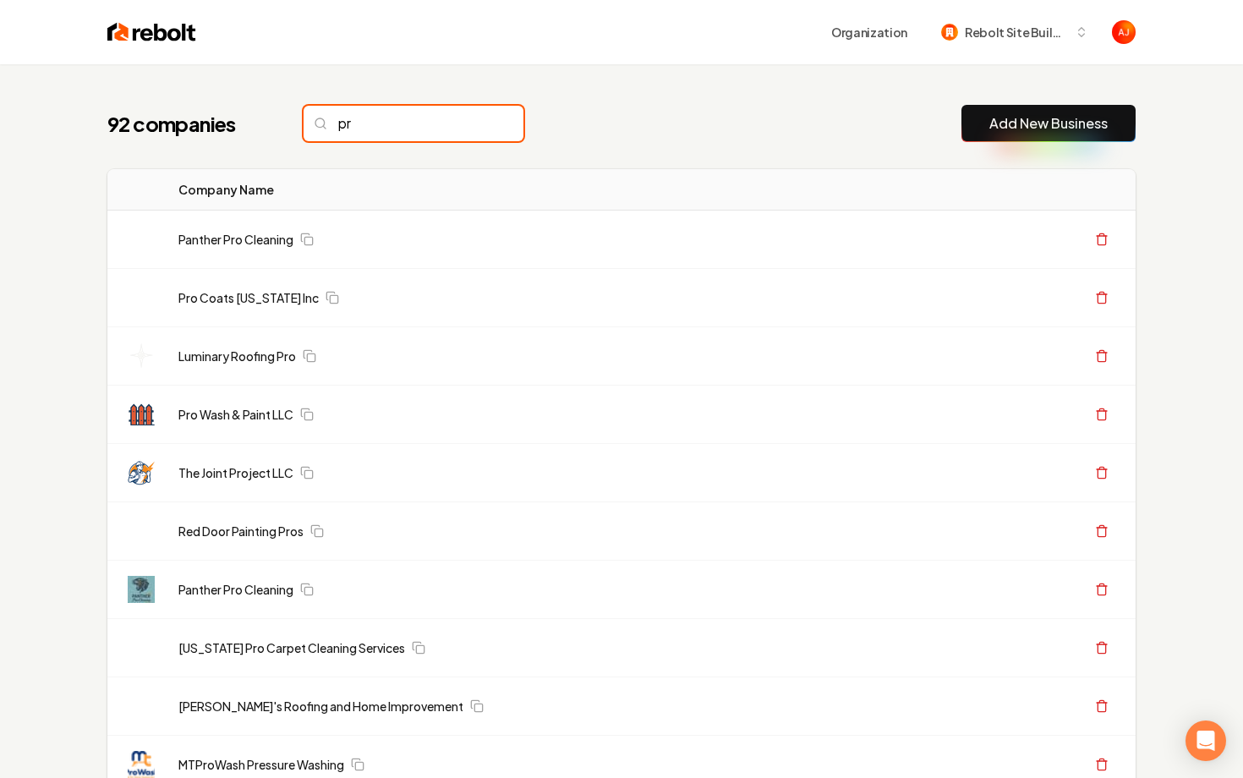
type input "p"
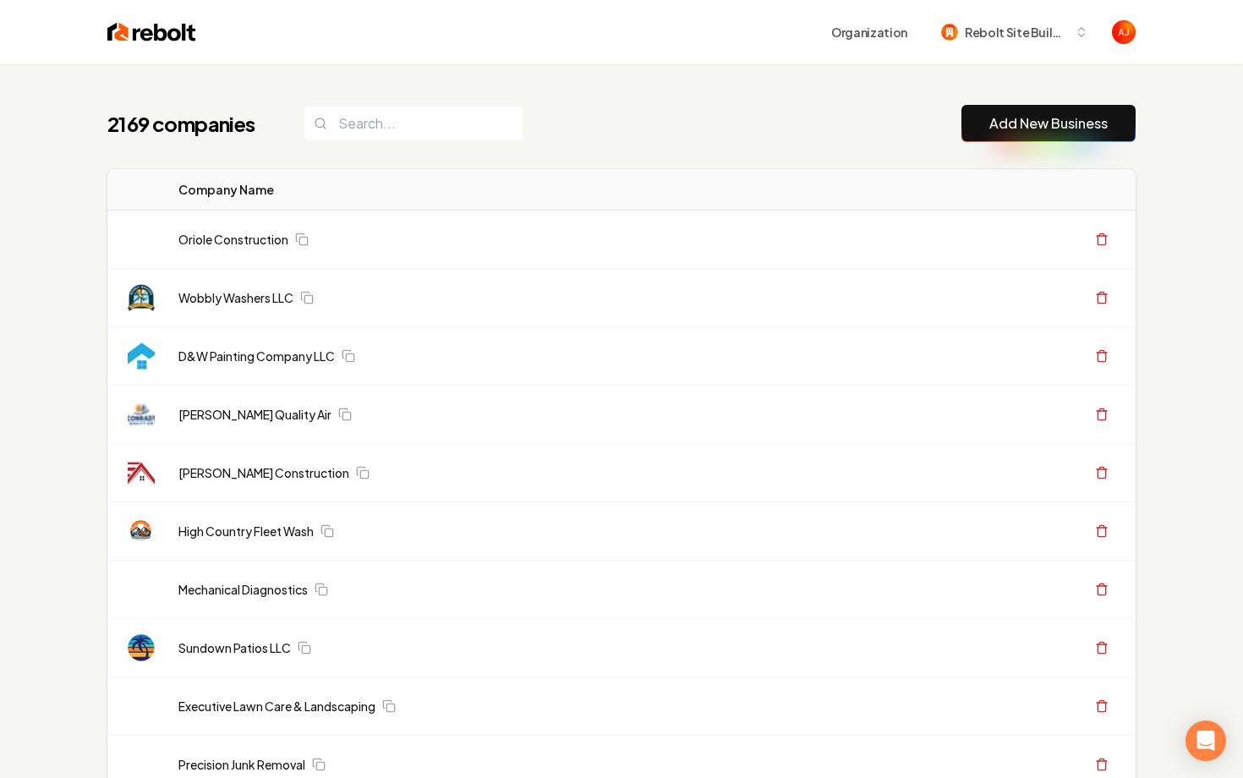
click at [1033, 118] on link "Add New Business" at bounding box center [1048, 123] width 118 height 20
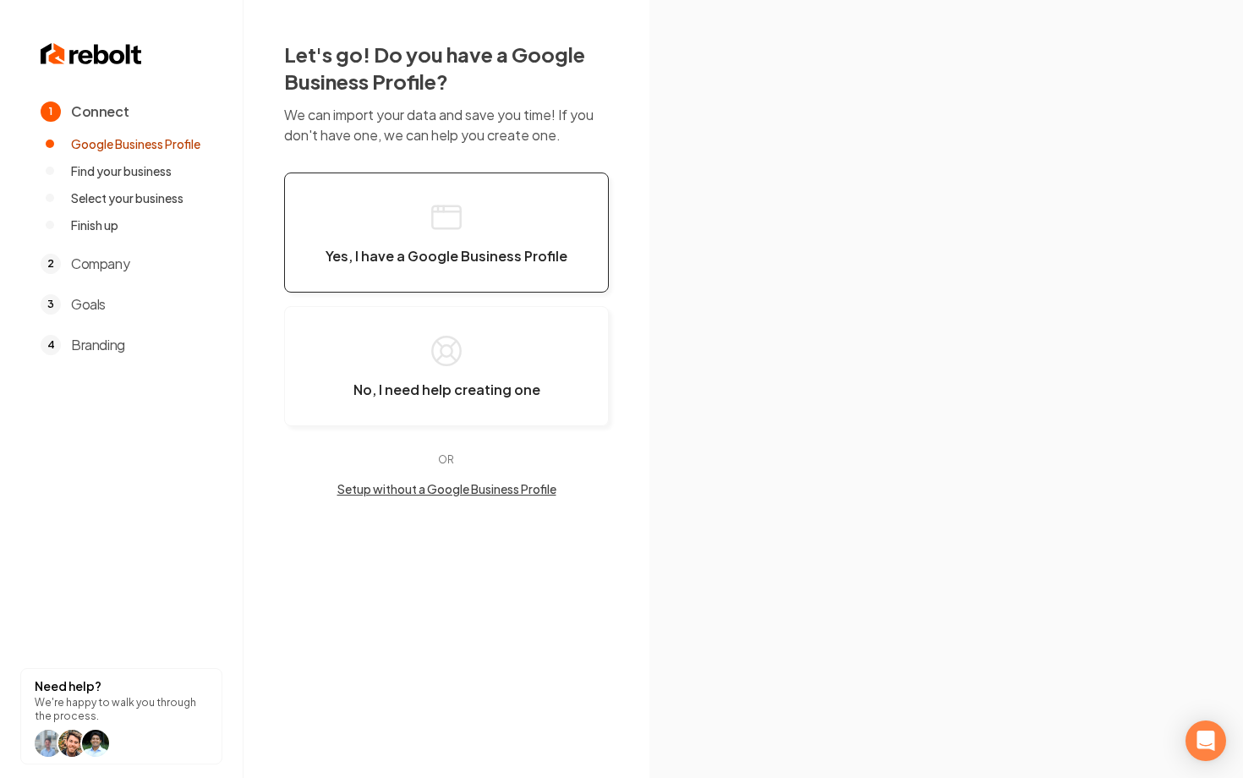
click at [437, 238] on button "Yes, I have a Google Business Profile" at bounding box center [446, 232] width 325 height 120
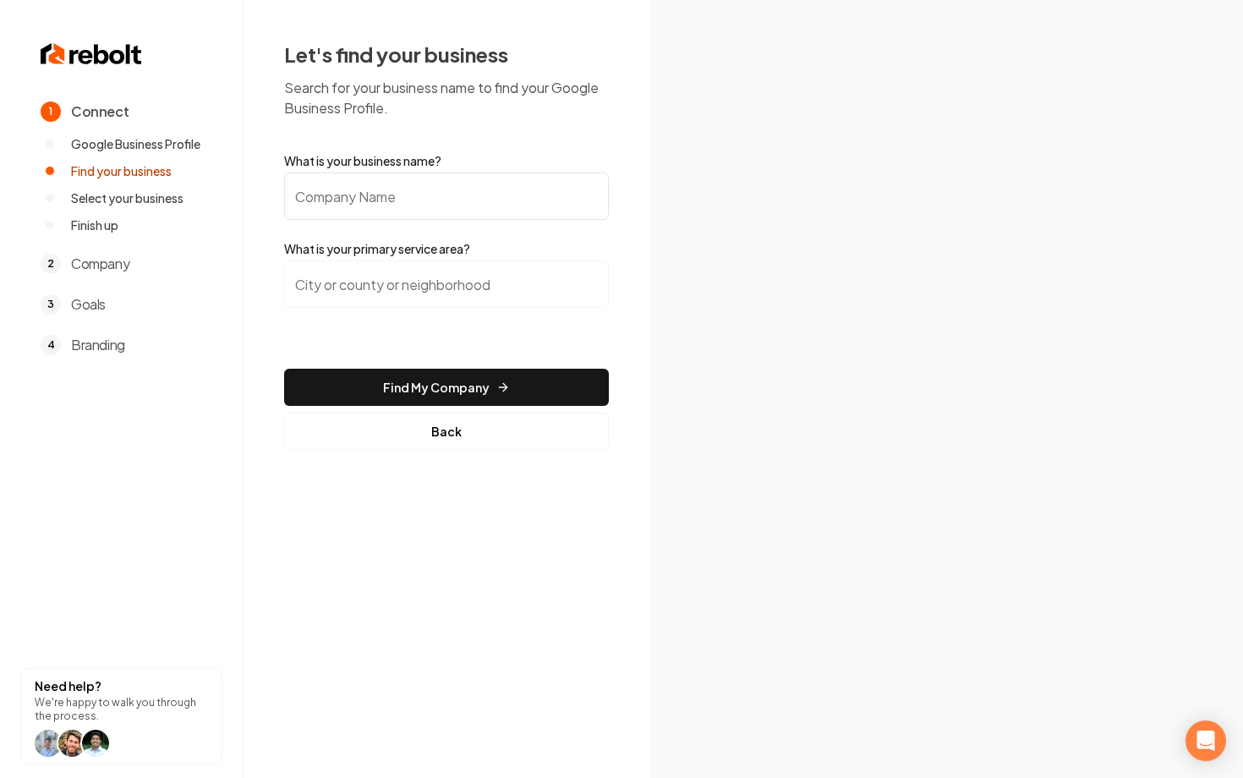
click at [322, 209] on input "What is your business name?" at bounding box center [446, 195] width 325 height 47
type input "Pro Pressure Washing Corp"
click at [354, 283] on input "search" at bounding box center [446, 283] width 325 height 47
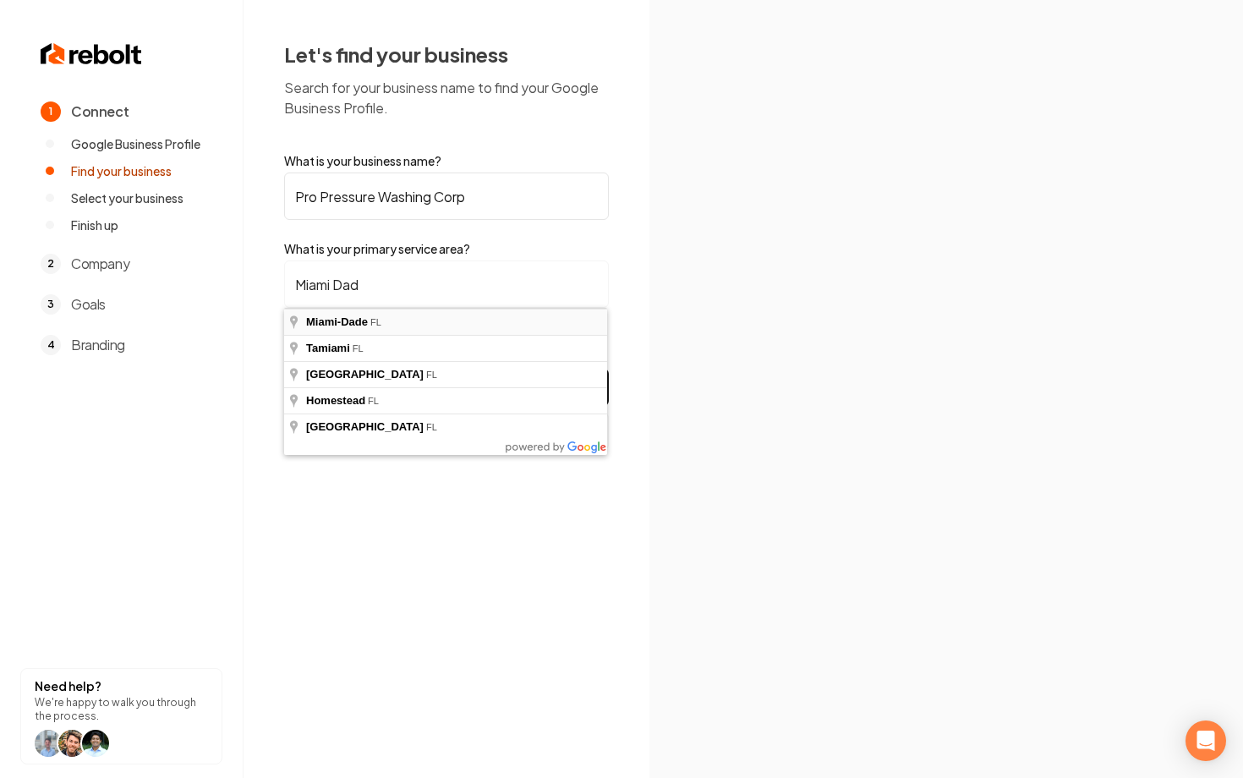
type input "Miami-Dade, FL"
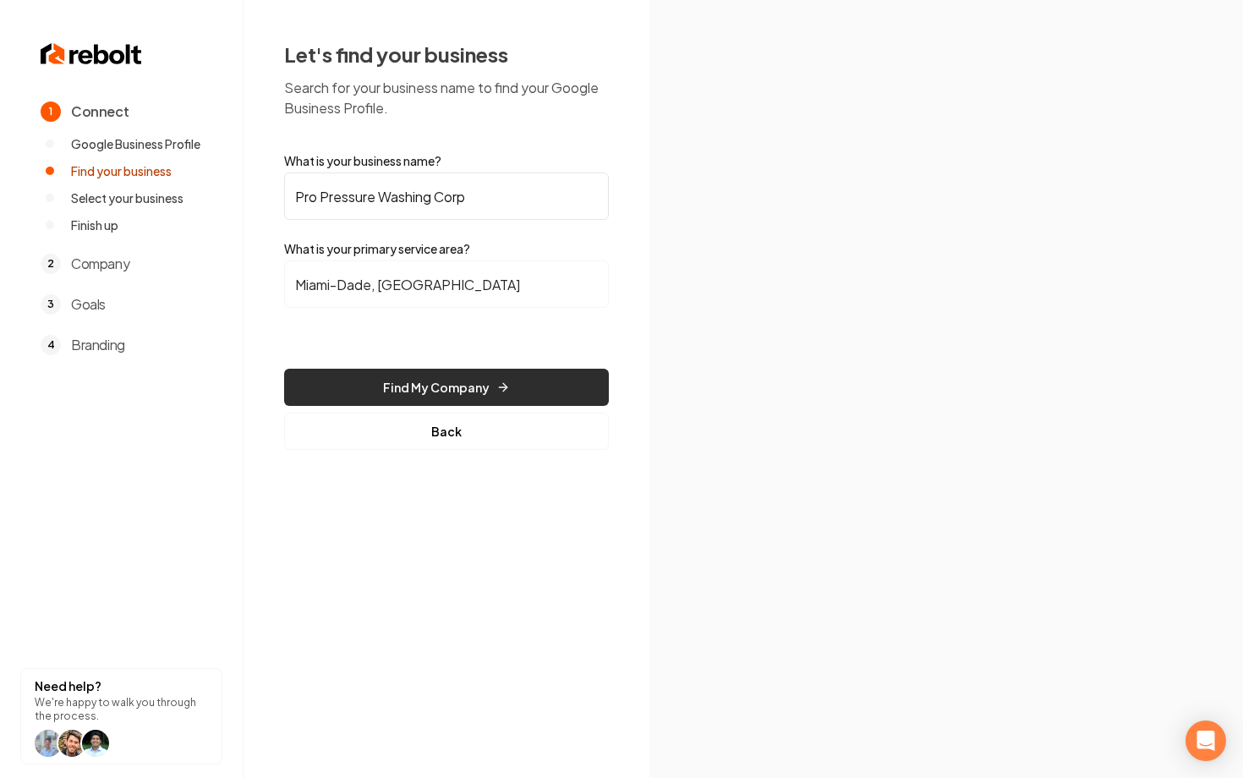
click at [434, 390] on button "Find My Company" at bounding box center [446, 387] width 325 height 37
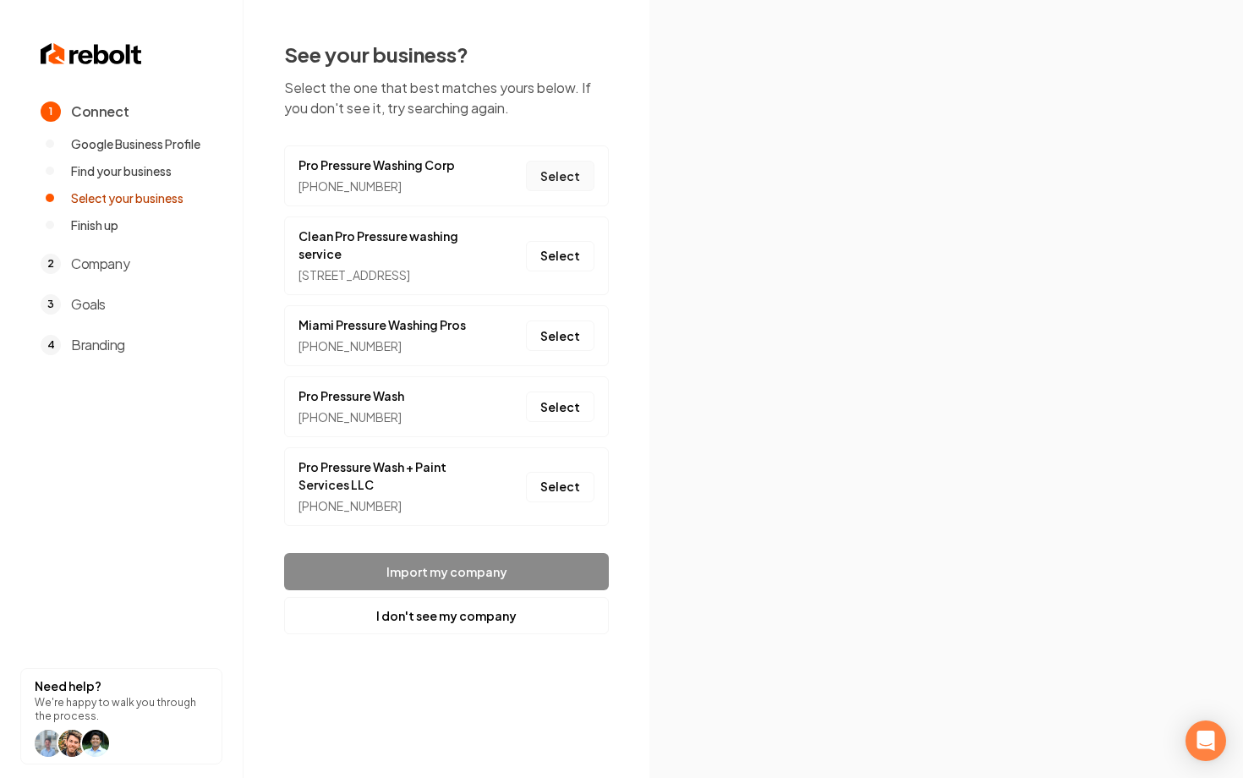
click at [560, 174] on button "Select" at bounding box center [560, 176] width 68 height 30
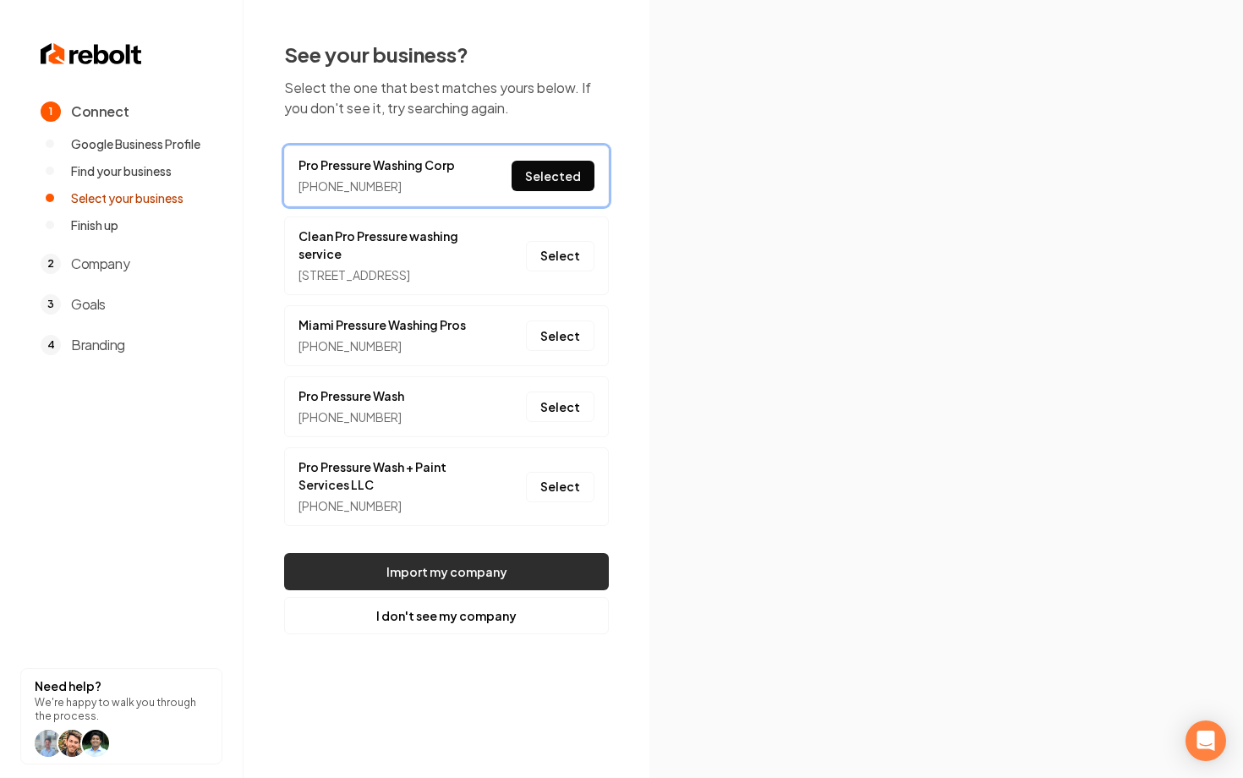
click at [487, 590] on button "Import my company" at bounding box center [446, 571] width 325 height 37
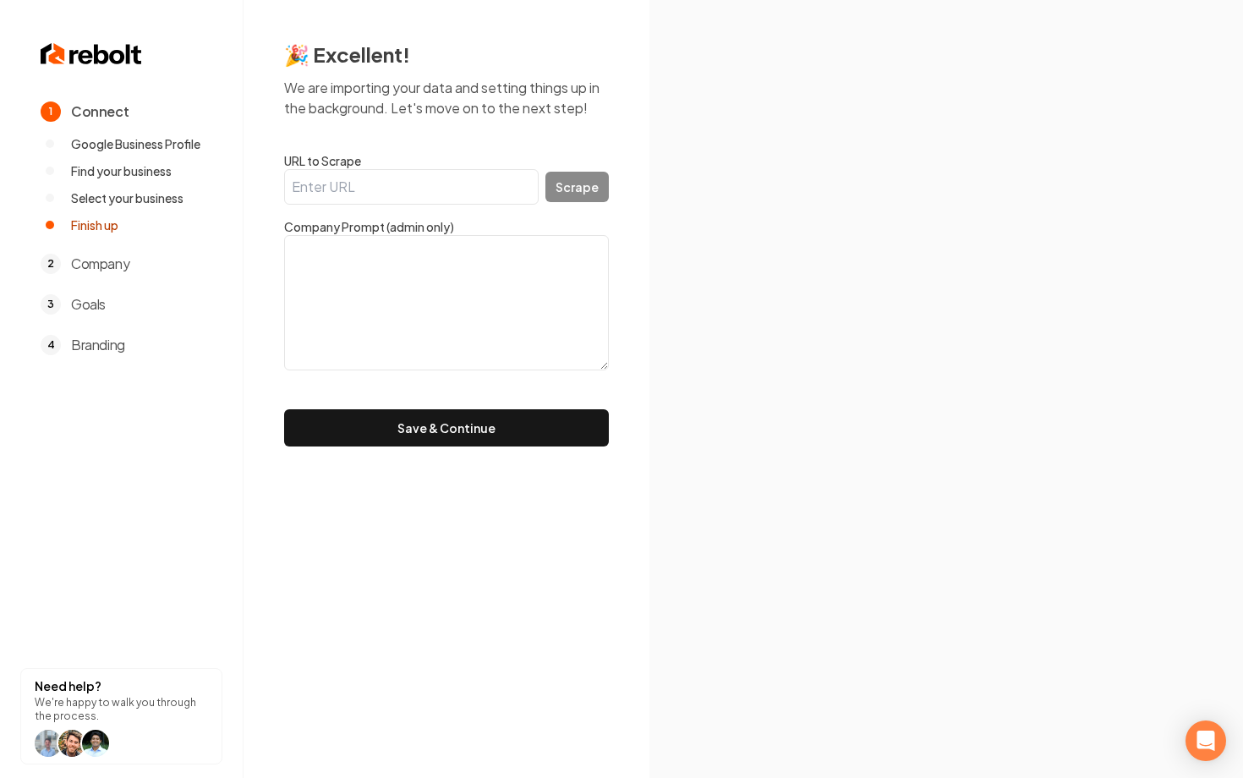
click at [423, 184] on input "URL to Scrape" at bounding box center [411, 187] width 254 height 36
paste input "https://pressurewashing.miami/"
type input "https://pressurewashing.miami/"
click at [582, 191] on button "Scrape" at bounding box center [576, 187] width 63 height 30
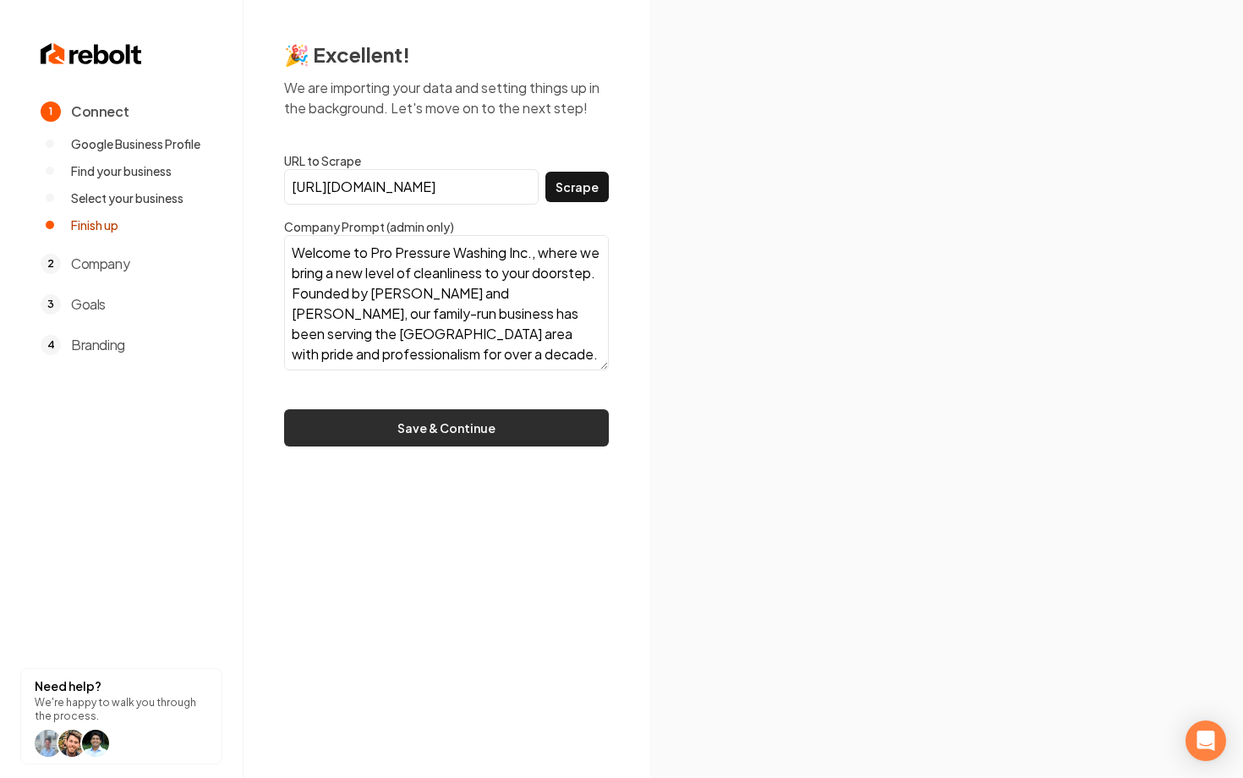
click at [472, 421] on button "Save & Continue" at bounding box center [446, 427] width 325 height 37
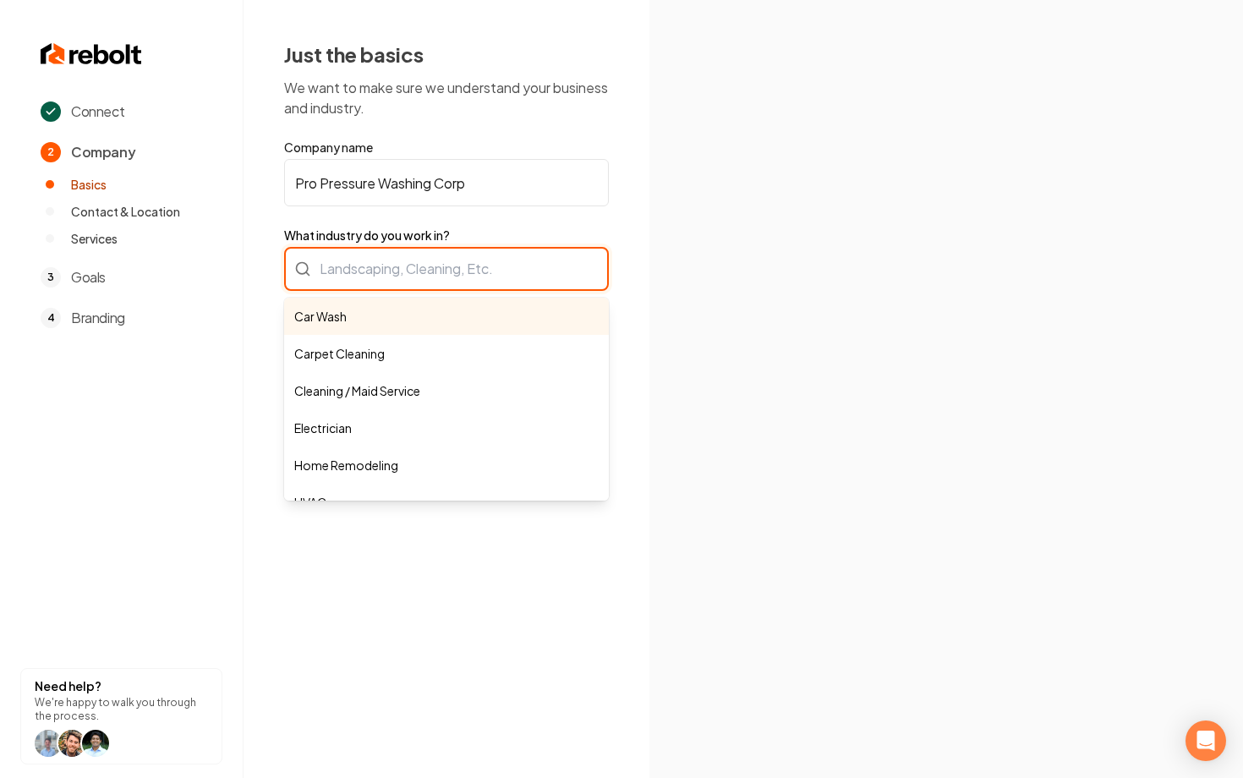
click at [383, 266] on div "Car Wash Carpet Cleaning Cleaning / Maid Service Electrician Home Remodeling HV…" at bounding box center [446, 269] width 325 height 44
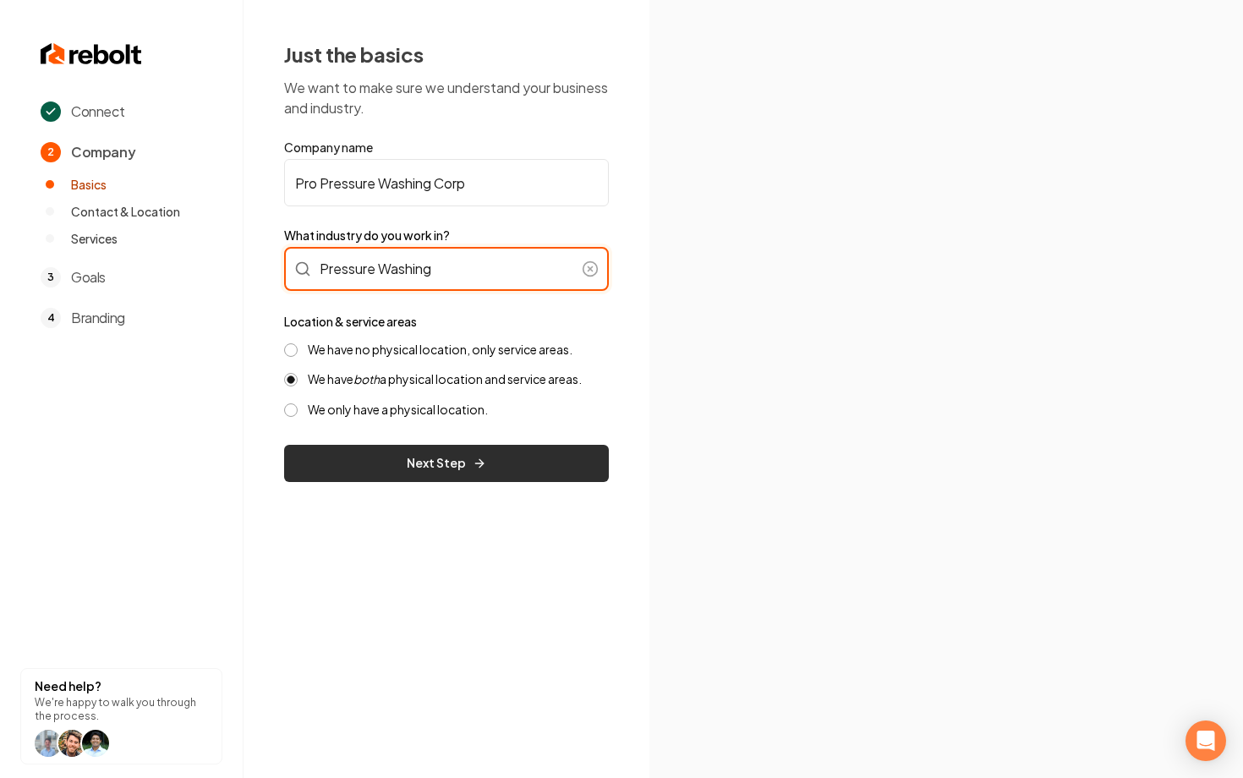
type input "Pressure Washing"
click at [487, 472] on button "Next Step" at bounding box center [446, 463] width 325 height 37
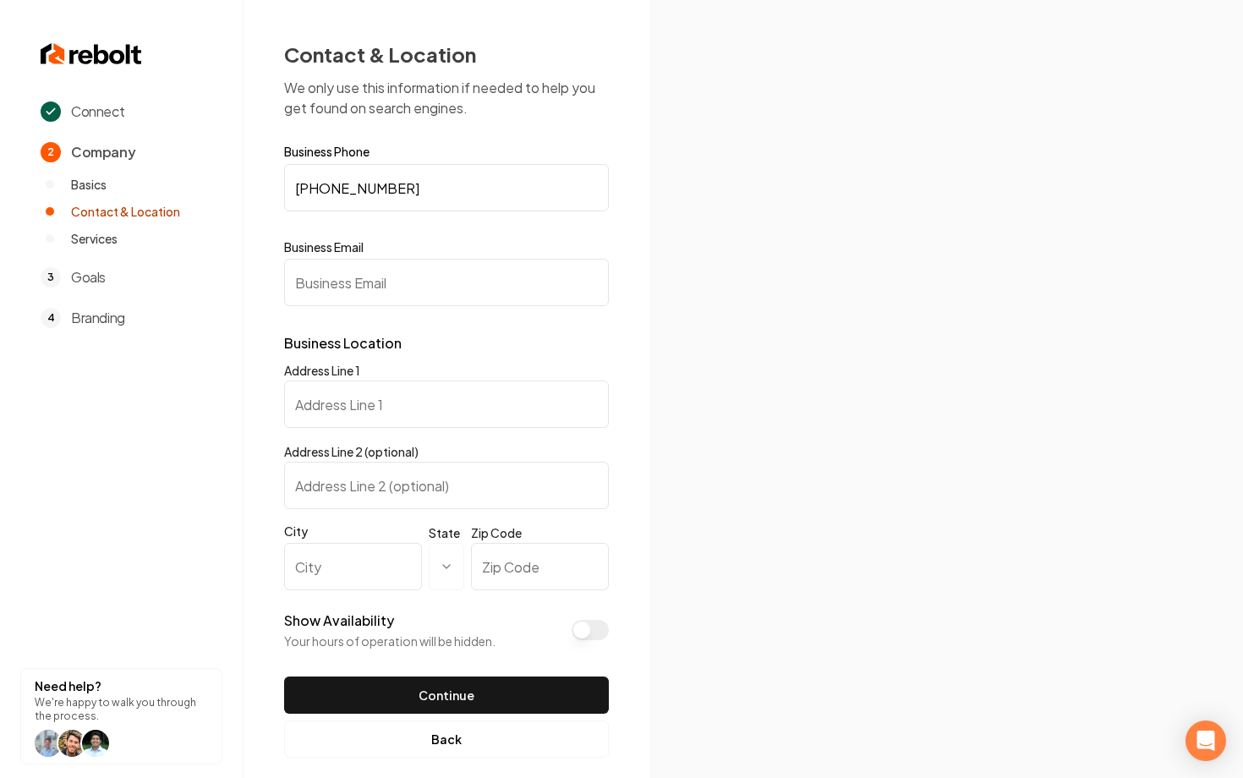
click at [410, 298] on input "Business Email" at bounding box center [446, 282] width 325 height 47
type input "propressurewashing305@gmail.com"
click at [340, 423] on input "Address Line 1" at bounding box center [446, 403] width 325 height 47
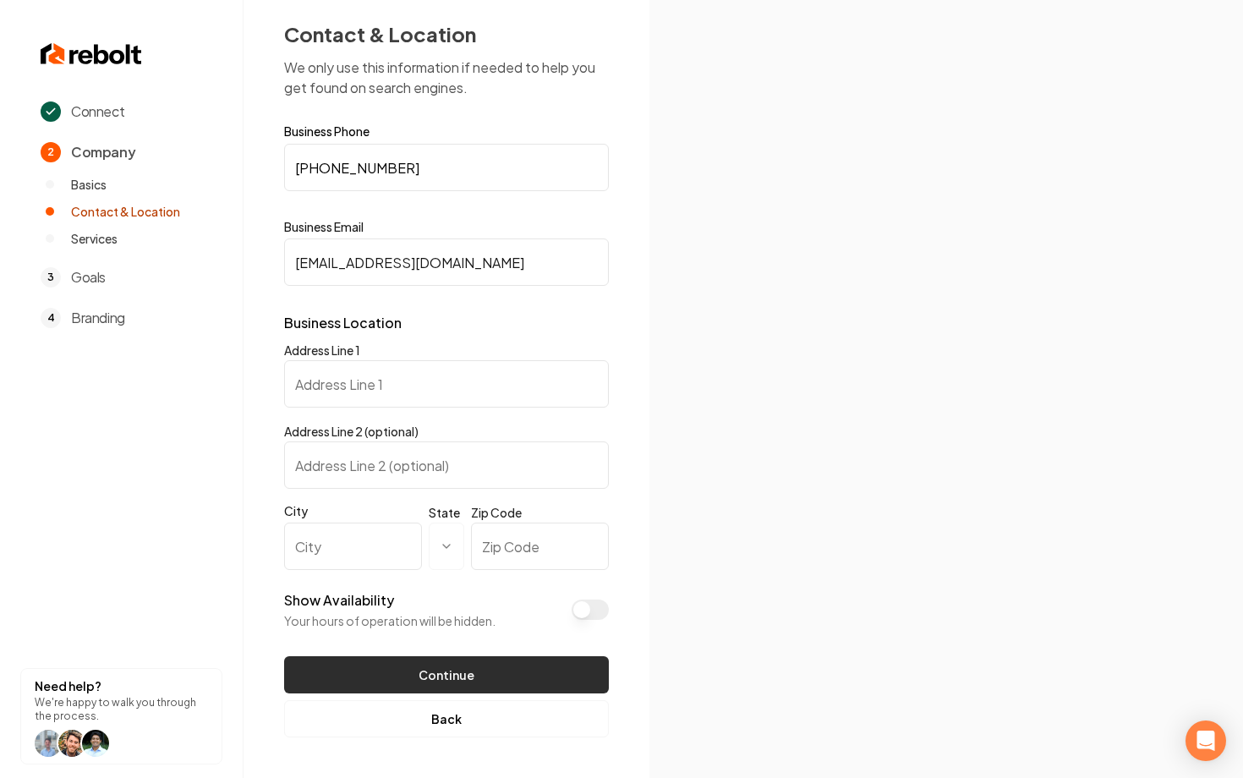
click at [434, 662] on button "Continue" at bounding box center [446, 674] width 325 height 37
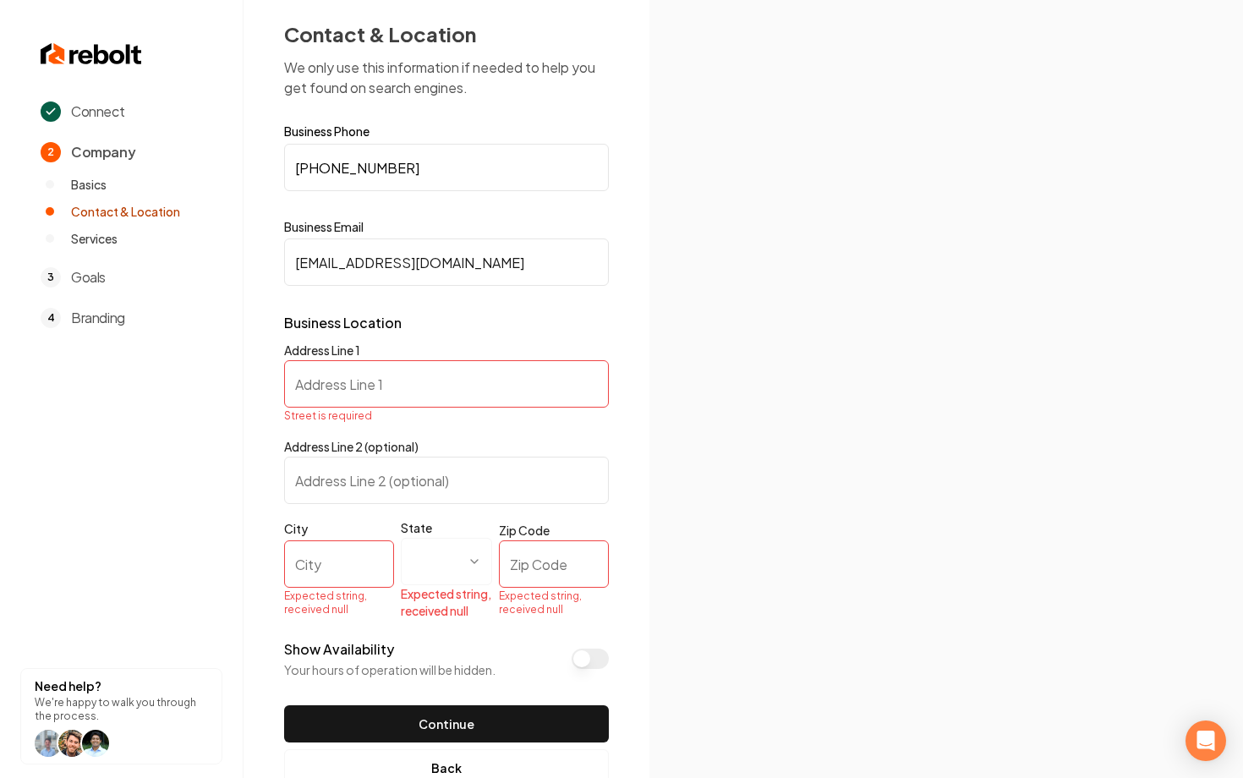
click at [88, 180] on span "Basics" at bounding box center [89, 184] width 36 height 17
click at [58, 183] on li "Basics" at bounding box center [132, 184] width 182 height 17
click at [457, 755] on button "Back" at bounding box center [446, 767] width 325 height 37
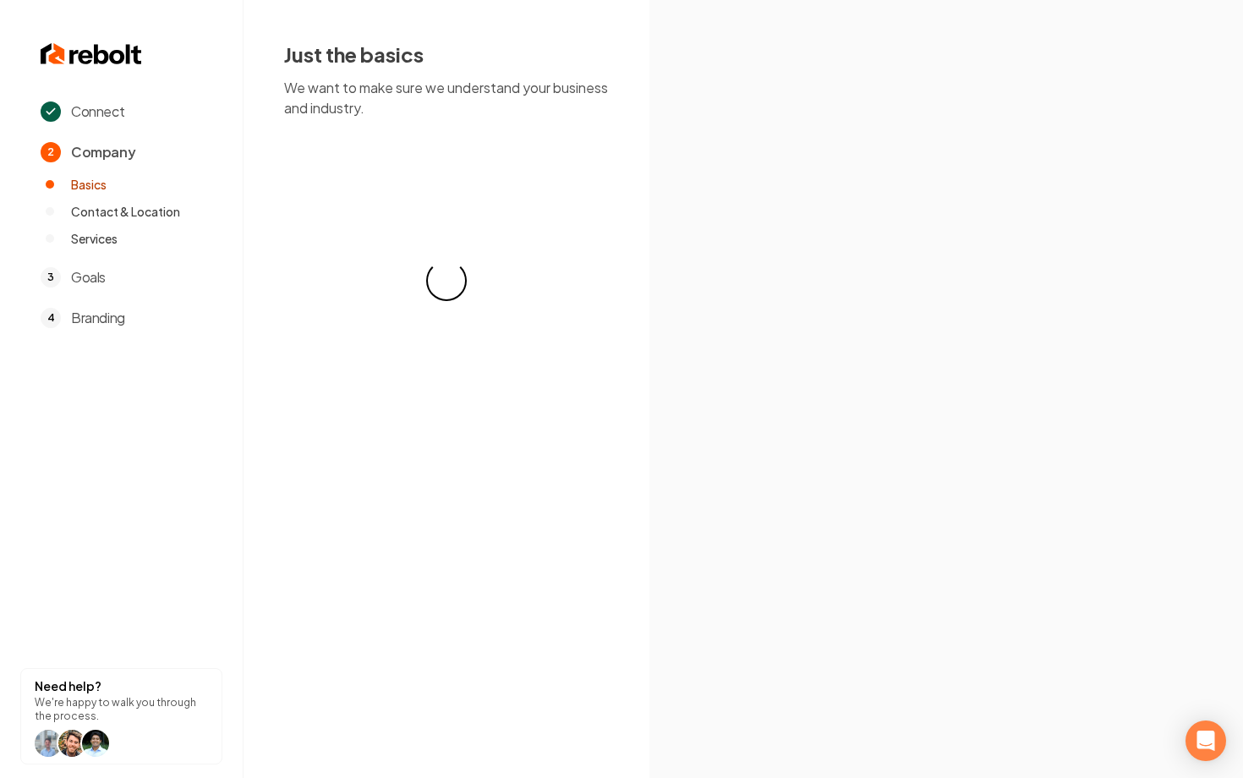
scroll to position [0, 0]
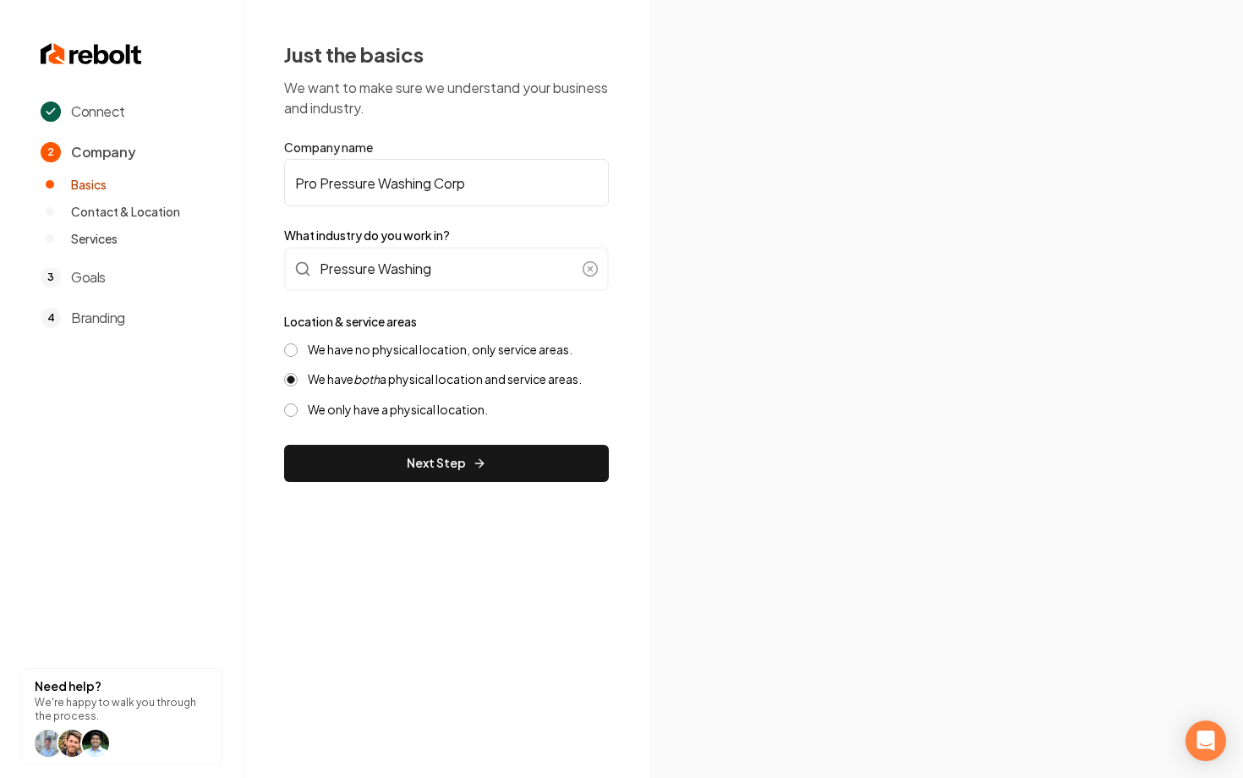
click at [298, 345] on div "We have no physical location, only service areas." at bounding box center [446, 349] width 325 height 16
click at [298, 355] on div "We have no physical location, only service areas." at bounding box center [446, 349] width 325 height 16
click at [289, 347] on button "We have no physical location, only service areas." at bounding box center [291, 350] width 14 height 14
click at [435, 464] on button "Next Step" at bounding box center [446, 463] width 325 height 37
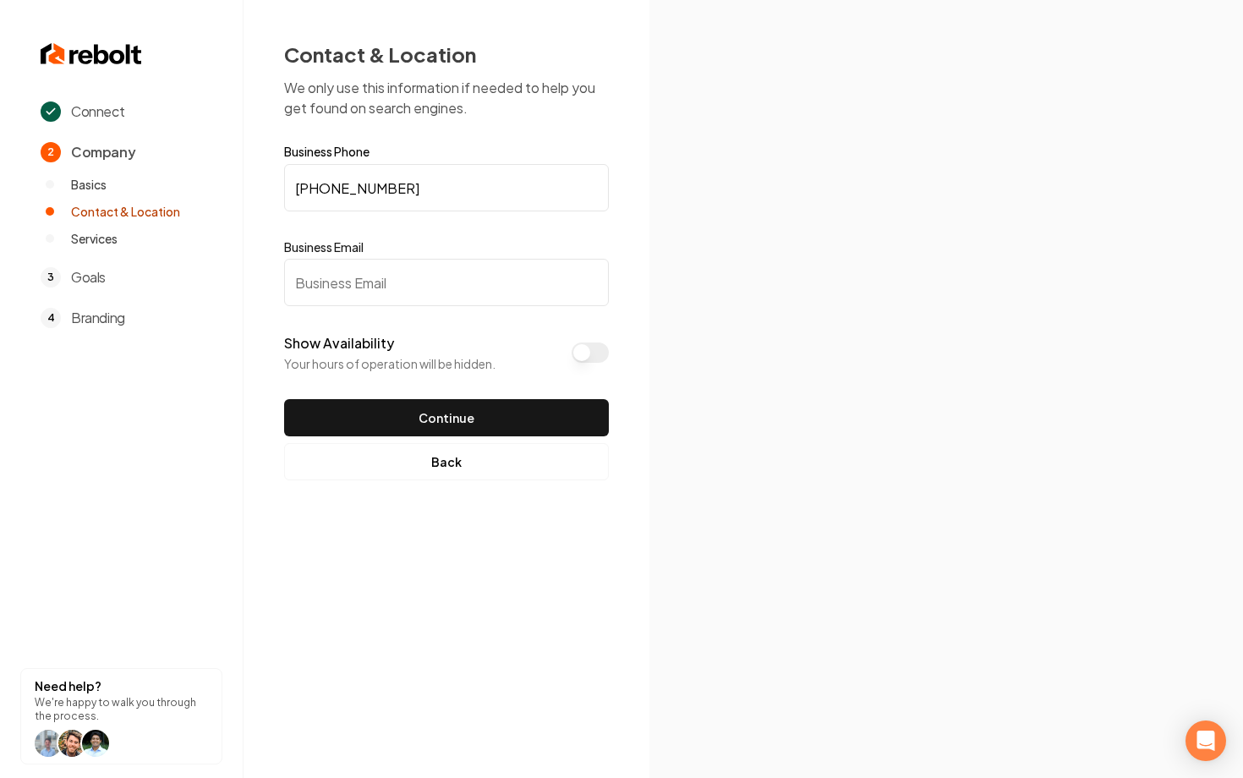
click at [398, 288] on input "Business Email" at bounding box center [446, 282] width 325 height 47
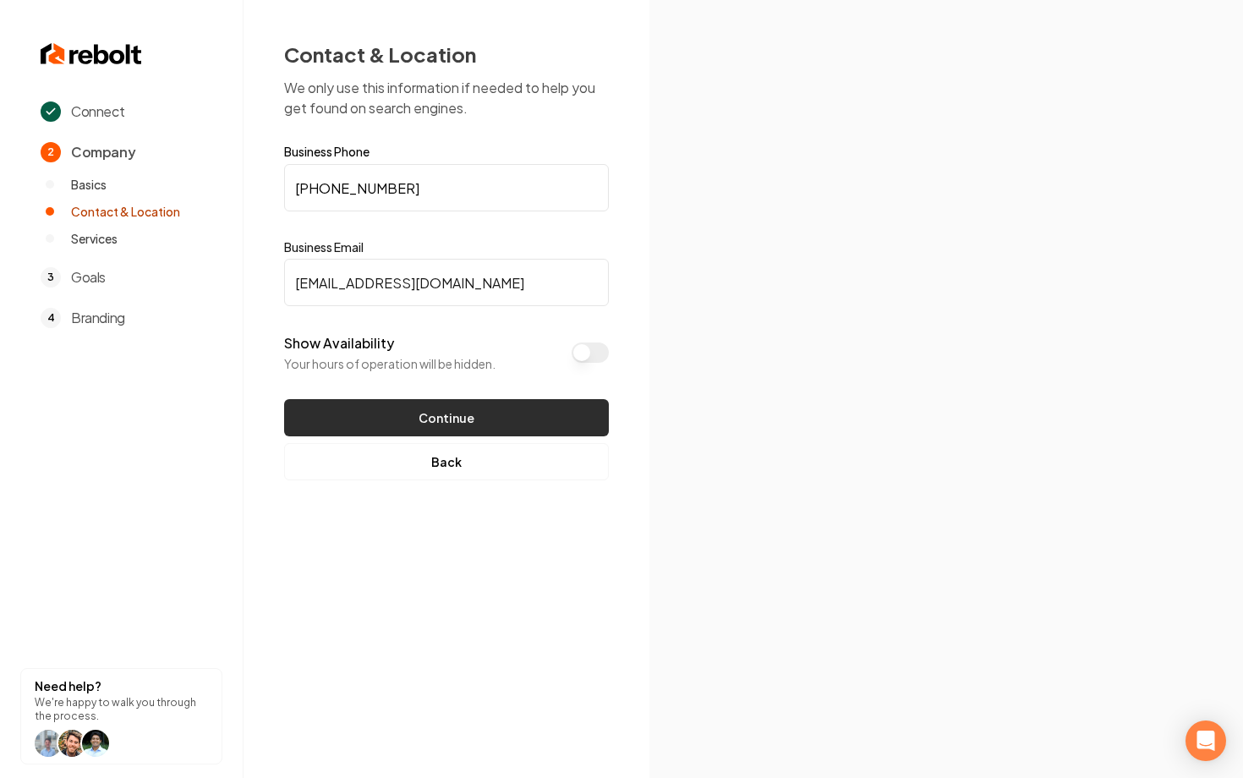
type input "proppressurewashing305@gmail.com"
click at [318, 405] on button "Continue" at bounding box center [446, 417] width 325 height 37
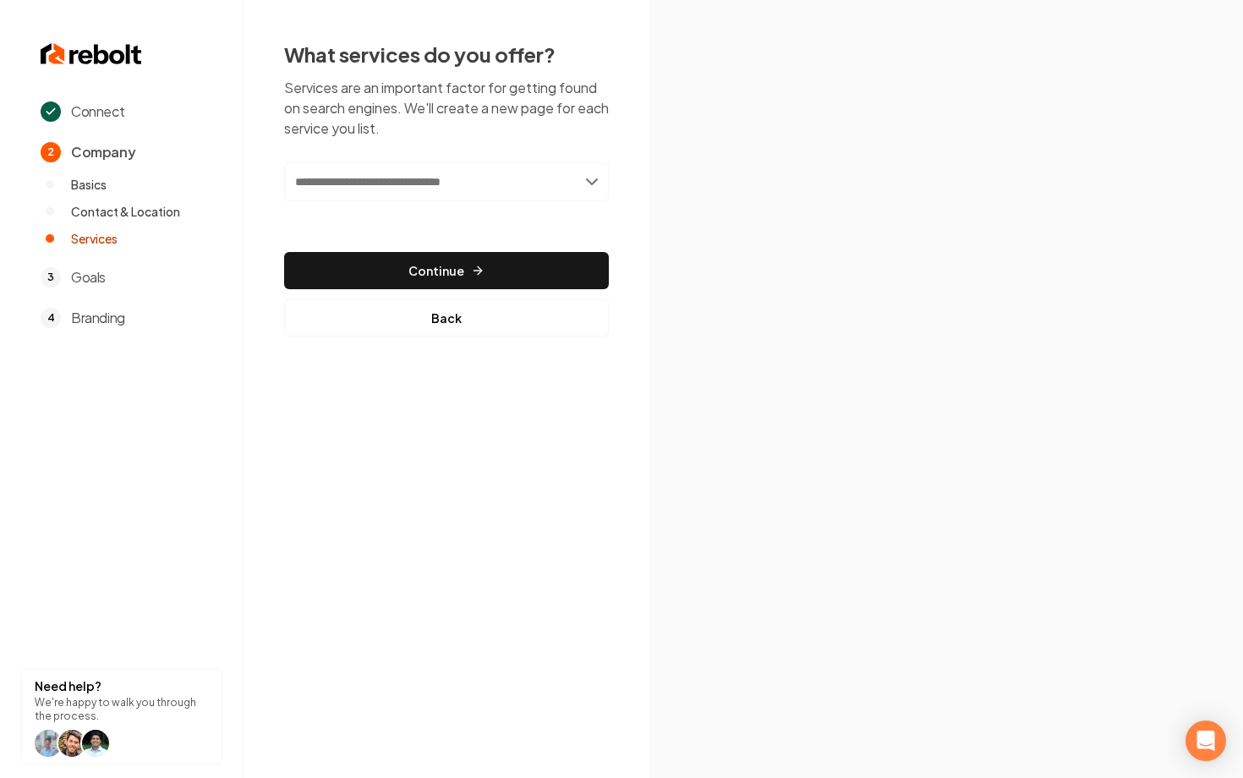
click at [401, 194] on input "text" at bounding box center [446, 181] width 325 height 39
click at [404, 182] on input "text" at bounding box center [446, 181] width 325 height 39
click at [593, 179] on input "text" at bounding box center [446, 181] width 325 height 39
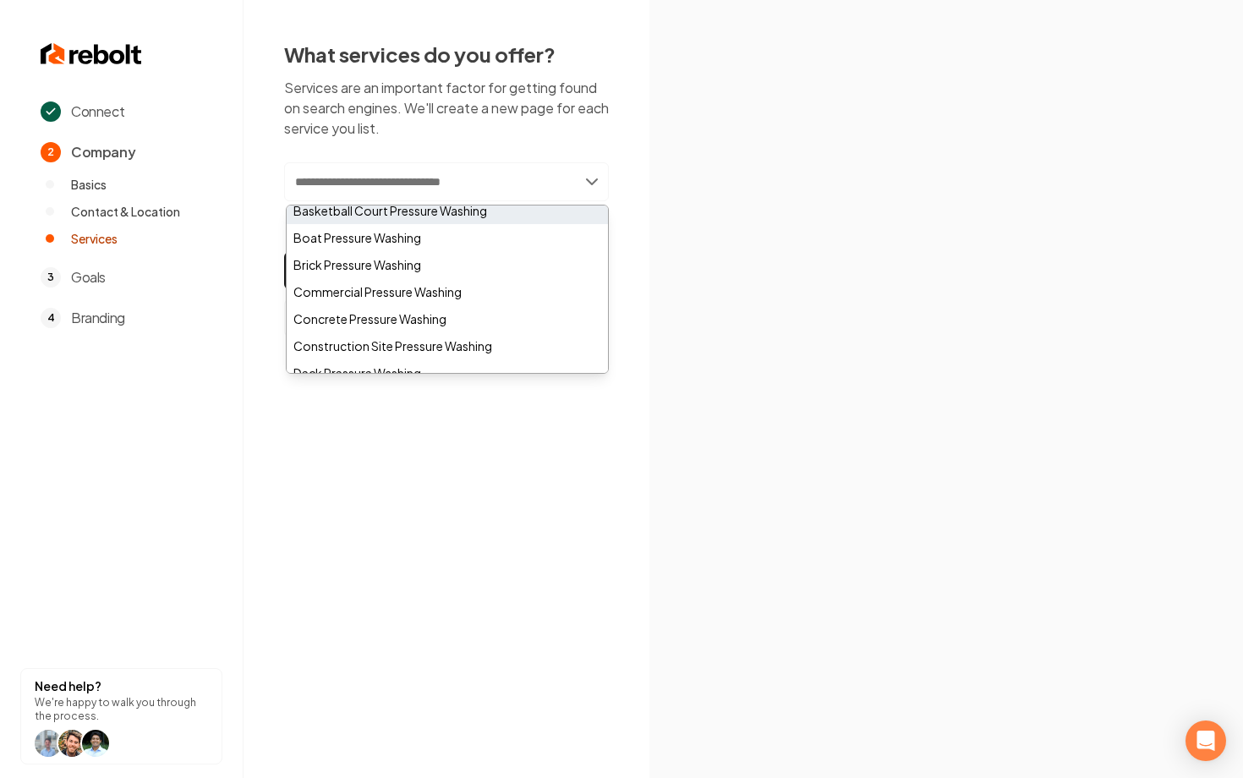
scroll to position [102, 0]
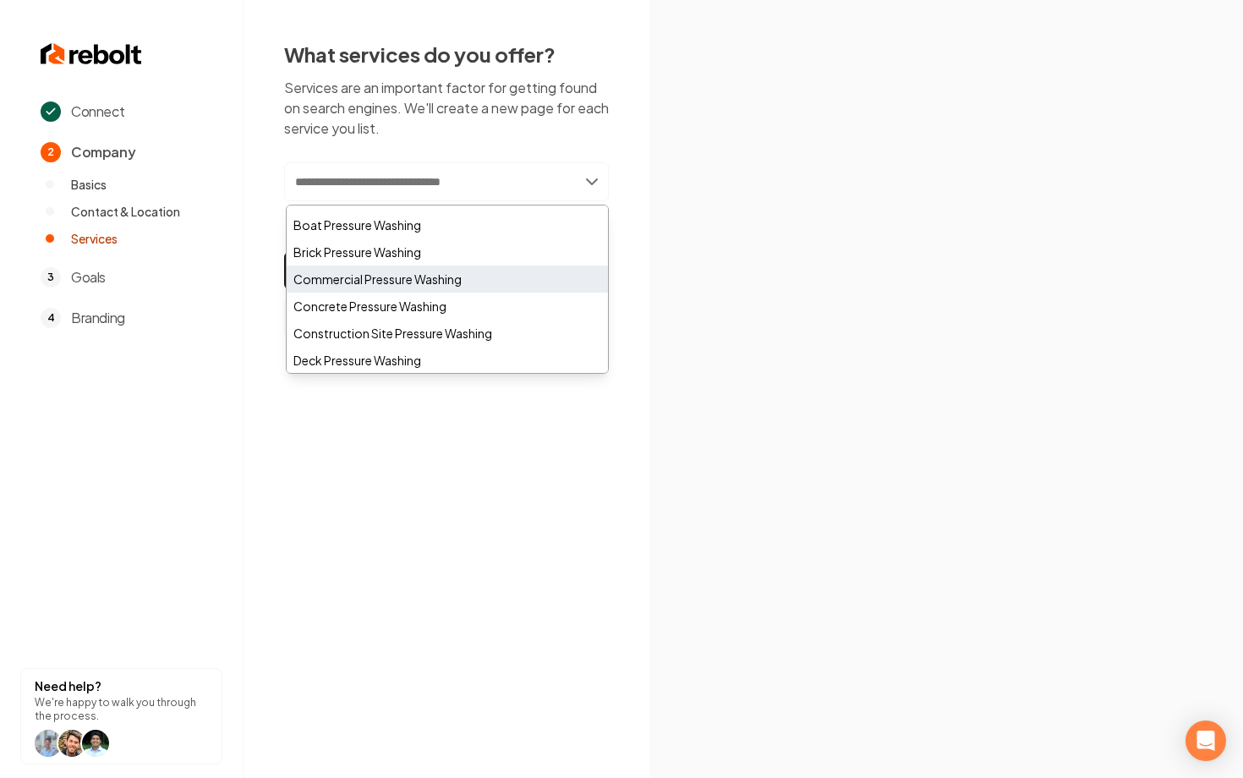
click at [359, 285] on div "Commercial Pressure Washing" at bounding box center [447, 278] width 321 height 27
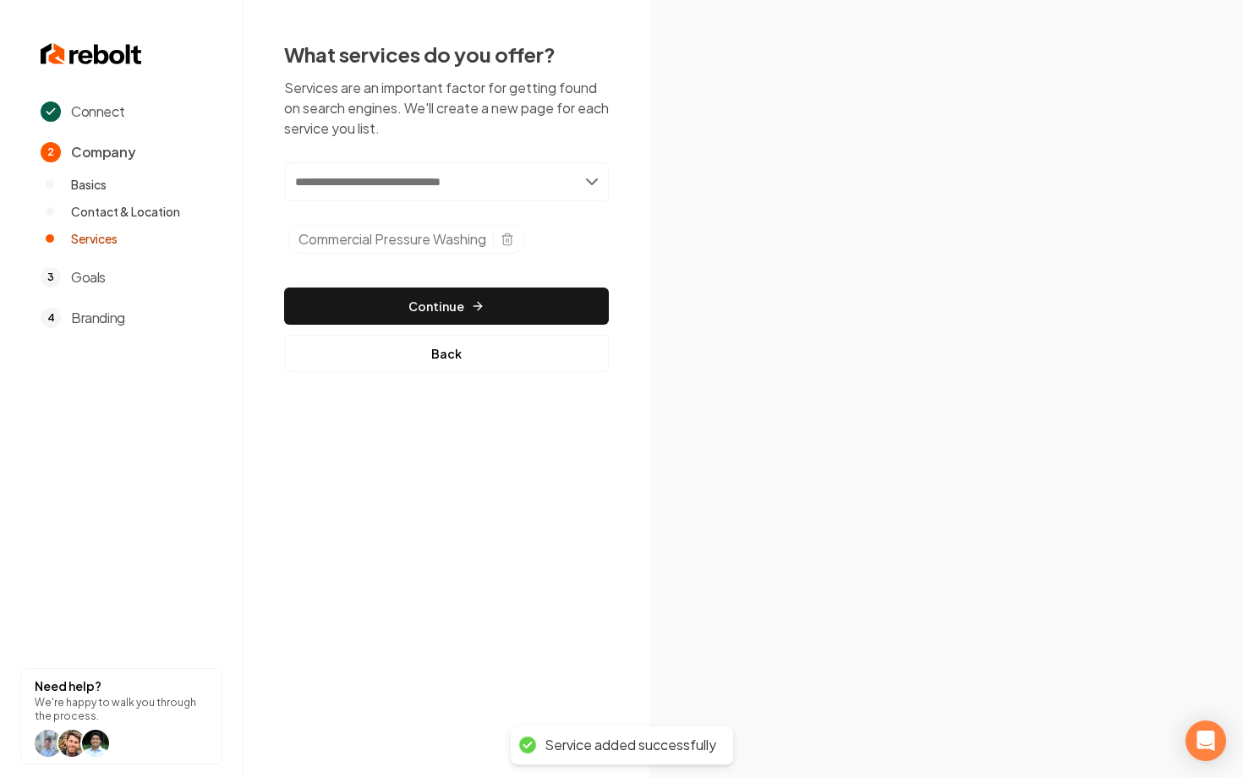
click at [592, 183] on input "text" at bounding box center [446, 181] width 325 height 39
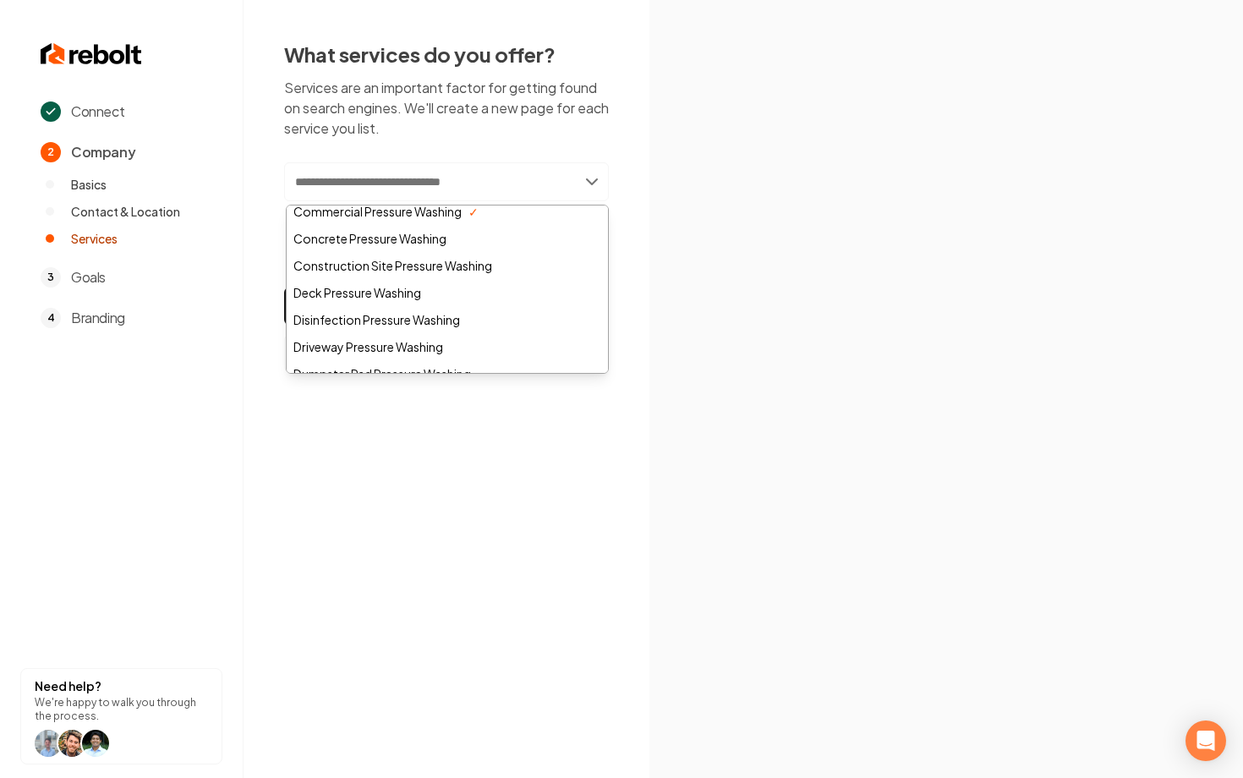
scroll to position [169, 0]
click at [399, 300] on div "Deck Pressure Washing" at bounding box center [447, 293] width 321 height 27
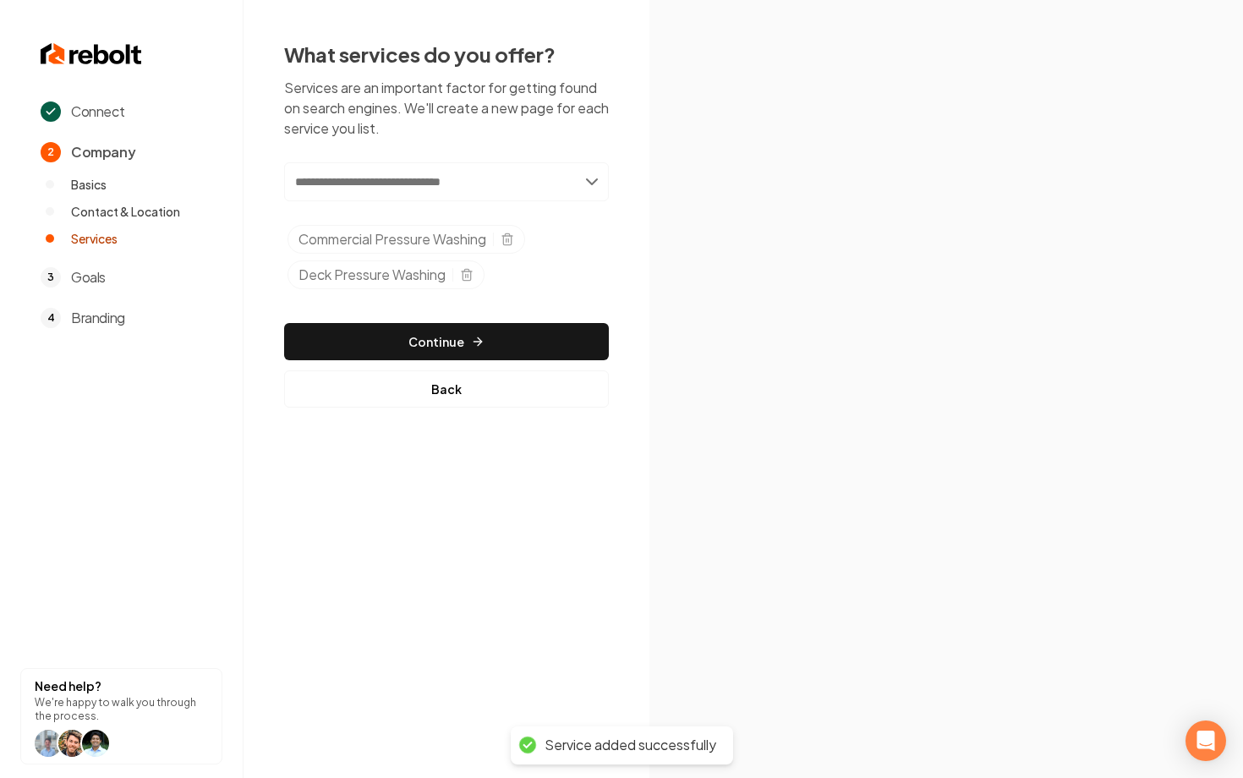
click at [591, 182] on input "text" at bounding box center [446, 181] width 325 height 39
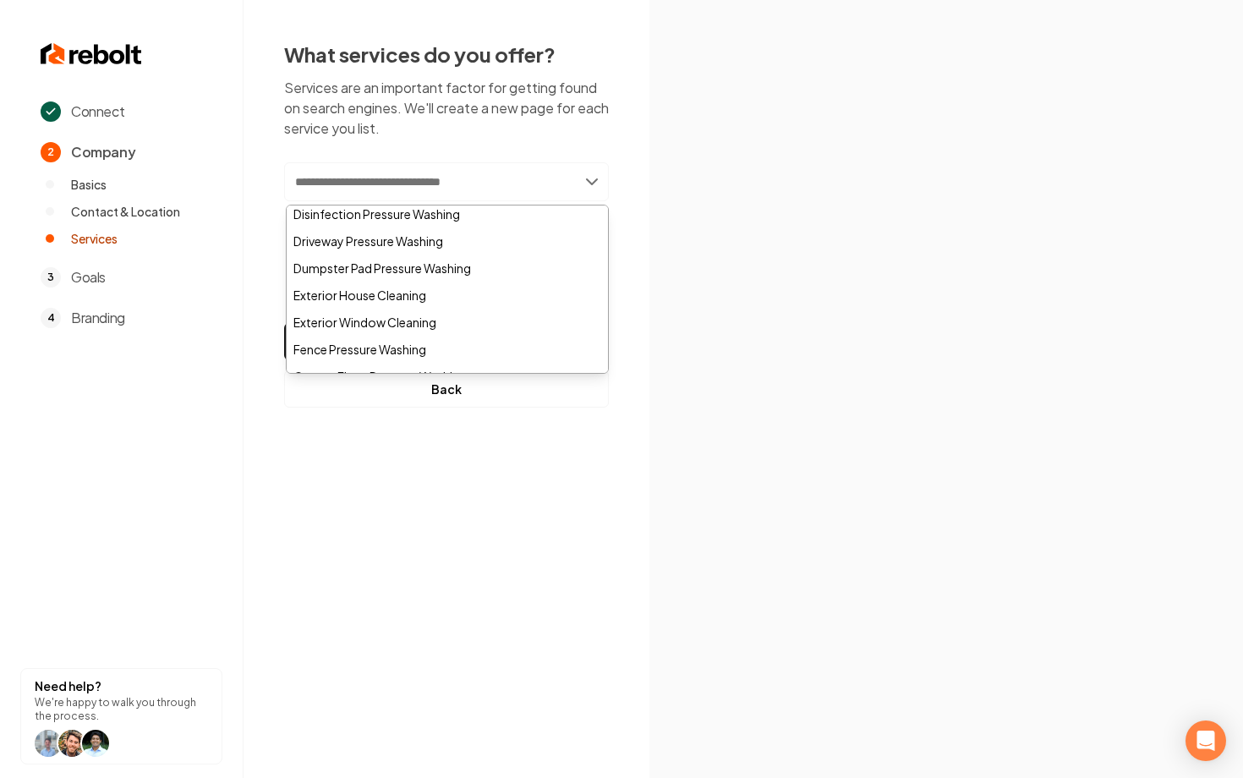
scroll to position [302, 0]
click at [405, 274] on div "Exterior House Cleaning" at bounding box center [447, 268] width 321 height 27
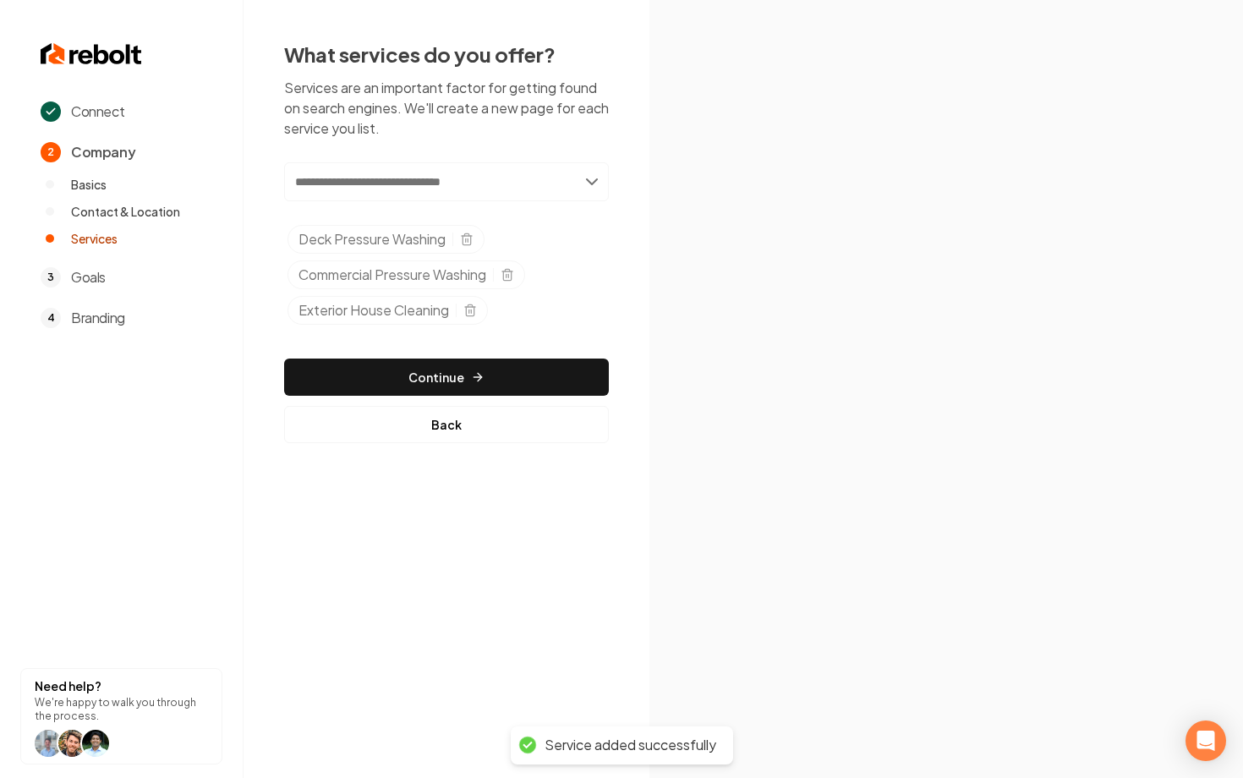
click at [598, 182] on input "text" at bounding box center [446, 181] width 325 height 39
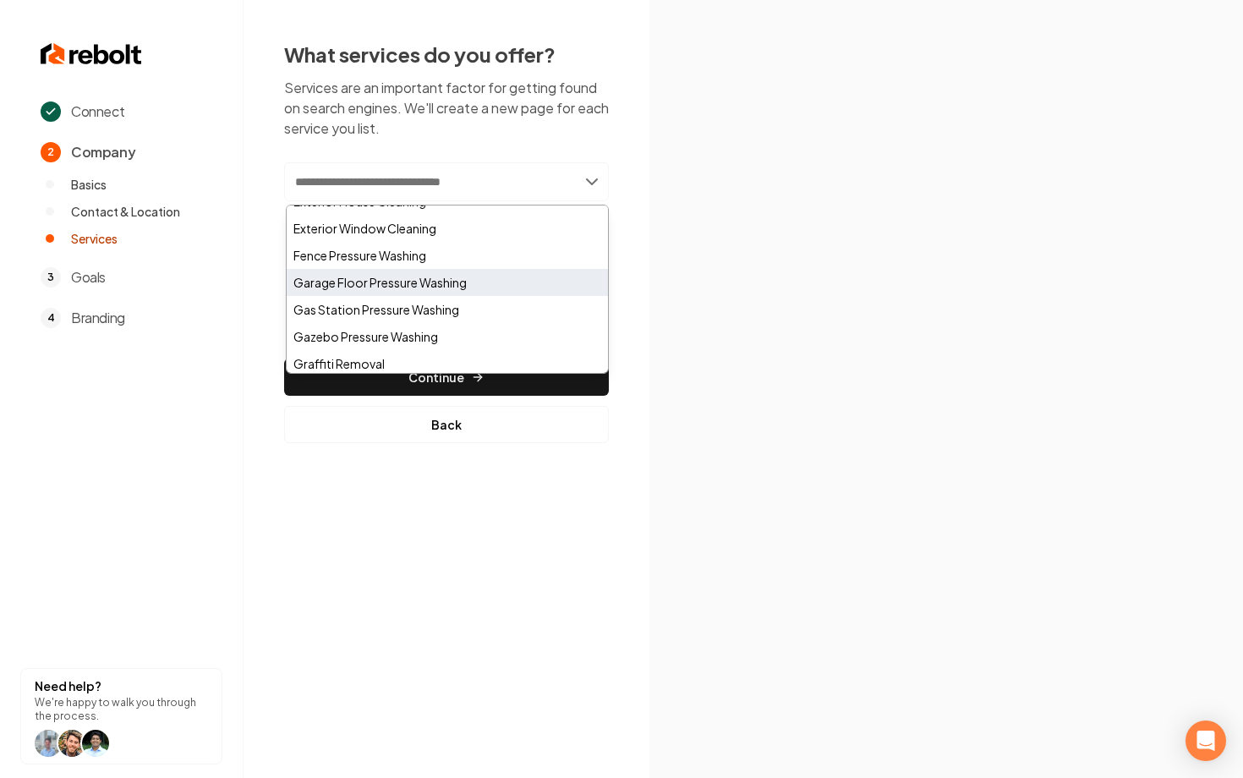
scroll to position [372, 0]
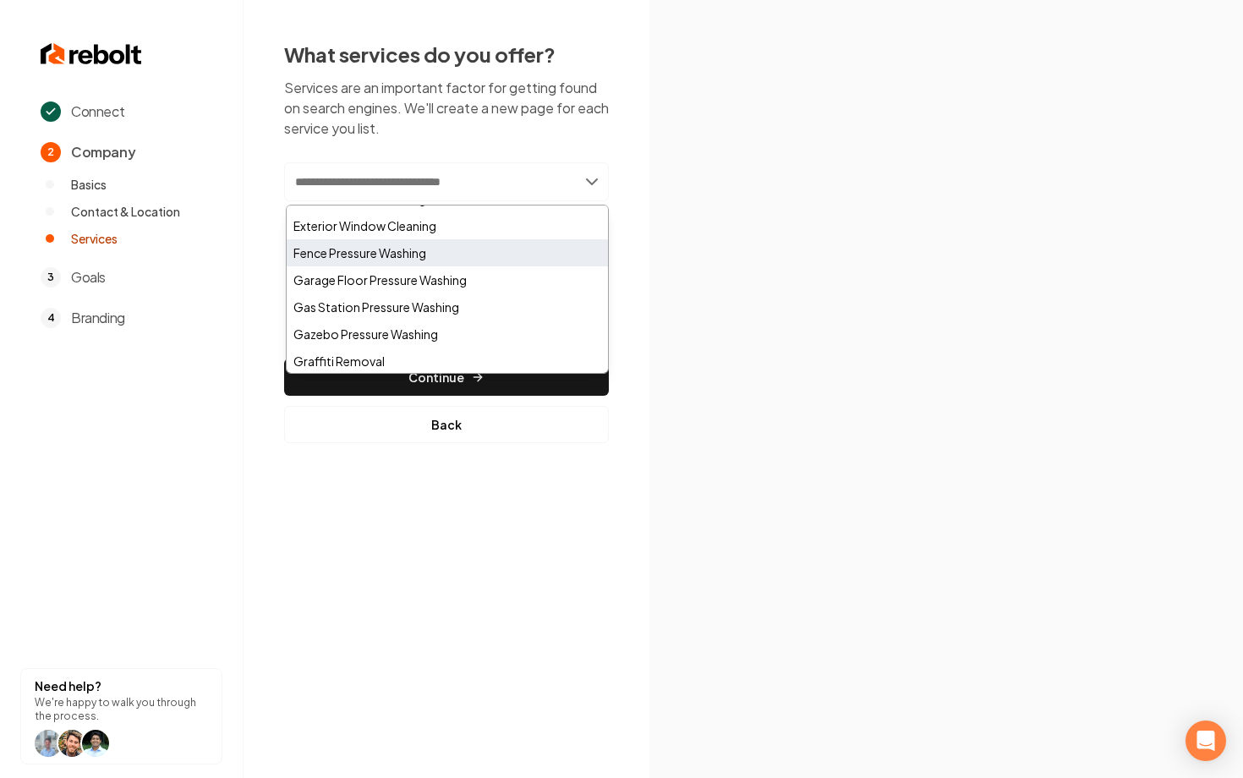
click at [386, 252] on div "Fence Pressure Washing" at bounding box center [447, 252] width 321 height 27
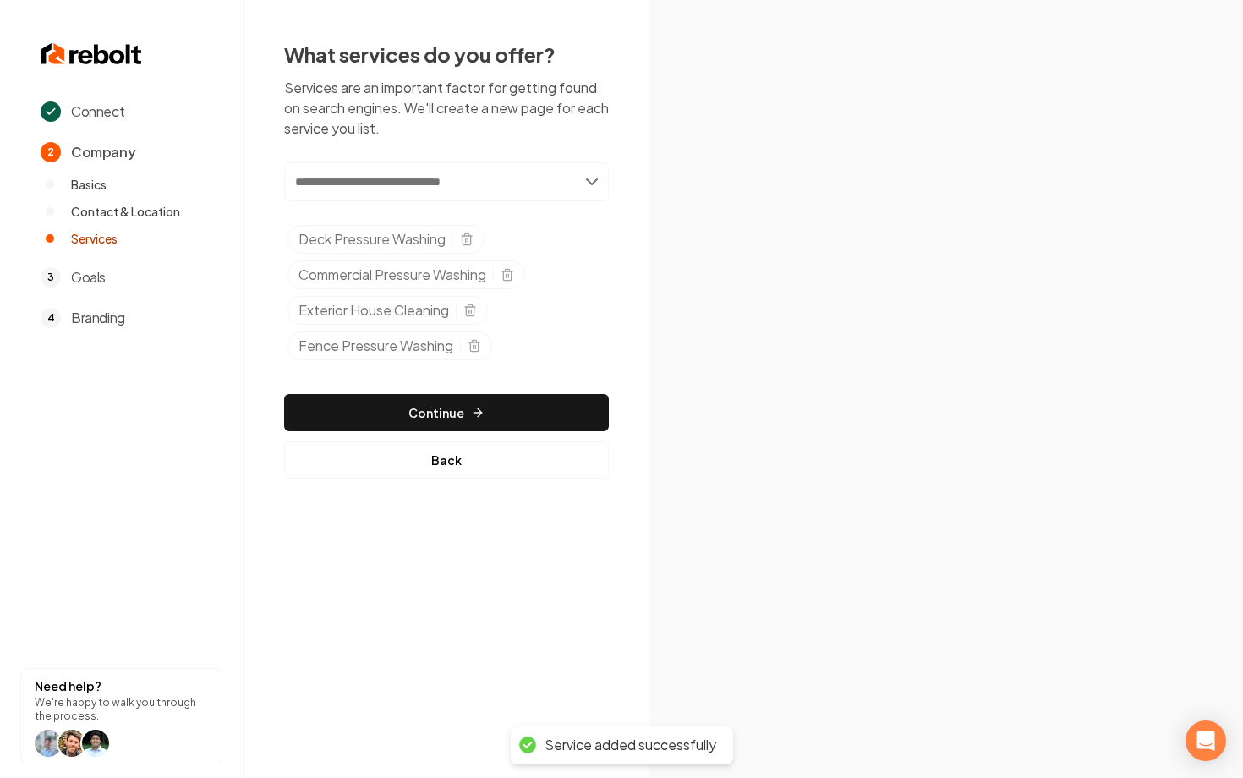
click at [599, 183] on input "text" at bounding box center [446, 181] width 325 height 39
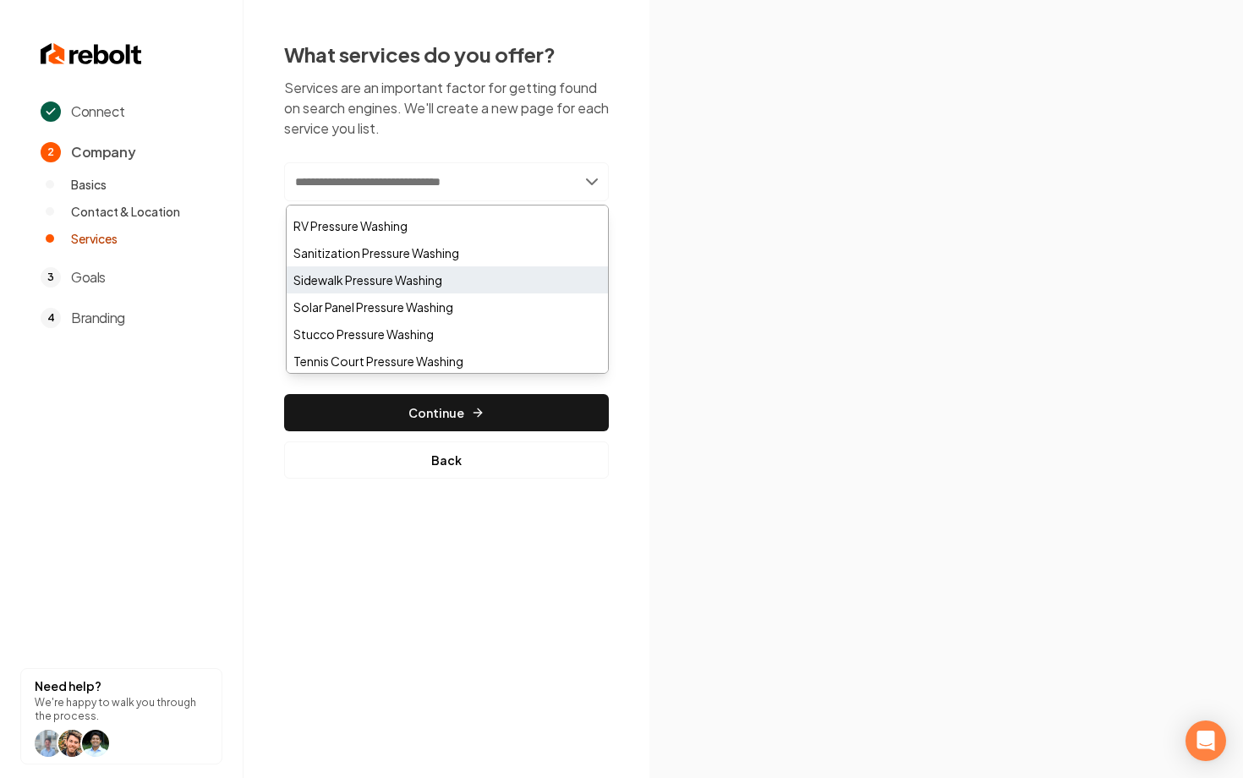
scroll to position [1128, 0]
click at [442, 288] on div "Sidewalk Pressure Washing" at bounding box center [447, 281] width 321 height 27
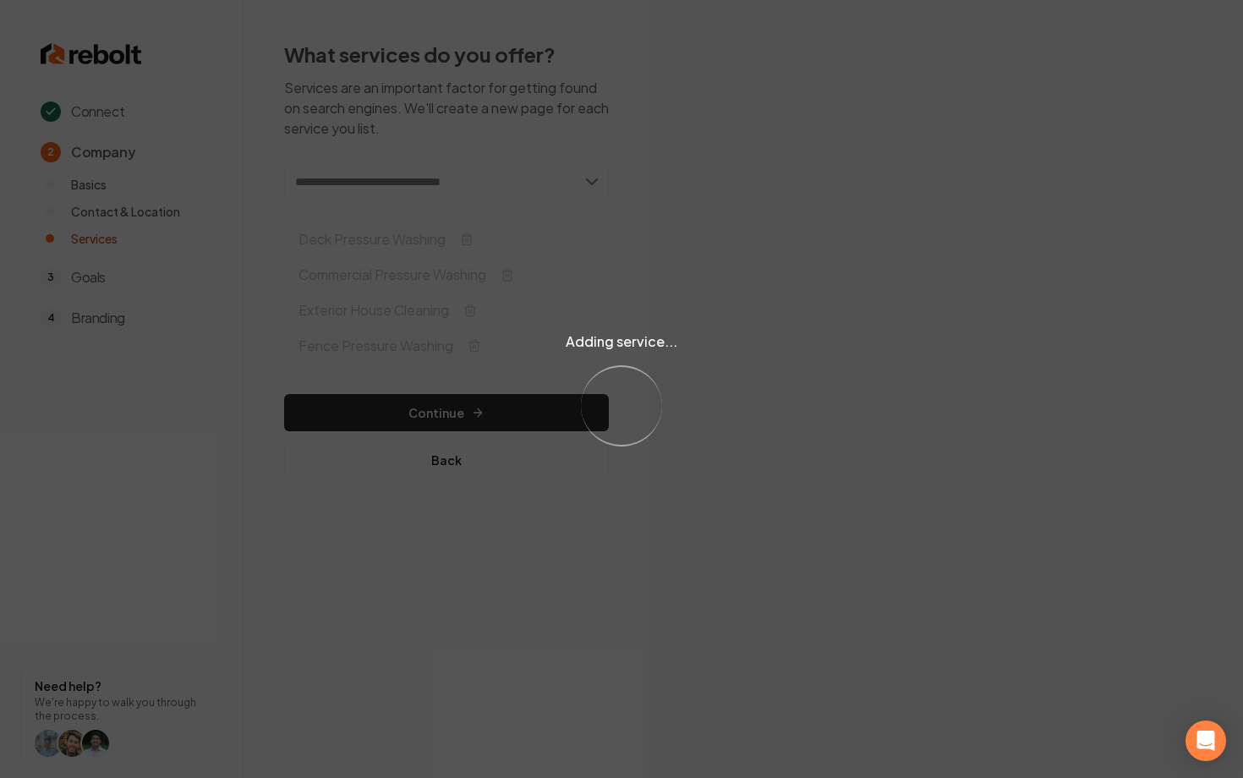
click at [553, 193] on div "Adding service... Loading..." at bounding box center [621, 389] width 1243 height 778
click at [597, 177] on div "Adding service... Loading..." at bounding box center [621, 389] width 1243 height 778
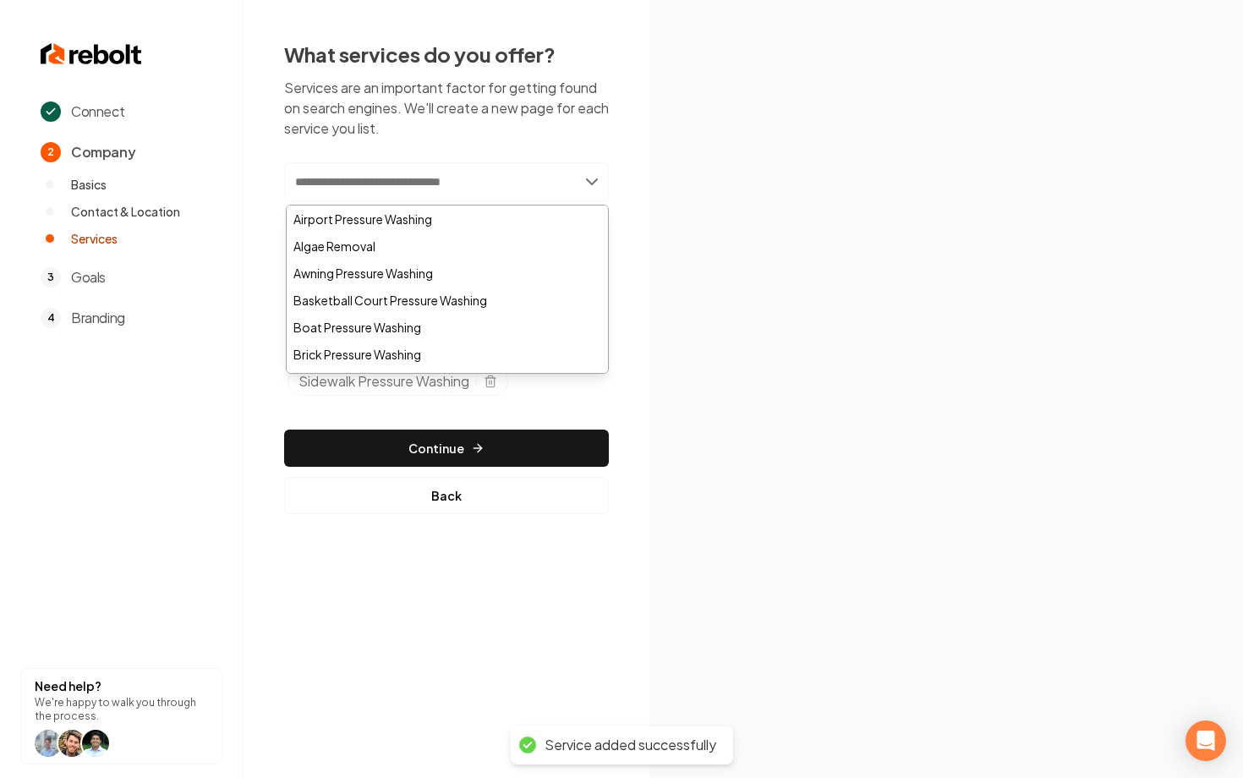
click at [522, 179] on input "text" at bounding box center [446, 181] width 325 height 39
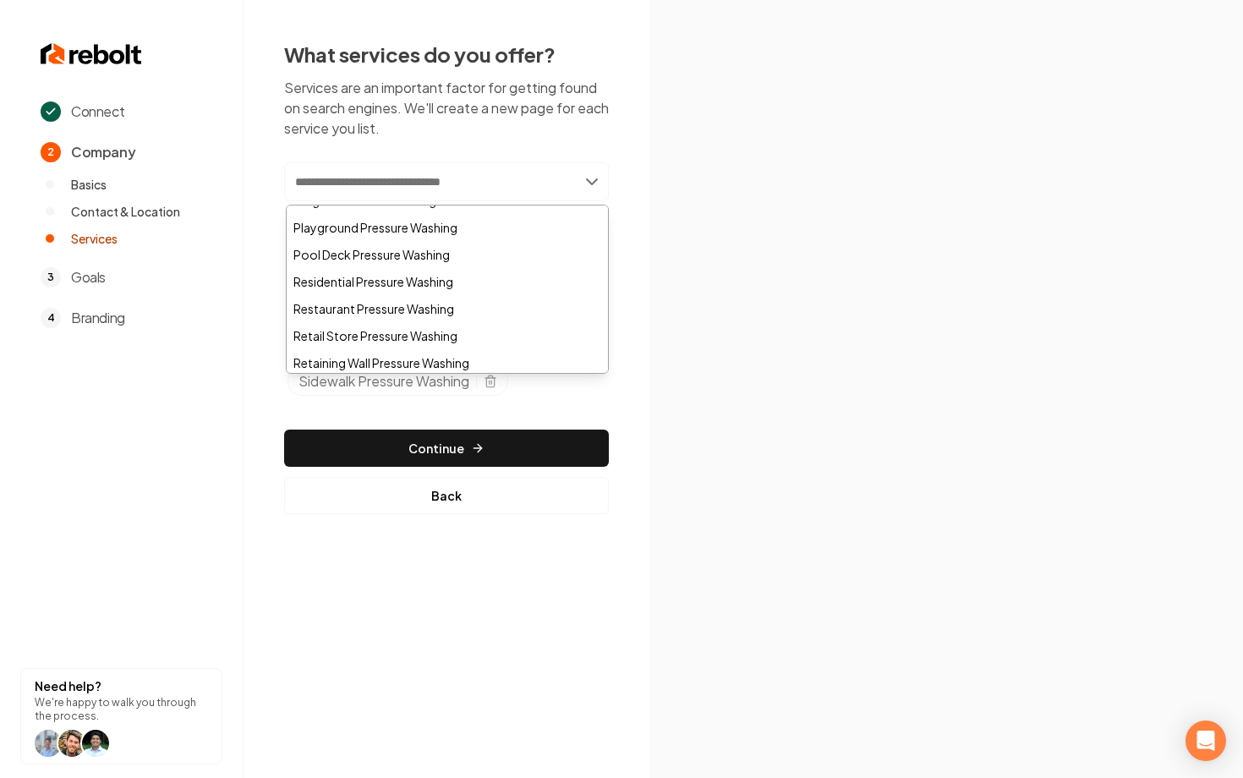
scroll to position [946, 0]
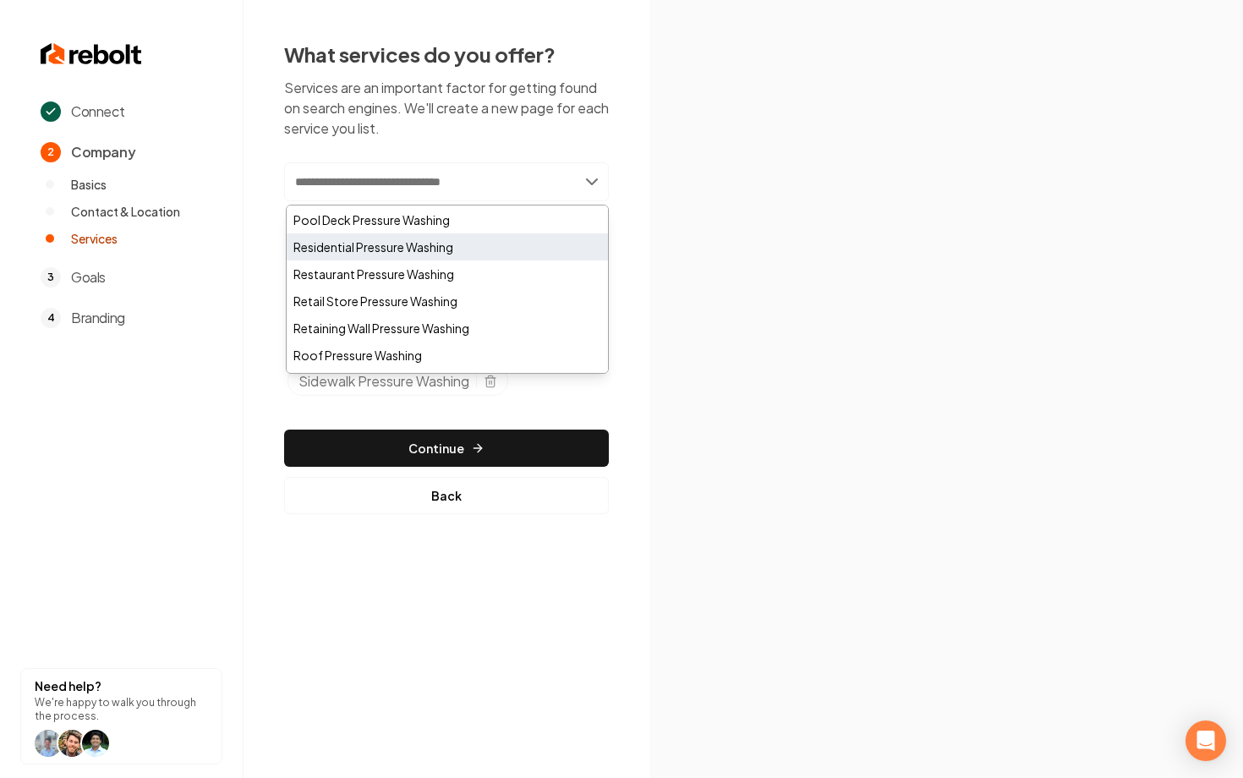
click at [369, 247] on div "Residential Pressure Washing" at bounding box center [447, 246] width 321 height 27
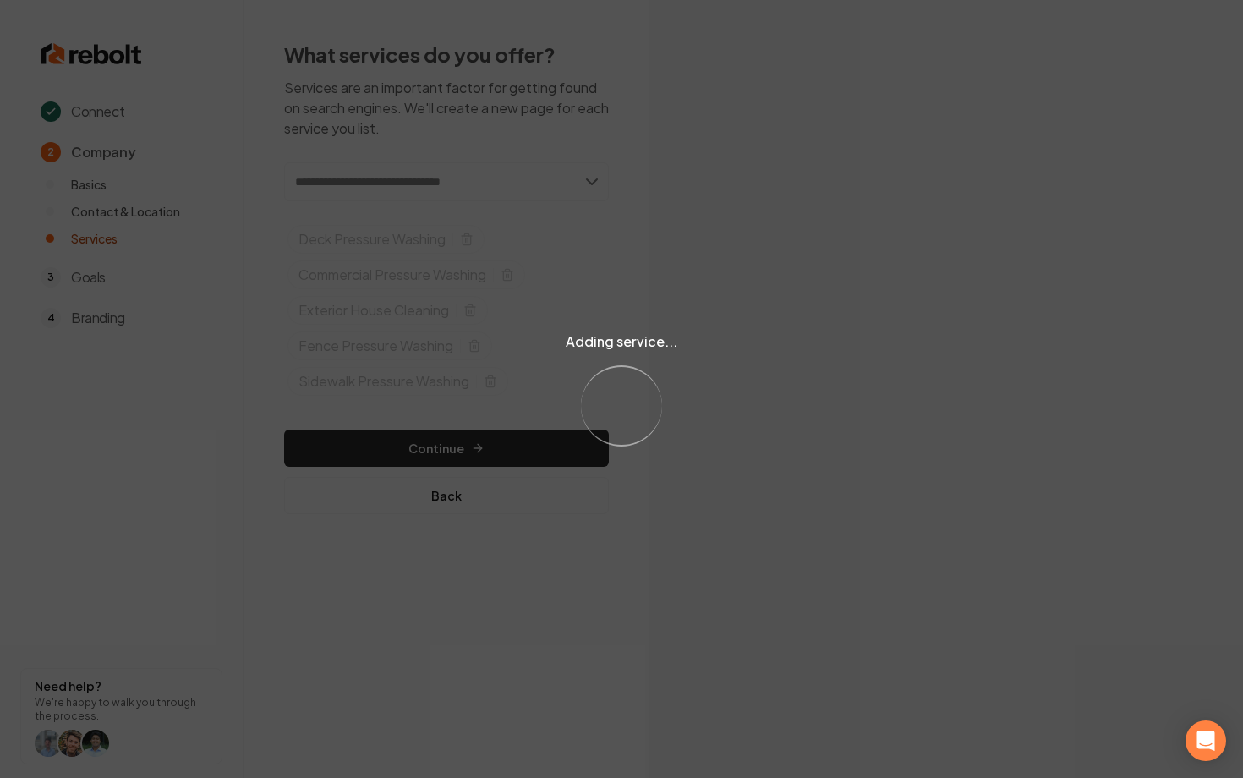
click at [450, 176] on div "Adding service... Loading..." at bounding box center [621, 389] width 1243 height 778
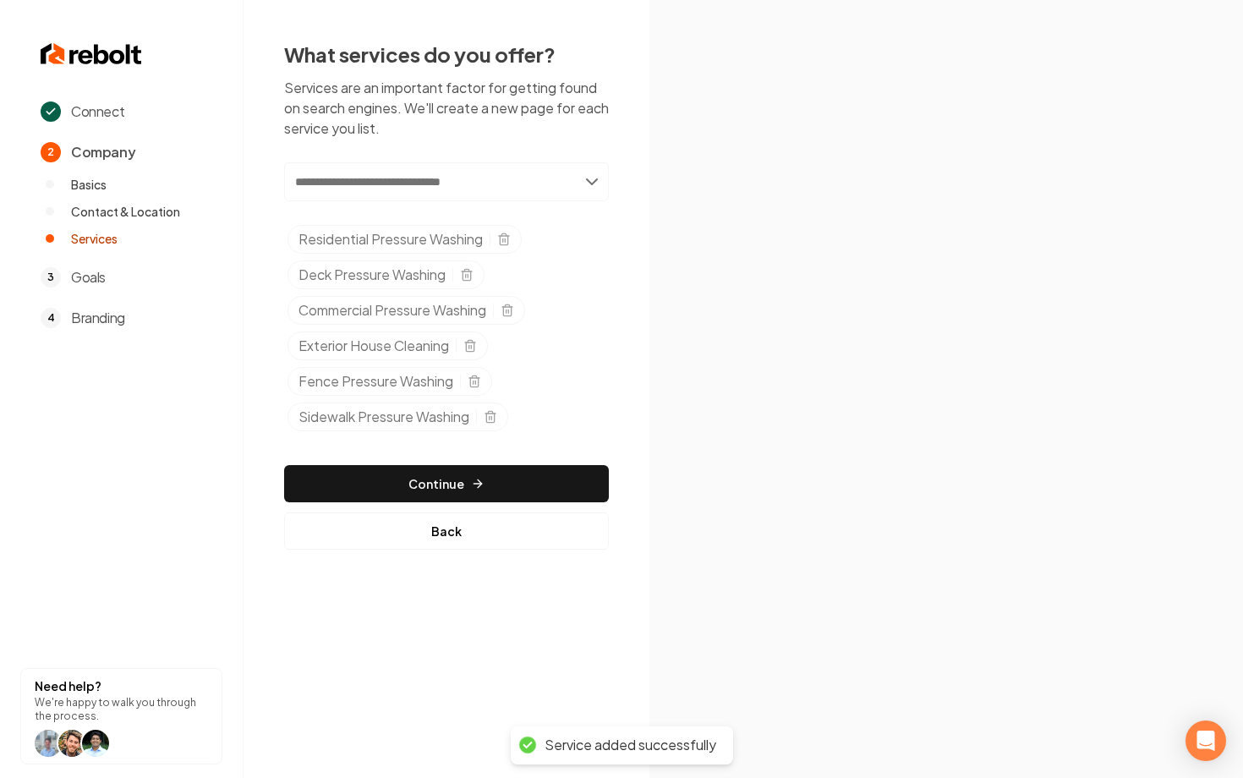
click at [500, 189] on input "text" at bounding box center [446, 181] width 325 height 39
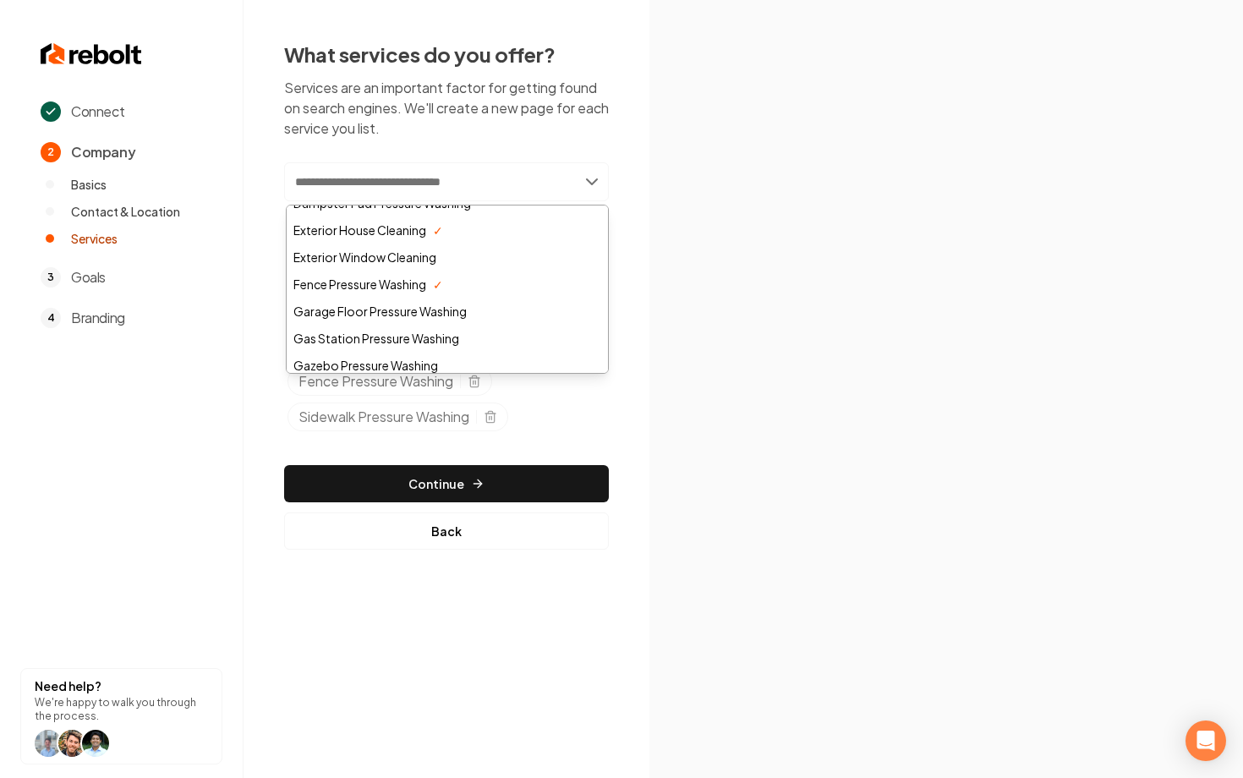
scroll to position [317, 0]
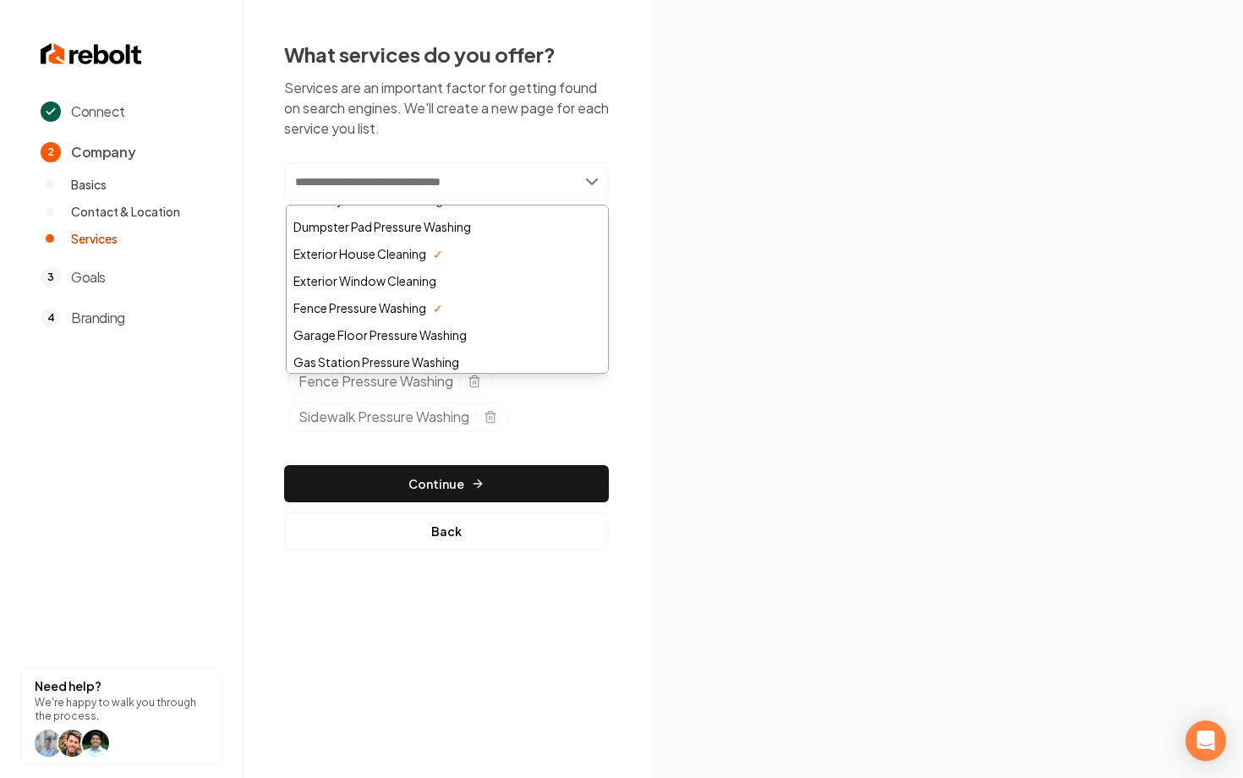
click at [366, 192] on input "text" at bounding box center [446, 181] width 325 height 39
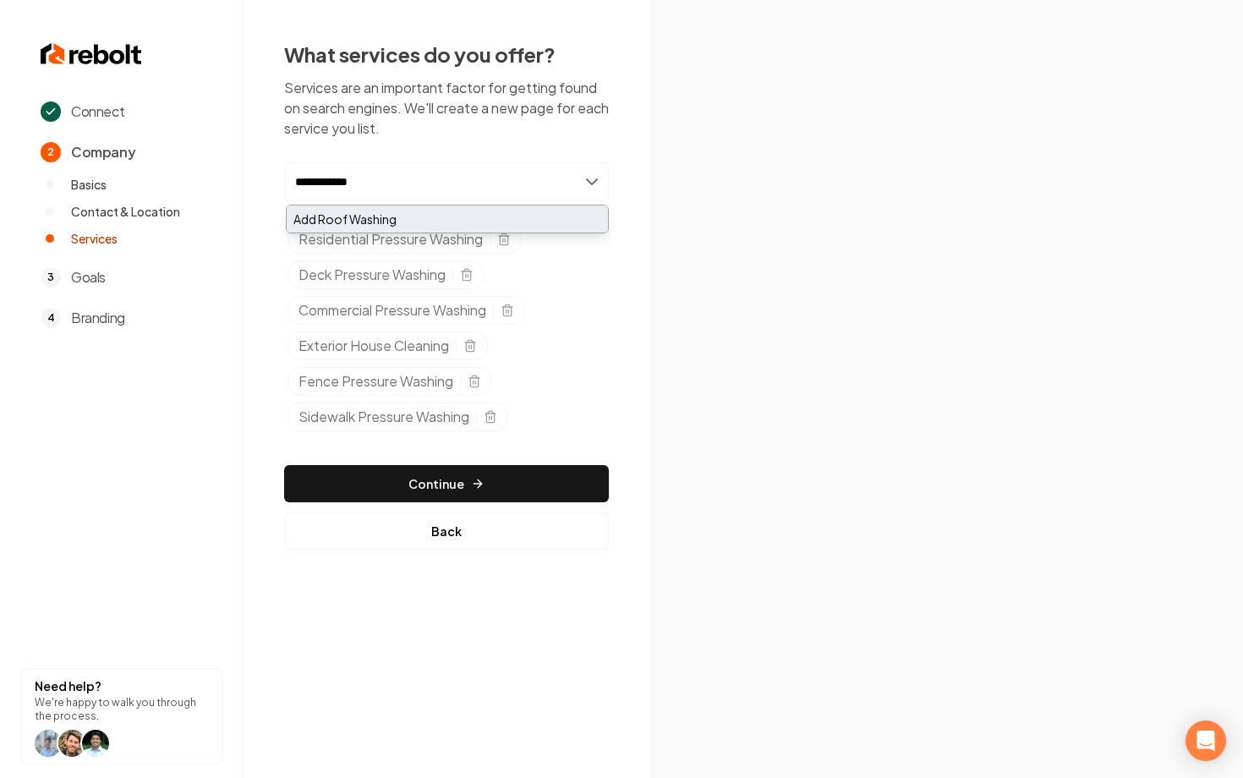
type input "**********"
click at [350, 216] on div "Add Roof Washing" at bounding box center [447, 218] width 321 height 27
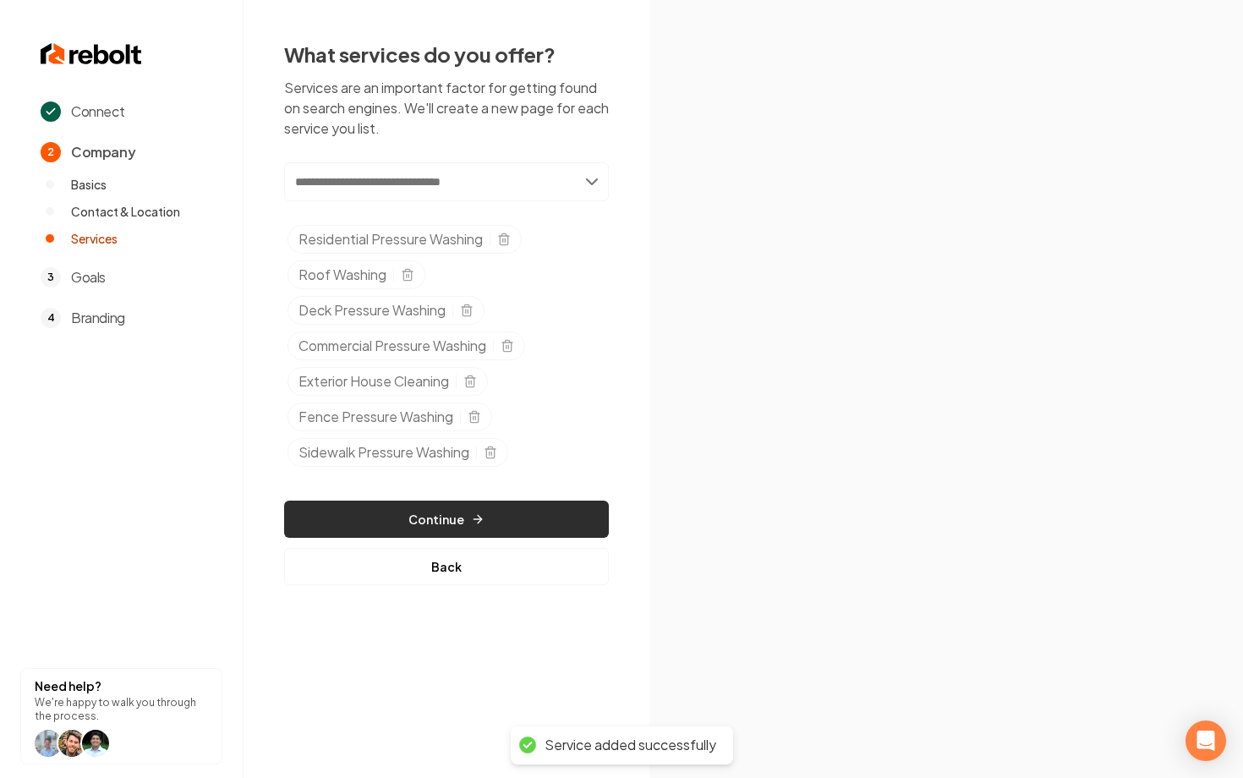
click at [451, 522] on button "Continue" at bounding box center [446, 518] width 325 height 37
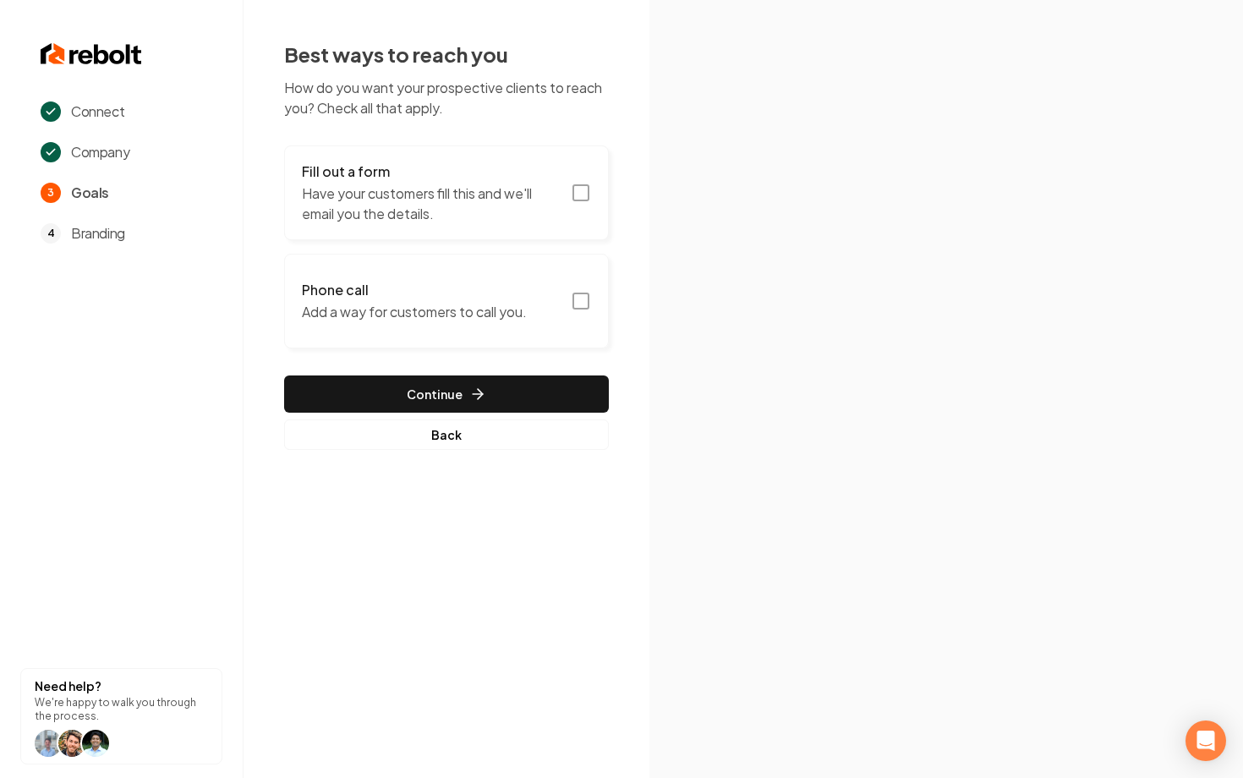
click at [571, 197] on icon "button" at bounding box center [581, 193] width 20 height 20
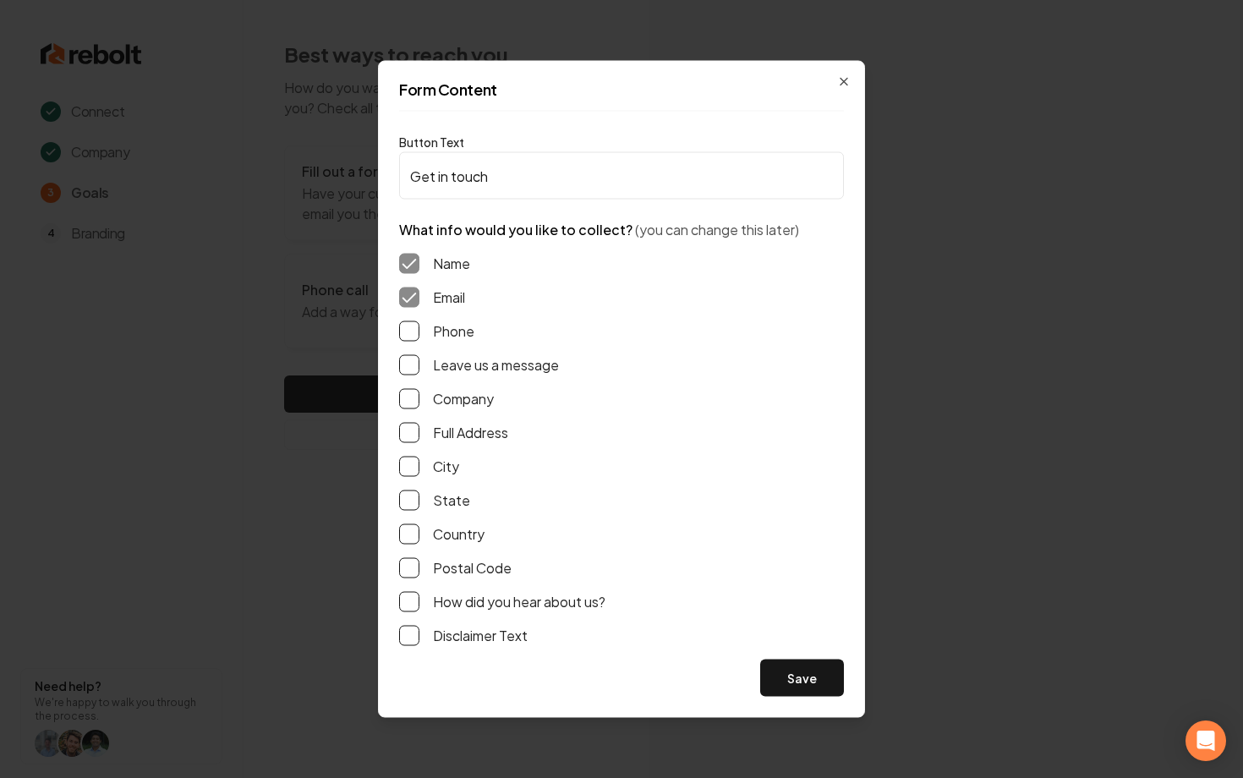
click at [418, 330] on button "Phone" at bounding box center [409, 331] width 20 height 20
click at [418, 362] on button "Leave us a message" at bounding box center [409, 365] width 20 height 20
click at [407, 429] on button "Full Address" at bounding box center [409, 433] width 20 height 20
click at [769, 678] on button "Save" at bounding box center [802, 677] width 84 height 37
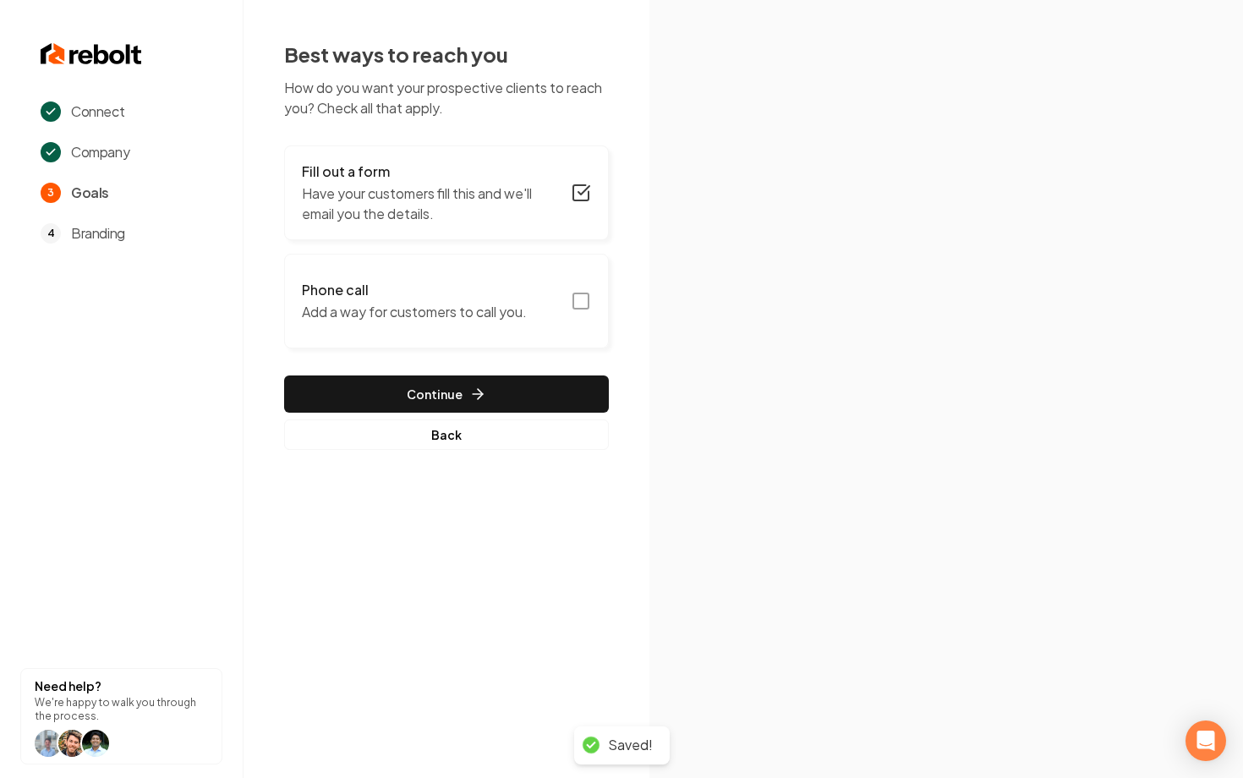
click at [577, 296] on icon "button" at bounding box center [581, 301] width 20 height 20
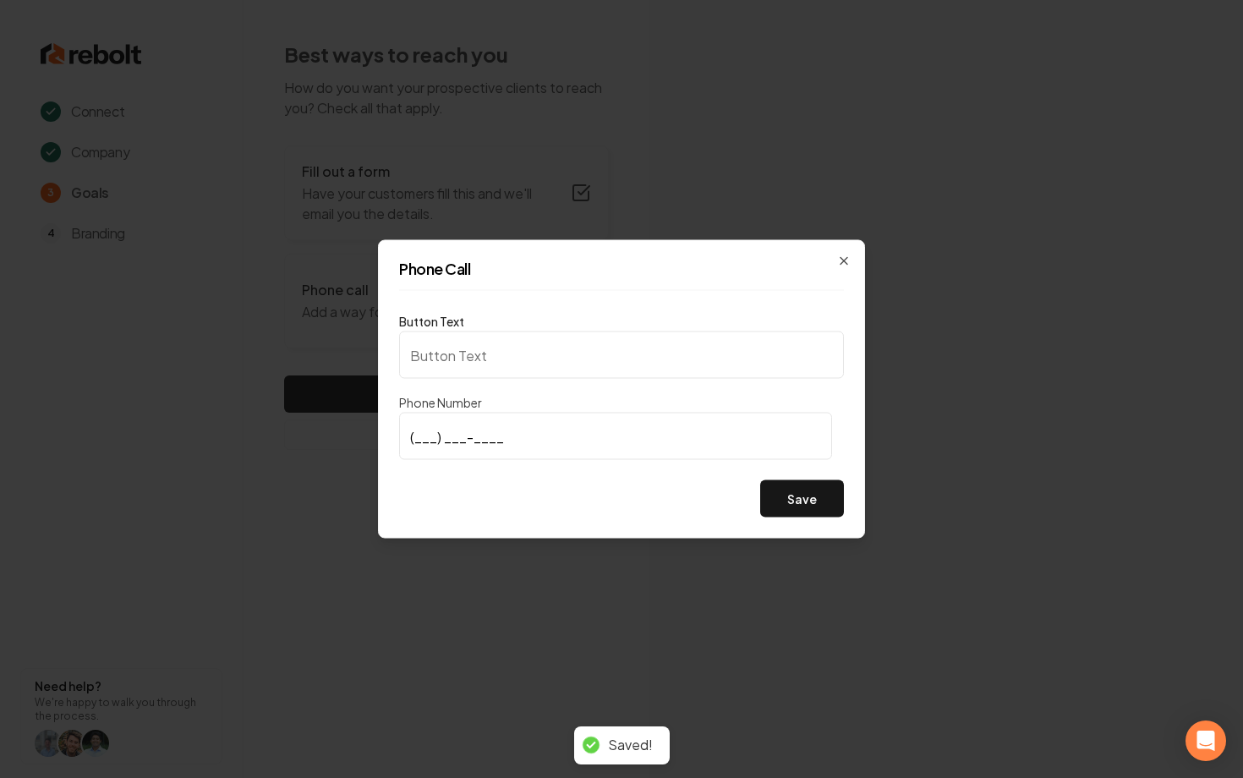
type input "Call us"
type input "[PHONE_NUMBER]"
click at [806, 508] on button "Save" at bounding box center [802, 498] width 84 height 37
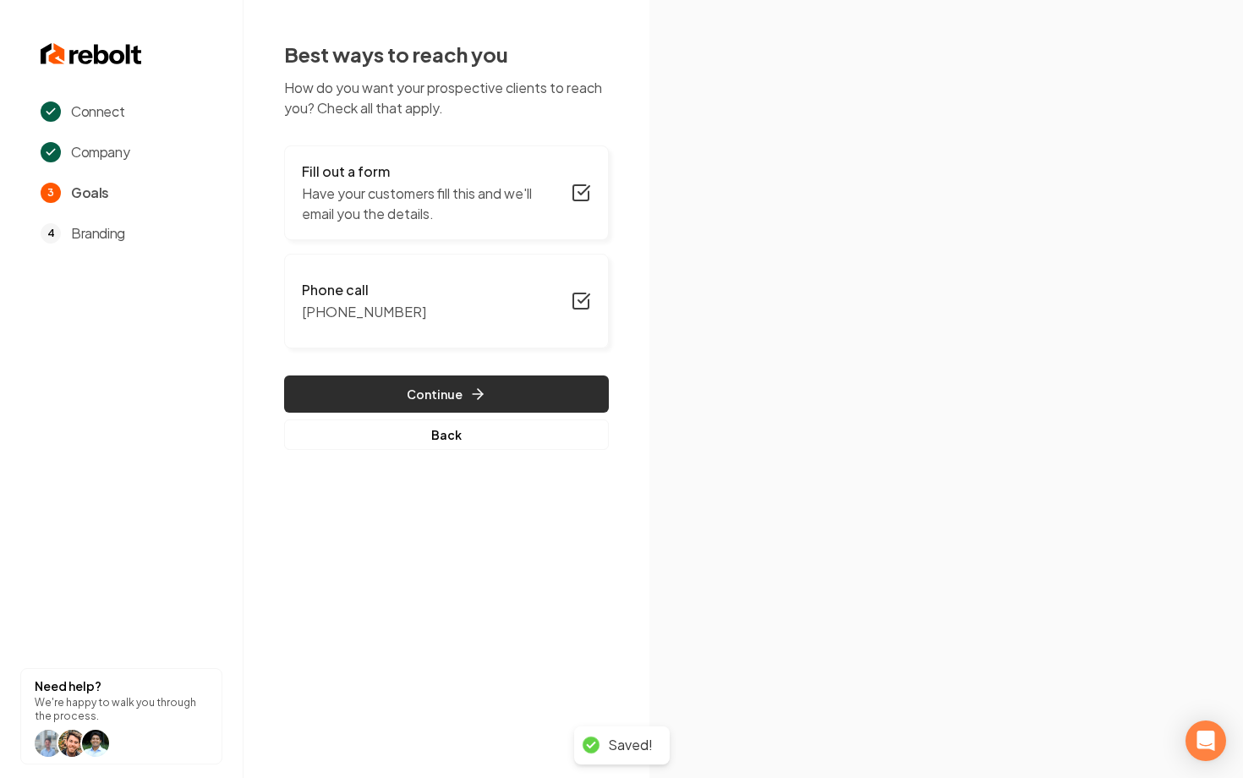
click at [406, 400] on button "Continue" at bounding box center [446, 393] width 325 height 37
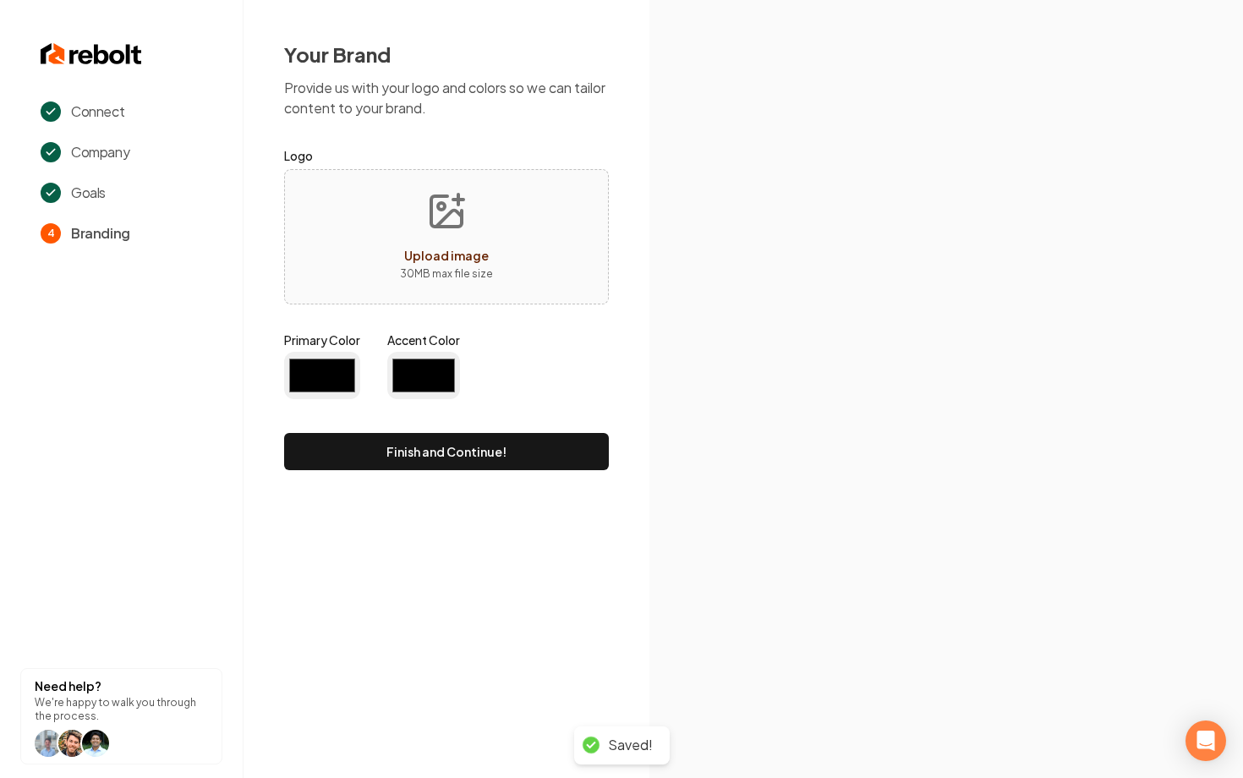
type input "#194d33"
type input "#70be00"
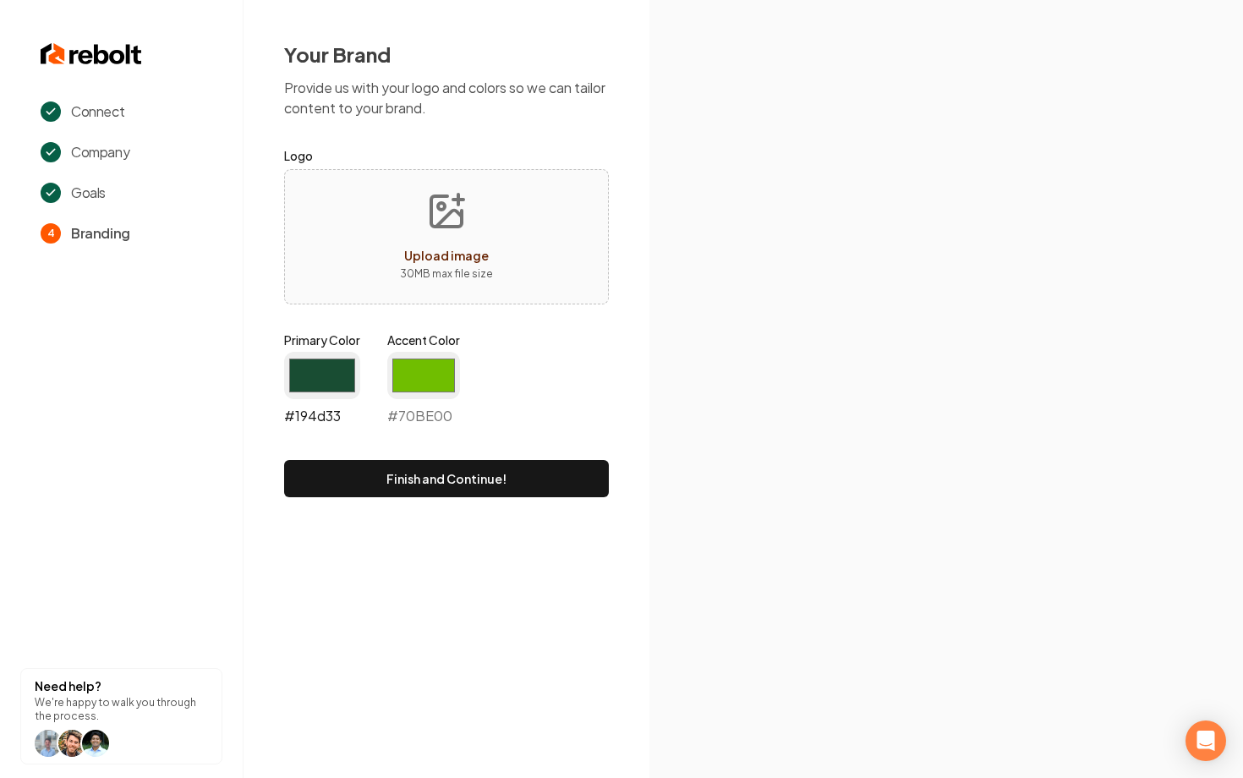
click at [314, 386] on input "#194d33" at bounding box center [322, 375] width 76 height 47
type input "#0077be"
click at [328, 374] on input "#0077be" at bounding box center [322, 375] width 76 height 47
click at [434, 385] on input "#70be00" at bounding box center [423, 375] width 73 height 47
type input "#ff69b4"
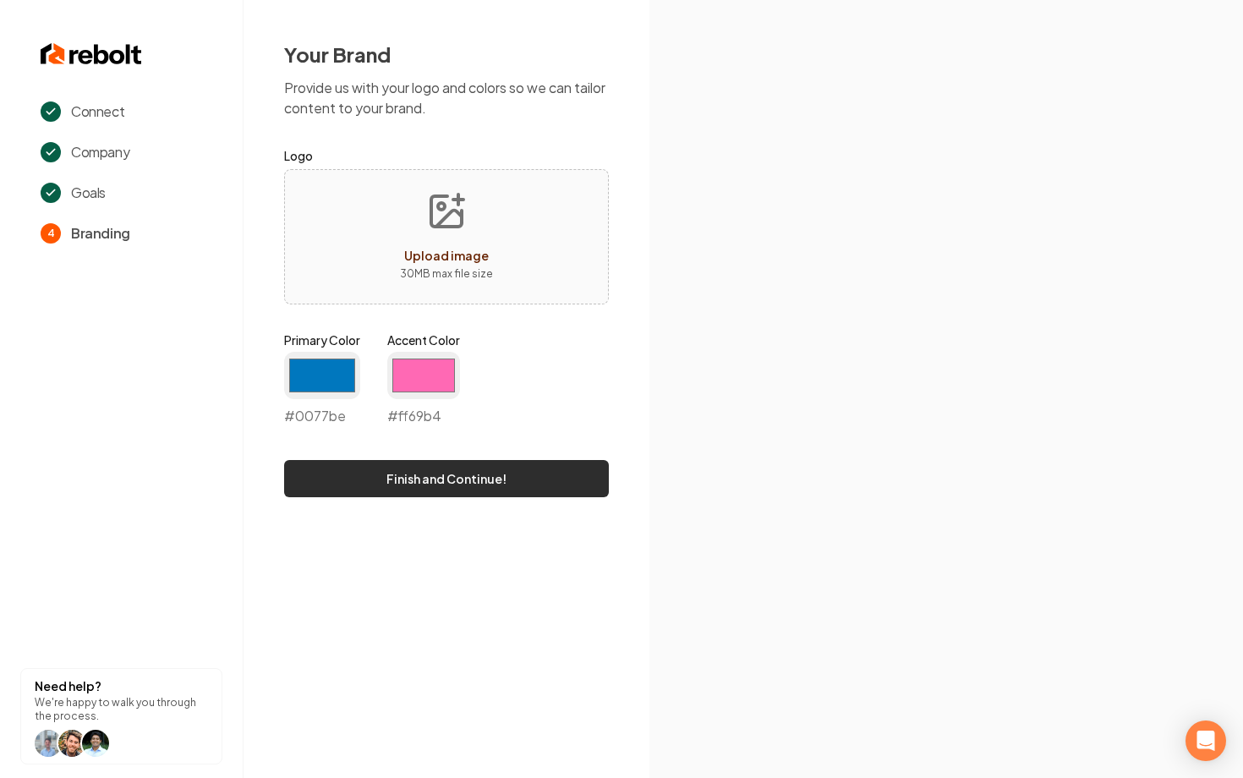
click at [442, 479] on button "Finish and Continue!" at bounding box center [446, 478] width 325 height 37
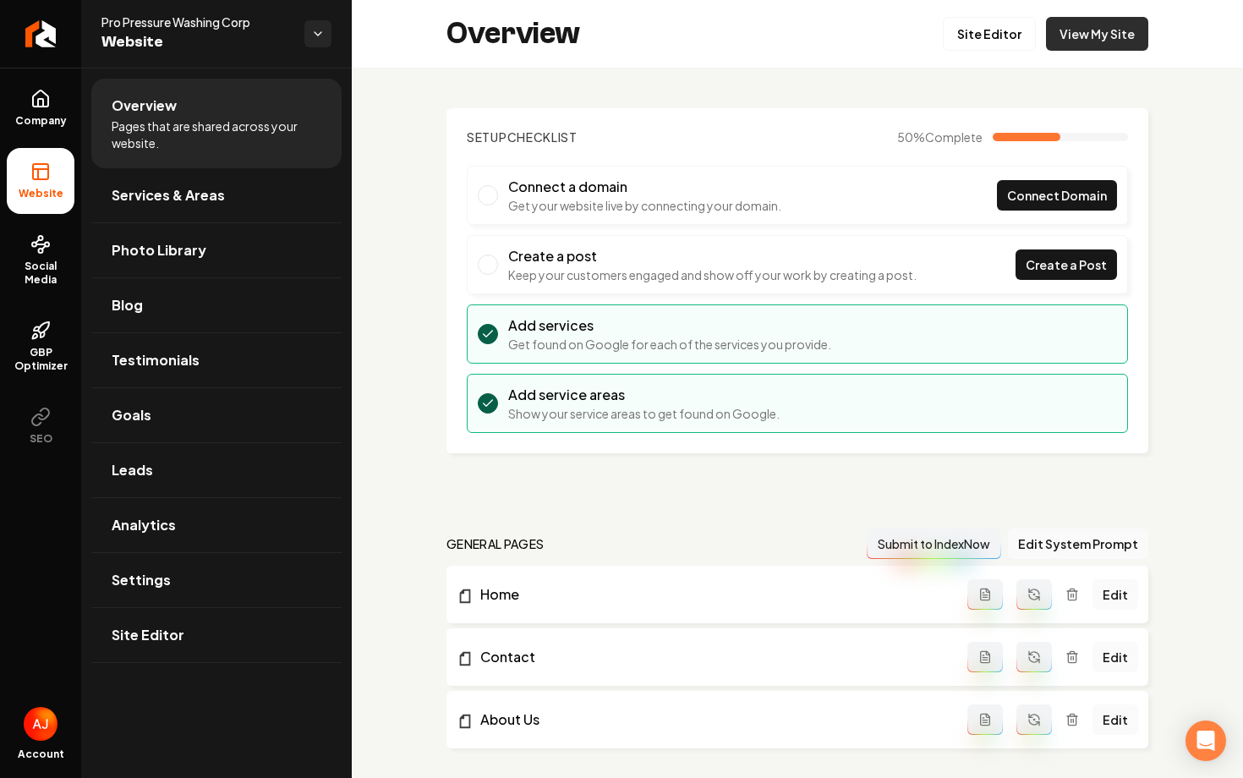
click at [1082, 38] on link "View My Site" at bounding box center [1097, 34] width 102 height 34
click at [975, 32] on link "Site Editor" at bounding box center [988, 34] width 93 height 34
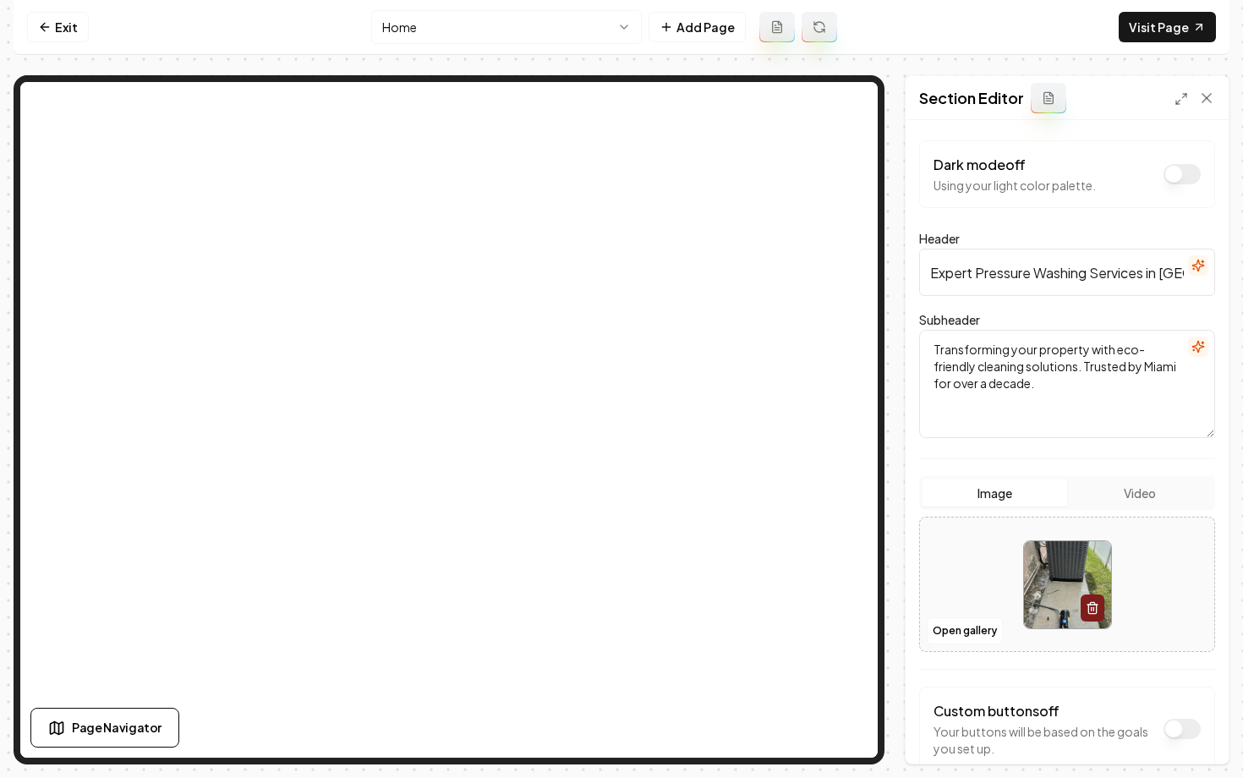
scroll to position [96, 0]
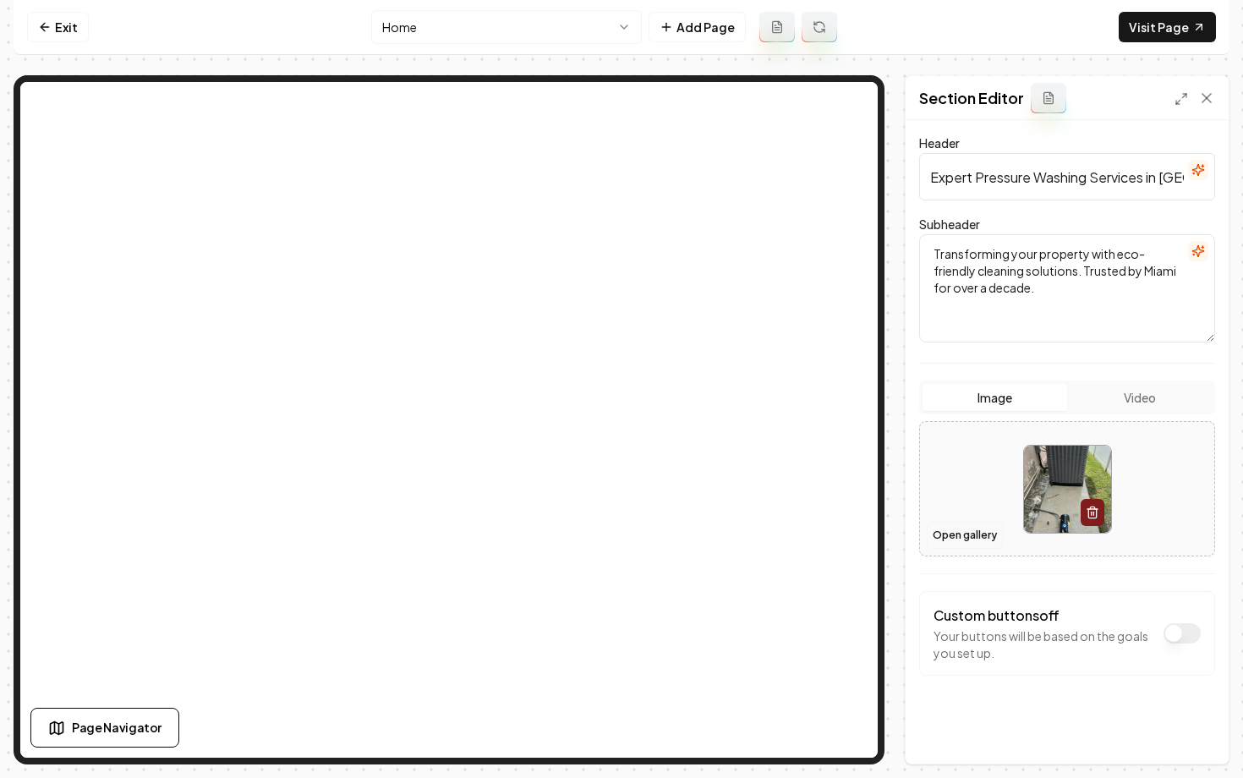
click at [968, 537] on button "Open gallery" at bounding box center [964, 535] width 76 height 27
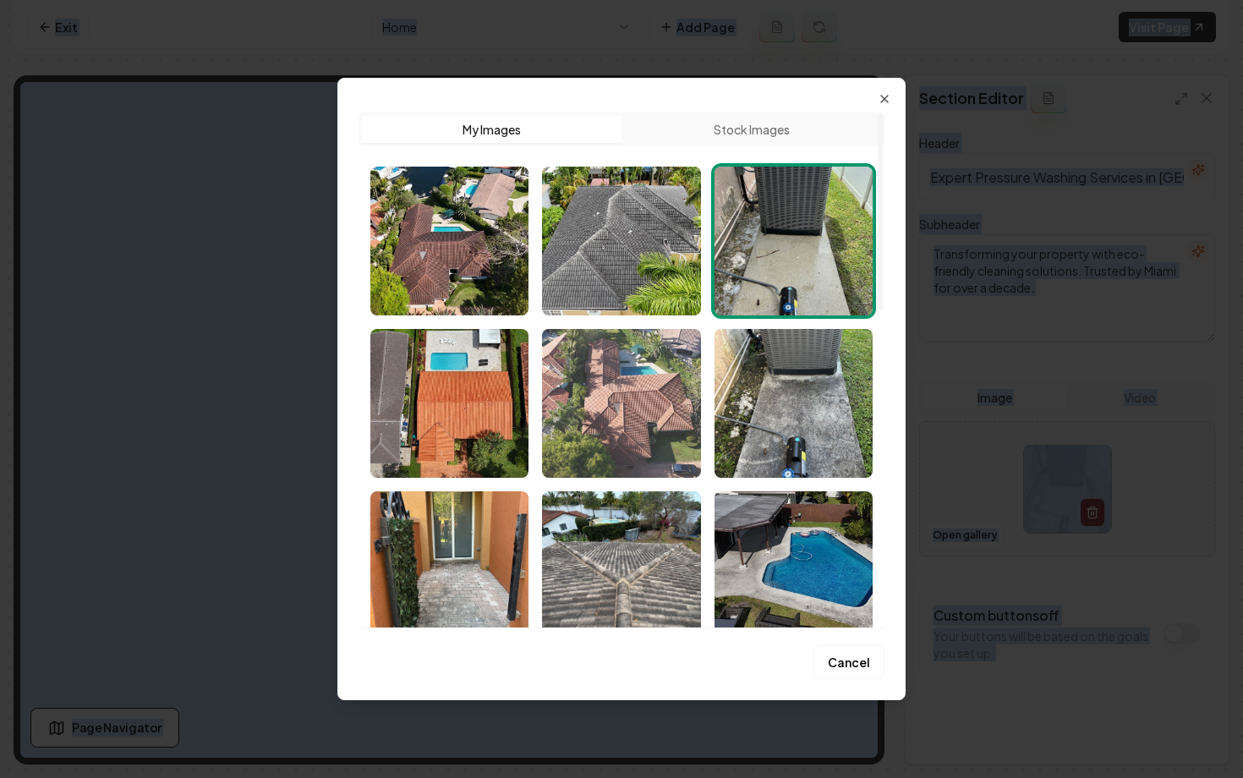
click at [598, 393] on img "Select image image_68b0c59c5c7cd75eb8623cf7.jpeg" at bounding box center [621, 403] width 158 height 149
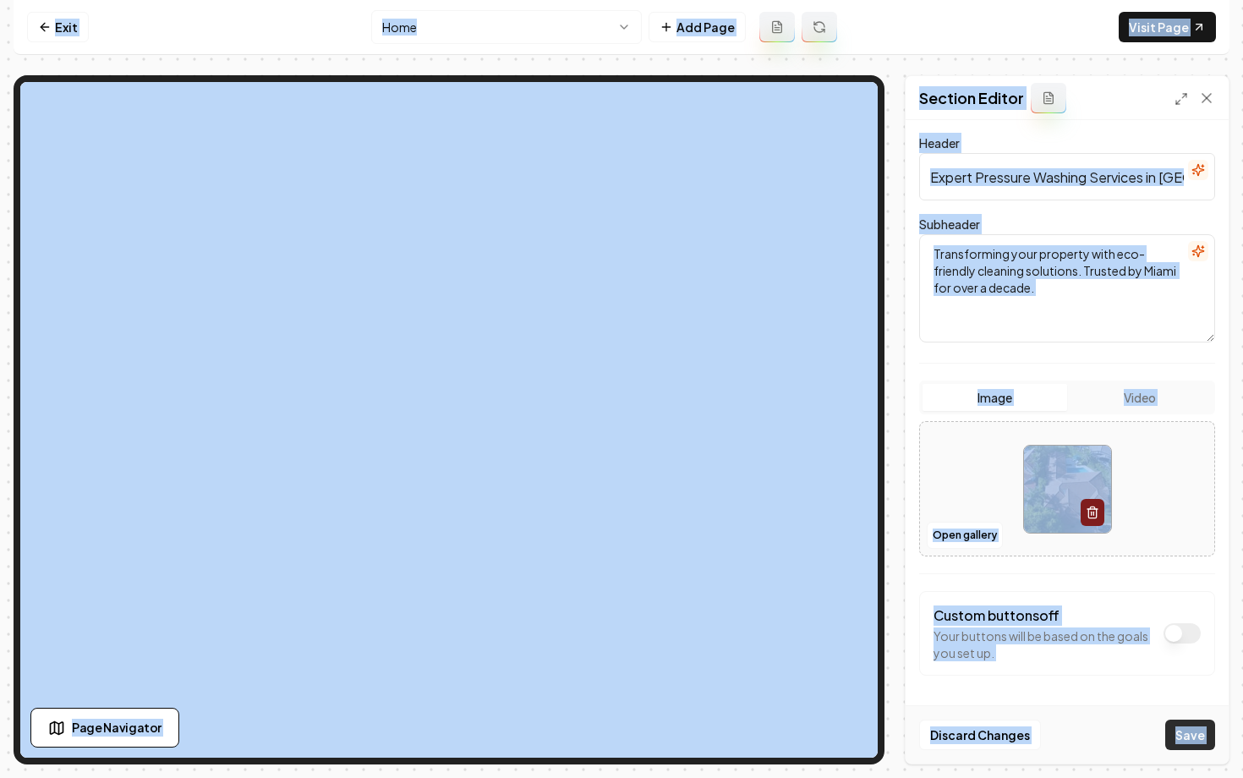
click at [1186, 739] on button "Save" at bounding box center [1190, 734] width 50 height 30
click at [56, 38] on link "Exit" at bounding box center [58, 27] width 62 height 30
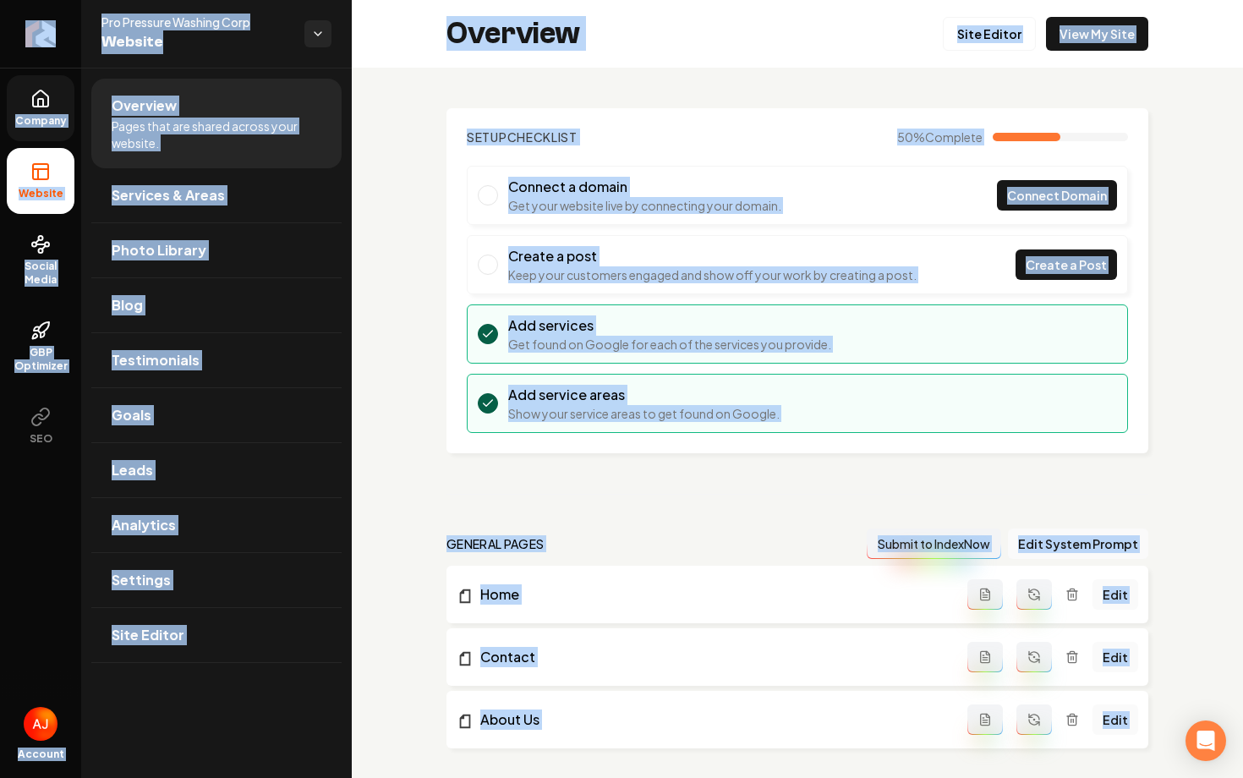
click at [54, 117] on span "Company" at bounding box center [40, 121] width 65 height 14
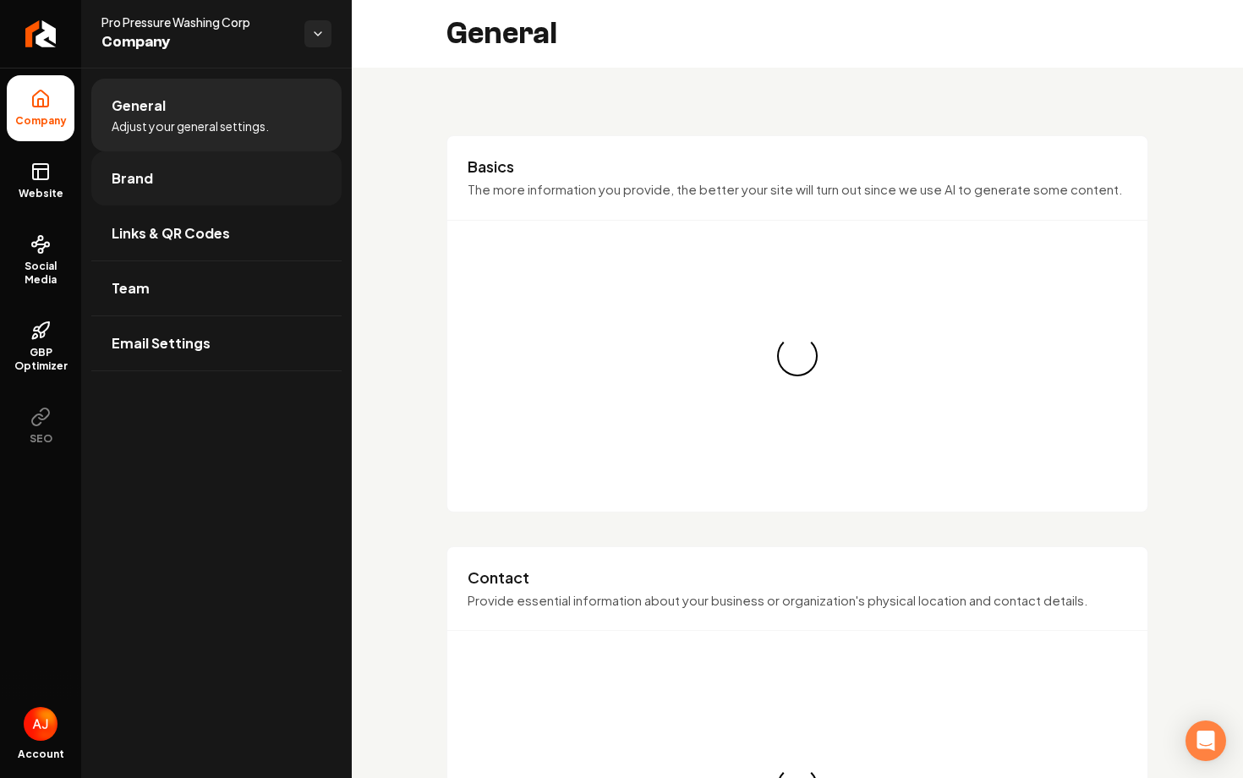
click at [142, 205] on link "Brand" at bounding box center [216, 178] width 250 height 54
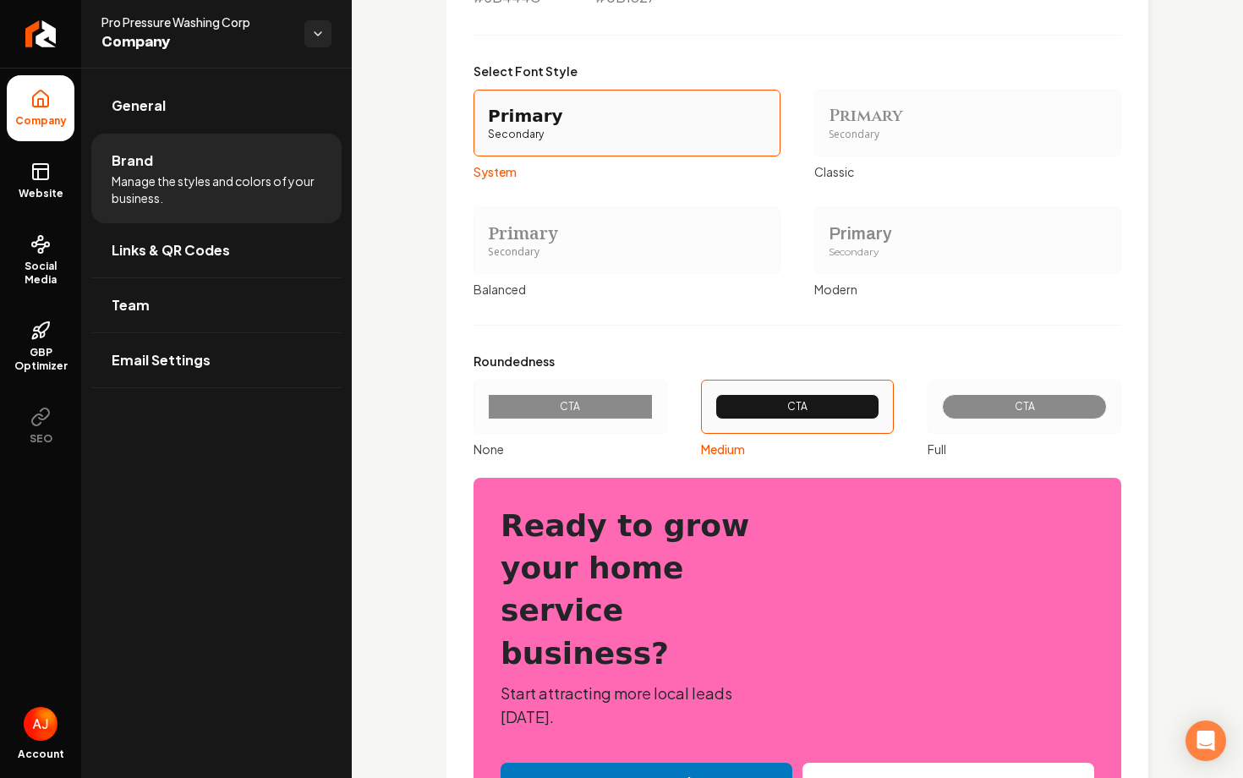
scroll to position [1924, 0]
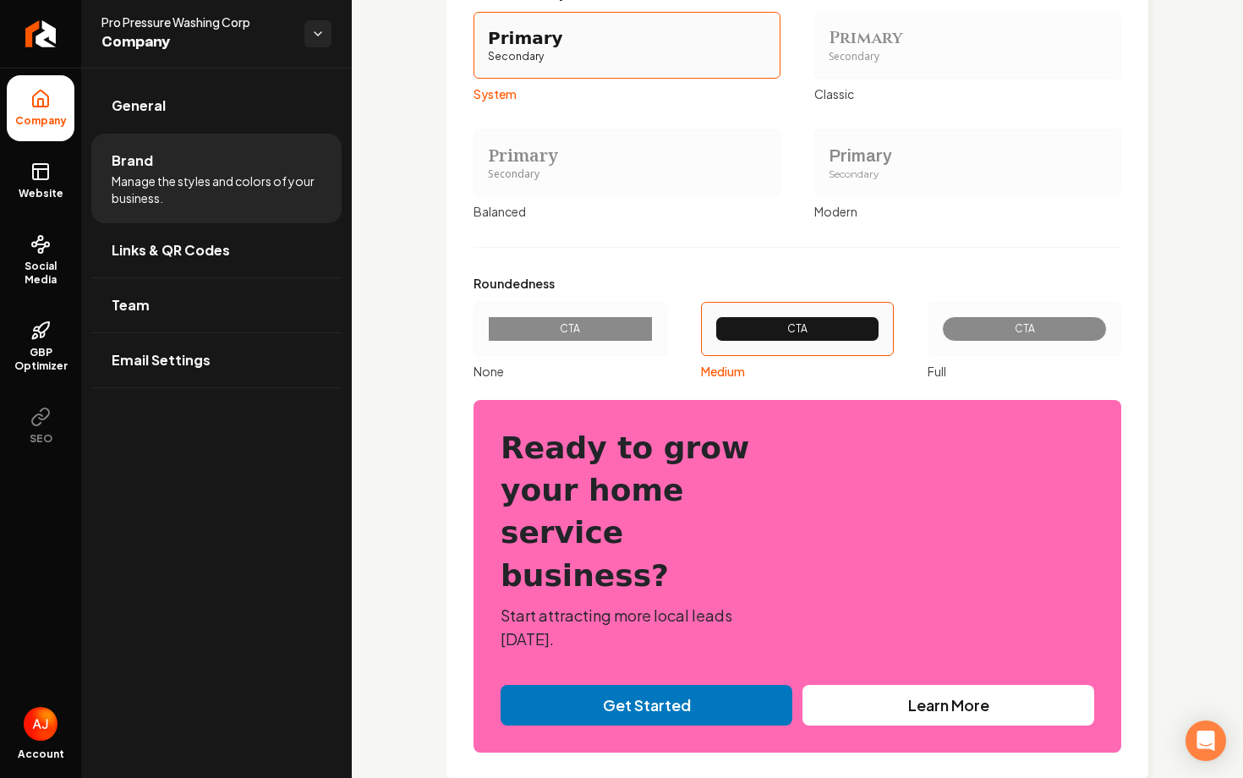
click at [969, 335] on div "CTA" at bounding box center [1024, 329] width 136 height 14
click at [940, 335] on button "CTA Full" at bounding box center [933, 329] width 14 height 14
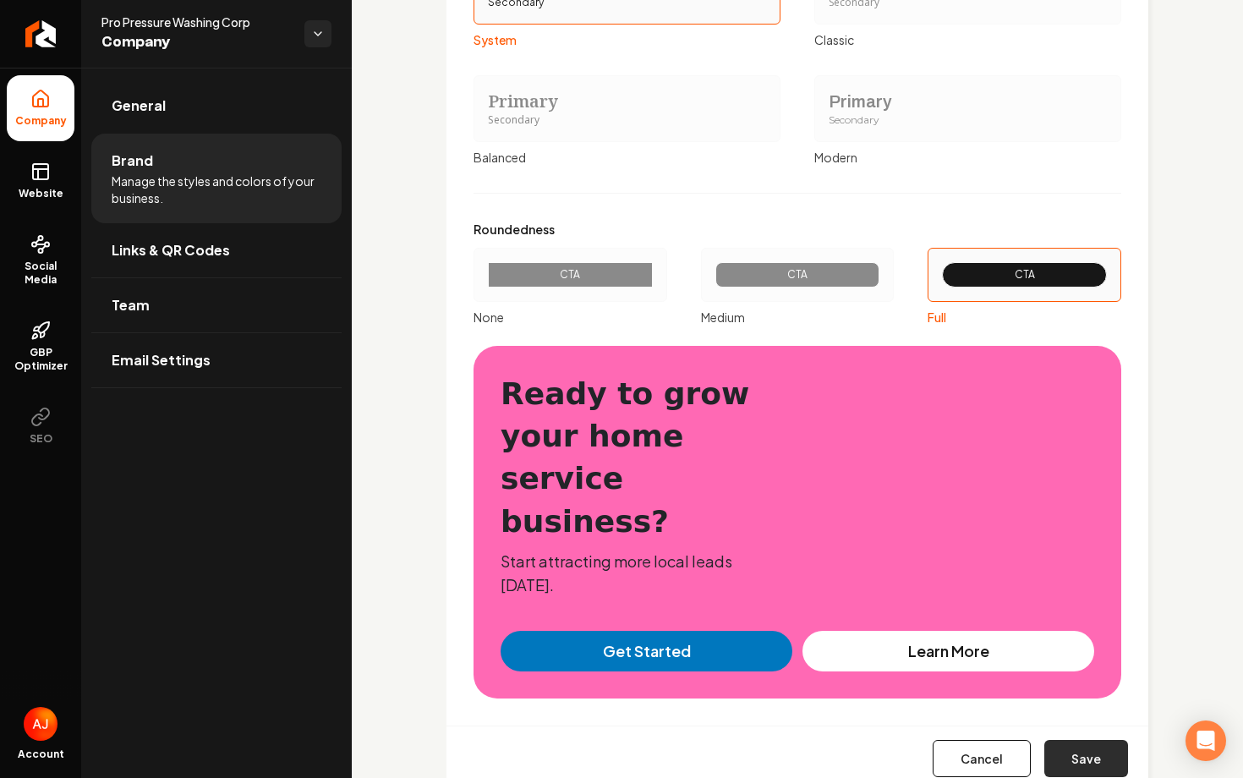
click at [1085, 740] on button "Save" at bounding box center [1086, 758] width 84 height 37
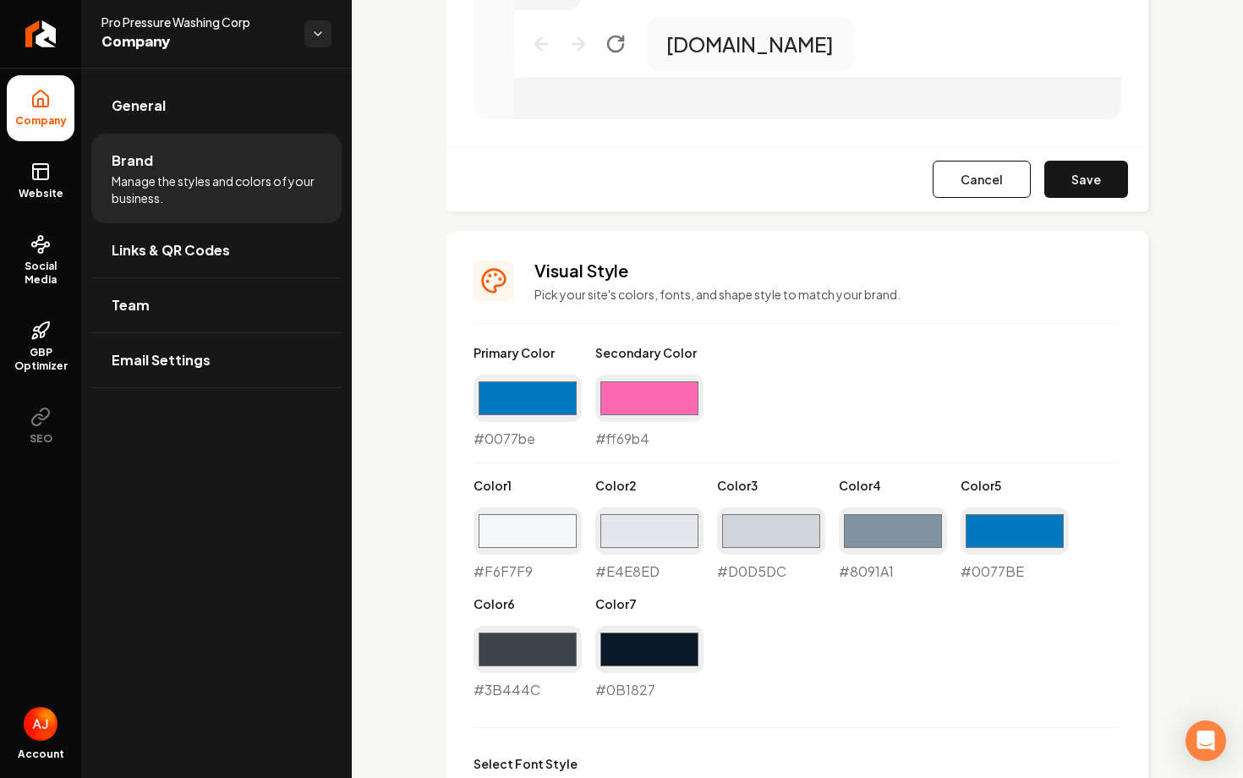
type input "#f6f7f9"
type input "#e4e8ed"
type input "#d0d5dc"
type input "#8091a1"
type input "#0077be"
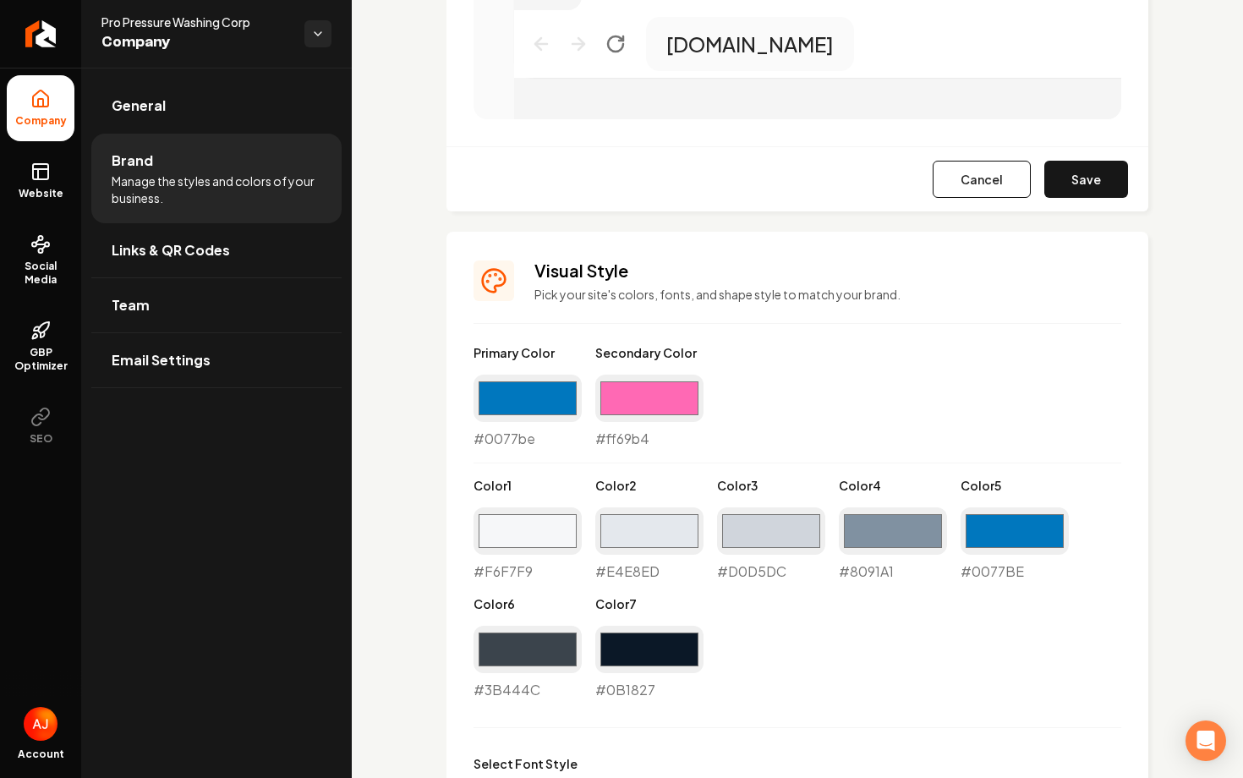
type input "#3b444c"
type input "#0b1827"
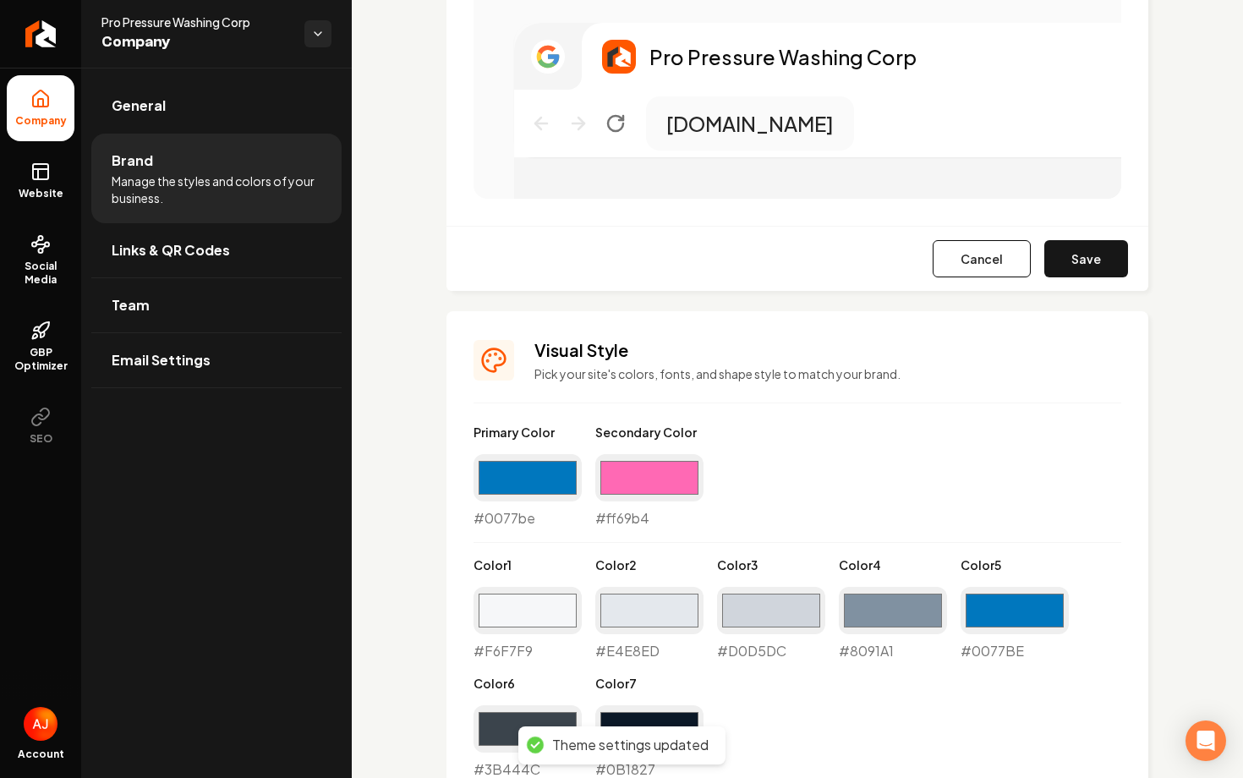
scroll to position [1014, 0]
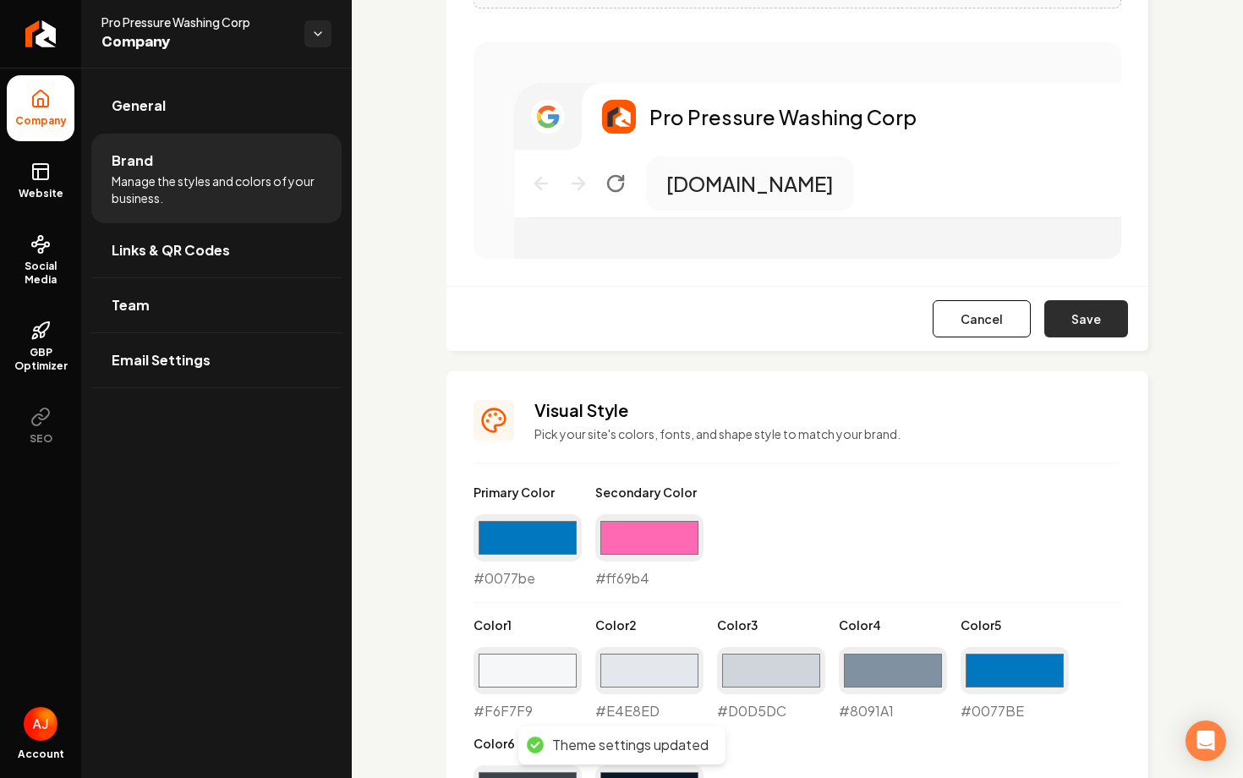
click at [1075, 320] on button "Save" at bounding box center [1086, 318] width 84 height 37
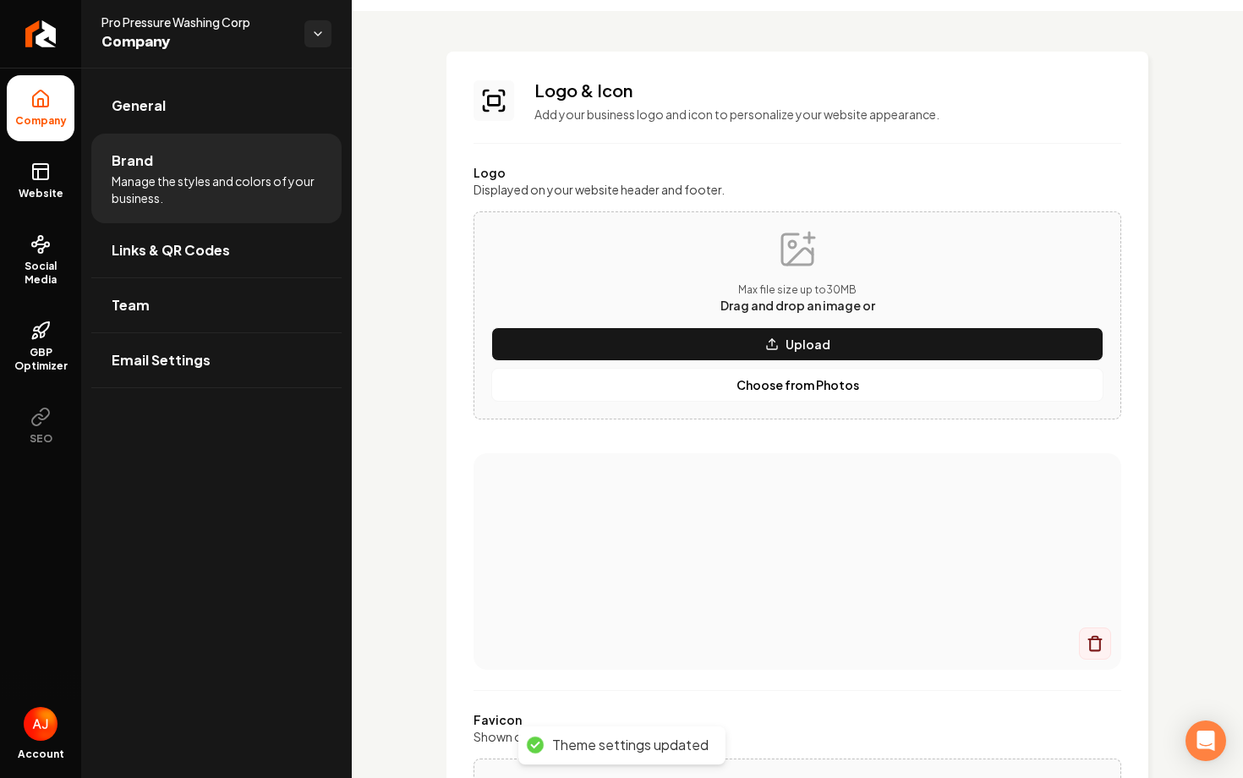
scroll to position [57, 0]
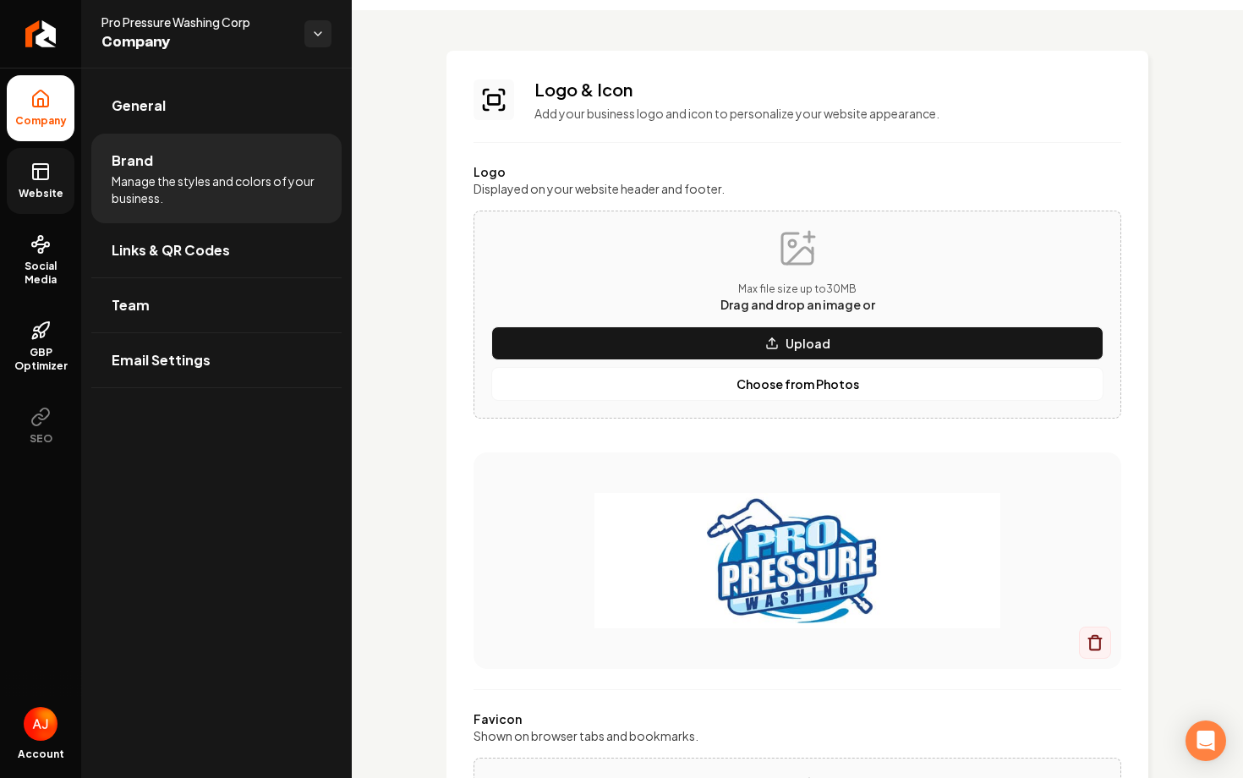
click at [25, 166] on link "Website" at bounding box center [41, 181] width 68 height 66
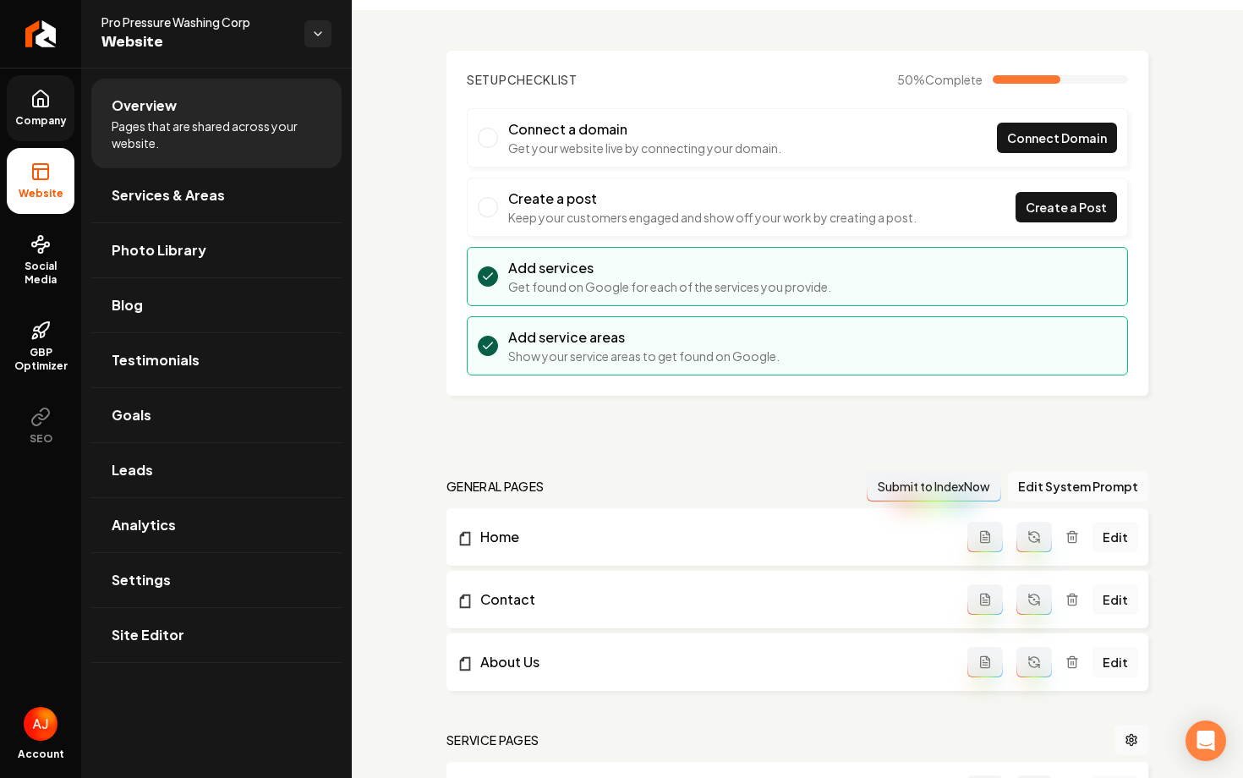
click at [38, 127] on span "Company" at bounding box center [40, 121] width 65 height 14
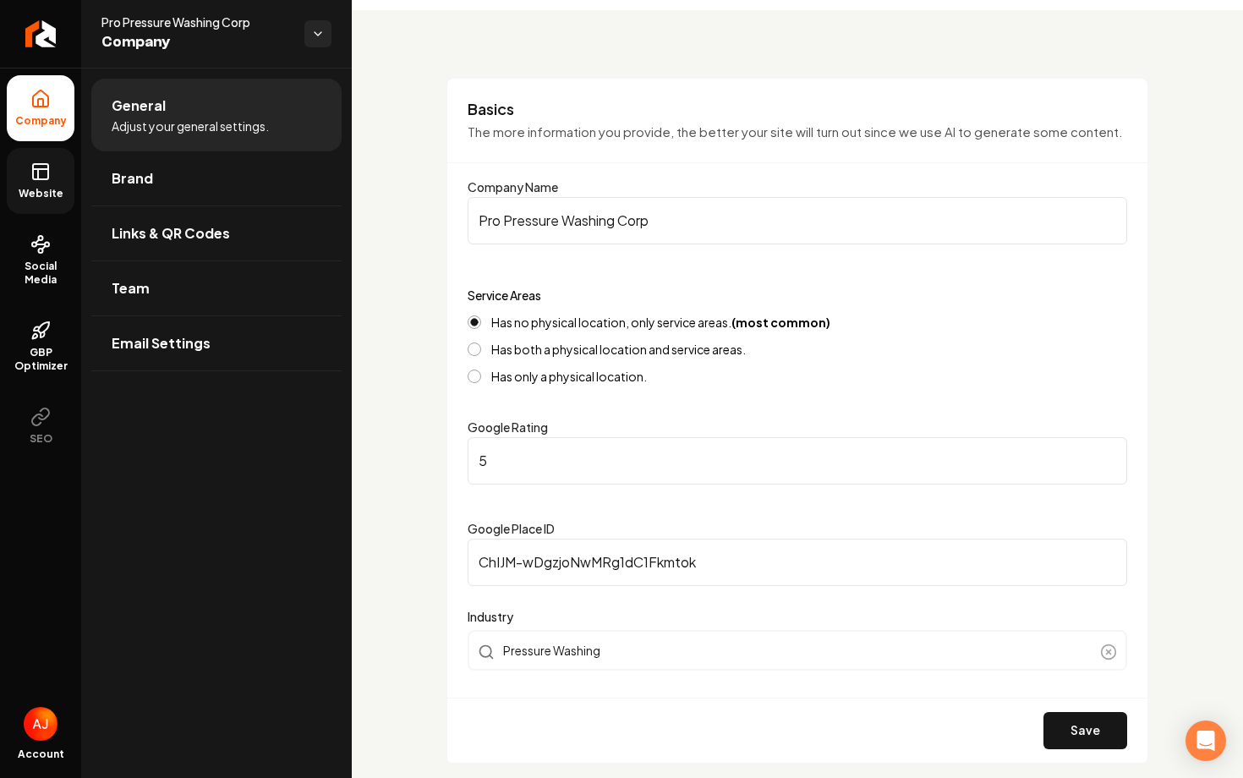
click at [54, 187] on span "Website" at bounding box center [41, 194] width 58 height 14
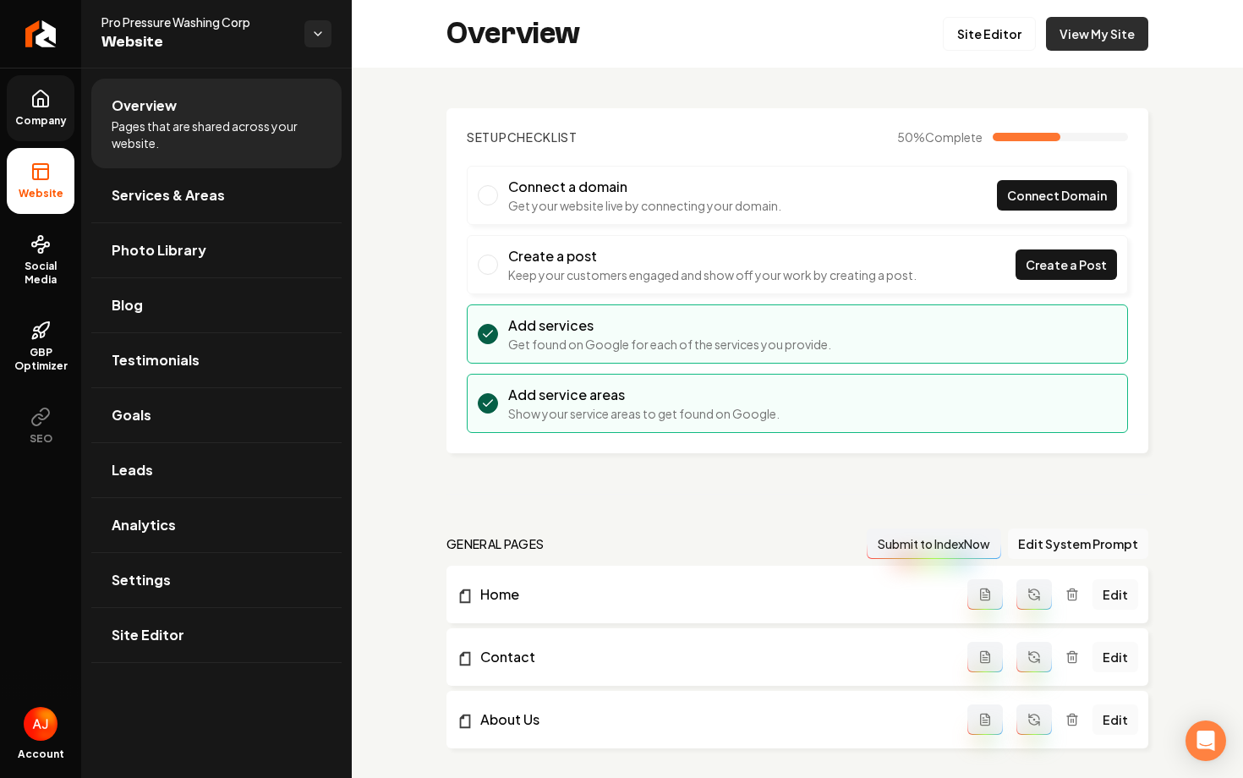
click at [1083, 33] on link "View My Site" at bounding box center [1097, 34] width 102 height 34
click at [980, 38] on link "Site Editor" at bounding box center [988, 34] width 93 height 34
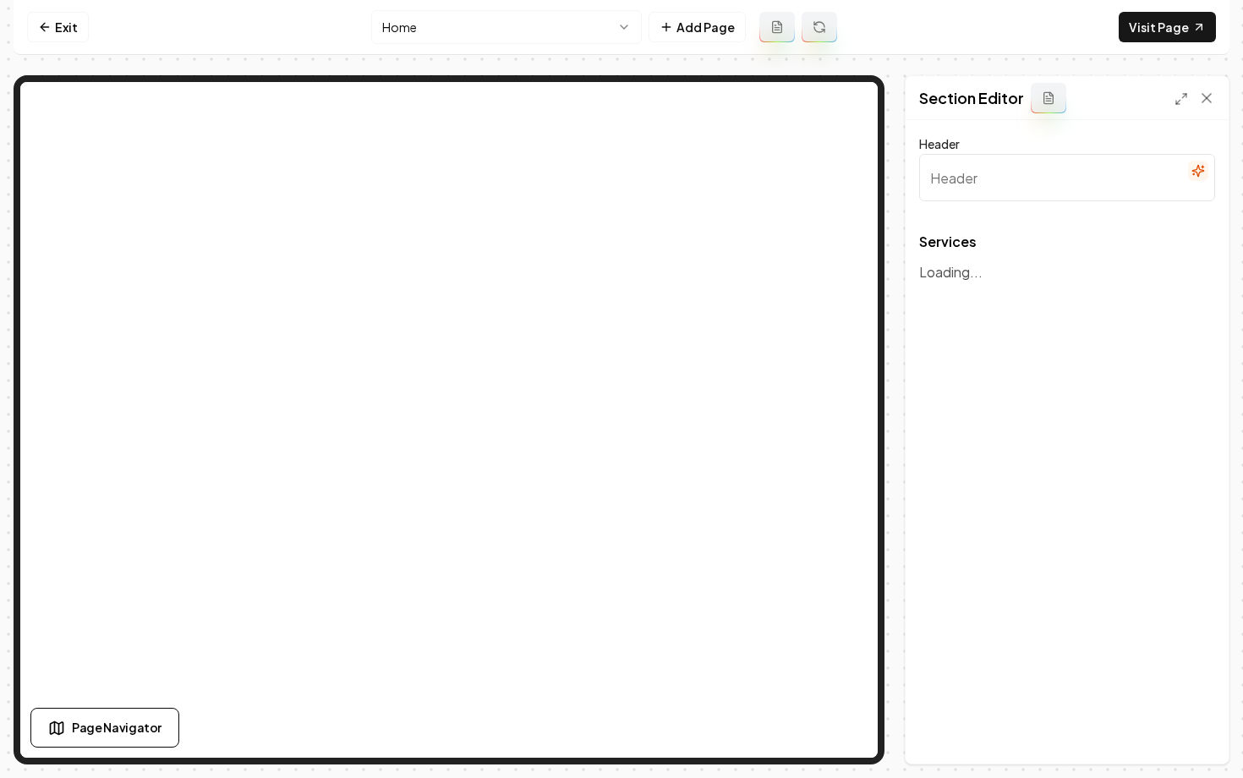
type input "Our Expert Pressure Washing Services"
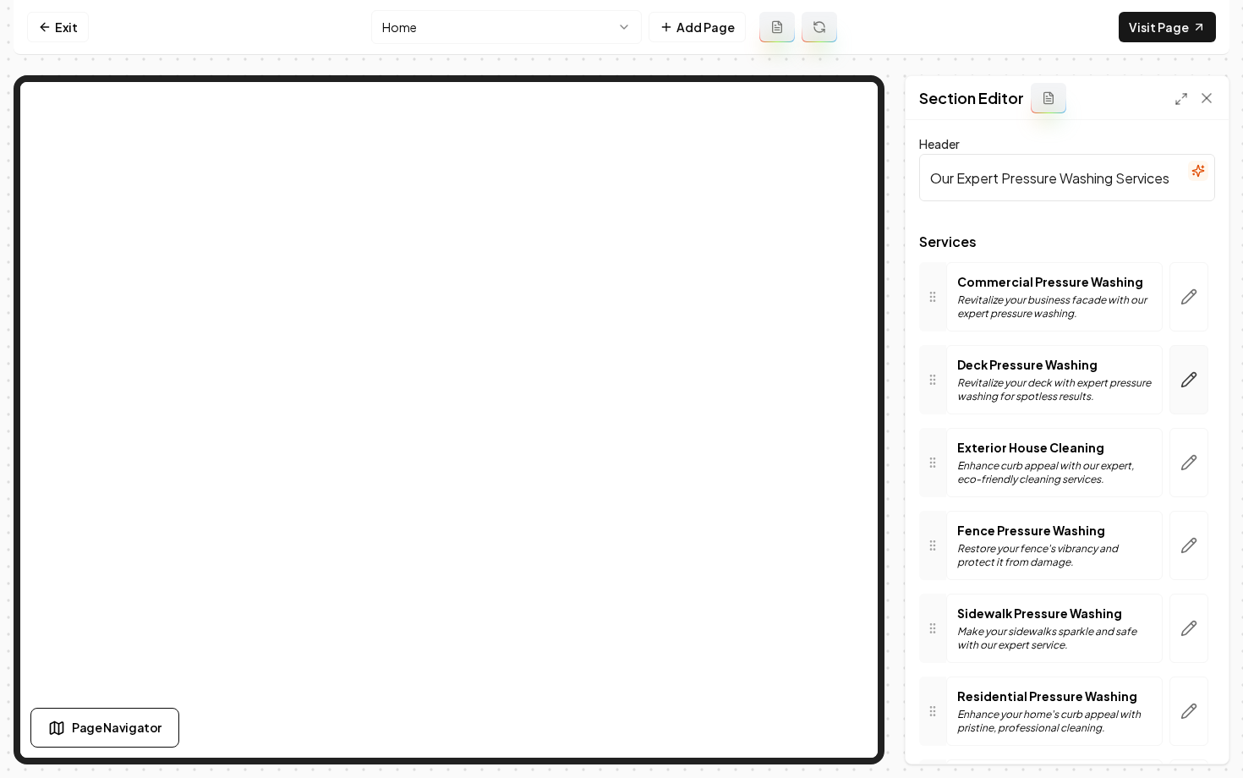
click at [1183, 381] on icon "button" at bounding box center [1189, 380] width 14 height 14
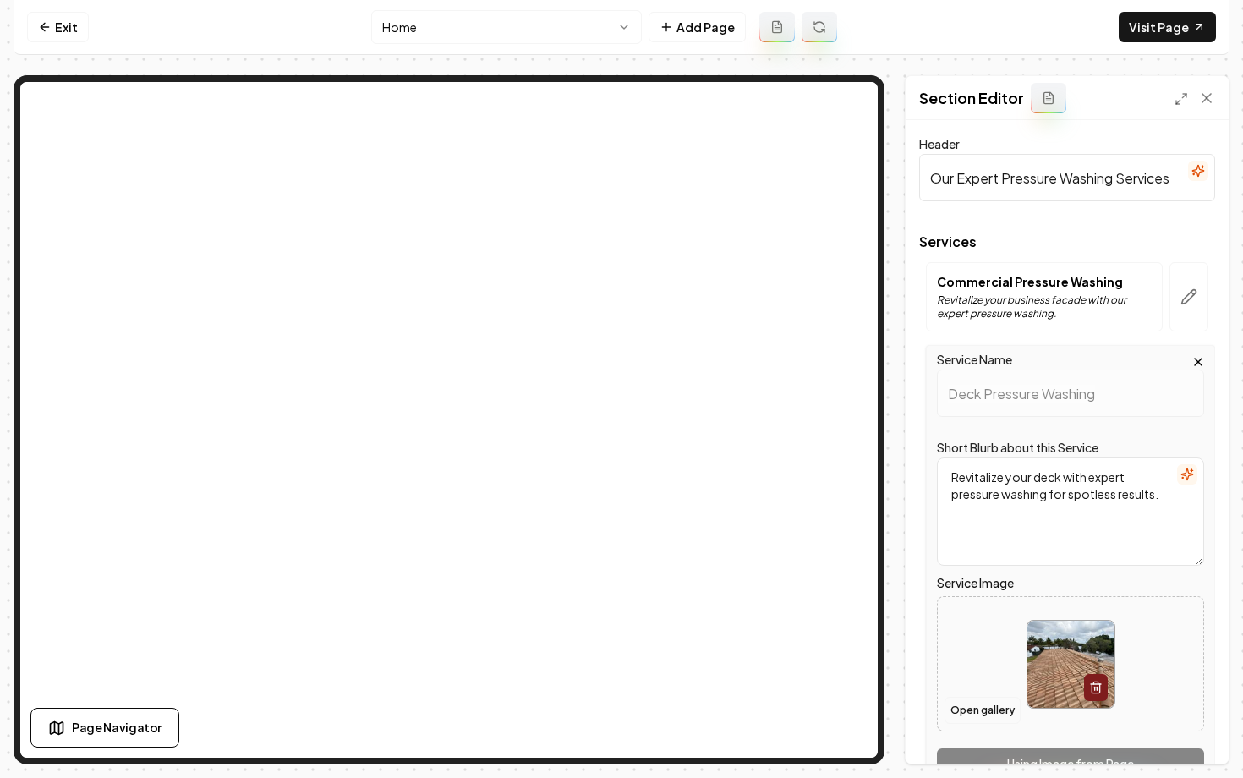
click at [993, 710] on button "Open gallery" at bounding box center [982, 709] width 76 height 27
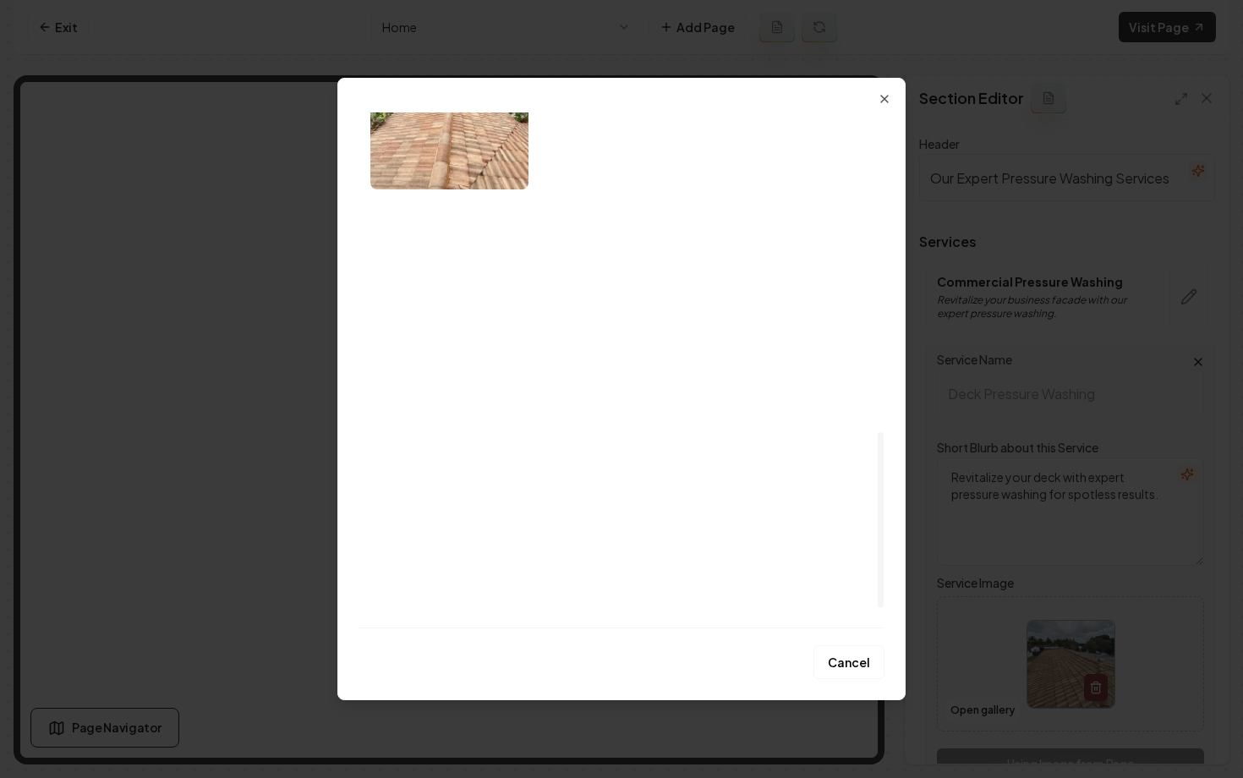
scroll to position [993, 0]
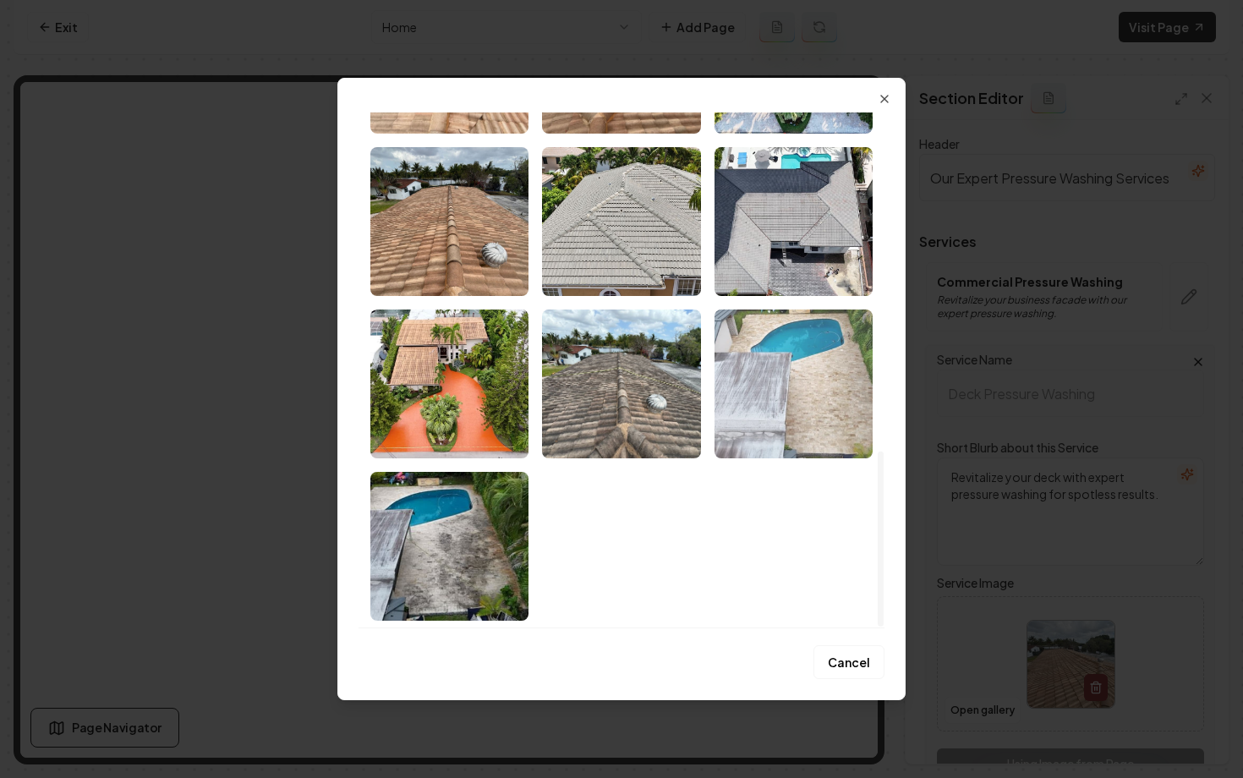
click at [757, 386] on img "Select image image_68b0c5995c7cd75eb861fe1f.jpeg" at bounding box center [793, 383] width 158 height 149
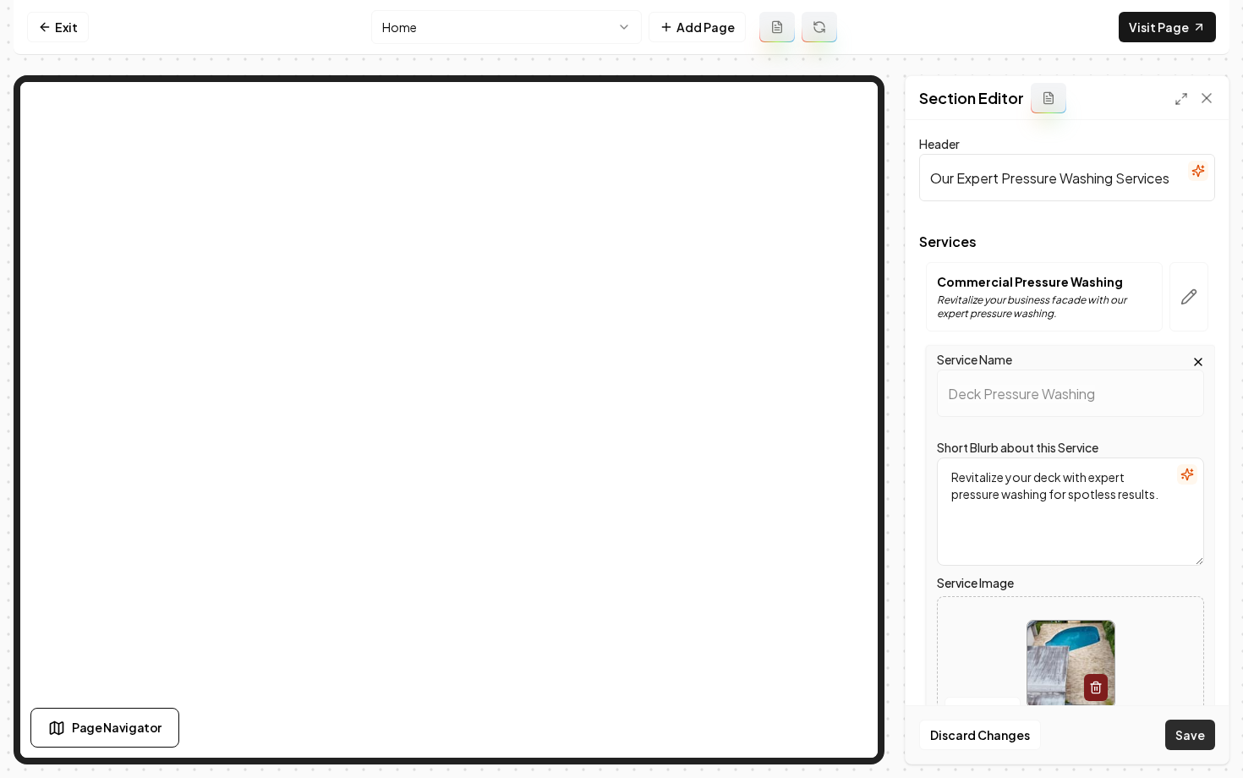
click at [1188, 735] on button "Save" at bounding box center [1190, 734] width 50 height 30
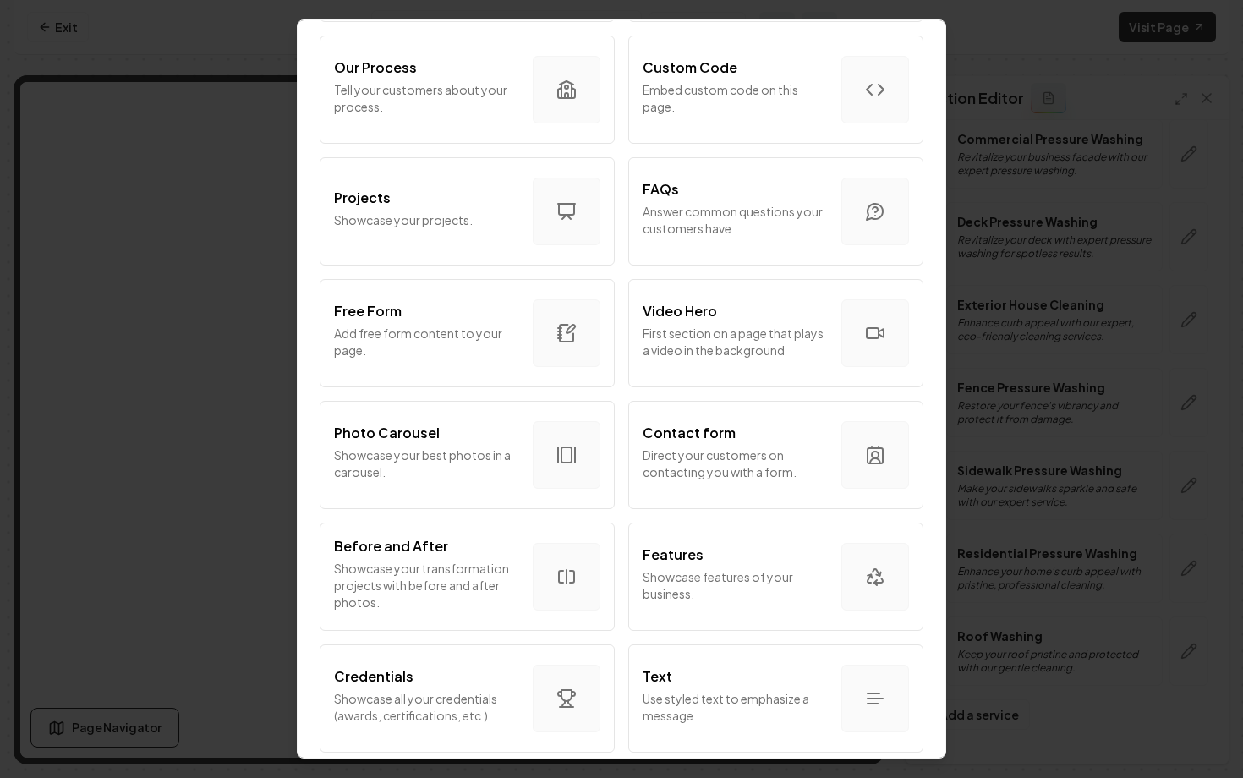
scroll to position [719, 0]
click at [725, 571] on p "Showcase features of your business." at bounding box center [734, 585] width 185 height 34
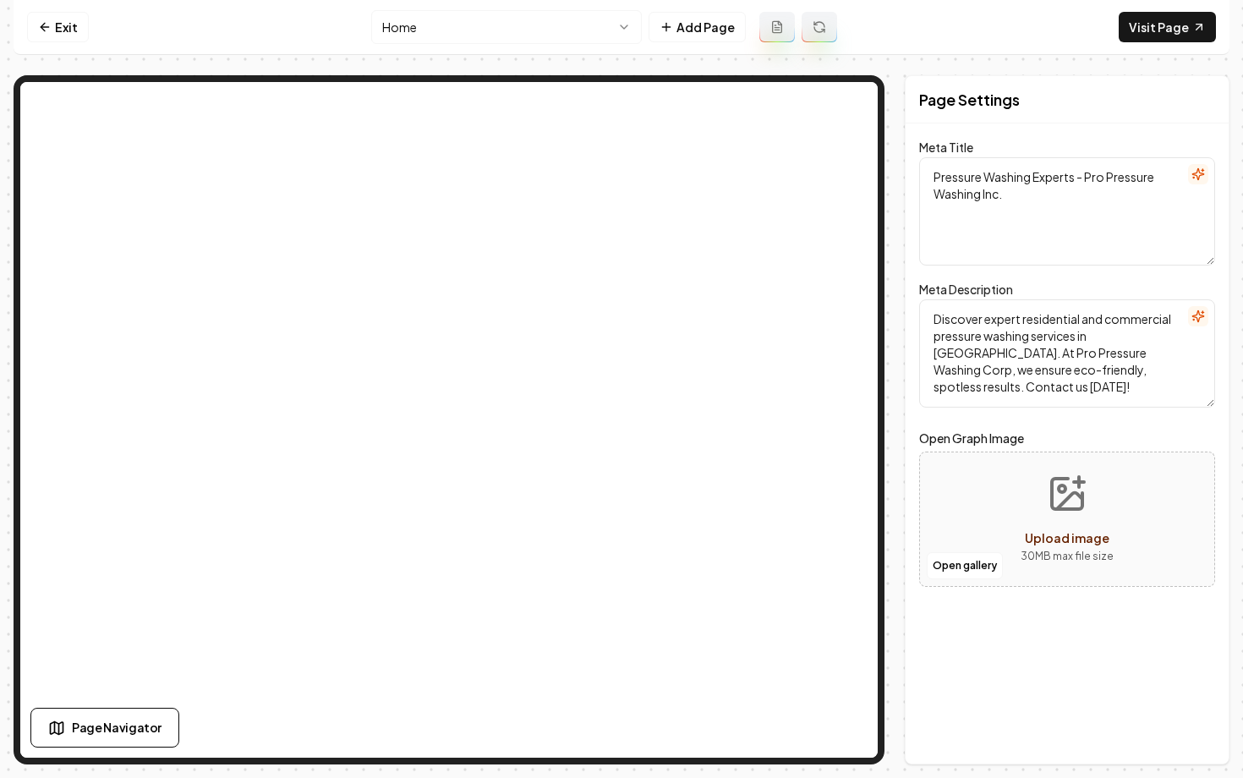
scroll to position [0, 0]
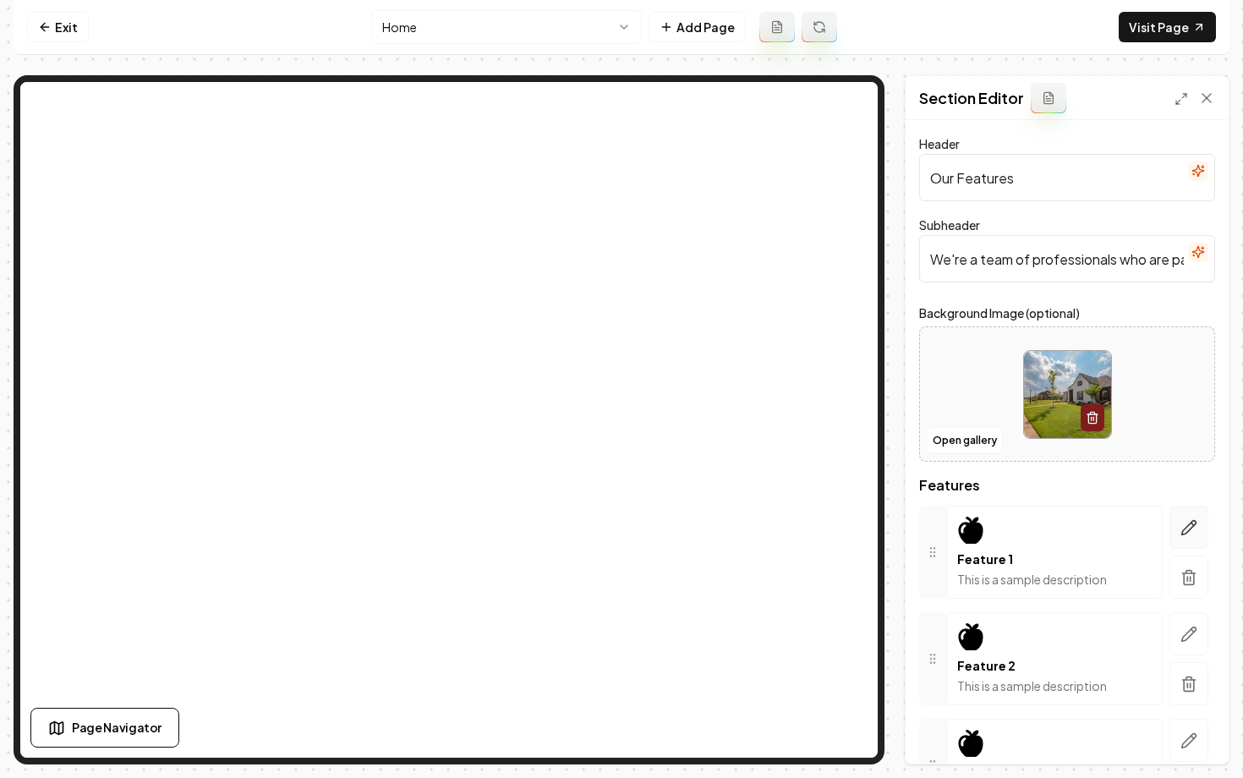
click at [1188, 537] on button "button" at bounding box center [1188, 526] width 39 height 43
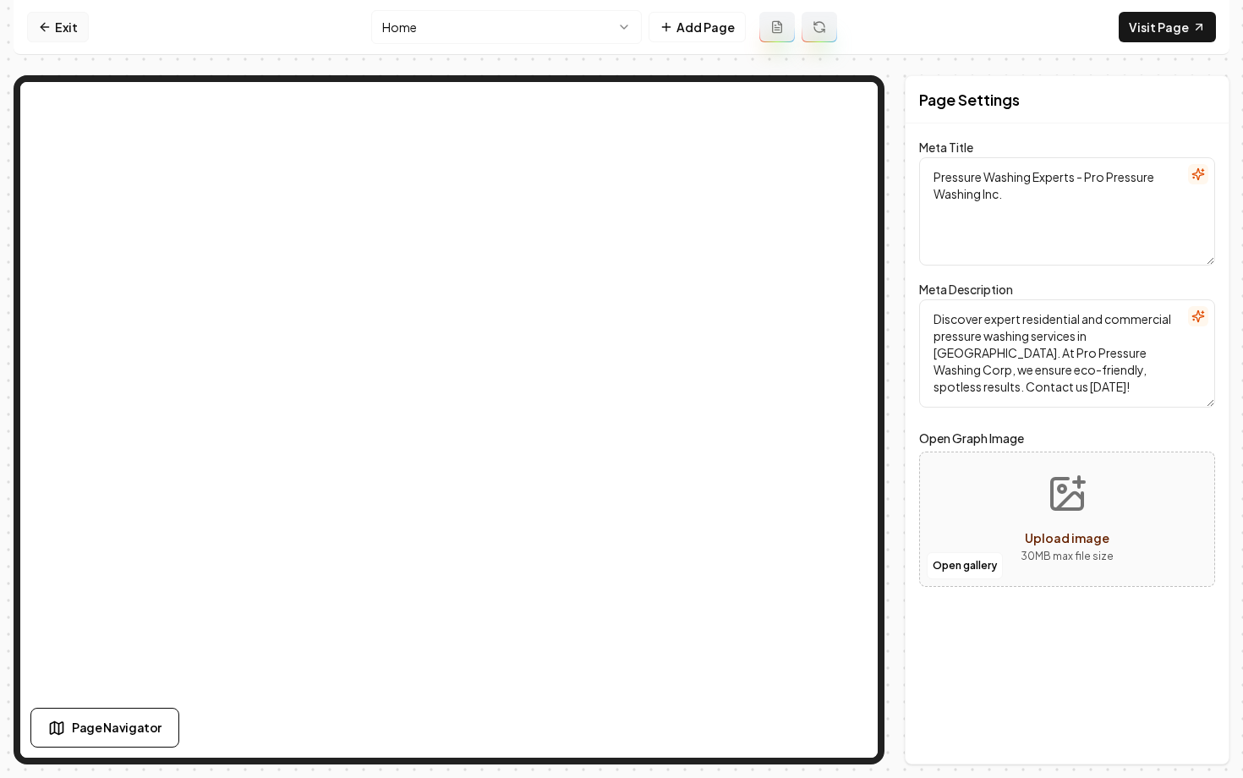
click at [54, 25] on link "Exit" at bounding box center [58, 27] width 62 height 30
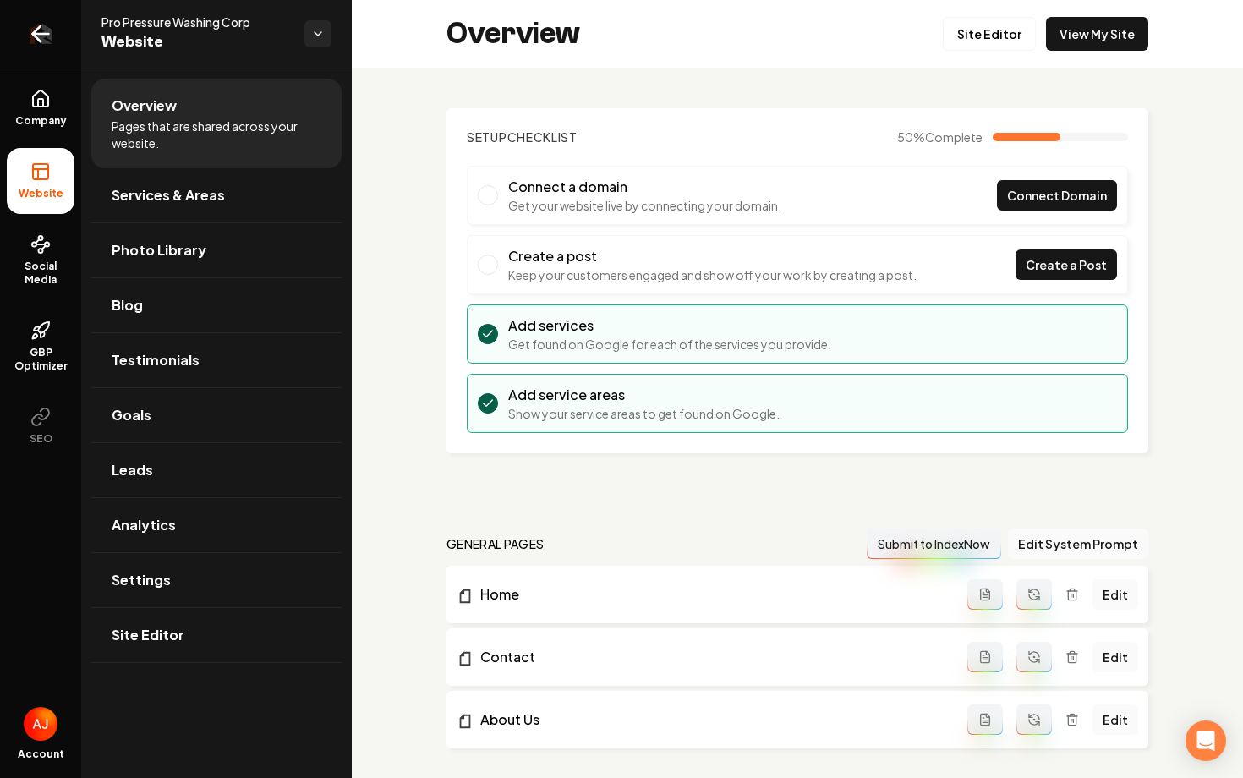
click at [50, 46] on link "Return to dashboard" at bounding box center [40, 34] width 81 height 68
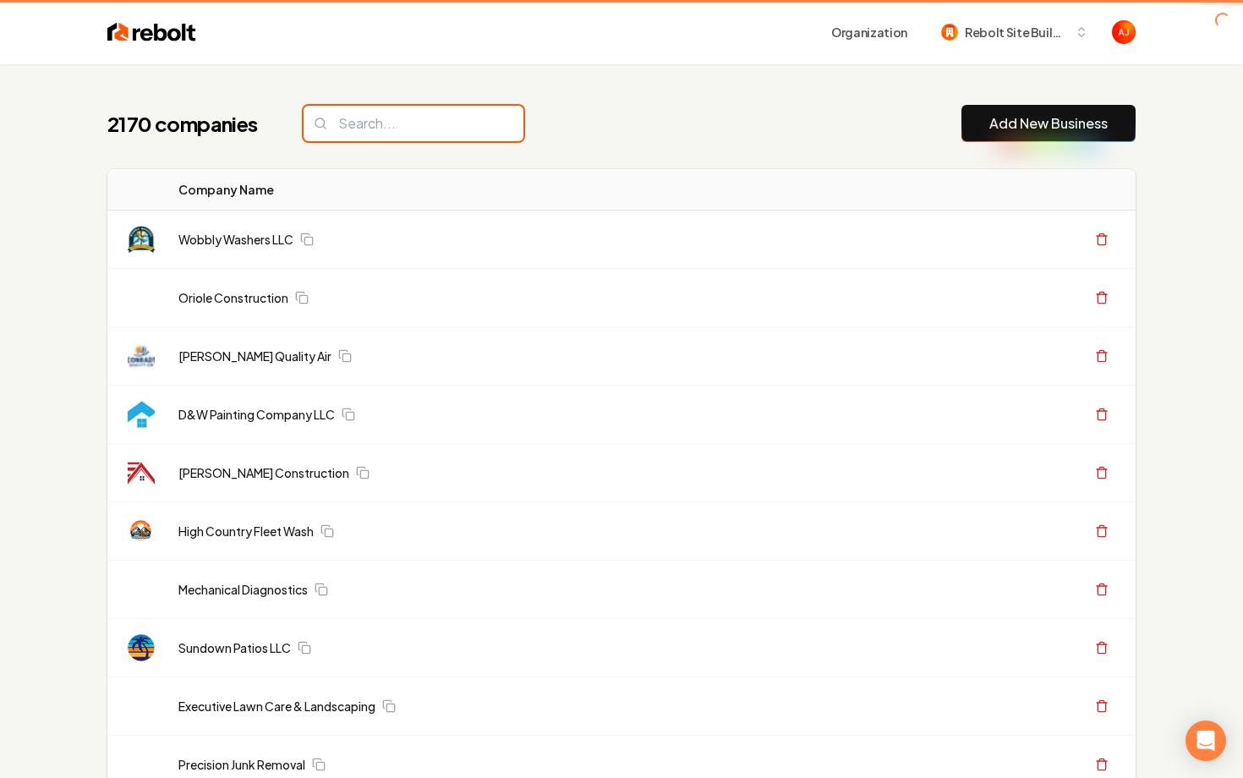
click at [370, 125] on input "search" at bounding box center [413, 124] width 220 height 36
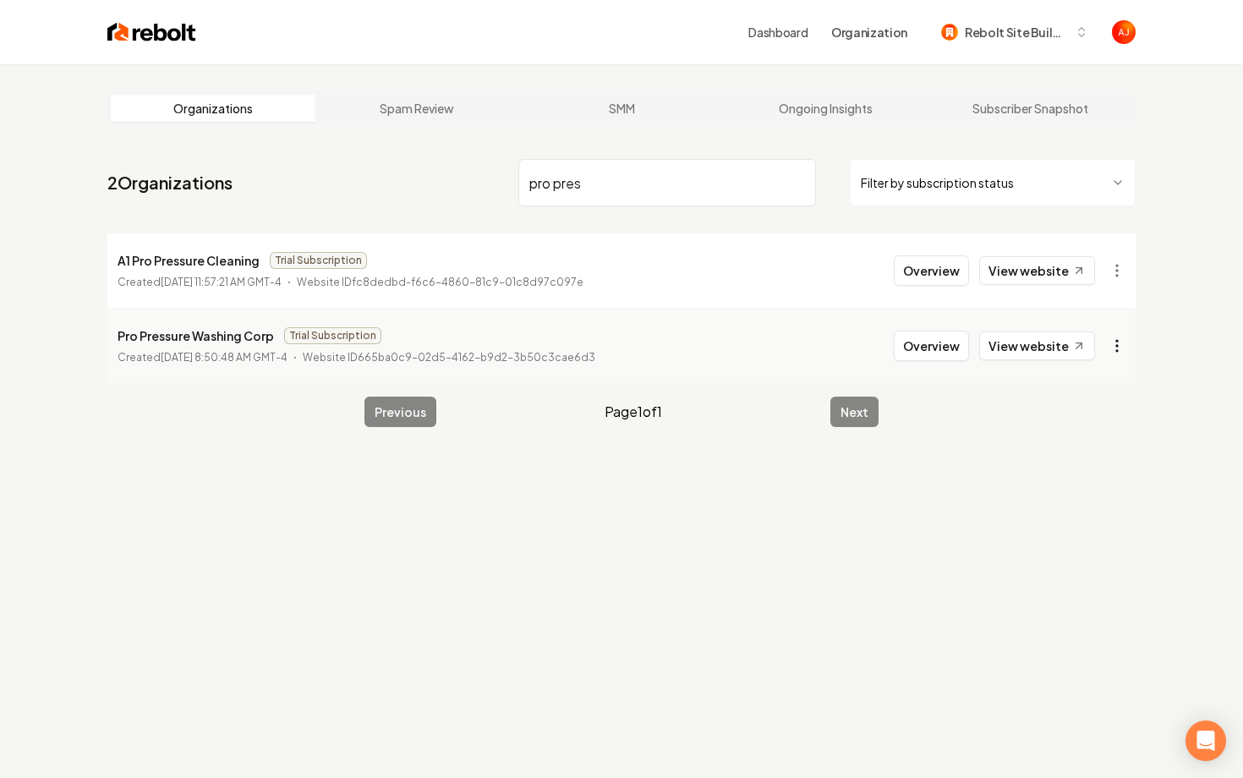
type input "pro pres"
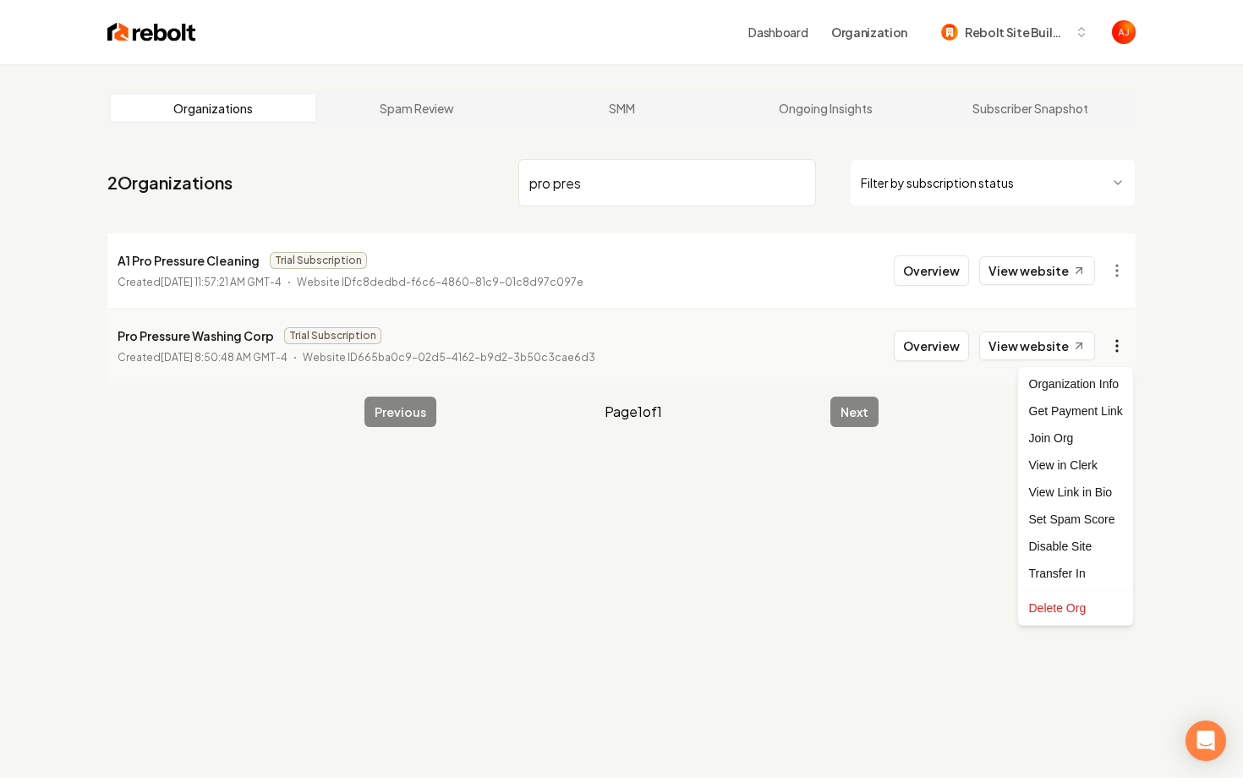
click at [1108, 349] on html "Dashboard Organization Rebolt Site Builder Organizations Spam Review SMM Ongoin…" at bounding box center [621, 389] width 1243 height 778
click at [1087, 414] on div "Get Payment Link" at bounding box center [1075, 410] width 107 height 27
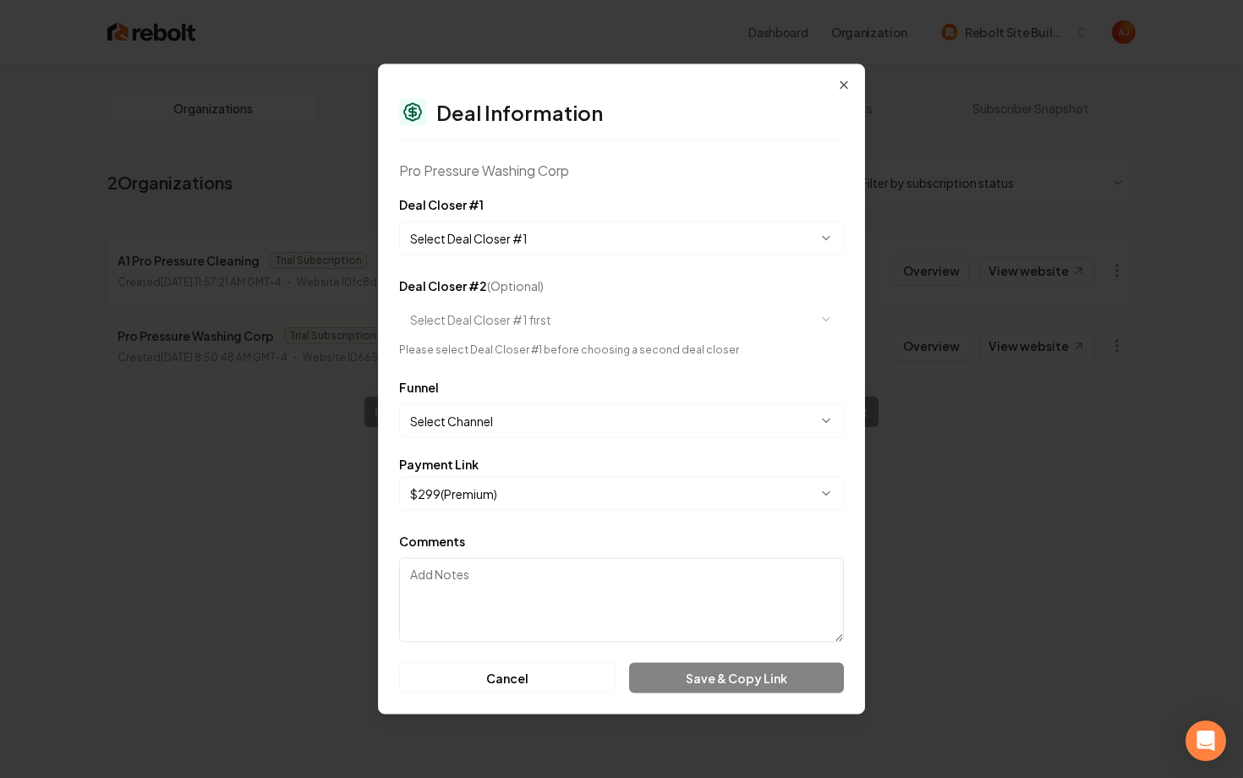
click at [540, 247] on body "**********" at bounding box center [621, 389] width 1243 height 778
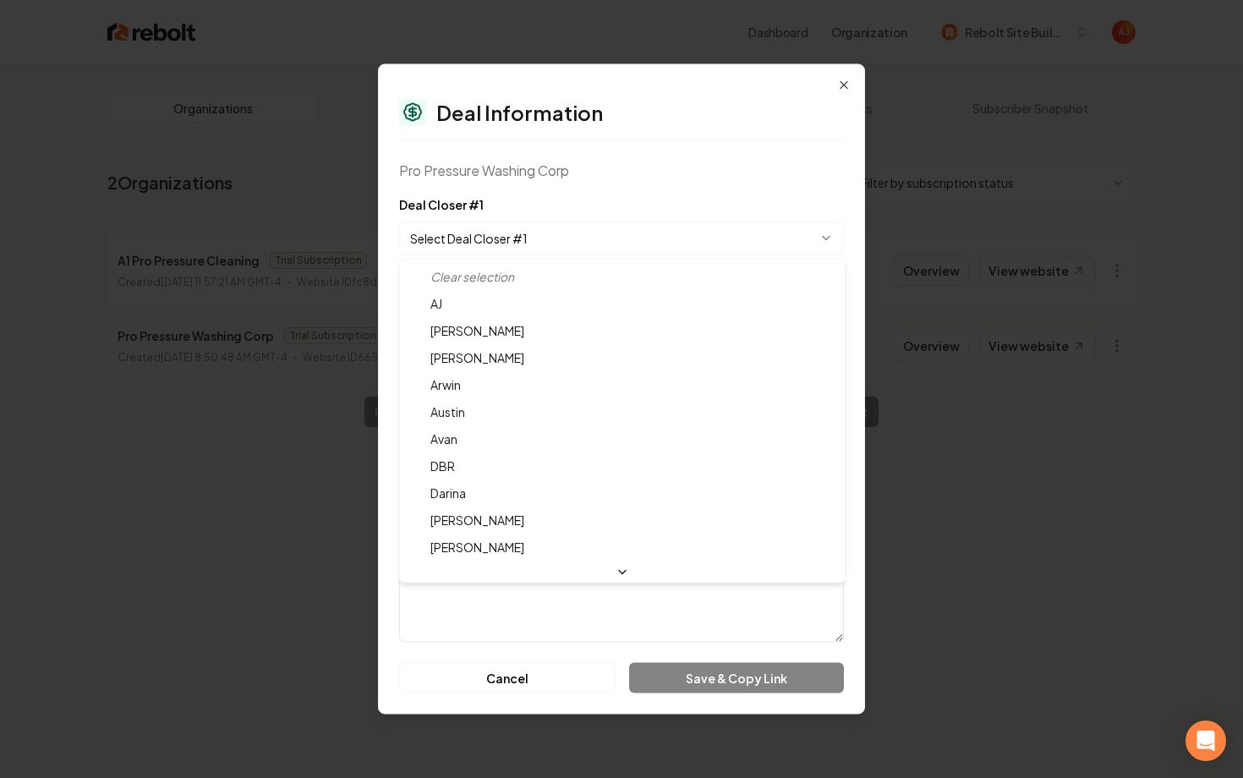
select select "**********"
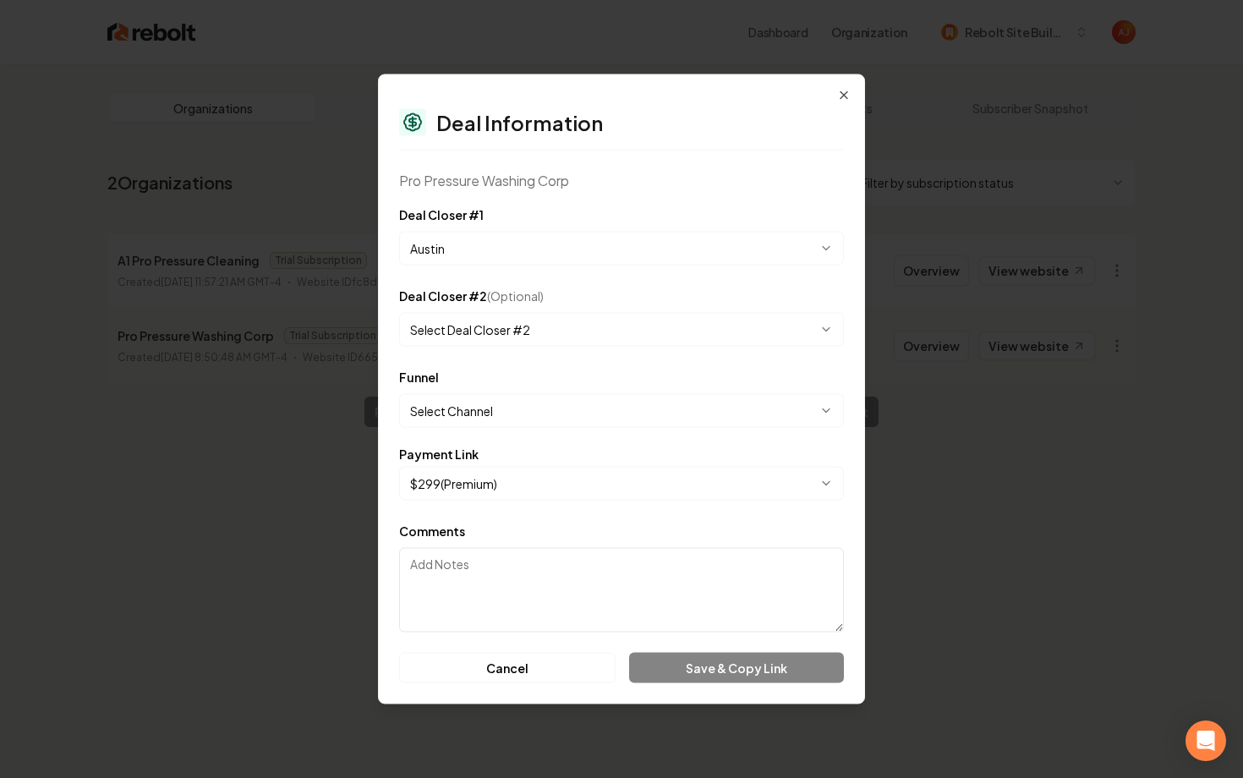
click at [516, 426] on body "**********" at bounding box center [621, 389] width 1243 height 778
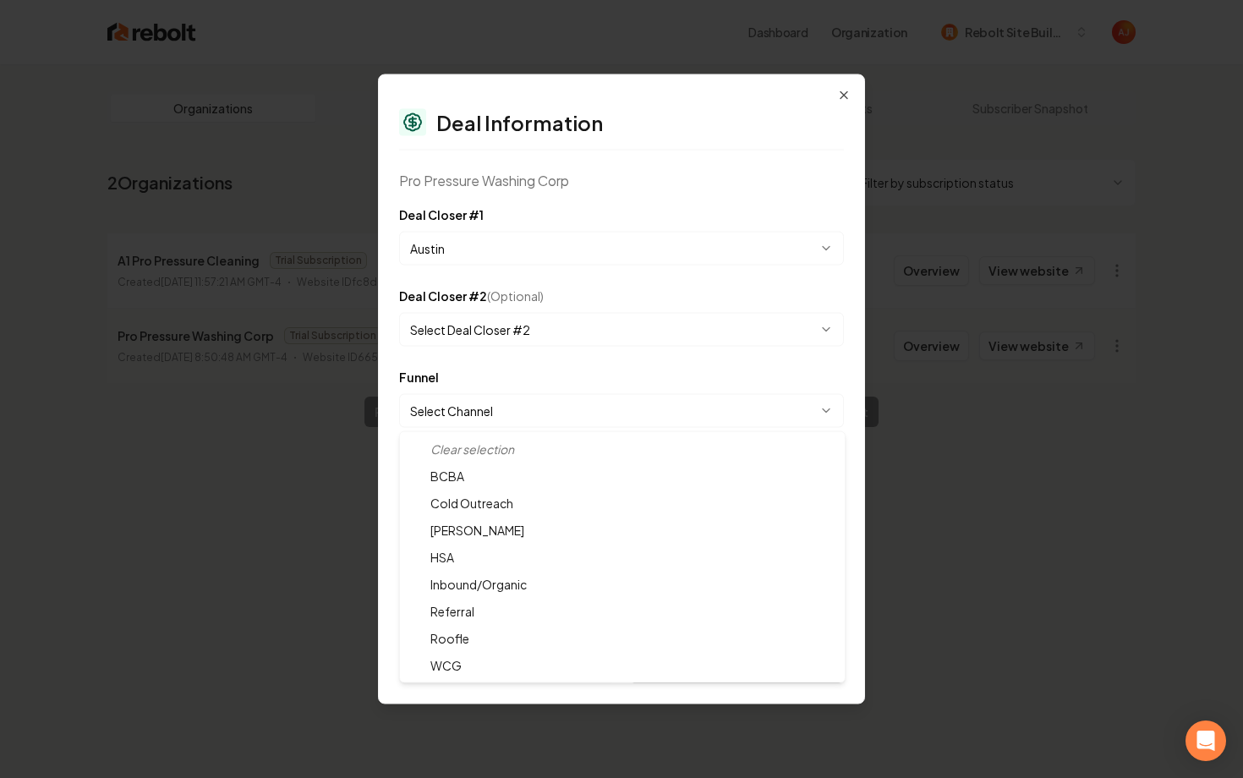
select select "**********"
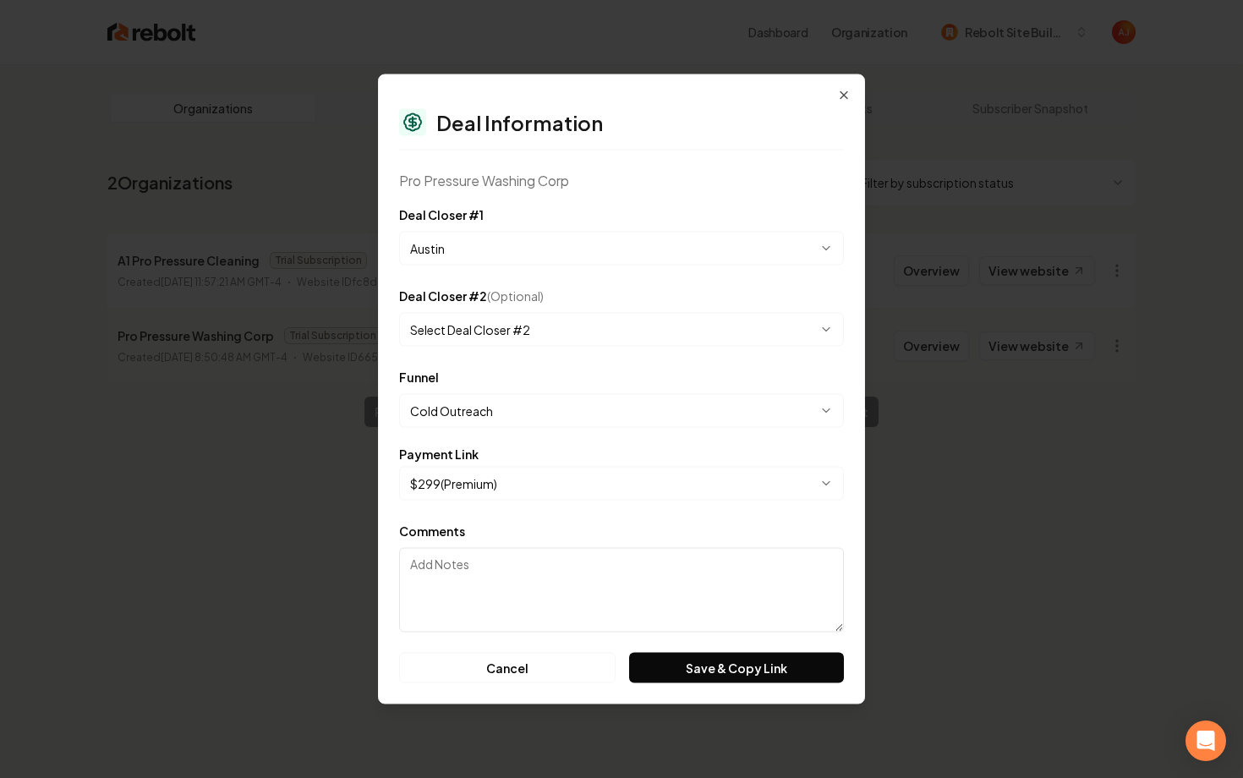
click at [522, 574] on textarea "Comments" at bounding box center [621, 590] width 445 height 85
click at [710, 670] on button "Save & Copy Link" at bounding box center [736, 668] width 215 height 30
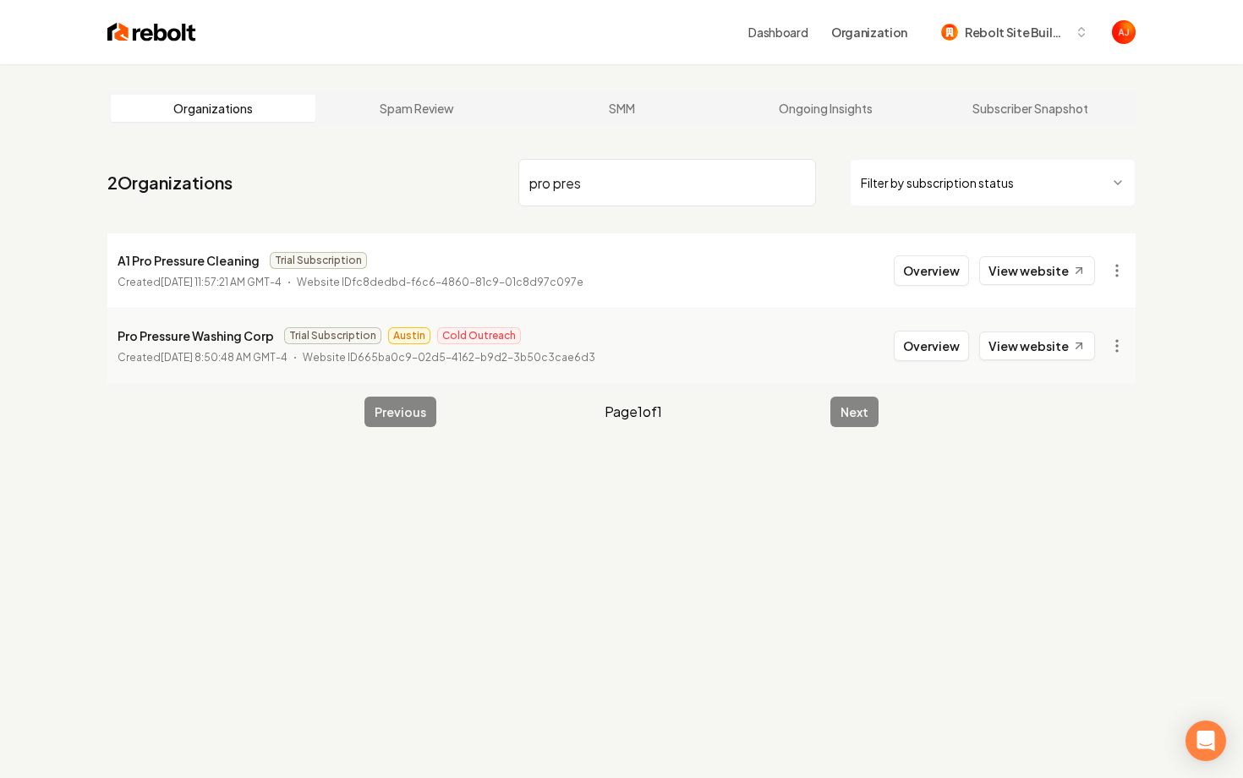
click at [616, 188] on input "pro pres" at bounding box center [667, 182] width 298 height 47
drag, startPoint x: 616, startPoint y: 188, endPoint x: 806, endPoint y: 85, distance: 216.3
click at [806, 85] on main "Organizations Spam Review SMM Ongoing Insights Subscriber Snapshot 2 Organizati…" at bounding box center [621, 259] width 1082 height 390
click at [991, 25] on span "Rebolt Site Builder" at bounding box center [1015, 33] width 103 height 18
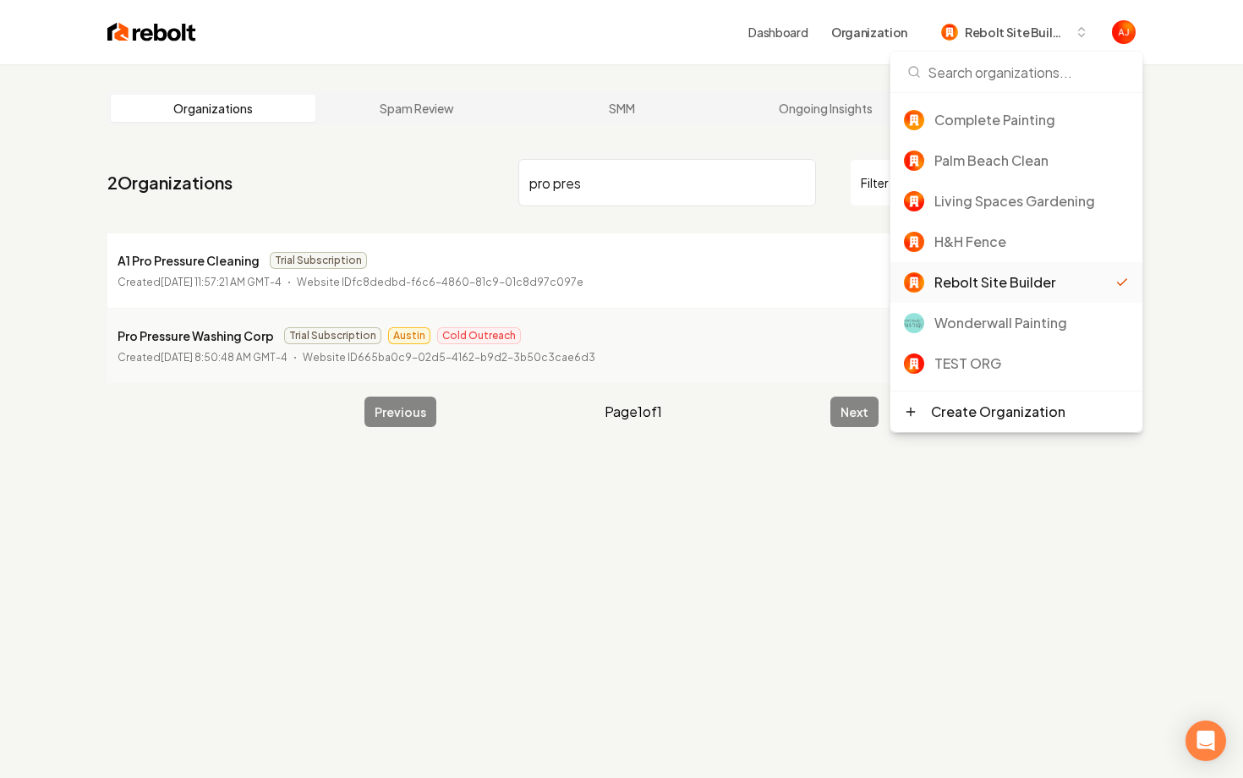
click at [513, 134] on main "Organizations Spam Review SMM Ongoing Insights Subscriber Snapshot 2 Organizati…" at bounding box center [621, 259] width 1082 height 390
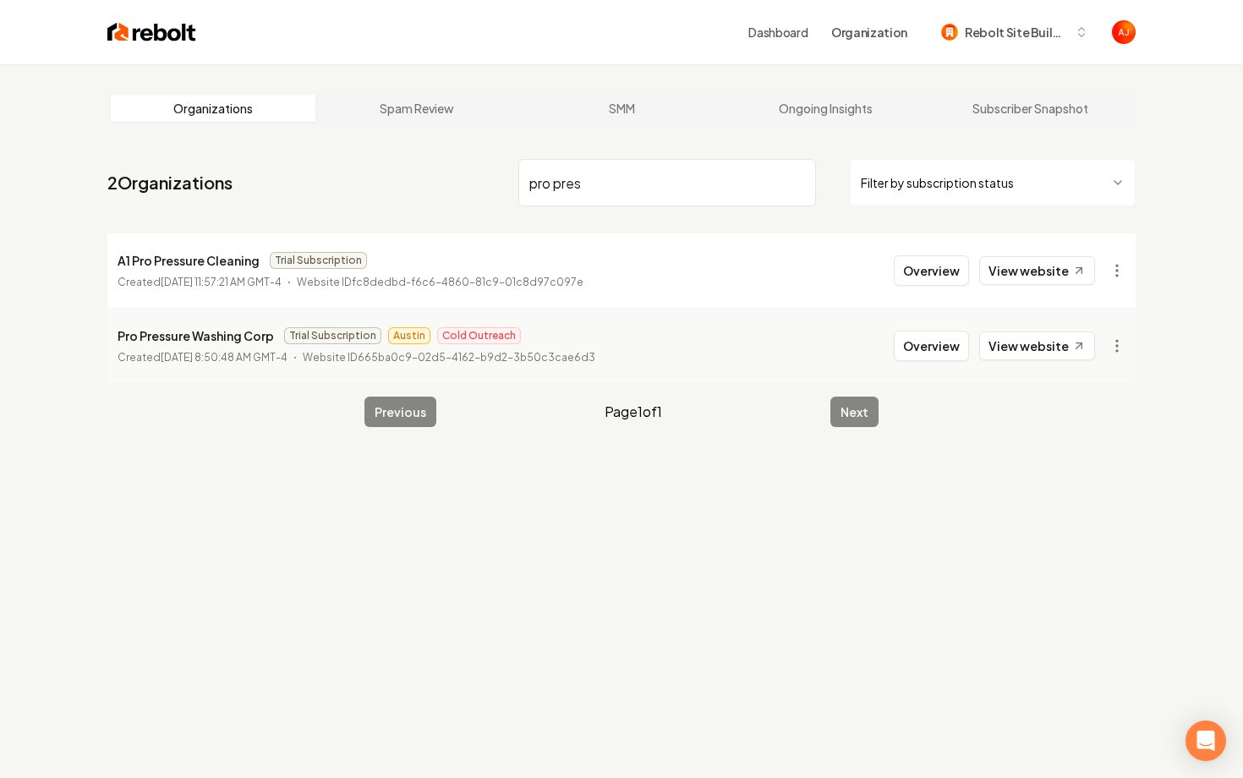
click at [632, 181] on input "pro pres" at bounding box center [667, 182] width 298 height 47
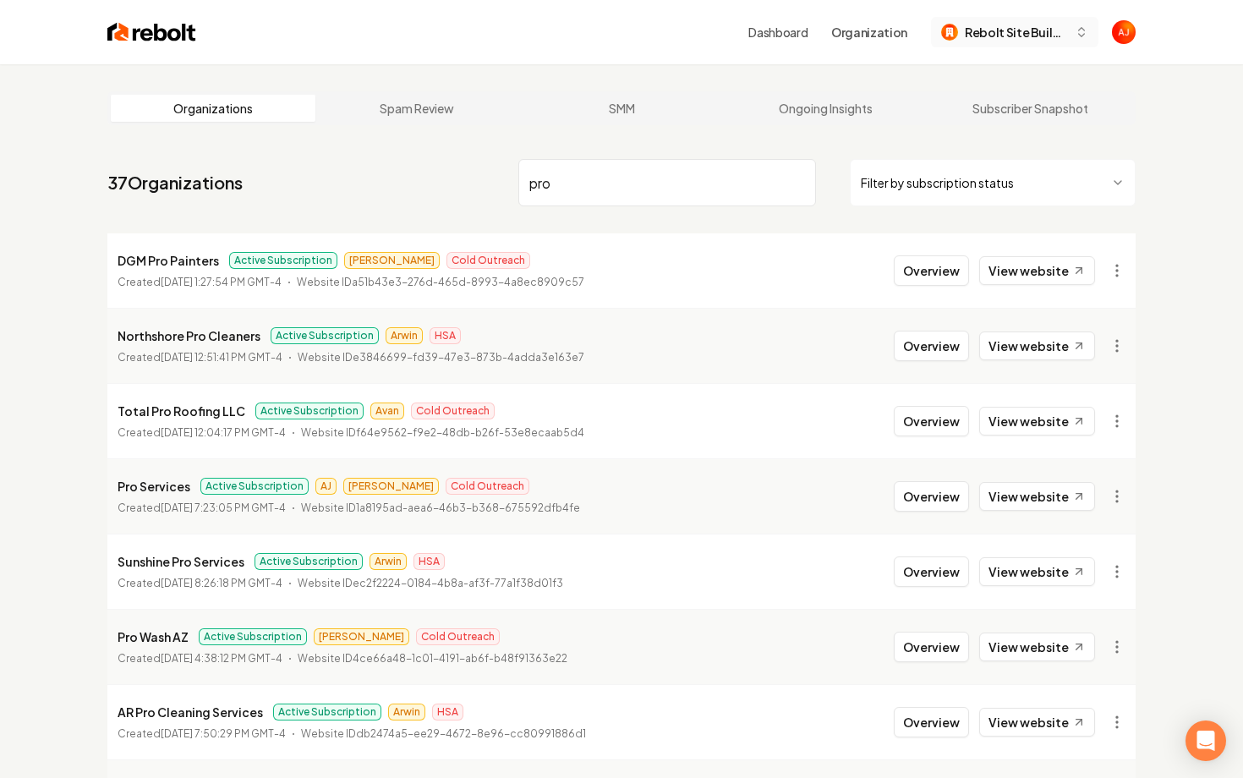
click at [986, 35] on span "Rebolt Site Builder" at bounding box center [1015, 33] width 103 height 18
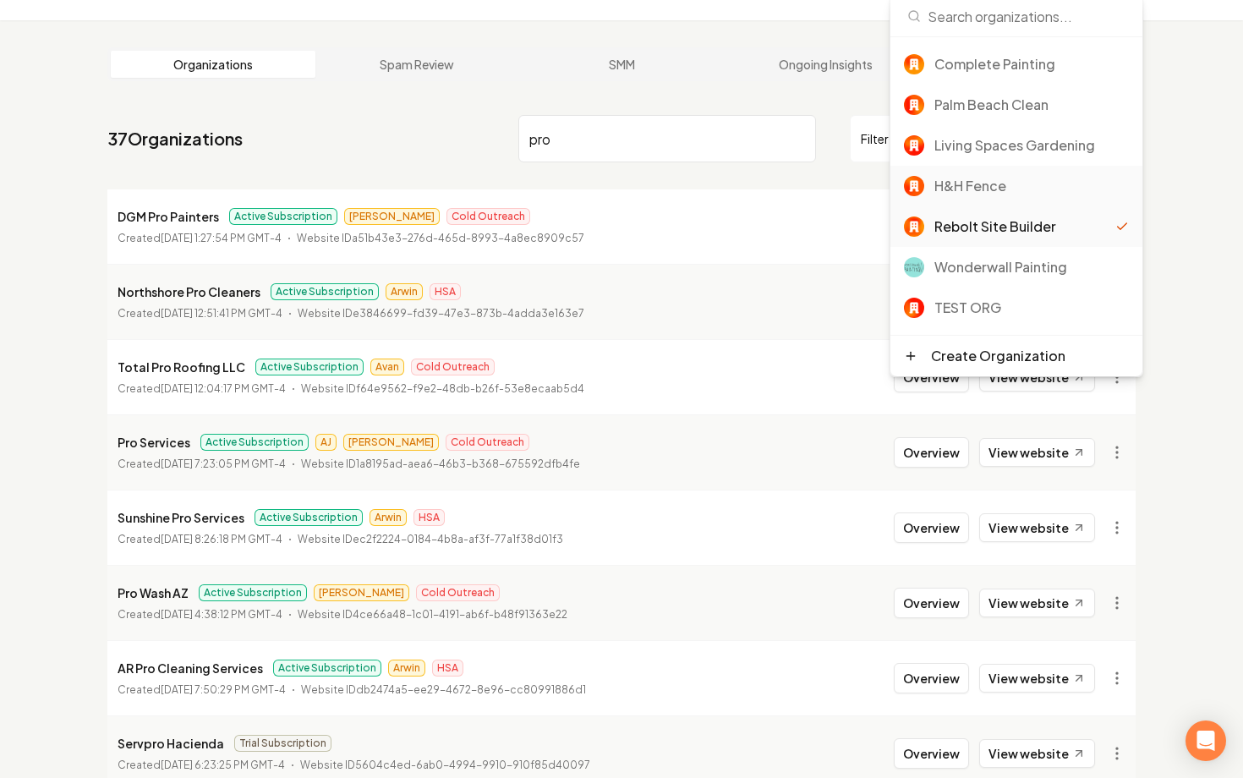
scroll to position [56, 0]
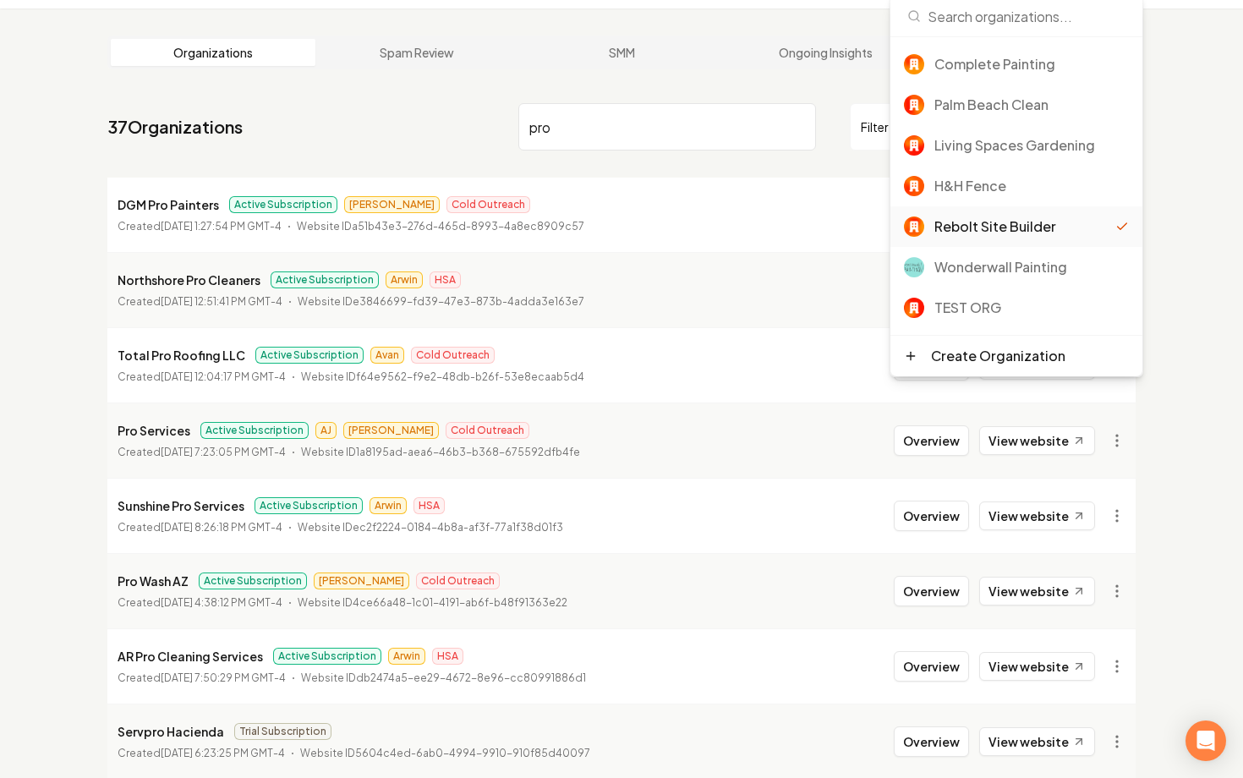
click at [997, 231] on div "Rebolt Site Builder" at bounding box center [1024, 226] width 181 height 20
click at [960, 231] on div "Rebolt Site Builder" at bounding box center [1024, 226] width 181 height 20
click at [809, 156] on nav "37 Organizations pro Filter by subscription status" at bounding box center [621, 133] width 1028 height 74
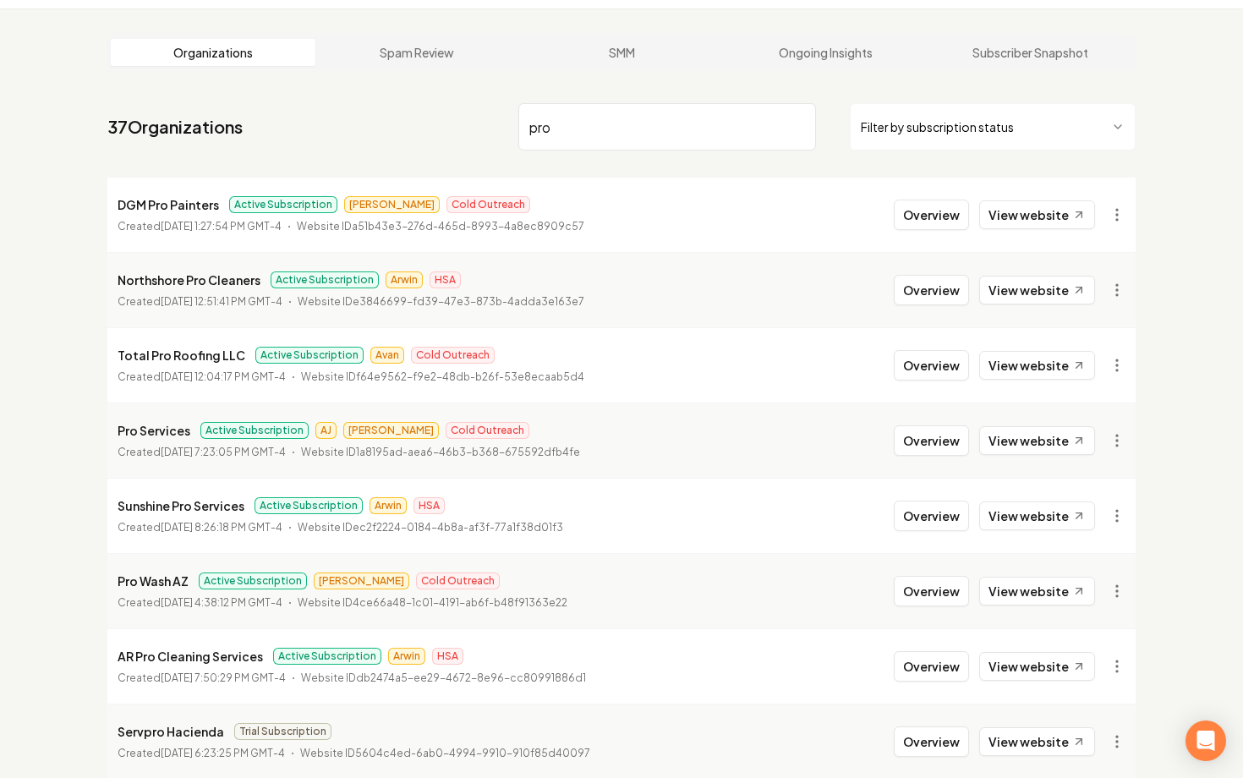
click at [620, 106] on input "pro" at bounding box center [667, 126] width 298 height 47
click at [620, 123] on input "pro" at bounding box center [667, 126] width 298 height 47
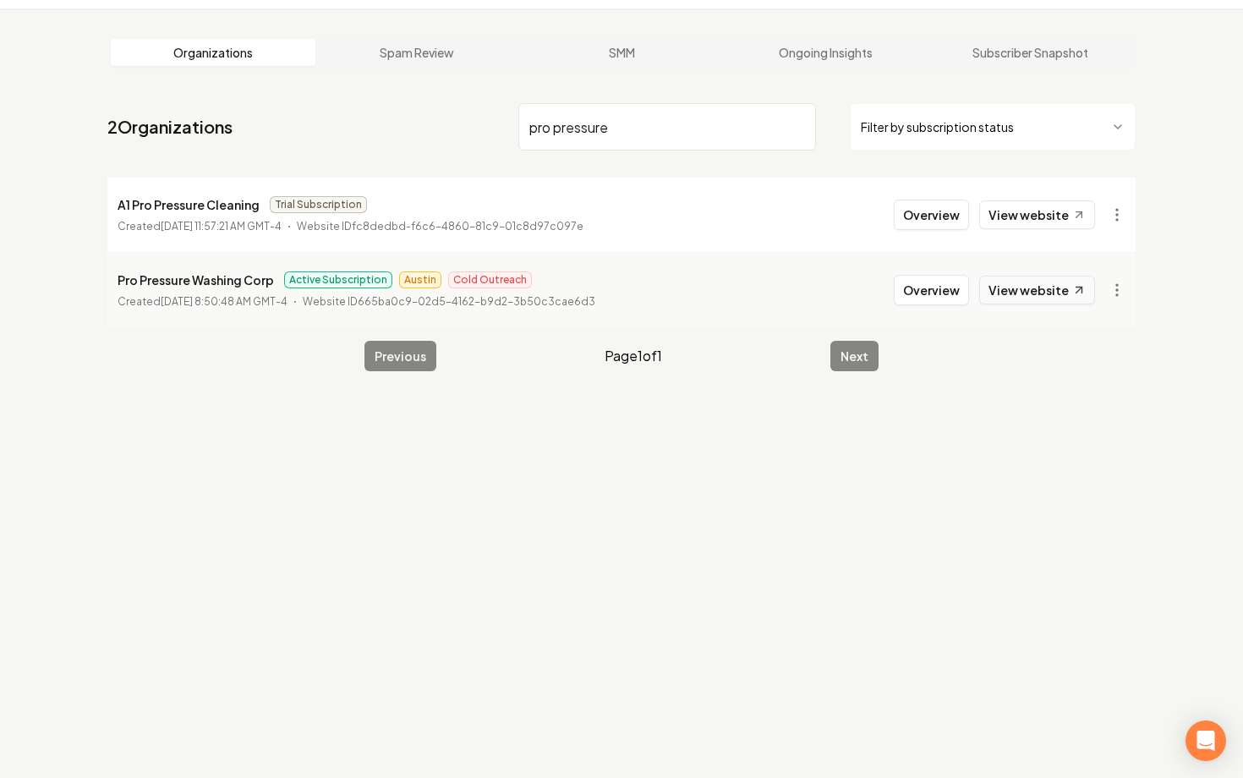
type input "pro pressure"
click at [1018, 296] on link "View website" at bounding box center [1037, 290] width 116 height 29
click at [926, 290] on button "Overview" at bounding box center [930, 290] width 75 height 30
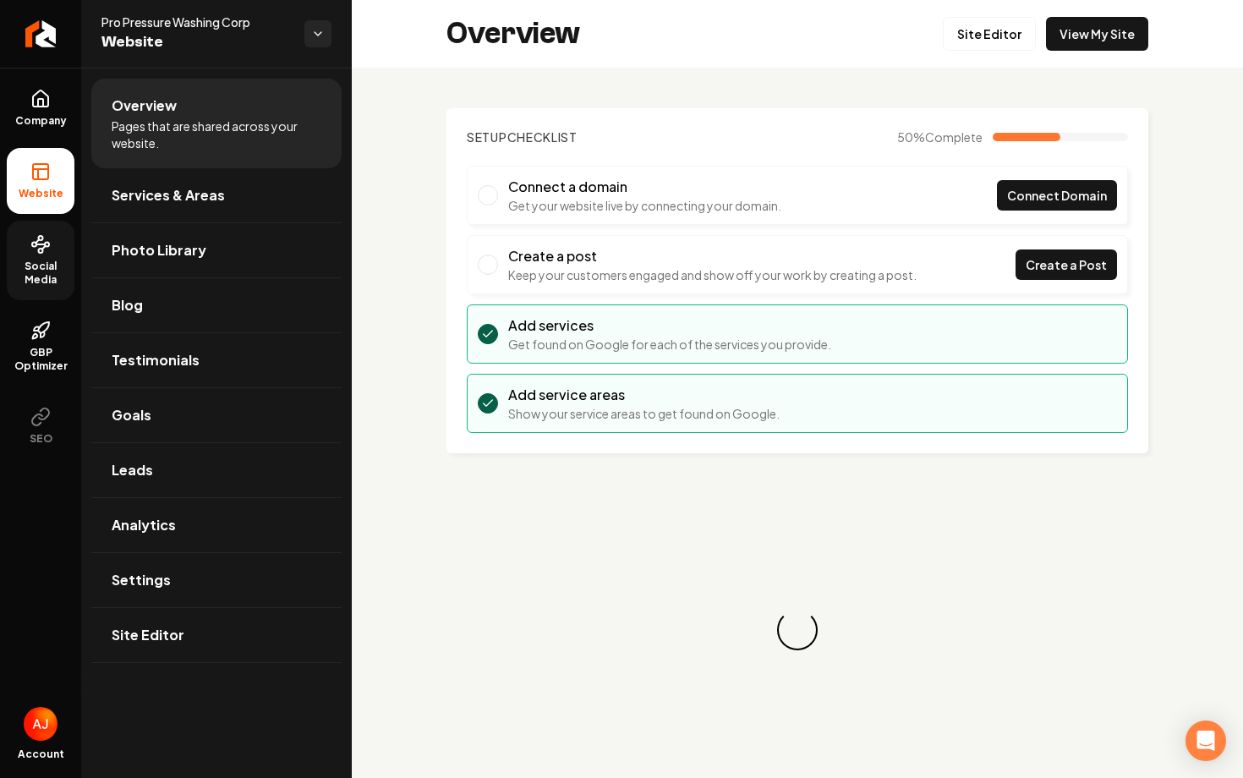
click at [30, 276] on span "Social Media" at bounding box center [41, 272] width 68 height 27
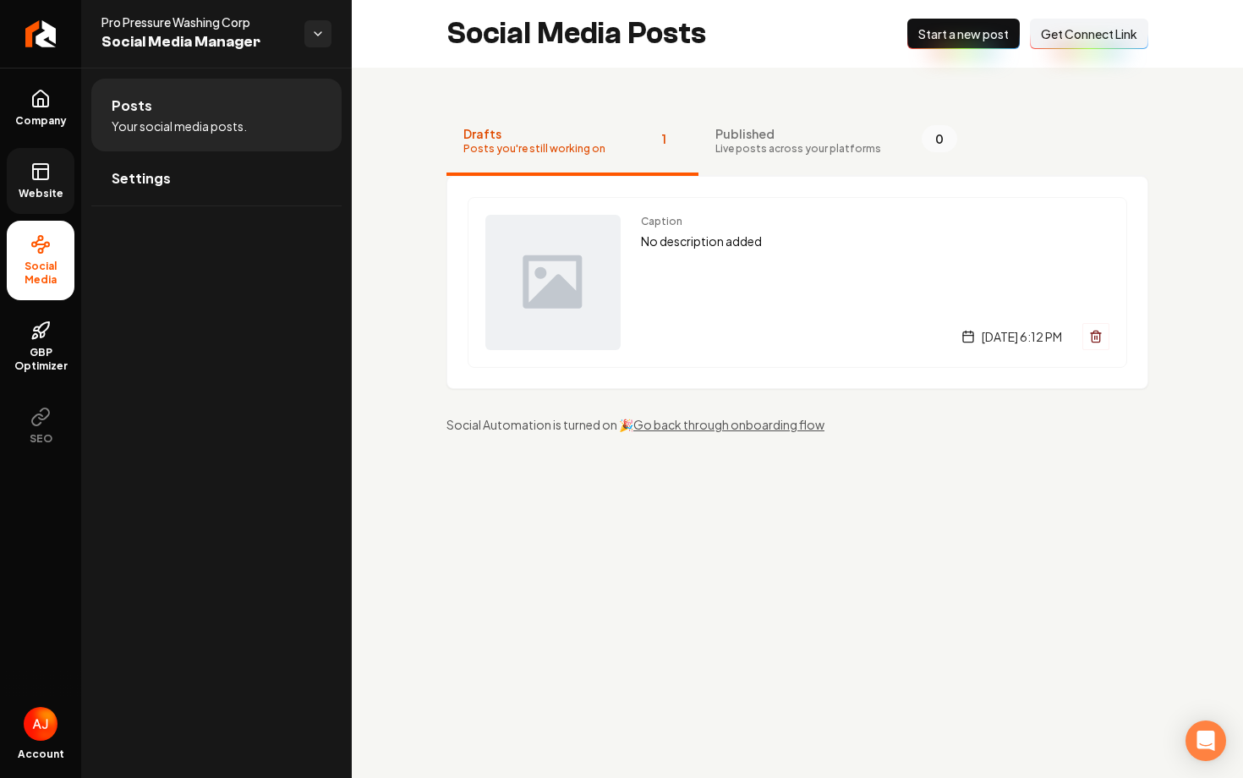
click at [50, 183] on link "Website" at bounding box center [41, 181] width 68 height 66
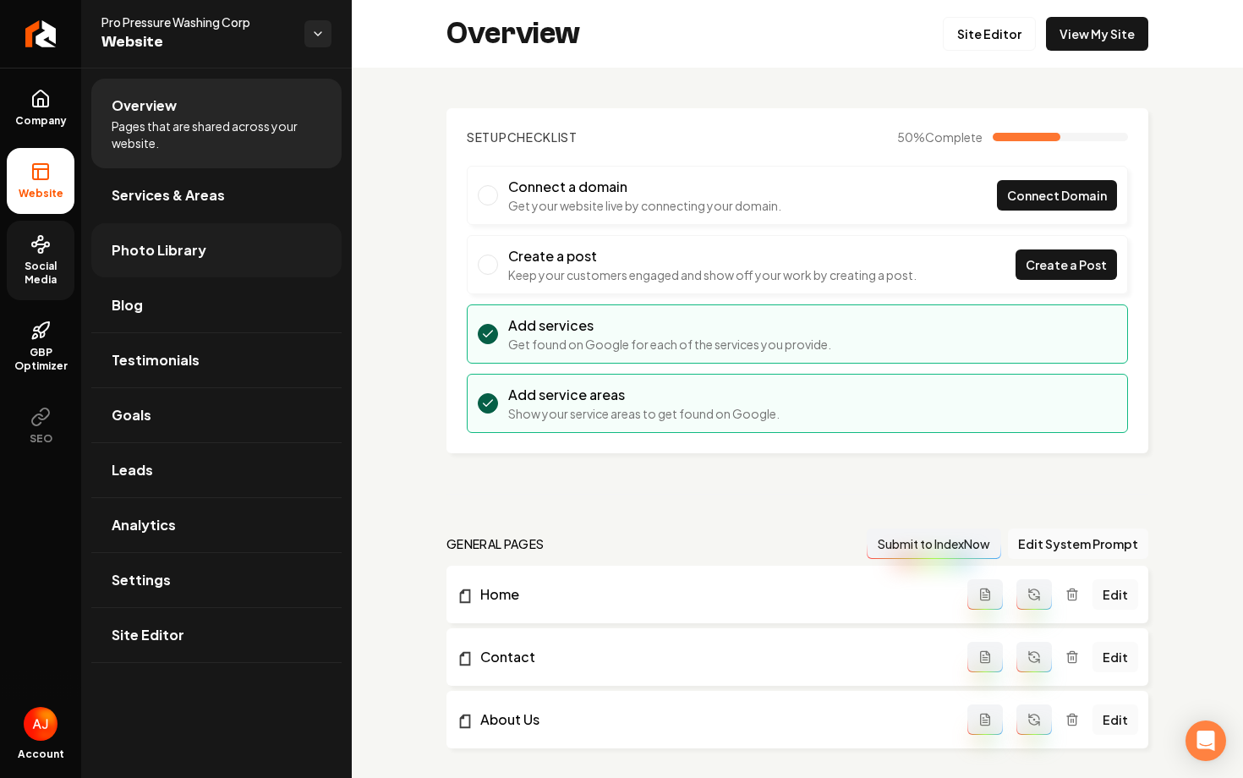
click at [109, 249] on link "Photo Library" at bounding box center [216, 250] width 250 height 54
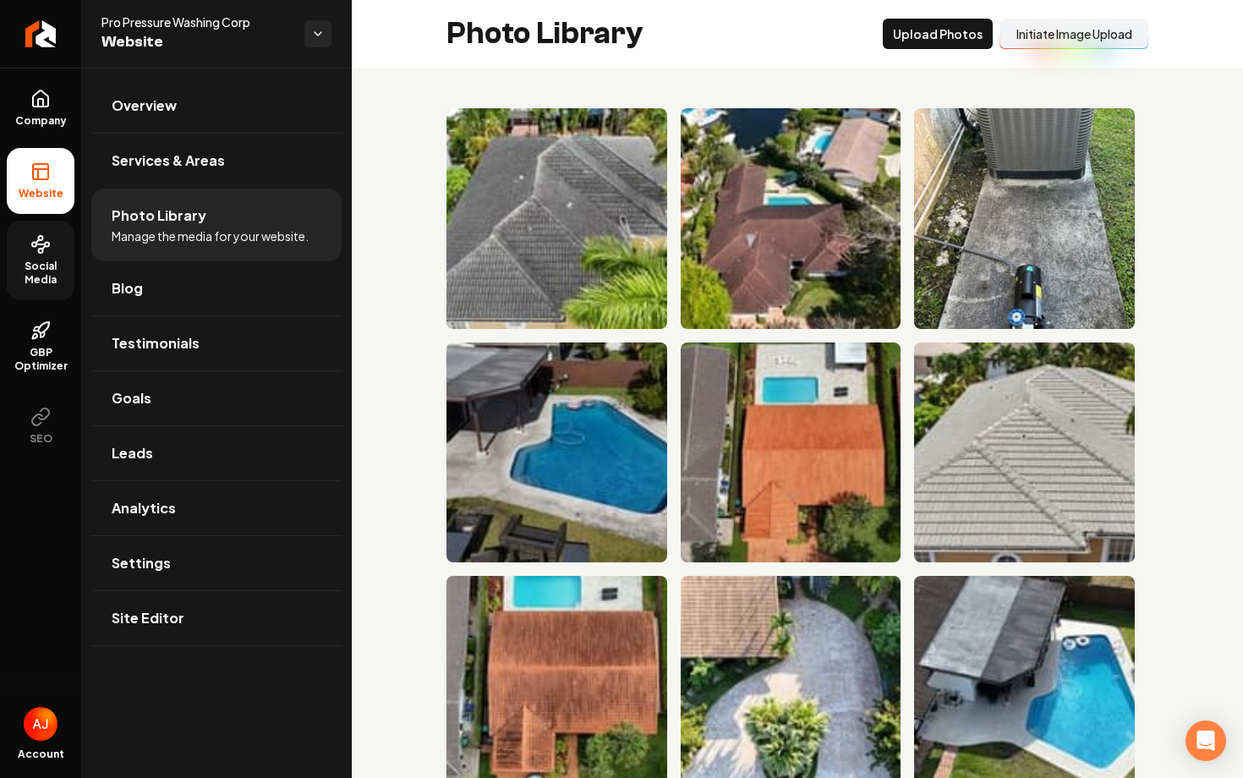
click at [1050, 25] on button "Initiate Image Upload" at bounding box center [1073, 34] width 149 height 30
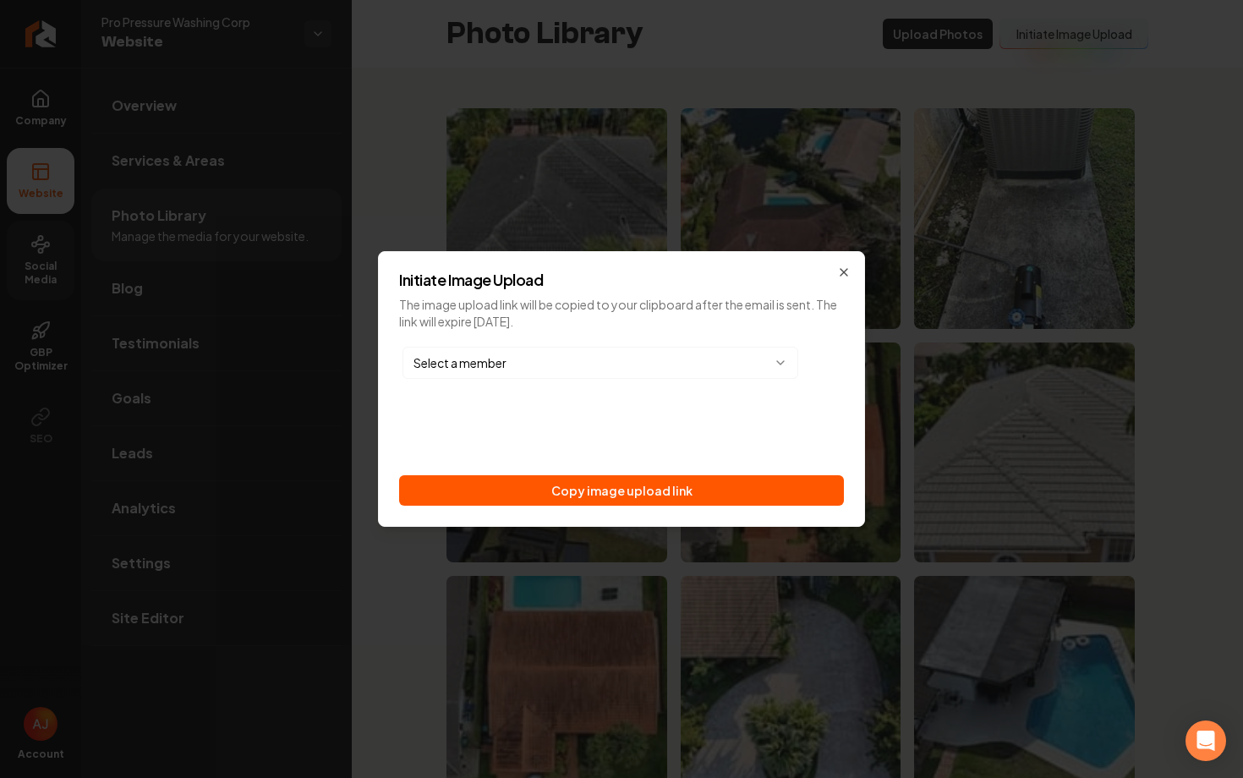
click at [630, 505] on div "Initiate Image Upload The image upload link will be copied to your clipboard af…" at bounding box center [621, 389] width 487 height 276
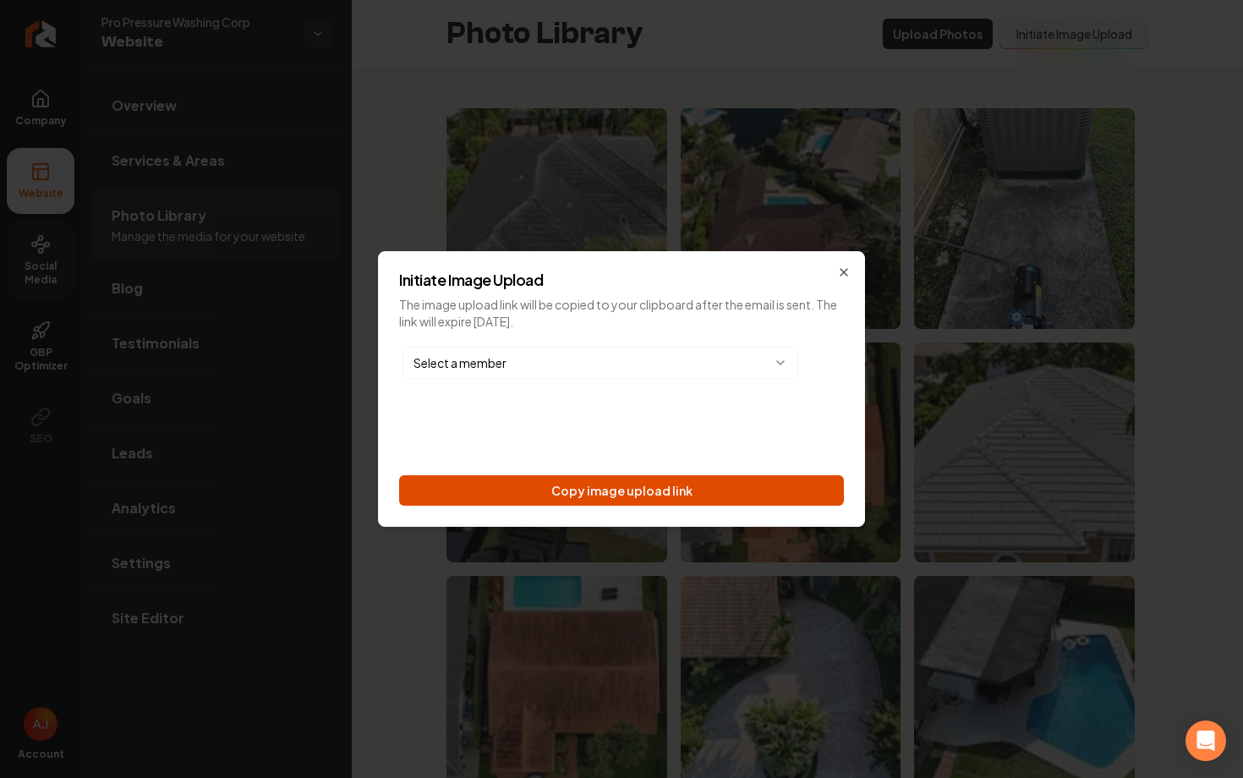
click at [612, 485] on button "Copy image upload link" at bounding box center [621, 490] width 445 height 30
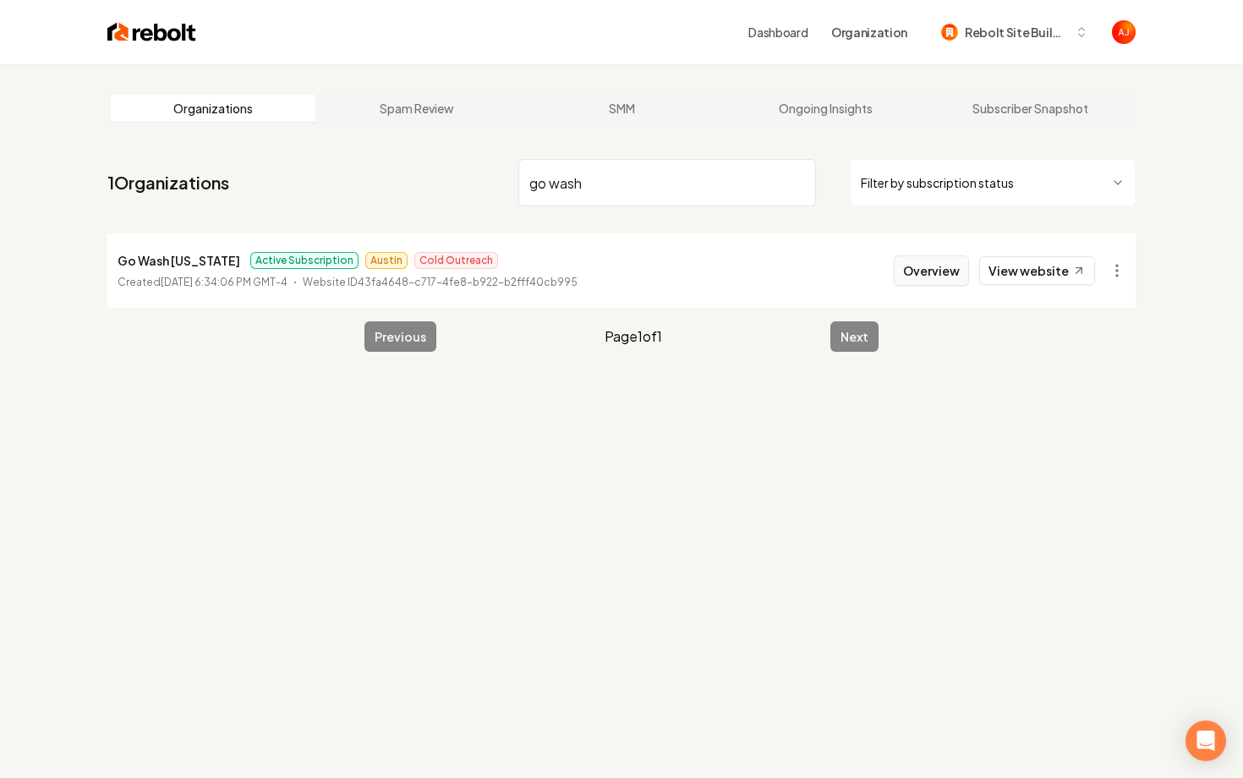
type input "go wash"
click at [924, 279] on button "Overview" at bounding box center [930, 270] width 75 height 30
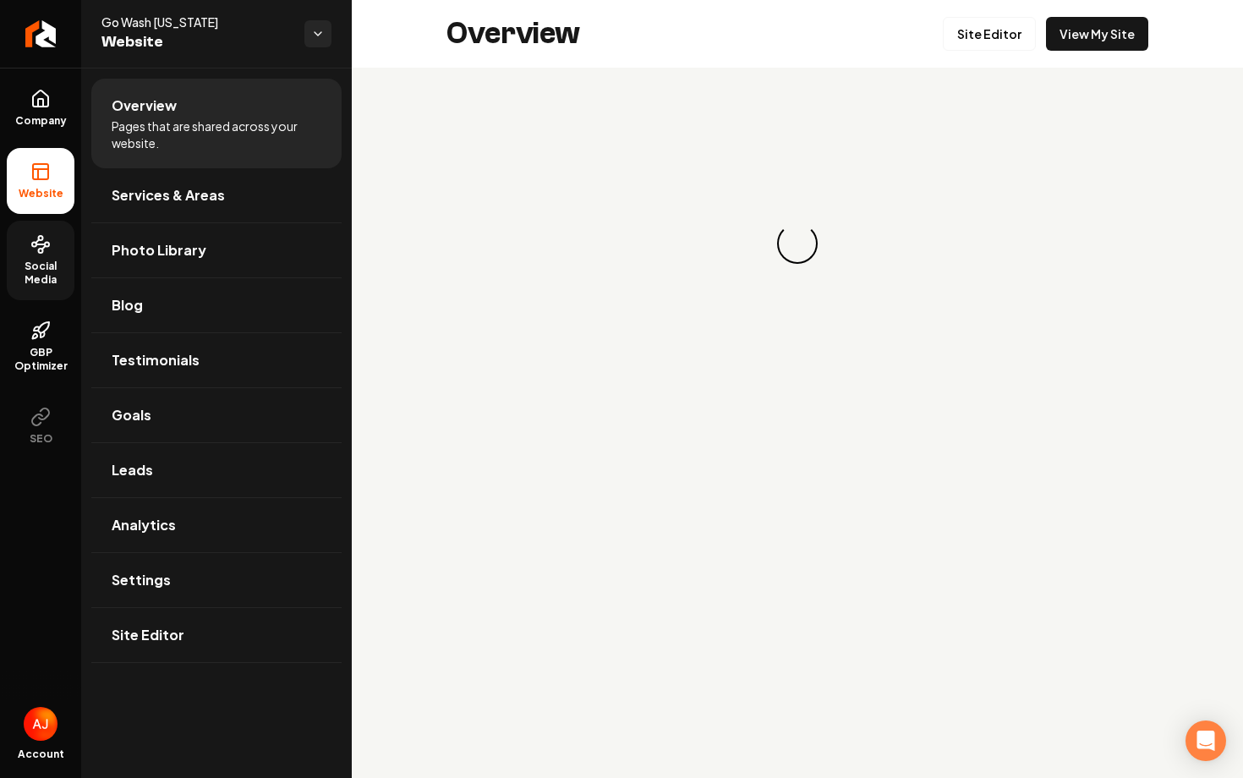
click at [45, 254] on link "Social Media" at bounding box center [41, 260] width 68 height 79
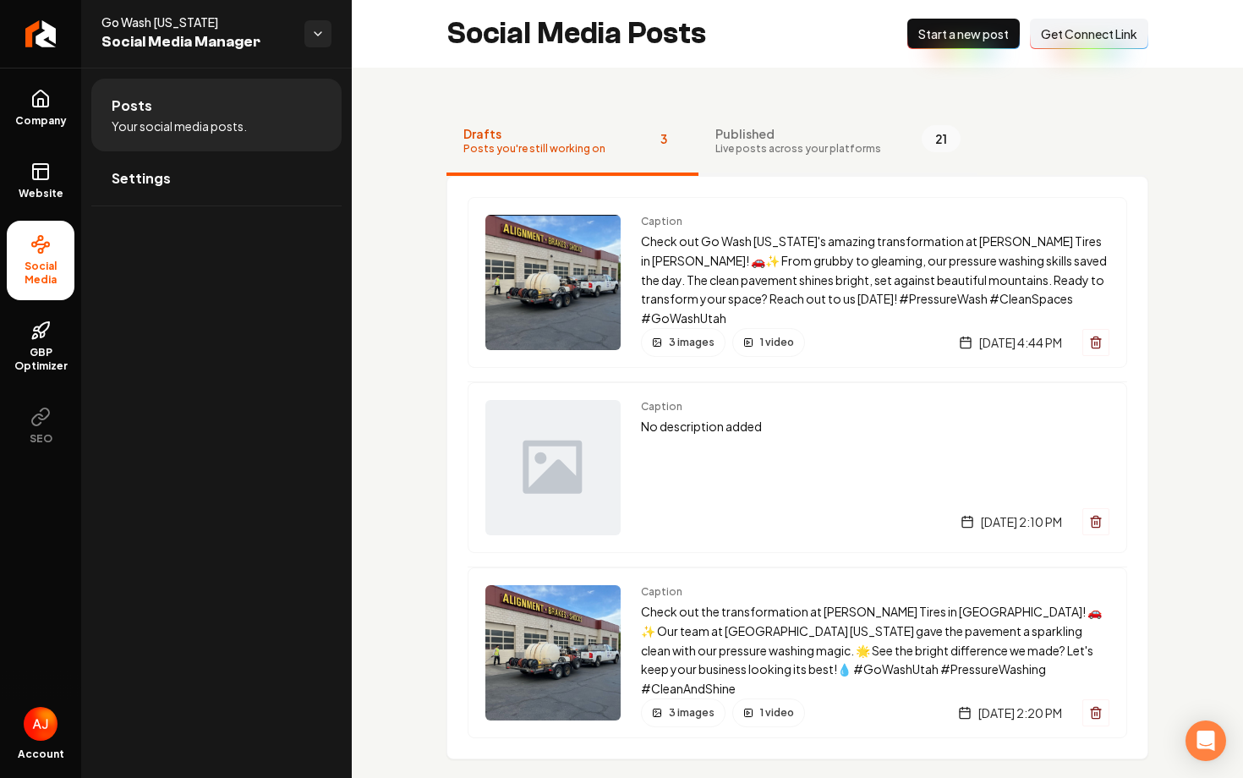
click at [765, 153] on span "Live posts across your platforms" at bounding box center [798, 149] width 166 height 14
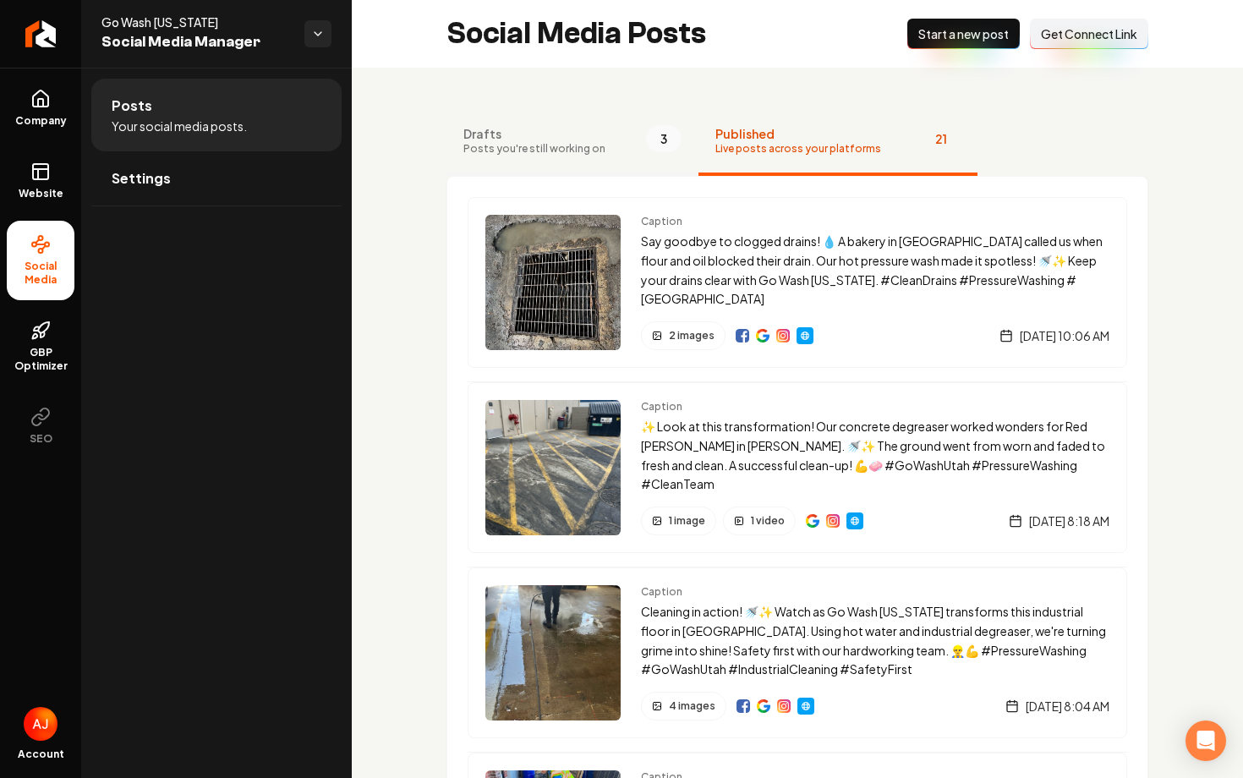
click at [622, 145] on button "Drafts Posts you're still working on 3" at bounding box center [572, 142] width 252 height 68
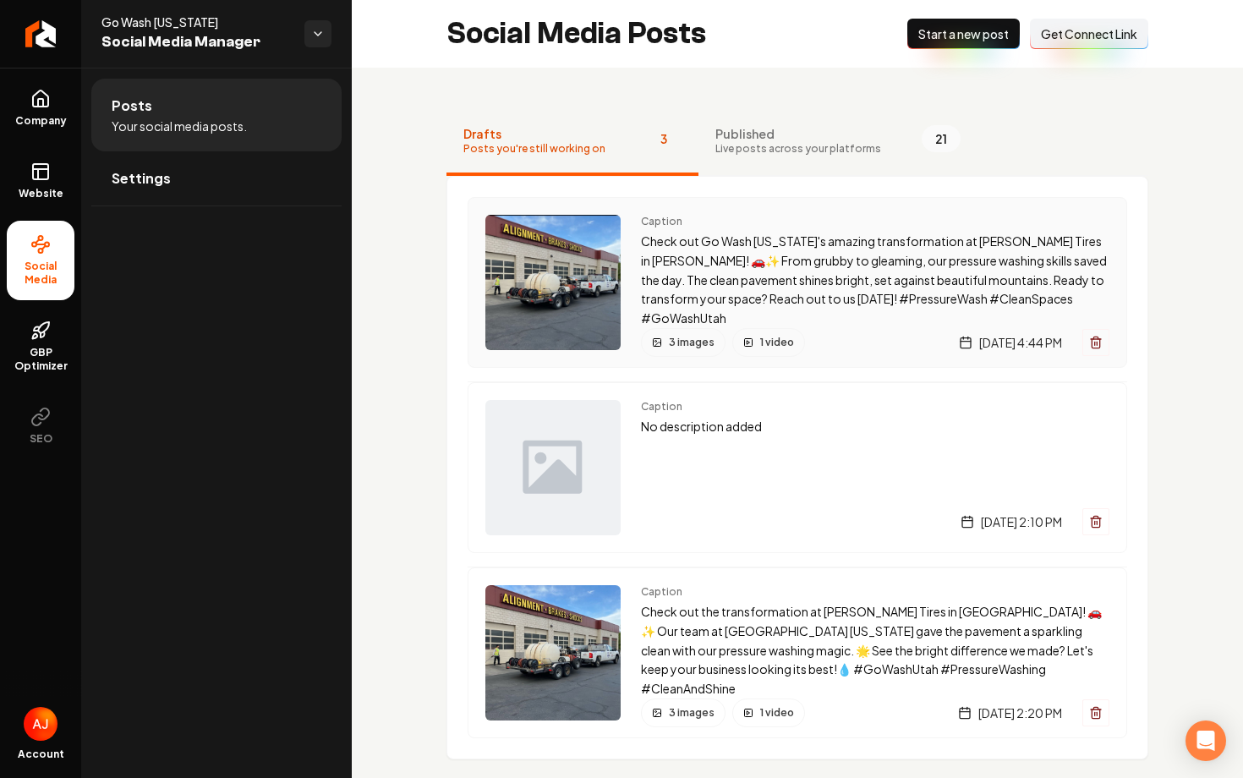
click at [796, 264] on p "Check out Go Wash Utah's amazing transformation at Les Schwab Tires in Murray! …" at bounding box center [875, 280] width 468 height 96
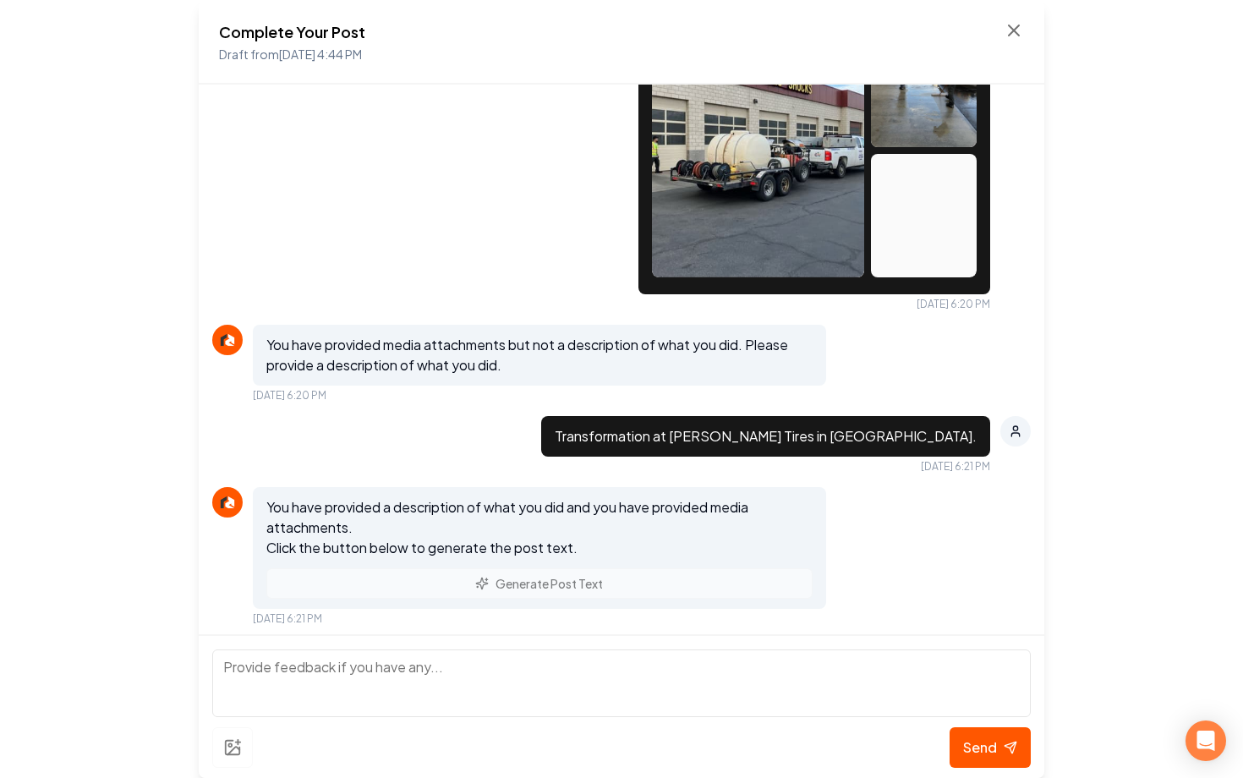
scroll to position [949, 0]
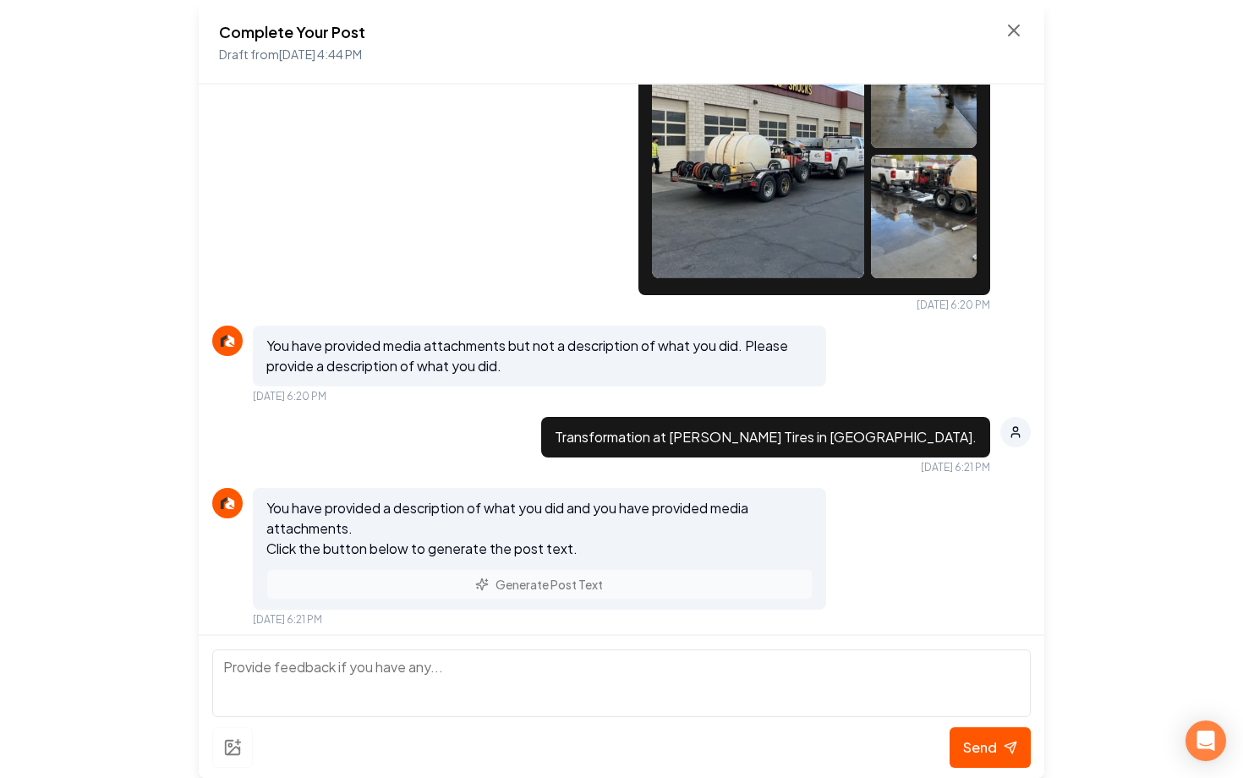
click at [1030, 39] on div "Complete Your Post Draft from Aug 28, 2025 4:44 PM" at bounding box center [621, 42] width 845 height 85
click at [1019, 39] on icon at bounding box center [1013, 30] width 20 height 20
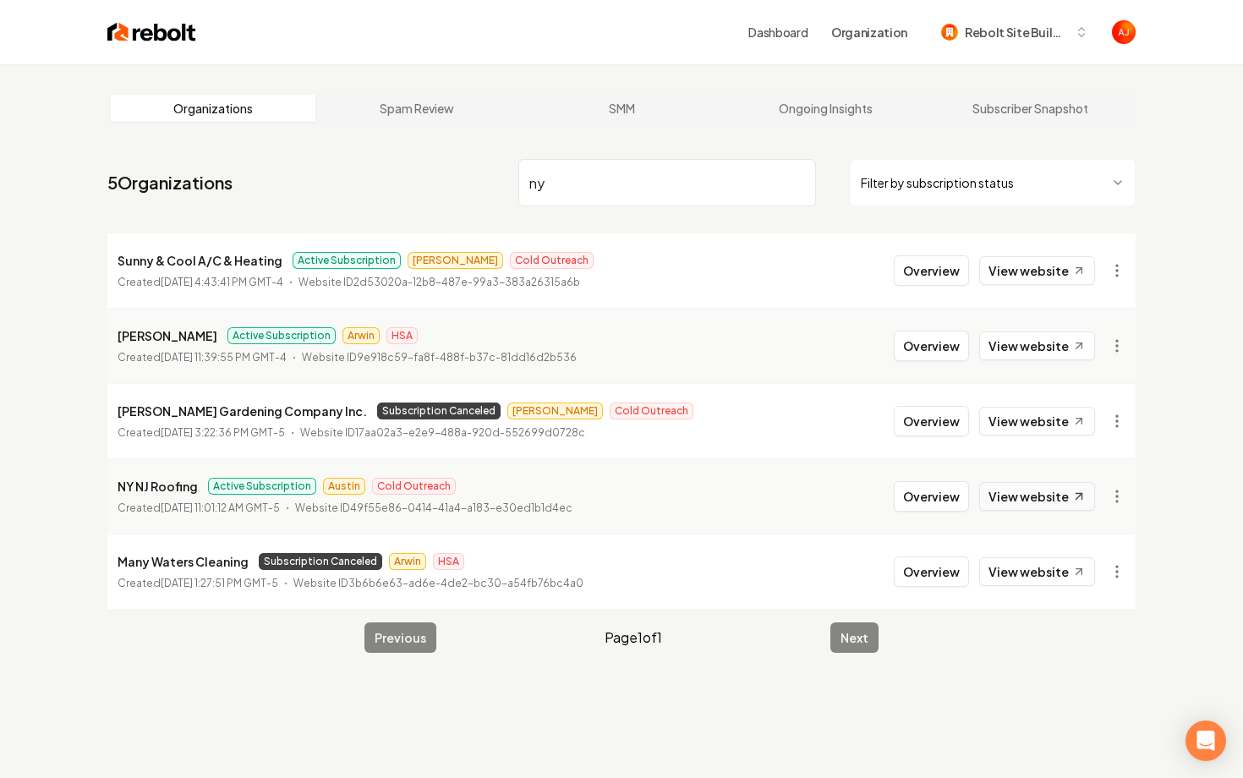
type input "ny"
click at [997, 494] on link "View website" at bounding box center [1037, 496] width 116 height 29
click at [920, 497] on button "Overview" at bounding box center [930, 496] width 75 height 30
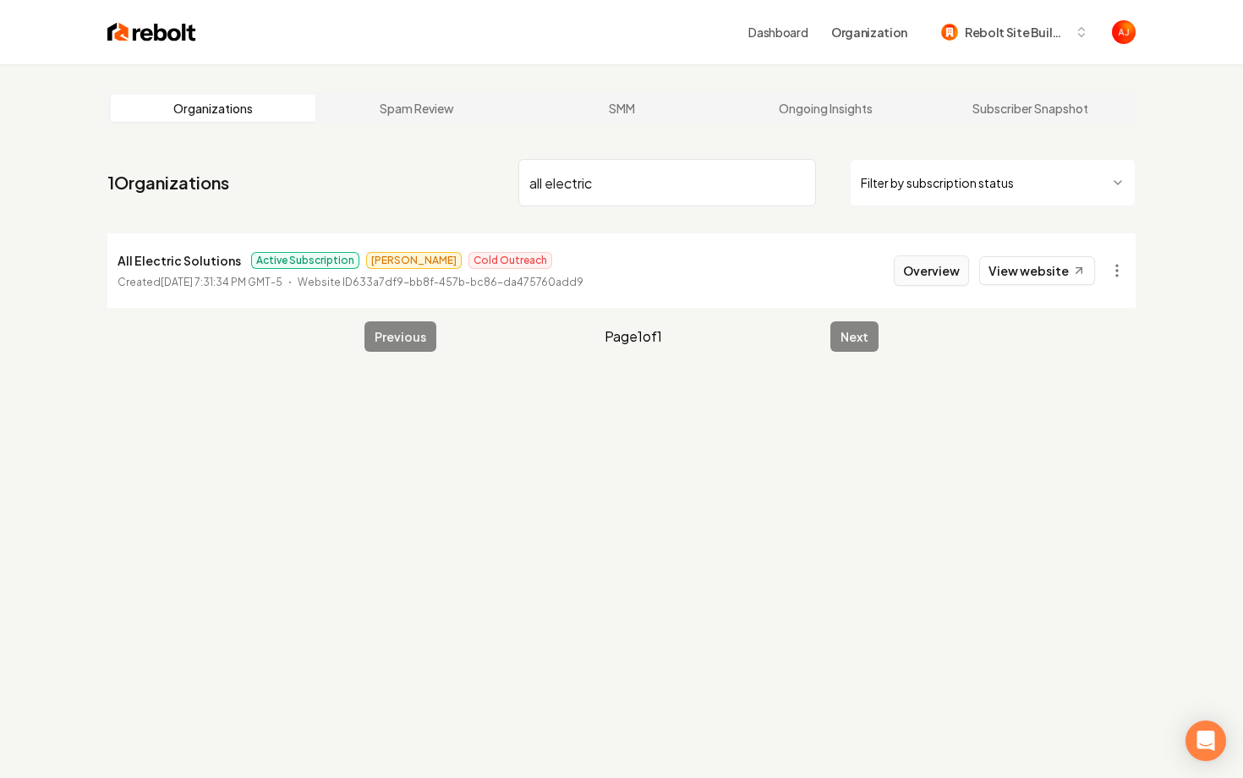
type input "all electric"
click at [924, 270] on button "Overview" at bounding box center [930, 270] width 75 height 30
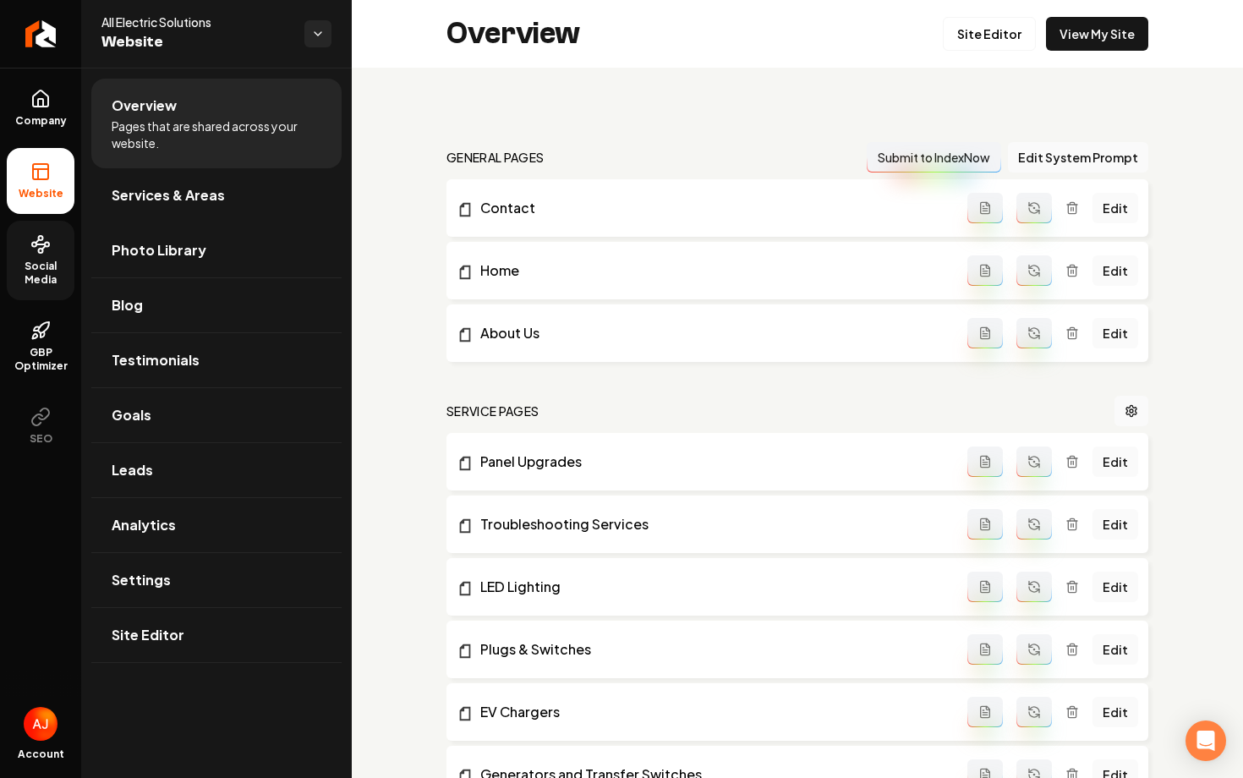
click at [46, 251] on icon at bounding box center [40, 244] width 20 height 20
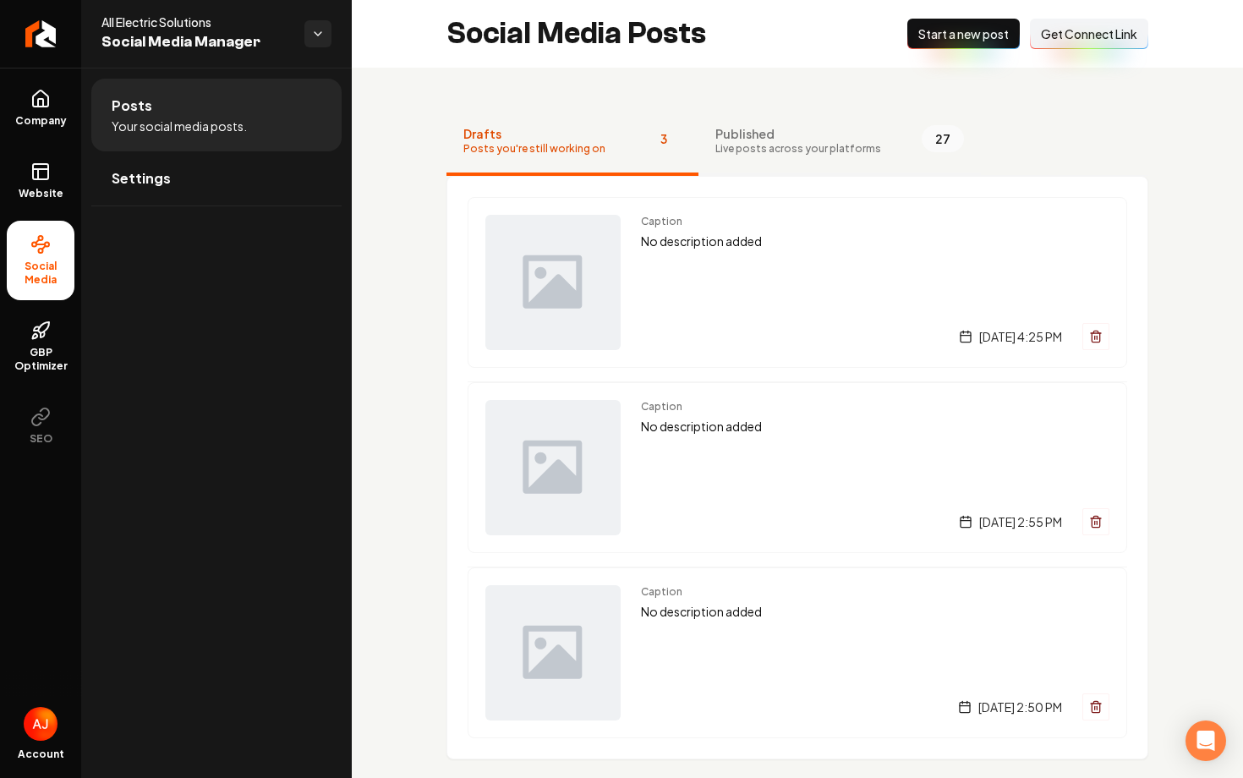
click at [811, 130] on span "Published" at bounding box center [798, 133] width 166 height 17
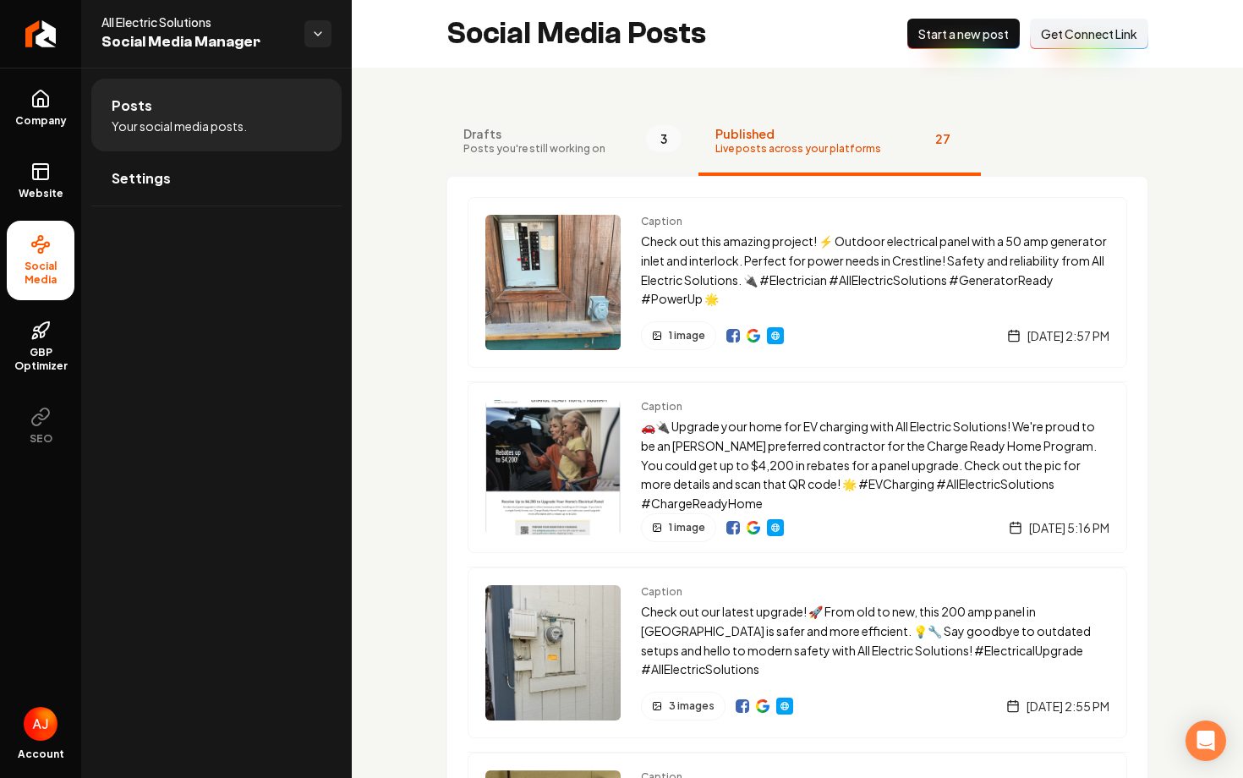
click at [565, 151] on span "Posts you're still working on" at bounding box center [534, 149] width 142 height 14
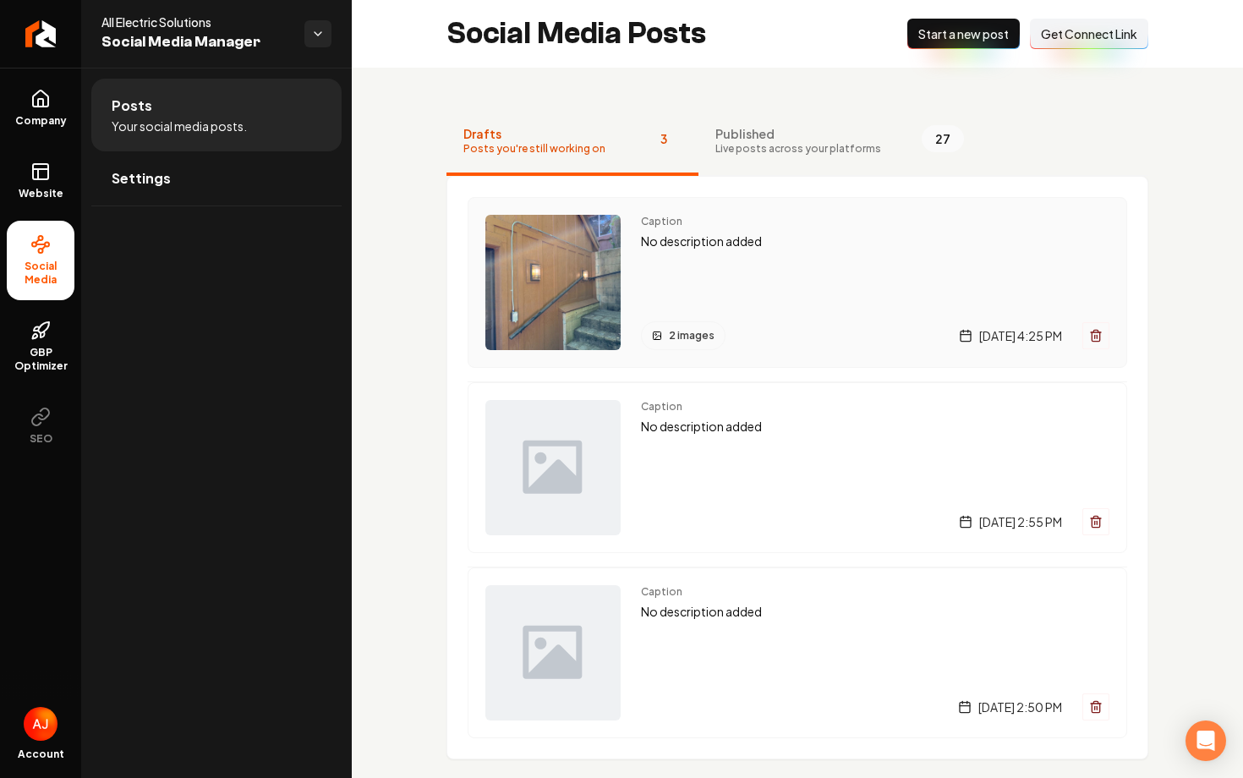
click at [683, 276] on div "Caption No description added 2 images Thursday, August 28, 2025 | 4:25 PM" at bounding box center [875, 282] width 468 height 135
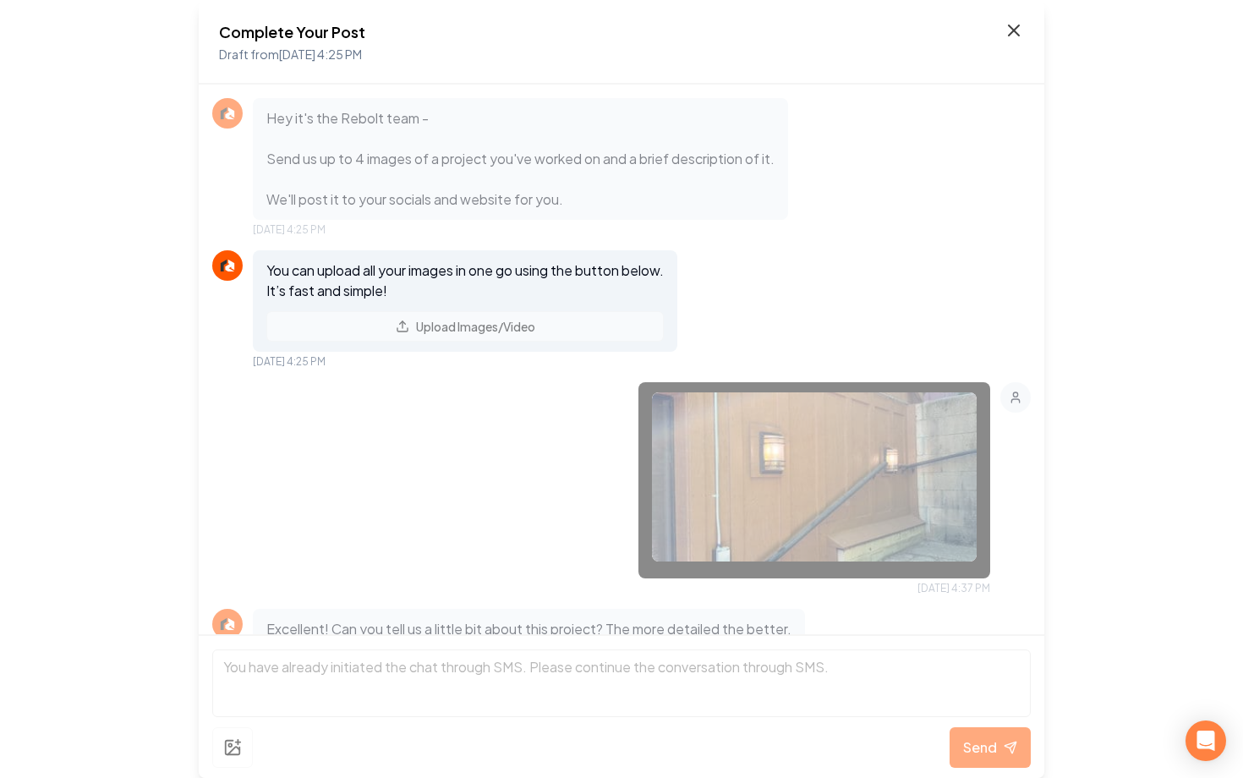
click at [1009, 35] on icon at bounding box center [1013, 30] width 10 height 10
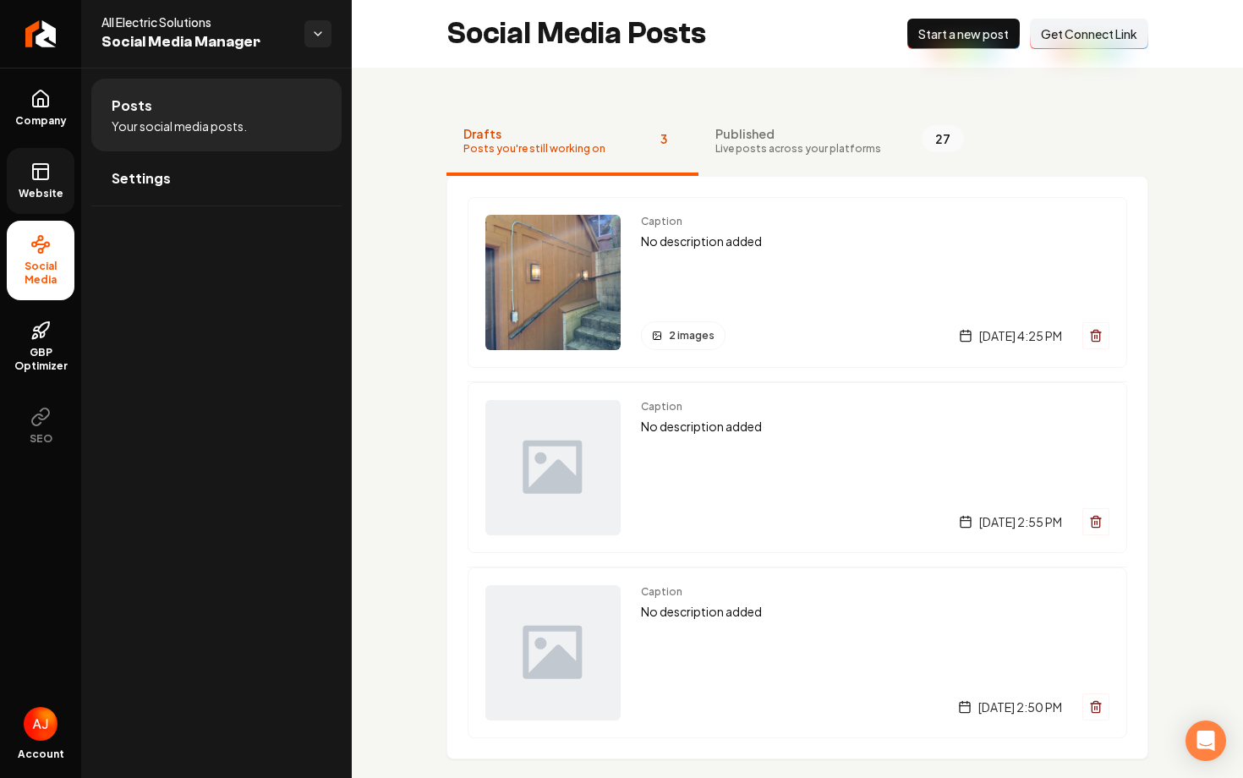
click at [31, 194] on span "Website" at bounding box center [41, 194] width 58 height 14
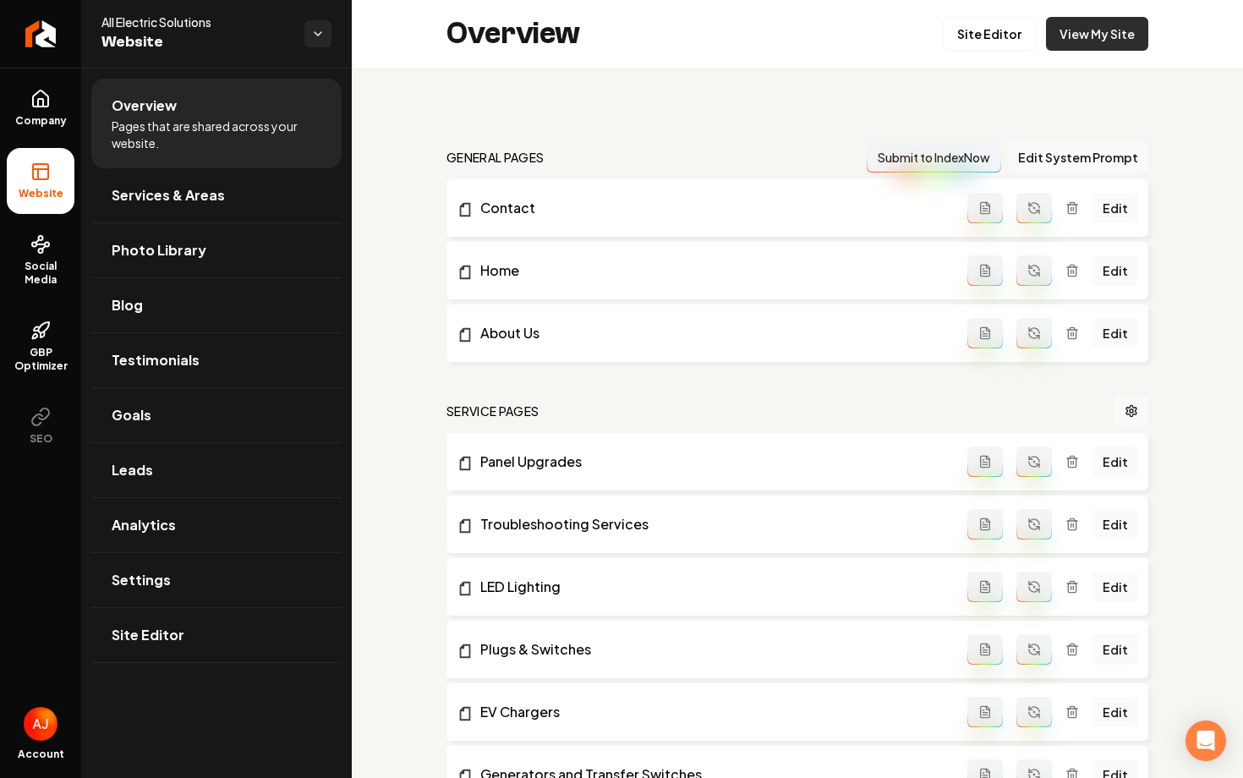
click at [1063, 34] on link "View My Site" at bounding box center [1097, 34] width 102 height 34
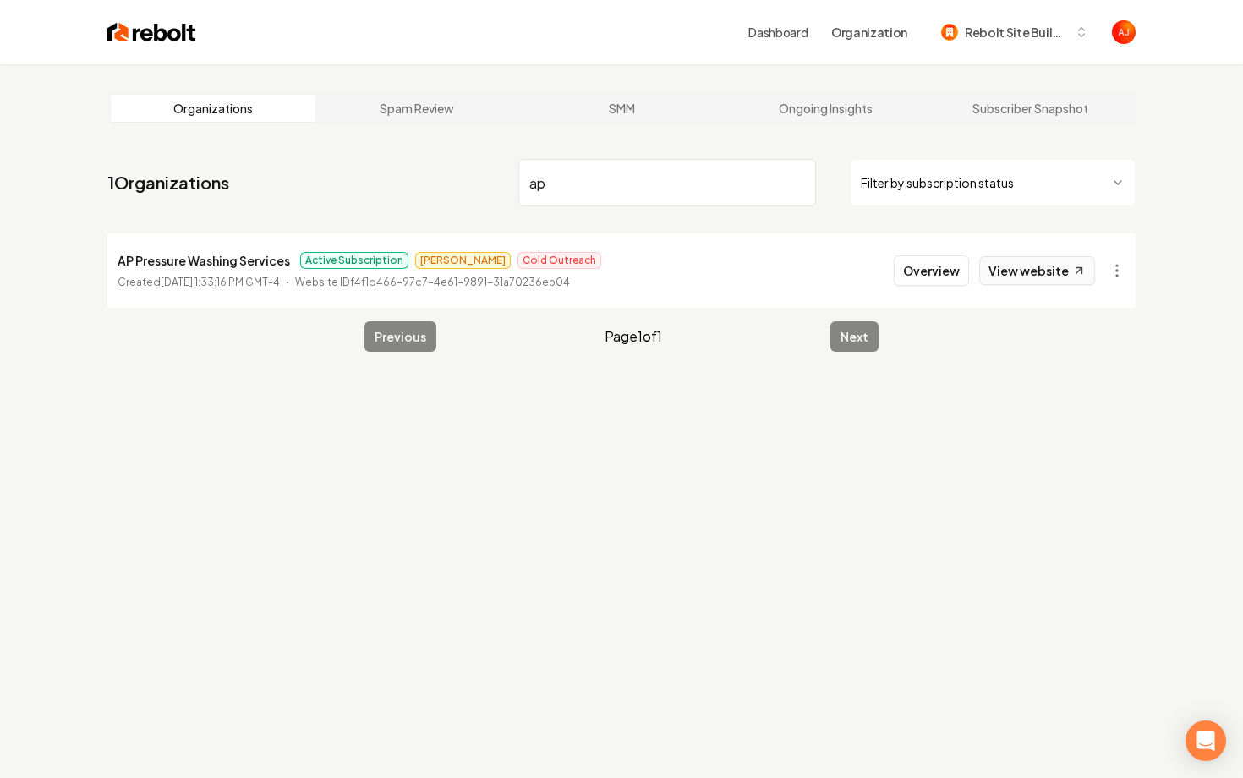
type input "ap"
click at [1031, 267] on link "View website" at bounding box center [1037, 270] width 116 height 29
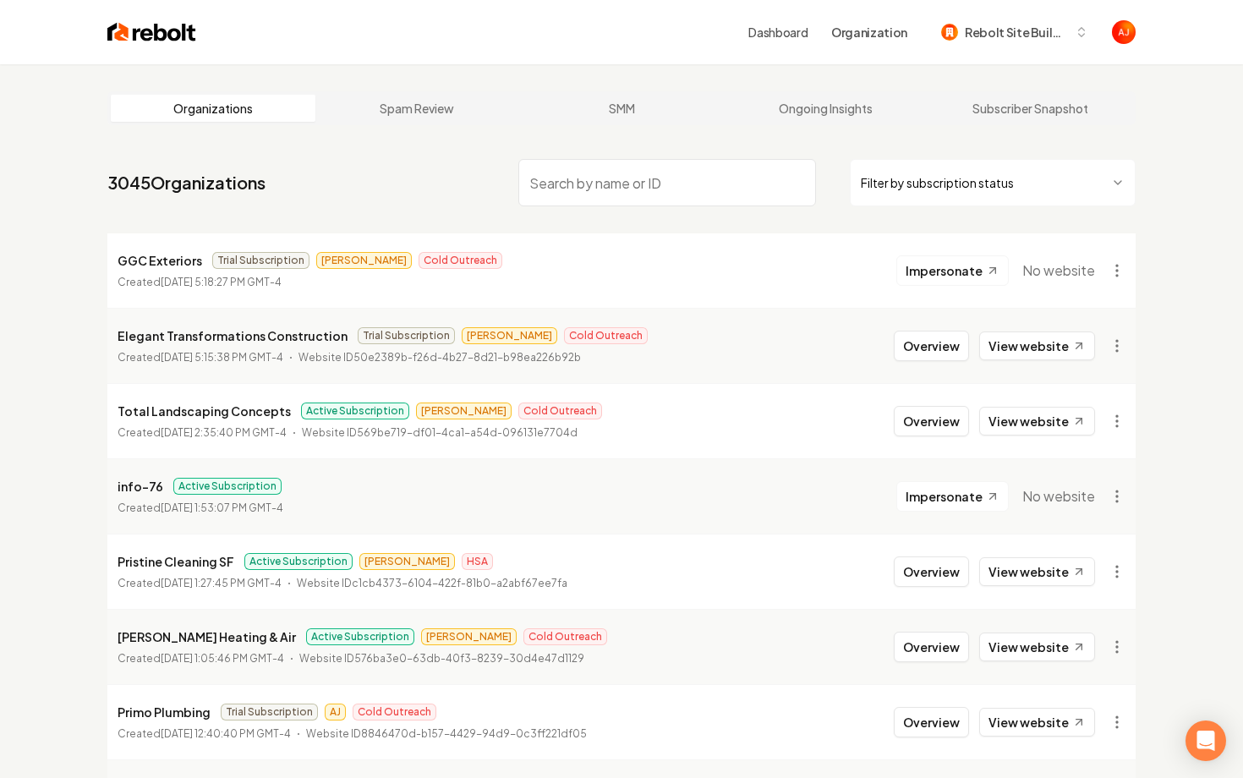
click at [563, 188] on input "search" at bounding box center [667, 182] width 298 height 47
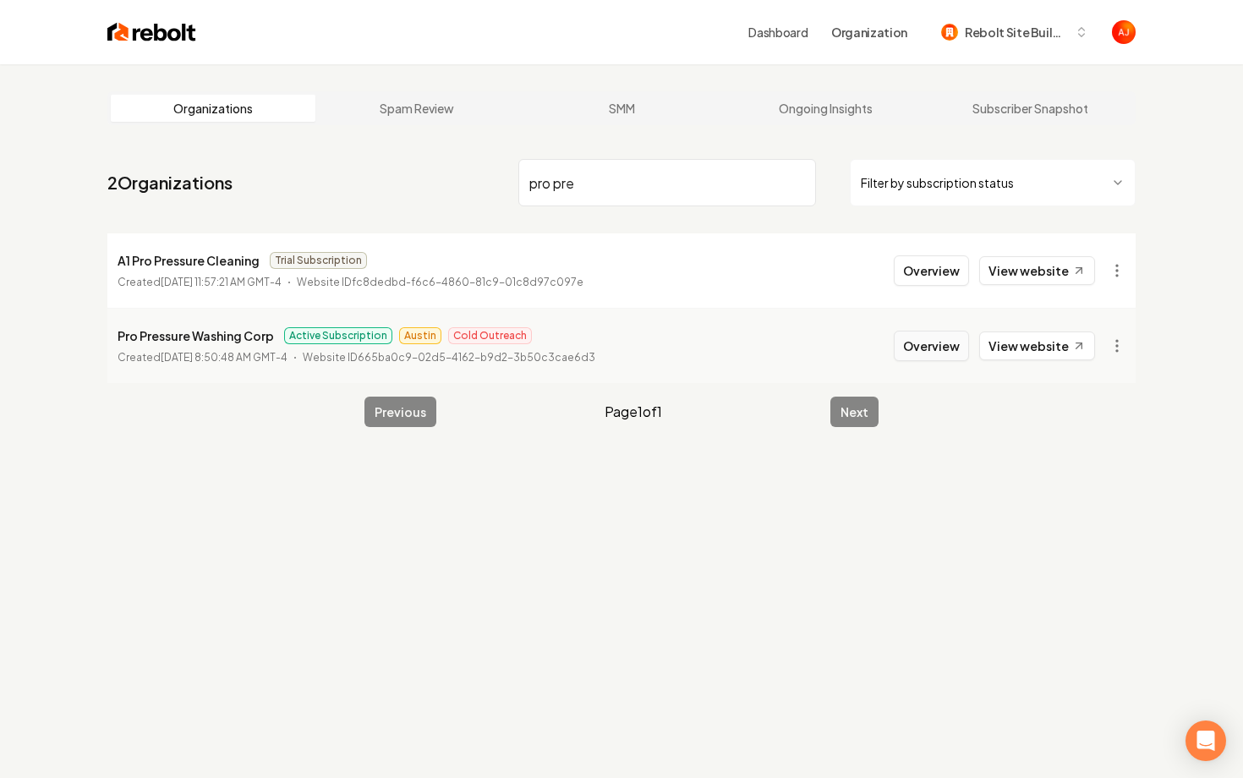
type input "pro pre"
click at [921, 337] on button "Overview" at bounding box center [930, 345] width 75 height 30
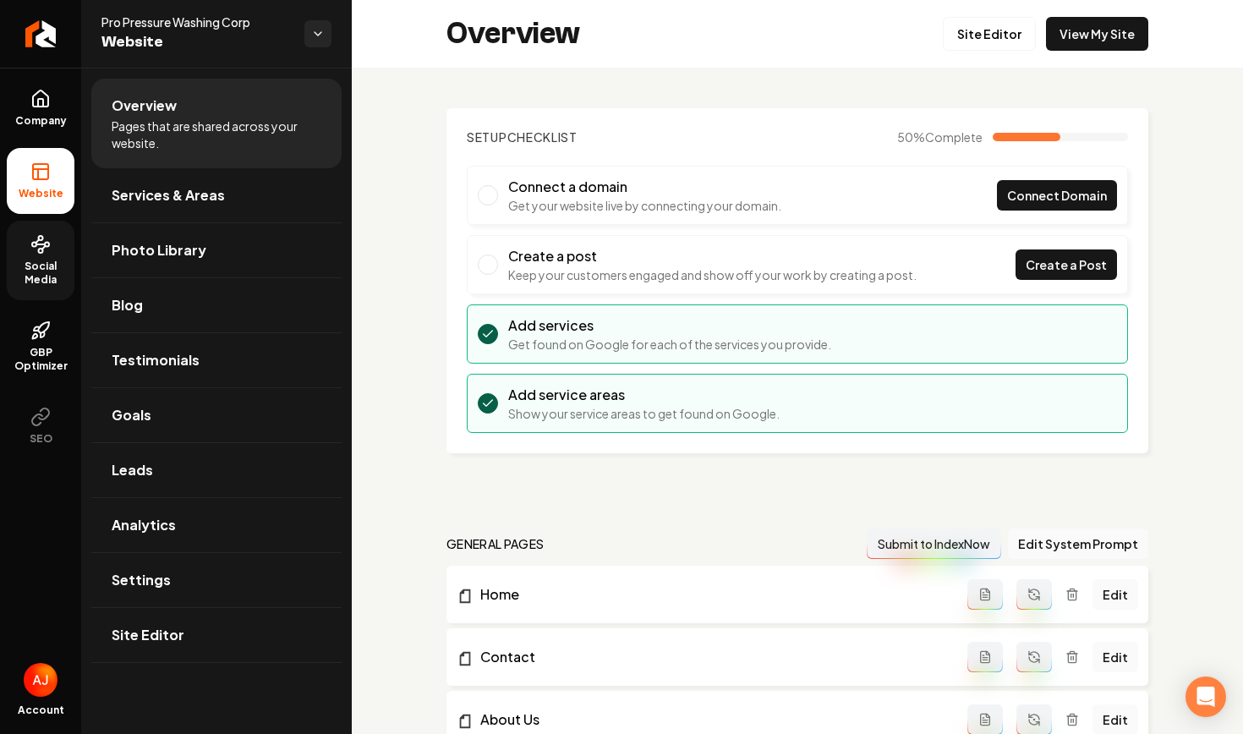
click at [42, 273] on span "Social Media" at bounding box center [41, 272] width 68 height 27
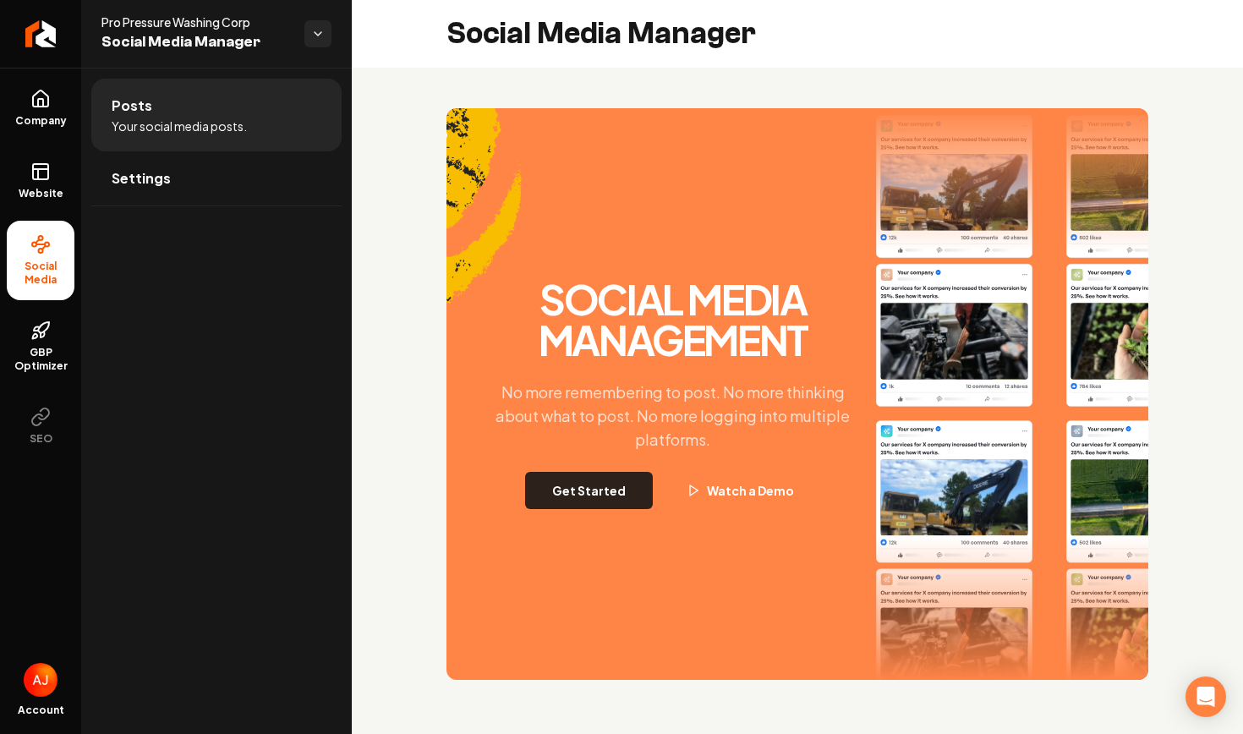
click at [598, 497] on button "Get Started" at bounding box center [589, 490] width 128 height 37
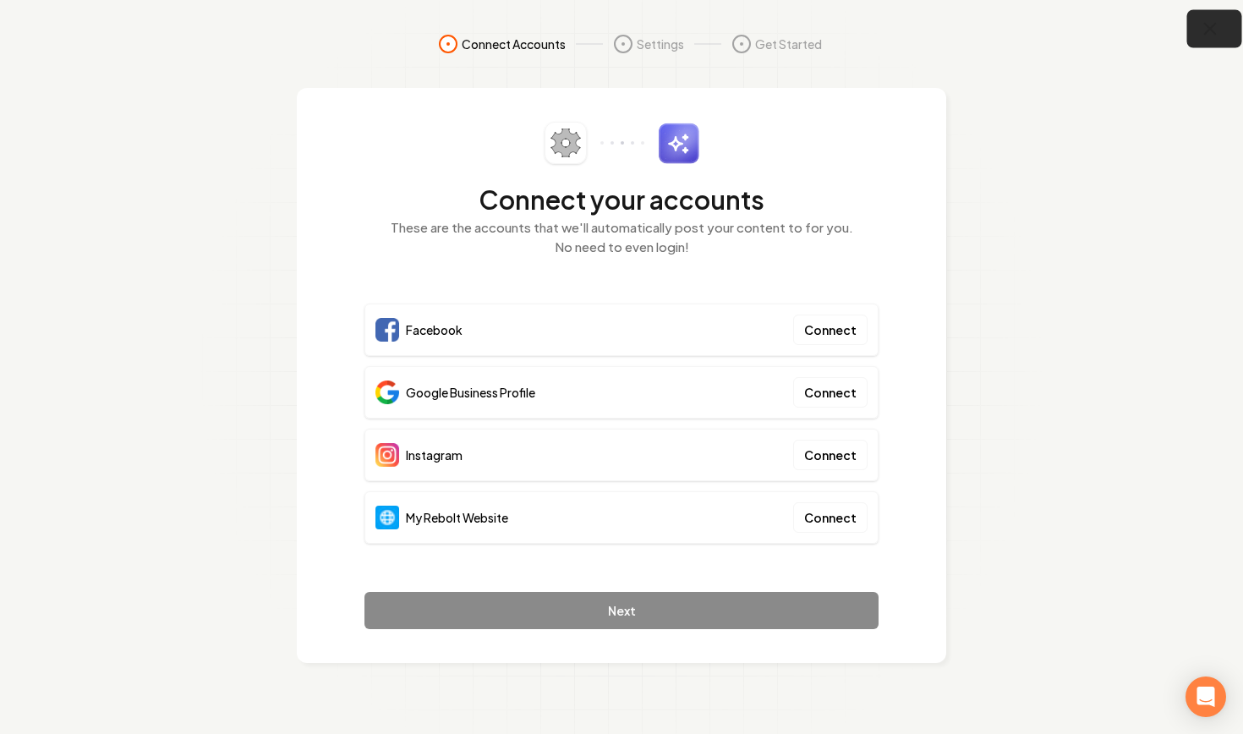
click at [1209, 36] on icon "button" at bounding box center [1209, 29] width 21 height 21
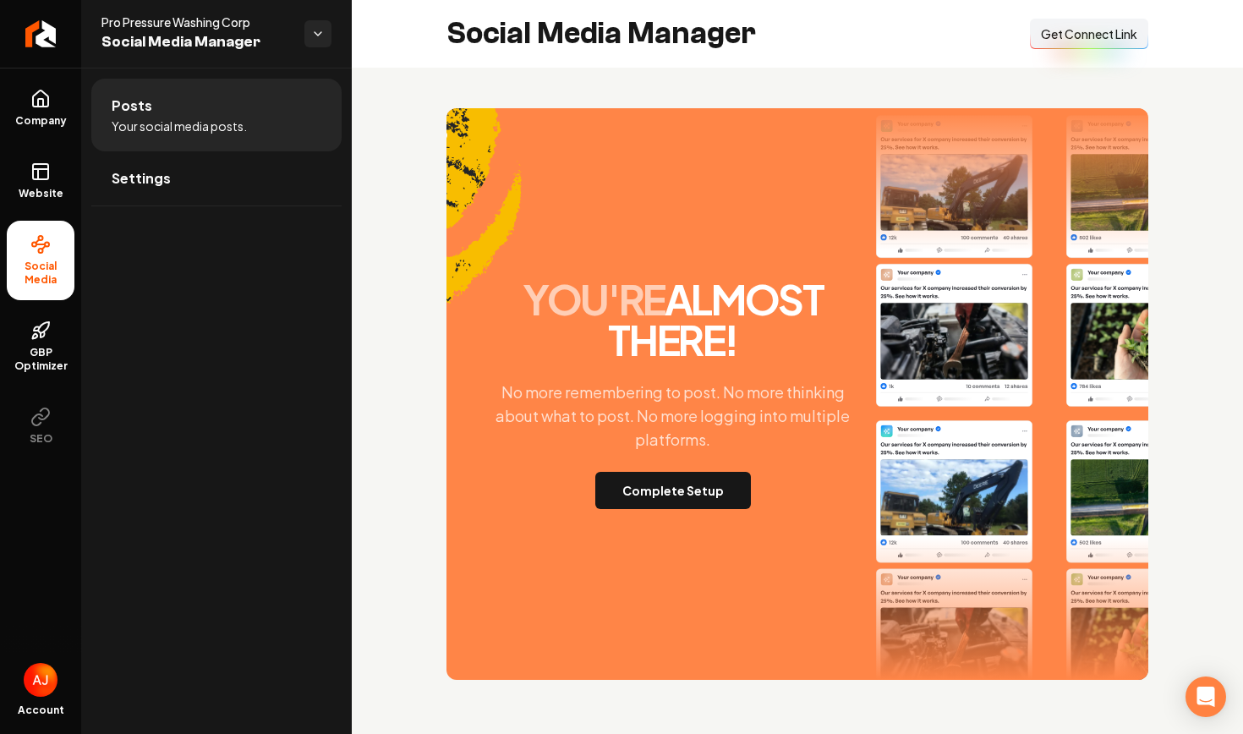
click at [1060, 44] on button "Connect Link Get Connect Link" at bounding box center [1089, 34] width 118 height 30
click at [1087, 32] on span "Get Connect Link" at bounding box center [1089, 33] width 96 height 17
click at [1087, 32] on div "Connect Link Get Connect Link" at bounding box center [1089, 34] width 118 height 30
click at [614, 498] on button "Complete Setup" at bounding box center [673, 490] width 156 height 37
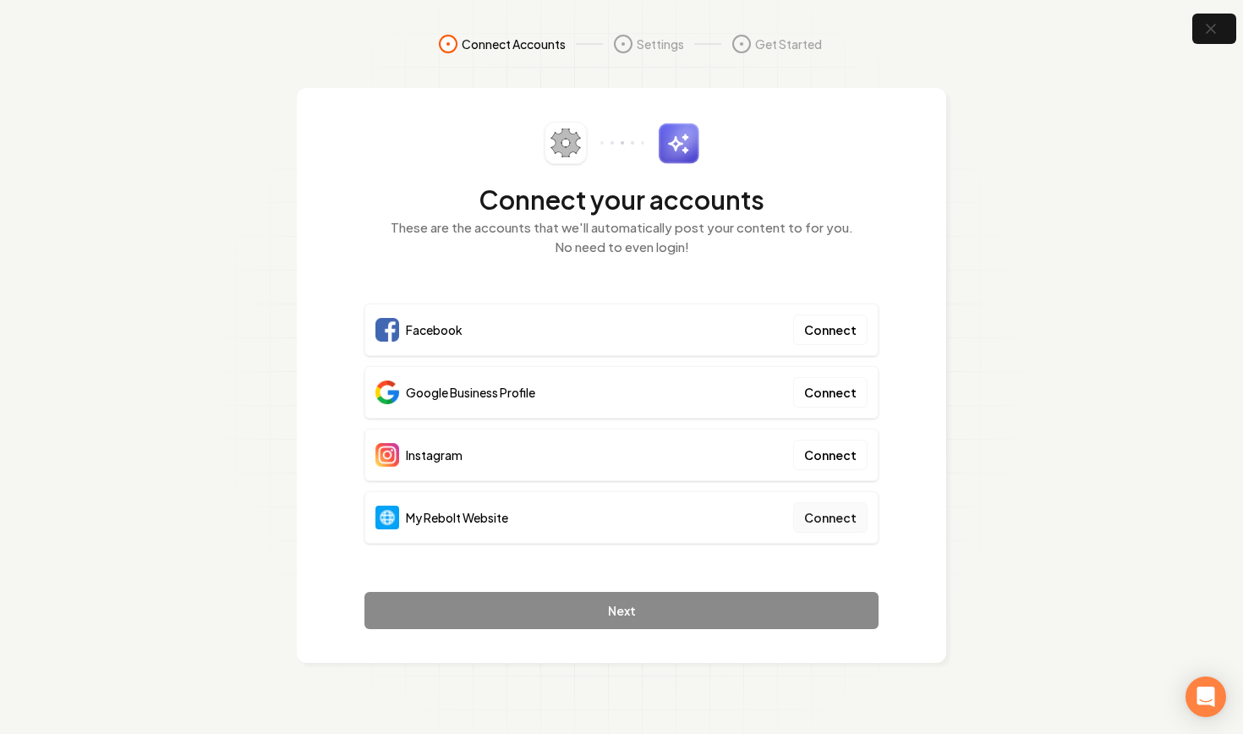
click at [838, 516] on button "Connect" at bounding box center [830, 517] width 74 height 30
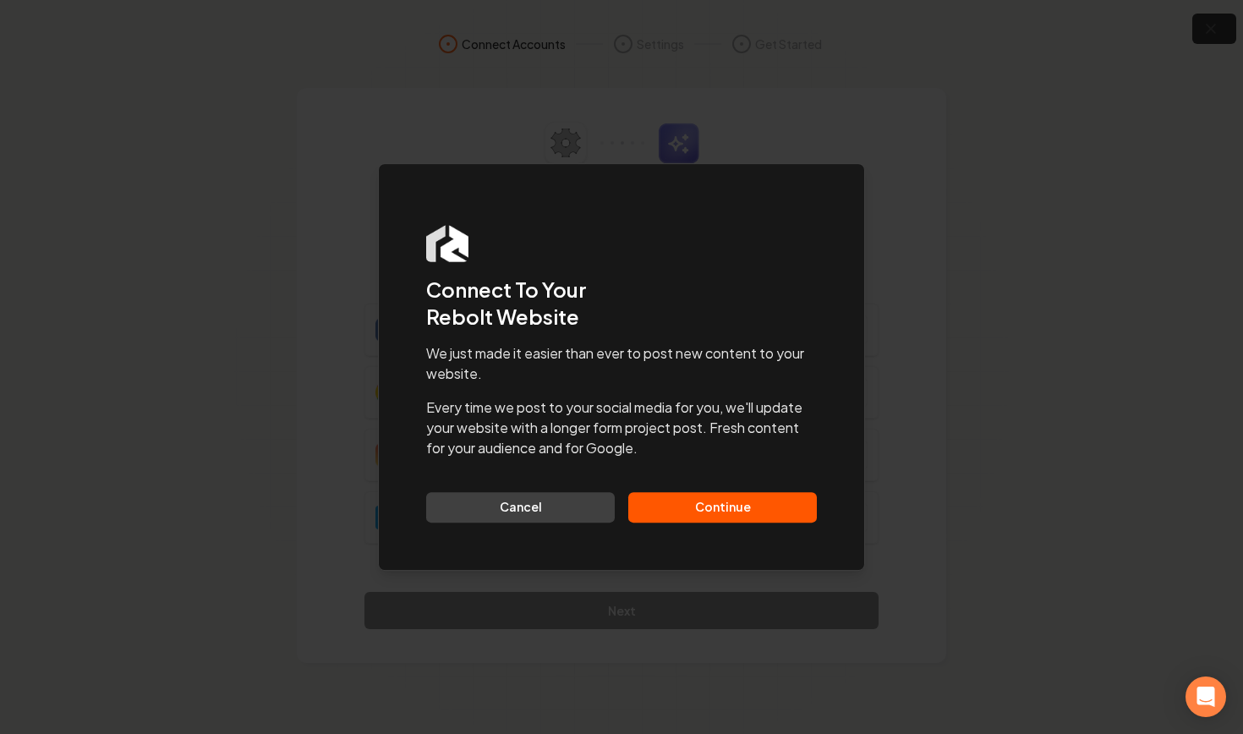
click at [752, 511] on button "Continue" at bounding box center [722, 507] width 188 height 30
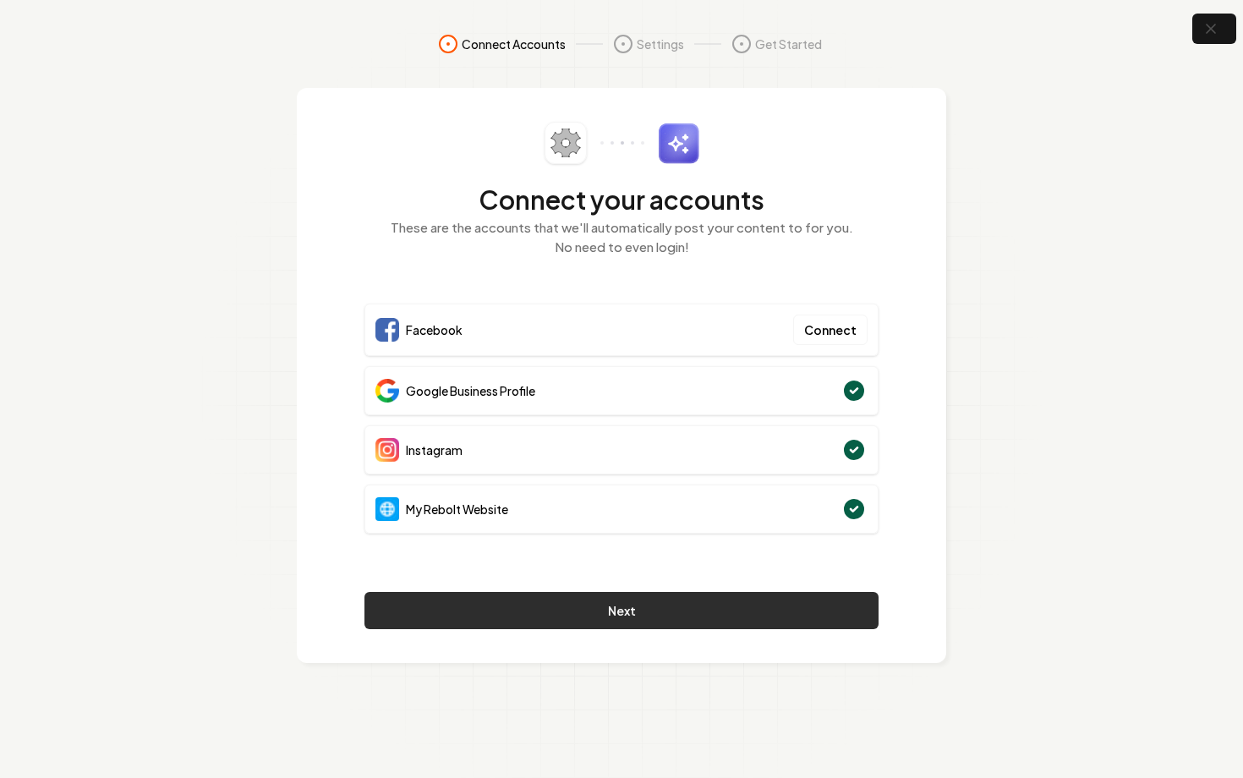
click at [640, 611] on button "Next" at bounding box center [621, 610] width 514 height 37
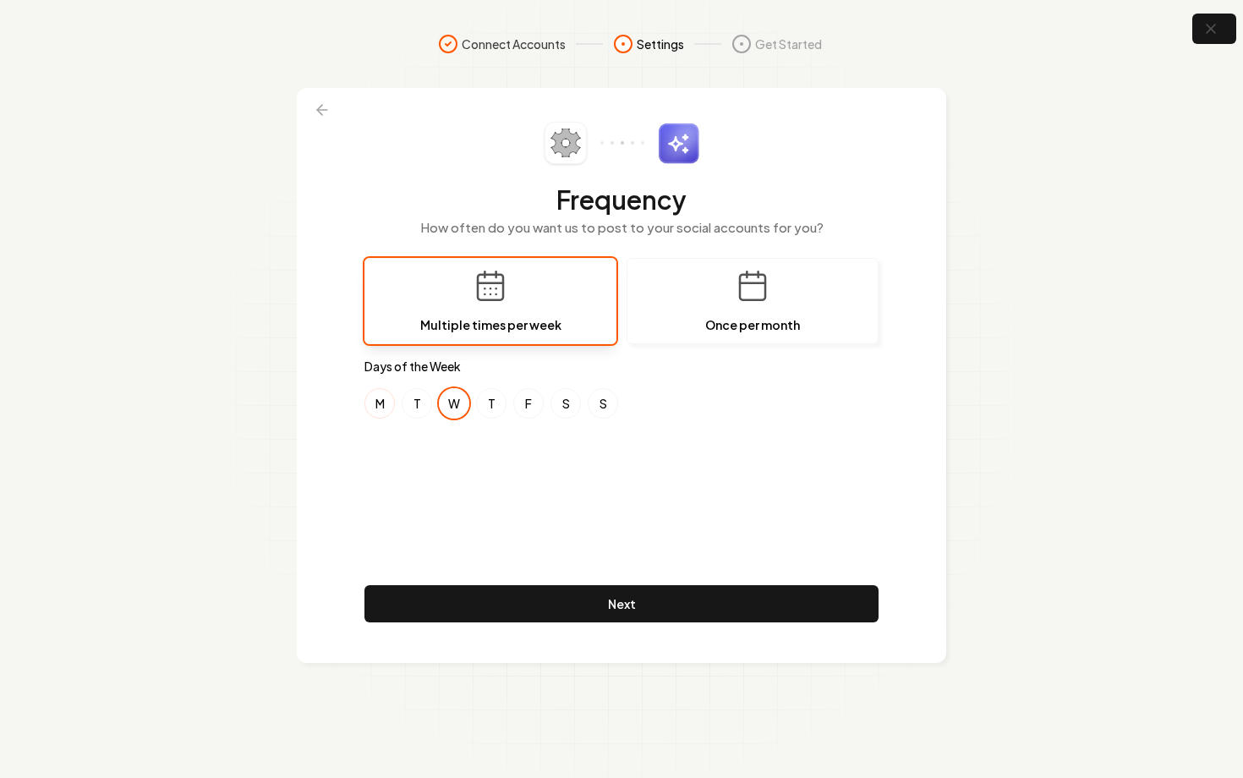
click at [388, 405] on button "M" at bounding box center [379, 403] width 30 height 30
click at [385, 401] on button "M" at bounding box center [379, 403] width 30 height 30
click at [559, 405] on button "S" at bounding box center [565, 403] width 30 height 30
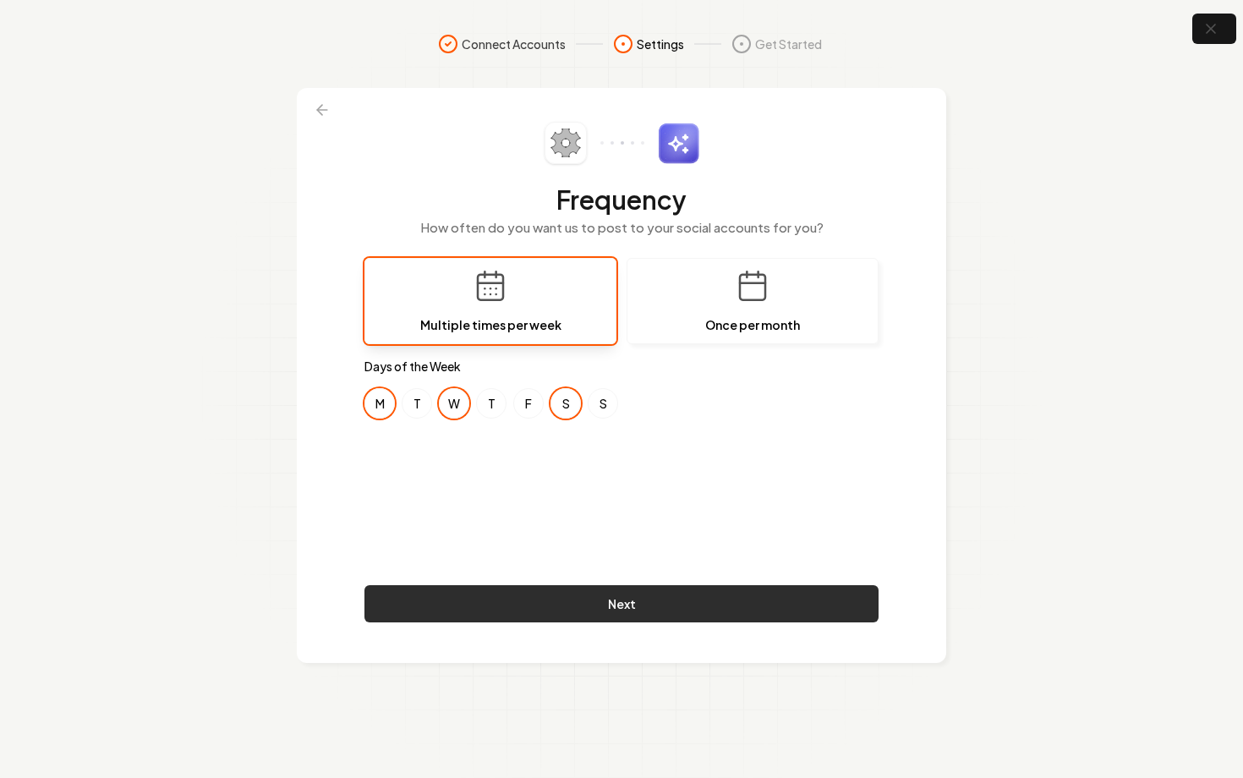
click at [662, 599] on button "Next" at bounding box center [621, 603] width 514 height 37
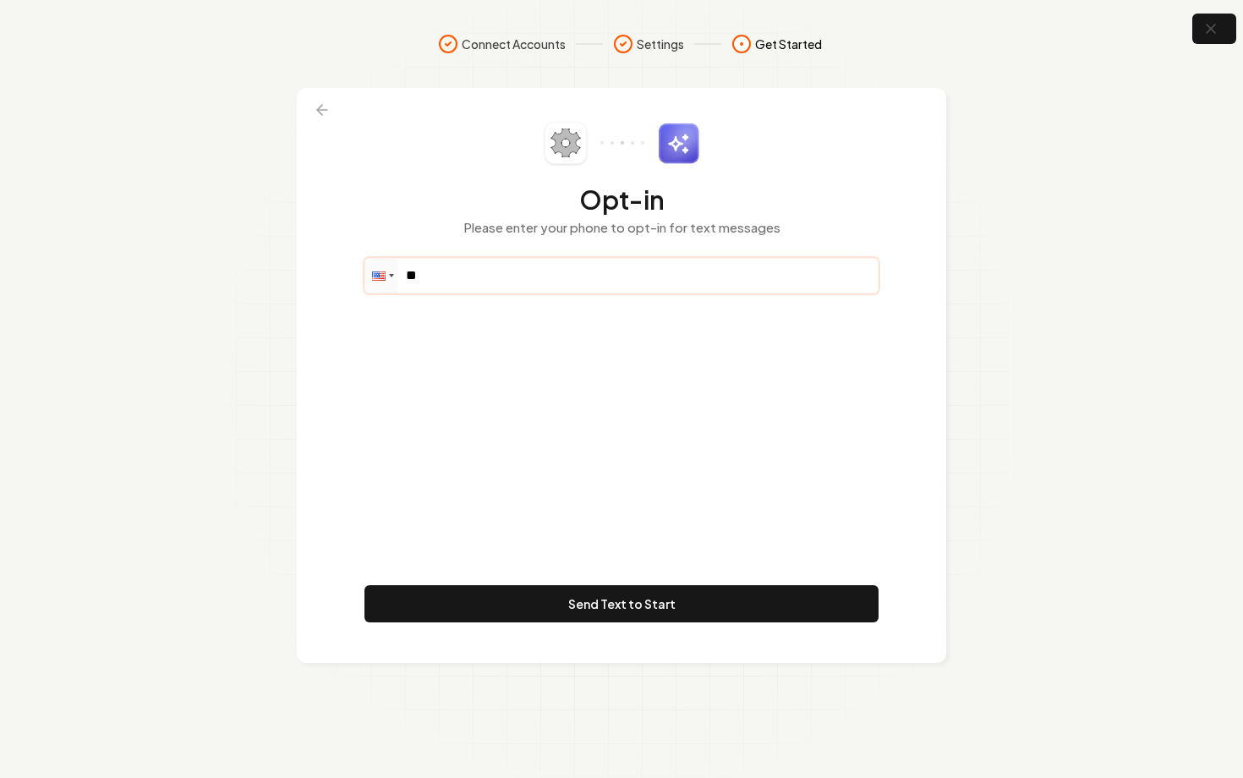
click at [520, 276] on input "**" at bounding box center [621, 276] width 512 height 34
paste input "**********"
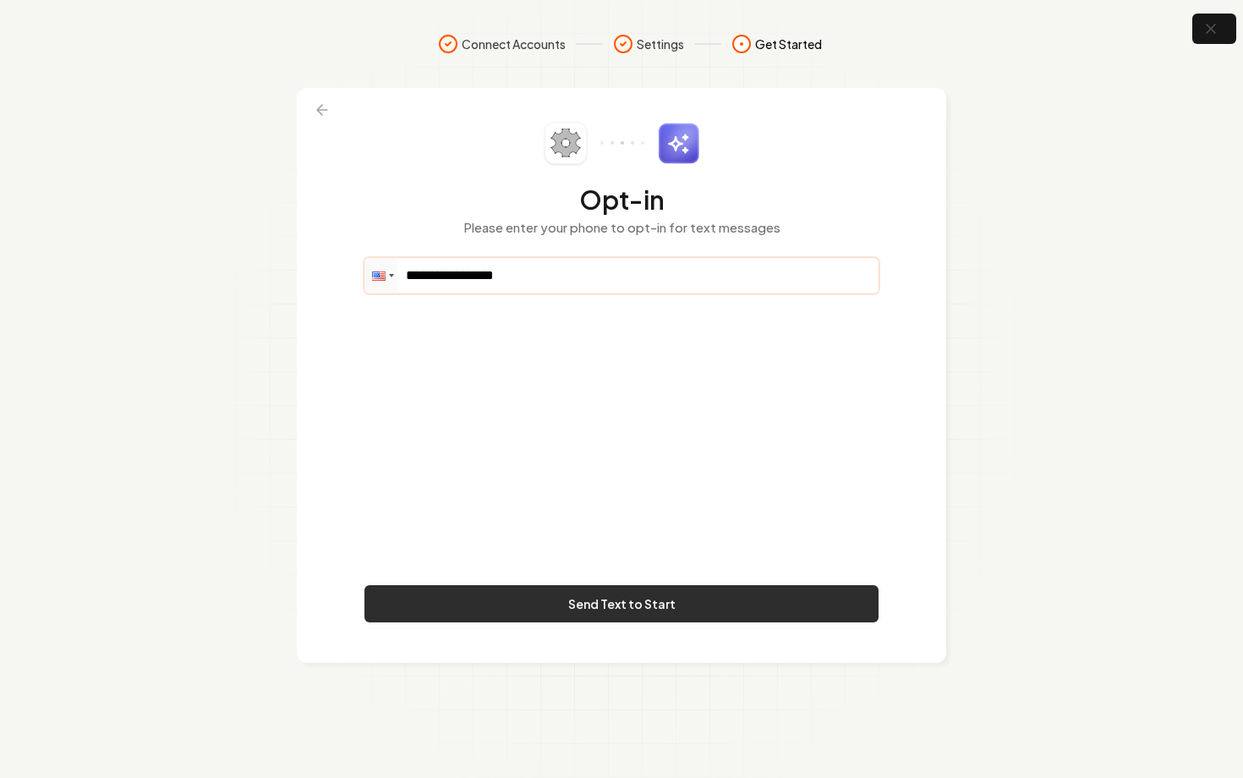
type input "**********"
click at [544, 615] on button "Send Text to Start" at bounding box center [621, 603] width 514 height 37
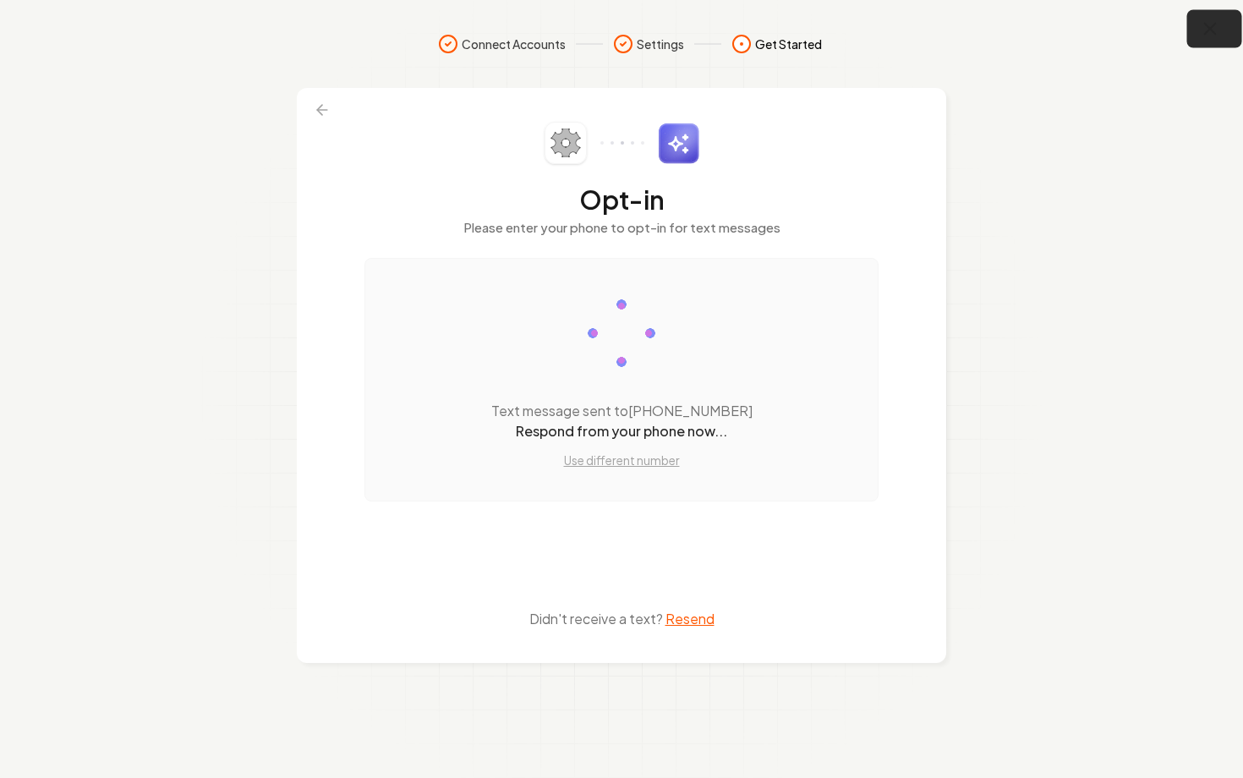
click at [1208, 32] on icon "button" at bounding box center [1209, 29] width 21 height 21
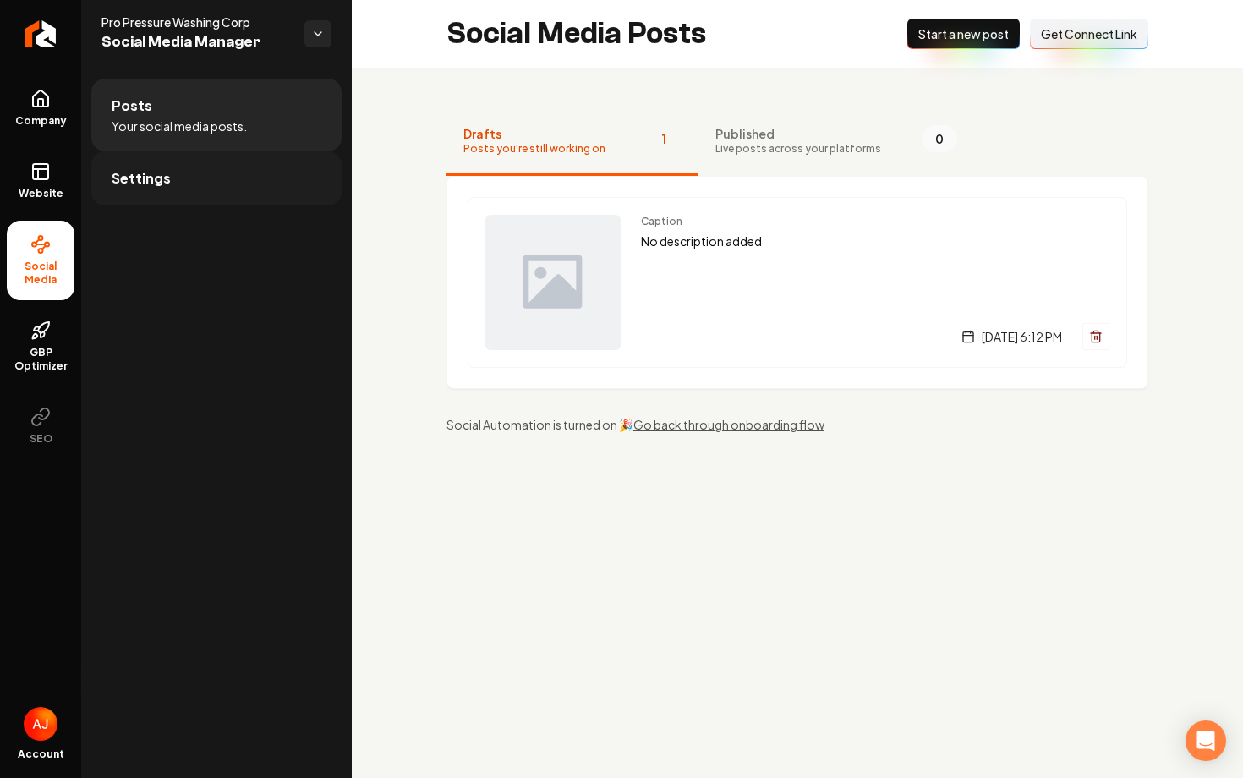
click at [193, 194] on link "Settings" at bounding box center [216, 178] width 250 height 54
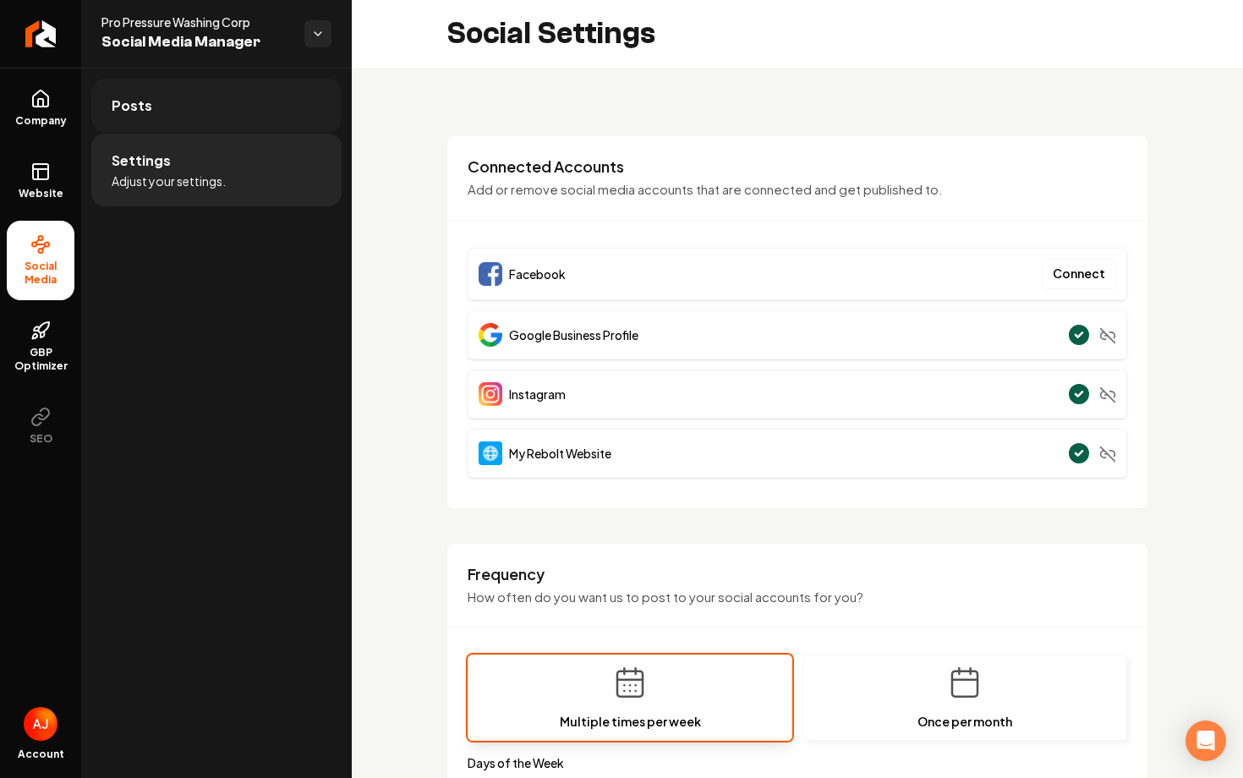
click at [134, 114] on span "Posts" at bounding box center [132, 106] width 41 height 20
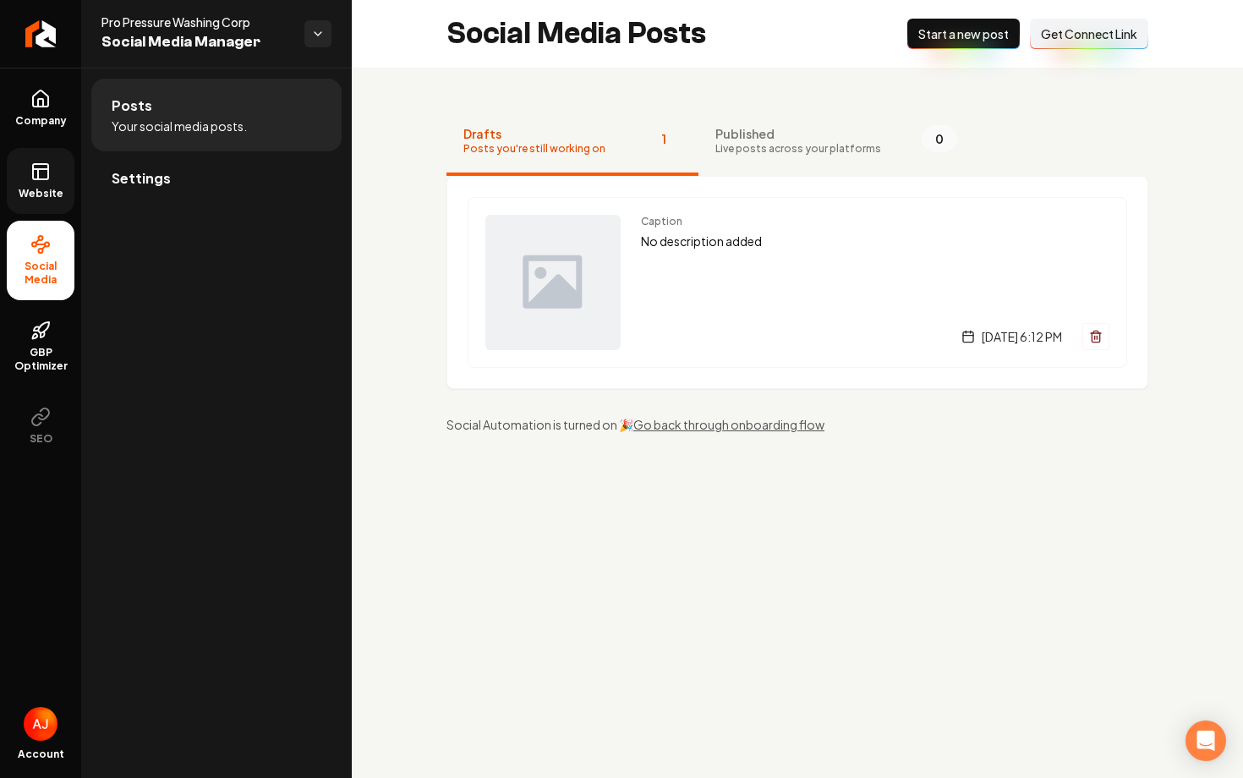
click at [42, 180] on icon at bounding box center [40, 171] width 20 height 20
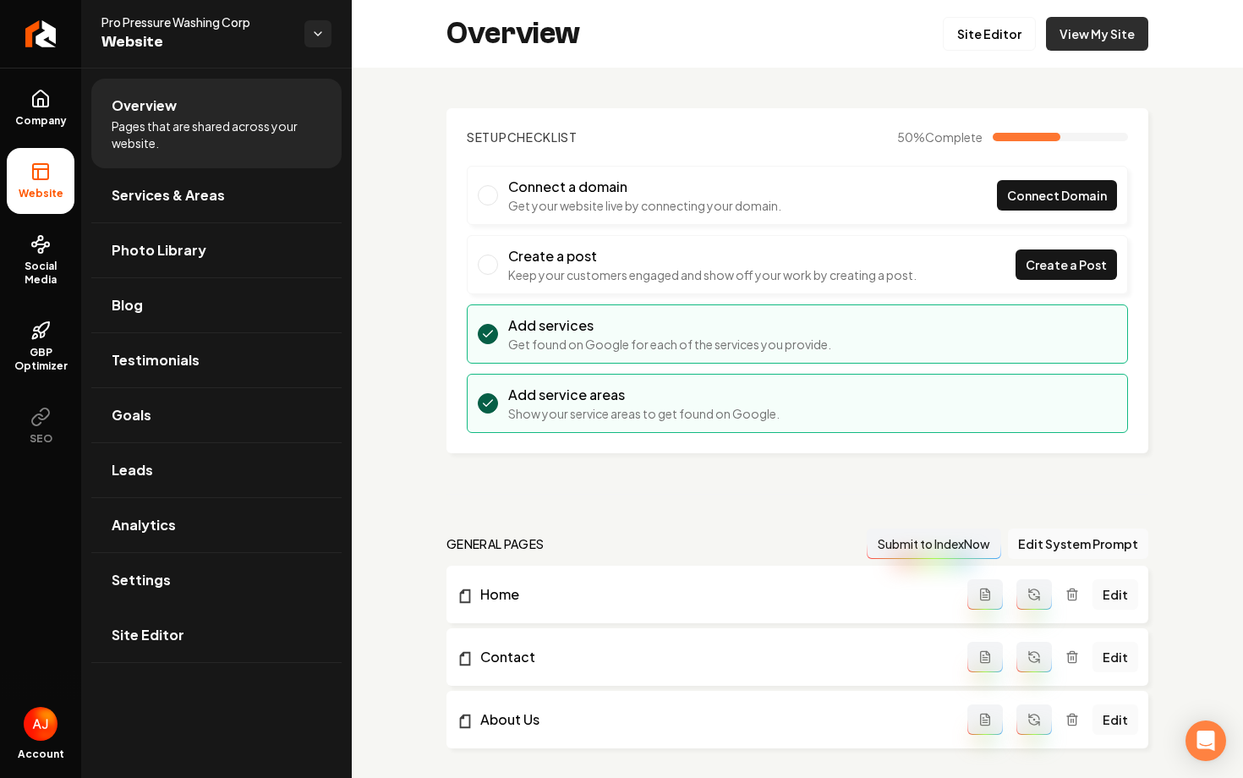
click at [1088, 41] on link "View My Site" at bounding box center [1097, 34] width 102 height 34
